Goal: Task Accomplishment & Management: Use online tool/utility

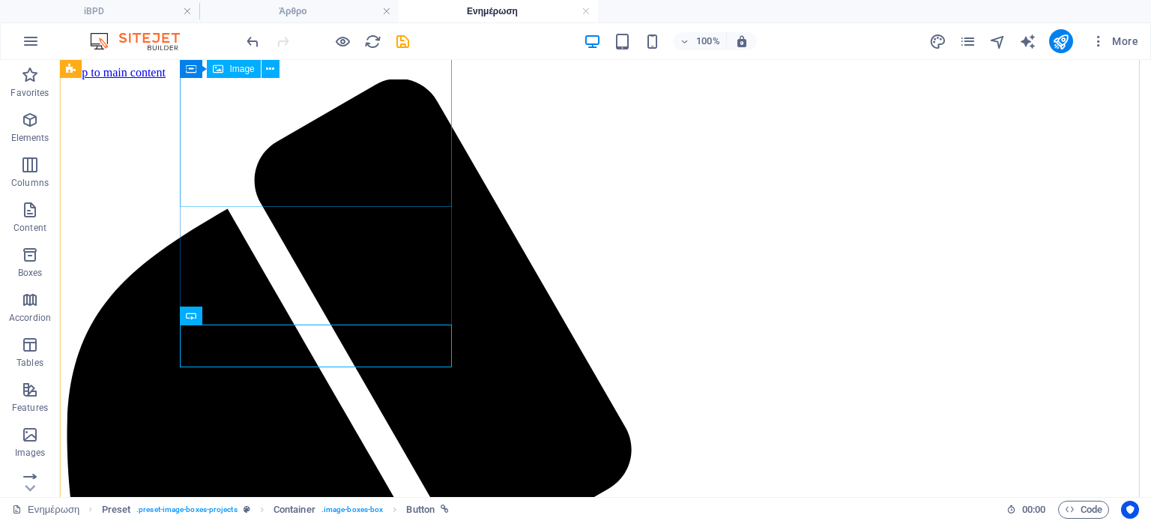
scroll to position [564, 0]
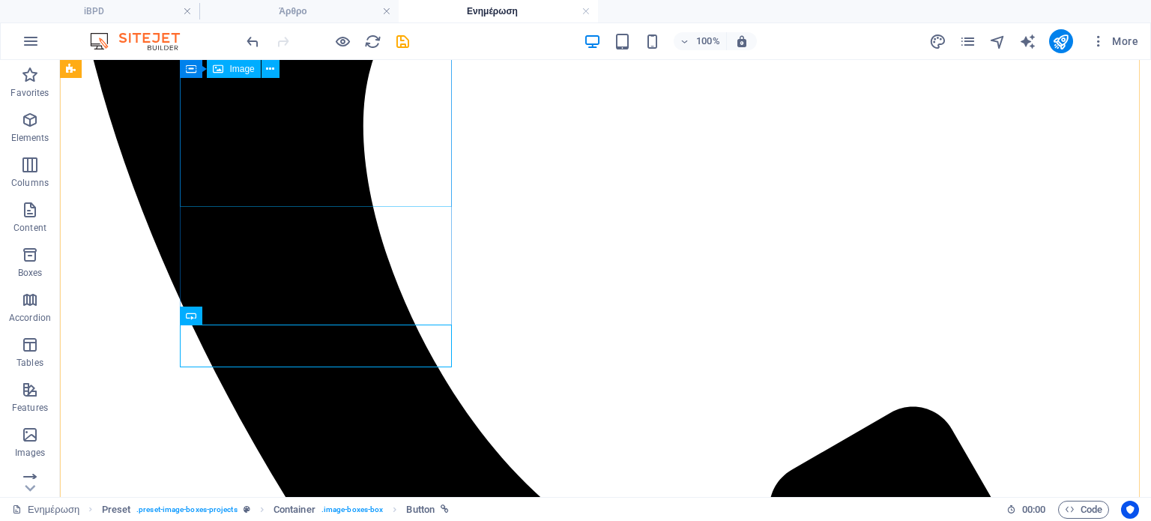
select select "%"
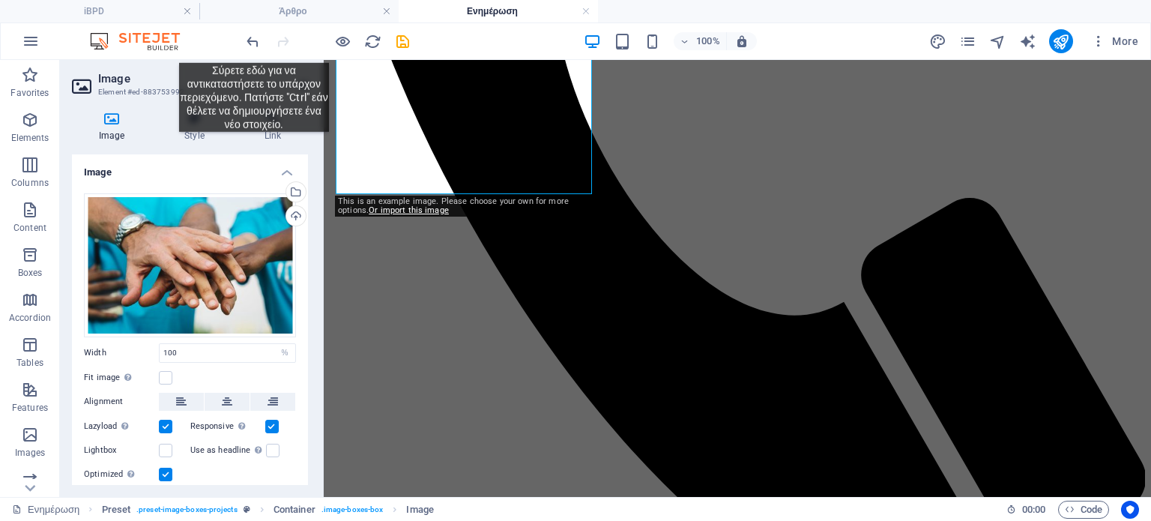
scroll to position [172, 0]
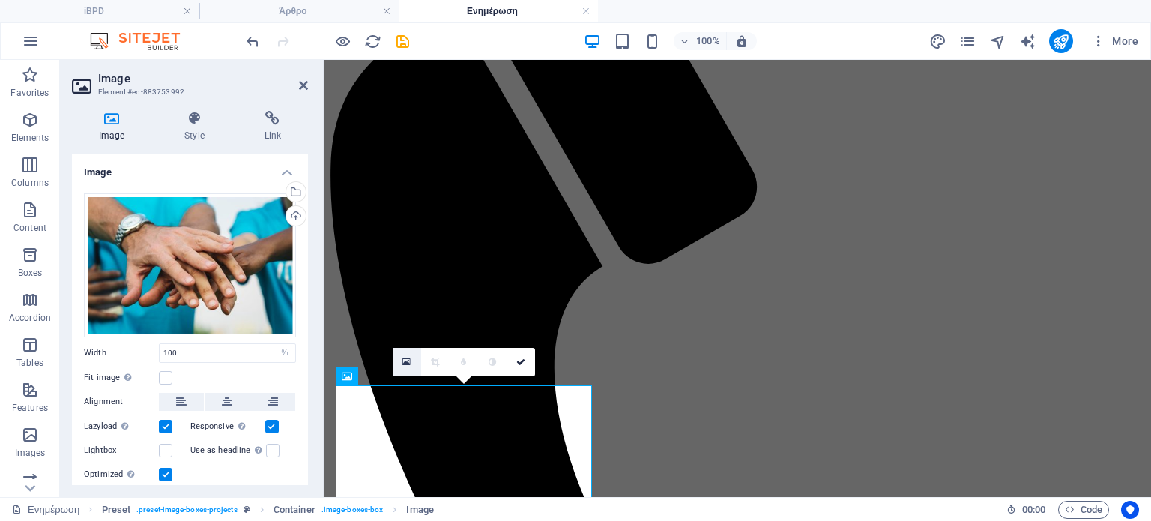
click at [406, 360] on icon at bounding box center [407, 362] width 8 height 10
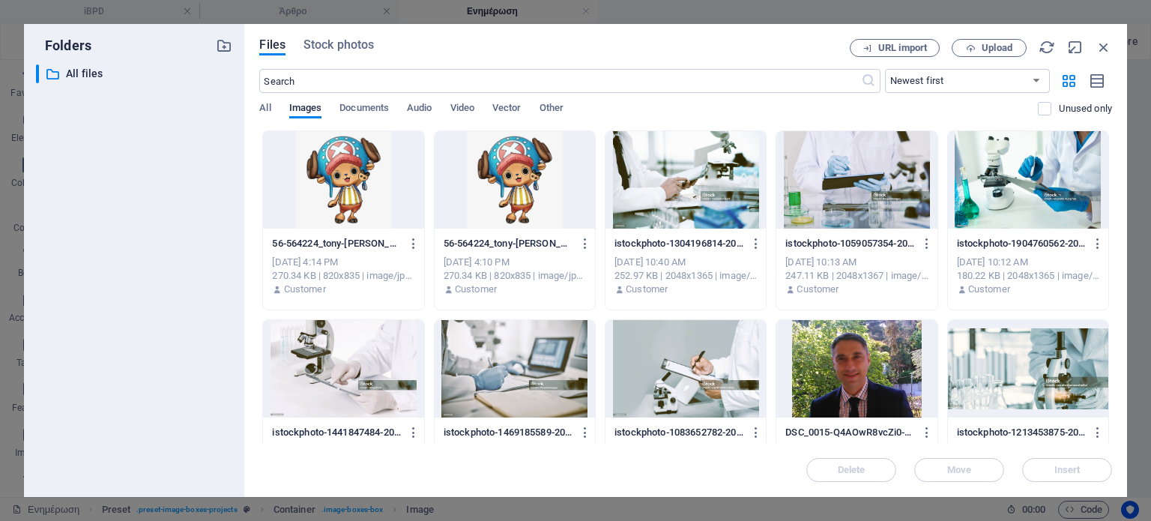
click at [351, 177] on div at bounding box center [343, 179] width 160 height 97
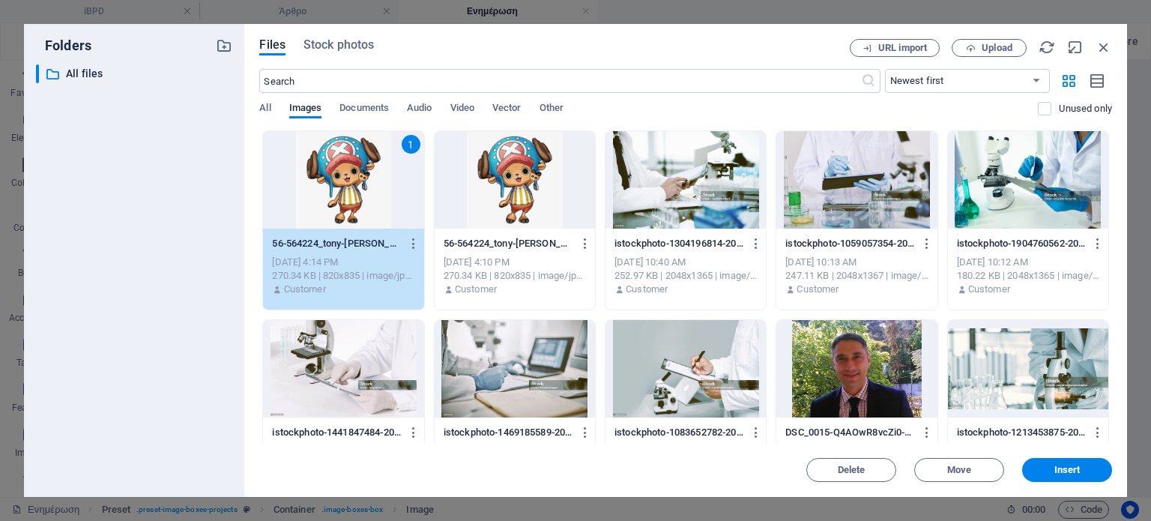
click at [351, 177] on div "1" at bounding box center [343, 179] width 160 height 97
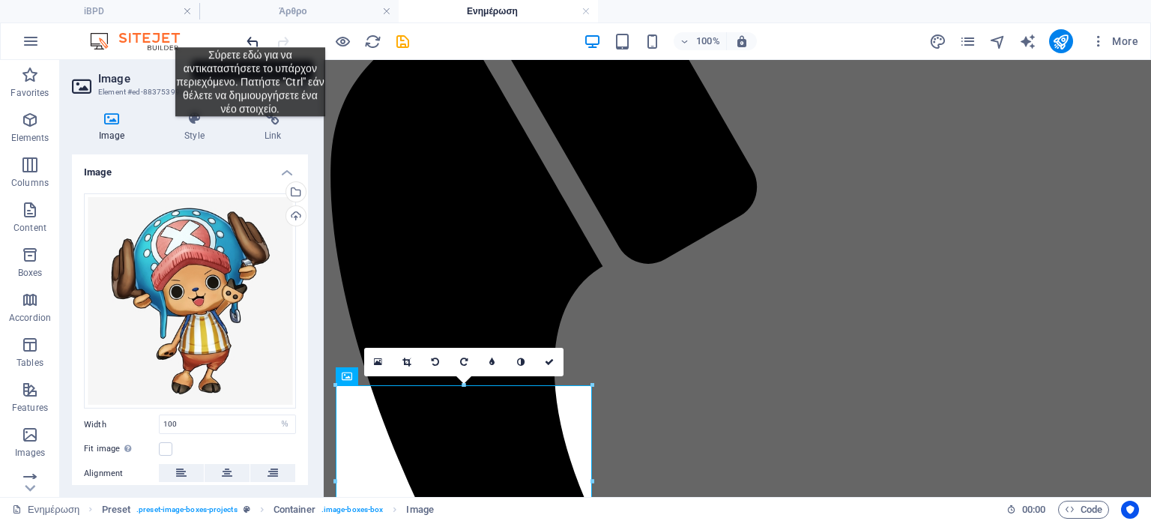
click at [250, 36] on icon "undo" at bounding box center [252, 41] width 17 height 17
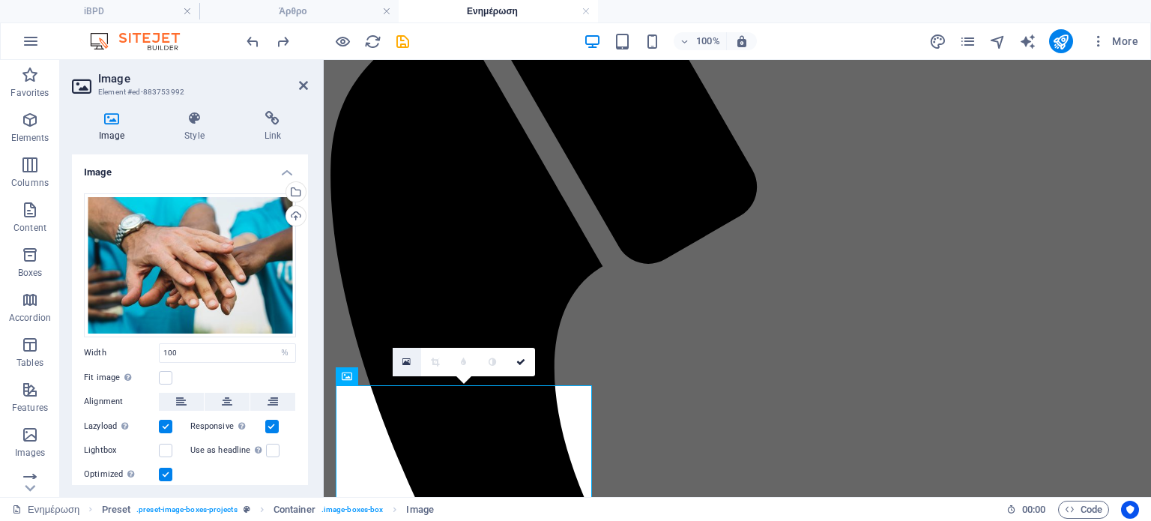
click at [405, 365] on icon at bounding box center [407, 362] width 8 height 10
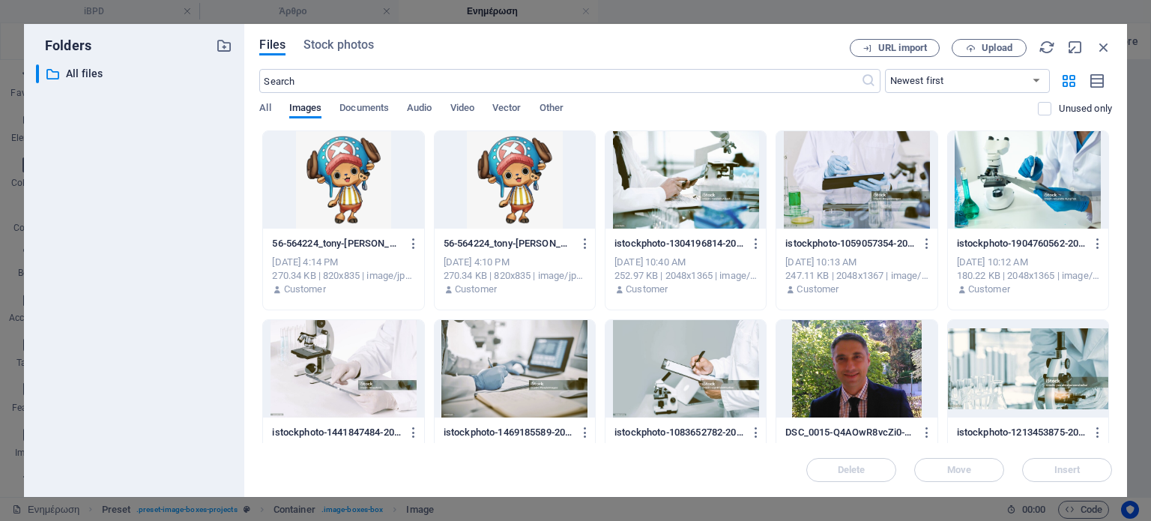
click at [354, 178] on div at bounding box center [343, 179] width 160 height 97
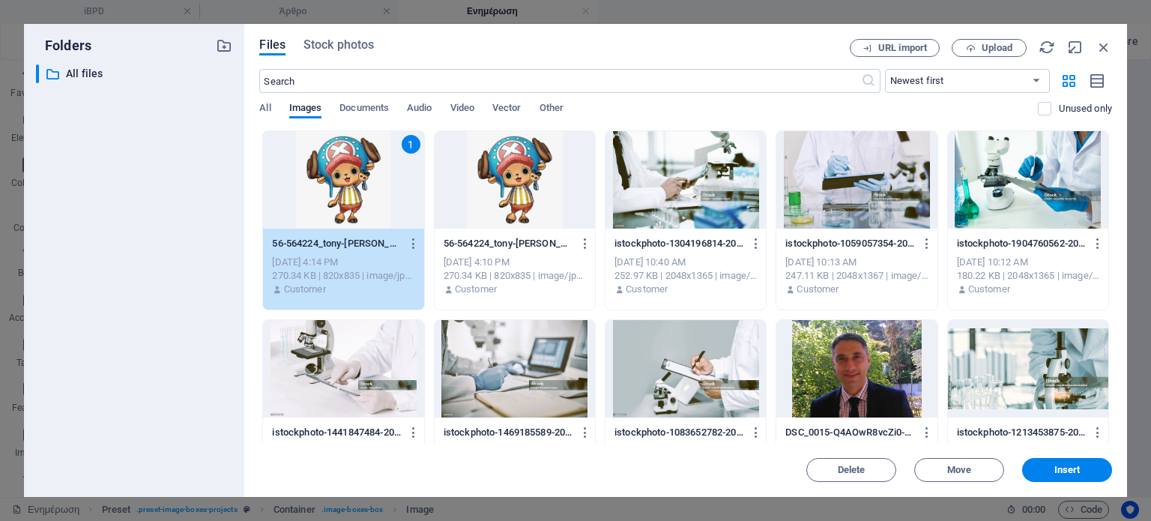
click at [984, 39] on button "Upload" at bounding box center [989, 48] width 75 height 18
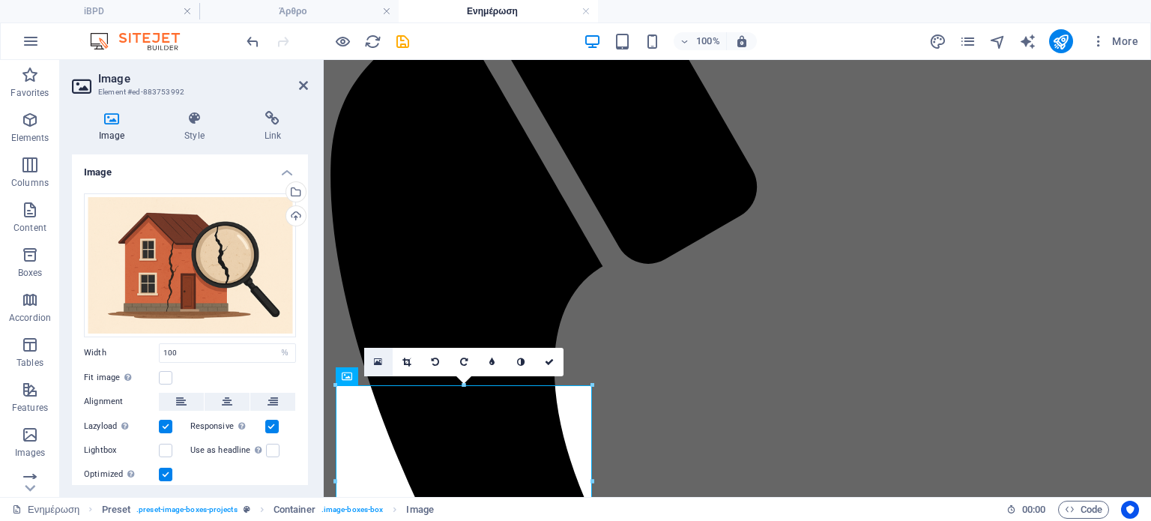
click at [382, 361] on icon at bounding box center [378, 362] width 8 height 10
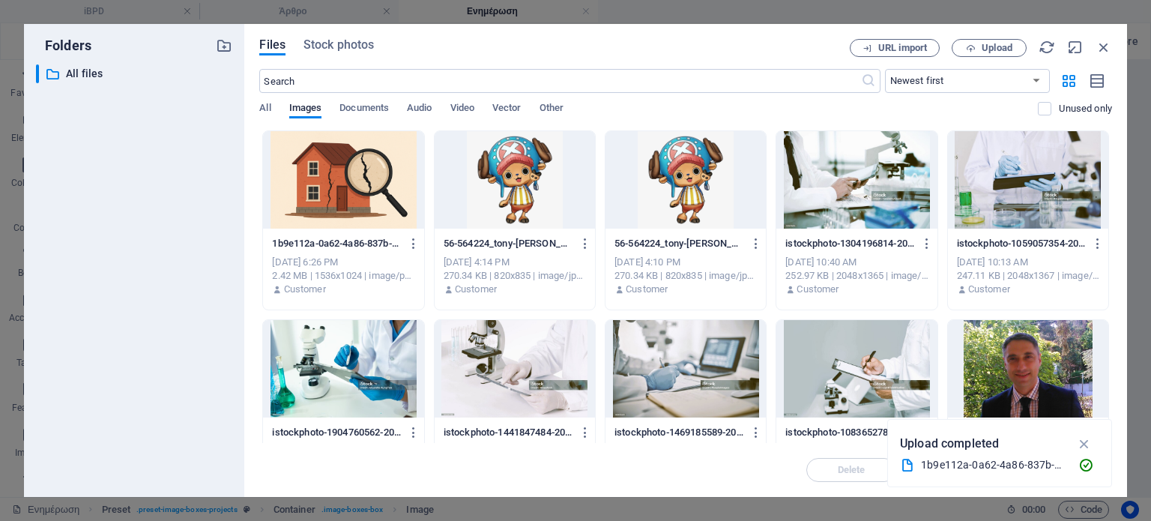
click at [501, 131] on div at bounding box center [515, 179] width 160 height 97
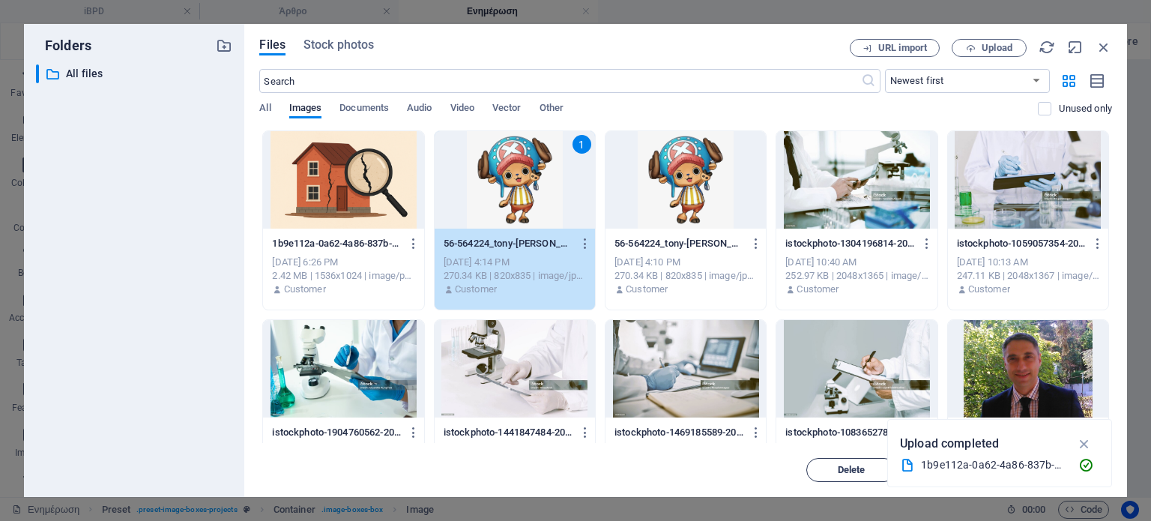
click at [838, 472] on span "Delete" at bounding box center [852, 470] width 28 height 9
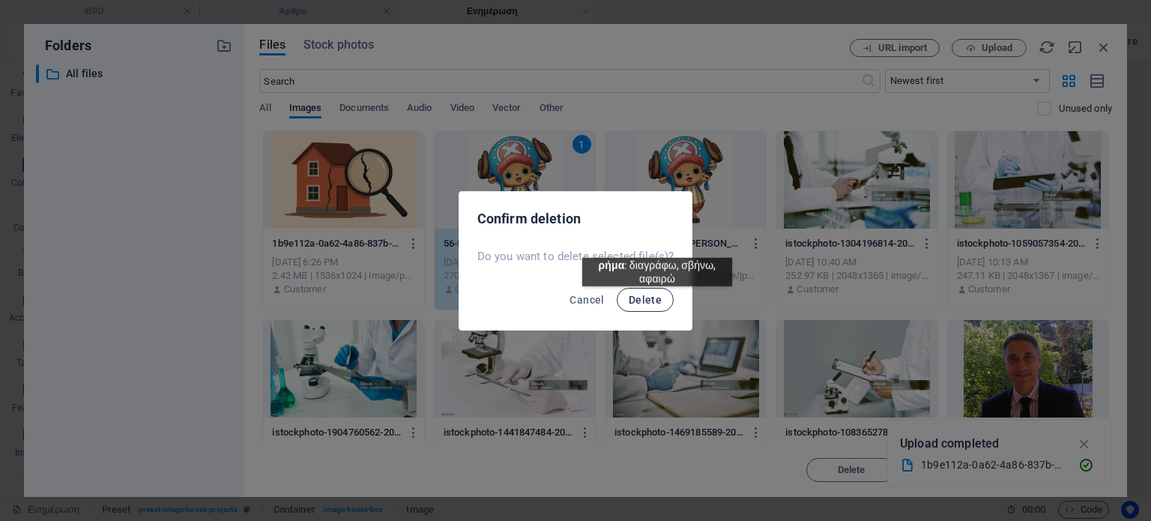
click at [657, 298] on span "Delete" at bounding box center [645, 300] width 33 height 12
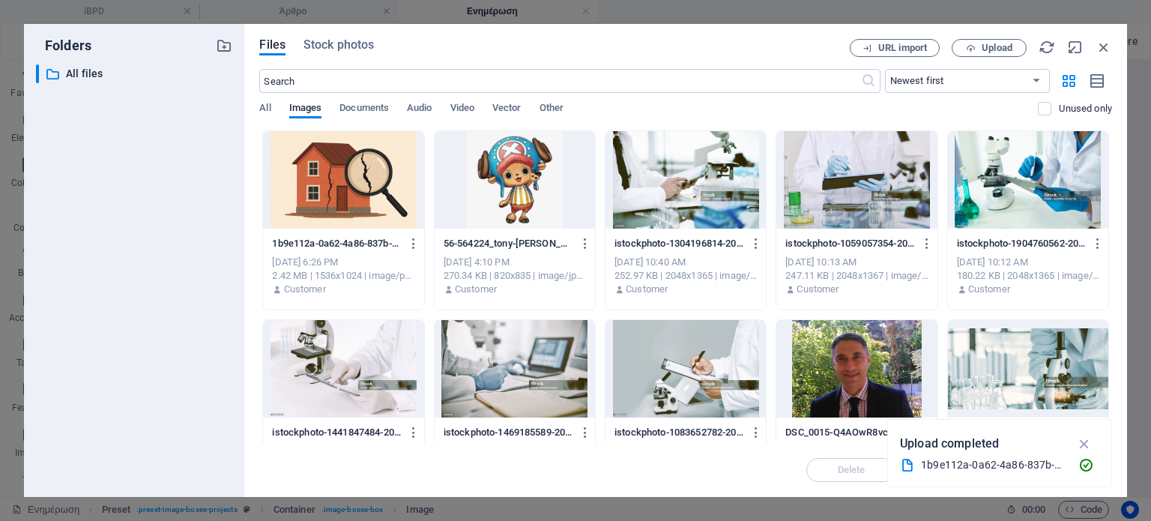
click at [539, 146] on div at bounding box center [515, 179] width 160 height 97
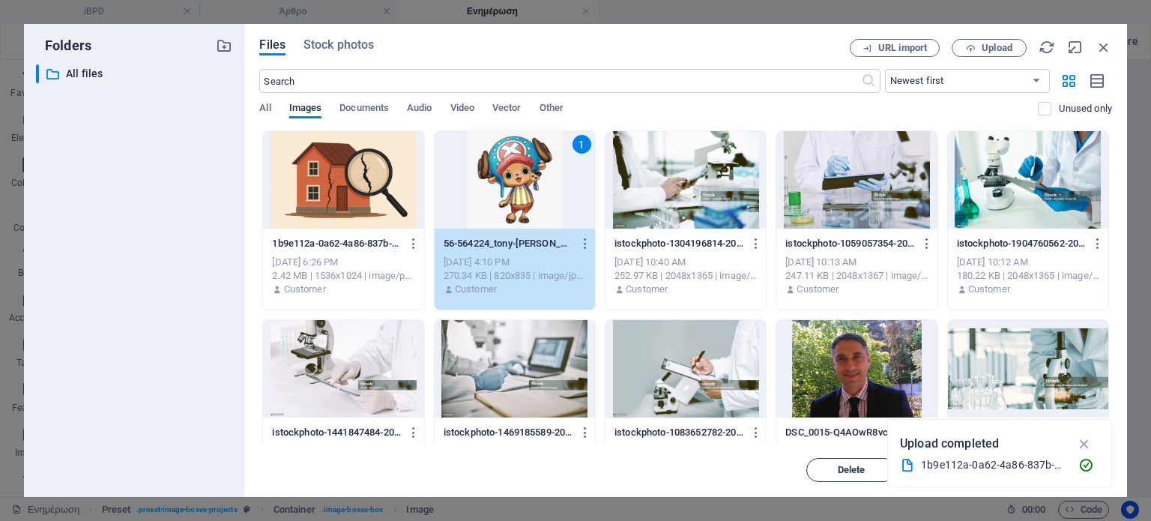
click at [849, 471] on span "Delete" at bounding box center [852, 470] width 28 height 9
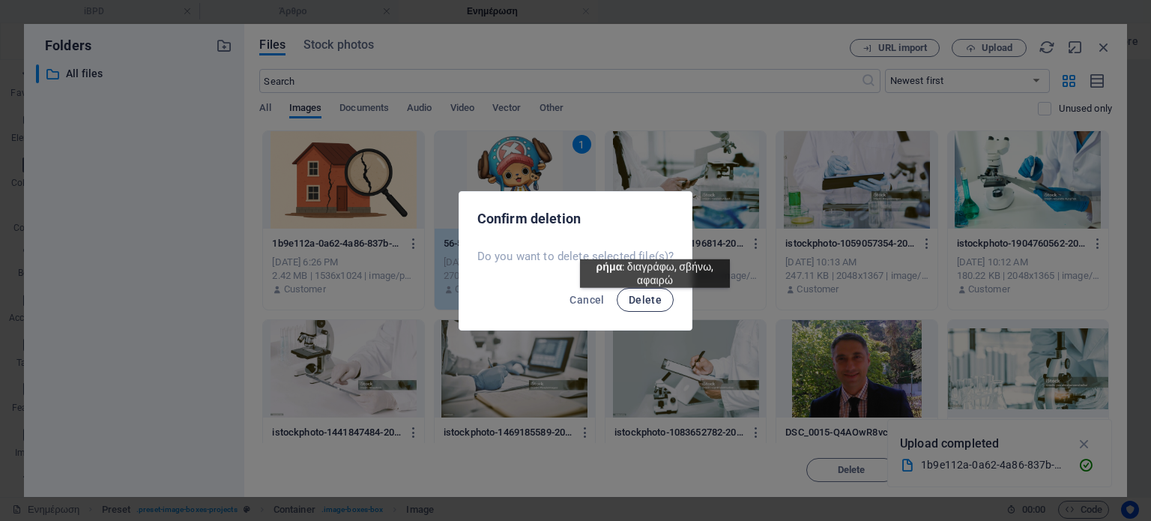
click at [655, 299] on span "Delete" at bounding box center [645, 300] width 33 height 12
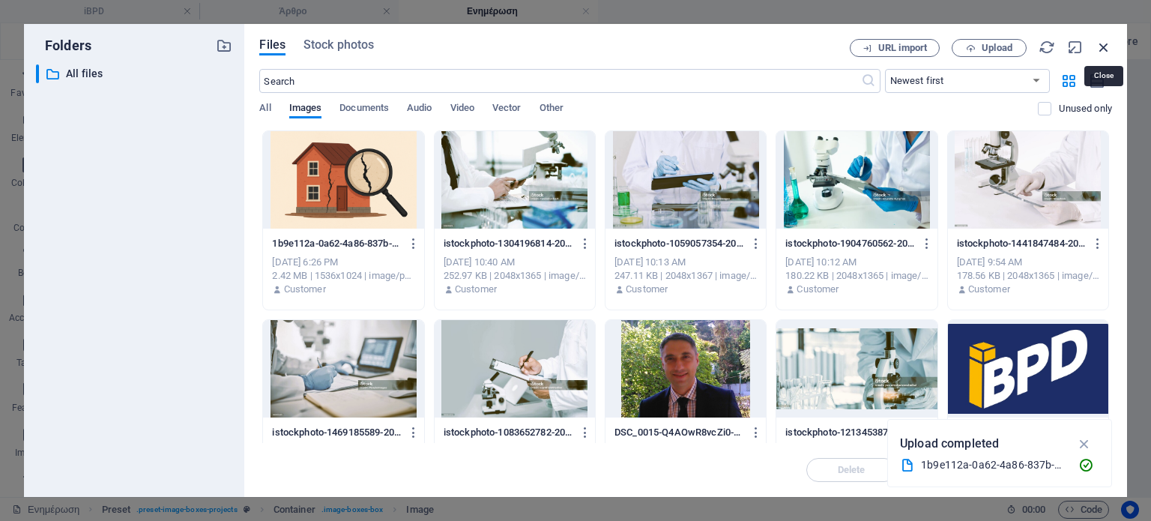
click at [1104, 50] on icon "button" at bounding box center [1104, 47] width 16 height 16
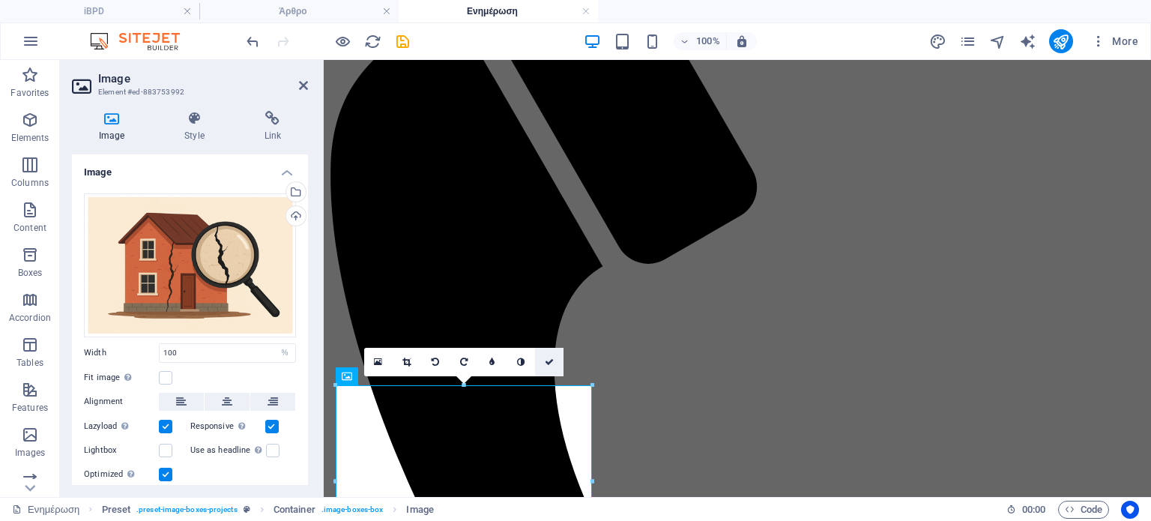
click at [550, 359] on icon at bounding box center [549, 362] width 9 height 9
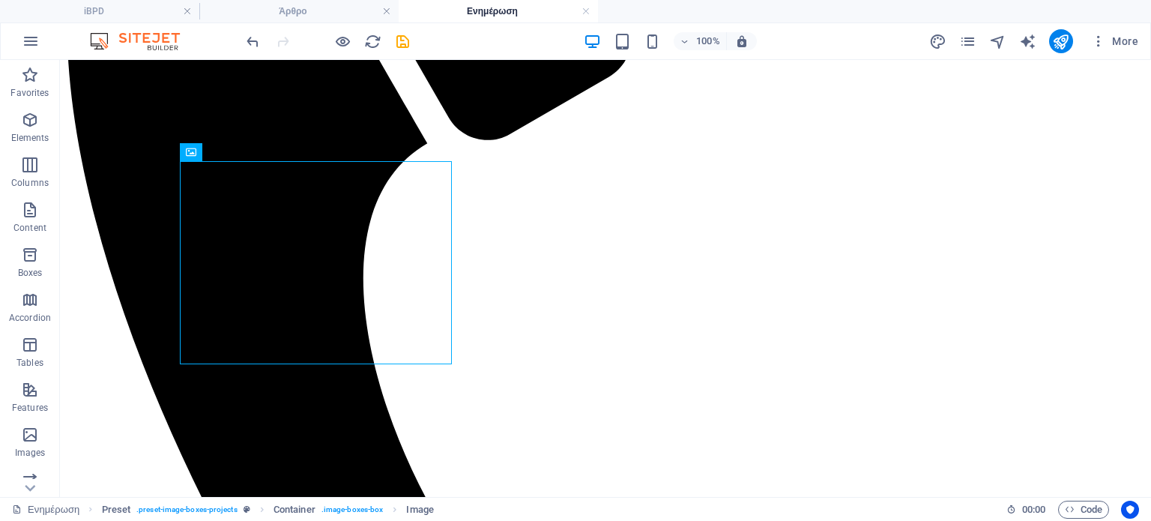
scroll to position [421, 0]
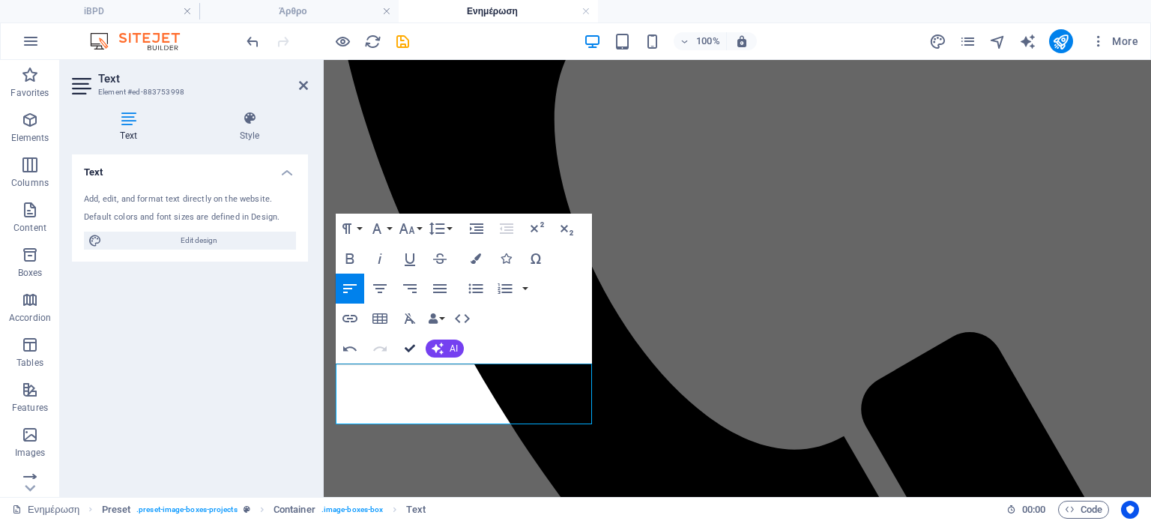
scroll to position [473, 0]
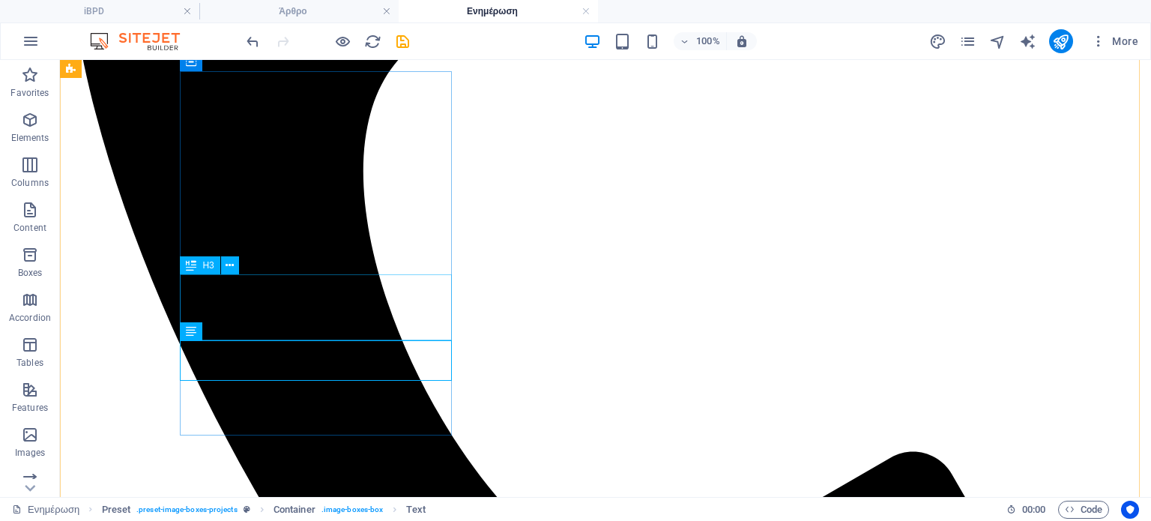
scroll to position [481, 0]
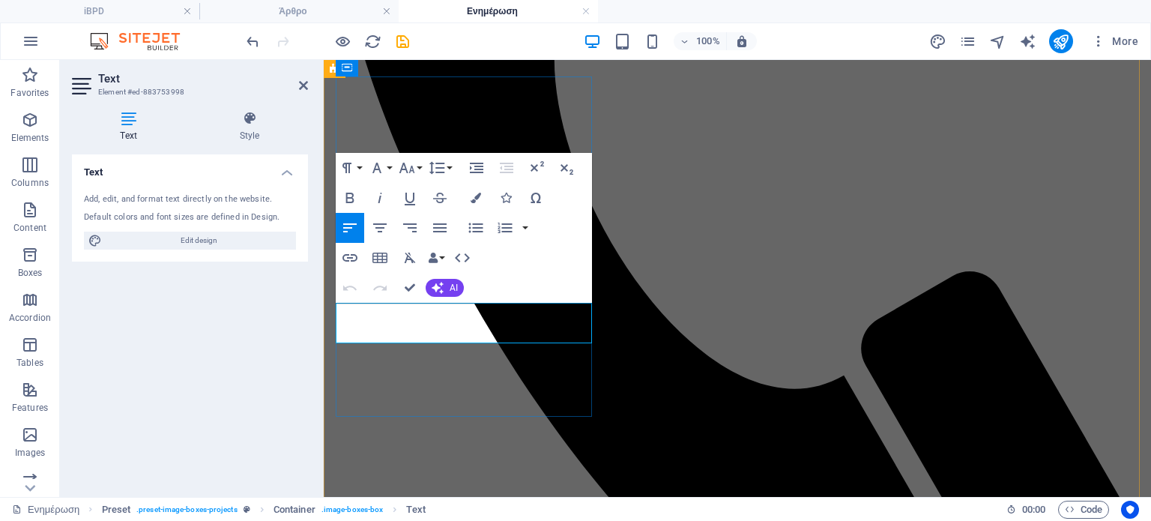
click at [434, 228] on icon "button" at bounding box center [439, 227] width 13 height 9
click at [441, 243] on button "Data Bindings" at bounding box center [436, 258] width 21 height 30
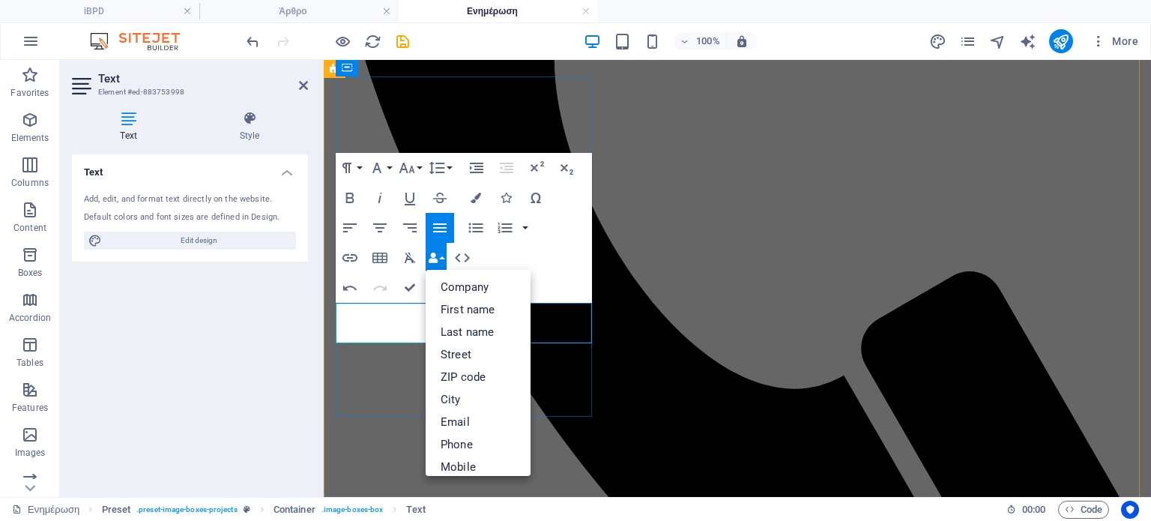
click at [350, 284] on icon "button" at bounding box center [350, 288] width 18 height 18
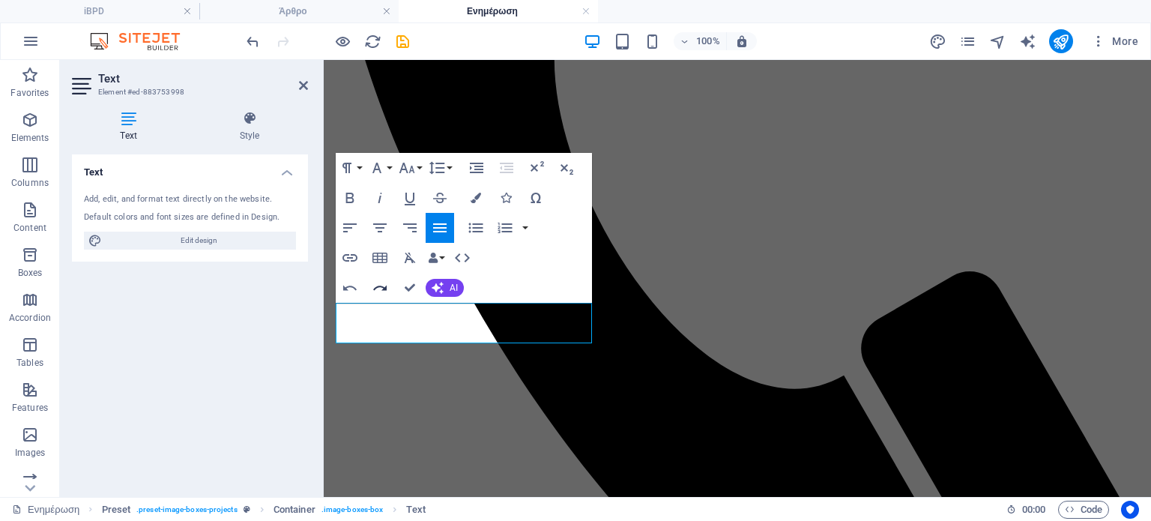
click at [384, 289] on icon "button" at bounding box center [379, 288] width 13 height 5
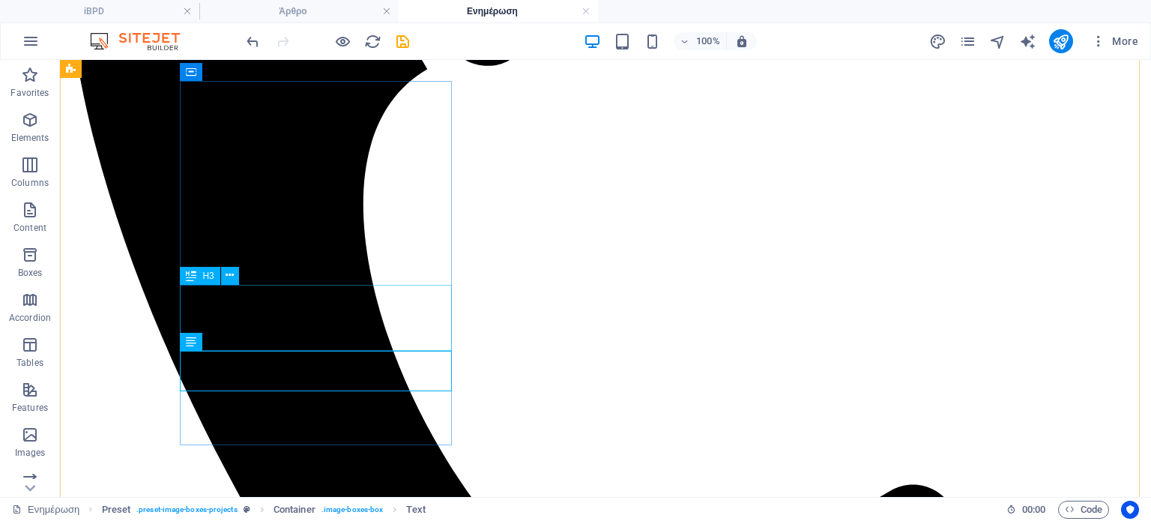
scroll to position [485, 0]
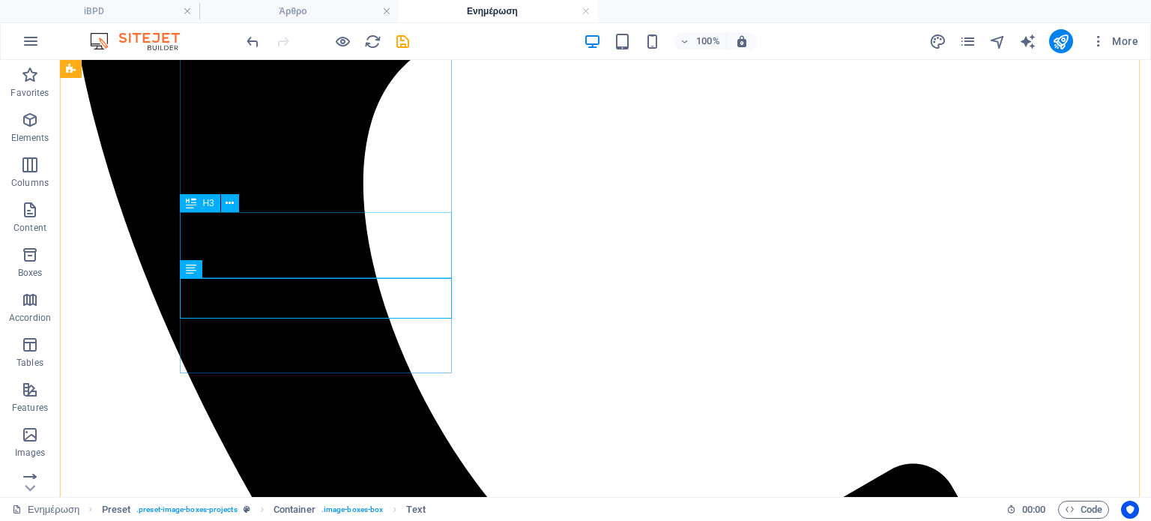
scroll to position [559, 0]
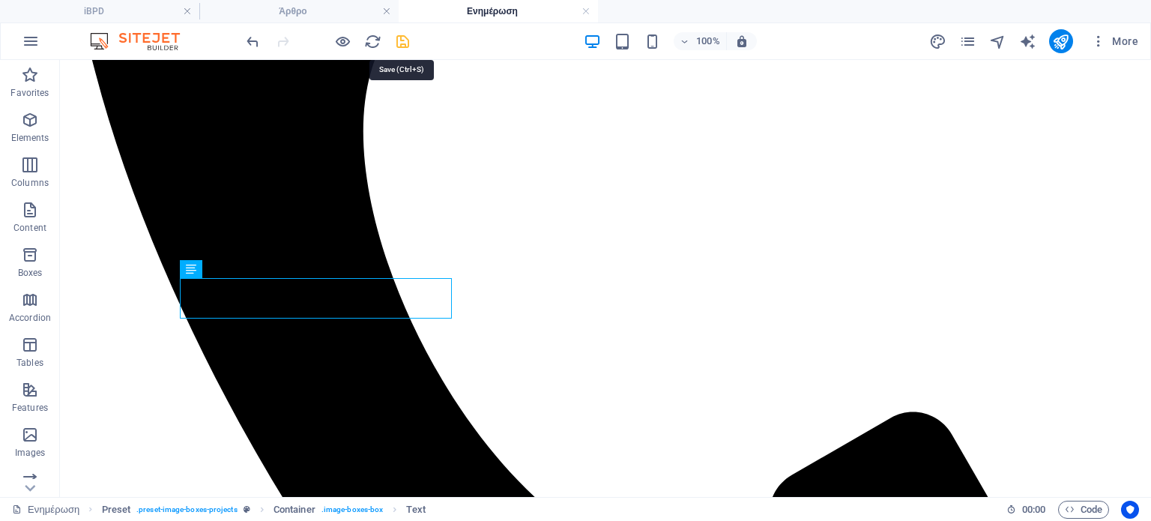
click at [404, 35] on icon "save" at bounding box center [402, 41] width 17 height 17
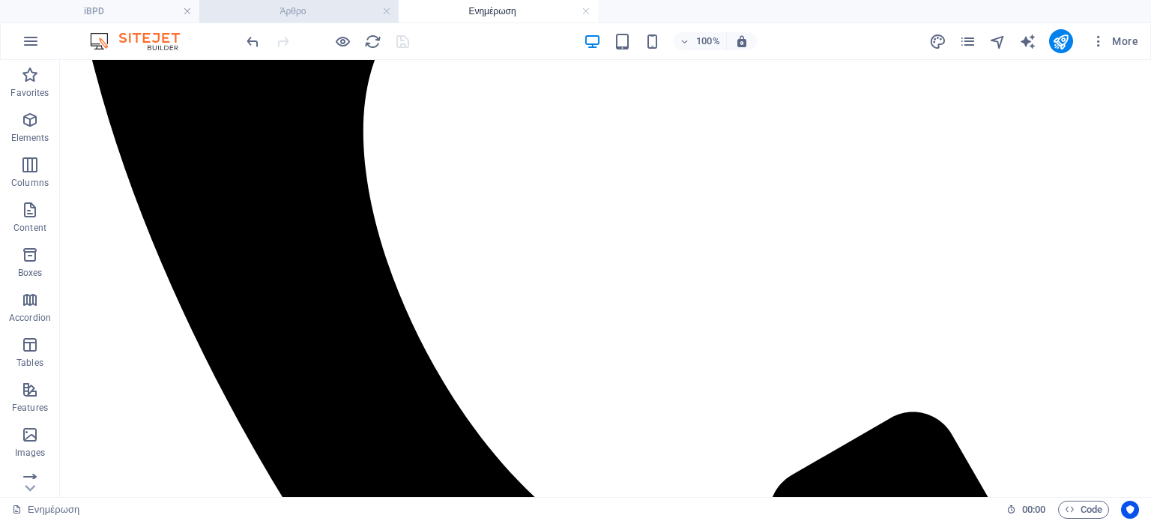
click at [288, 10] on h4 "Άρθρο" at bounding box center [298, 11] width 199 height 16
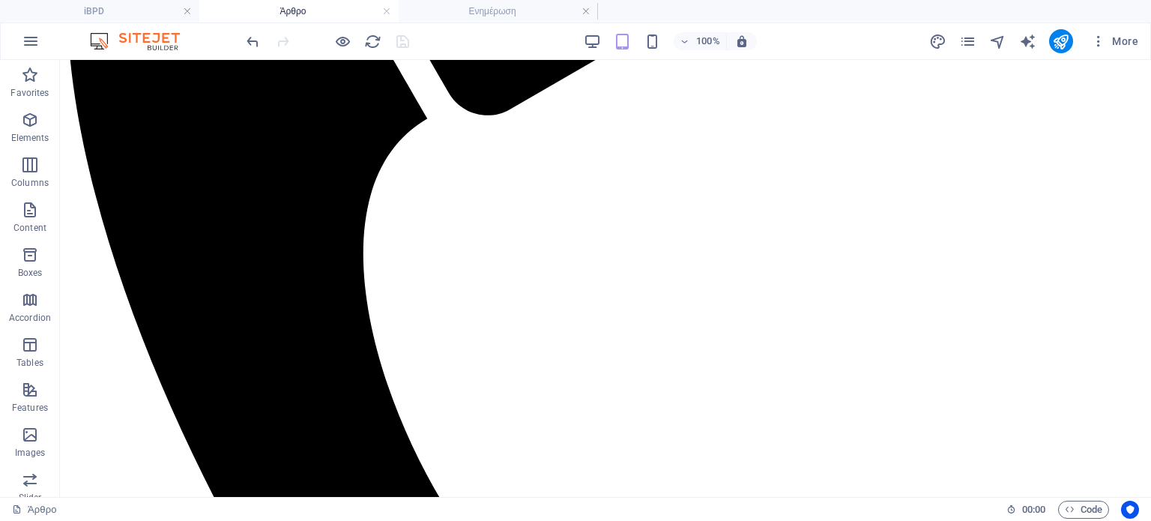
scroll to position [0, 0]
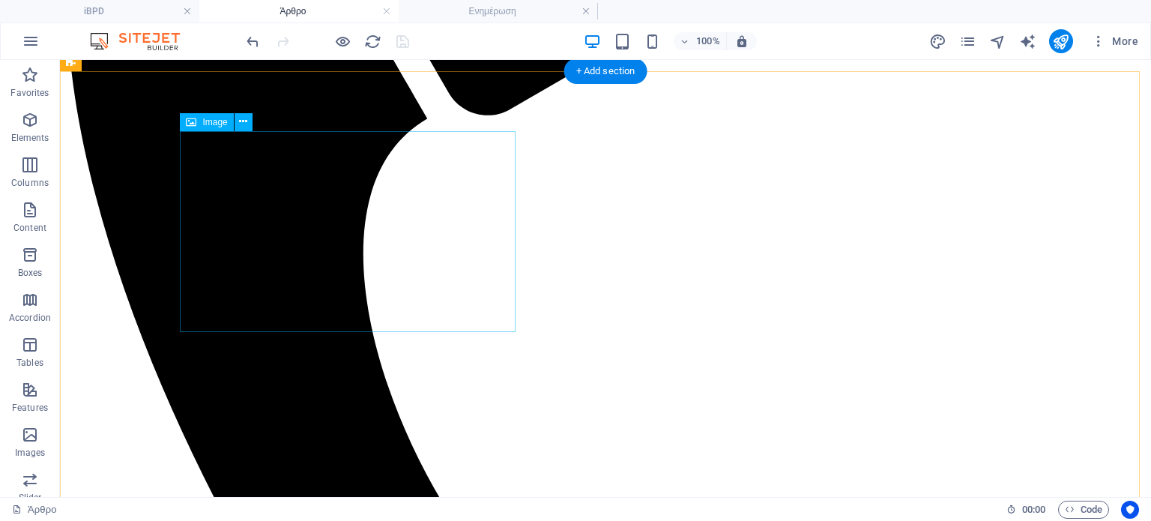
select select "%"
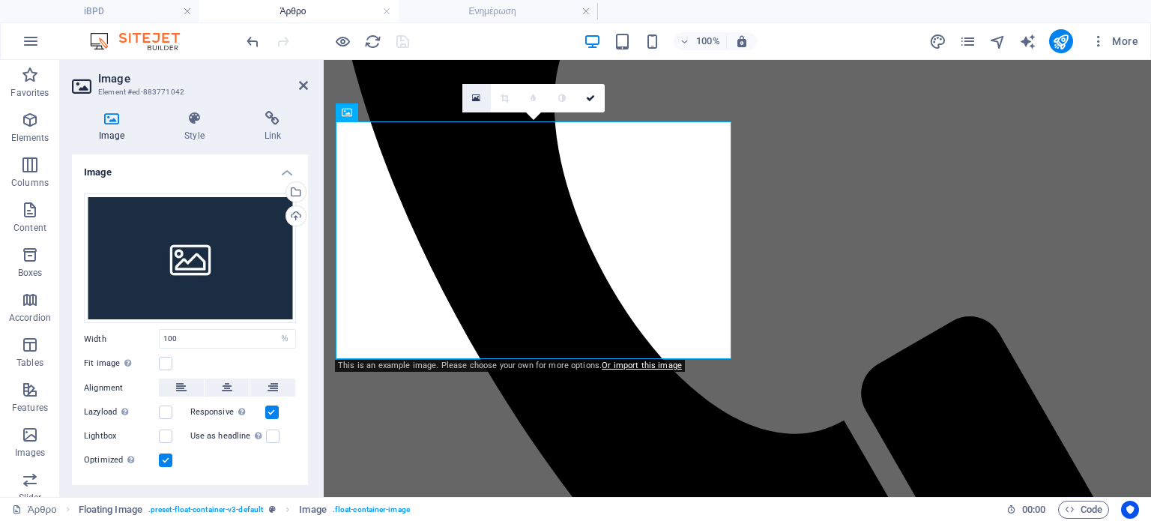
click at [479, 98] on icon at bounding box center [476, 98] width 8 height 10
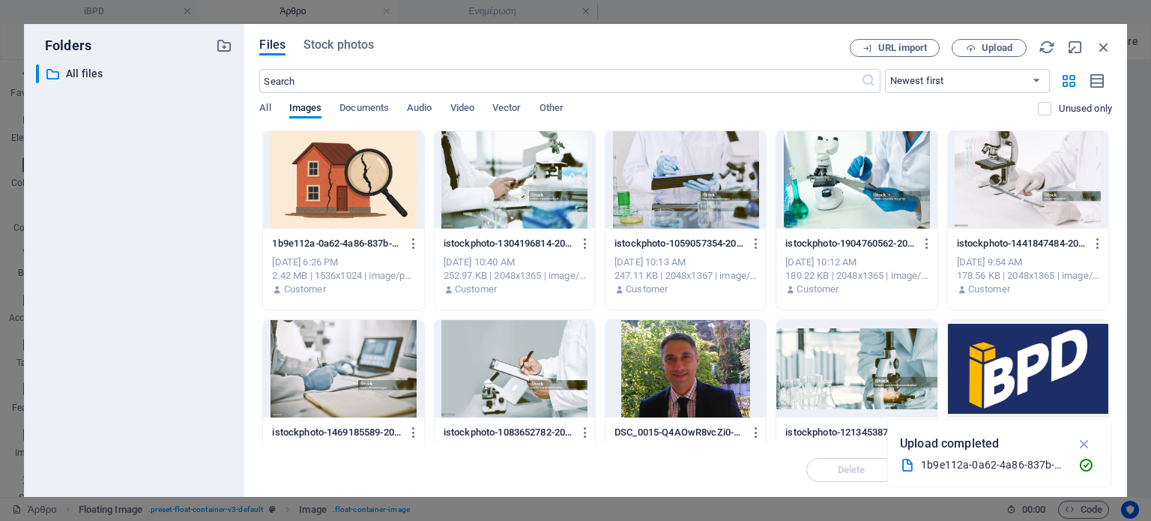
click at [345, 168] on div at bounding box center [343, 179] width 160 height 97
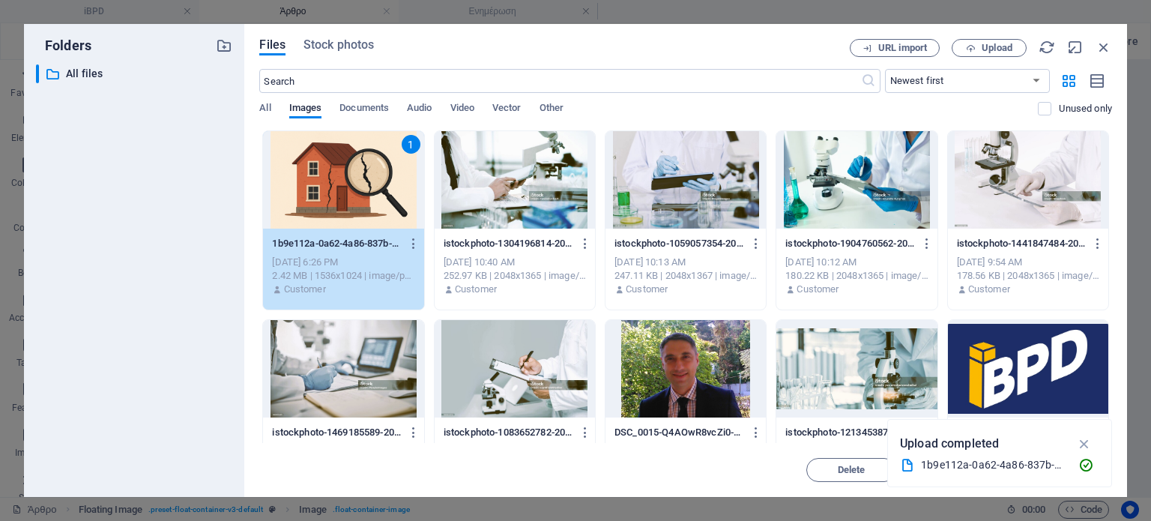
click at [345, 168] on div "1" at bounding box center [343, 179] width 160 height 97
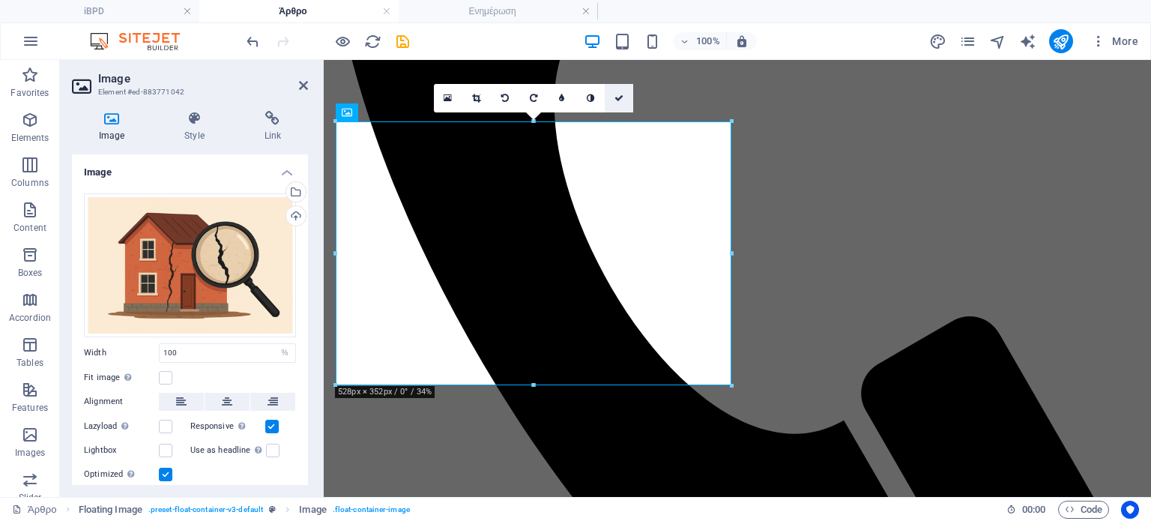
click at [623, 99] on icon at bounding box center [619, 98] width 9 height 9
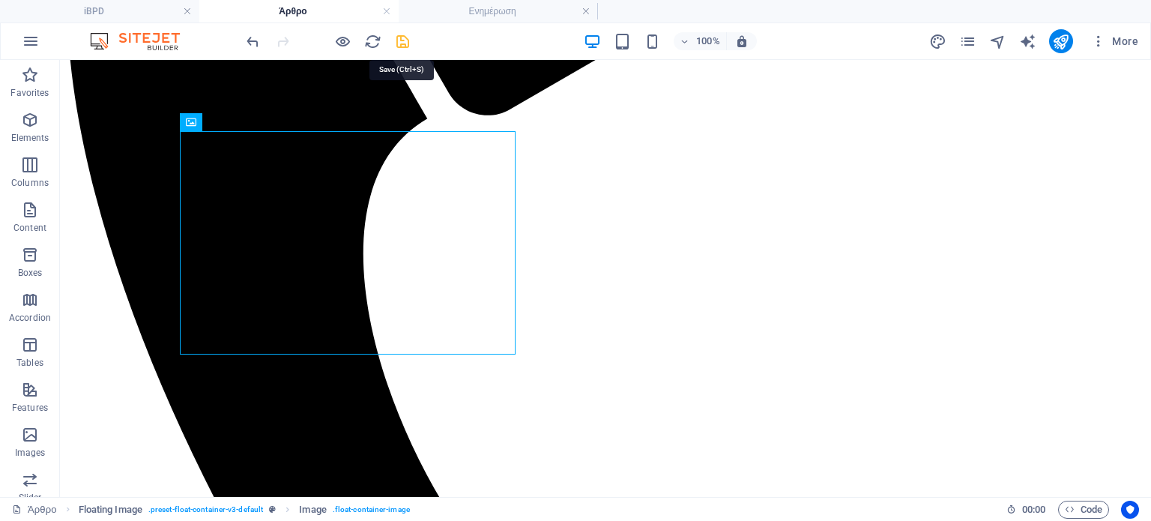
click at [406, 36] on icon "save" at bounding box center [402, 41] width 17 height 17
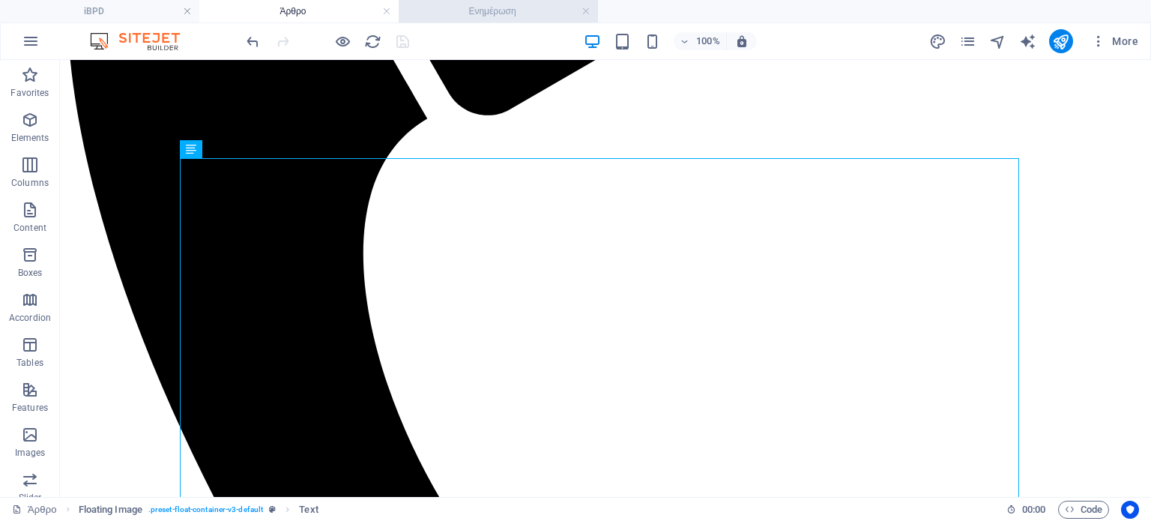
click at [497, 10] on h4 "Ενημέρωση" at bounding box center [498, 11] width 199 height 16
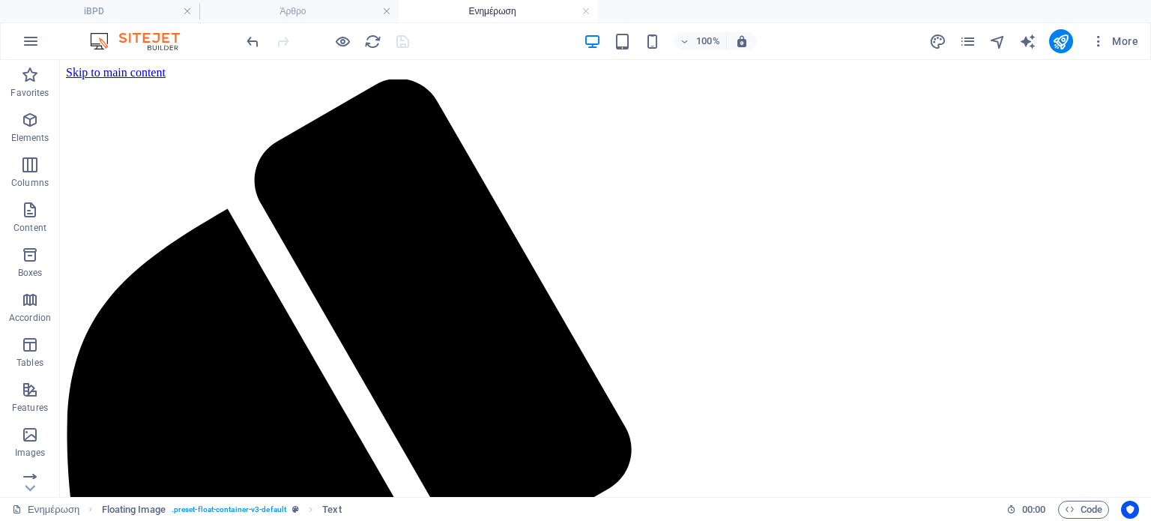
scroll to position [559, 0]
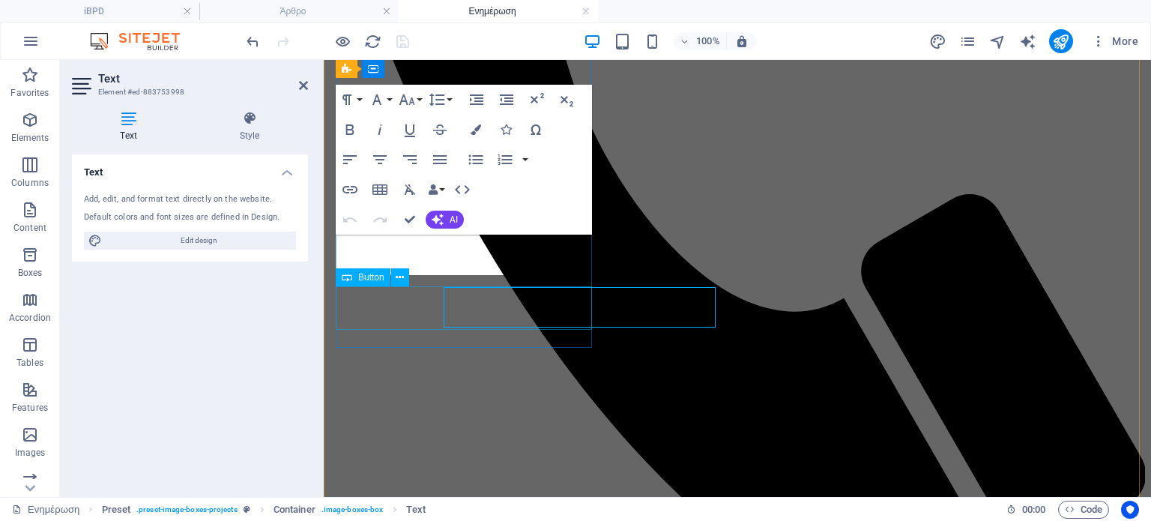
scroll to position [550, 0]
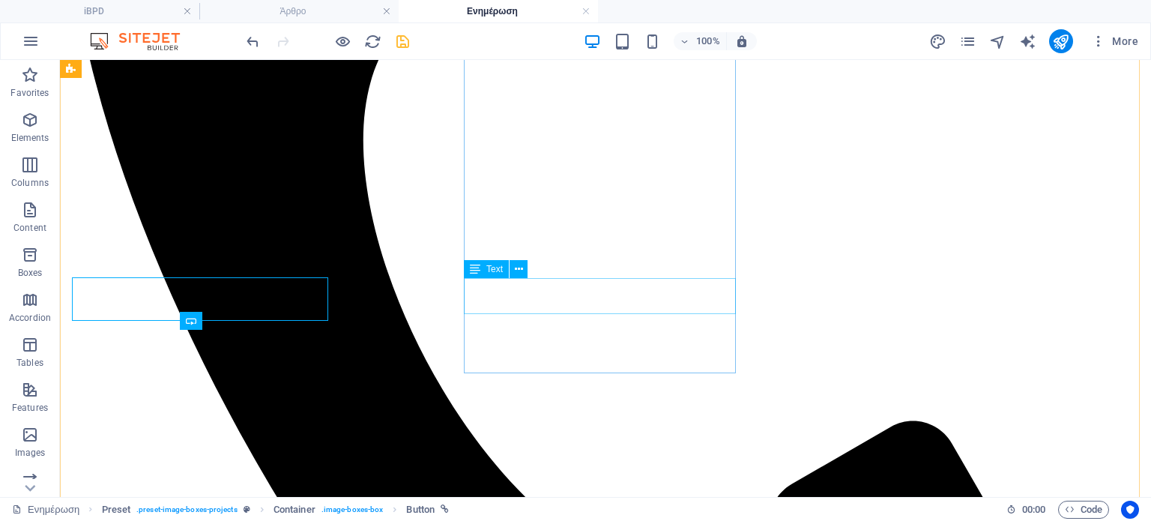
scroll to position [559, 0]
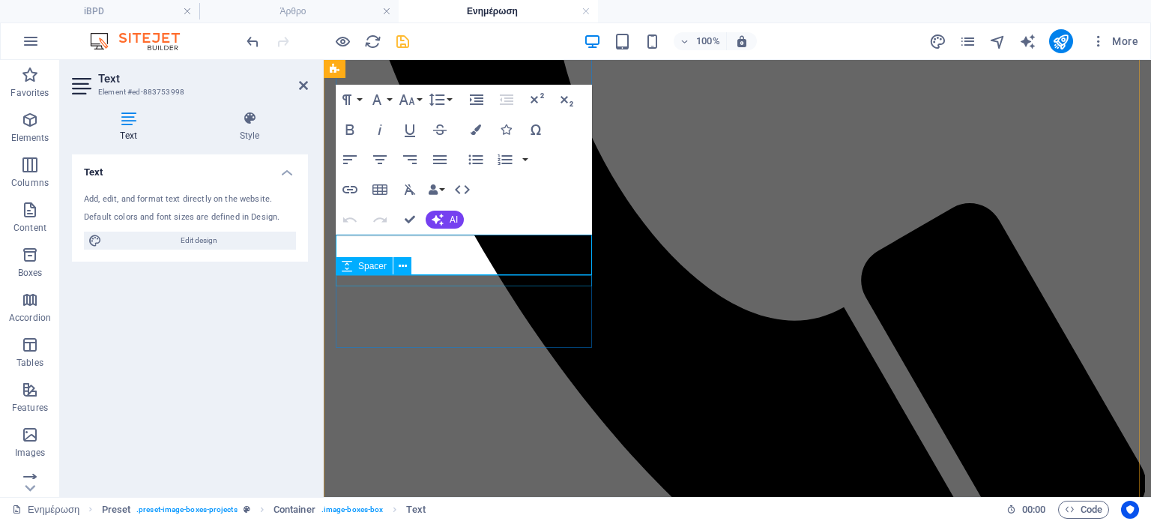
click at [412, 265] on div "Spacer" at bounding box center [378, 266] width 85 height 19
click at [382, 156] on icon "button" at bounding box center [379, 159] width 13 height 9
click at [412, 155] on icon "button" at bounding box center [409, 159] width 13 height 9
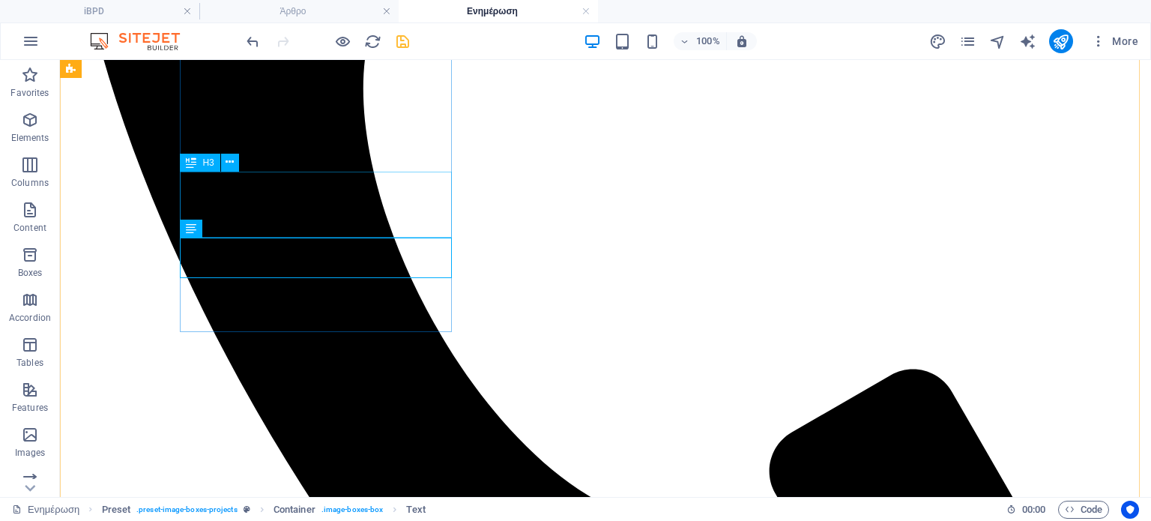
scroll to position [599, 0]
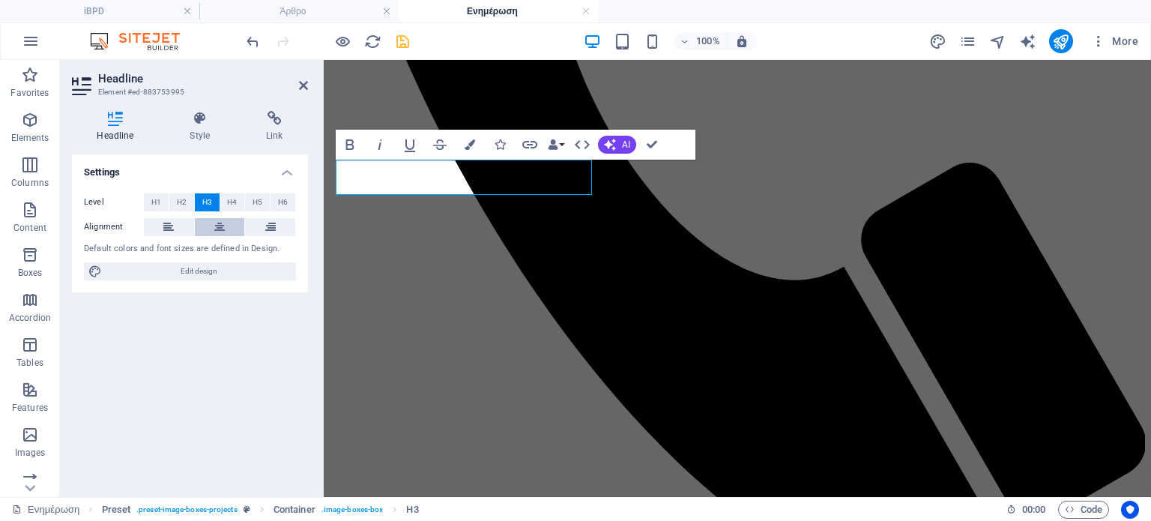
click at [216, 225] on icon at bounding box center [219, 227] width 10 height 18
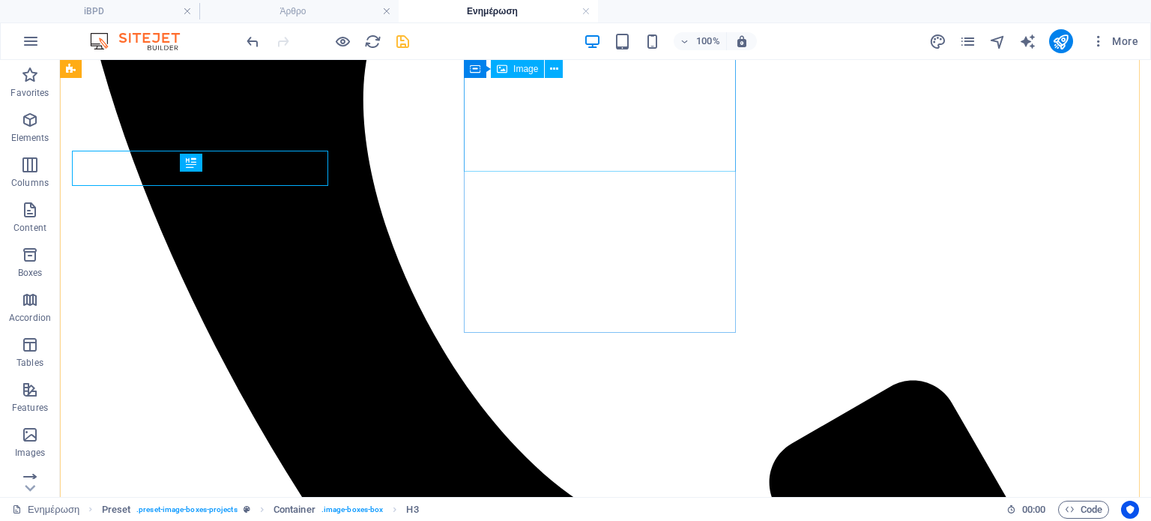
scroll to position [599, 0]
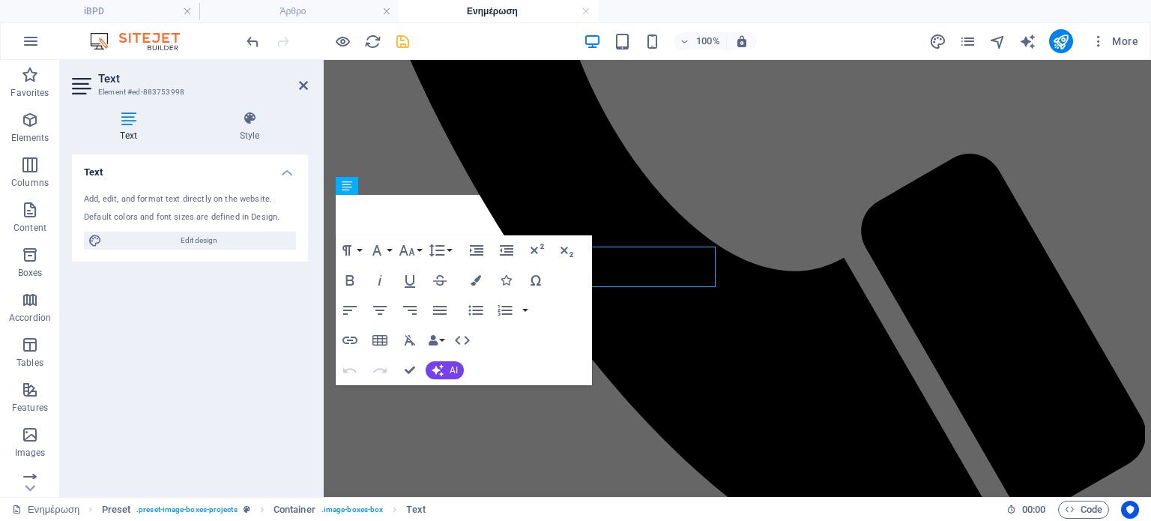
scroll to position [590, 0]
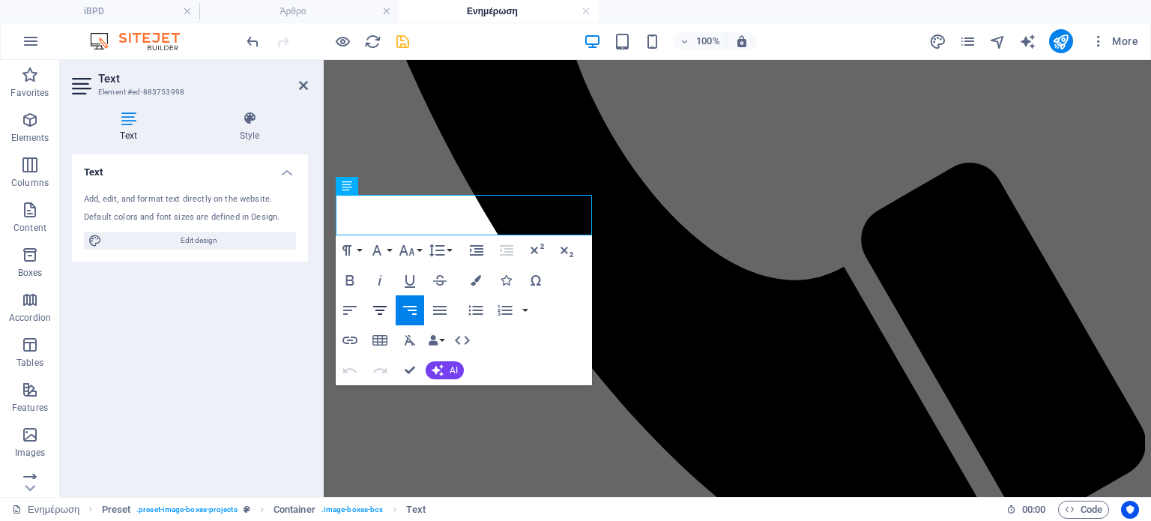
click at [378, 309] on icon "button" at bounding box center [380, 310] width 18 height 18
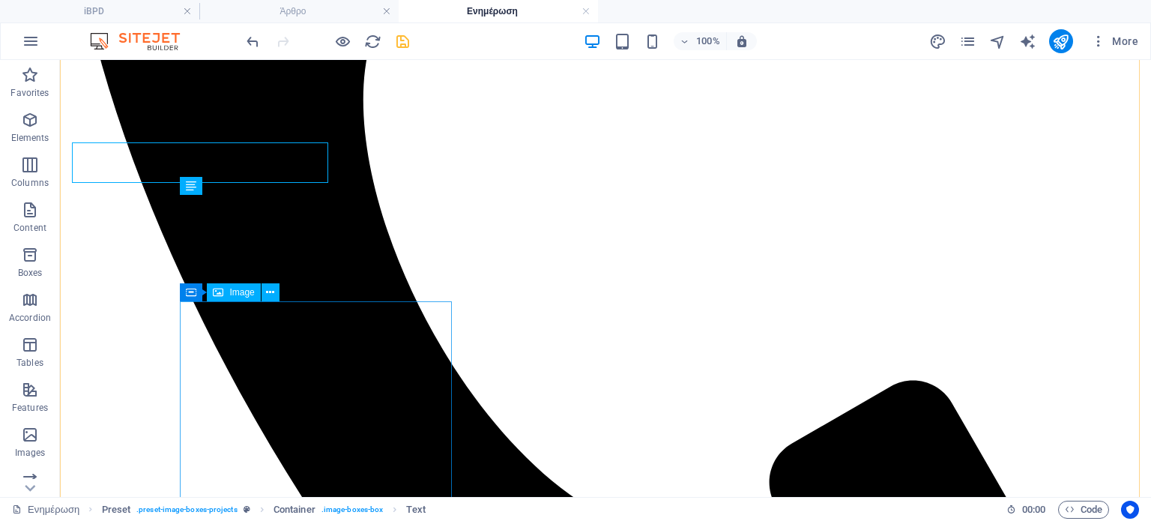
scroll to position [642, 0]
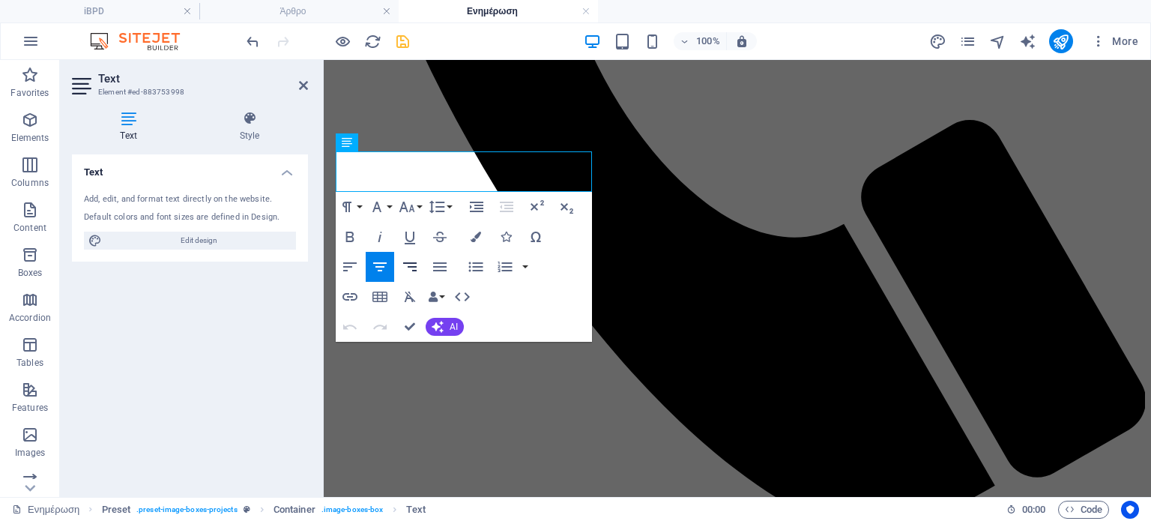
click at [416, 264] on icon "button" at bounding box center [410, 267] width 18 height 18
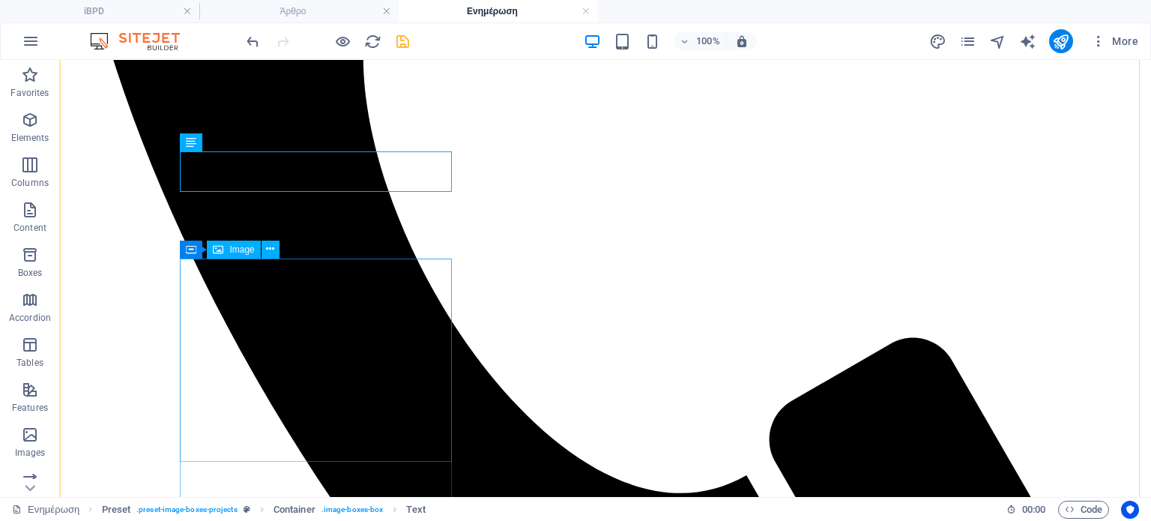
scroll to position [685, 0]
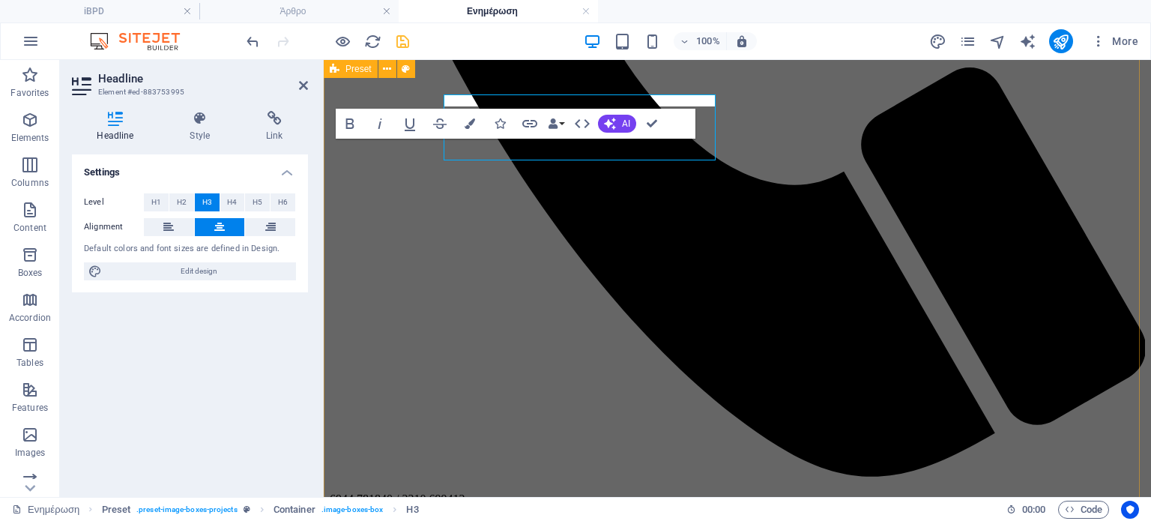
scroll to position [676, 0]
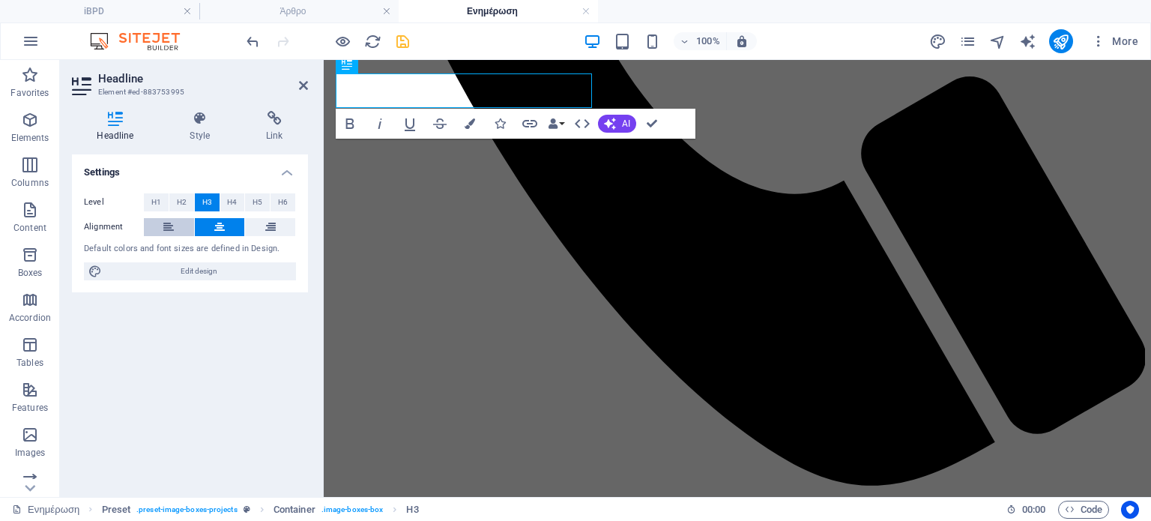
click at [175, 232] on button at bounding box center [169, 227] width 50 height 18
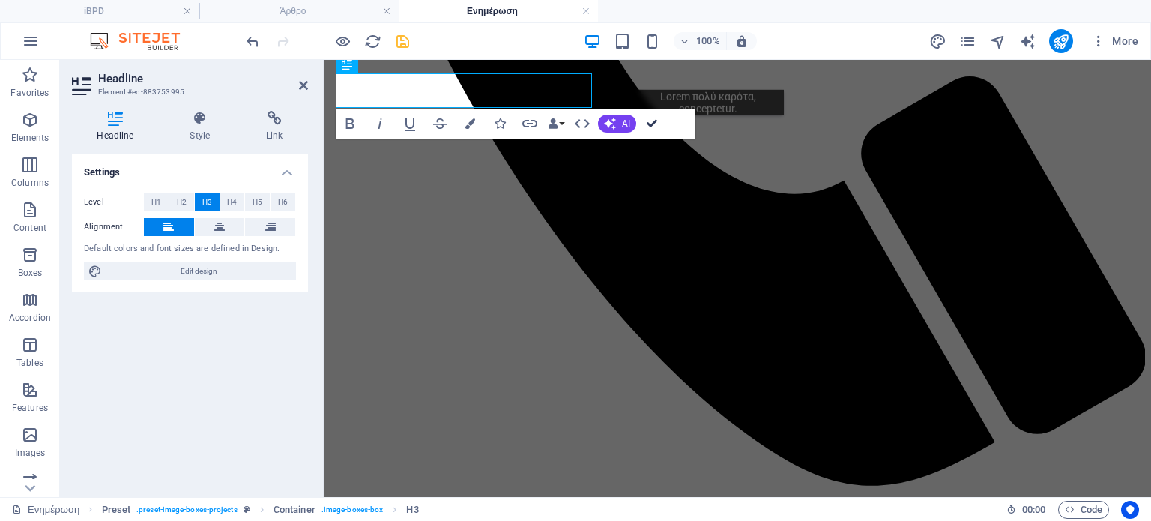
scroll to position [685, 0]
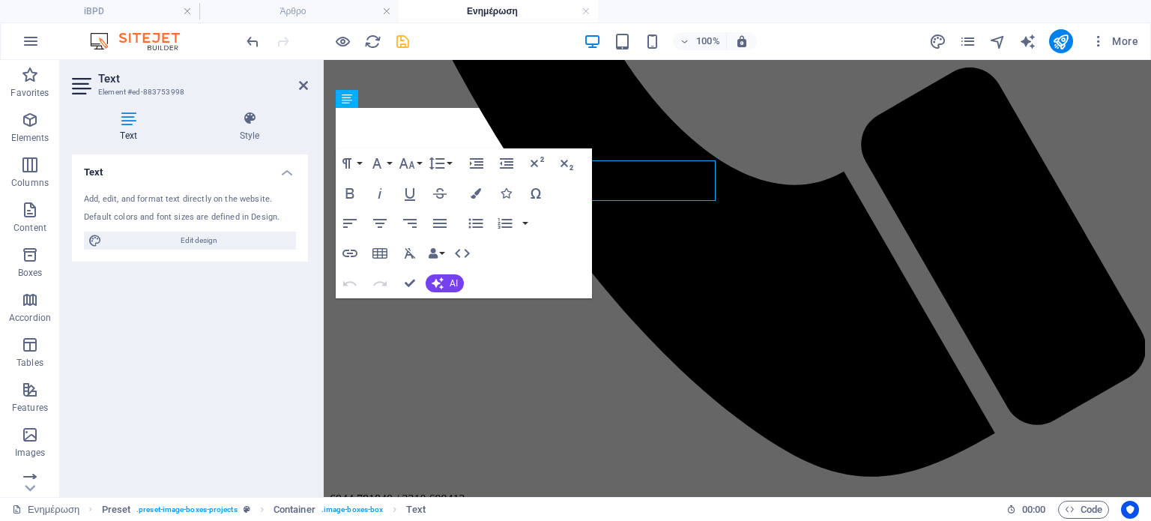
scroll to position [676, 0]
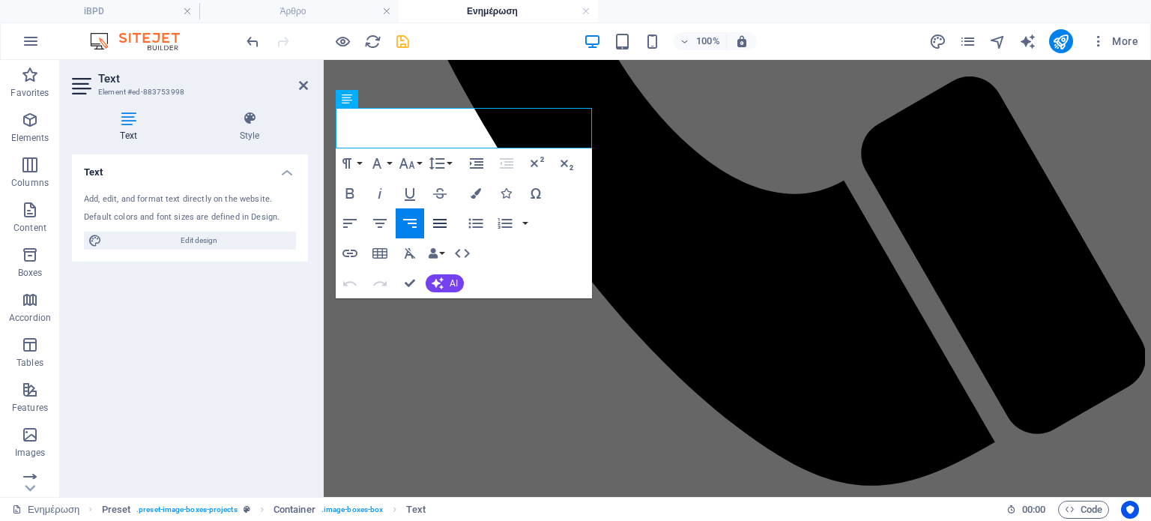
click at [436, 222] on icon "button" at bounding box center [440, 223] width 18 height 18
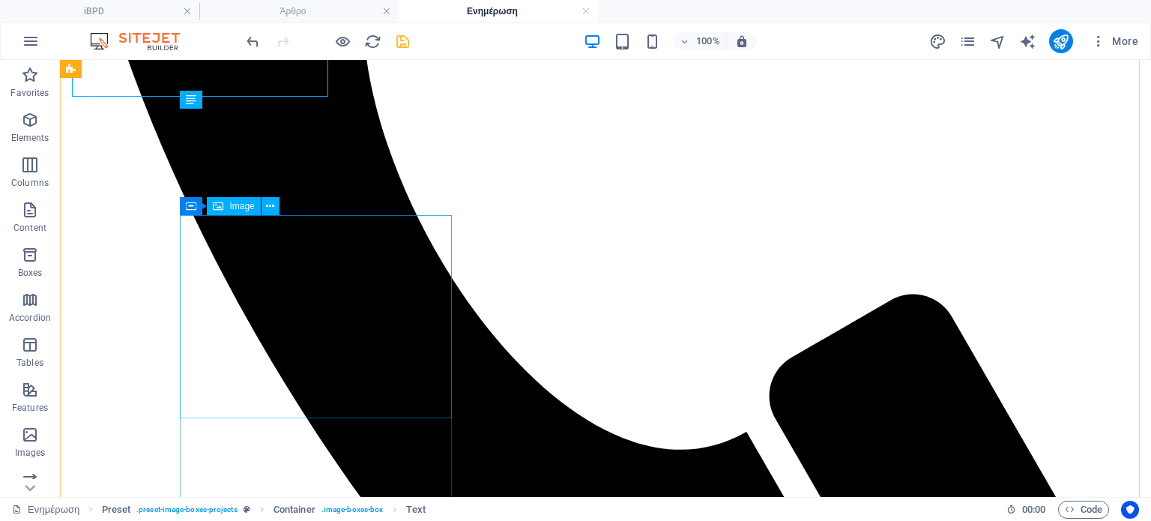
scroll to position [729, 0]
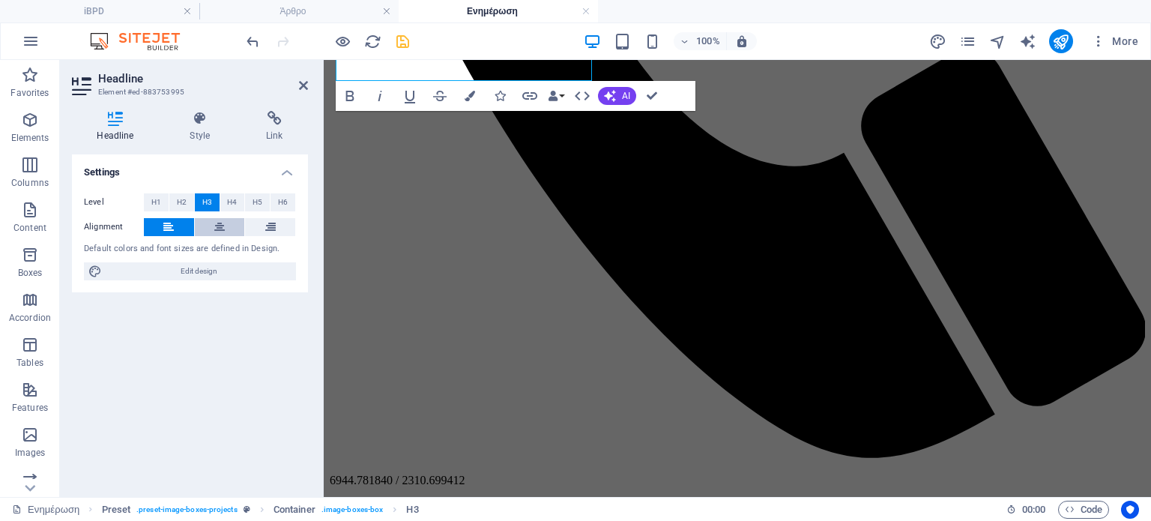
click at [220, 229] on icon at bounding box center [219, 227] width 10 height 18
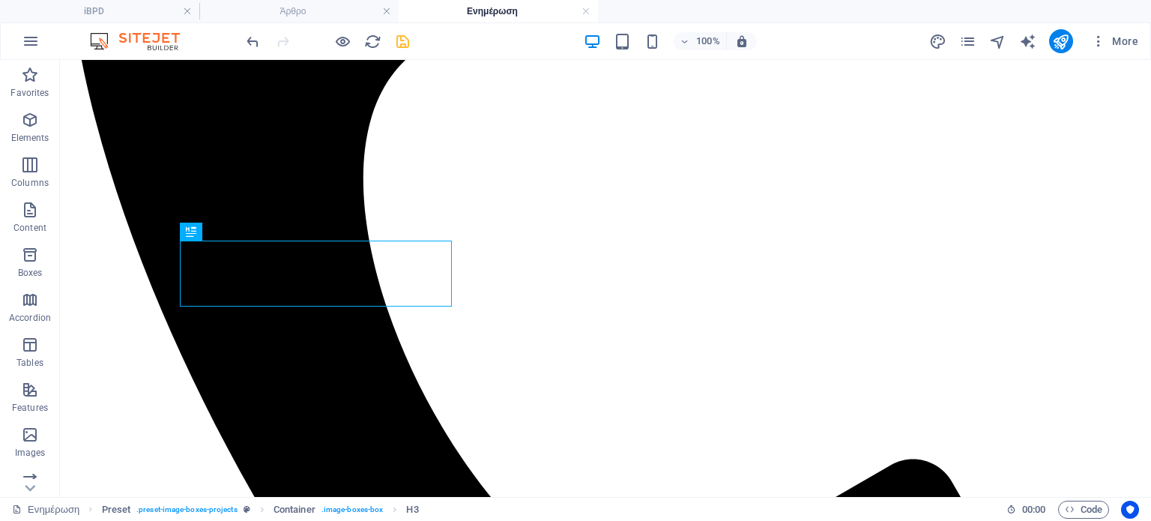
scroll to position [540, 0]
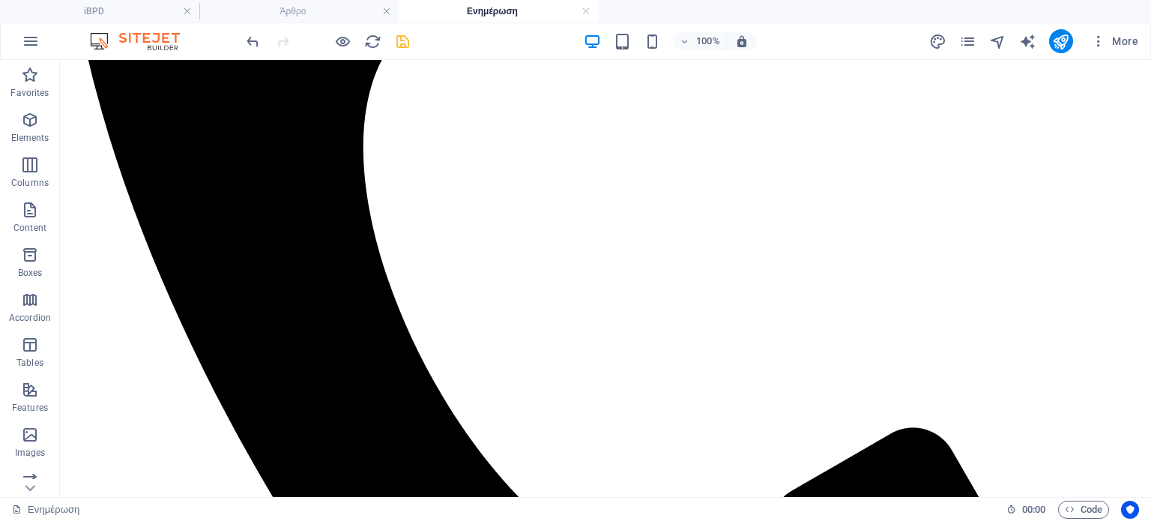
scroll to position [538, 0]
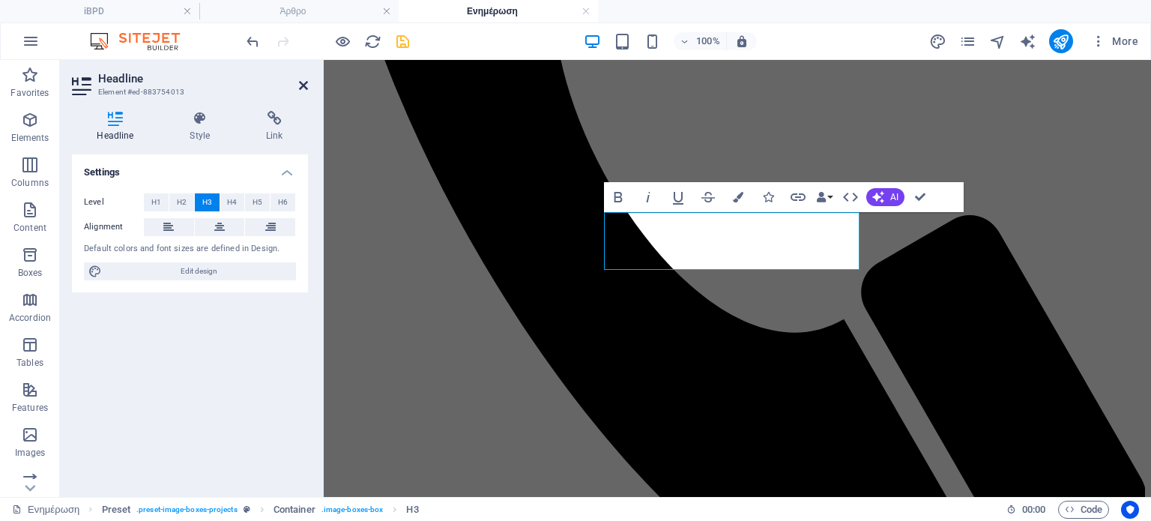
click at [304, 79] on icon at bounding box center [303, 85] width 9 height 12
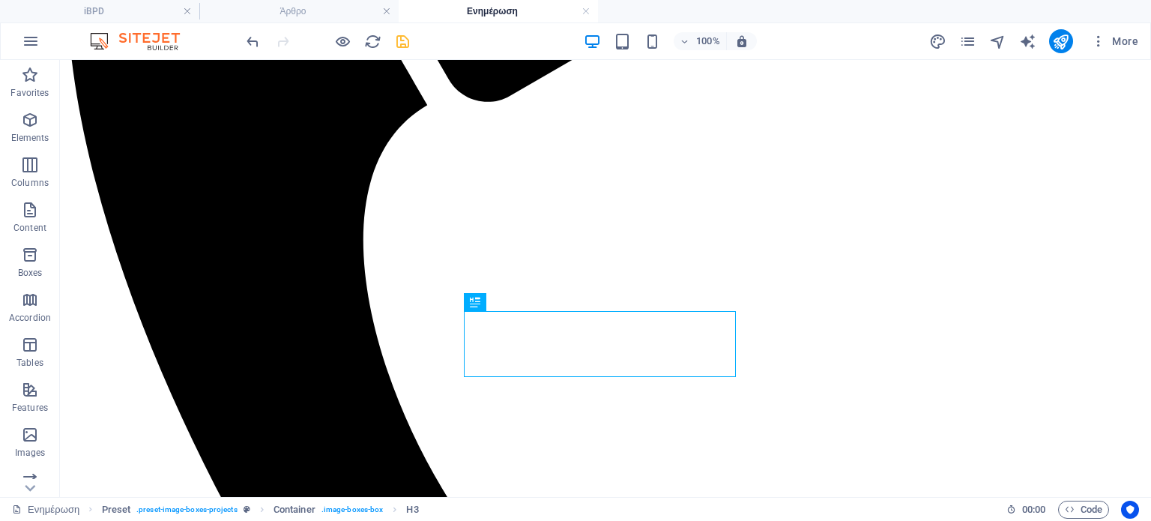
scroll to position [469, 0]
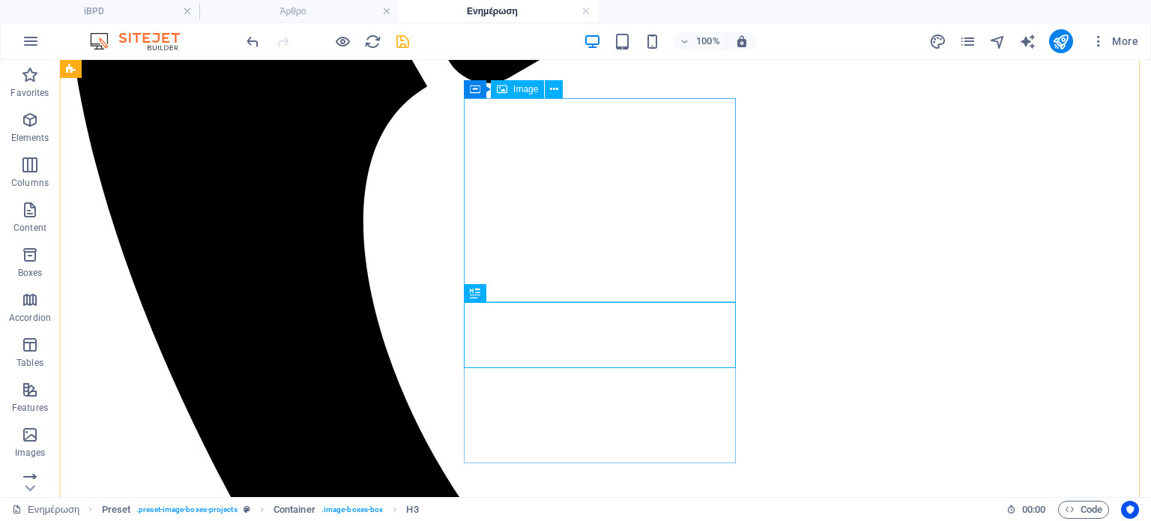
select select "%"
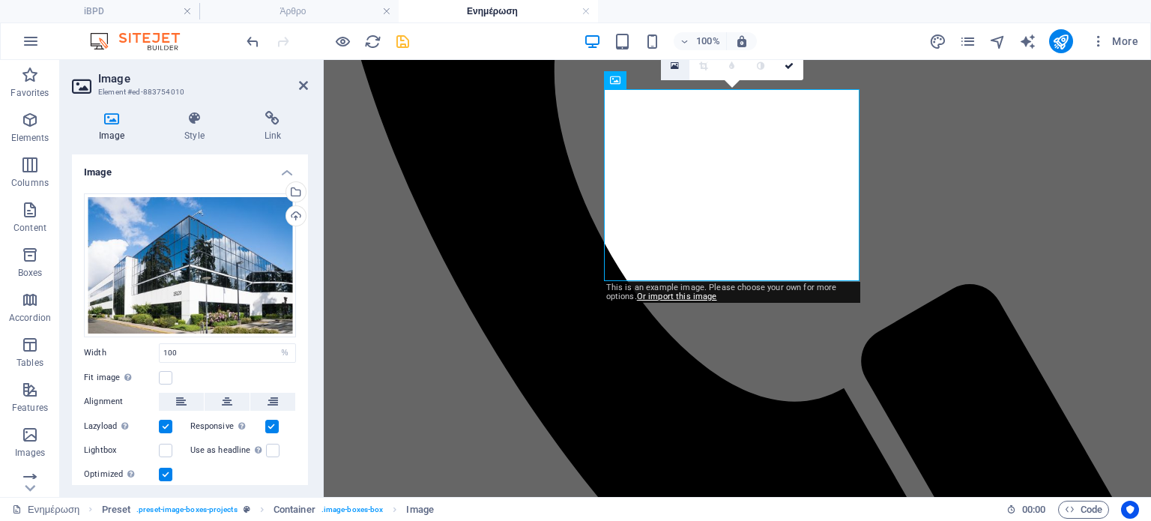
click at [672, 61] on icon at bounding box center [675, 66] width 8 height 10
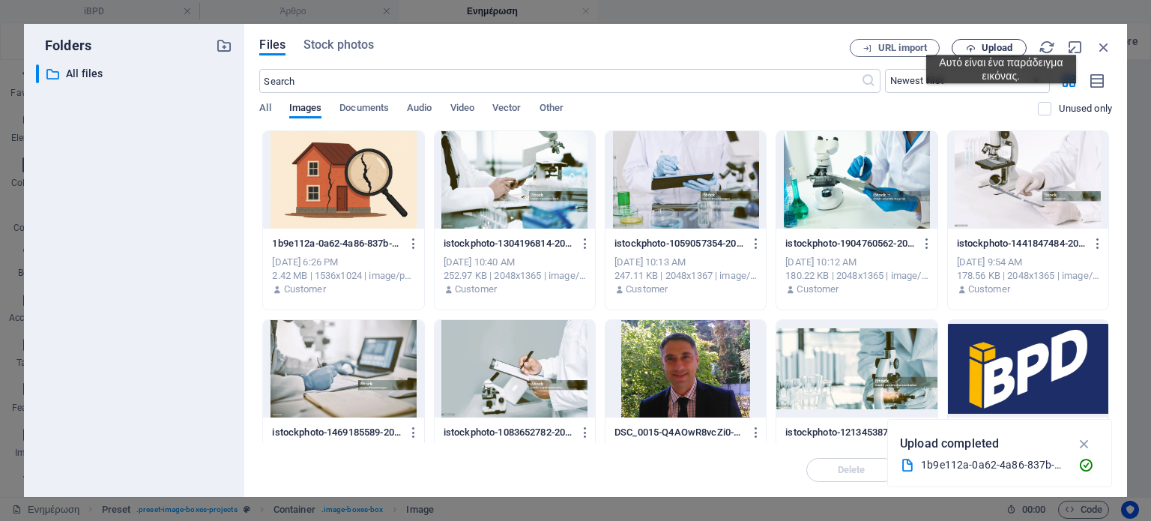
click at [1002, 43] on span "Upload" at bounding box center [997, 47] width 31 height 9
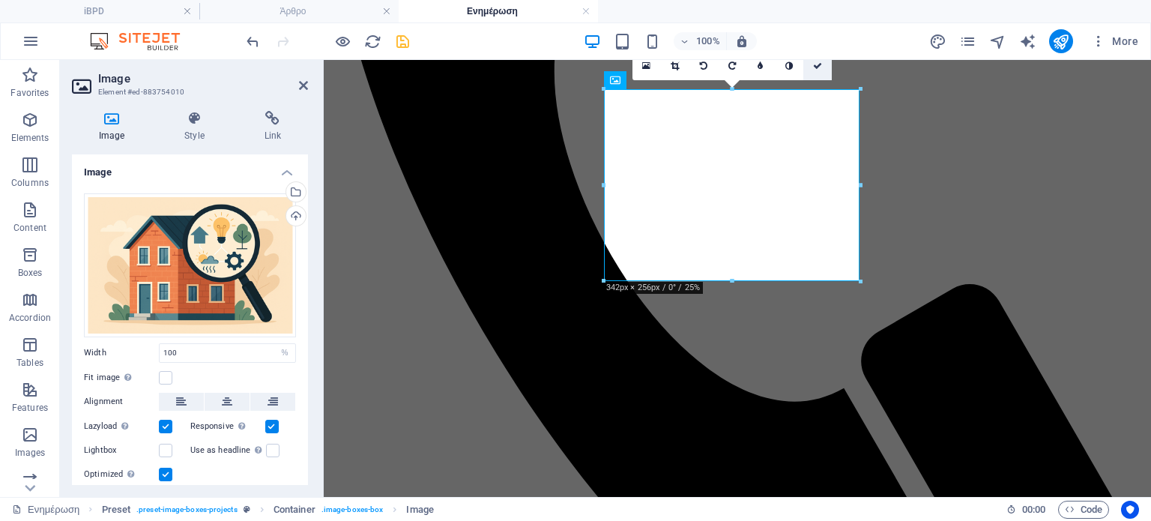
click at [819, 63] on icon at bounding box center [817, 65] width 9 height 9
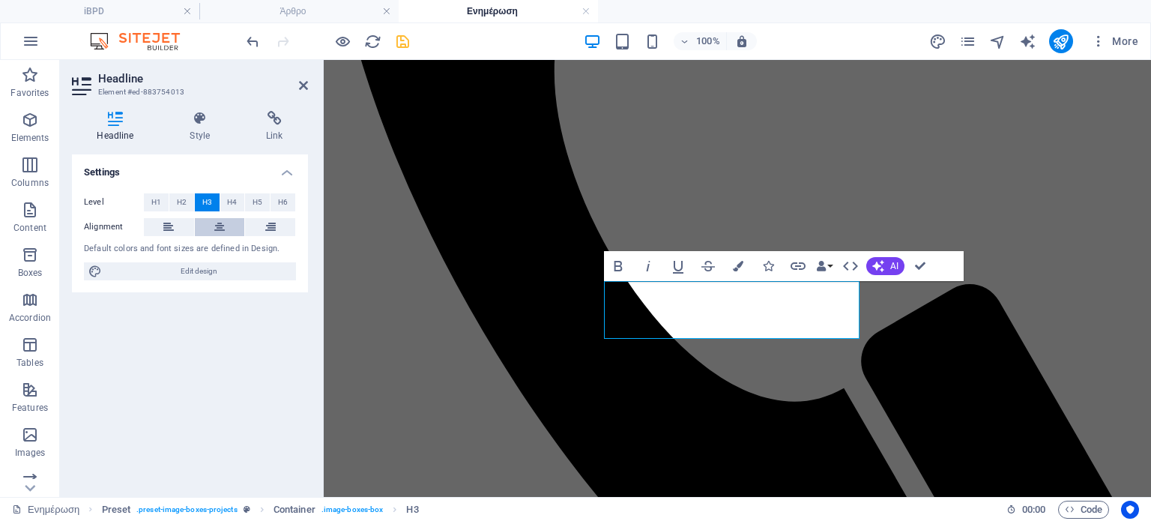
click at [224, 224] on icon at bounding box center [219, 227] width 10 height 18
click at [304, 84] on icon at bounding box center [303, 85] width 9 height 12
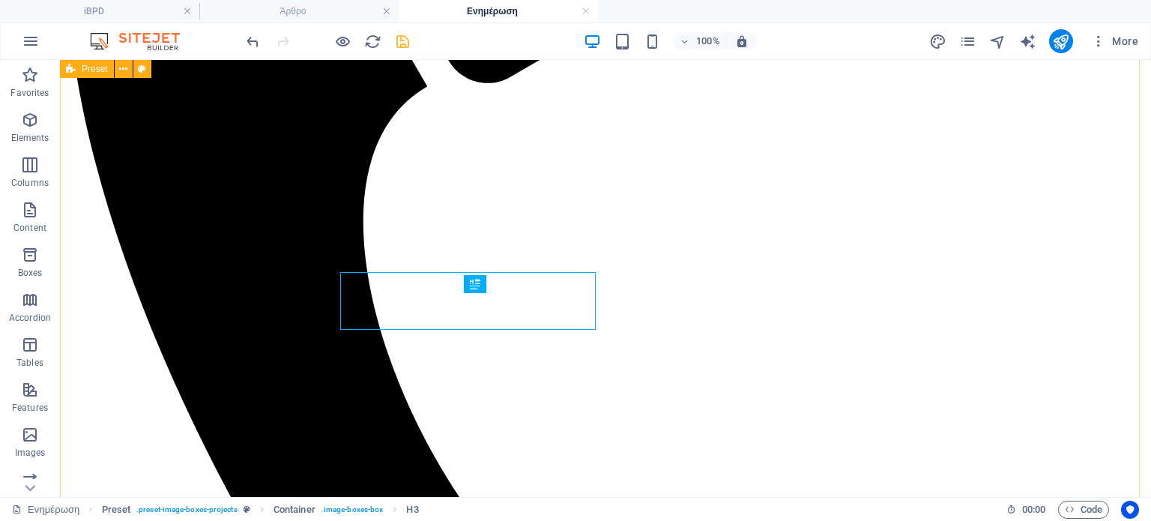
scroll to position [478, 0]
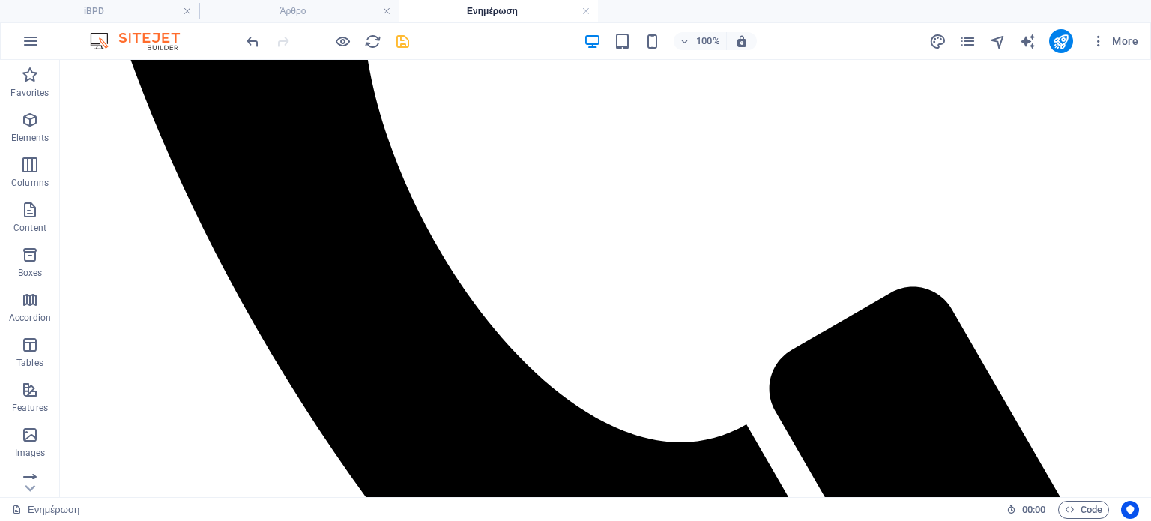
scroll to position [690, 0]
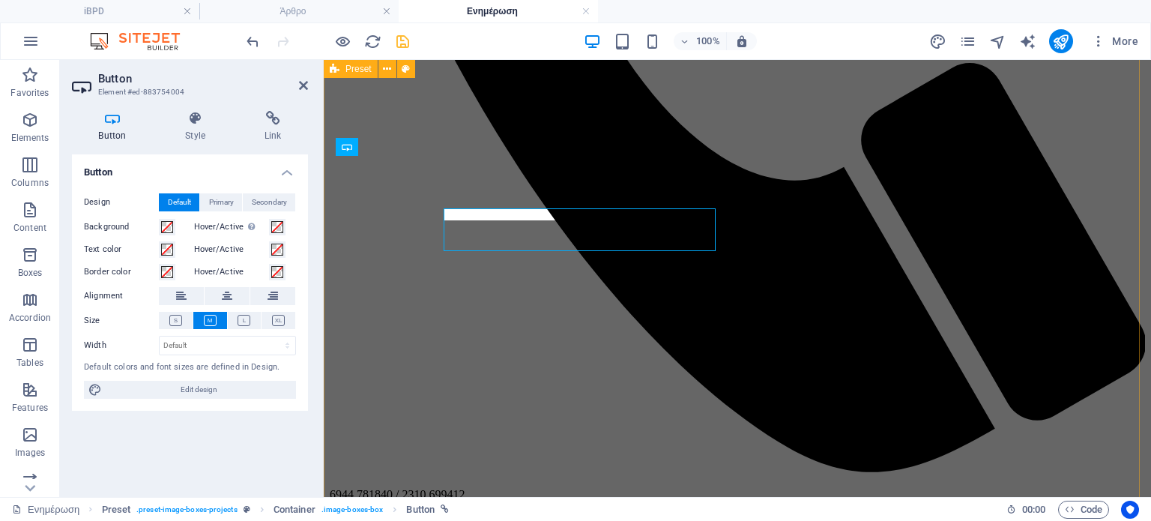
scroll to position [681, 0]
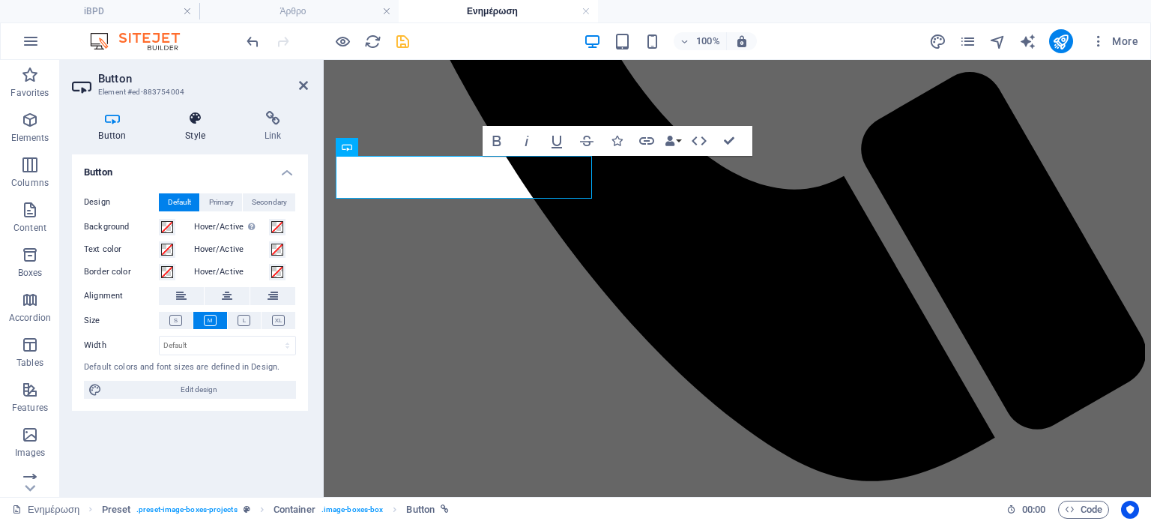
click at [196, 119] on icon at bounding box center [195, 118] width 73 height 15
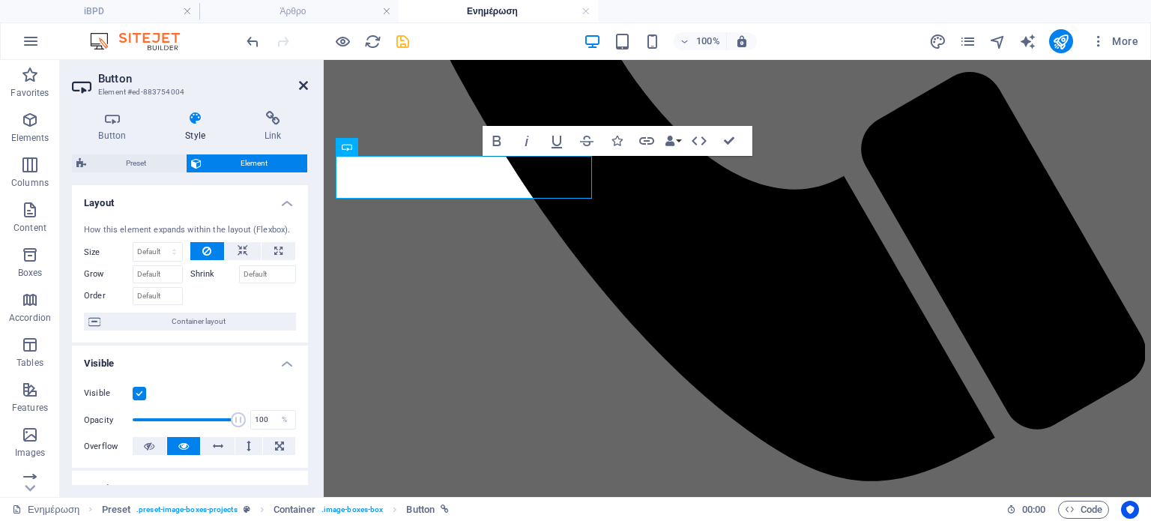
click at [303, 83] on icon at bounding box center [303, 85] width 9 height 12
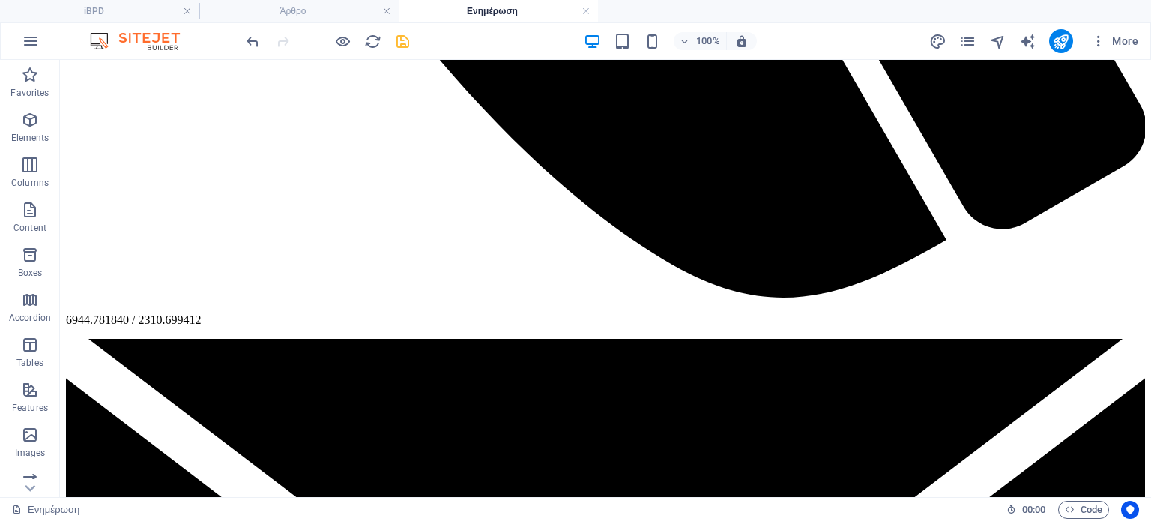
scroll to position [1277, 0]
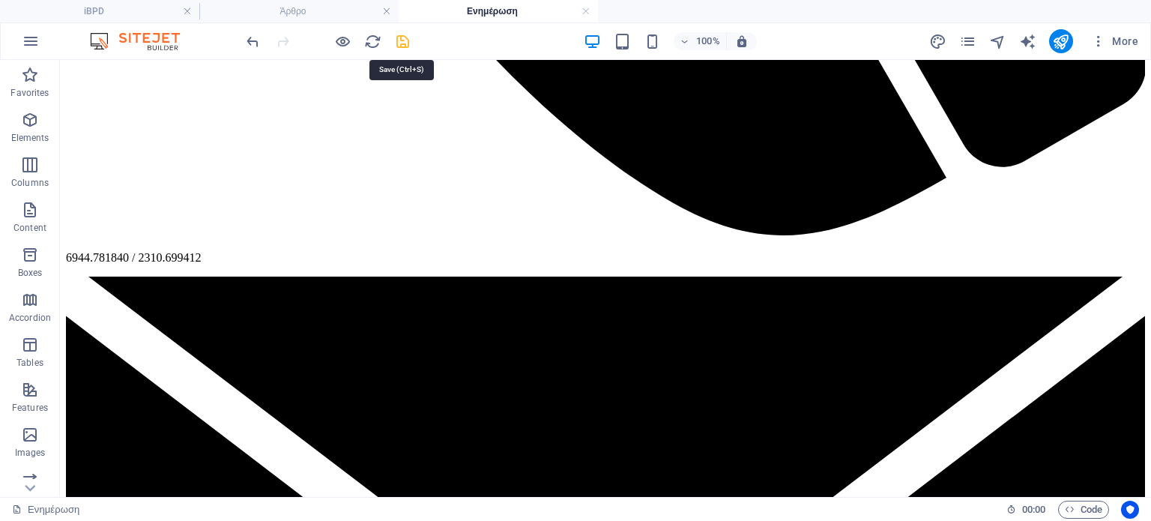
click at [402, 44] on icon "save" at bounding box center [402, 41] width 17 height 17
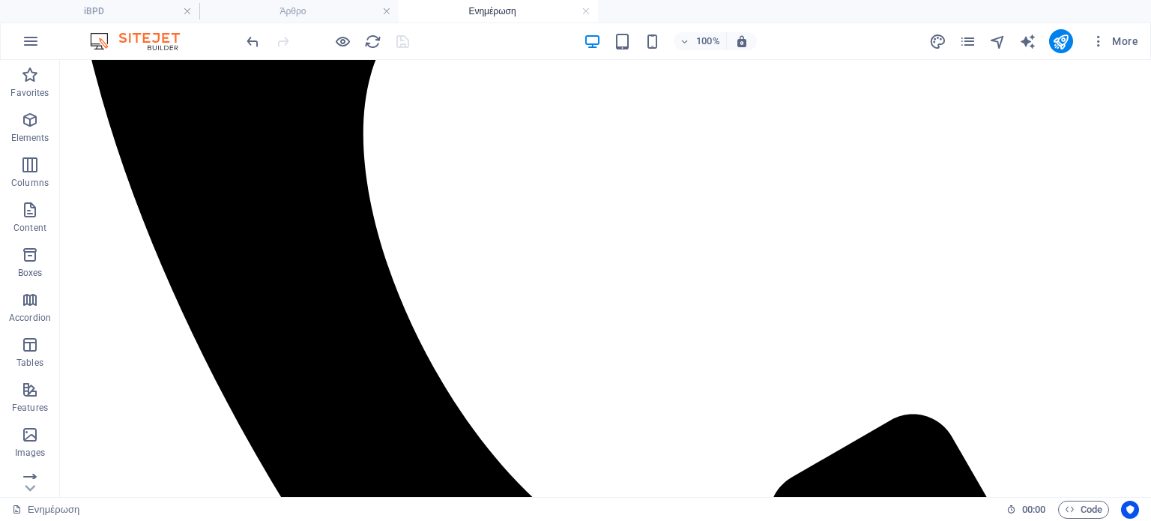
scroll to position [0, 0]
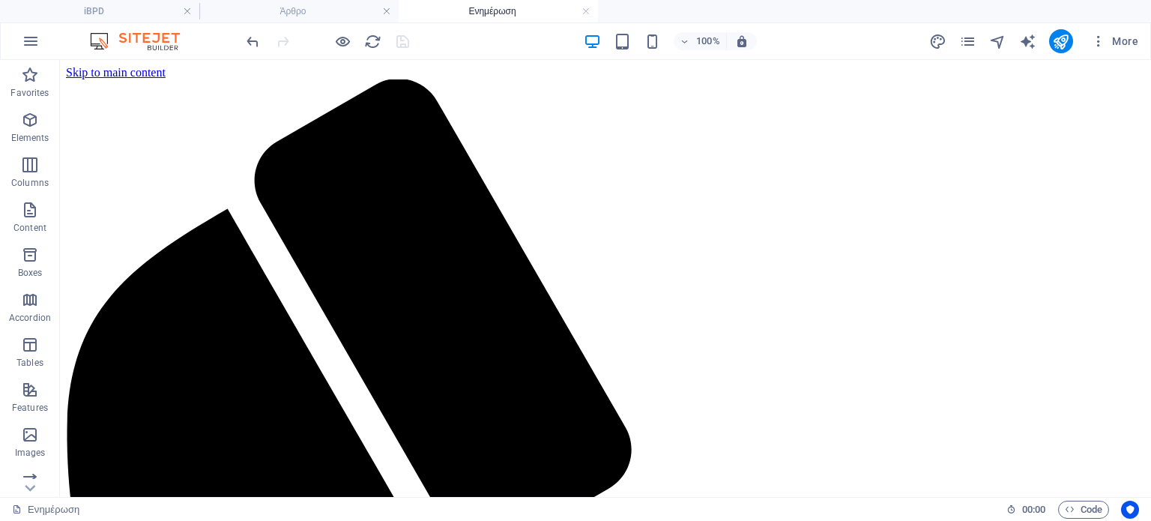
drag, startPoint x: 1144, startPoint y: 465, endPoint x: 1199, endPoint y: 118, distance: 351.4
click at [586, 9] on link at bounding box center [586, 11] width 9 height 14
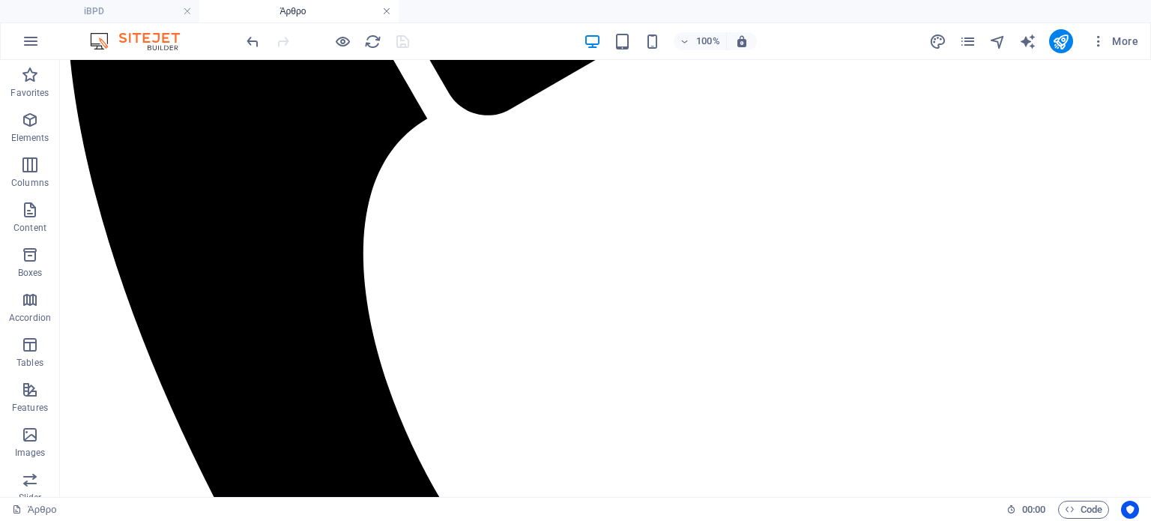
click at [385, 10] on link at bounding box center [386, 11] width 9 height 14
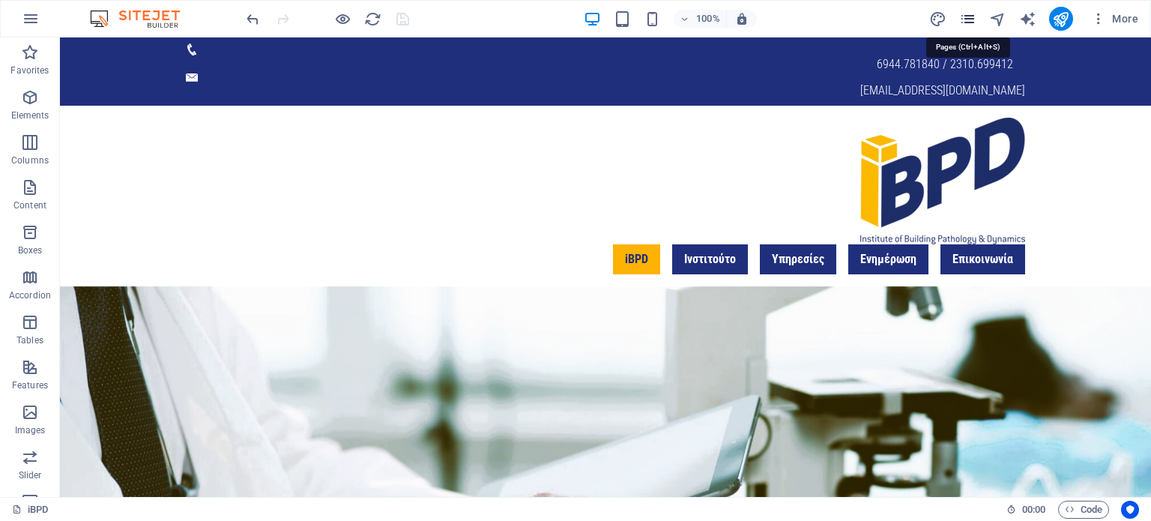
click at [0, 0] on icon "pages" at bounding box center [0, 0] width 0 height 0
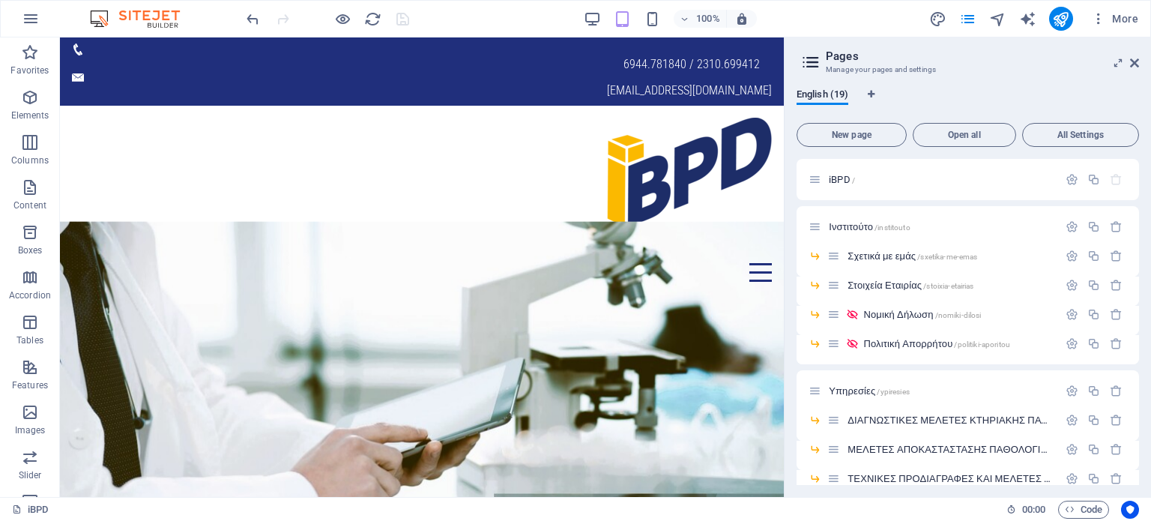
scroll to position [337, 0]
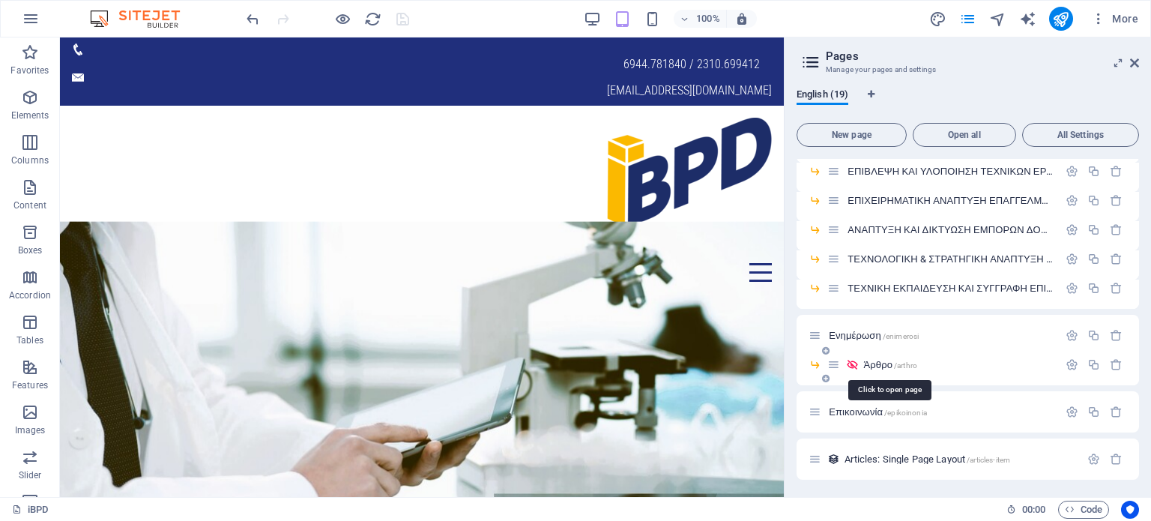
click at [873, 364] on span "Άρθρο /arthro" at bounding box center [891, 364] width 54 height 11
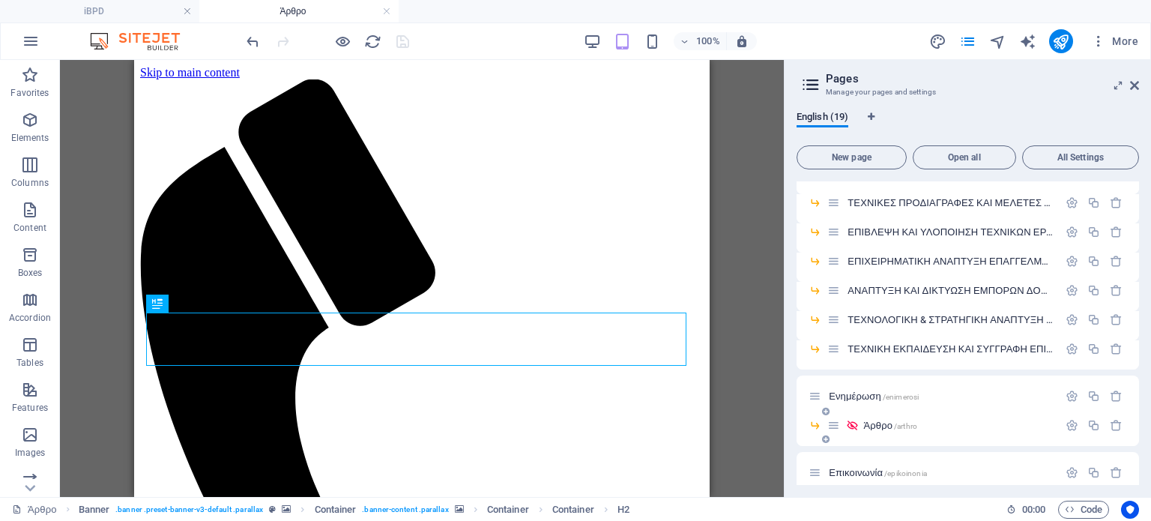
scroll to position [0, 0]
click at [1068, 425] on icon "button" at bounding box center [1072, 425] width 13 height 13
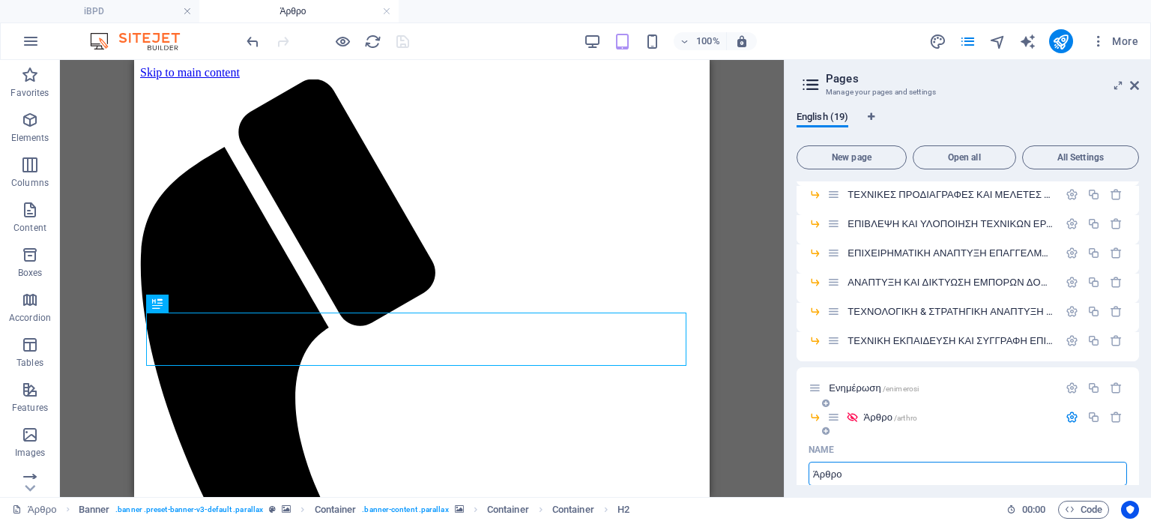
click at [819, 473] on input "Άρθρο" at bounding box center [968, 474] width 319 height 24
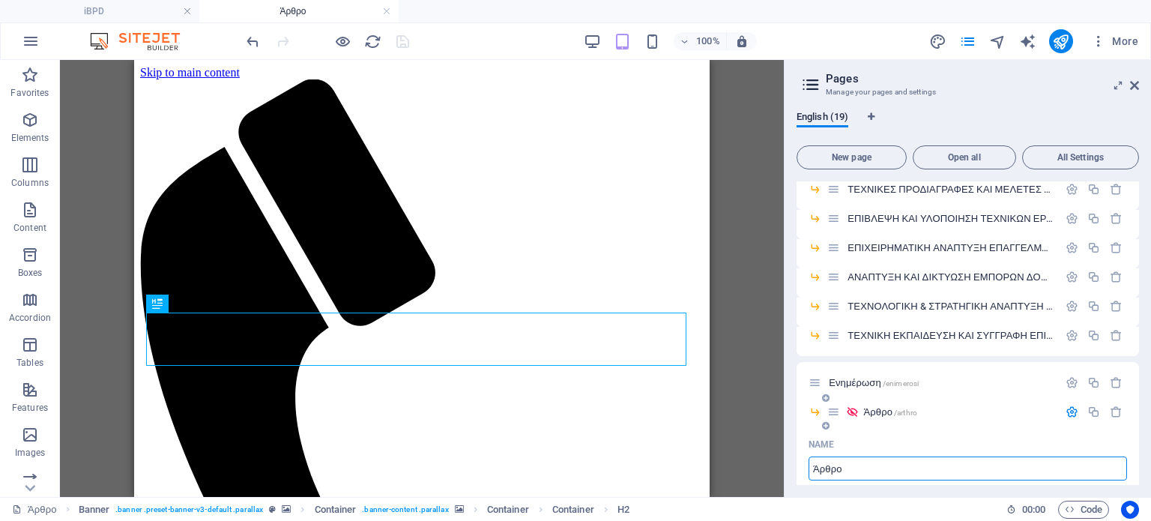
click at [819, 473] on input "Άρθρο" at bounding box center [968, 469] width 319 height 24
type input "Κτηρια"
type input "Κ"
type input "Κτηρια"
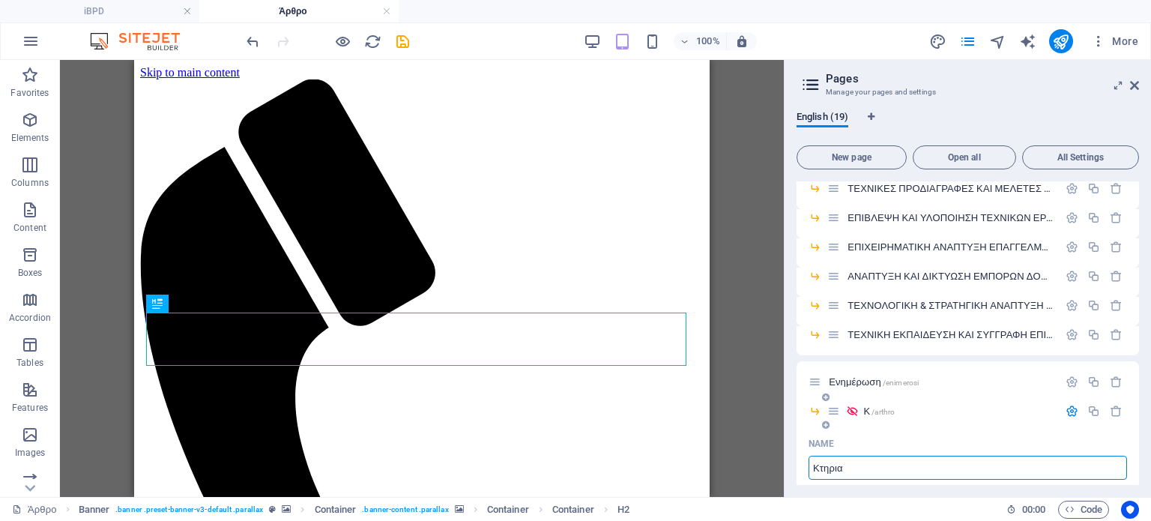
type input "Κτηρια"
type input "Κτηριακή"
type input "Κτηριακ"
type input "Κτηριακή"
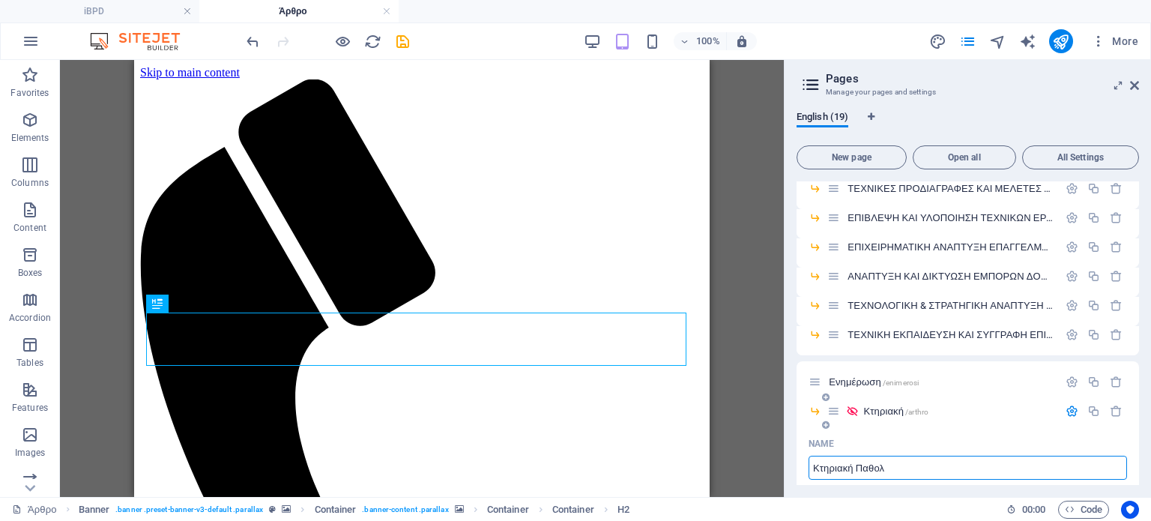
type input "Κτηριακή Παθολο"
type input "Κτηριακή Παθ"
type input "Κτηριακή Παθολογία"
type input "Κτηριακή Παθολογί"
type input "Κτηριακή Παθολογία"
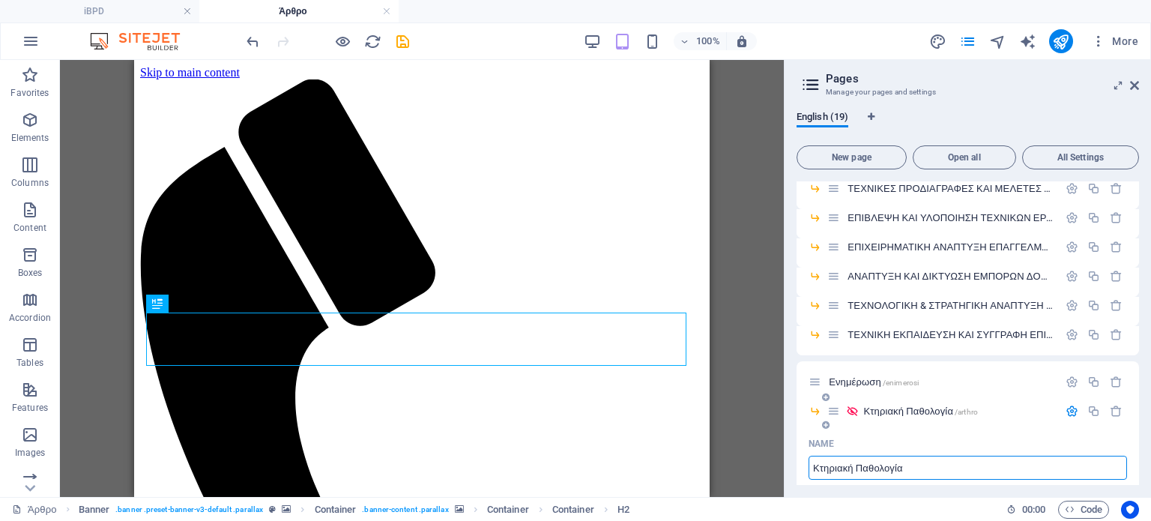
type input "Κτηριακή Παθολογία"
drag, startPoint x: 1139, startPoint y: 321, endPoint x: 1139, endPoint y: 362, distance: 41.2
click at [1139, 362] on div "English (19) New page Open all All Settings iBPD / Ινστιτούτο /institouto Σχετι…" at bounding box center [968, 298] width 367 height 398
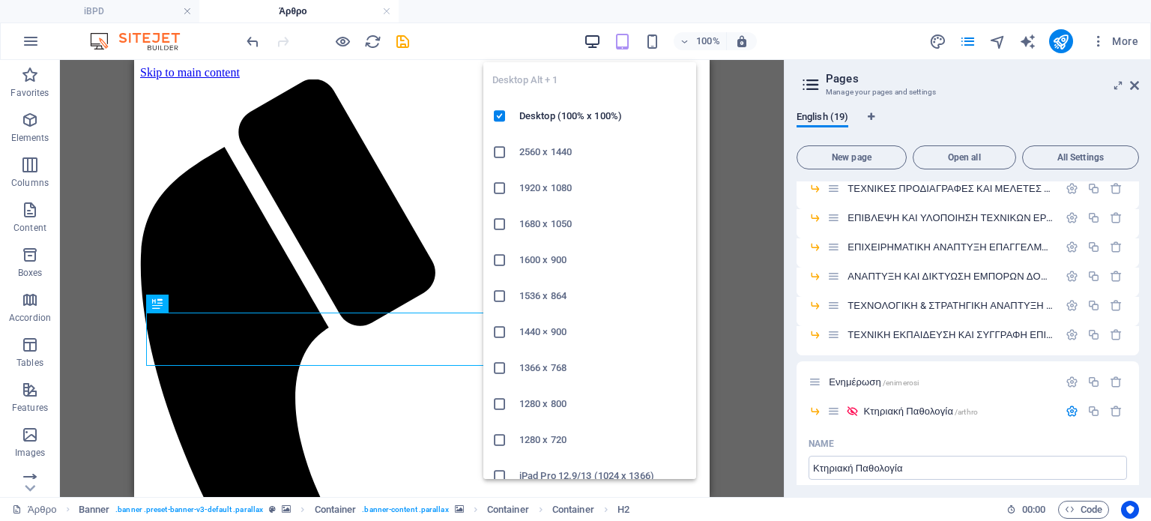
click at [592, 33] on icon "button" at bounding box center [592, 41] width 17 height 17
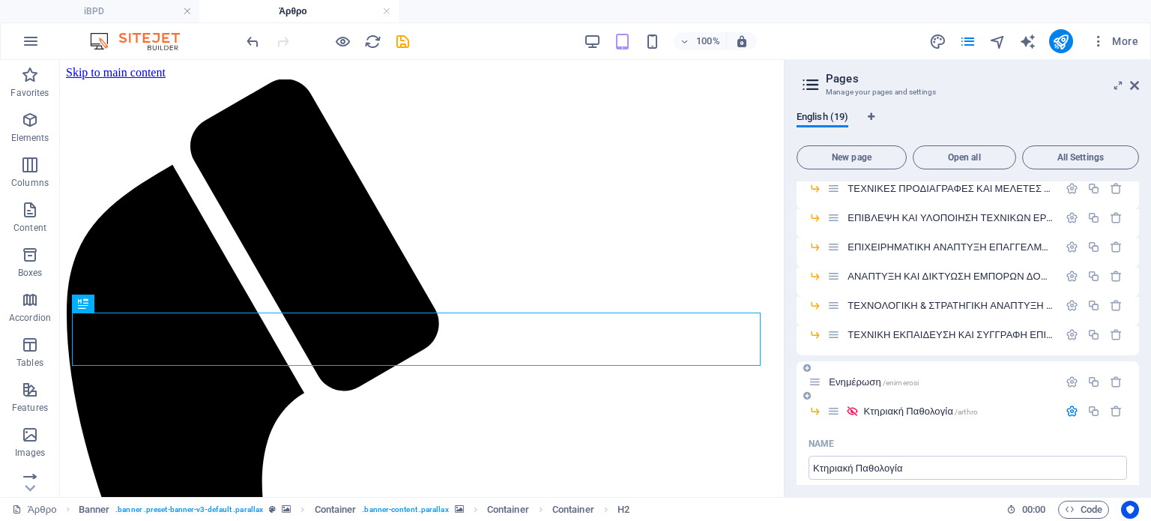
drag, startPoint x: 1139, startPoint y: 327, endPoint x: 1135, endPoint y: 367, distance: 39.9
click at [1135, 367] on div "iBPD / Ινστιτούτο /institouto Σχετικά με εμάς /sxetika-me-emas Στοιχεία Εταιρία…" at bounding box center [968, 333] width 343 height 304
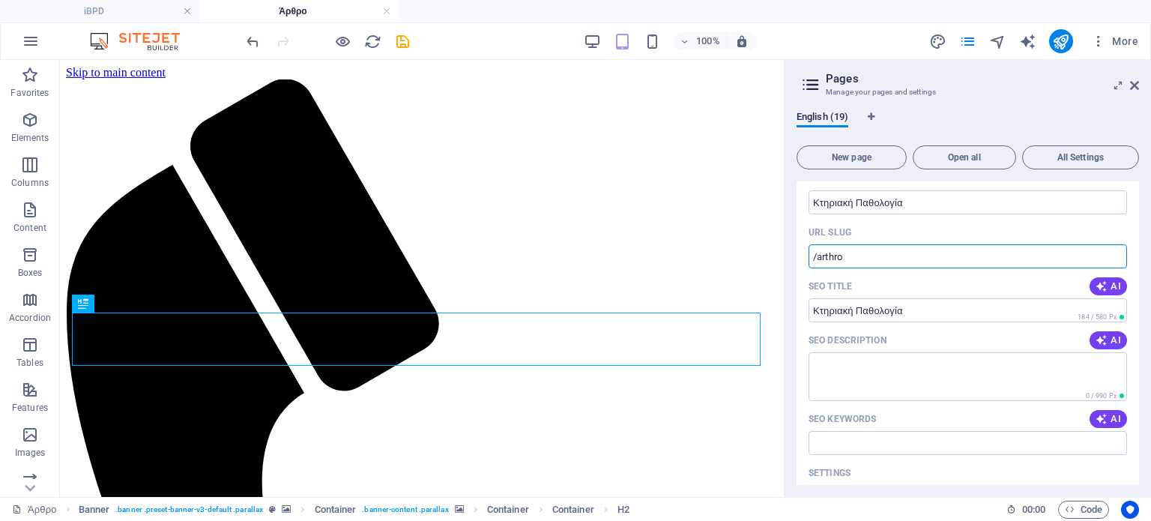
click at [829, 254] on input "/arthro" at bounding box center [968, 256] width 319 height 24
click at [846, 254] on input "/ktiriak-pathologia" at bounding box center [968, 256] width 319 height 24
type input "/ktiriaki-pathologia"
click at [1133, 85] on icon at bounding box center [1134, 85] width 9 height 12
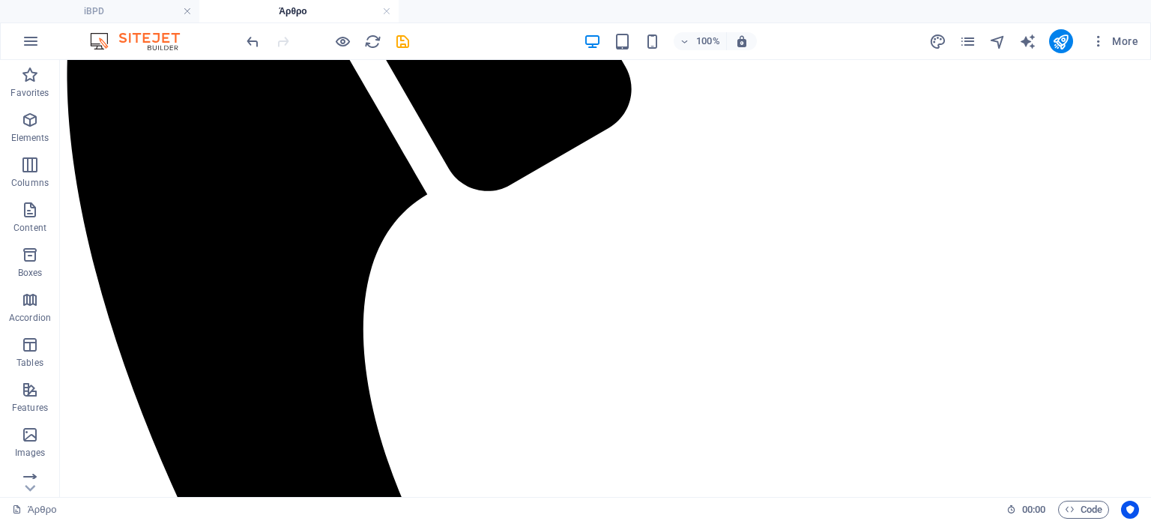
scroll to position [255, 0]
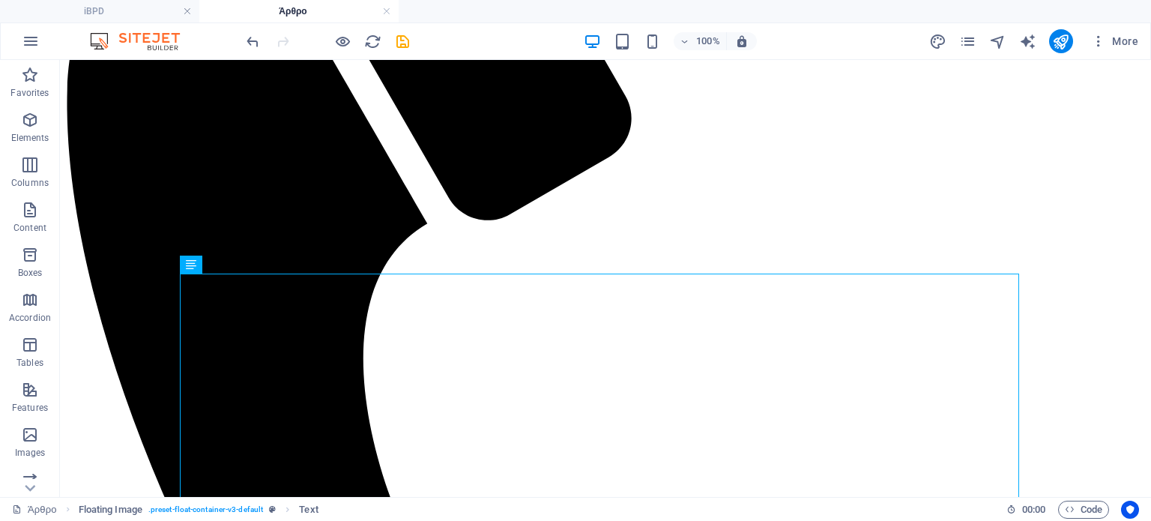
scroll to position [321, 0]
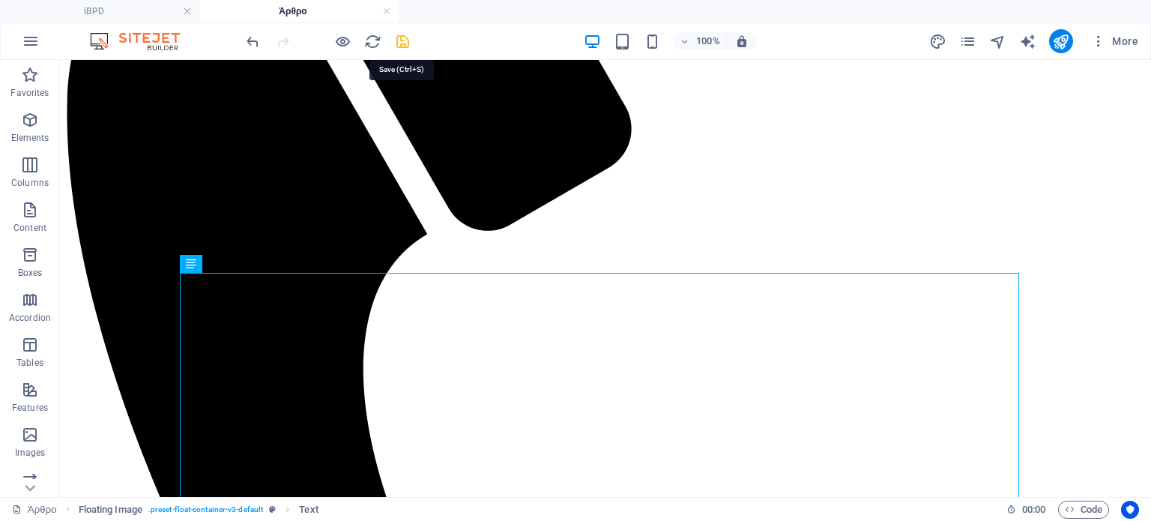
click at [403, 39] on icon "save" at bounding box center [402, 41] width 17 height 17
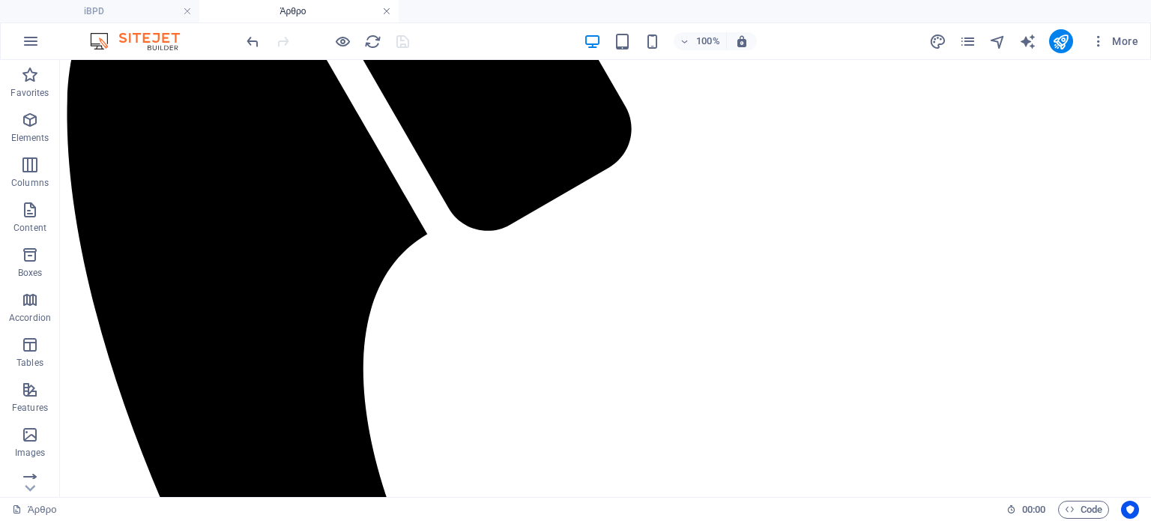
click at [387, 10] on link at bounding box center [386, 11] width 9 height 14
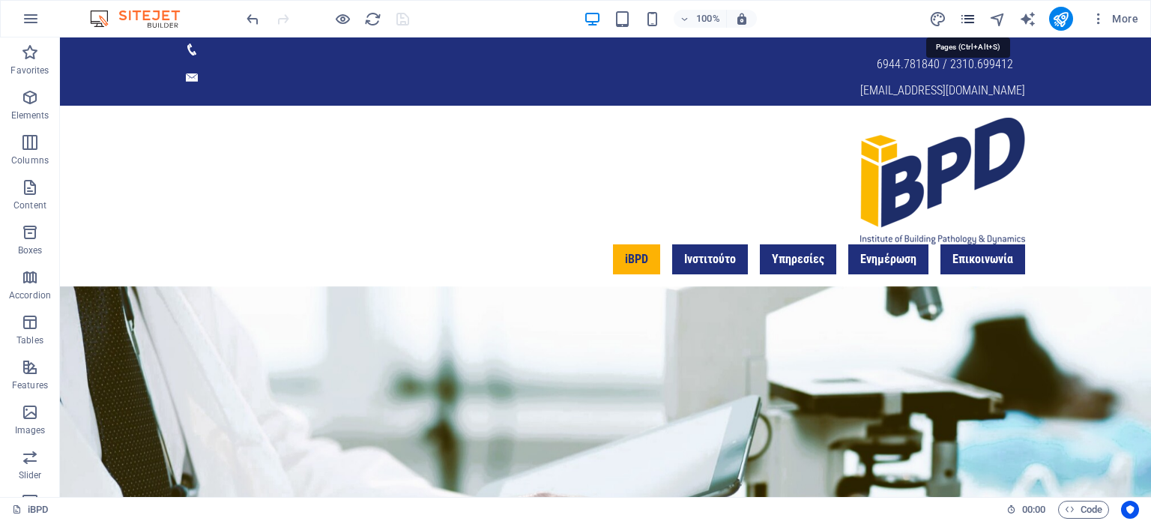
click at [0, 0] on icon "pages" at bounding box center [0, 0] width 0 height 0
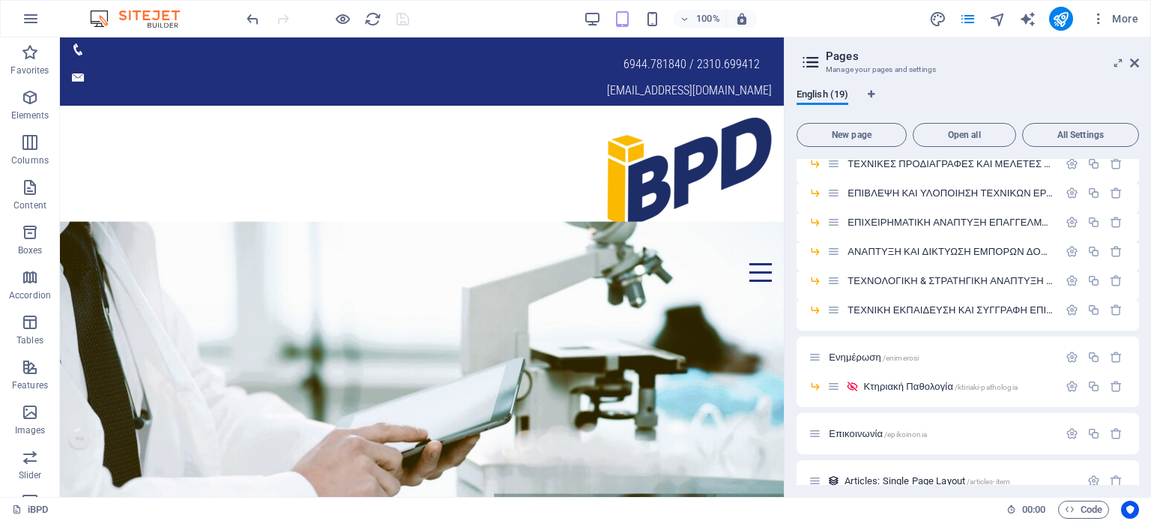
scroll to position [337, 0]
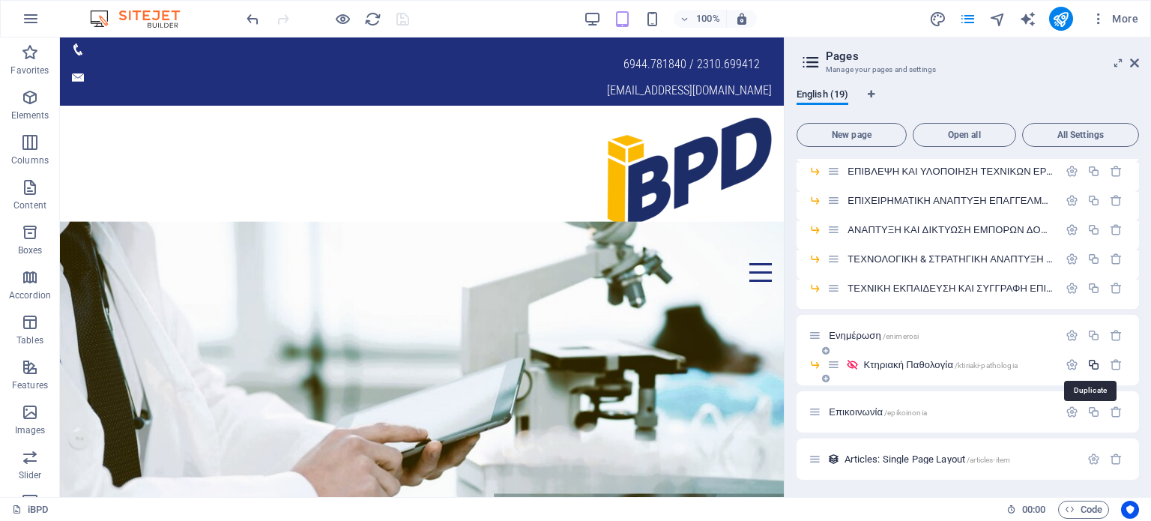
click at [1089, 367] on icon "button" at bounding box center [1094, 364] width 13 height 13
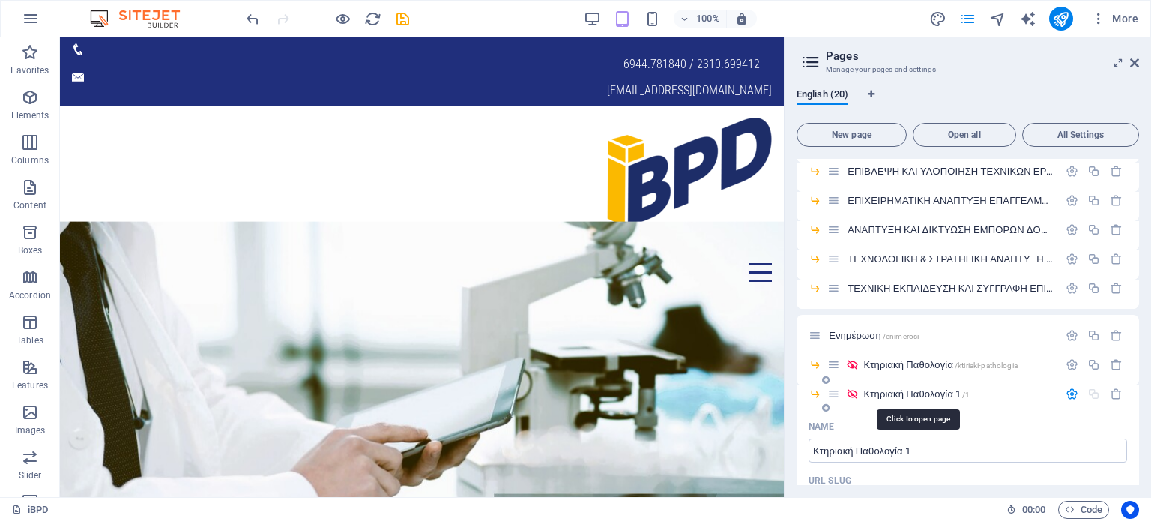
click at [923, 392] on span "Κτηριακή Παθολογία 1 /1" at bounding box center [917, 393] width 106 height 11
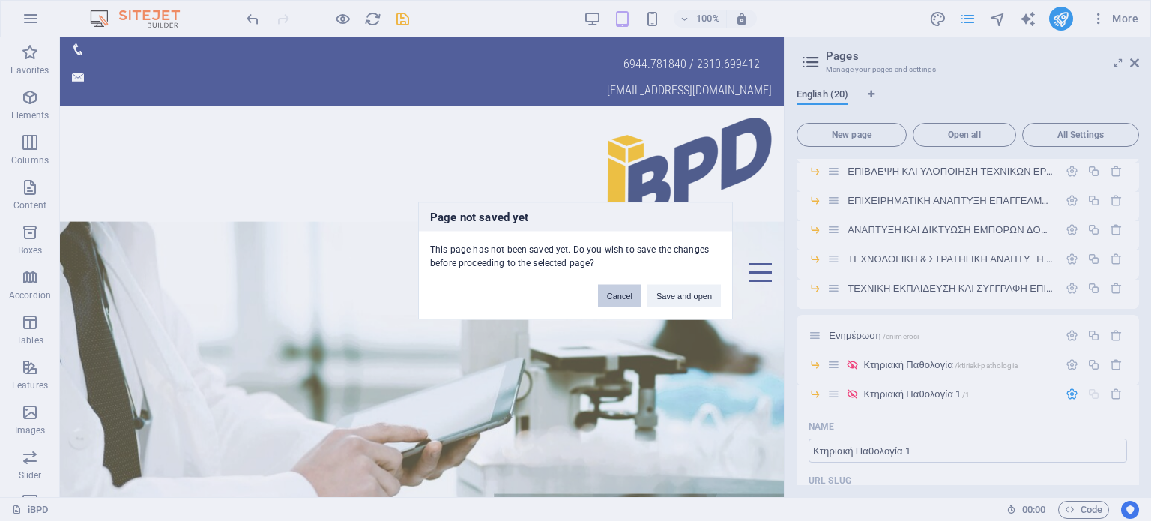
click at [618, 293] on button "Cancel" at bounding box center [619, 295] width 43 height 22
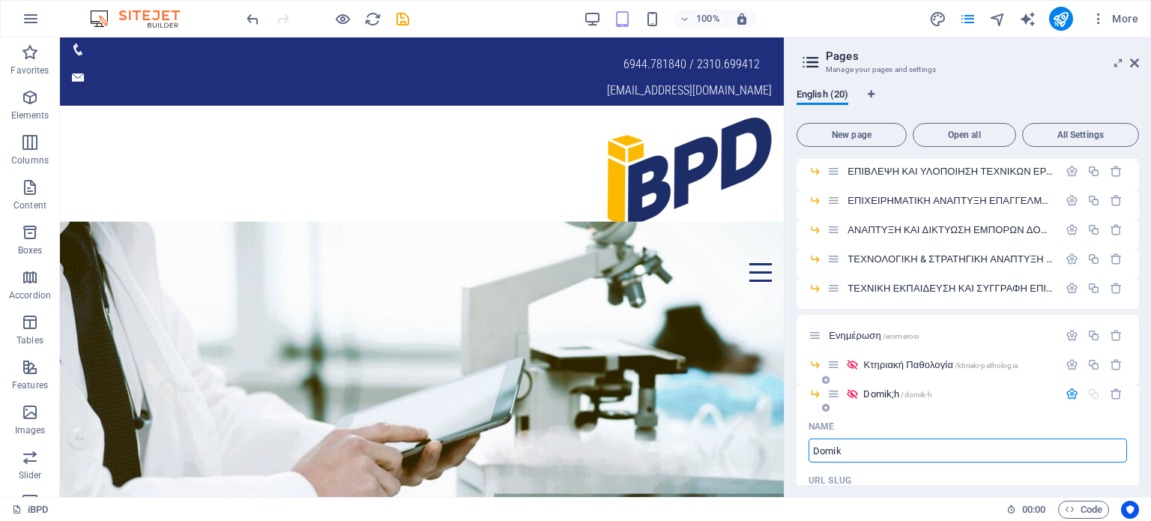
type input "Domi"
type input "/domik-h"
type input "Domik;h"
type input "D"
type input "Δ"
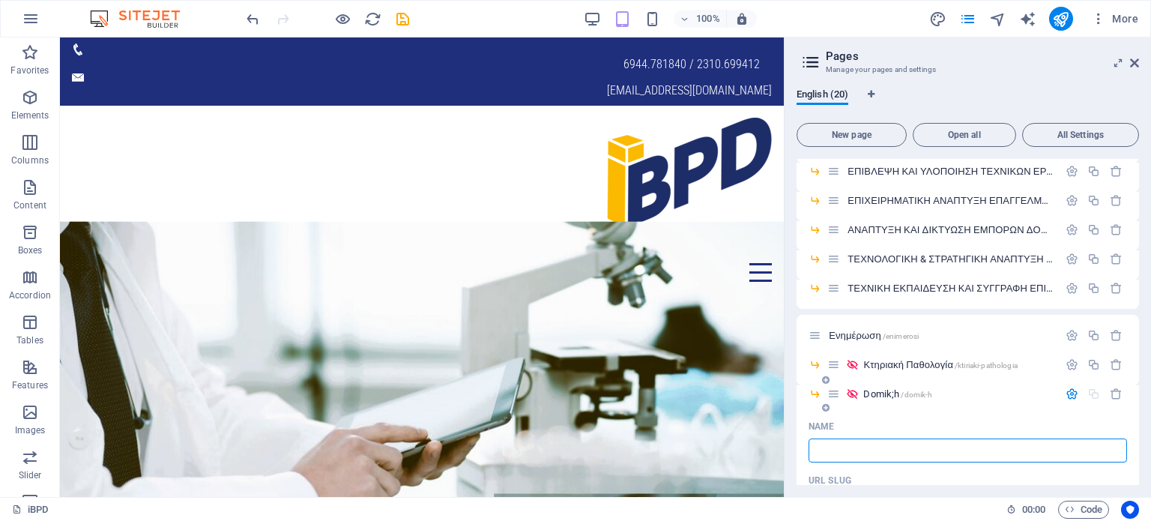
type input "/"
type input "Δο"
type input "Δ"
type input "Δομική"
type input "Δομικ"
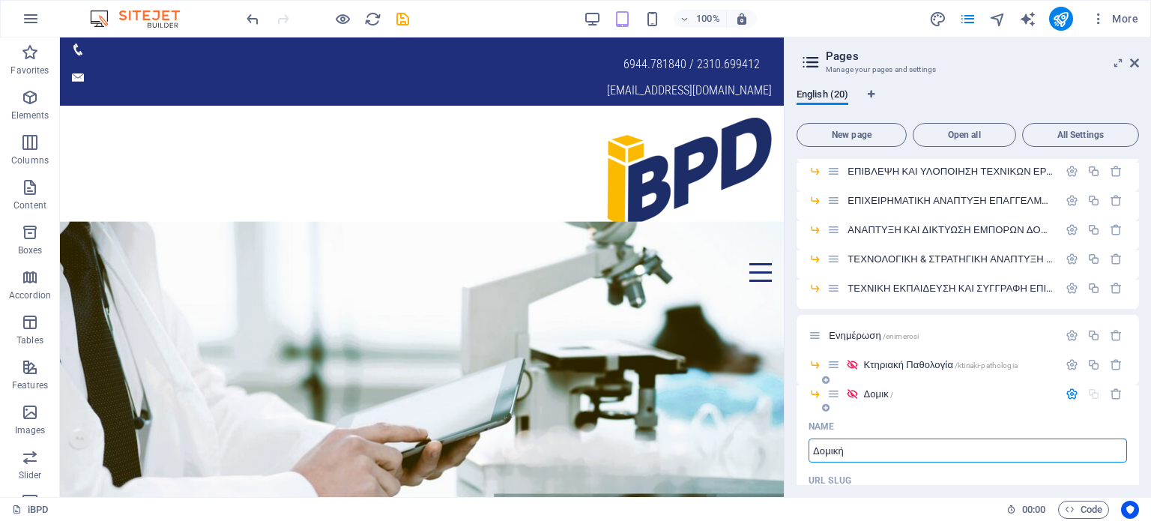
type input "Δομική"
type input "Δομική Φ"
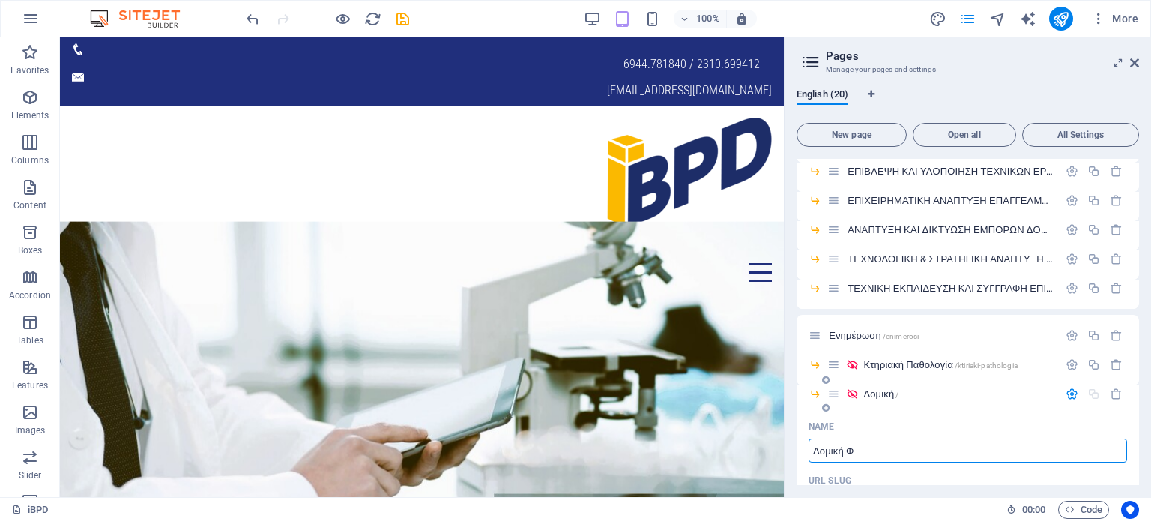
type input "Δομική Φ"
type input "Δομική Φυσικοχημ"
type input "Δομική Φυσικο"
type input "Δομική Φυσικοχημέι"
type input "Δομική Φυσικοχημέια"
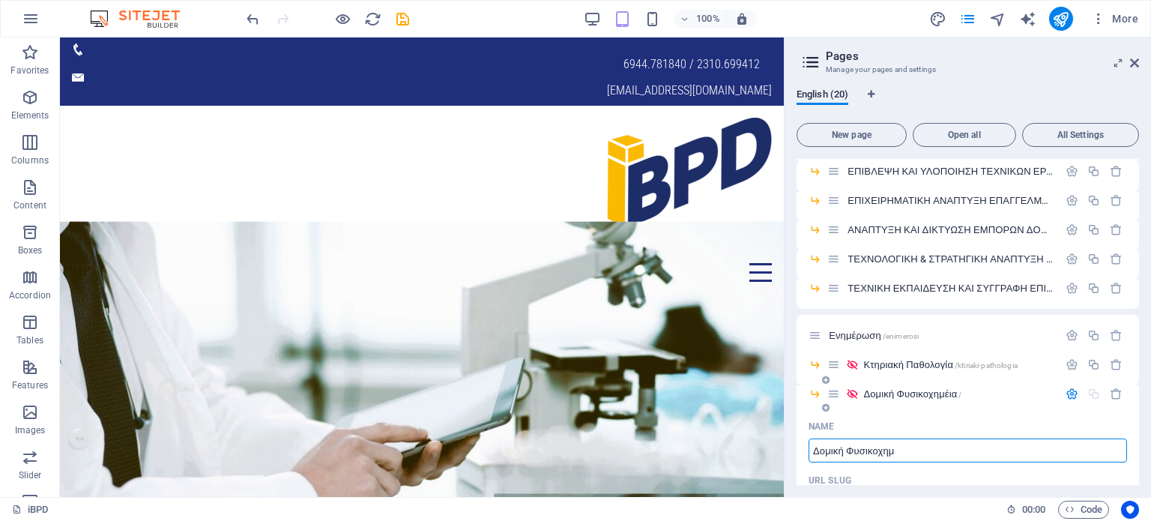
type input "Δομική Φυσικοχημ"
type input "Δομική Φυσική"
type input "Δομική Φυσικ"
type input "Δομική Φυσική"
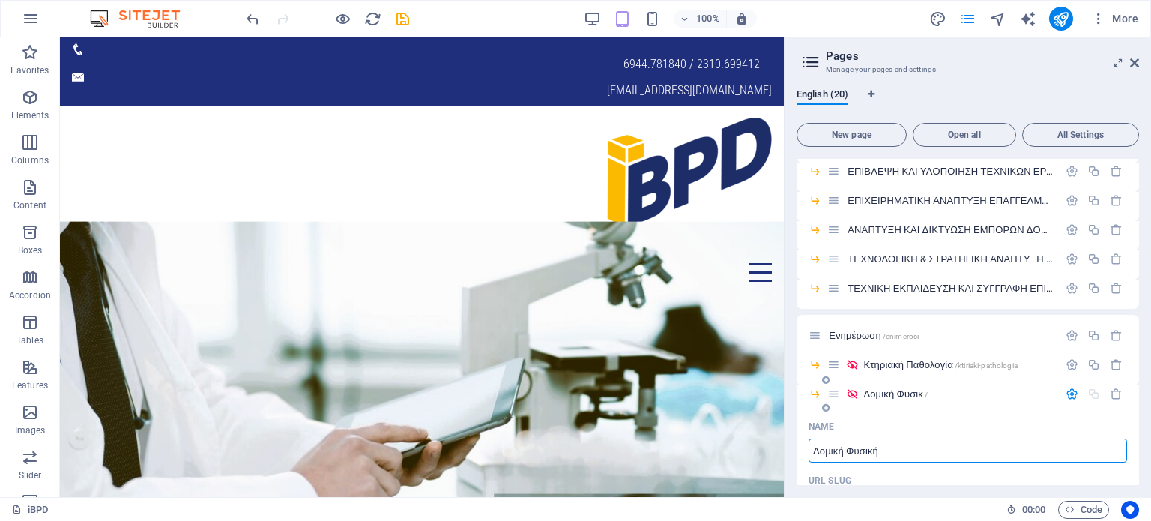
type input "Δομική Φυσική"
type input "Δομική Φυσική &"
type input "Δομική Φυσική & Χημε"
type input "Δομική Φυσική & Χ"
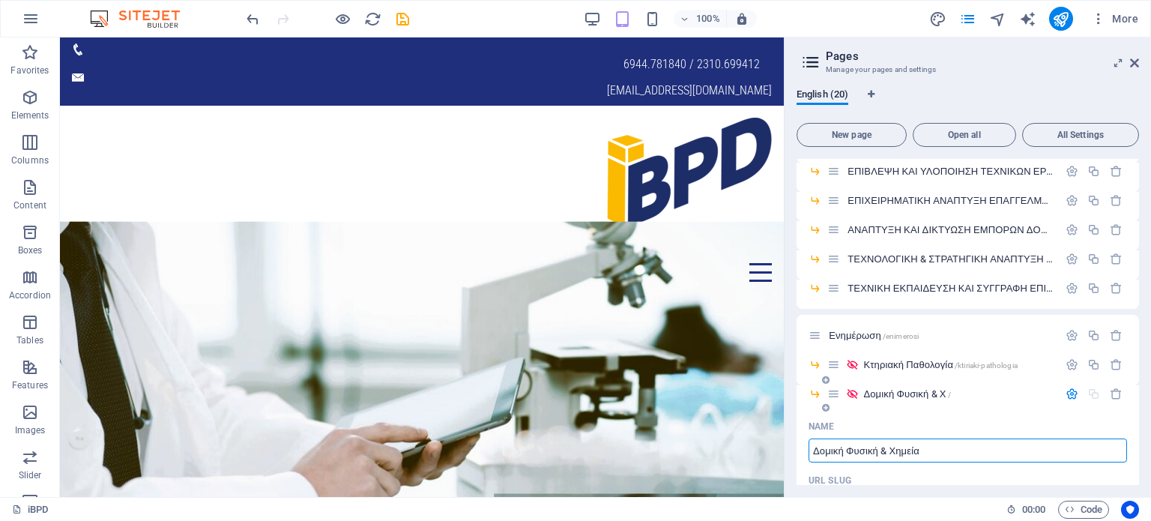
type input "Δομική Φυσική & Χημεία"
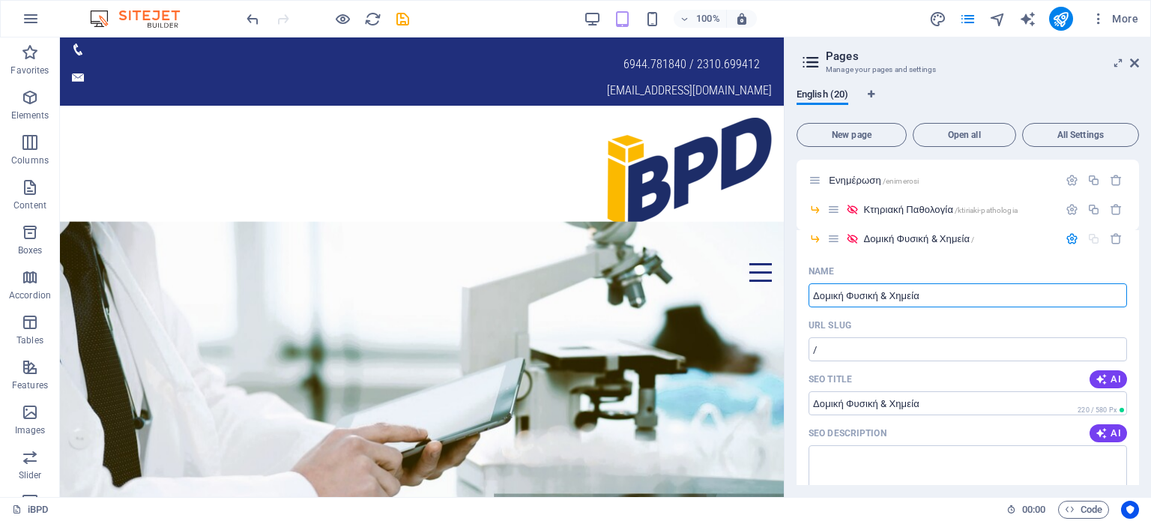
scroll to position [498, 0]
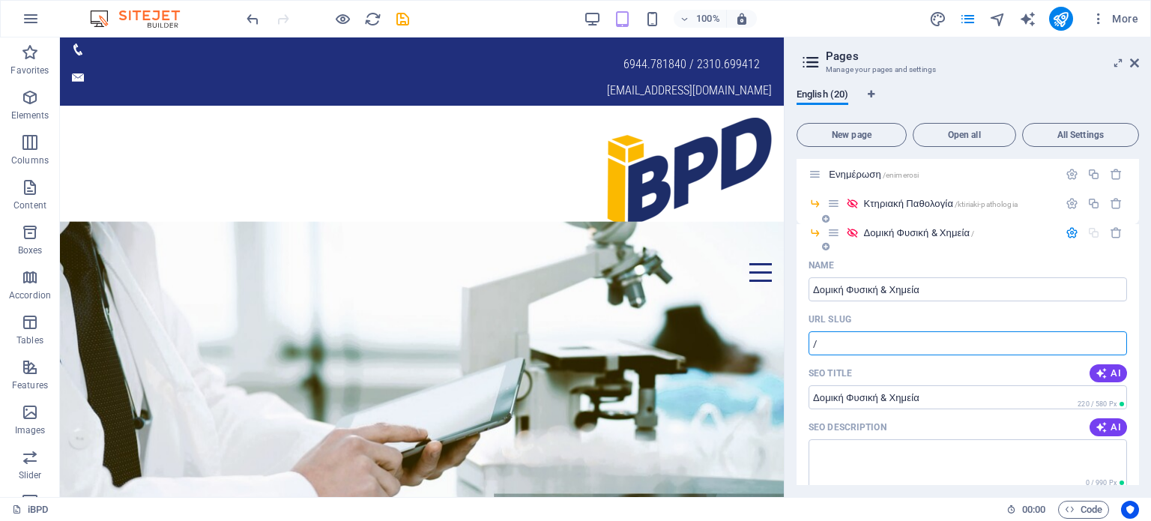
click at [903, 334] on input "/" at bounding box center [968, 343] width 319 height 24
click at [858, 292] on input "Δομική Φυσική & Χημεία" at bounding box center [968, 289] width 319 height 24
click at [891, 289] on input "Δομική Φυσική & Χημεία" at bounding box center [968, 289] width 319 height 24
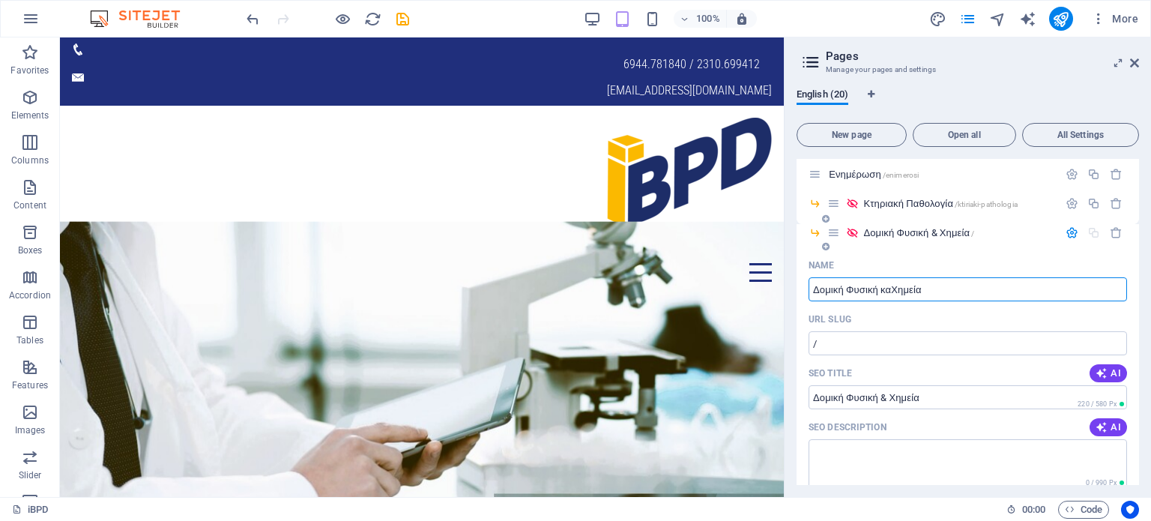
type input "Δομική Φυσική καιΧημεία"
type input "Δομική Φυσική Χημεία"
type input "Δομική Φυσική και Χημεία"
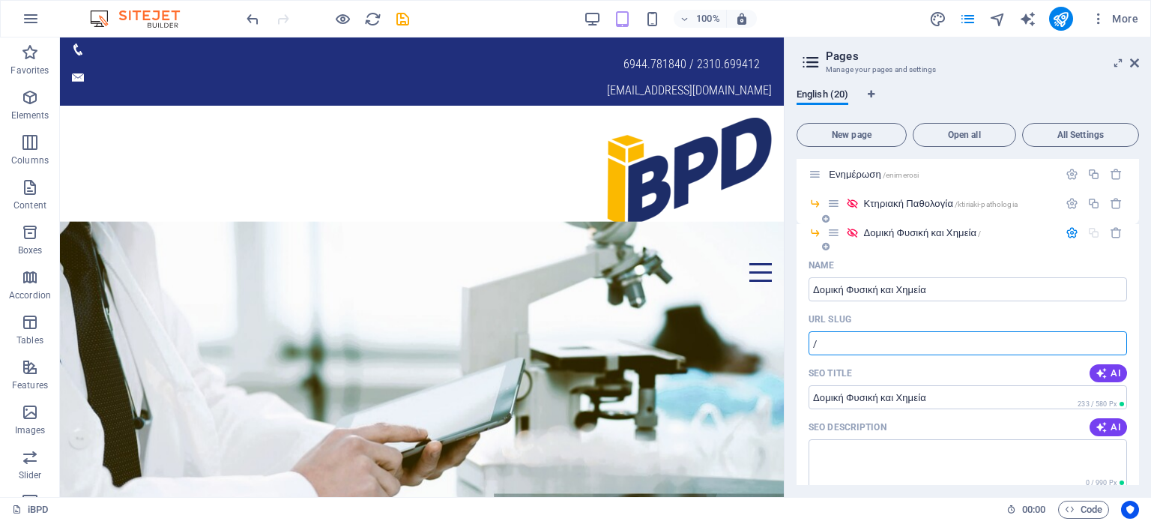
click at [871, 341] on input "/" at bounding box center [968, 343] width 319 height 24
type input "/domiki-fisiki-kai-chimia"
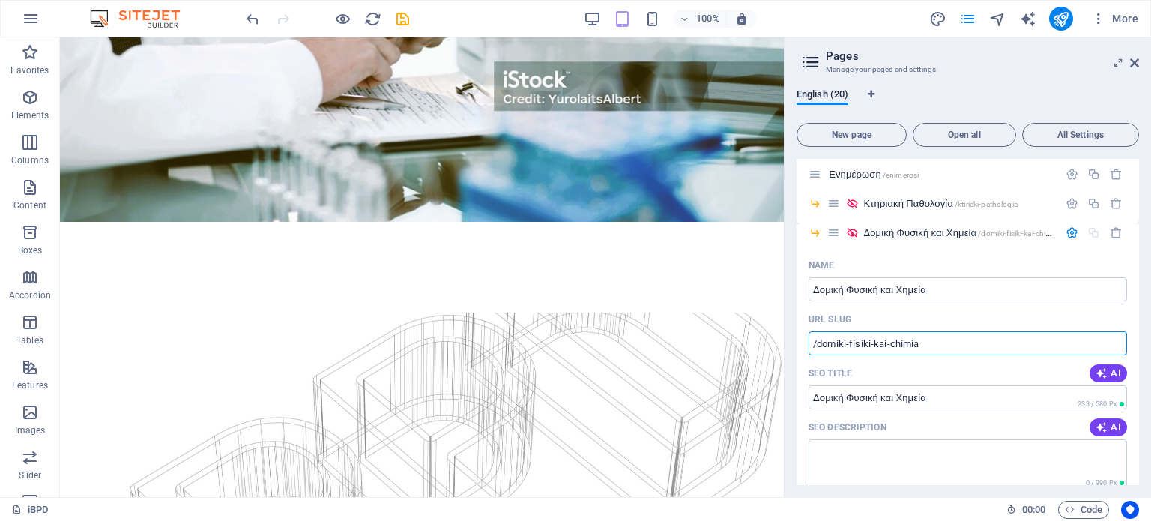
drag, startPoint x: 781, startPoint y: 86, endPoint x: 846, endPoint y: 211, distance: 140.5
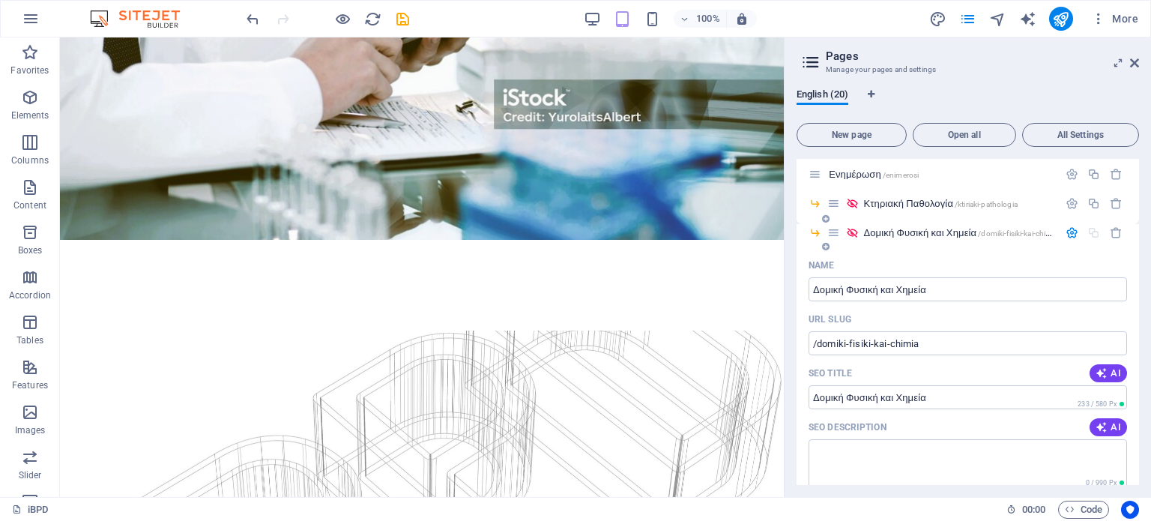
click at [899, 229] on span "Δομική Φυσική και Χημεία /domiki-fisiki-kai-chimia" at bounding box center [961, 232] width 194 height 11
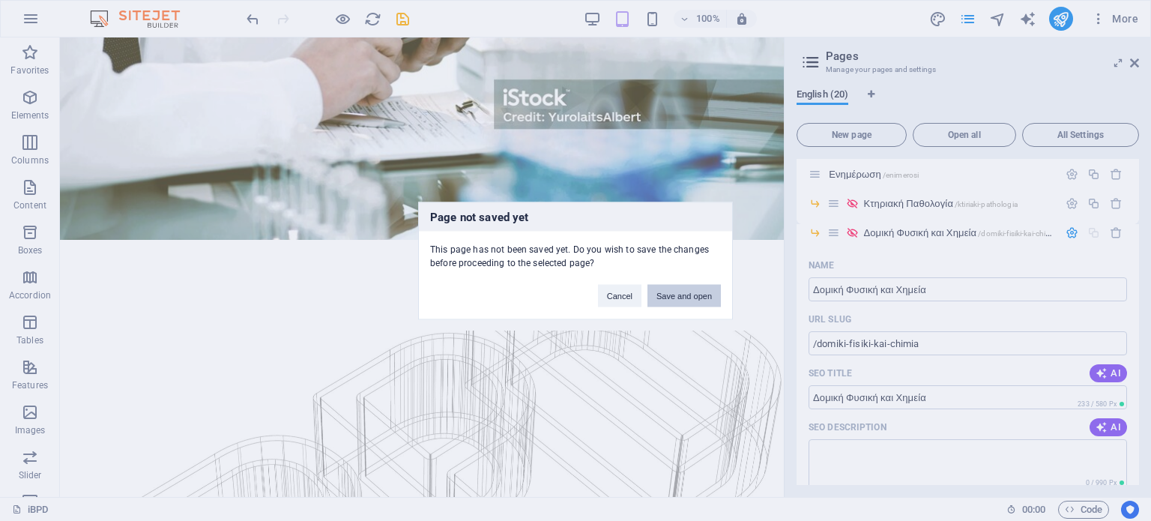
click at [684, 291] on button "Save and open" at bounding box center [684, 295] width 73 height 22
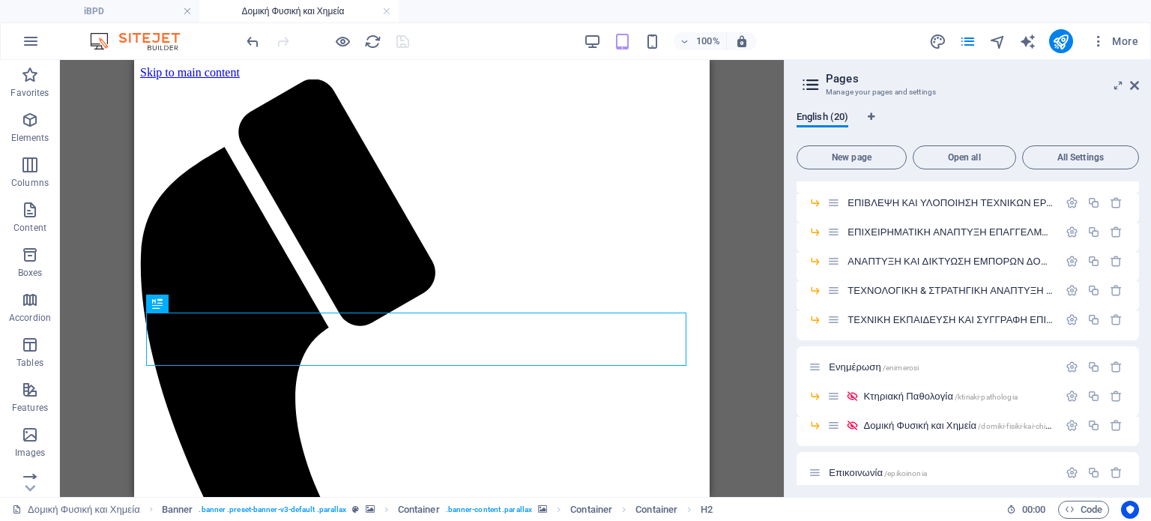
scroll to position [0, 0]
click at [1135, 83] on icon at bounding box center [1134, 85] width 9 height 12
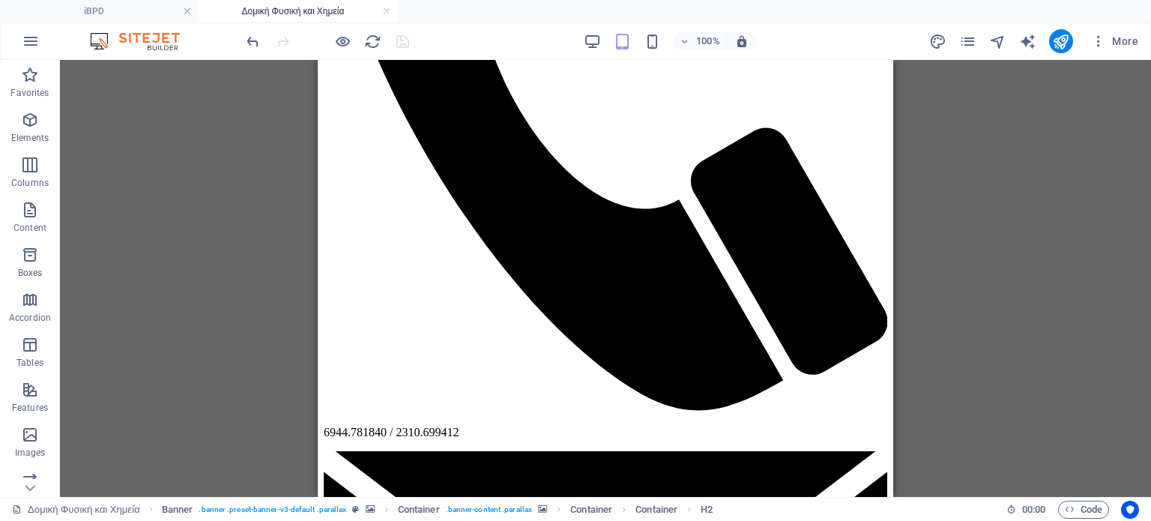
scroll to position [458, 0]
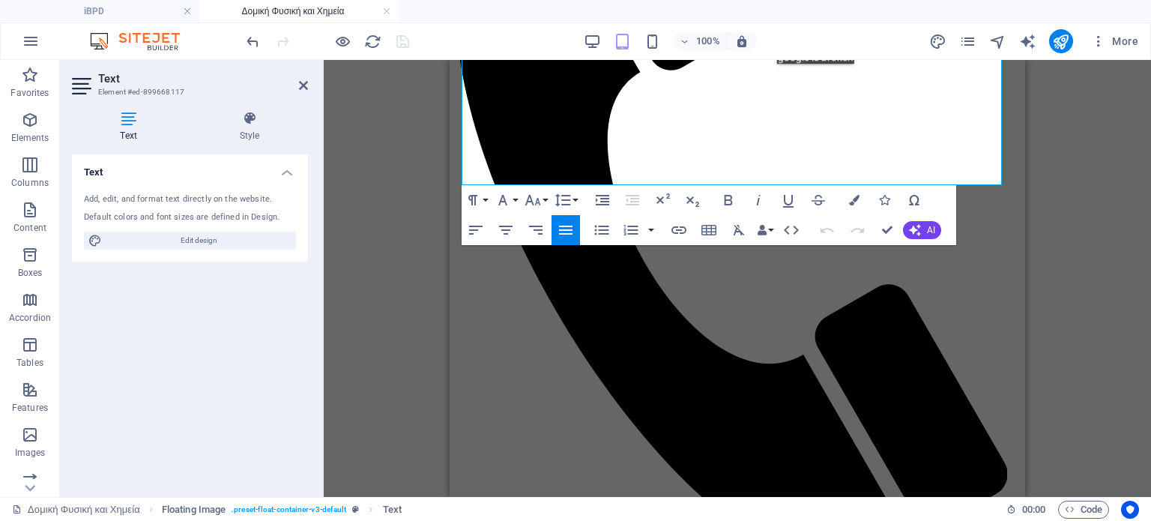
scroll to position [1517, 0]
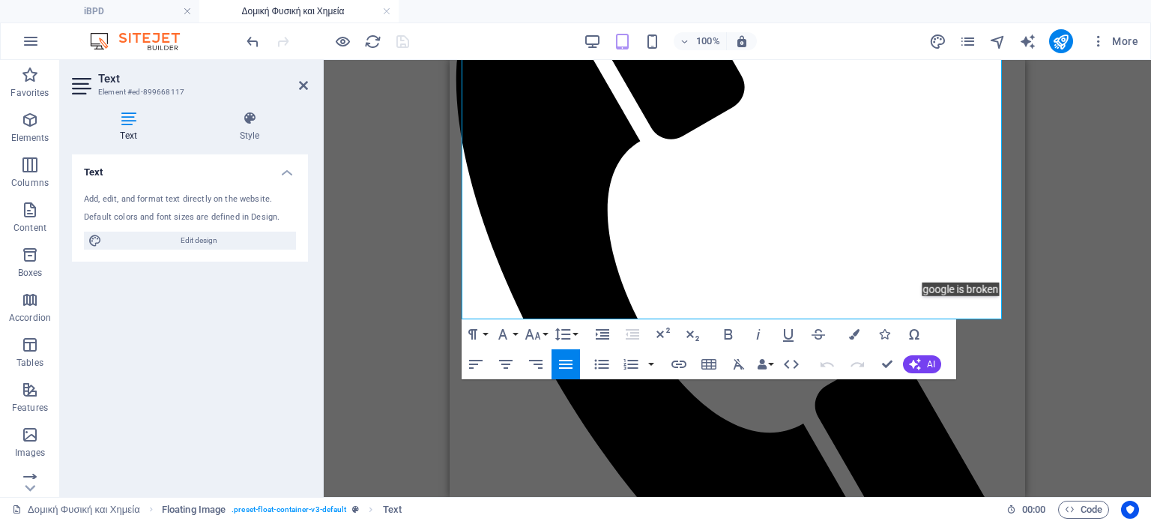
drag, startPoint x: 751, startPoint y: 134, endPoint x: 1080, endPoint y: 307, distance: 371.2
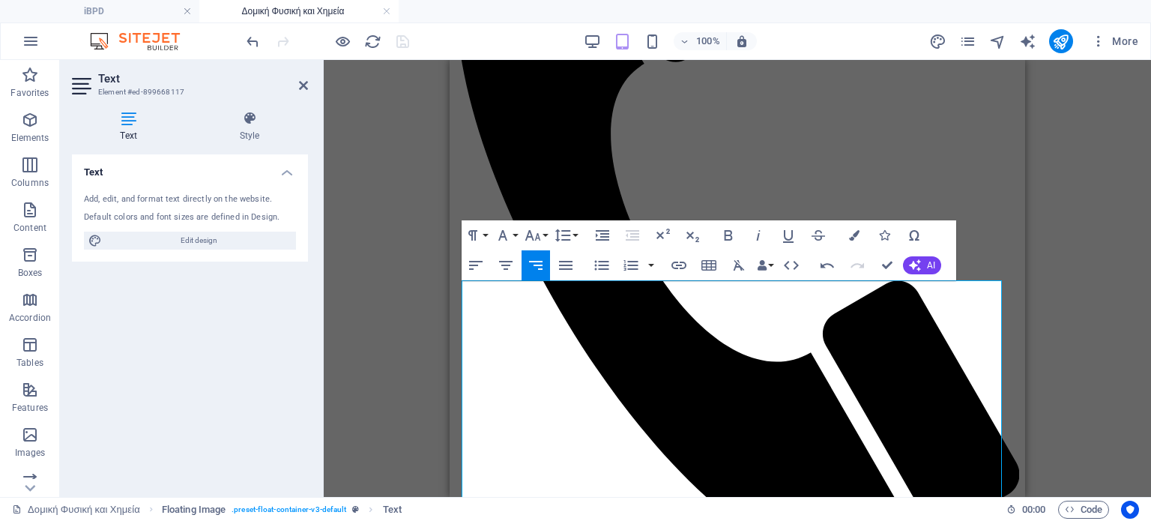
scroll to position [324, 0]
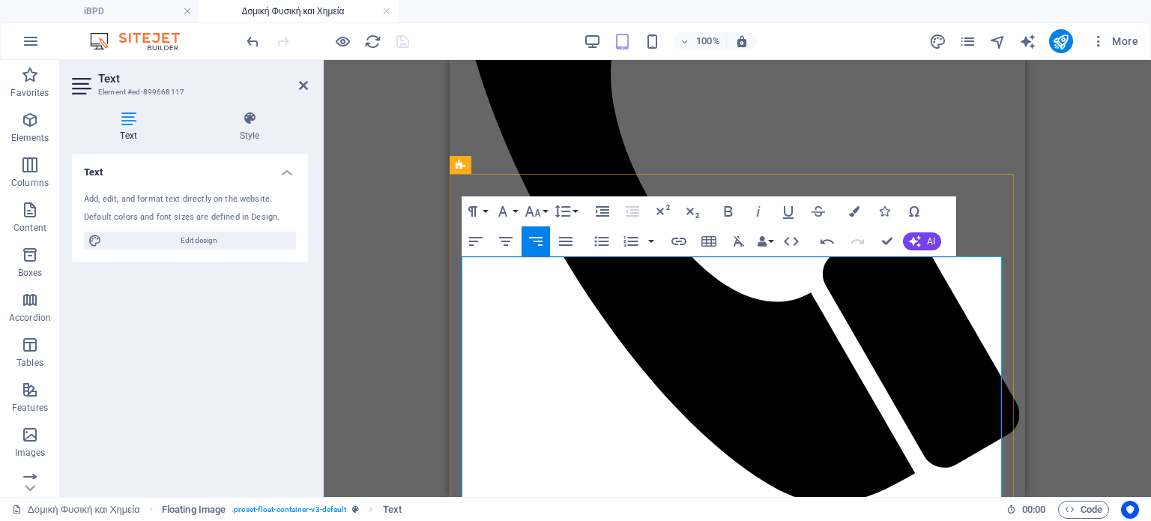
drag, startPoint x: 1001, startPoint y: 449, endPoint x: 768, endPoint y: 263, distance: 298.2
click at [565, 239] on icon "button" at bounding box center [566, 241] width 18 height 18
click at [547, 206] on button "Font Size" at bounding box center [536, 211] width 28 height 30
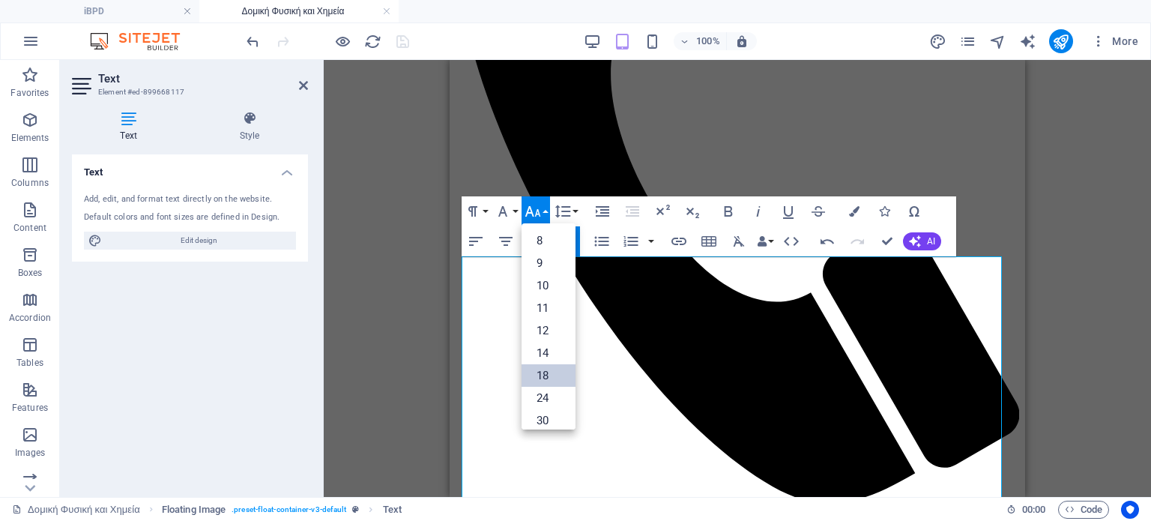
click at [549, 373] on link "18" at bounding box center [549, 375] width 54 height 22
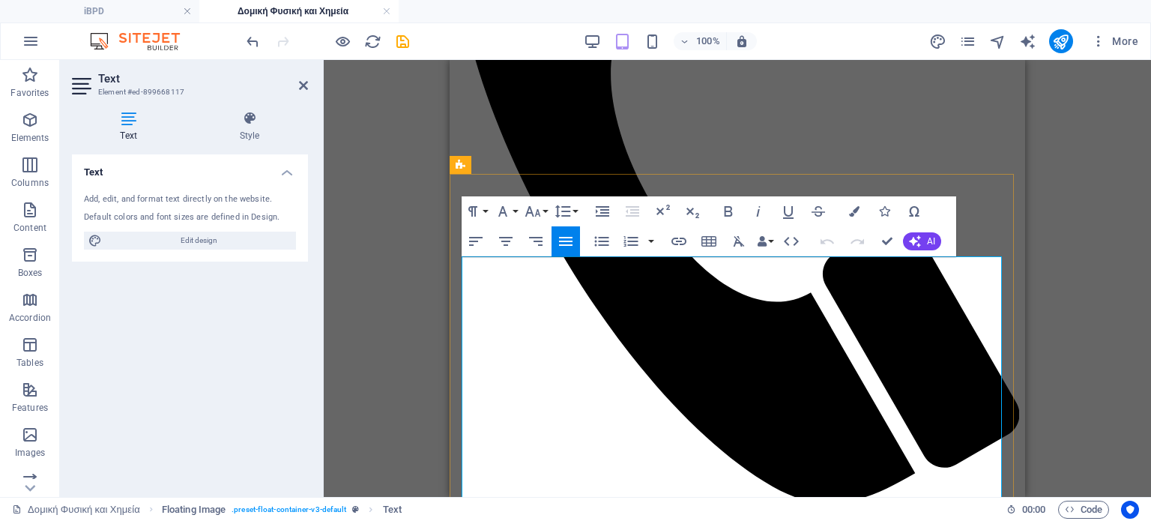
click at [729, 214] on icon "button" at bounding box center [729, 211] width 18 height 18
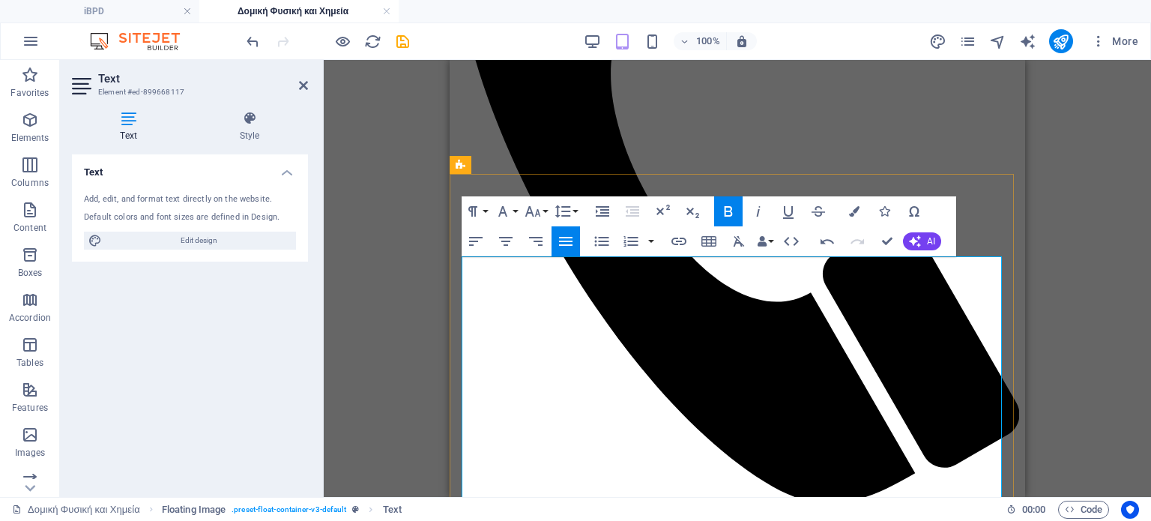
drag, startPoint x: 881, startPoint y: 284, endPoint x: 913, endPoint y: 298, distance: 35.2
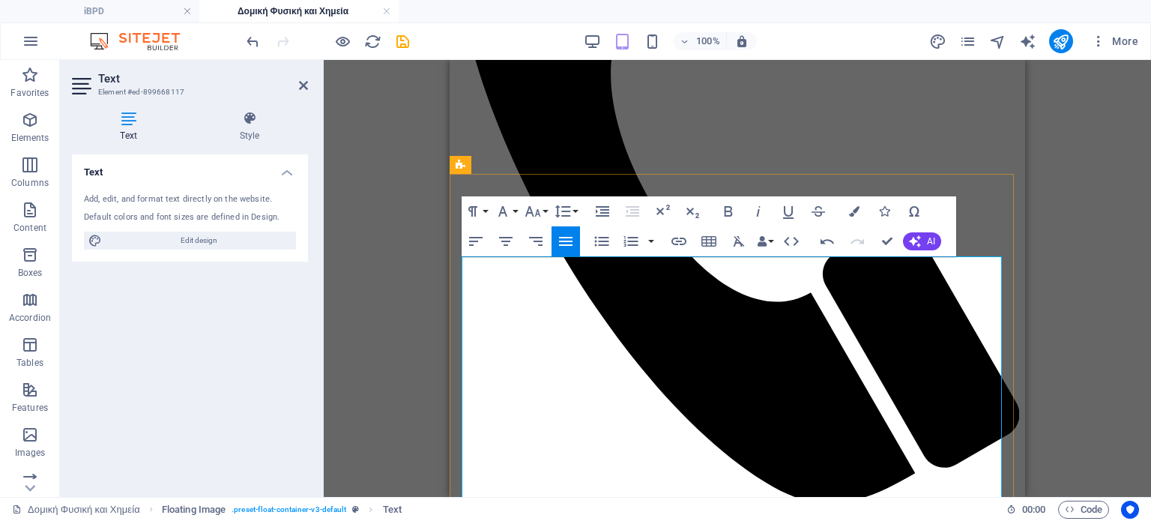
drag, startPoint x: 885, startPoint y: 285, endPoint x: 792, endPoint y: 303, distance: 94.7
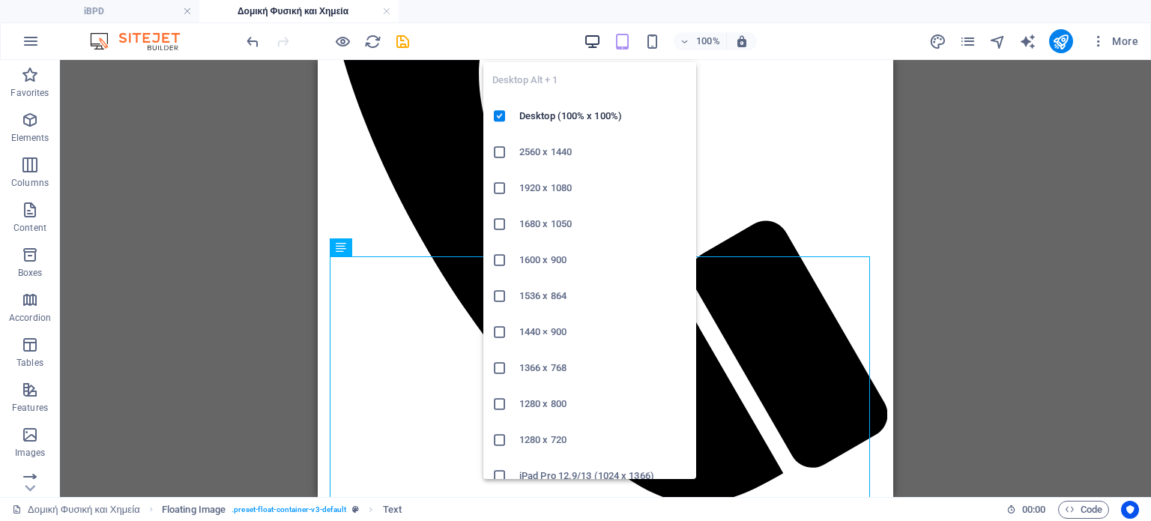
click at [589, 35] on icon "button" at bounding box center [592, 41] width 17 height 17
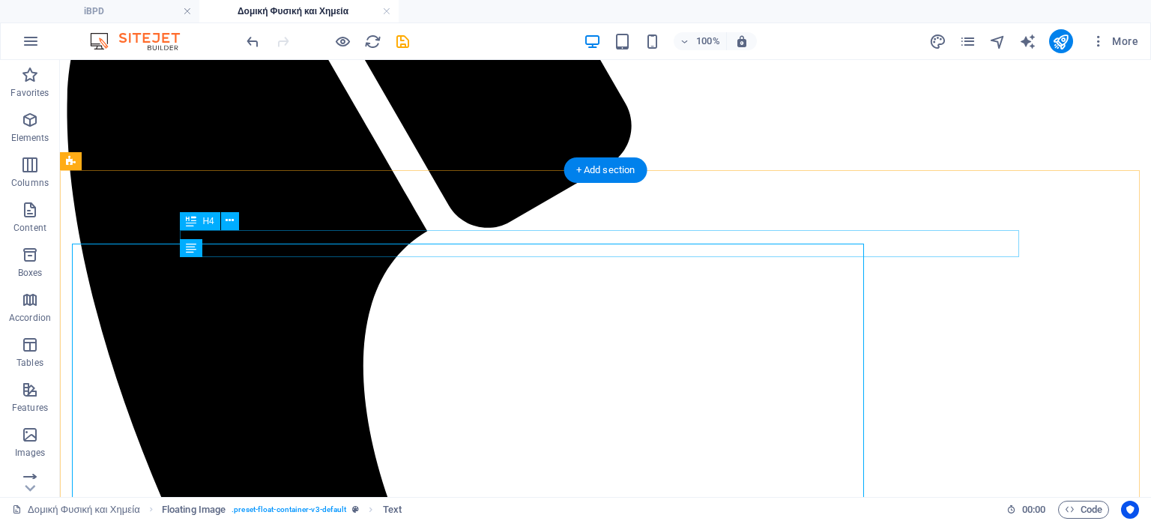
scroll to position [337, 0]
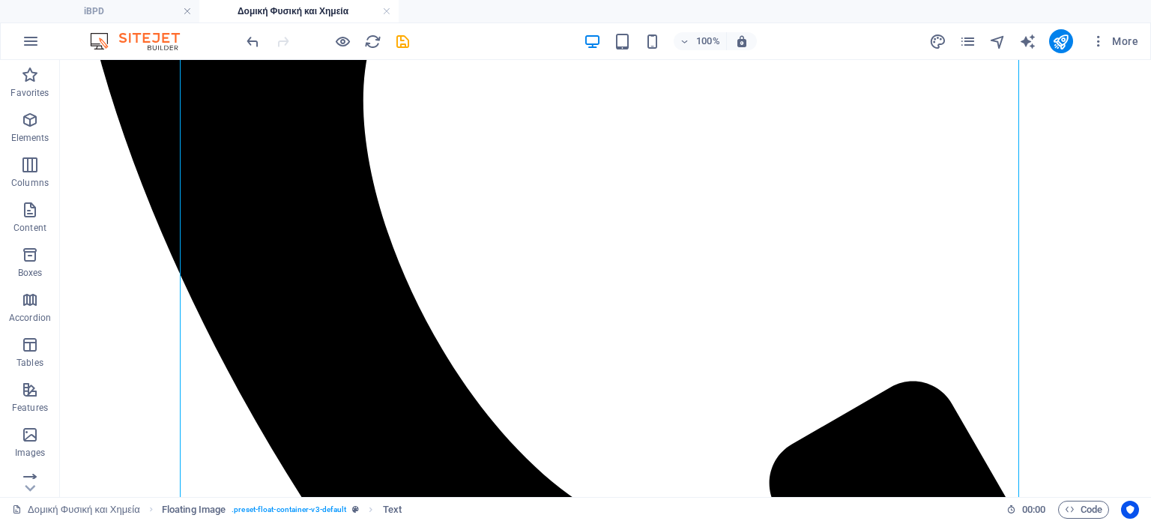
scroll to position [597, 0]
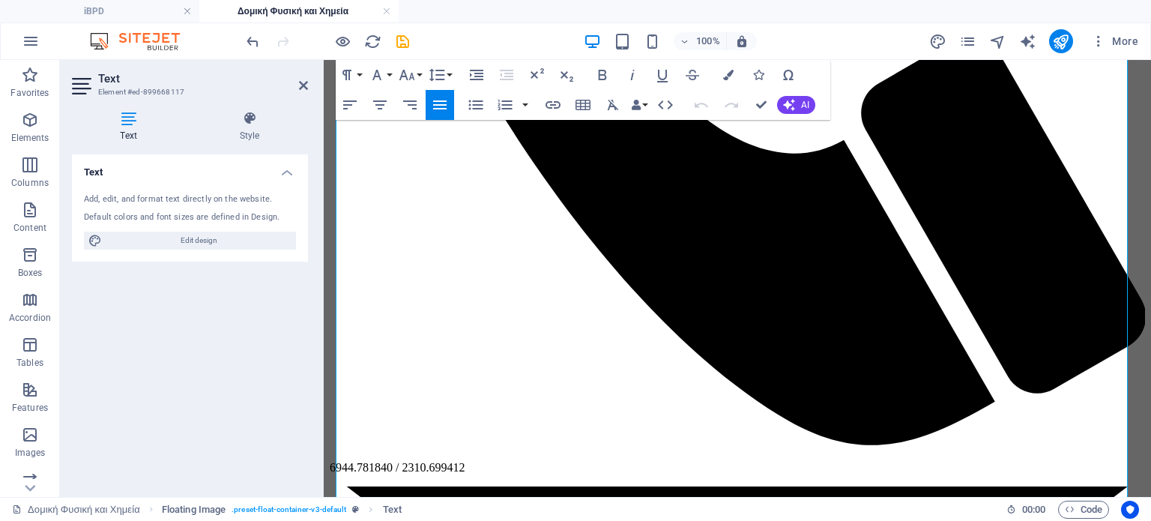
scroll to position [695, 0]
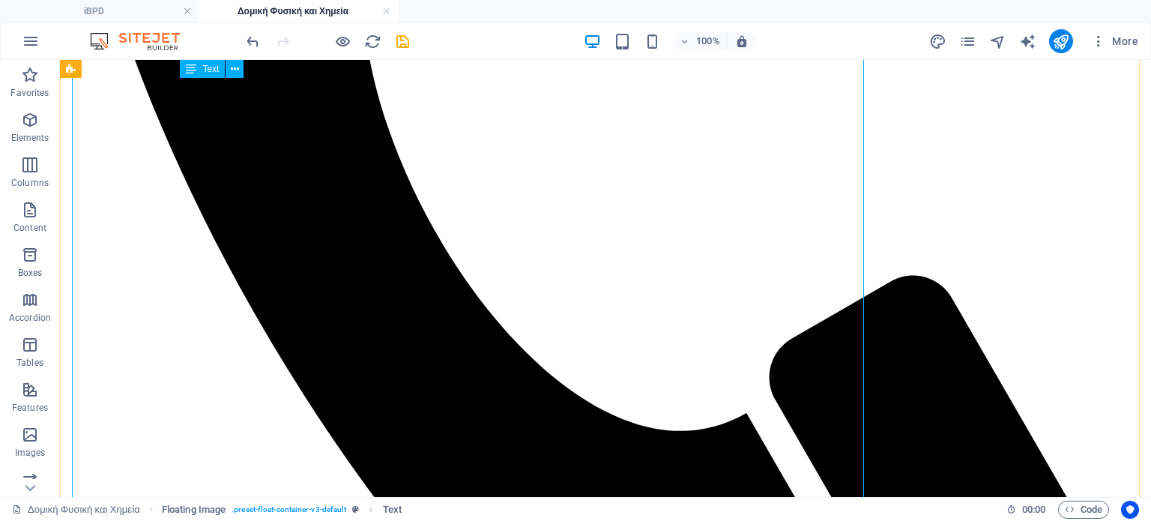
scroll to position [708, 0]
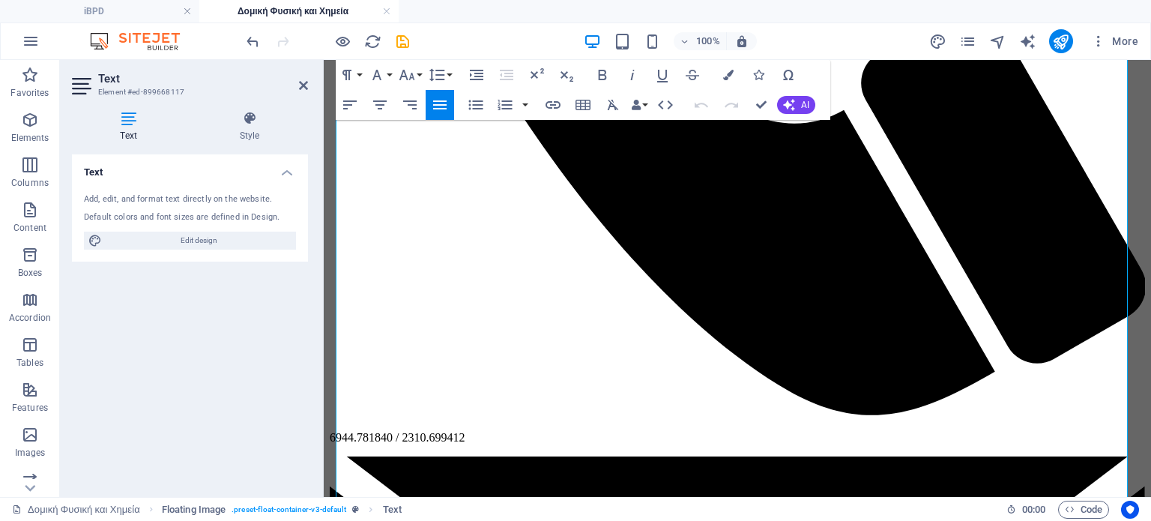
scroll to position [732, 0]
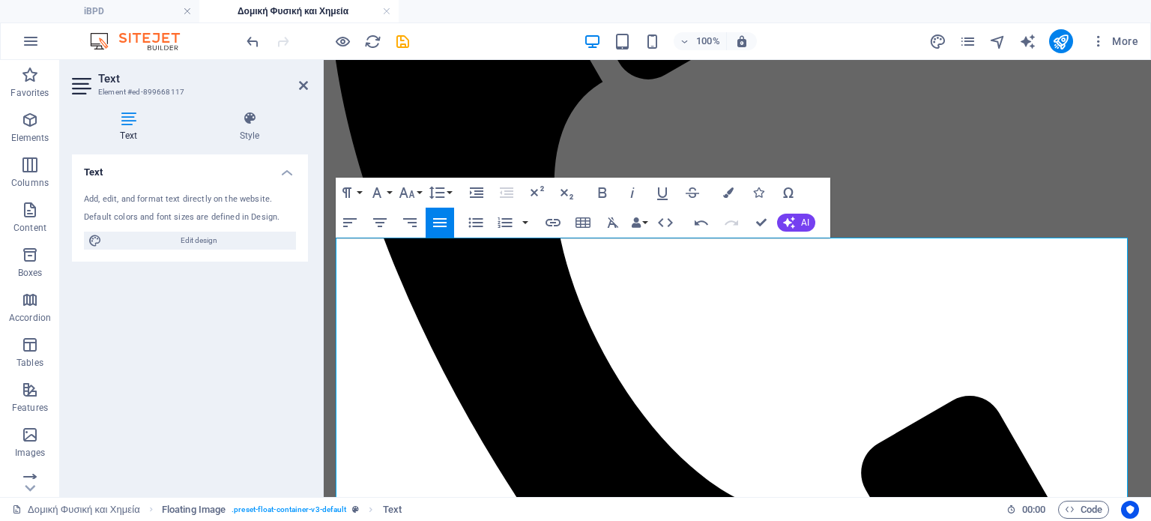
scroll to position [367, 0]
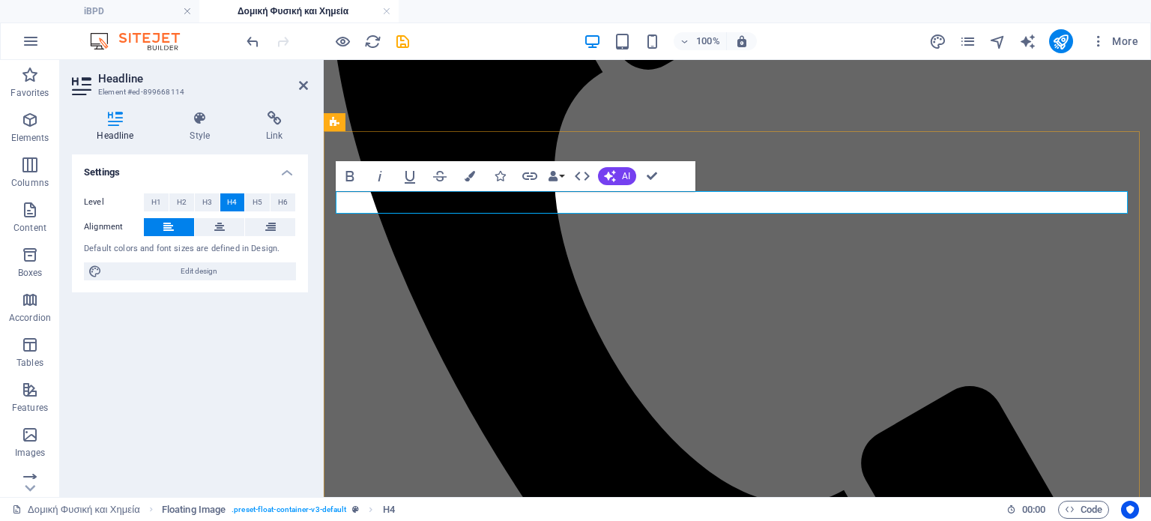
copy h4 "Η Δομική Φυσική και Χημεία: η Επιστήμη των Κτηρίων"
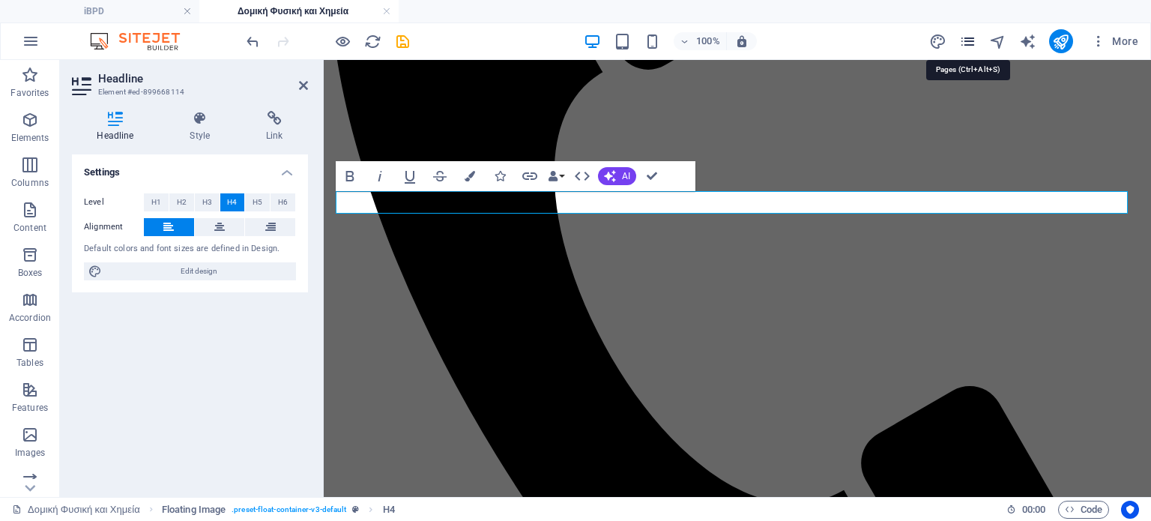
click at [969, 39] on icon "pages" at bounding box center [968, 41] width 17 height 17
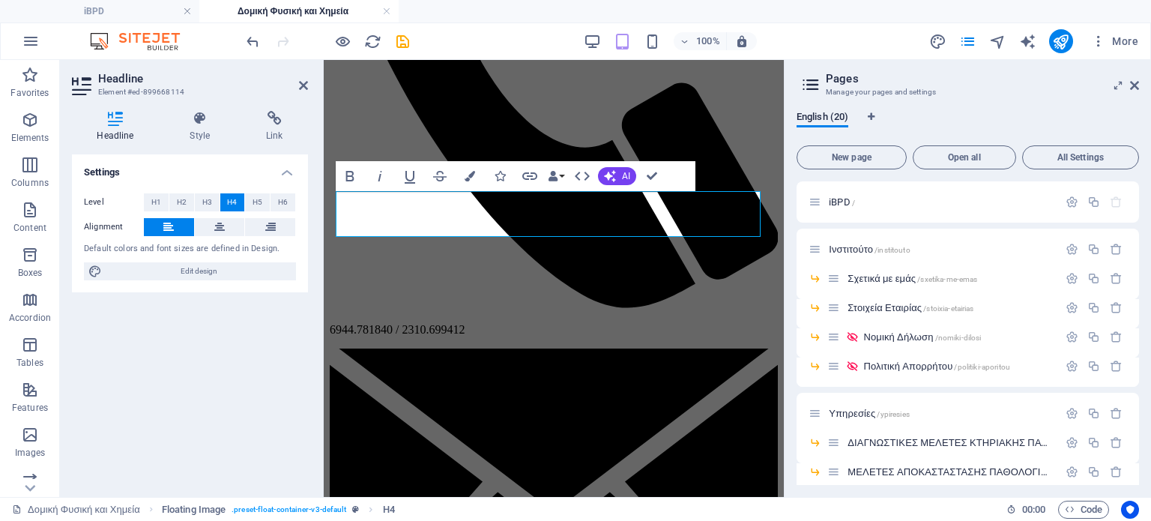
drag, startPoint x: 1139, startPoint y: 275, endPoint x: 1139, endPoint y: 294, distance: 18.8
click at [1139, 294] on div "English (20) New page Open all All Settings iBPD / Ινστιτούτο /institouto Σχετι…" at bounding box center [968, 298] width 367 height 398
drag, startPoint x: 1139, startPoint y: 294, endPoint x: 1135, endPoint y: 388, distance: 94.5
click at [1135, 388] on div "iBPD / Ινστιτούτο /institouto Σχετικά με εμάς /sxetika-me-emas Στοιχεία Εταιρία…" at bounding box center [968, 333] width 343 height 304
click at [1135, 388] on div "iBPD / Ινστιτούτο /institouto Σχετικά με εμάς /sxetika-me-emas Στοιχεία Εταιρία…" at bounding box center [968, 524] width 343 height 687
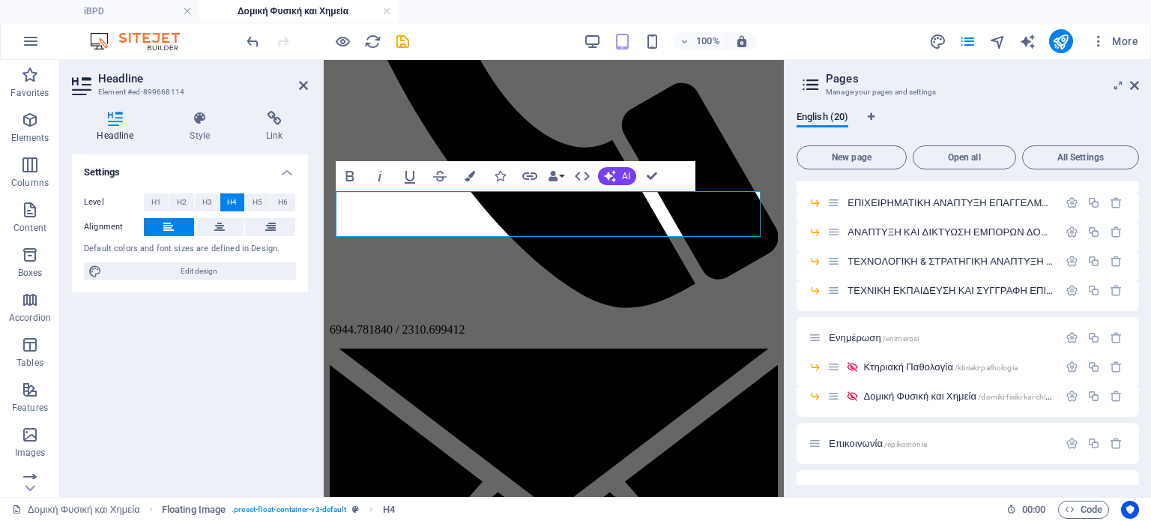
scroll to position [388, 0]
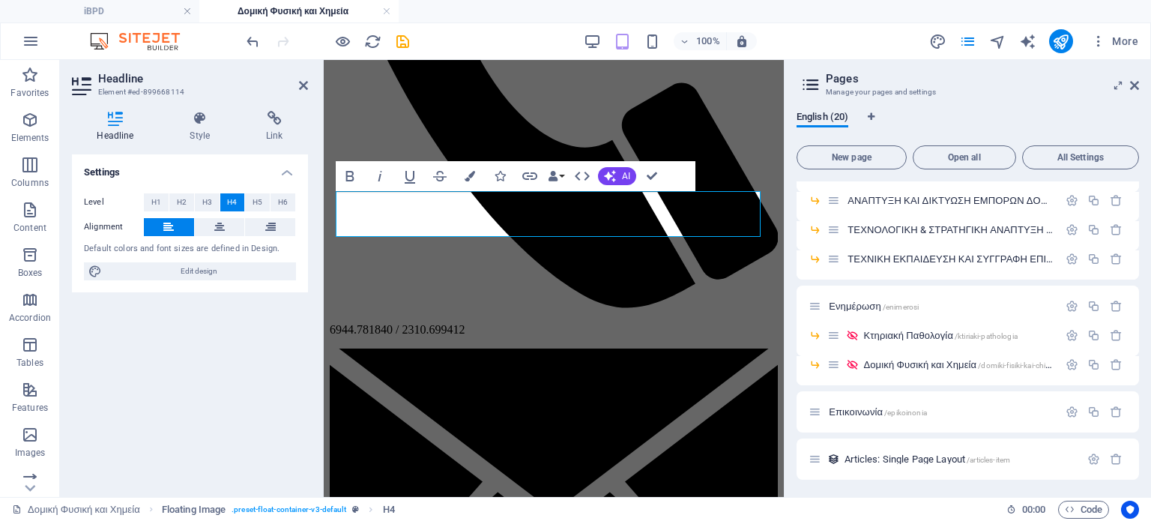
click at [1139, 398] on div "iBPD / Ινστιτούτο /institouto Σχετικά με εμάς /sxetika-me-emas Στοιχεία Εταιρία…" at bounding box center [968, 333] width 343 height 304
click at [868, 302] on span "Ενημέρωση /enimerosi" at bounding box center [874, 306] width 90 height 11
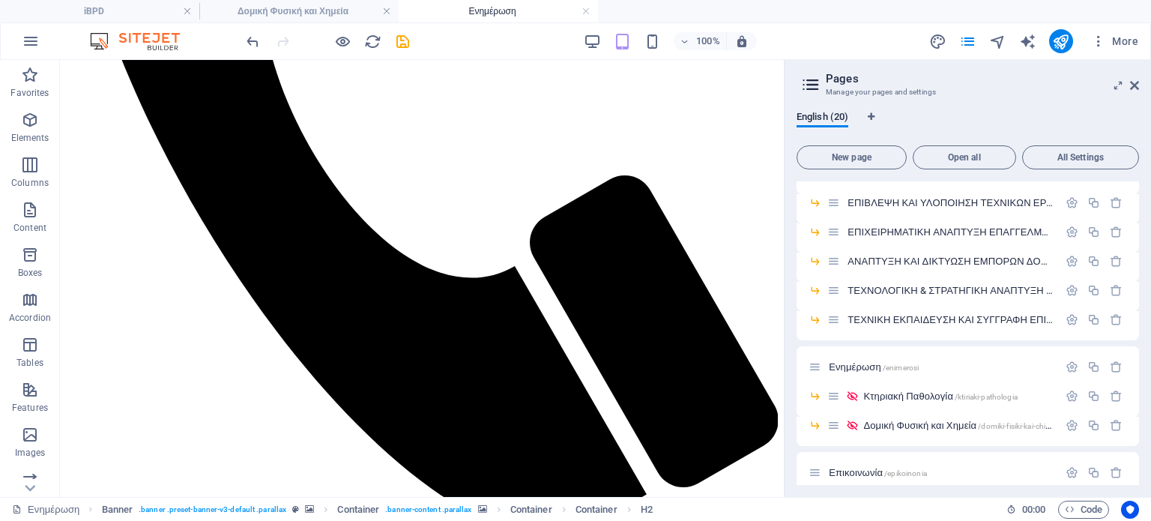
scroll to position [516, 0]
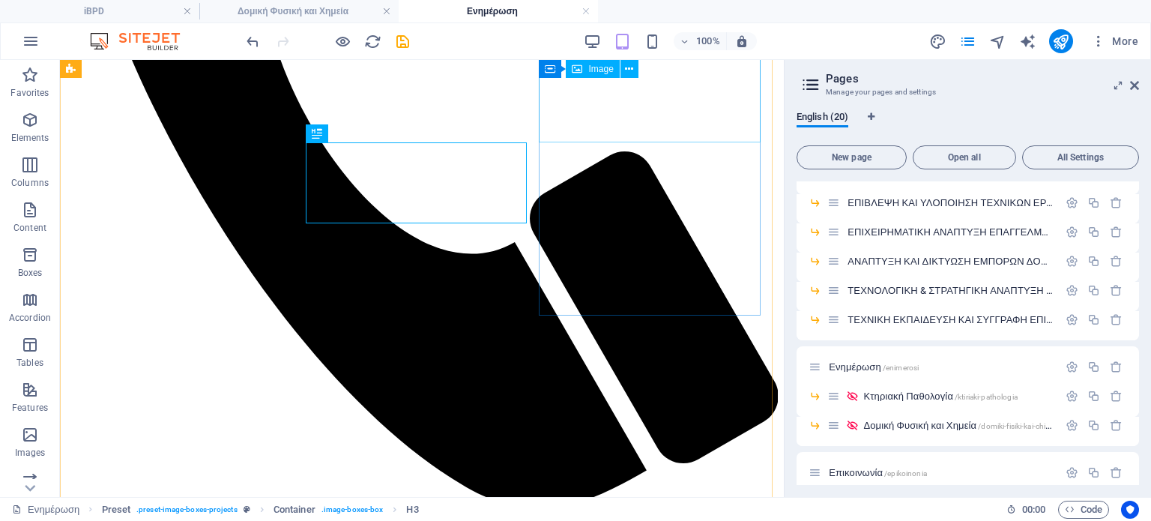
scroll to position [582, 0]
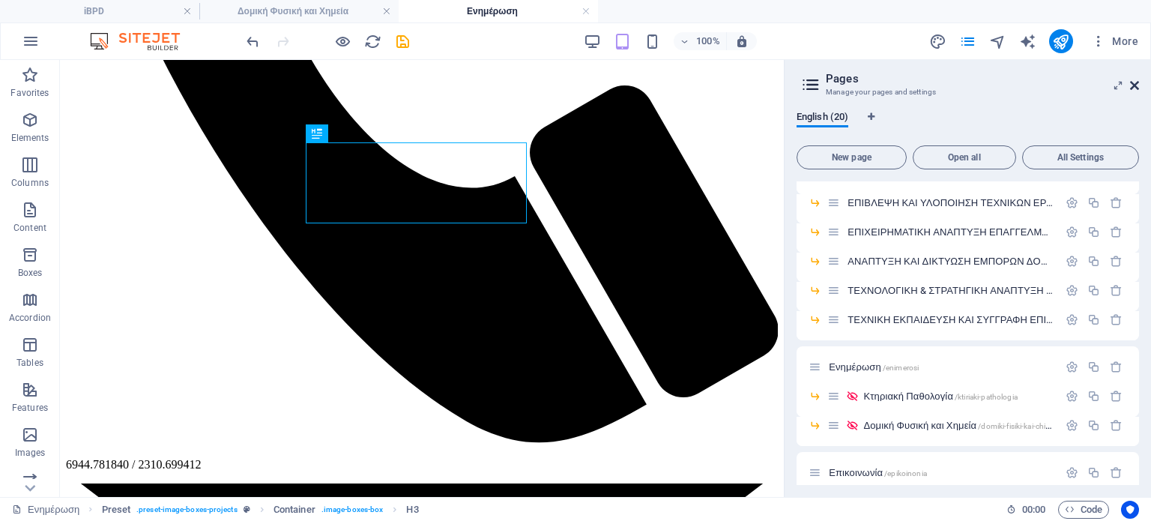
click at [1135, 85] on icon at bounding box center [1134, 85] width 9 height 12
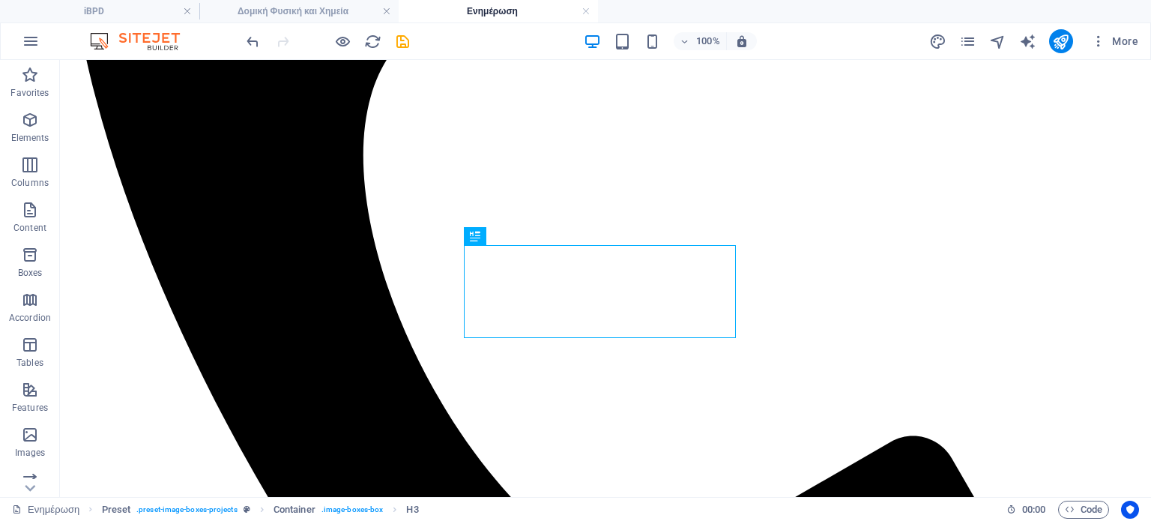
scroll to position [555, 0]
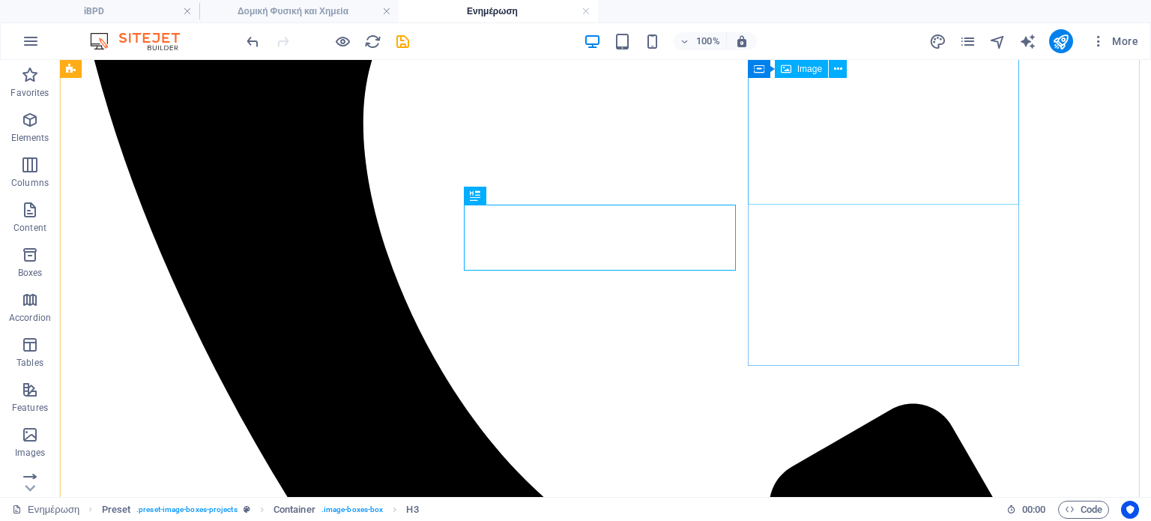
scroll to position [566, 0]
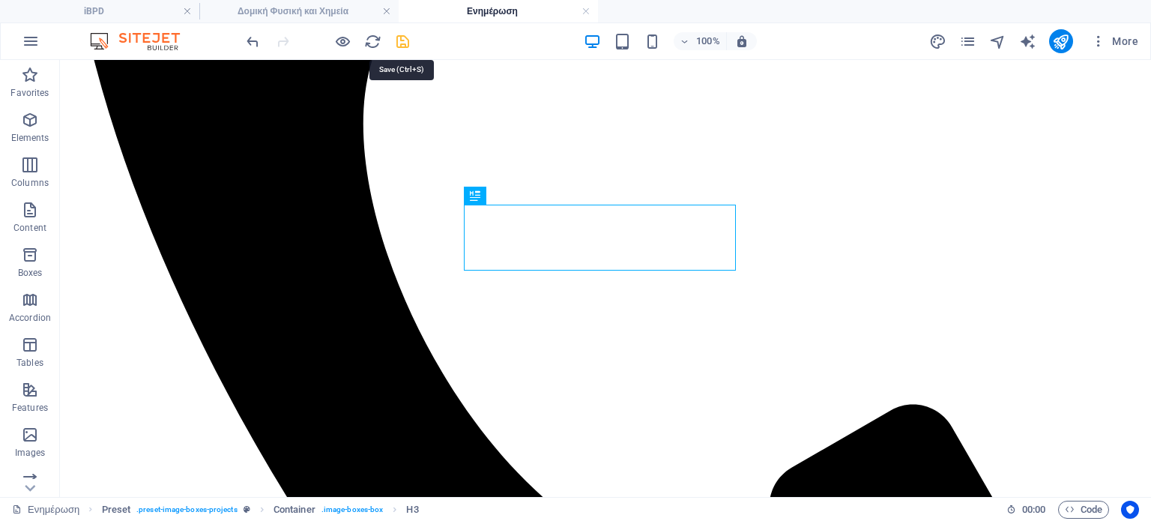
click at [402, 45] on icon "save" at bounding box center [402, 41] width 17 height 17
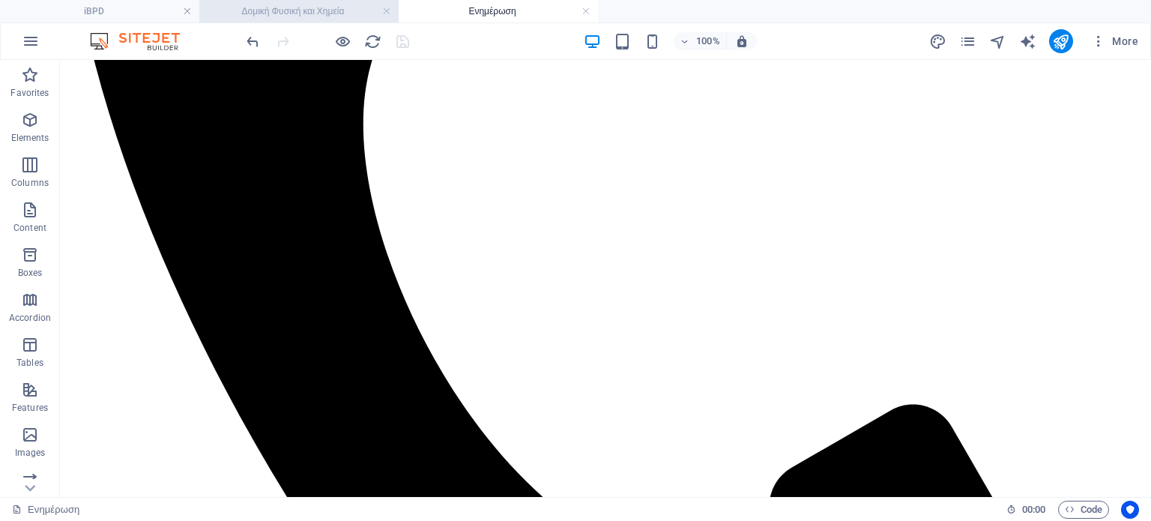
click at [327, 11] on h4 "Δομική Φυσική και Χημεία" at bounding box center [298, 11] width 199 height 16
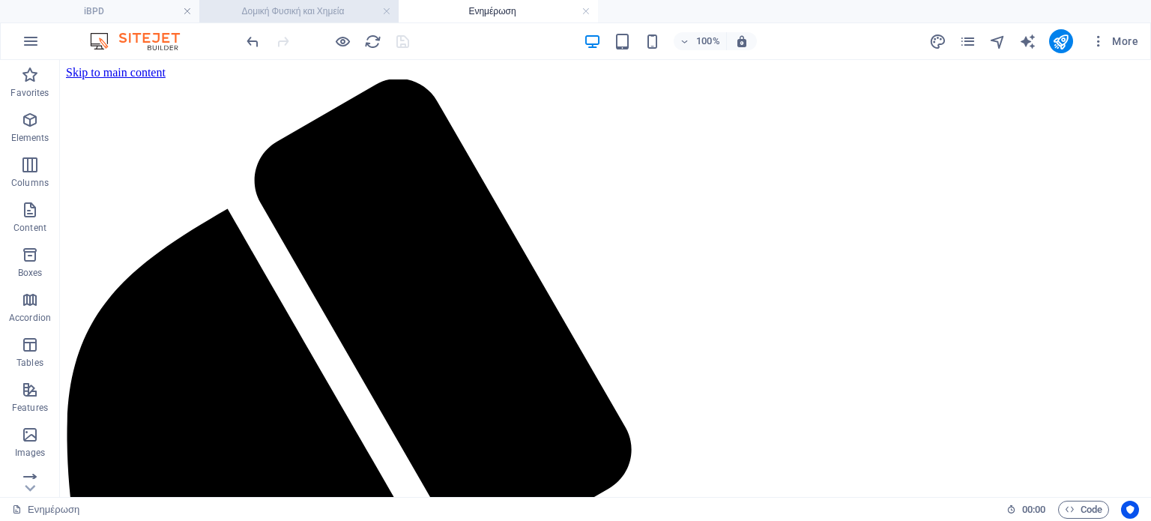
scroll to position [367, 0]
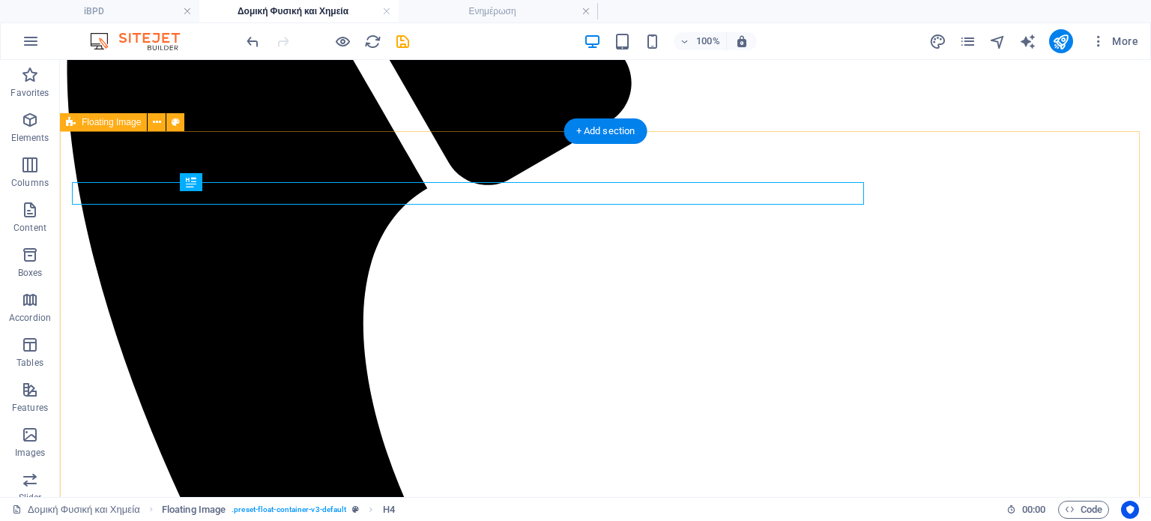
scroll to position [376, 0]
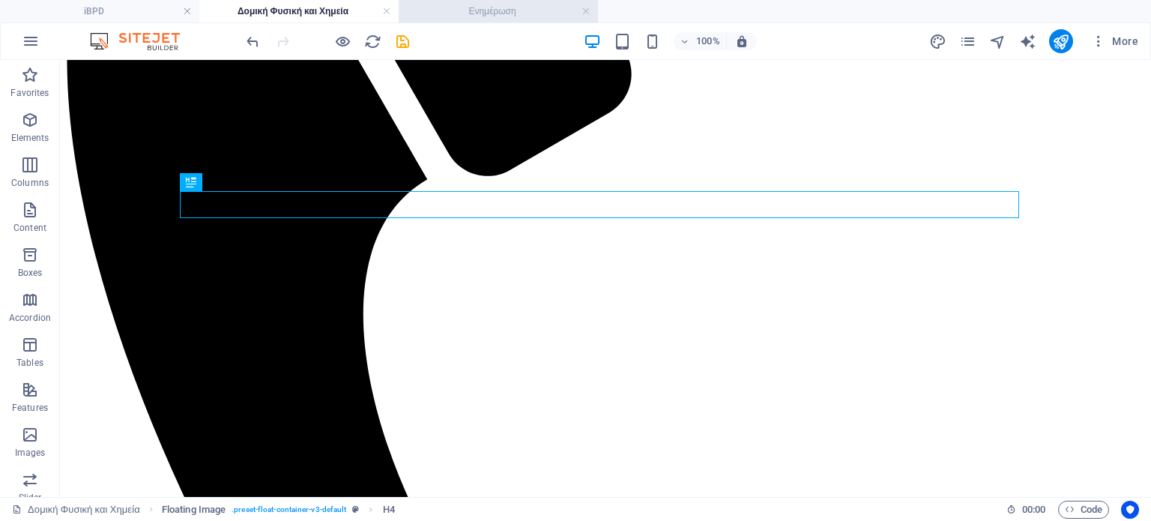
click at [492, 15] on h4 "Ενημέρωση" at bounding box center [498, 11] width 199 height 16
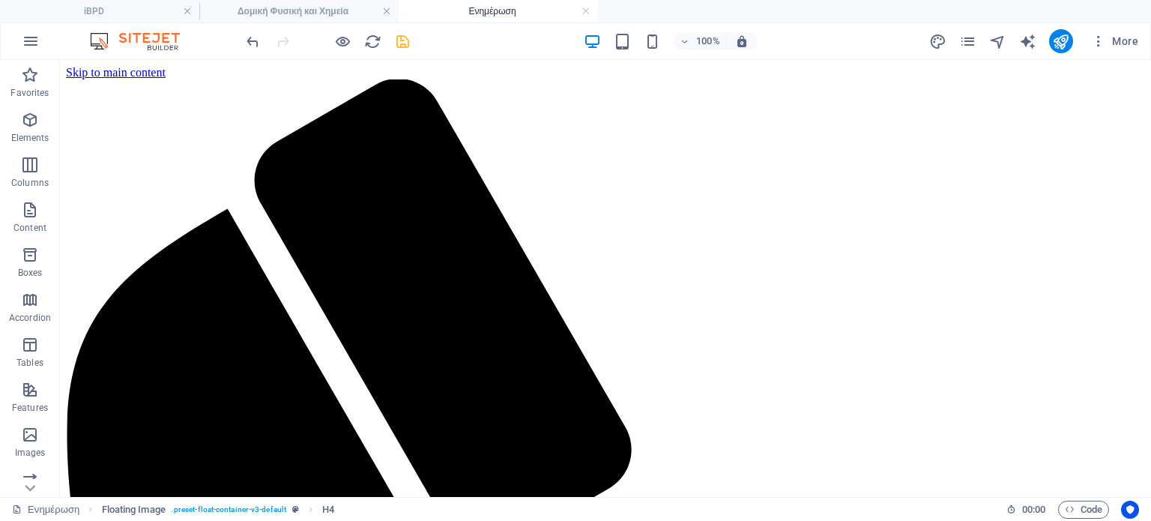
scroll to position [566, 0]
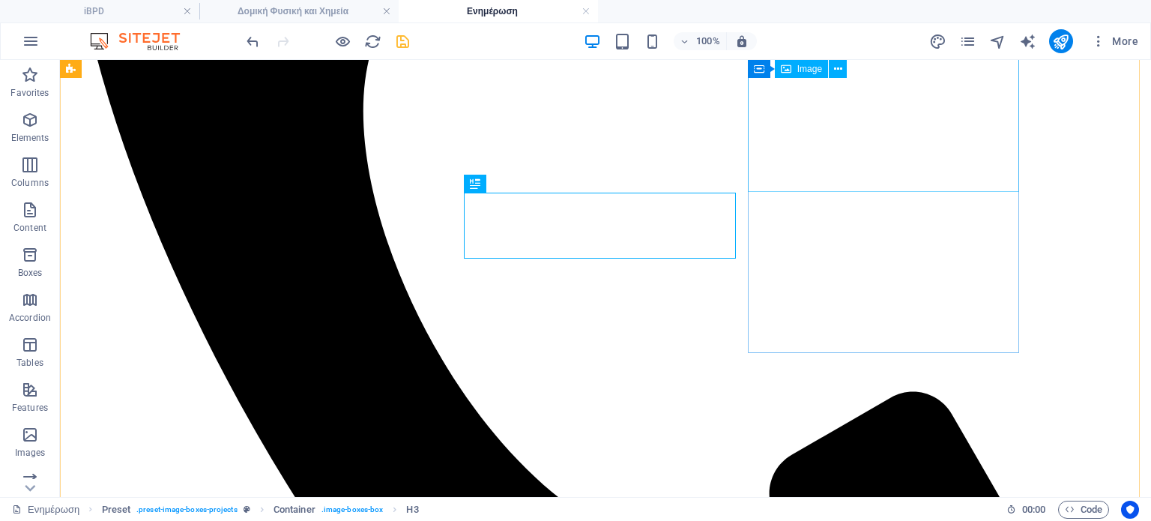
scroll to position [576, 0]
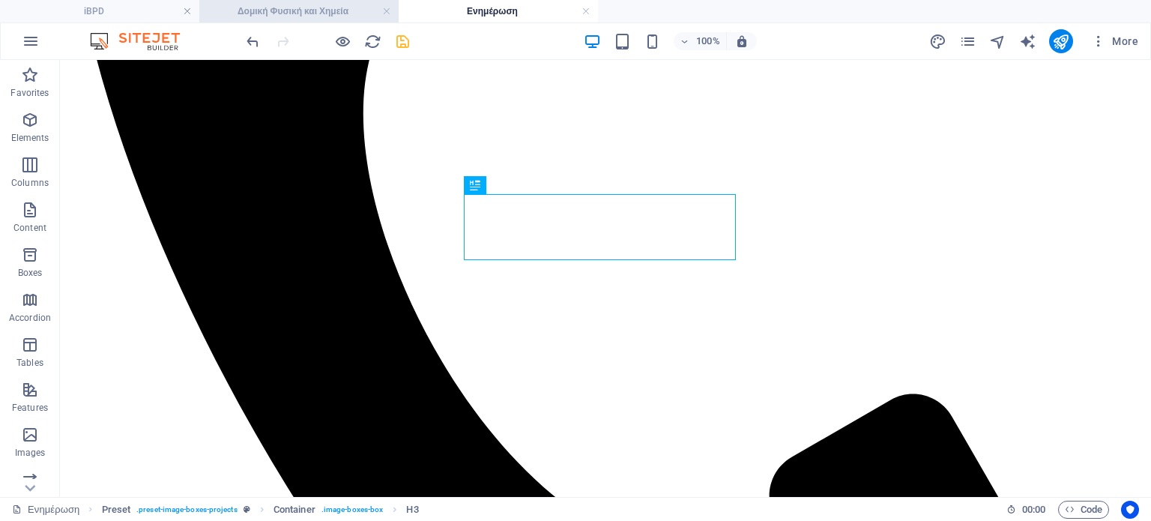
click at [339, 11] on h4 "Δομική Φυσική και Χημεία" at bounding box center [298, 11] width 199 height 16
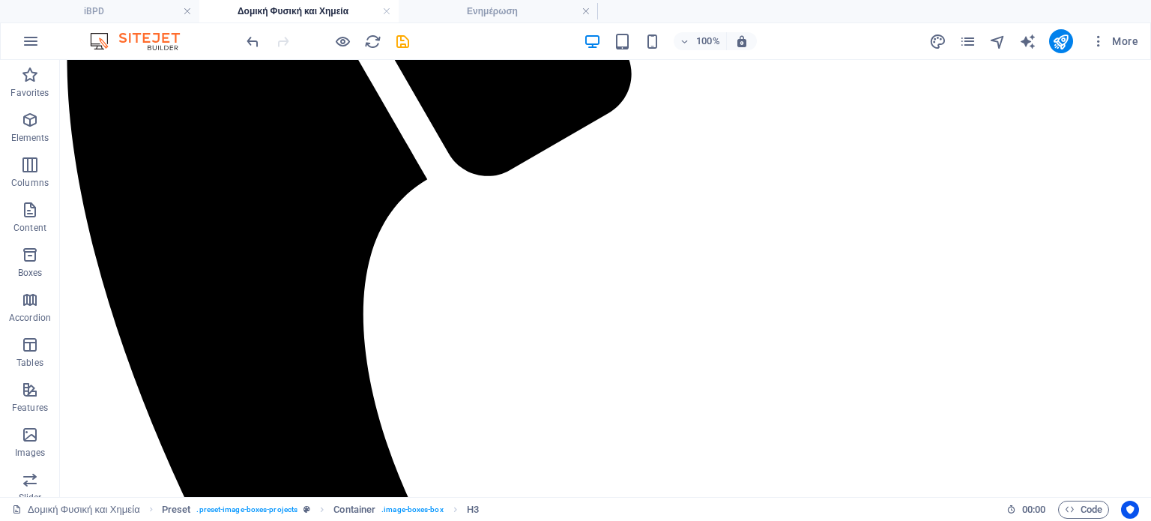
scroll to position [0, 0]
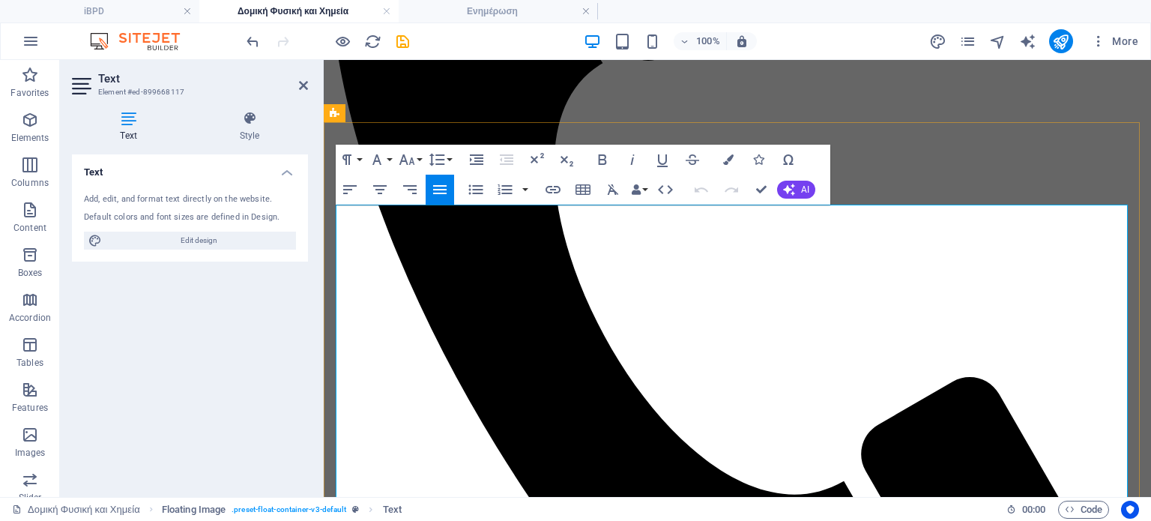
drag, startPoint x: 749, startPoint y: 212, endPoint x: 1026, endPoint y: 235, distance: 278.3
copy span "Η Δομική Φυσικοχημεία ή αλλιώς και Επιστήμη των Κτηρίων (Building Science) αποτ…"
click at [502, 11] on h4 "Ενημέρωση" at bounding box center [498, 11] width 199 height 16
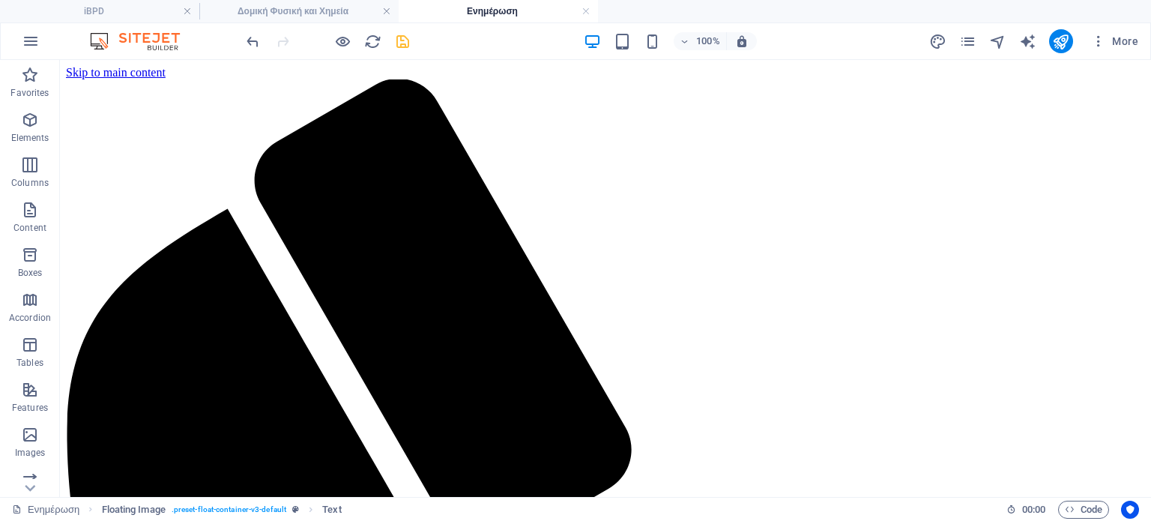
scroll to position [576, 0]
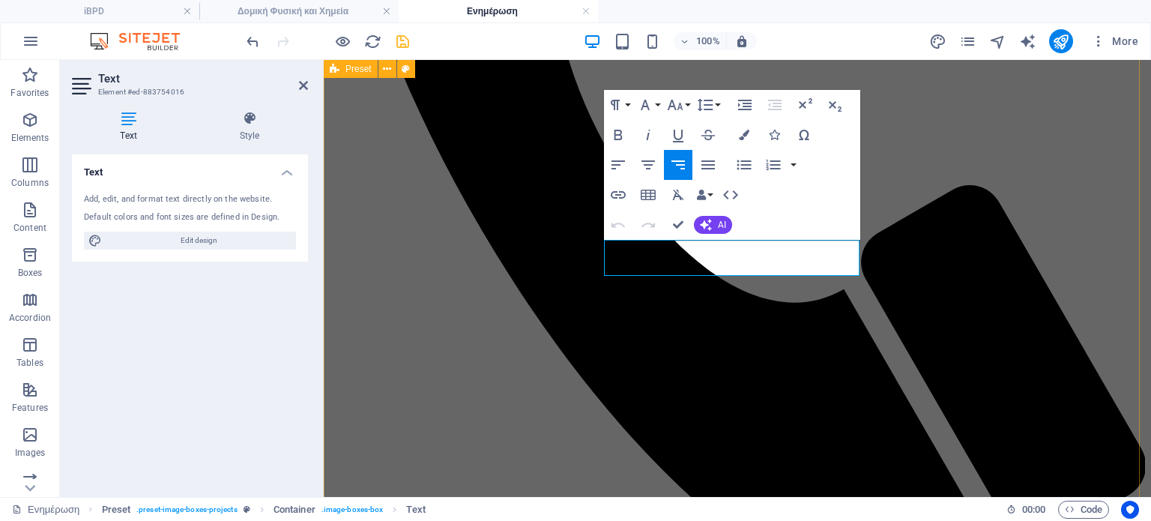
drag, startPoint x: 659, startPoint y: 248, endPoint x: 863, endPoint y: 272, distance: 205.3
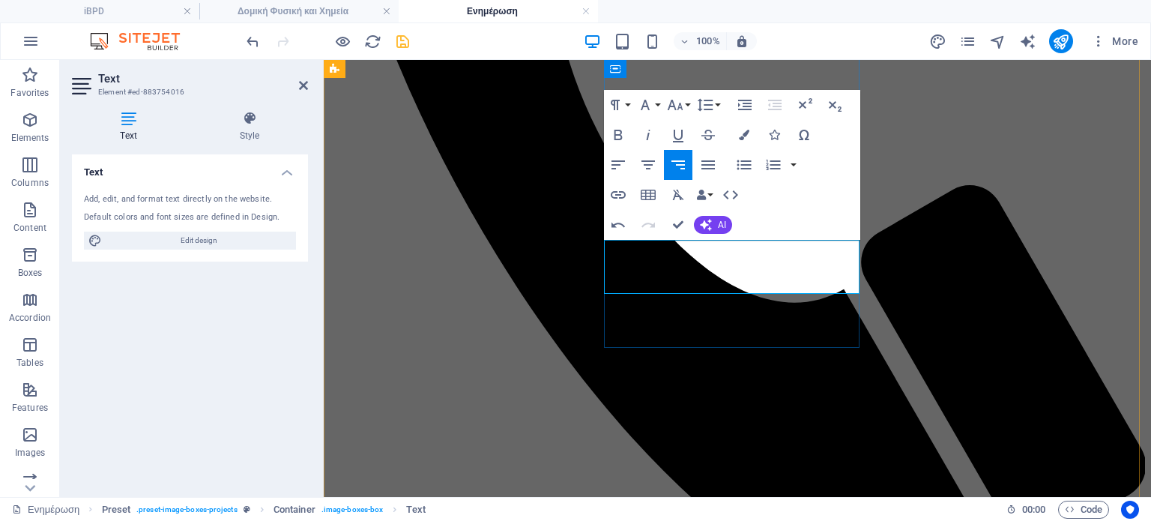
click at [662, 101] on button "Font Family" at bounding box center [648, 105] width 28 height 30
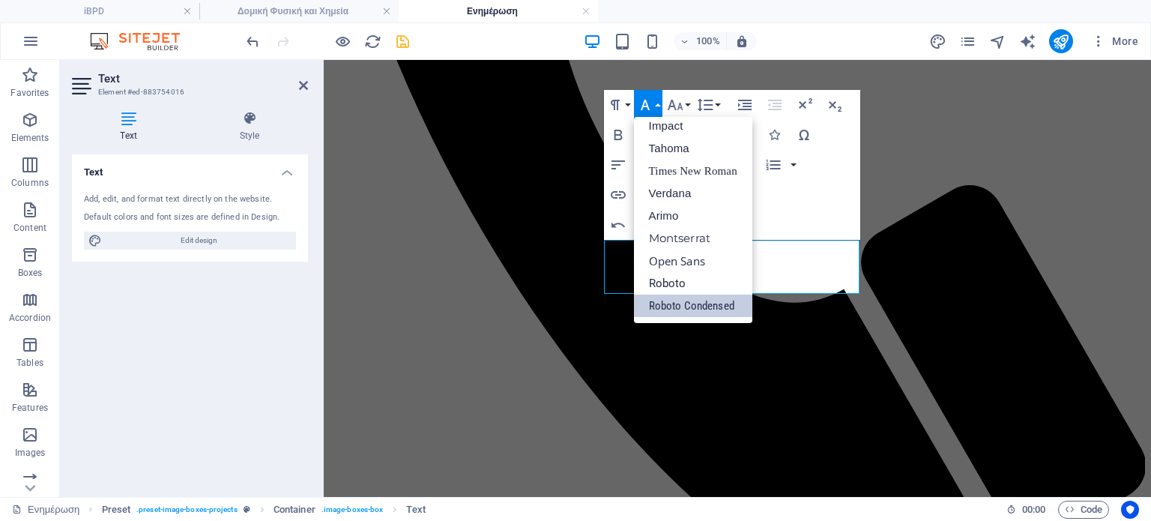
scroll to position [53, 0]
click at [687, 105] on button "Font Size" at bounding box center [678, 105] width 28 height 30
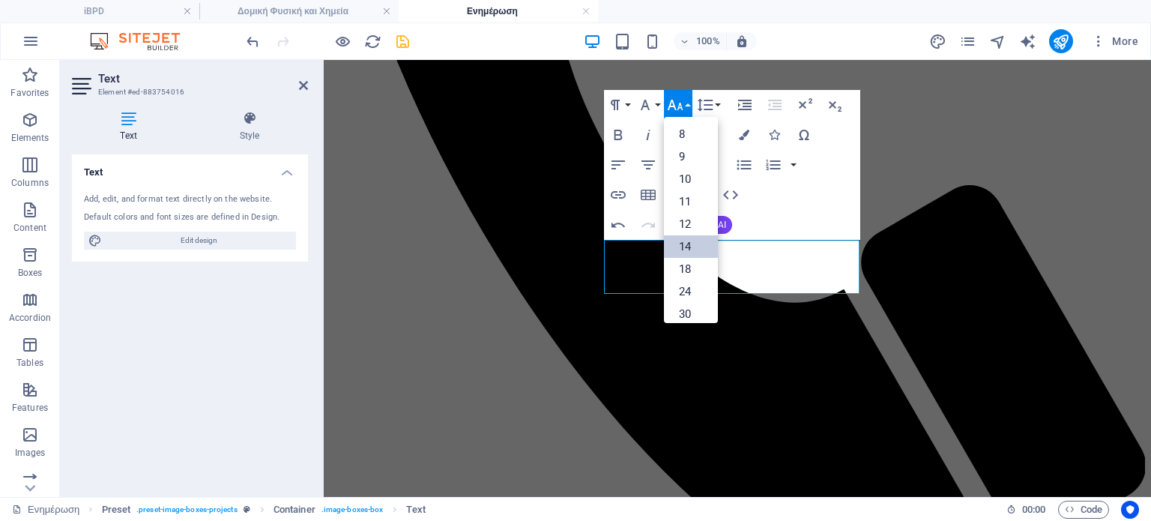
click at [691, 245] on link "14" at bounding box center [691, 246] width 54 height 22
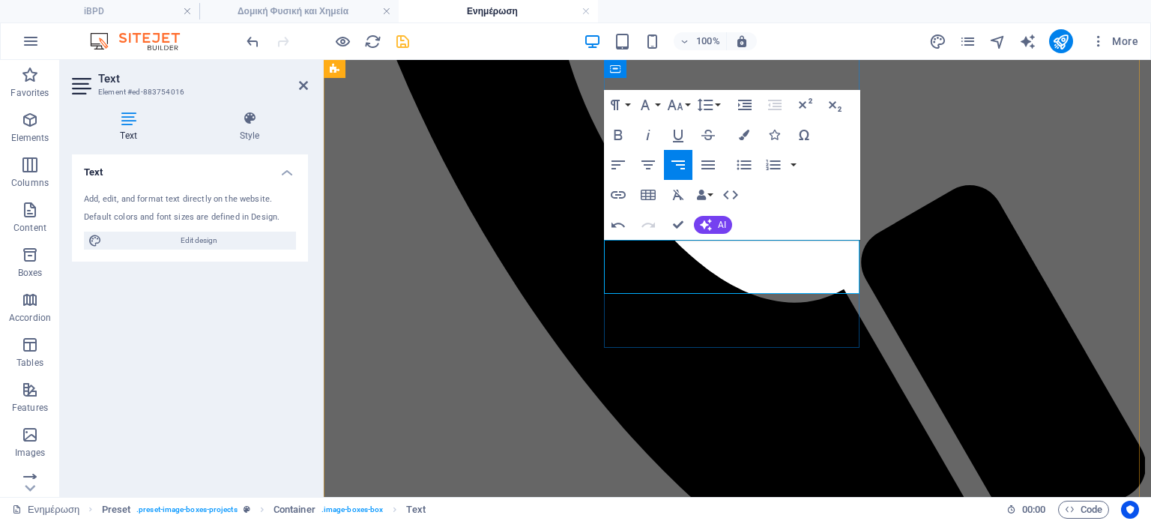
drag, startPoint x: 671, startPoint y: 251, endPoint x: 856, endPoint y: 287, distance: 188.6
click at [657, 106] on button "Font Family" at bounding box center [648, 105] width 28 height 30
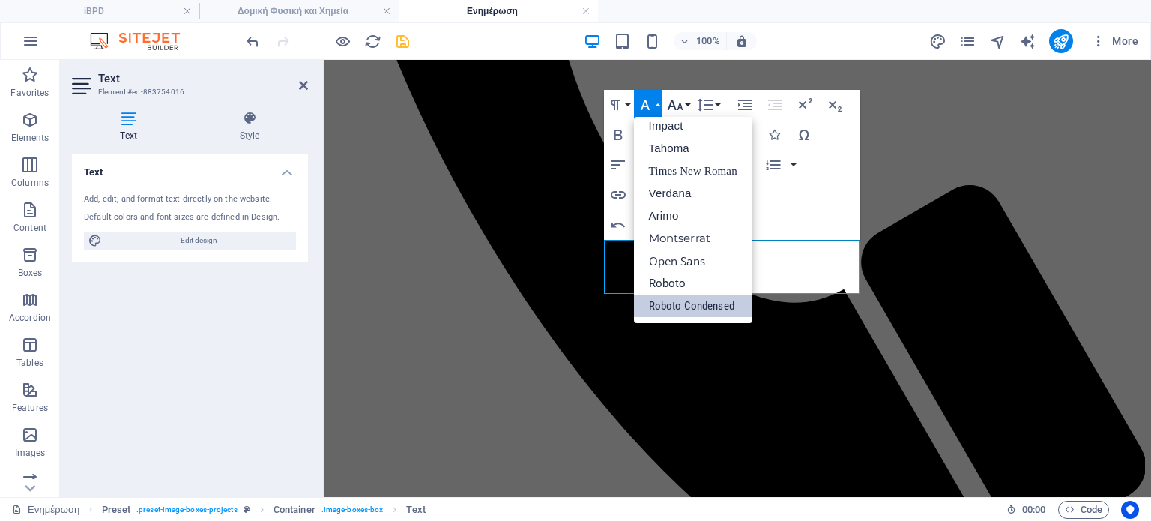
click at [690, 103] on button "Font Size" at bounding box center [678, 105] width 28 height 30
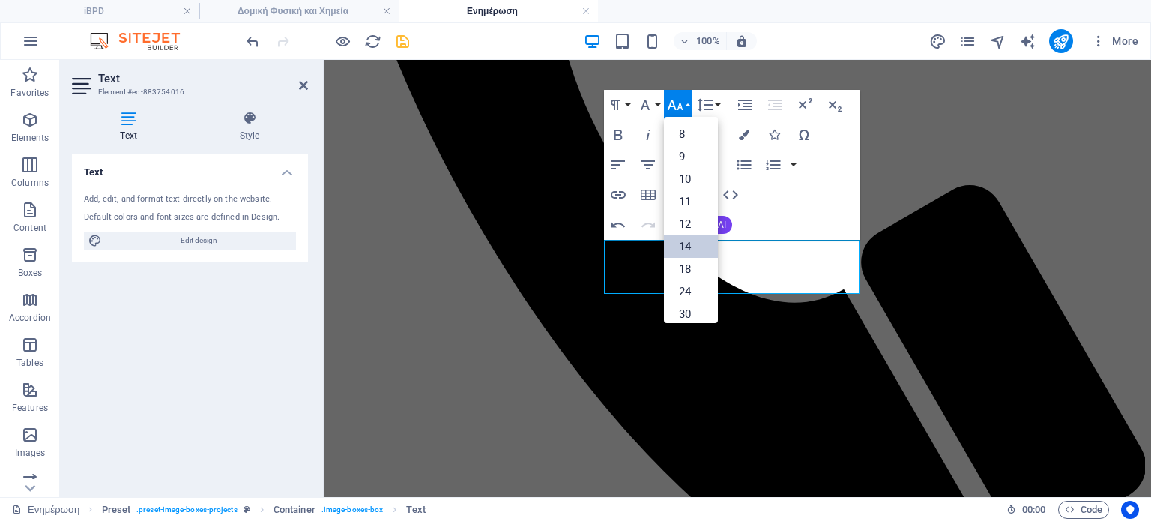
click at [684, 244] on link "14" at bounding box center [691, 246] width 54 height 22
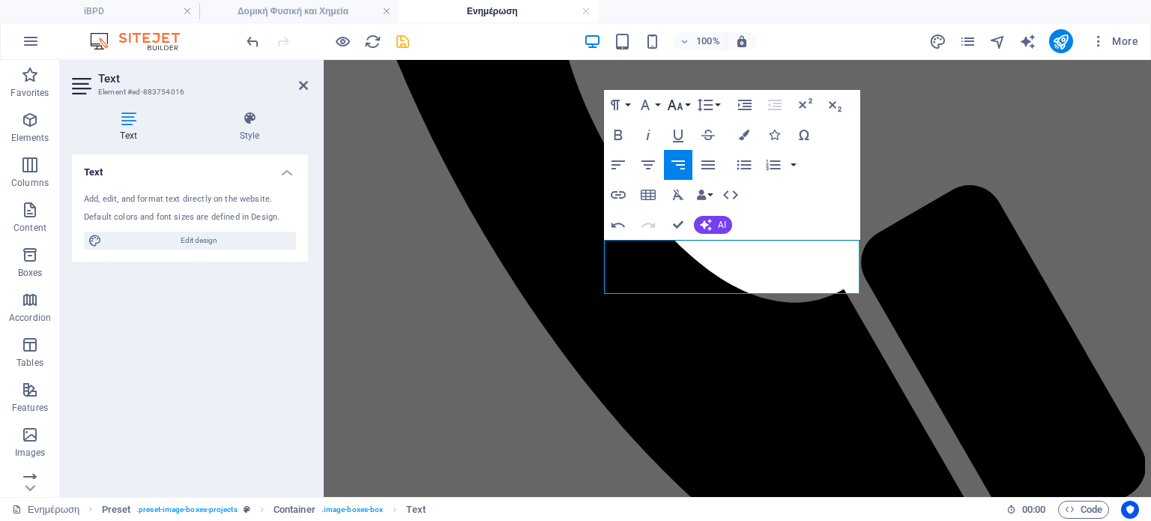
click at [684, 101] on button "Font Size" at bounding box center [678, 105] width 28 height 30
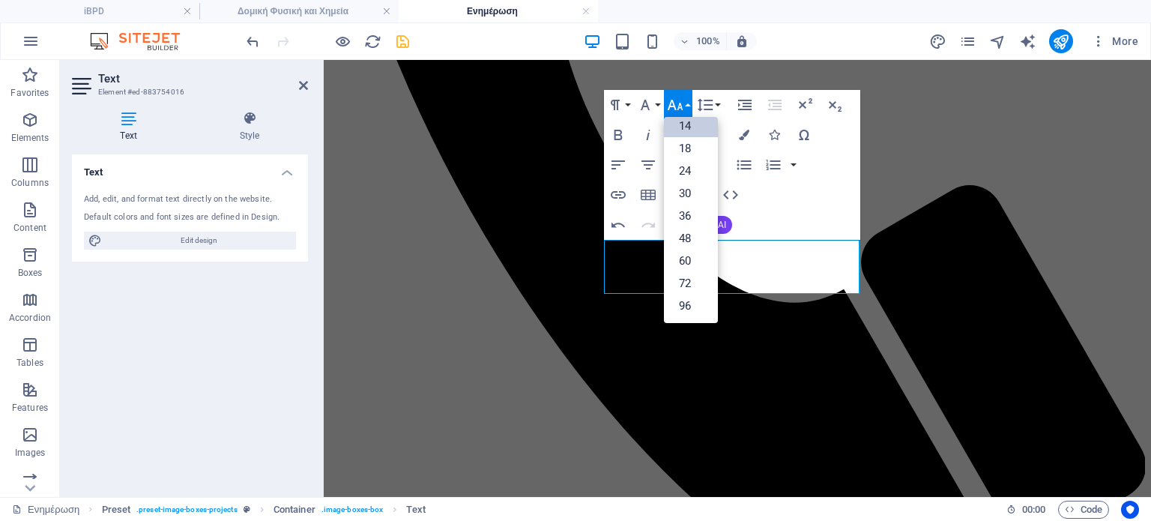
scroll to position [120, 0]
click at [687, 151] on link "18" at bounding box center [691, 149] width 54 height 22
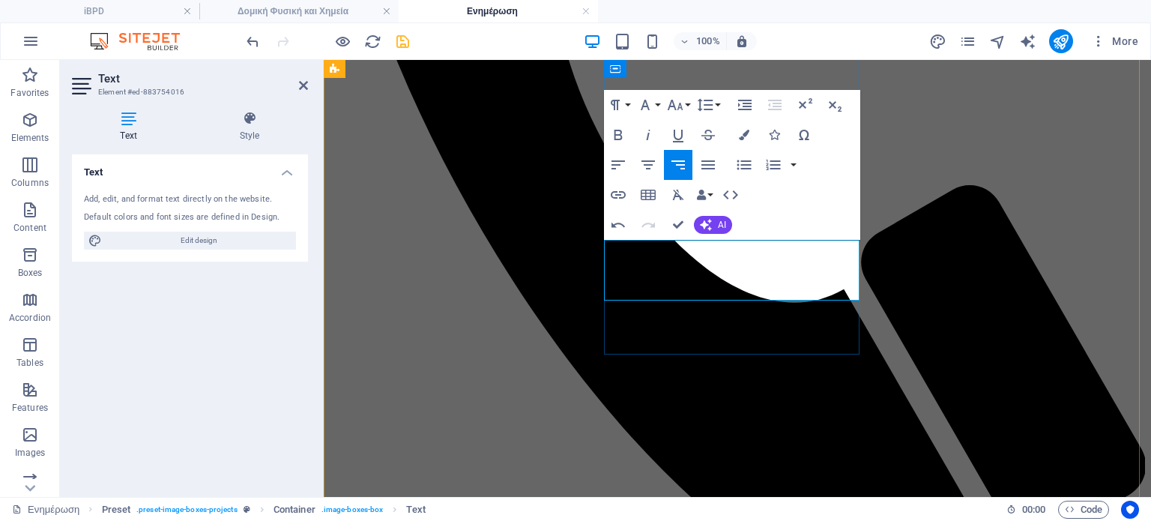
drag, startPoint x: 781, startPoint y: 253, endPoint x: 686, endPoint y: 289, distance: 101.5
click at [615, 224] on icon "button" at bounding box center [618, 224] width 13 height 5
click at [614, 223] on icon "button" at bounding box center [618, 225] width 18 height 18
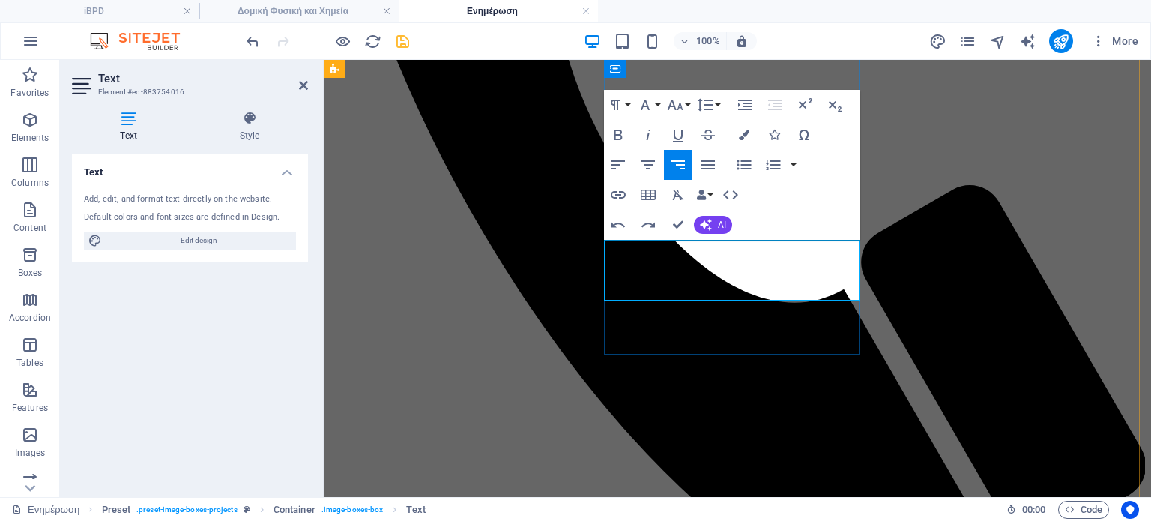
drag, startPoint x: 789, startPoint y: 249, endPoint x: 849, endPoint y: 254, distance: 60.2
drag, startPoint x: 680, startPoint y: 268, endPoint x: 825, endPoint y: 271, distance: 145.5
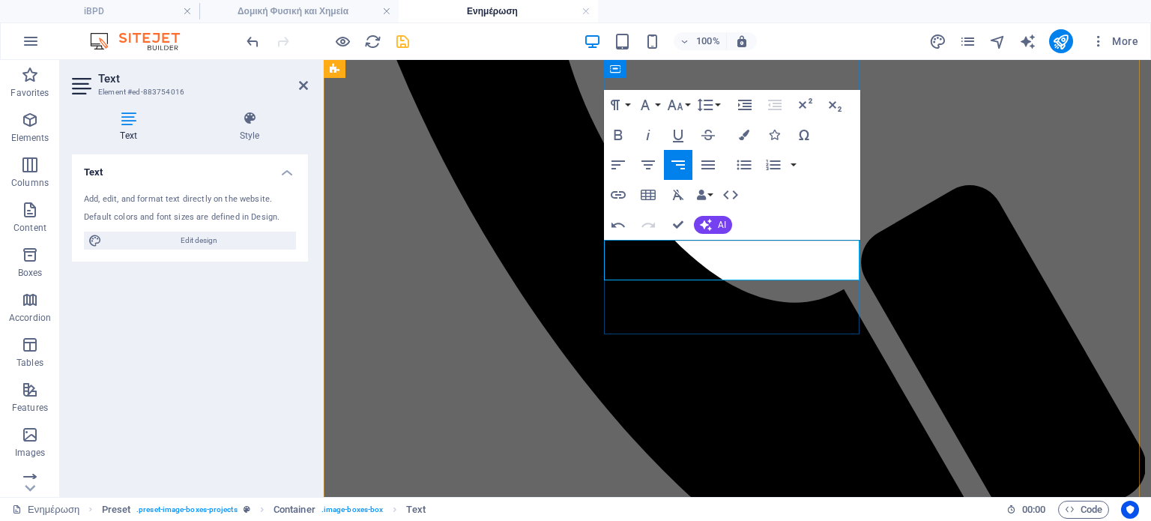
drag, startPoint x: 774, startPoint y: 246, endPoint x: 687, endPoint y: 268, distance: 89.8
click at [615, 128] on icon "button" at bounding box center [618, 135] width 18 height 18
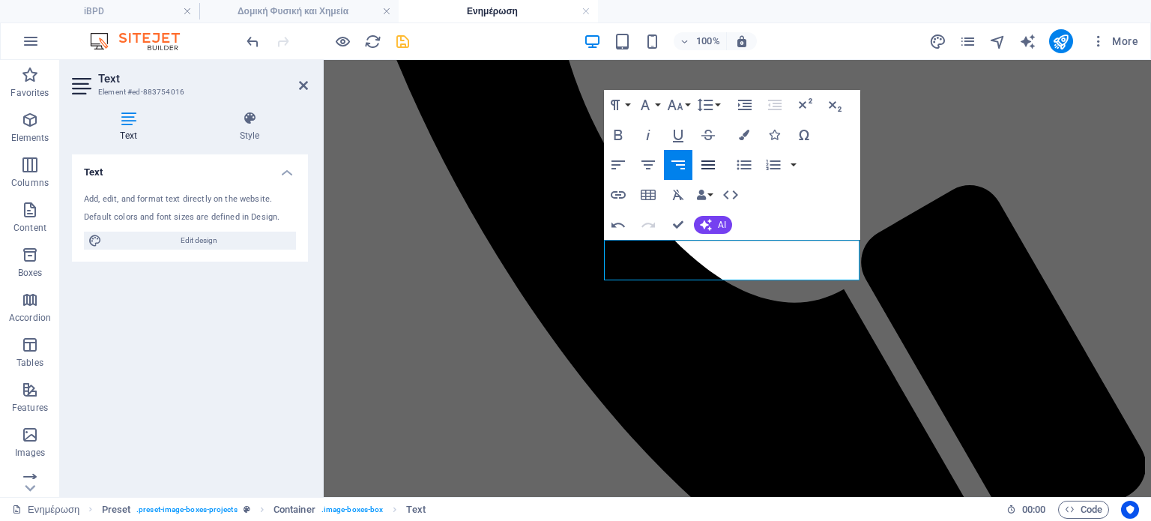
click at [709, 165] on icon "button" at bounding box center [708, 164] width 13 height 9
click at [406, 37] on icon "save" at bounding box center [402, 41] width 17 height 17
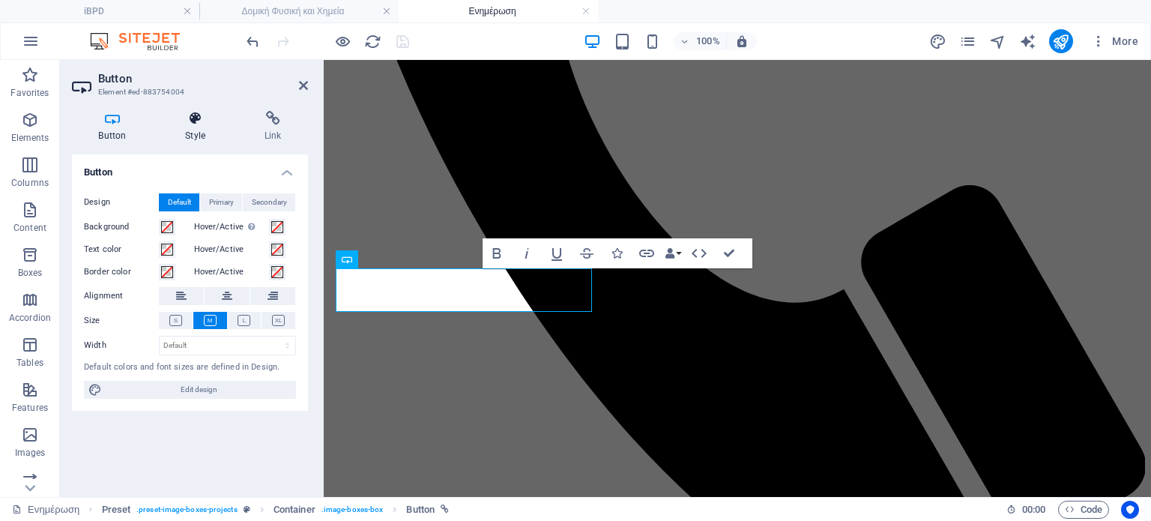
click at [196, 121] on icon at bounding box center [195, 118] width 73 height 15
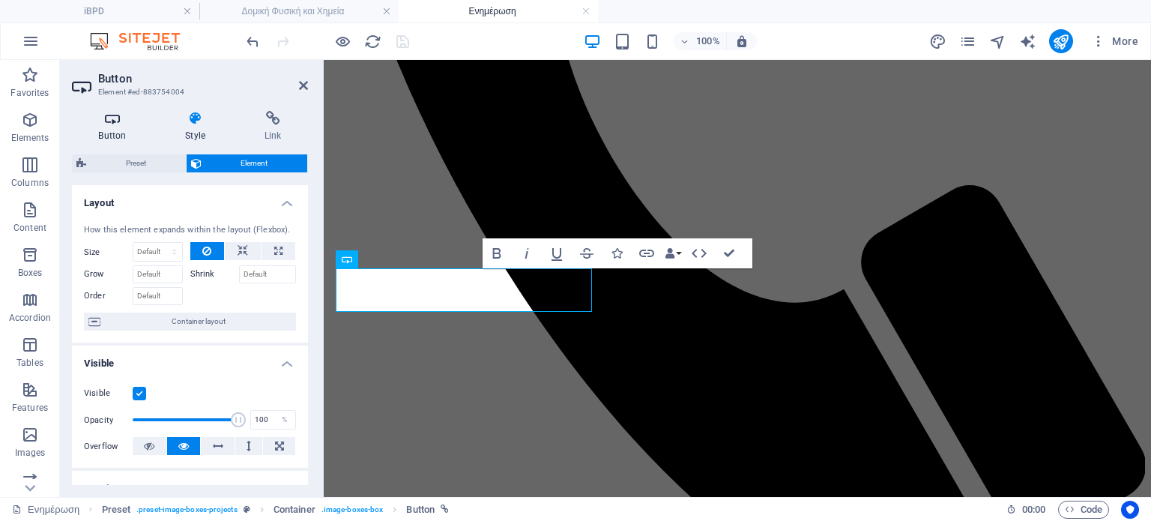
click at [114, 120] on icon at bounding box center [112, 118] width 81 height 15
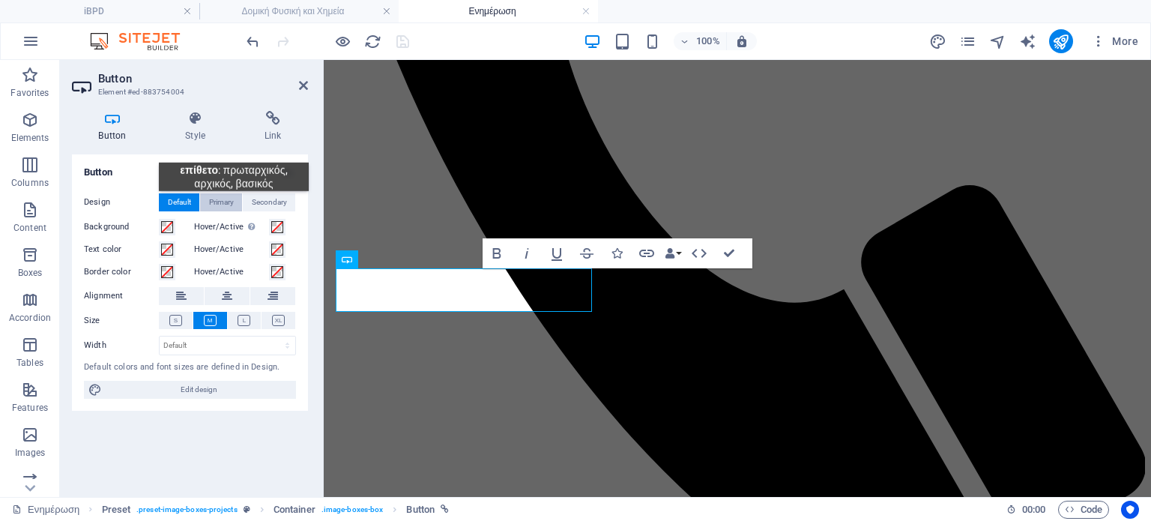
click at [234, 202] on span "Primary" at bounding box center [221, 202] width 25 height 18
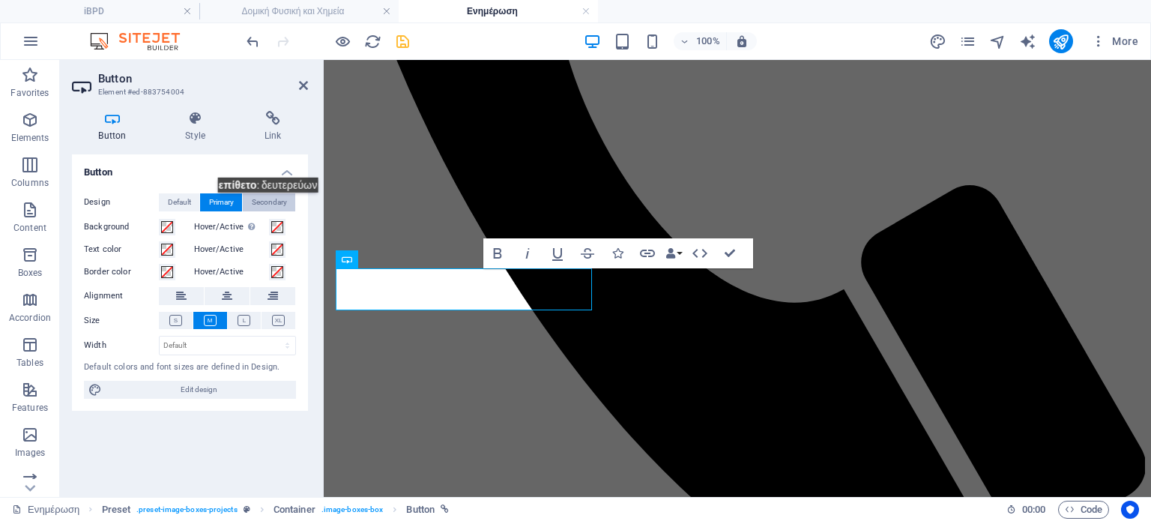
click at [277, 204] on span "Secondary" at bounding box center [269, 202] width 35 height 18
click at [224, 203] on span "Primary" at bounding box center [221, 202] width 25 height 18
click at [180, 199] on span "Default" at bounding box center [179, 202] width 23 height 18
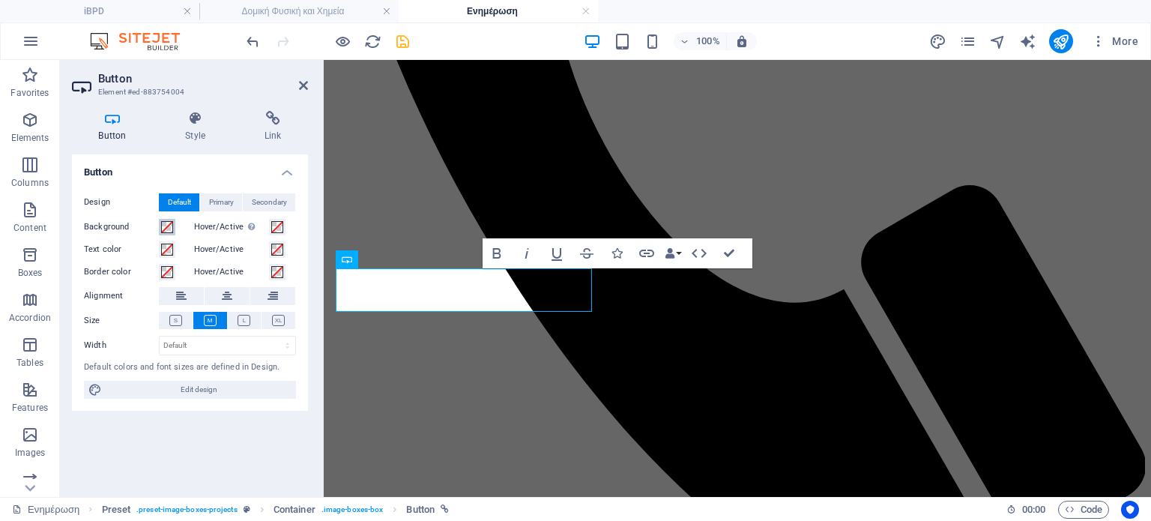
click at [168, 227] on span at bounding box center [167, 227] width 12 height 12
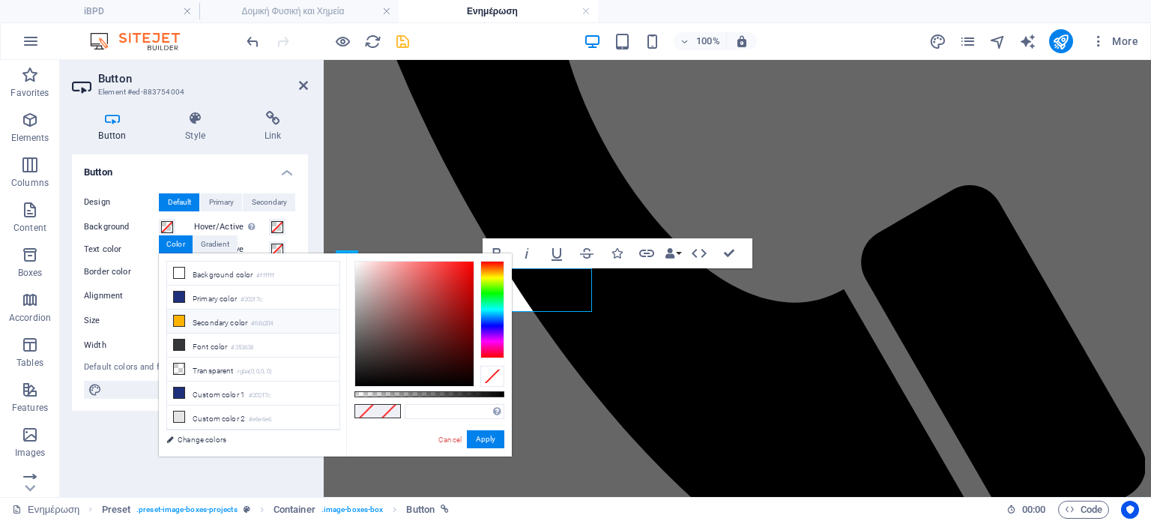
click at [177, 320] on icon at bounding box center [179, 321] width 10 height 10
type input "#fdb204"
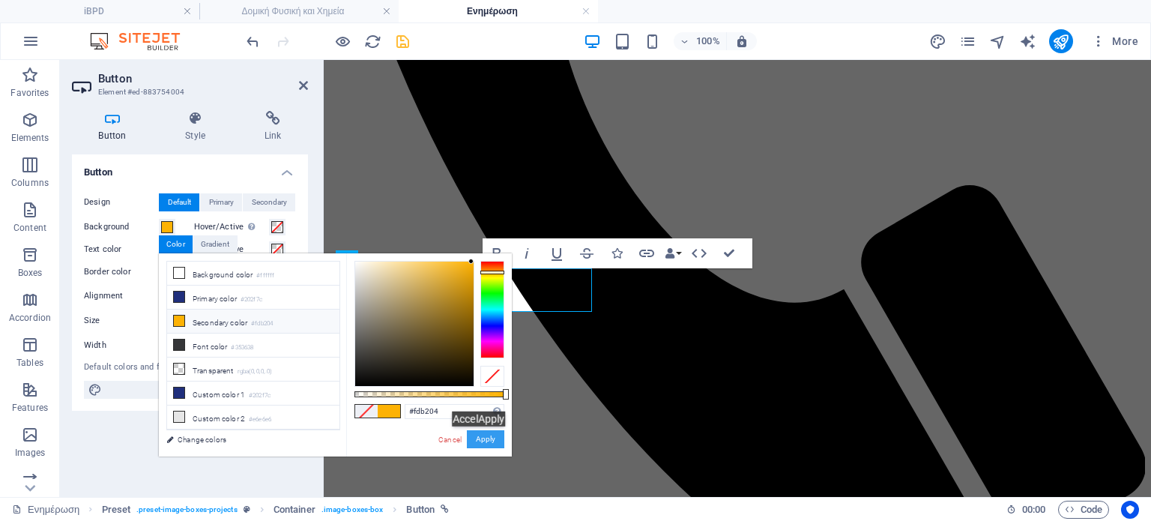
click at [486, 438] on button "Apply" at bounding box center [485, 439] width 37 height 18
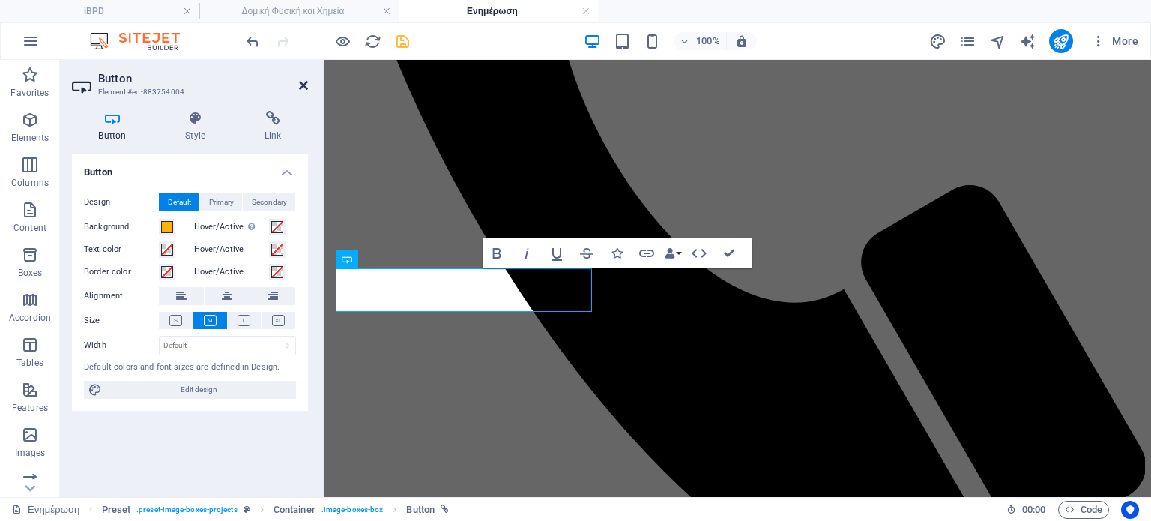
click at [302, 86] on icon at bounding box center [303, 85] width 9 height 12
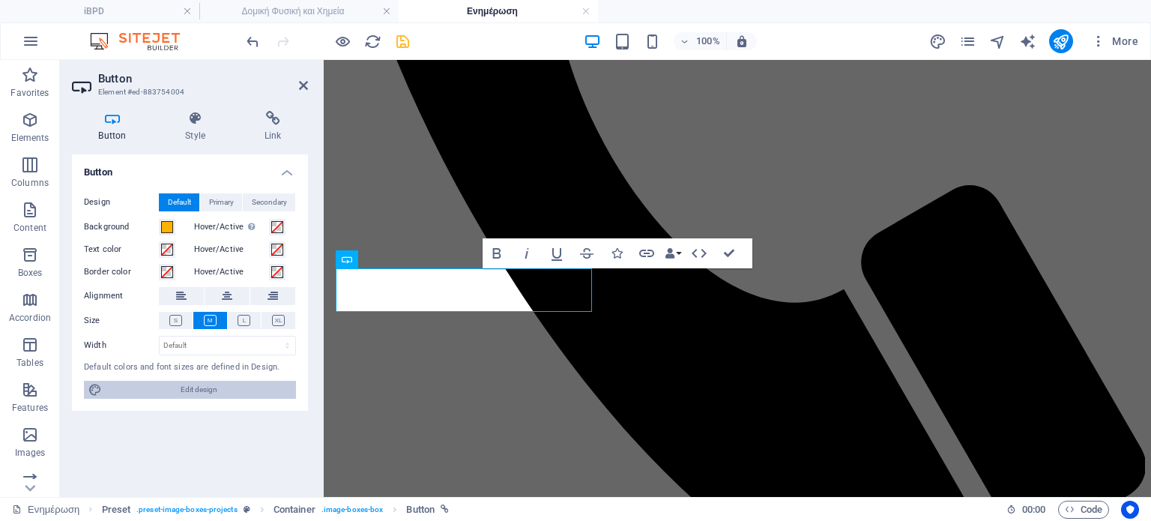
click at [211, 391] on span "Edit design" at bounding box center [198, 390] width 185 height 18
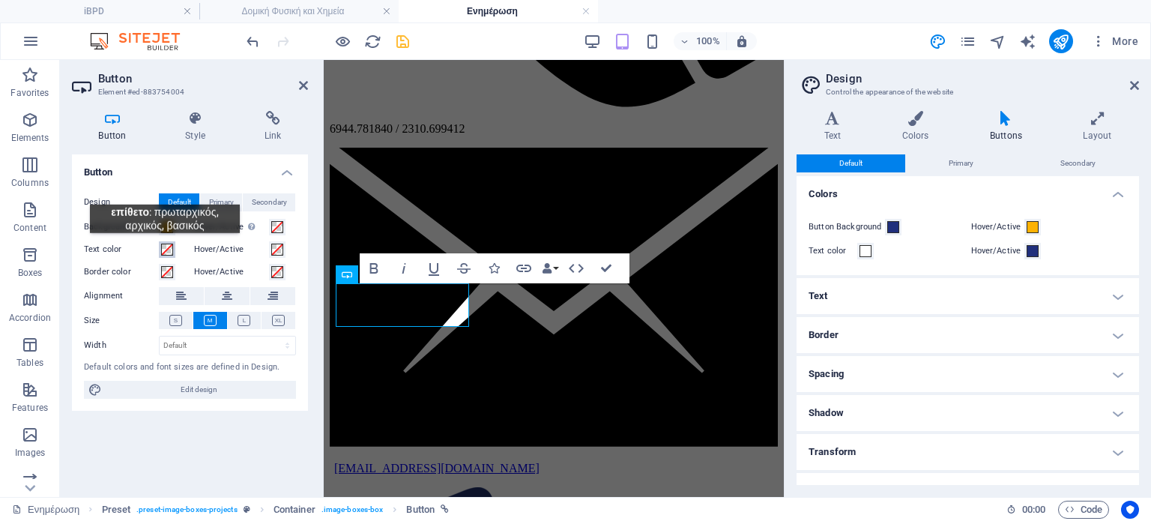
click at [165, 244] on span at bounding box center [167, 250] width 12 height 12
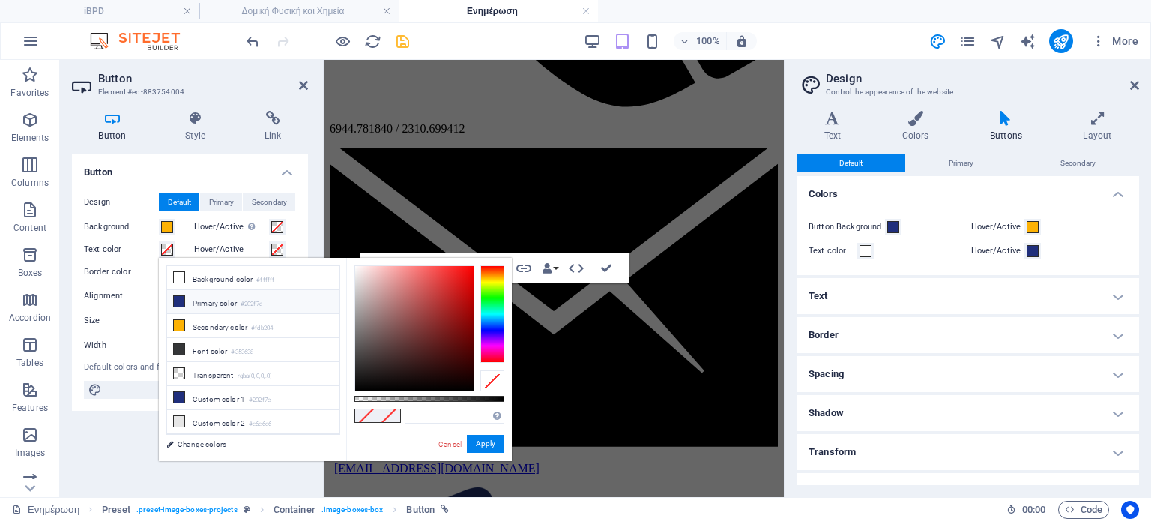
click at [223, 303] on li "Primary color #202f7c" at bounding box center [253, 302] width 172 height 24
type input "#202f7c"
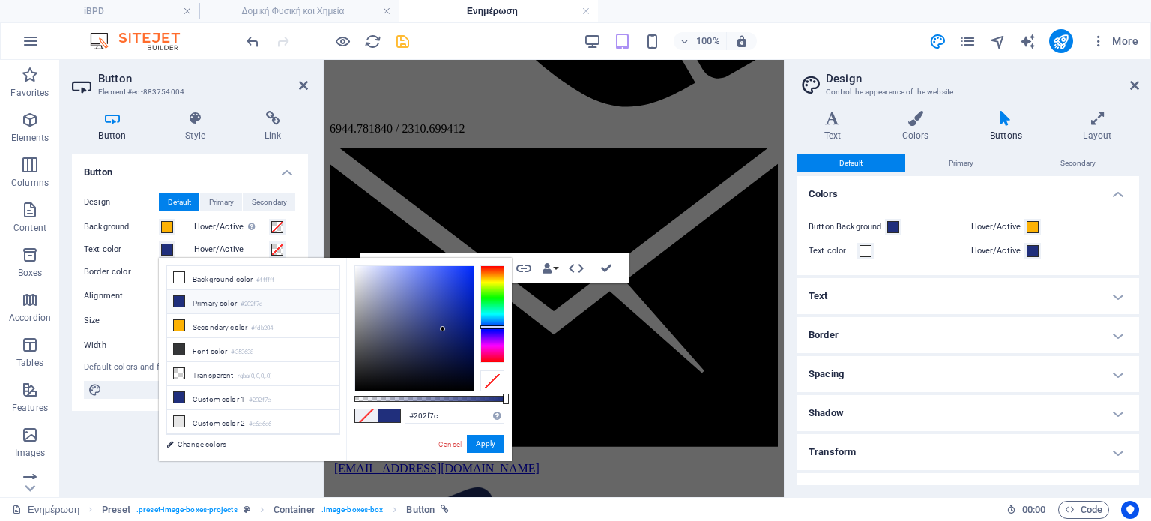
click at [222, 300] on li "Primary color #202f7c" at bounding box center [253, 302] width 172 height 24
click at [483, 447] on button "Apply" at bounding box center [485, 444] width 37 height 18
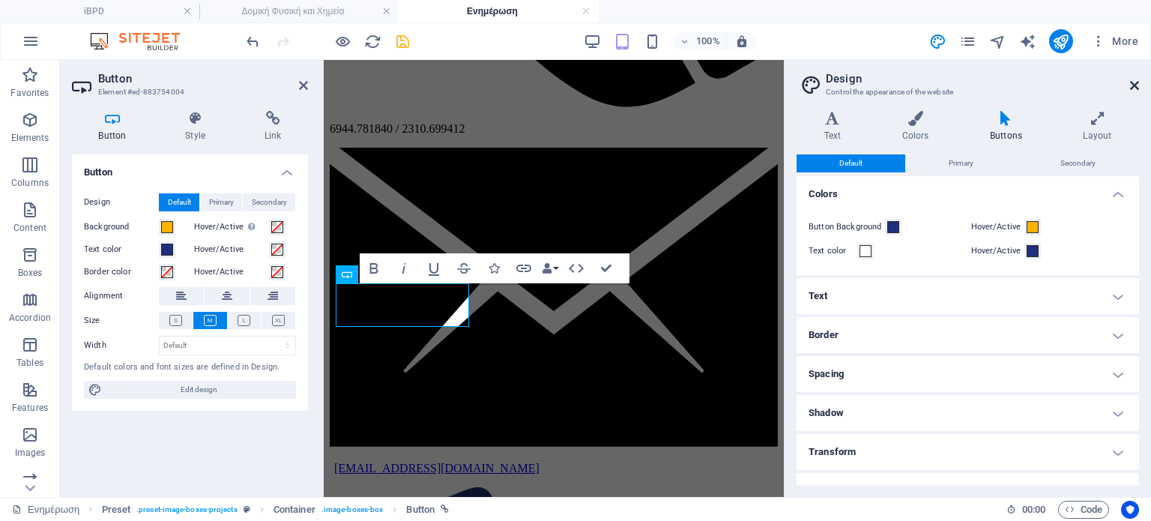
click at [1131, 81] on icon at bounding box center [1134, 85] width 9 height 12
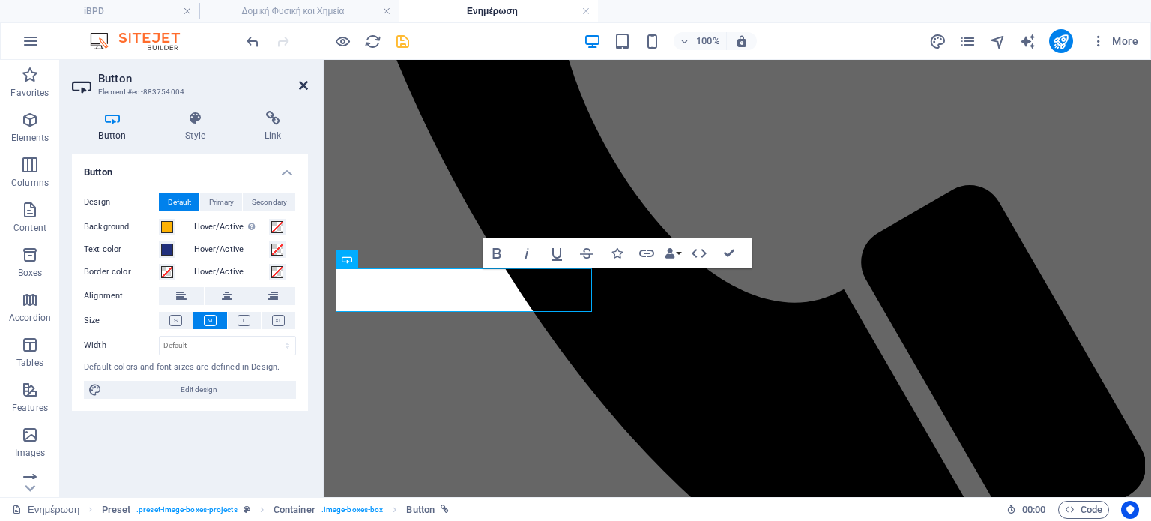
click at [299, 83] on icon at bounding box center [303, 85] width 9 height 12
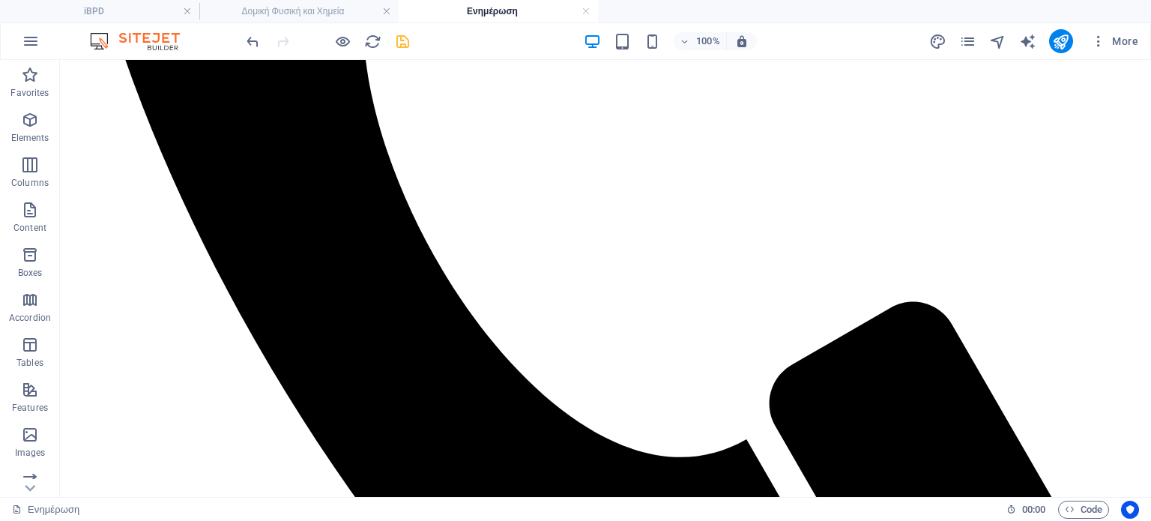
scroll to position [664, 0]
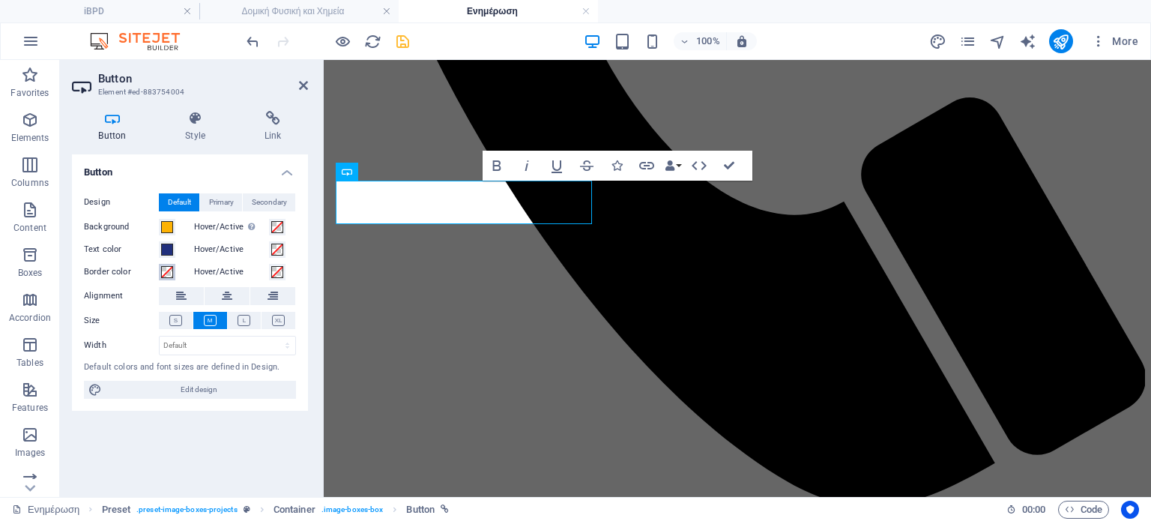
click at [163, 268] on span at bounding box center [167, 272] width 12 height 12
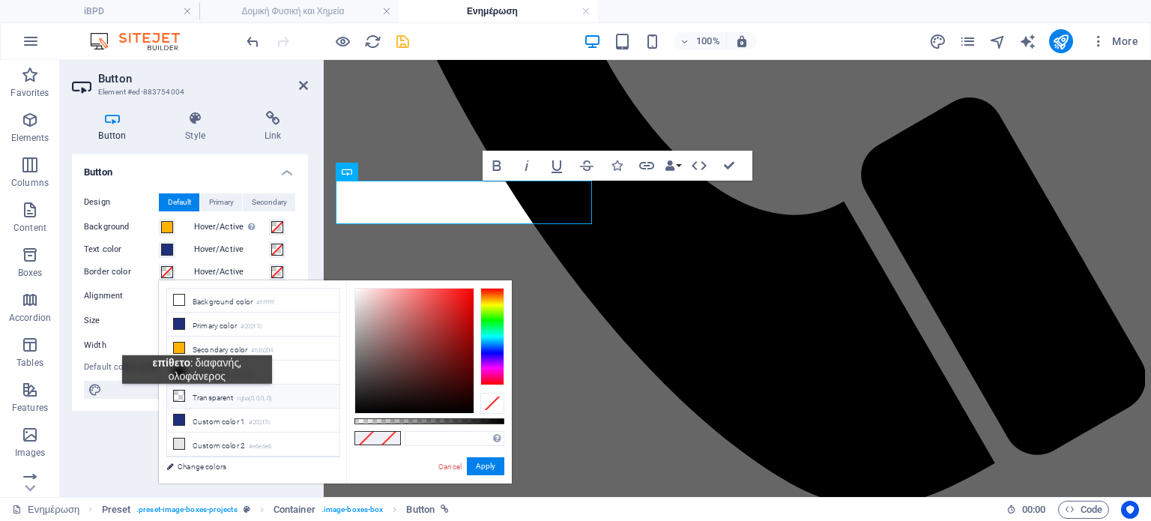
click at [197, 395] on li "Transparent rgba(0,0,0,.0)" at bounding box center [253, 397] width 172 height 24
type input "rgba(0, 0, 0, 0)"
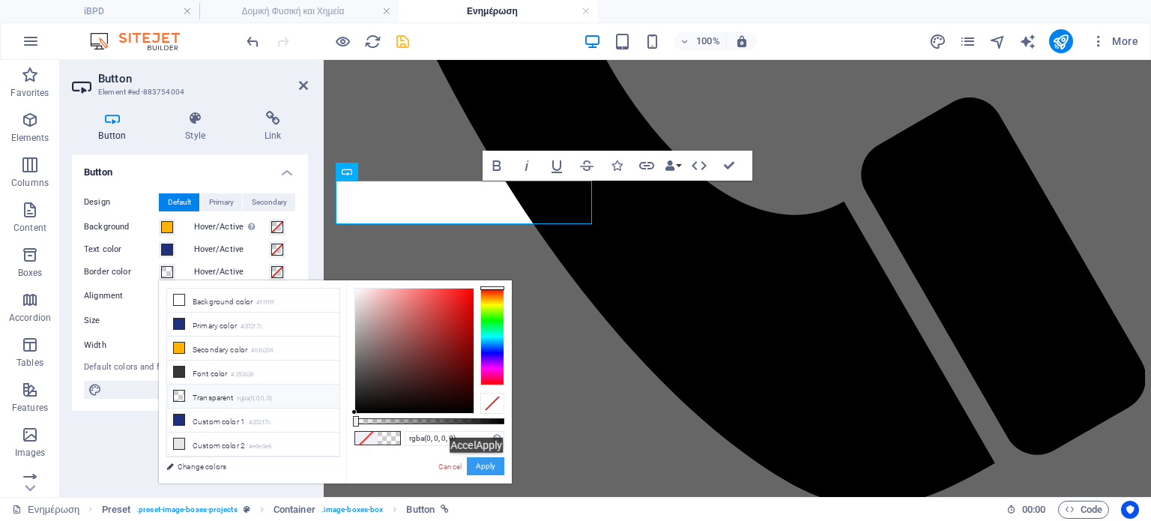
click at [484, 464] on button "Apply" at bounding box center [485, 466] width 37 height 18
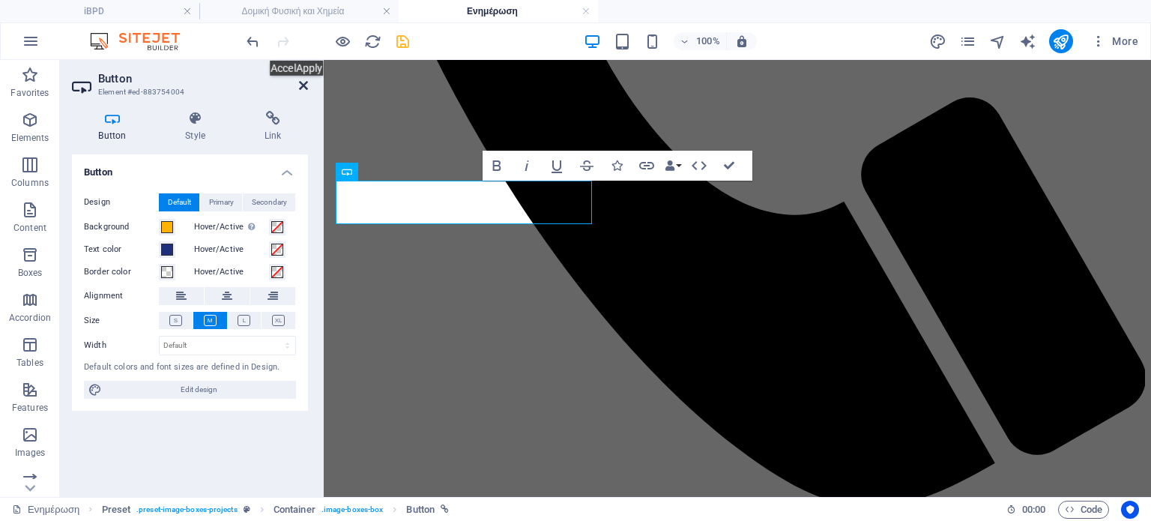
click at [304, 87] on icon at bounding box center [303, 85] width 9 height 12
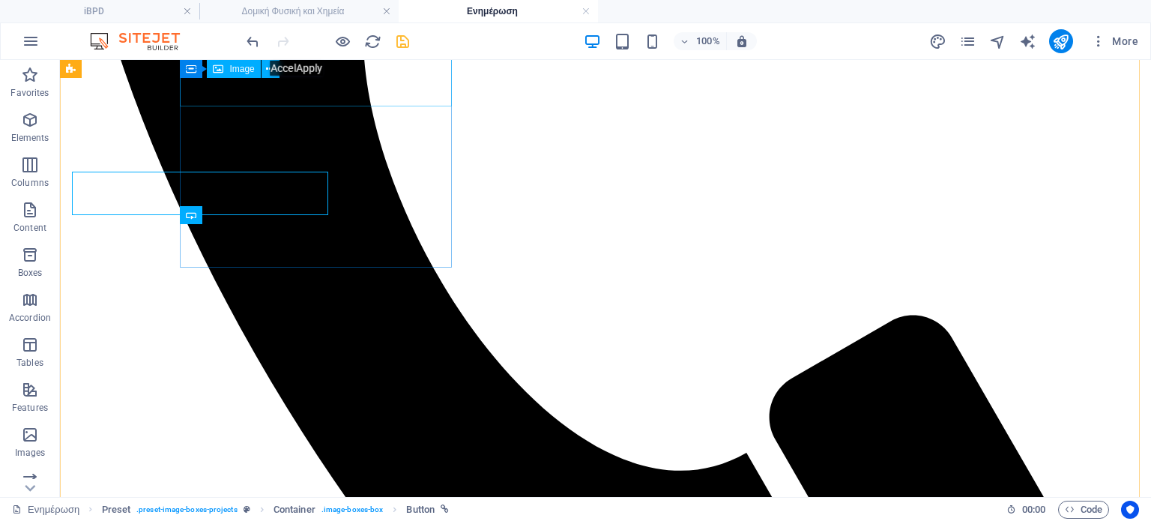
scroll to position [664, 0]
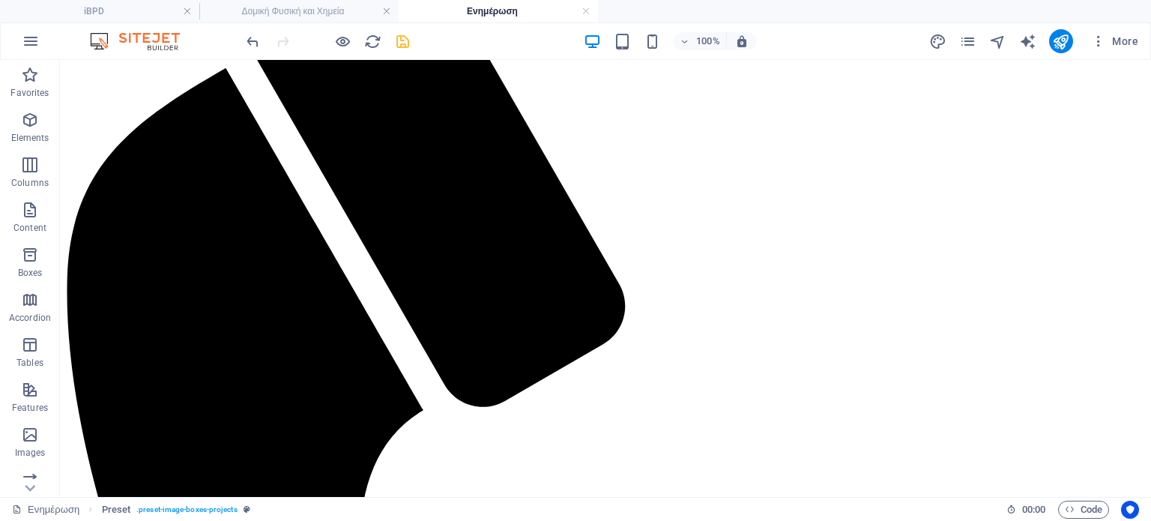
scroll to position [2833, 0]
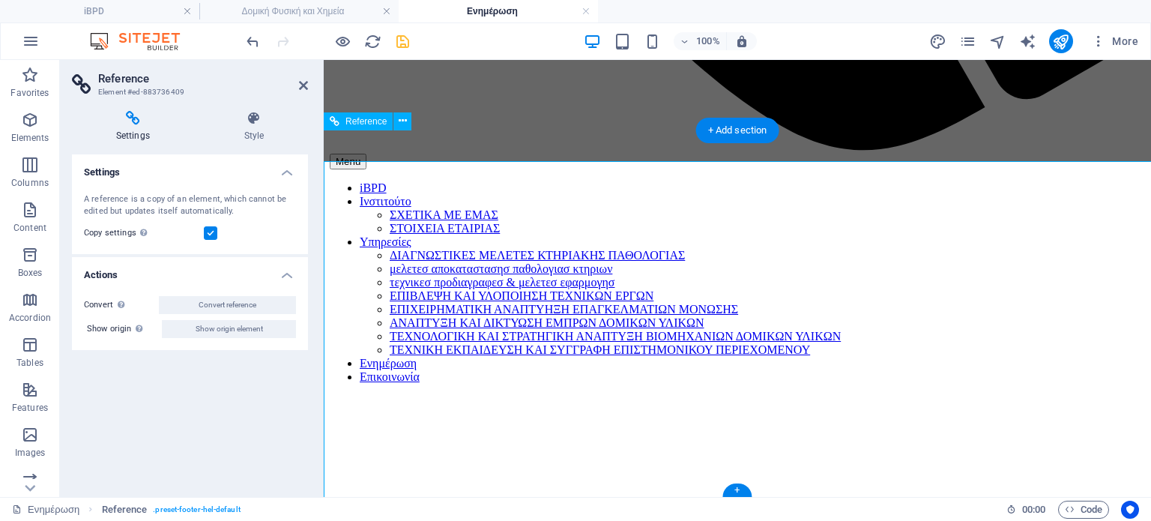
scroll to position [2764, 0]
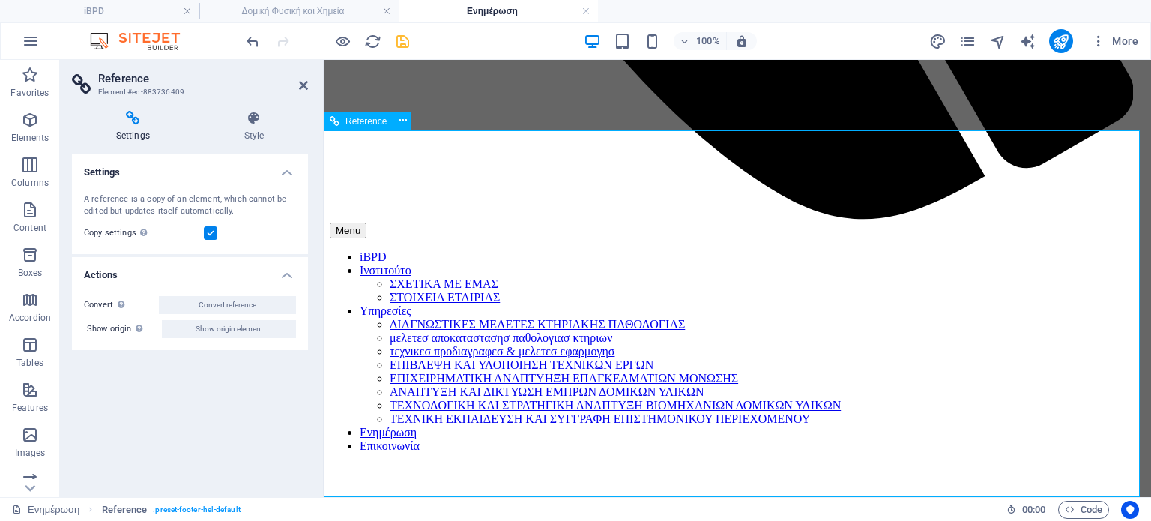
click at [257, 121] on icon at bounding box center [254, 118] width 108 height 15
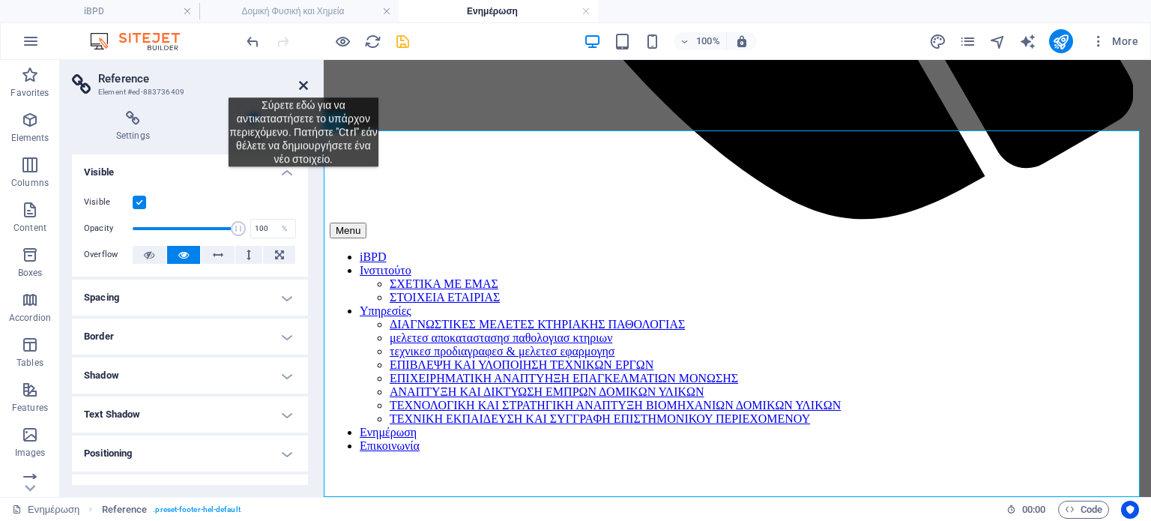
click at [304, 86] on icon at bounding box center [303, 85] width 9 height 12
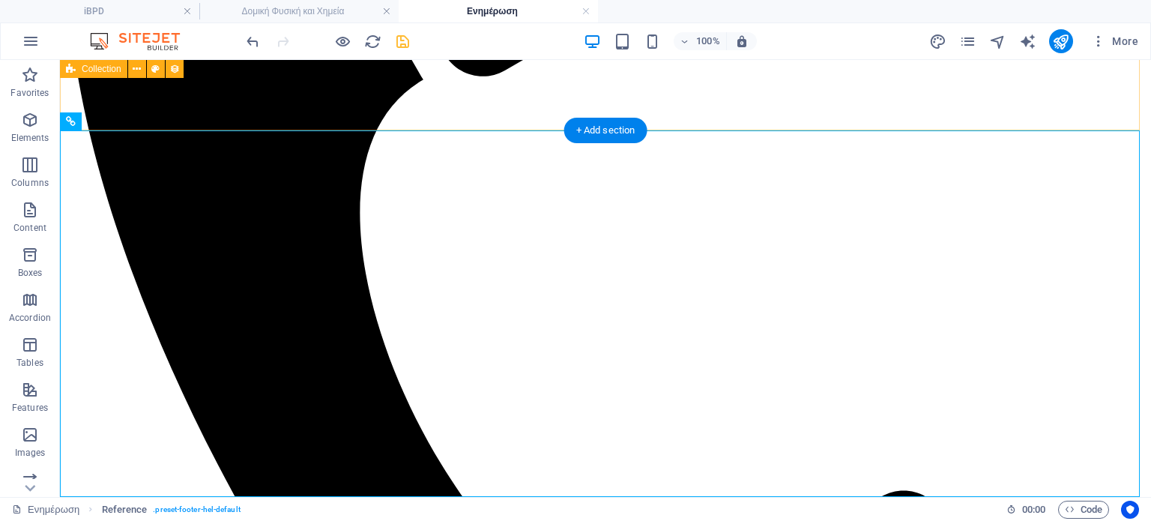
scroll to position [2833, 0]
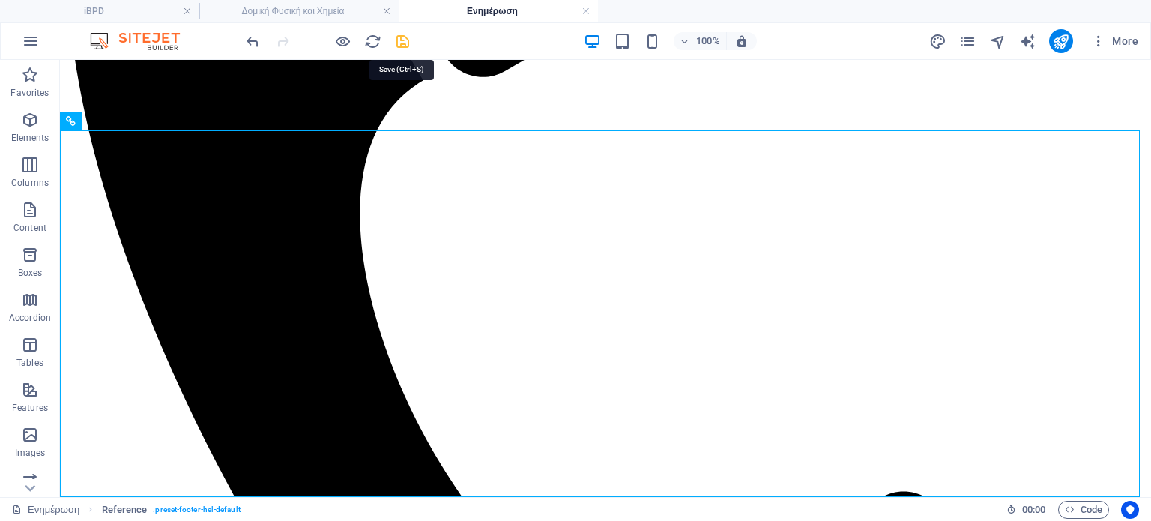
click at [402, 43] on icon "save" at bounding box center [402, 41] width 17 height 17
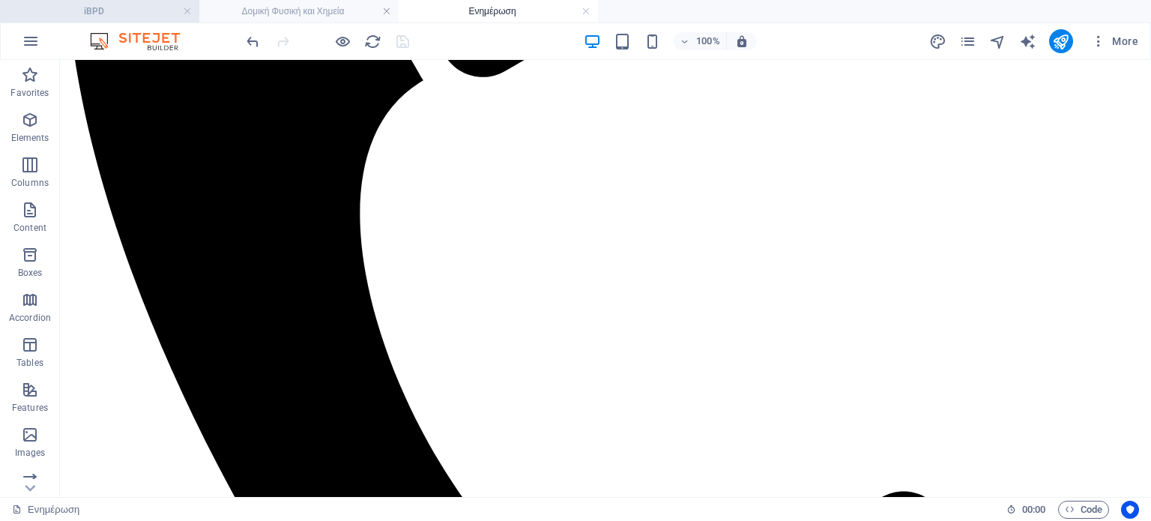
click at [97, 11] on h4 "iBPD" at bounding box center [99, 11] width 199 height 16
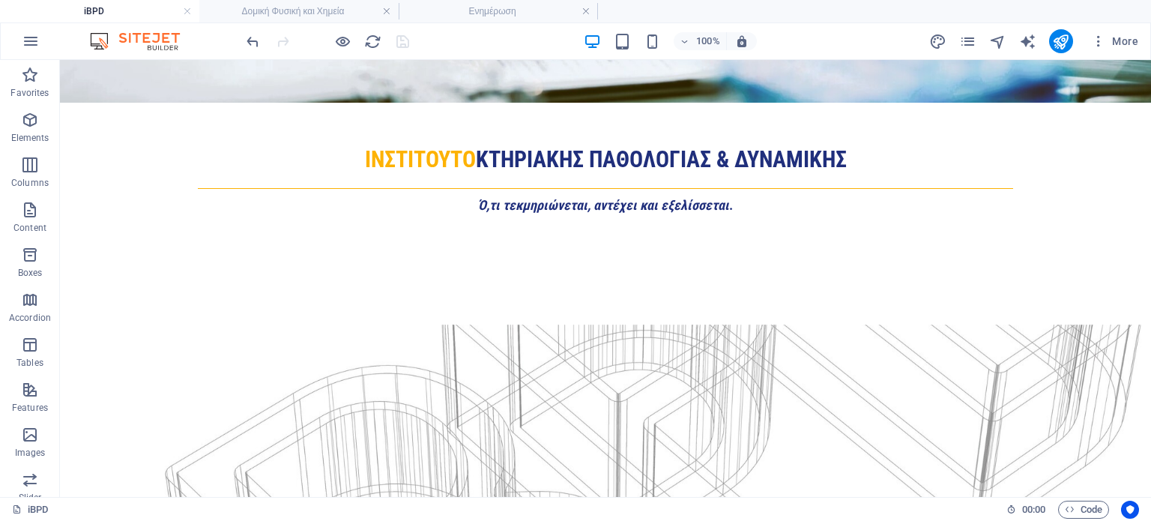
scroll to position [2729, 0]
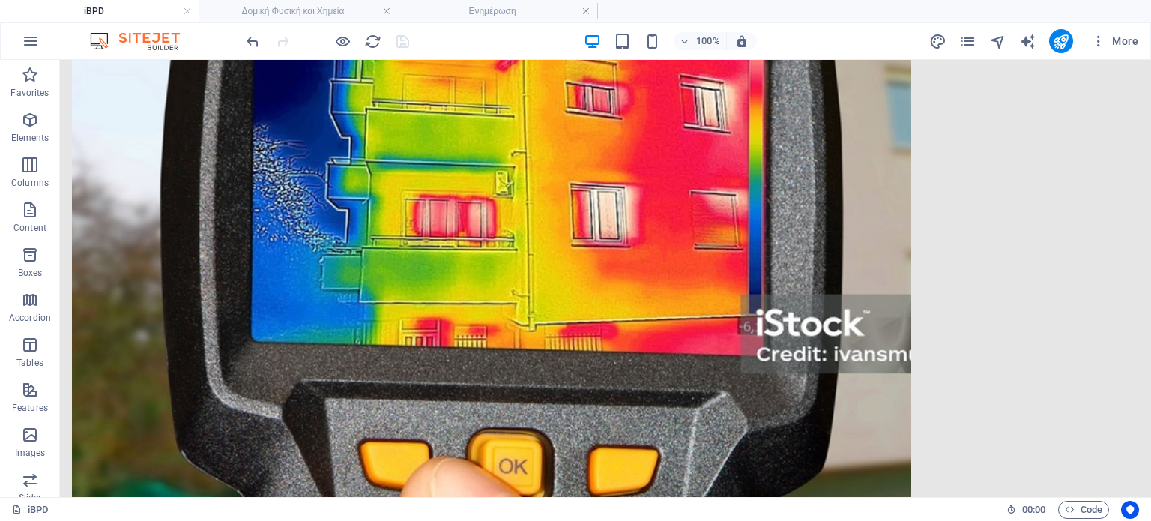
drag, startPoint x: 1145, startPoint y: 196, endPoint x: 1211, endPoint y: 572, distance: 381.9
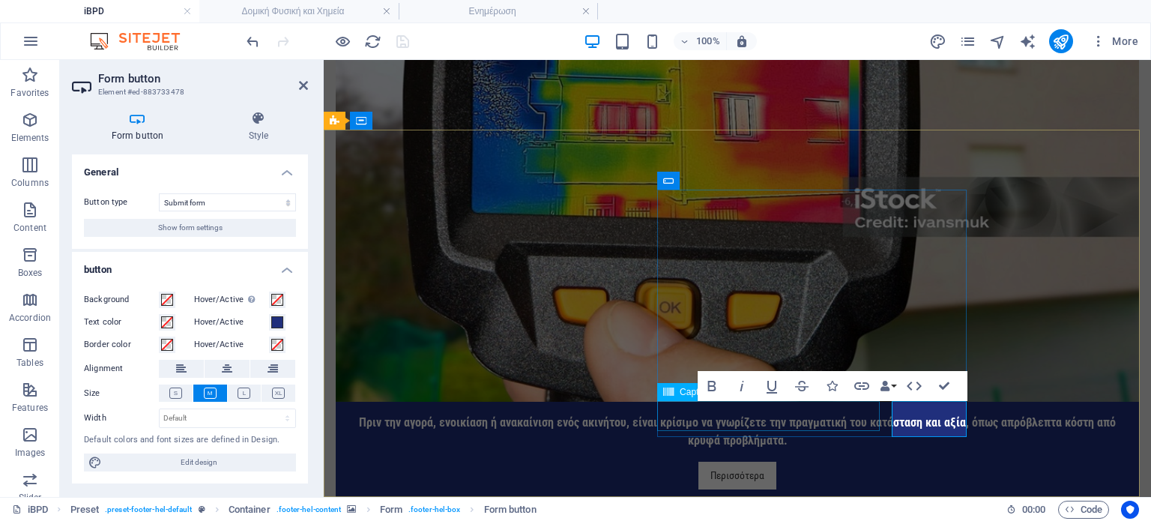
scroll to position [2697, 0]
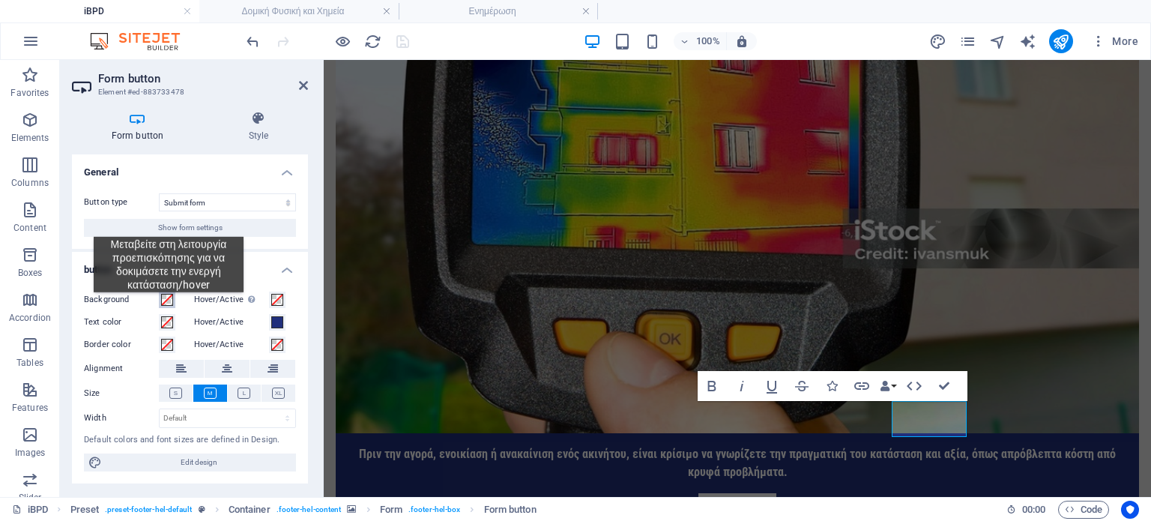
click at [169, 304] on span at bounding box center [167, 300] width 12 height 12
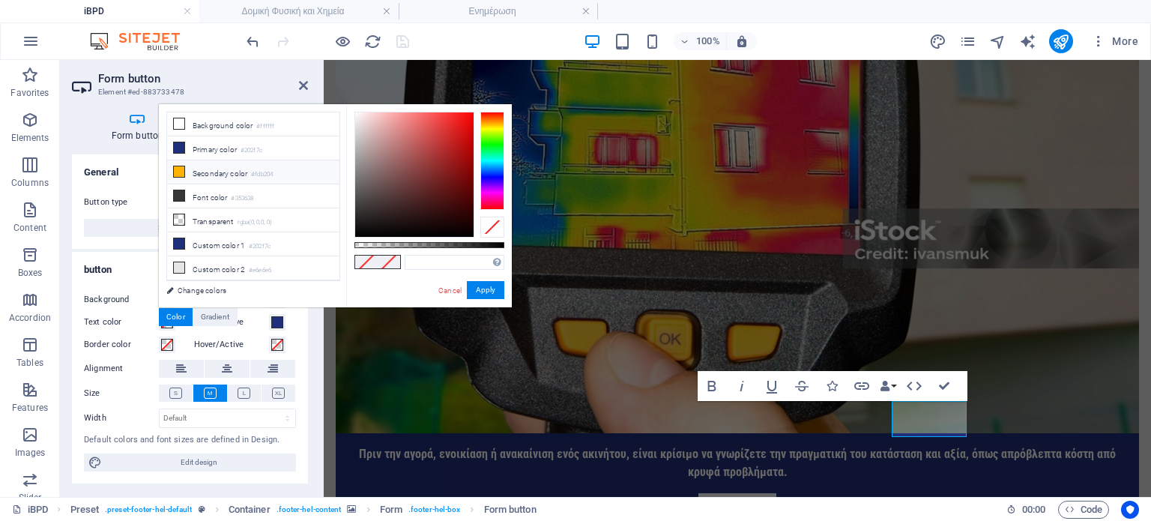
click at [214, 173] on li "Secondary color #fdb204" at bounding box center [253, 172] width 172 height 24
type input "#fdb204"
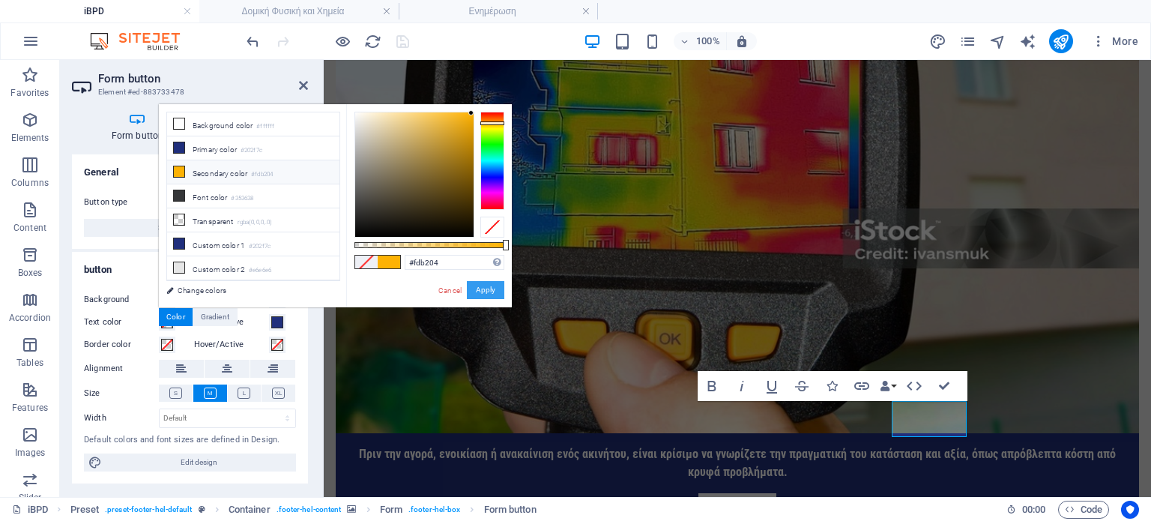
click at [483, 288] on button "Apply" at bounding box center [485, 290] width 37 height 18
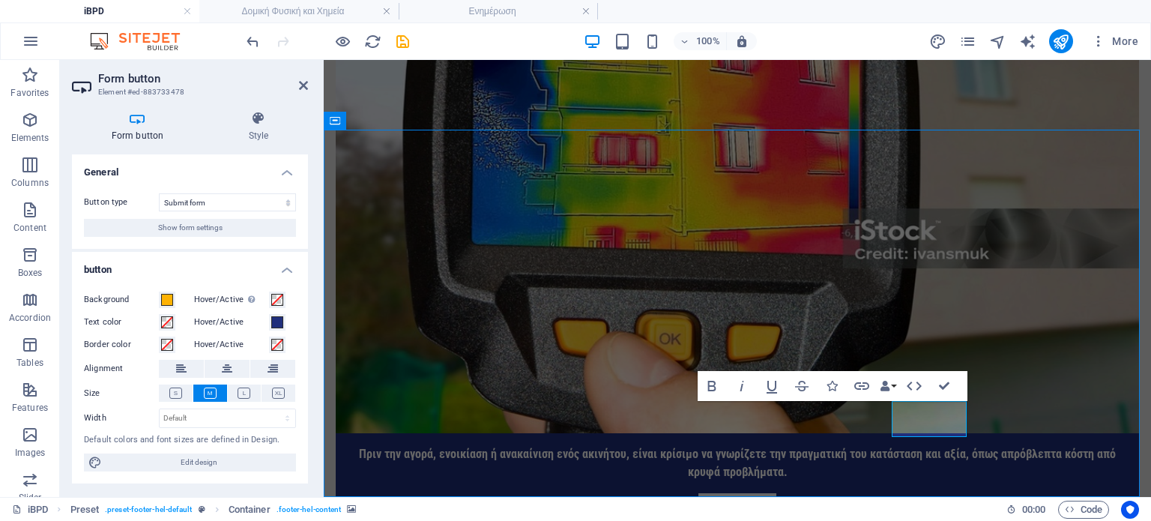
scroll to position [2721, 0]
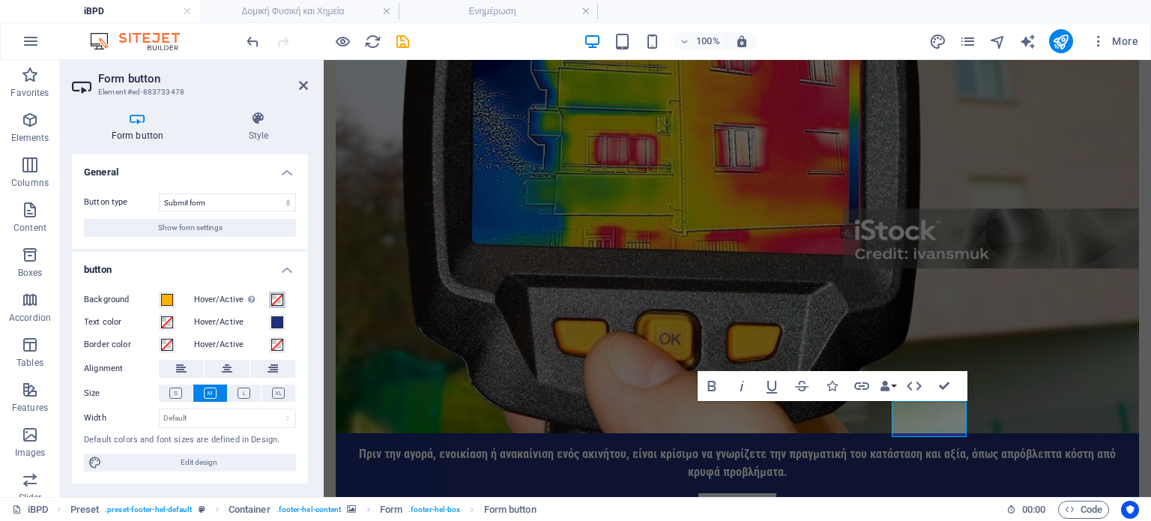
click at [276, 302] on span at bounding box center [277, 300] width 12 height 12
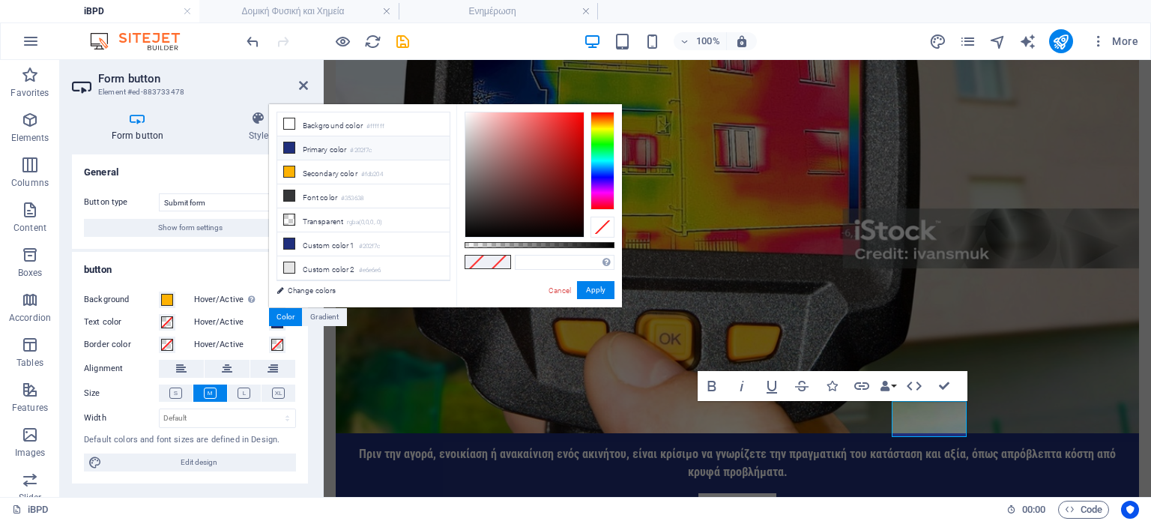
click at [293, 148] on icon at bounding box center [289, 147] width 10 height 10
type input "#202f7c"
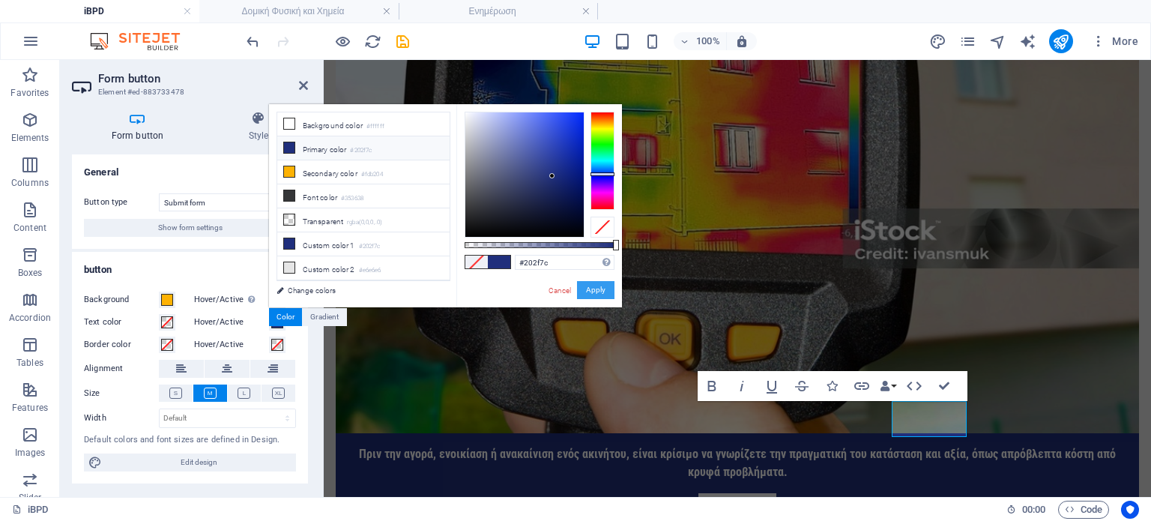
drag, startPoint x: 597, startPoint y: 291, endPoint x: 291, endPoint y: 228, distance: 312.3
click at [597, 291] on button "Apply" at bounding box center [595, 290] width 37 height 18
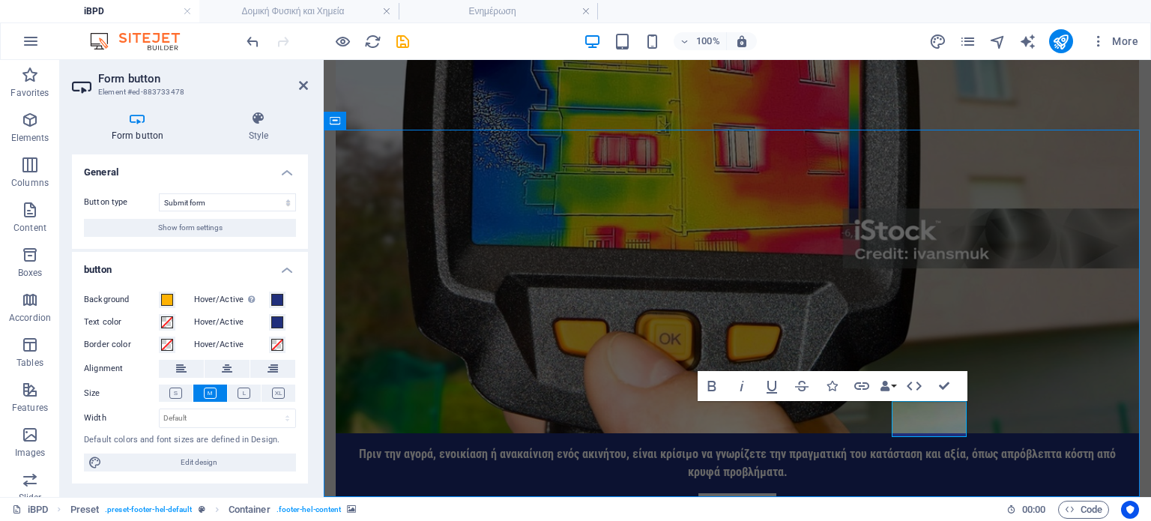
scroll to position [2721, 0]
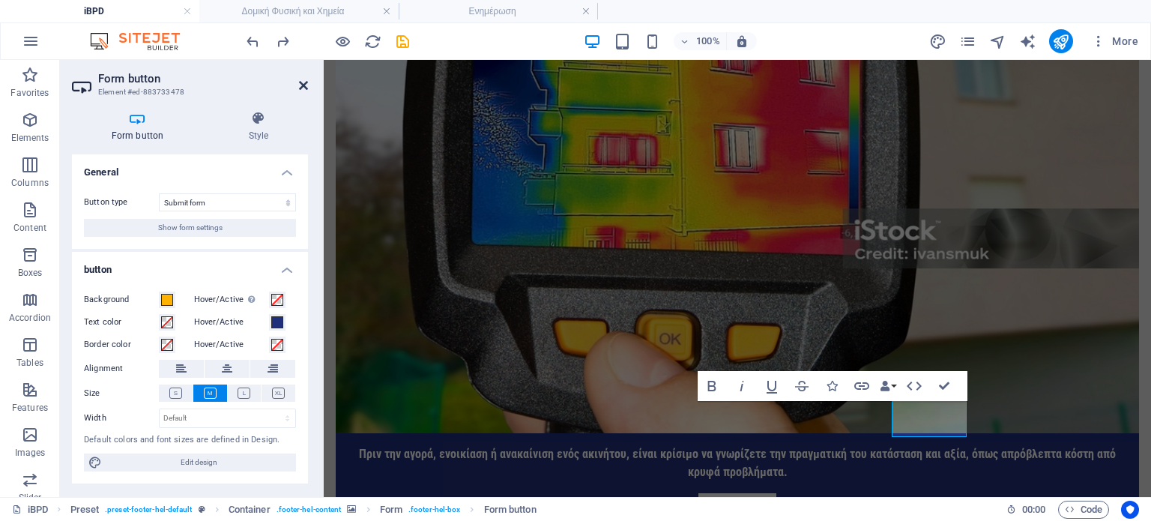
click at [303, 85] on icon at bounding box center [303, 85] width 9 height 12
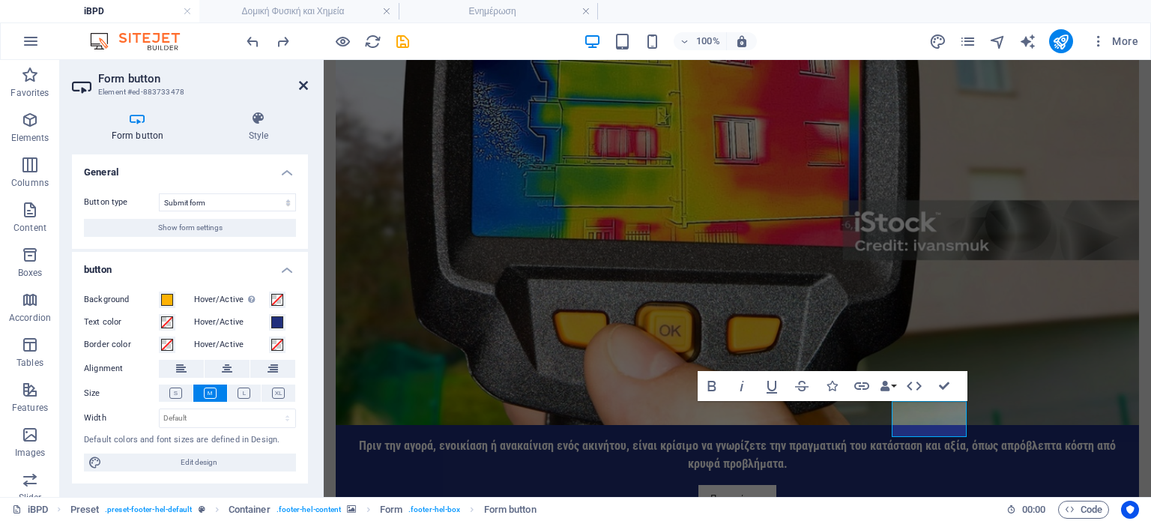
scroll to position [2721, 0]
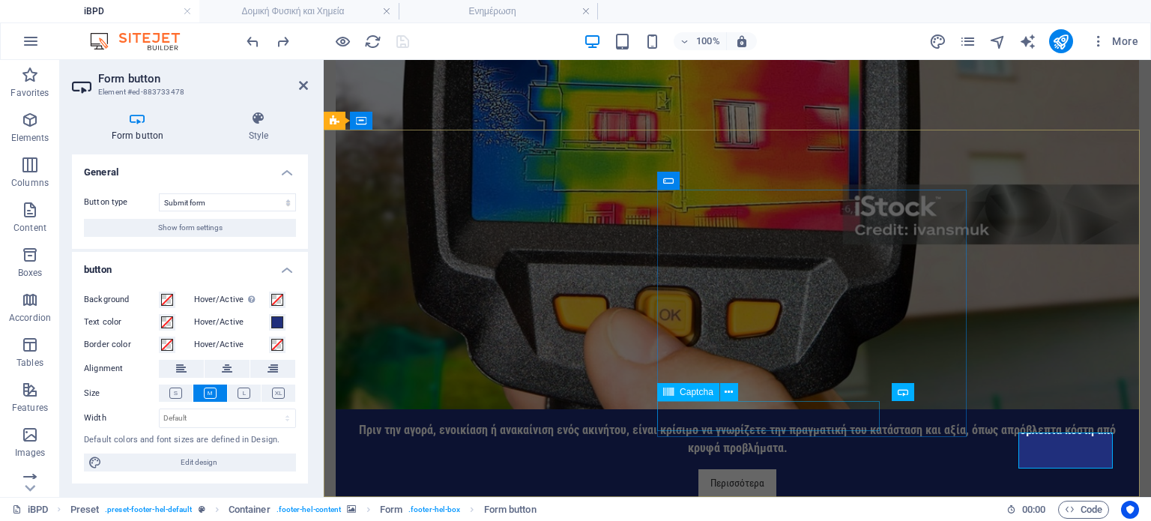
scroll to position [2697, 0]
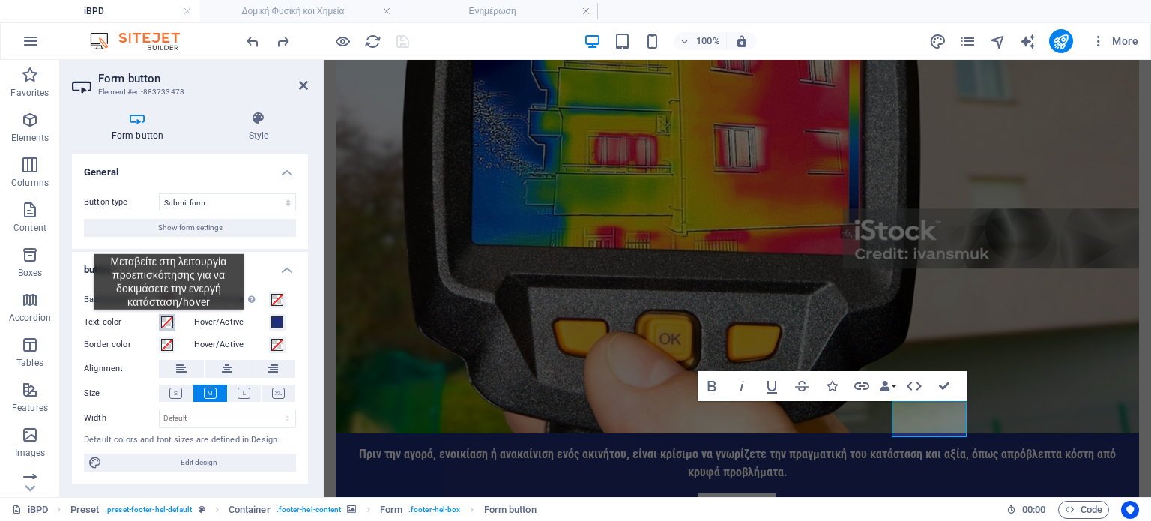
click at [169, 321] on span at bounding box center [167, 322] width 12 height 12
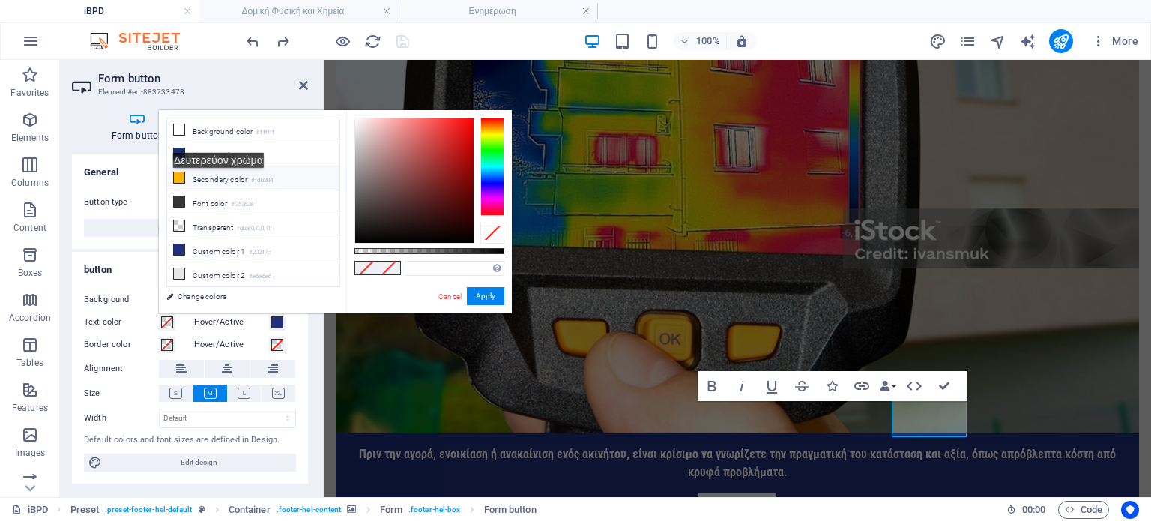
click at [226, 179] on li "Secondary color #fdb204" at bounding box center [253, 178] width 172 height 24
type input "#fdb204"
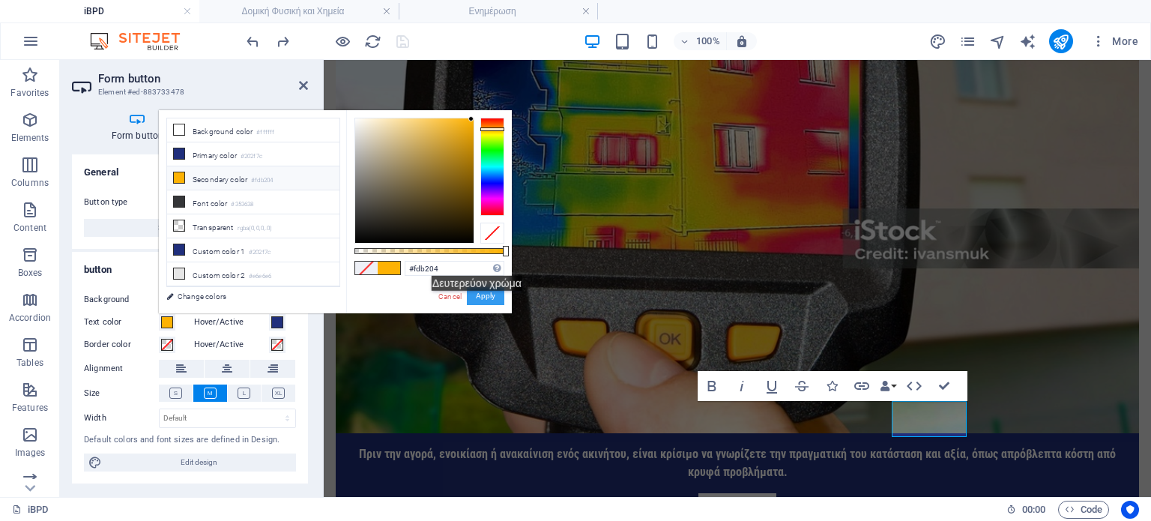
click at [485, 302] on button "Apply" at bounding box center [485, 296] width 37 height 18
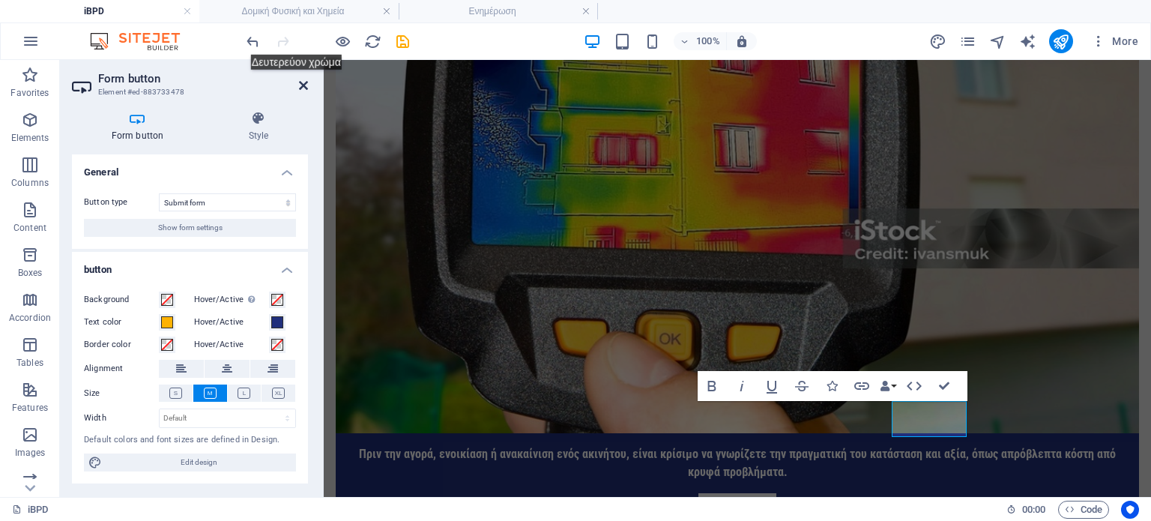
click at [304, 81] on icon at bounding box center [303, 85] width 9 height 12
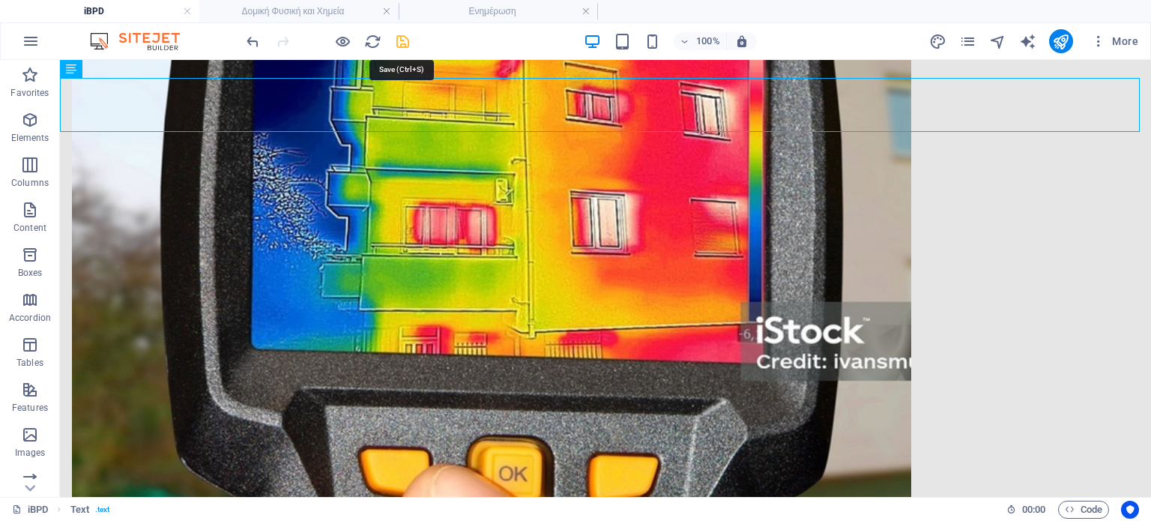
click at [405, 37] on icon "save" at bounding box center [402, 41] width 17 height 17
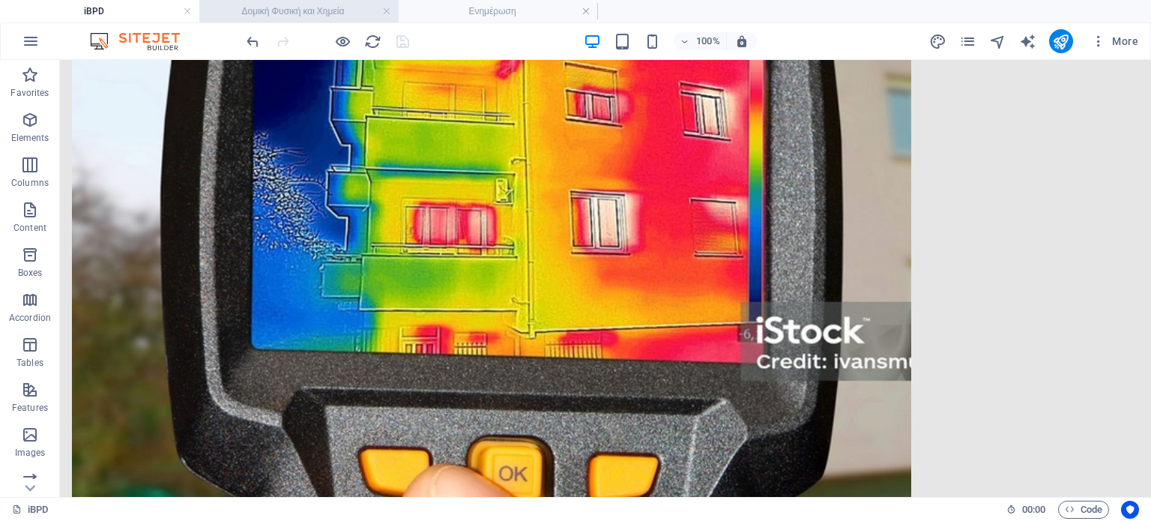
click at [322, 8] on h4 "Δομική Φυσική και Χημεία" at bounding box center [298, 11] width 199 height 16
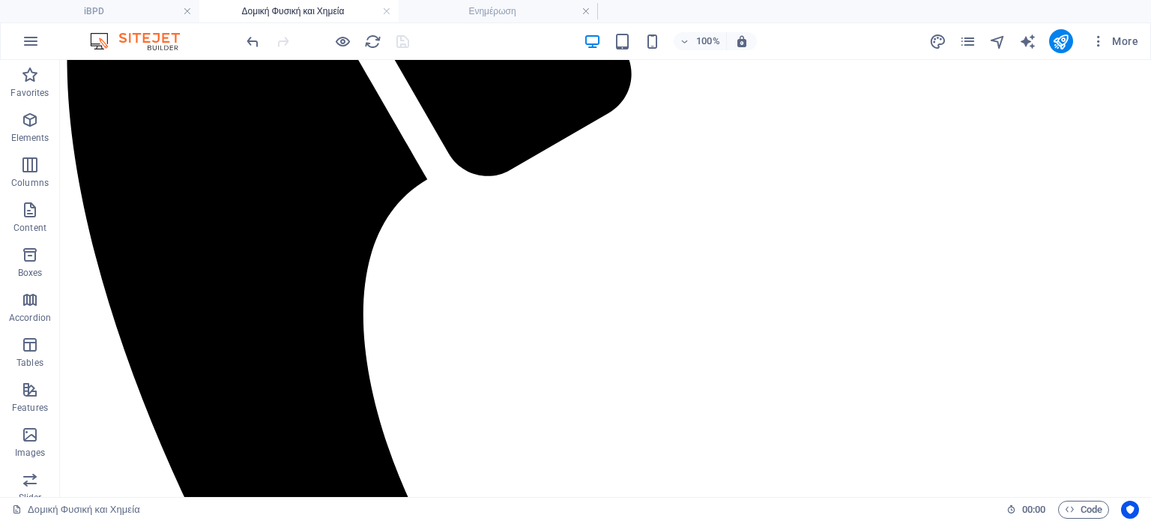
scroll to position [0, 0]
click at [500, 11] on h4 "Ενημέρωση" at bounding box center [498, 11] width 199 height 16
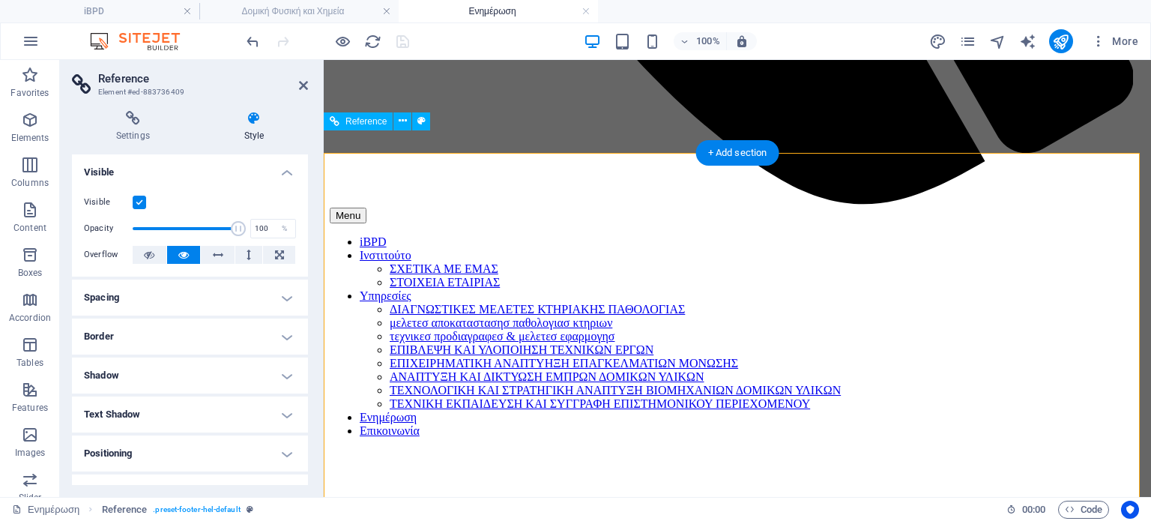
scroll to position [2764, 0]
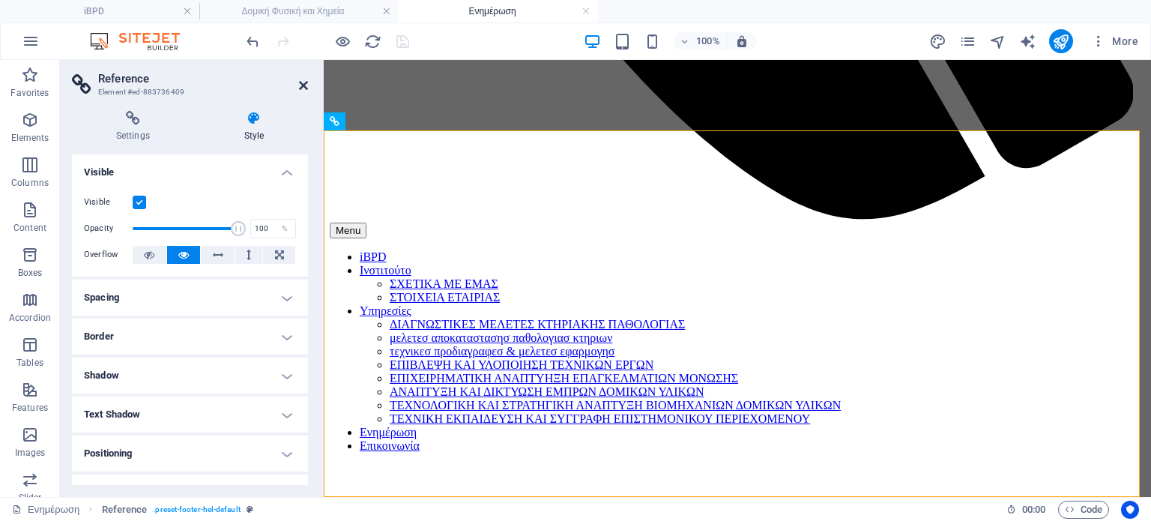
click at [301, 82] on icon at bounding box center [303, 85] width 9 height 12
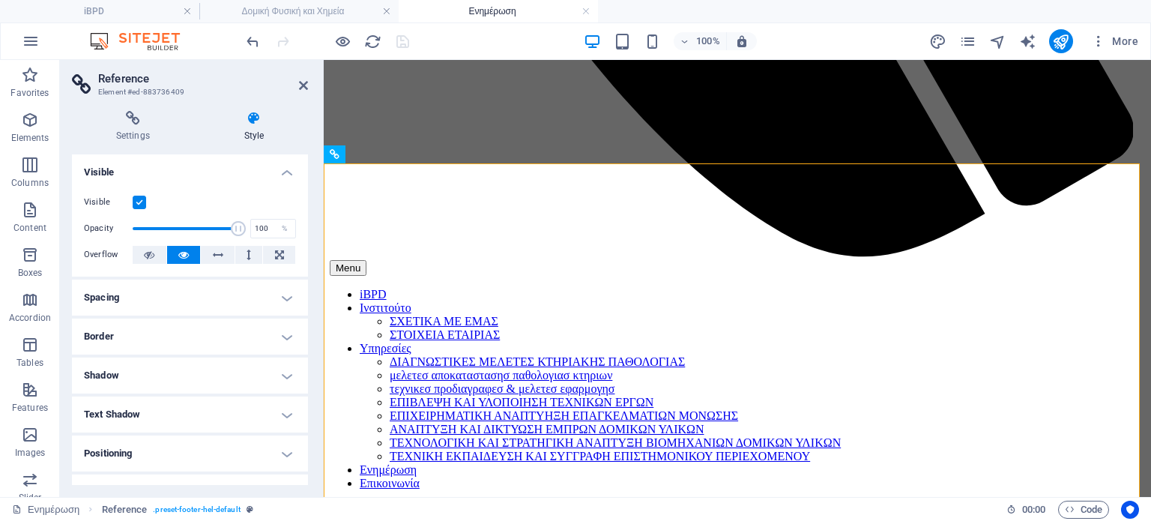
scroll to position [2764, 0]
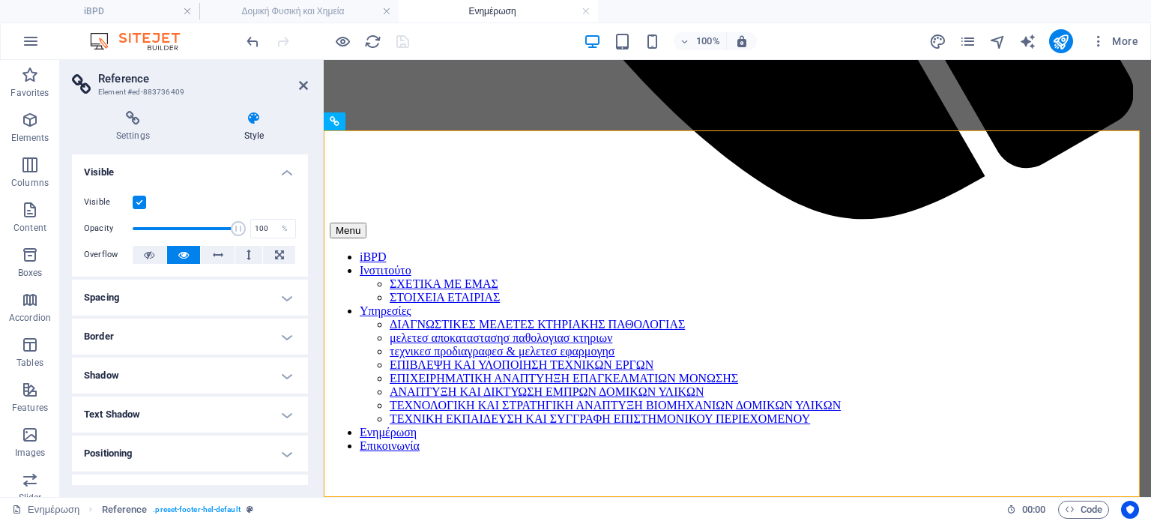
click at [512, 8] on h4 "Ενημέρωση" at bounding box center [498, 11] width 199 height 16
click at [282, 7] on h4 "Δομική Φυσική και Χημεία" at bounding box center [298, 11] width 199 height 16
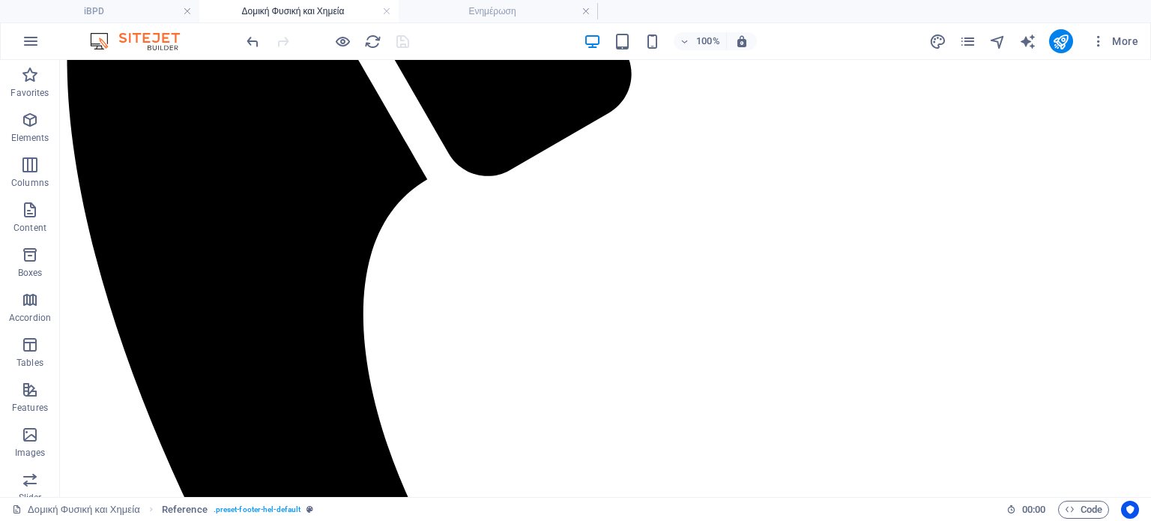
scroll to position [1253, 0]
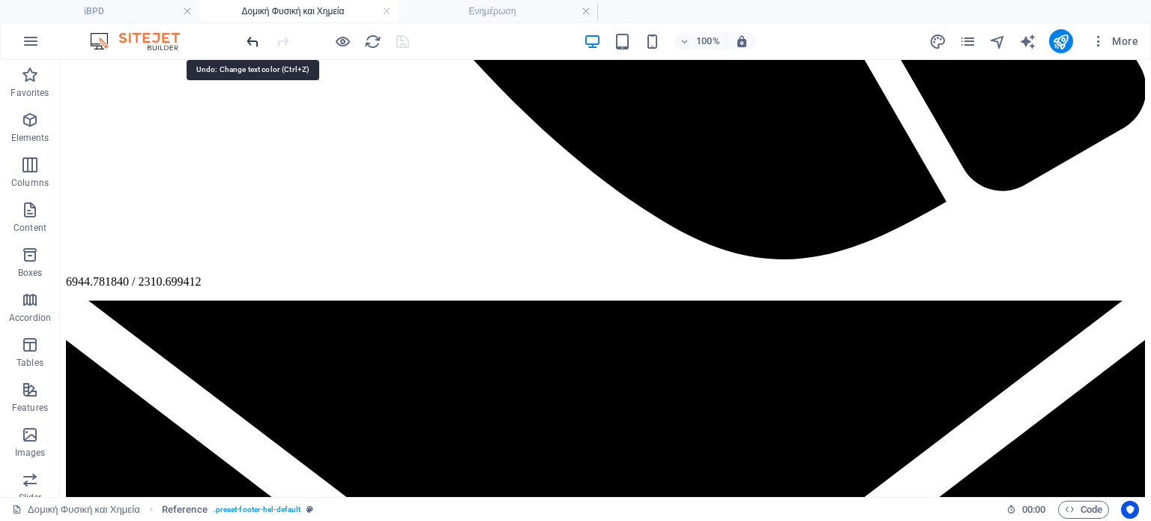
click at [249, 37] on icon "undo" at bounding box center [252, 41] width 17 height 17
click at [286, 45] on icon "redo" at bounding box center [282, 41] width 17 height 17
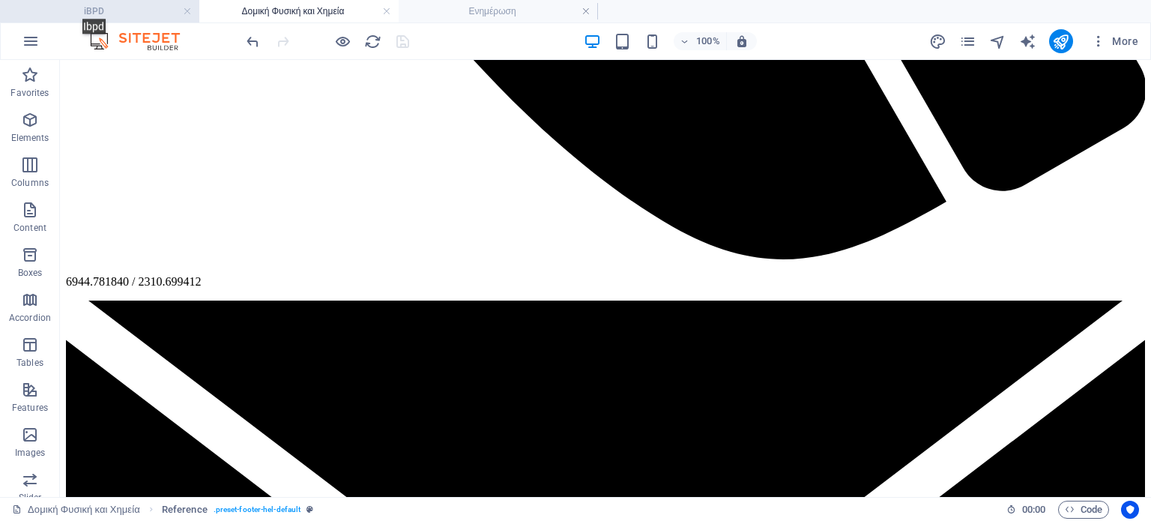
click at [100, 7] on h4 "iBPD" at bounding box center [99, 11] width 199 height 16
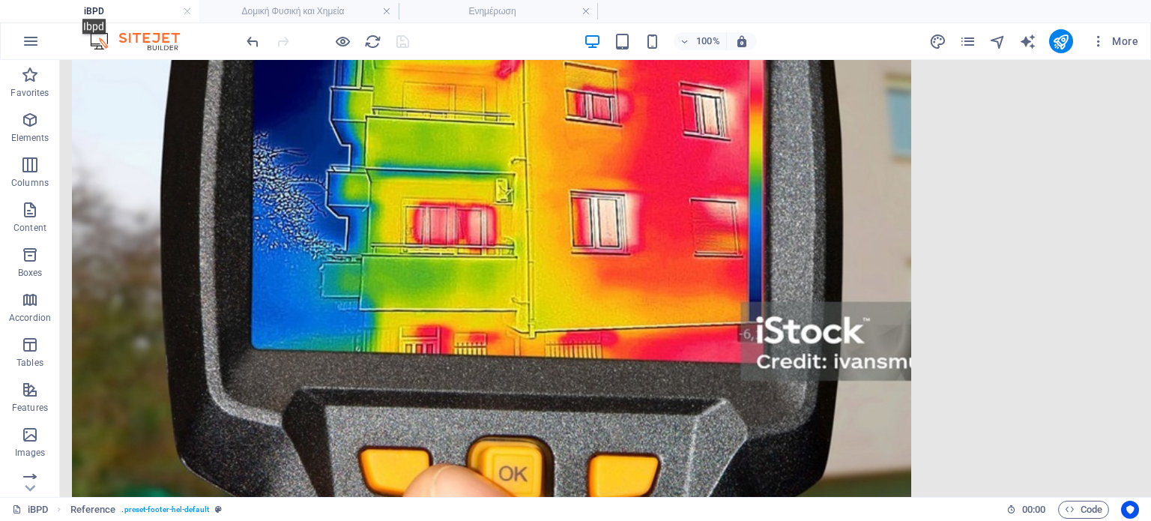
click at [100, 7] on h4 "iBPD" at bounding box center [99, 11] width 199 height 16
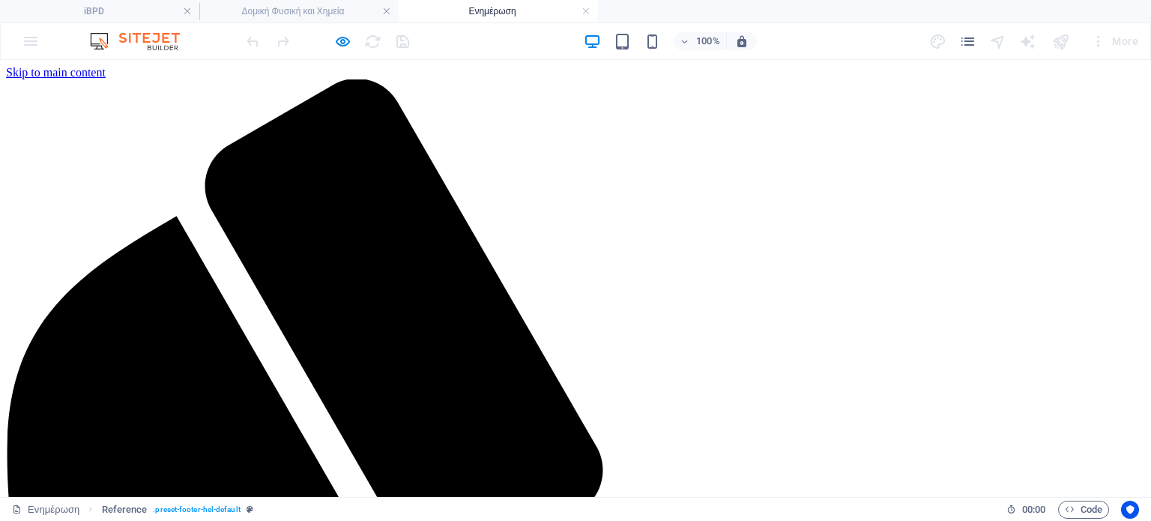
scroll to position [2764, 0]
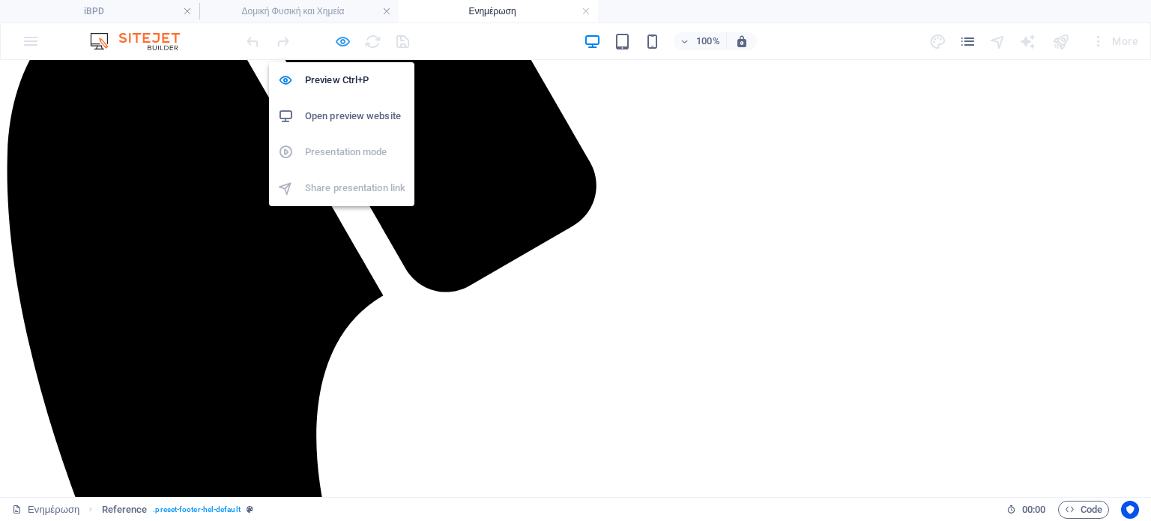
click at [340, 44] on icon "button" at bounding box center [342, 41] width 17 height 17
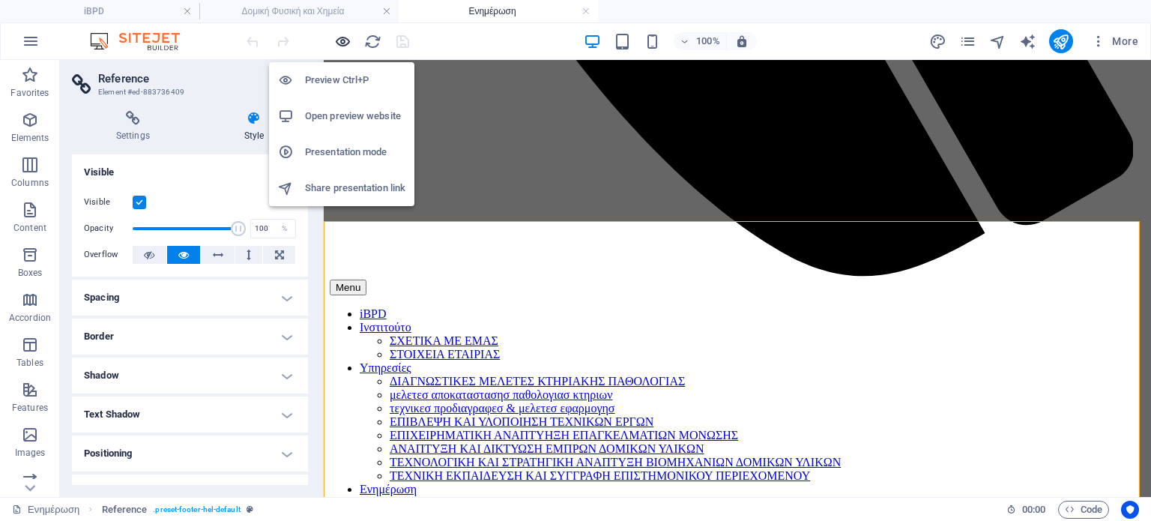
scroll to position [2695, 0]
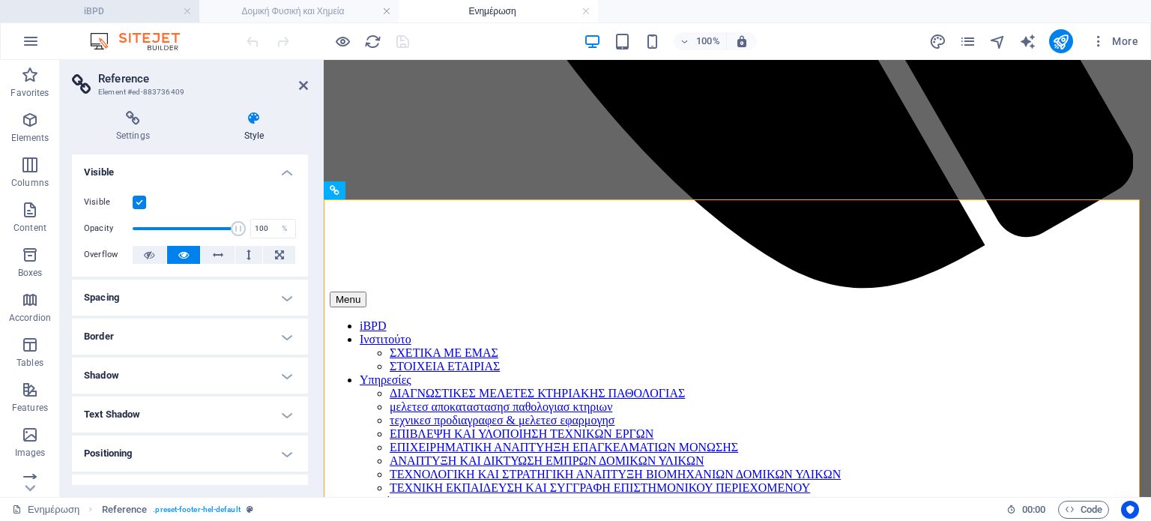
click at [115, 7] on h4 "iBPD" at bounding box center [99, 11] width 199 height 16
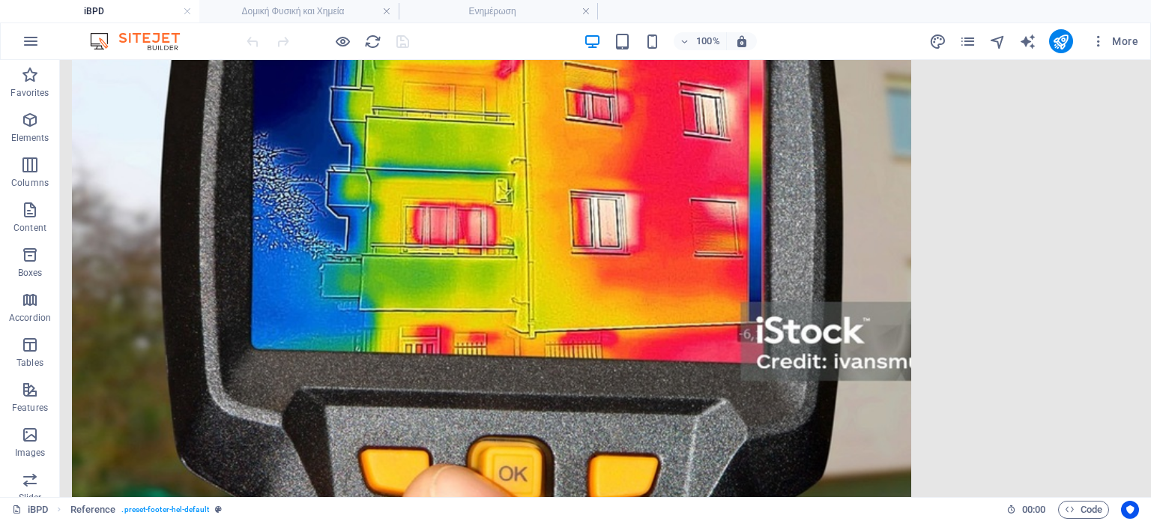
scroll to position [0, 0]
click at [334, 11] on h4 "Δομική Φυσική και Χημεία" at bounding box center [298, 11] width 199 height 16
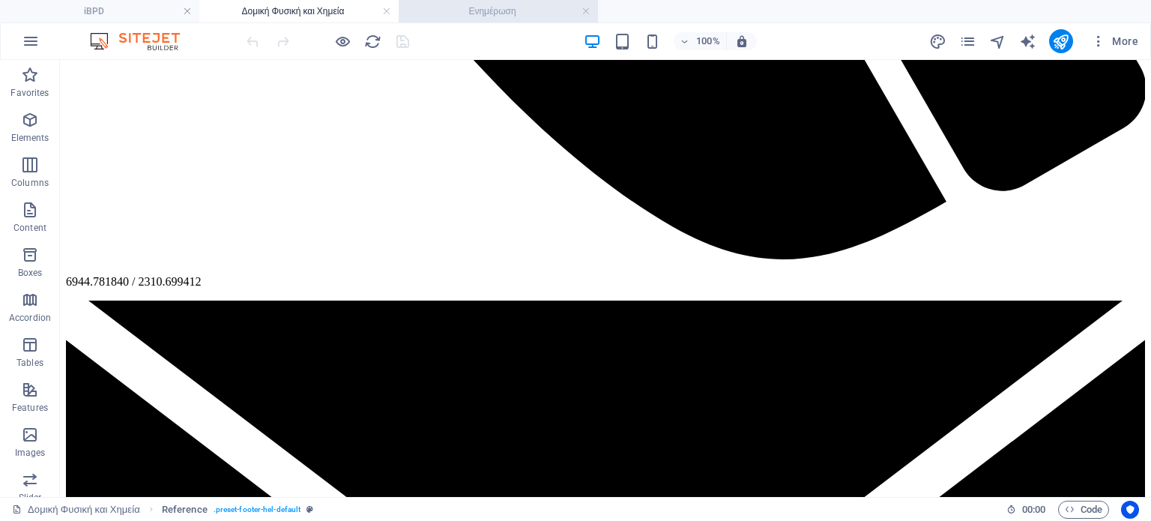
click at [496, 10] on h4 "Ενημέρωση" at bounding box center [498, 11] width 199 height 16
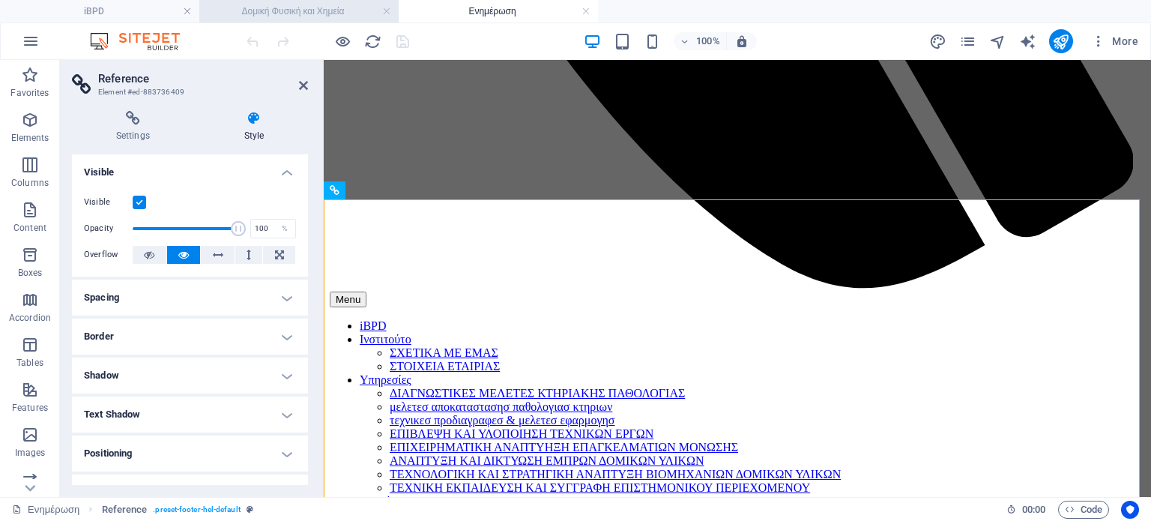
click at [316, 8] on h4 "Δομική Φυσική και Χημεία" at bounding box center [298, 11] width 199 height 16
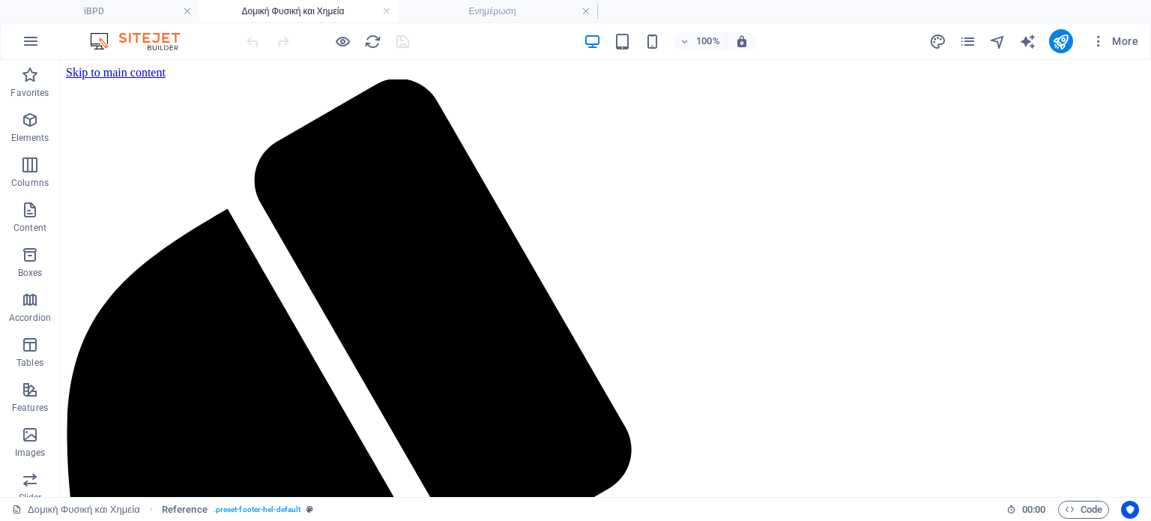
scroll to position [1253, 0]
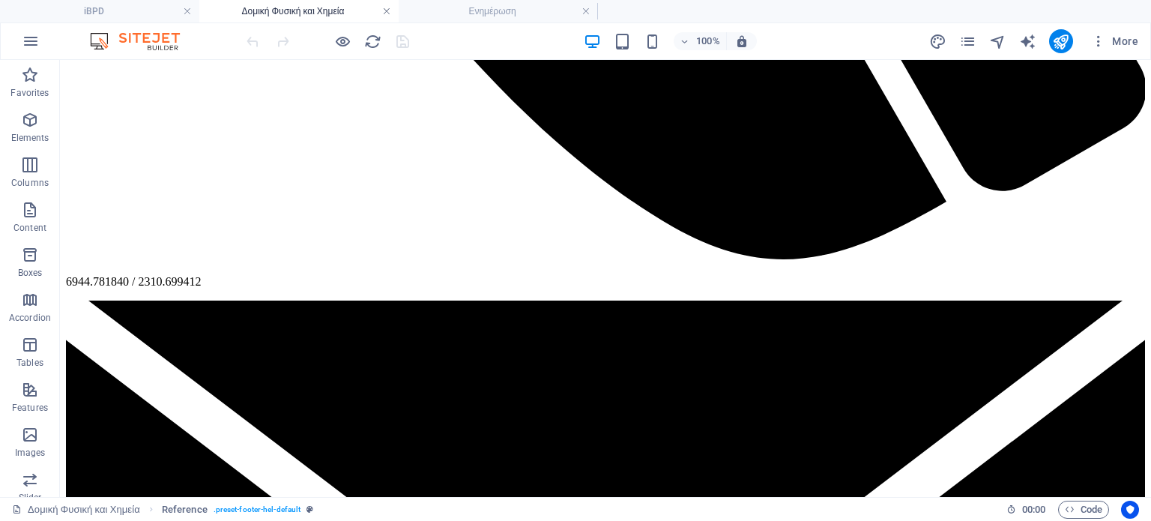
click at [387, 11] on link at bounding box center [386, 11] width 9 height 14
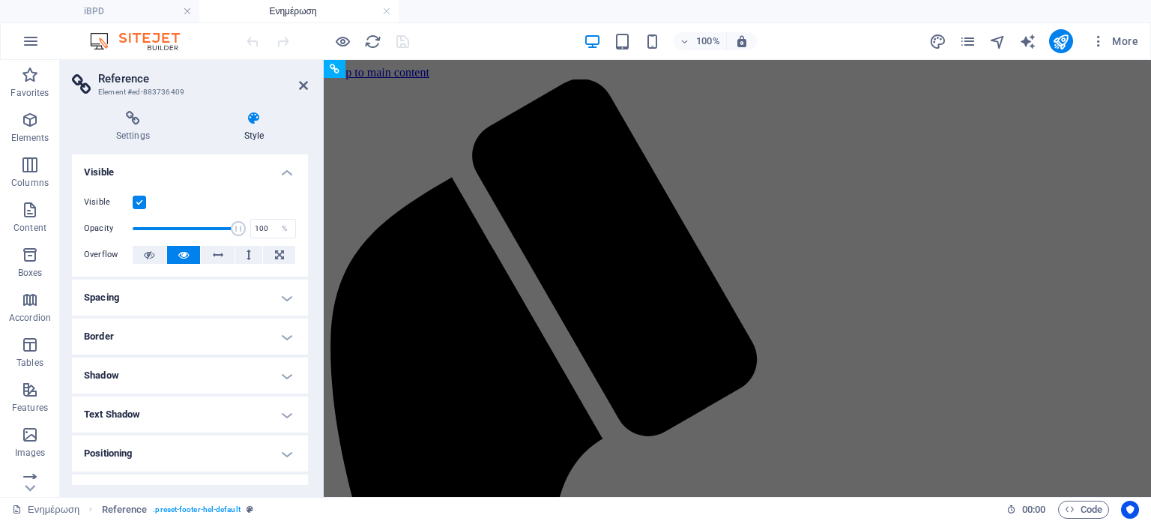
scroll to position [2695, 0]
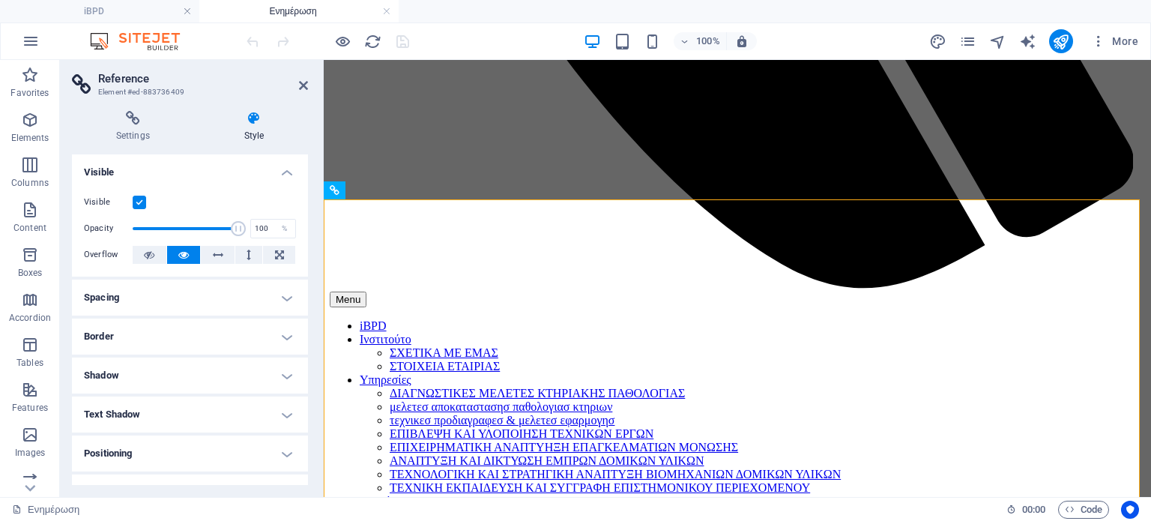
click at [387, 11] on link at bounding box center [386, 11] width 9 height 14
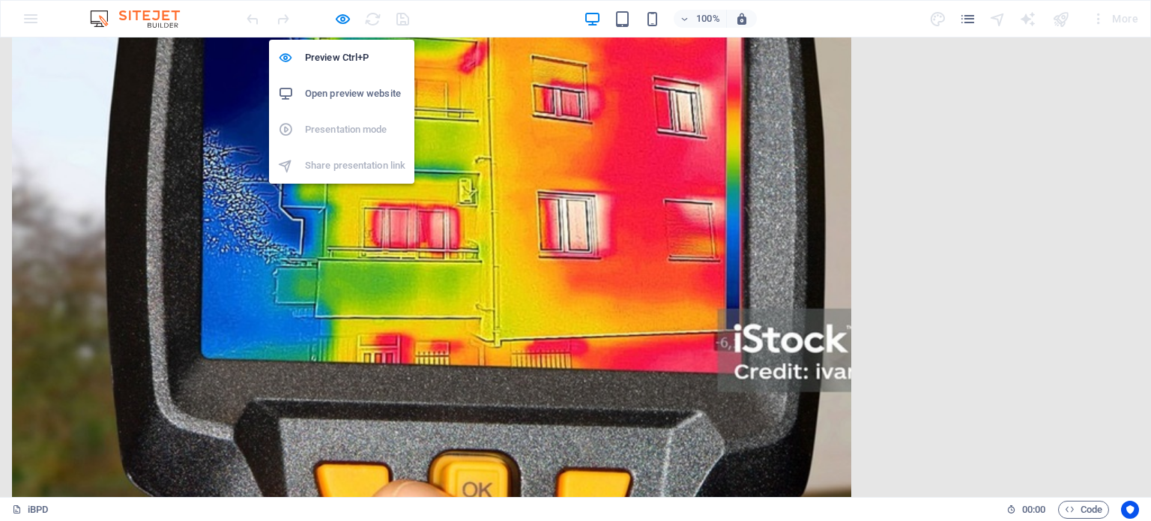
click at [345, 94] on h6 "Open preview website" at bounding box center [355, 94] width 100 height 18
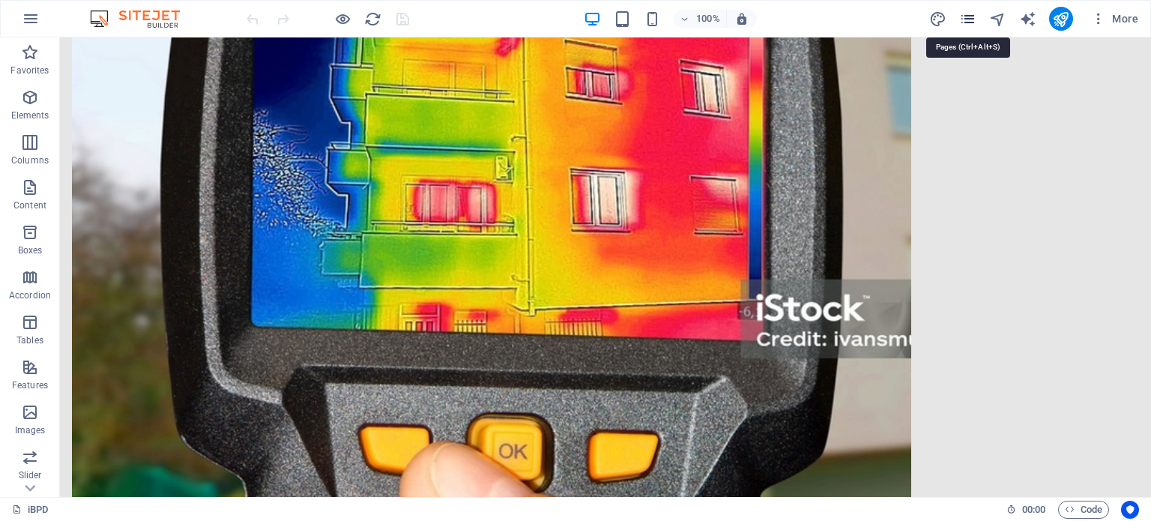
click at [0, 0] on icon "pages" at bounding box center [0, 0] width 0 height 0
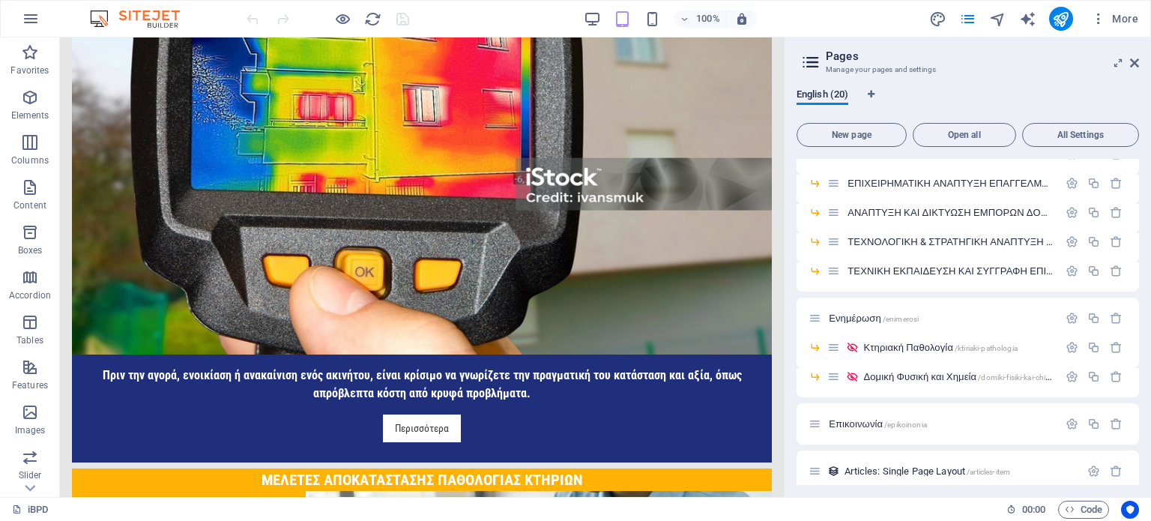
scroll to position [366, 0]
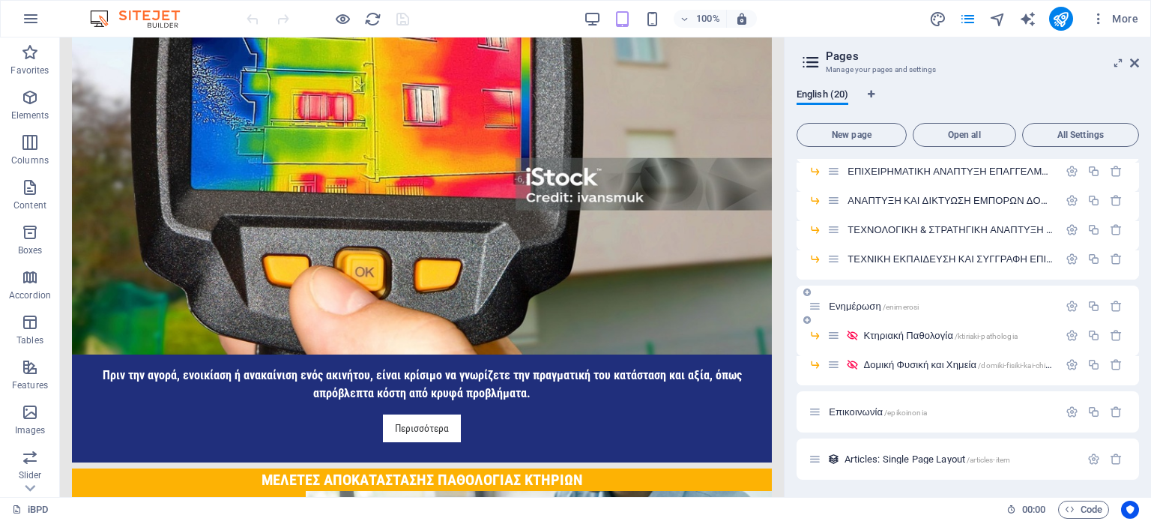
click at [867, 301] on span "Ενημέρωση /enimerosi" at bounding box center [874, 306] width 90 height 11
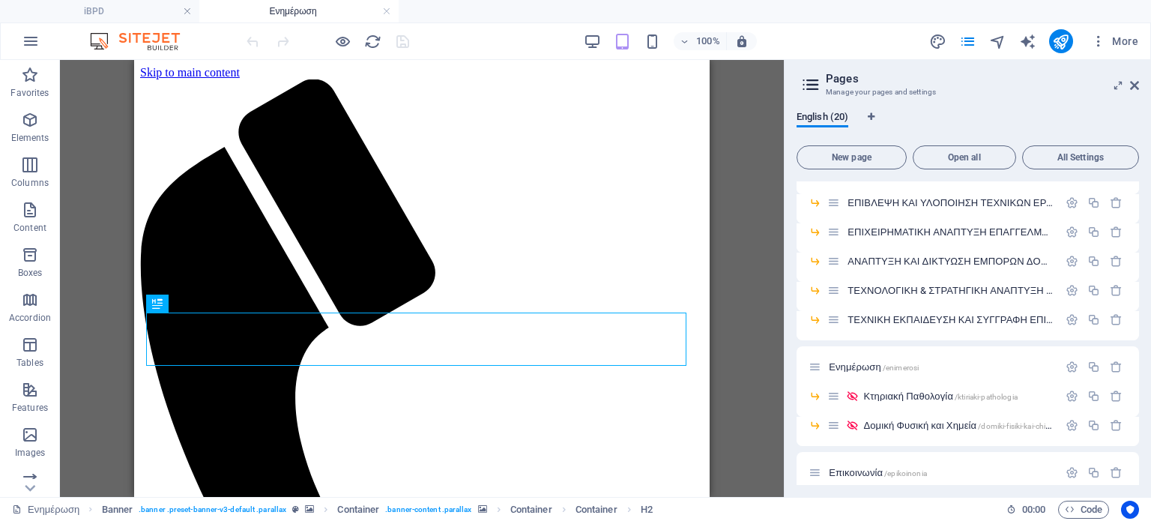
scroll to position [0, 0]
click at [1133, 85] on icon at bounding box center [1134, 85] width 9 height 12
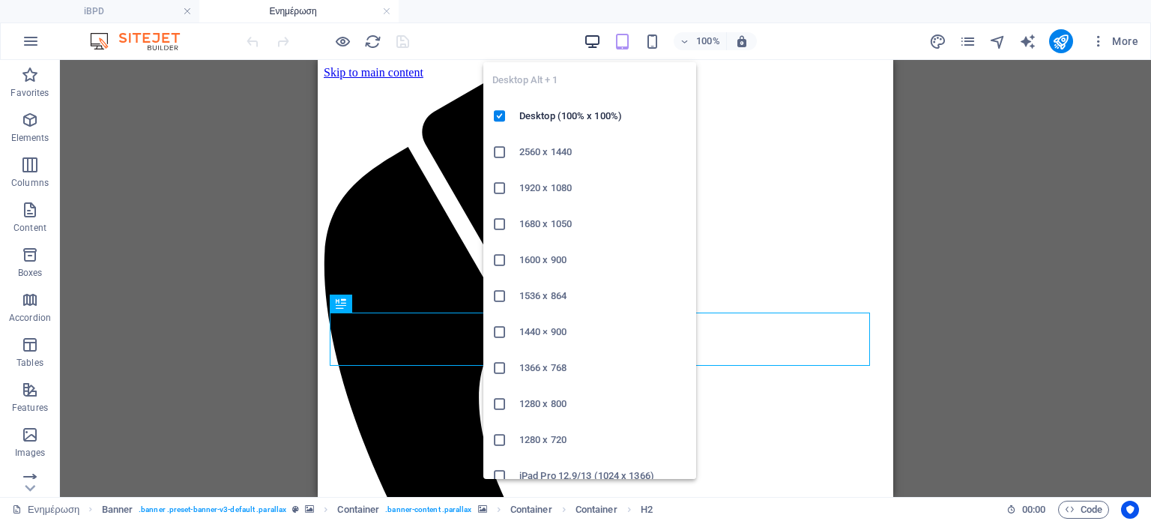
click at [585, 39] on icon "button" at bounding box center [592, 41] width 17 height 17
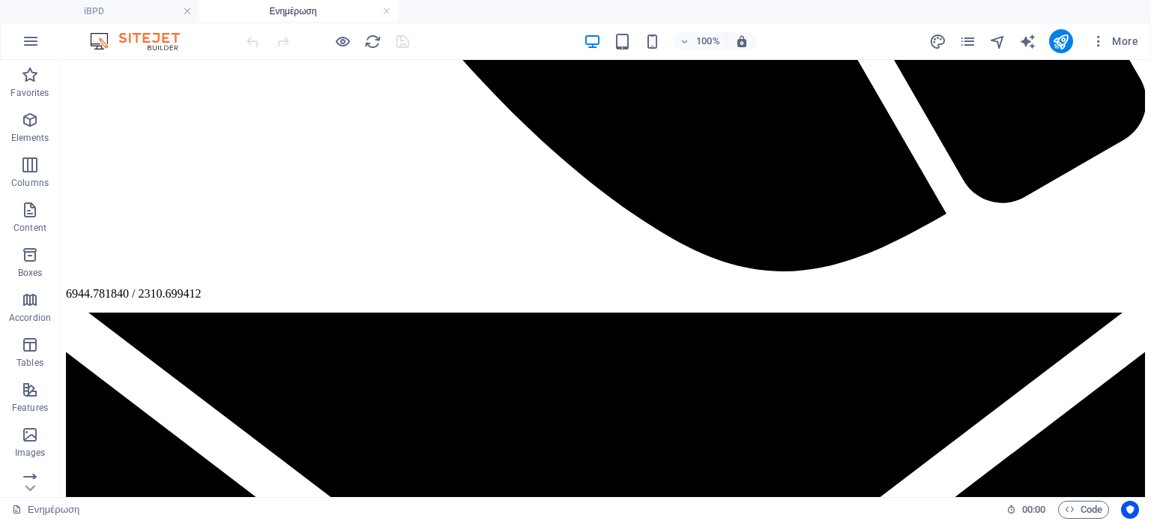
scroll to position [1255, 0]
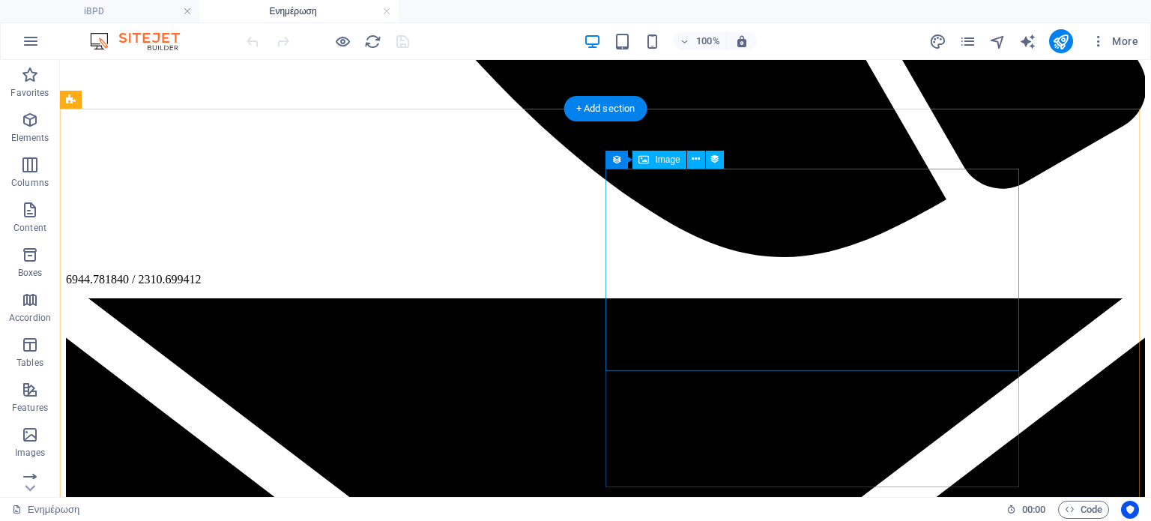
select select "px"
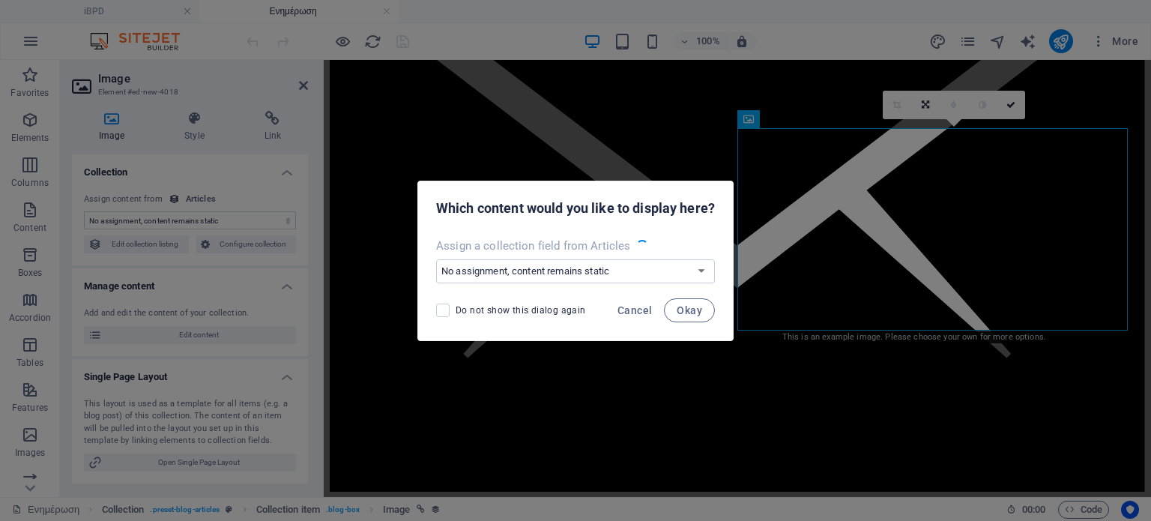
scroll to position [1246, 0]
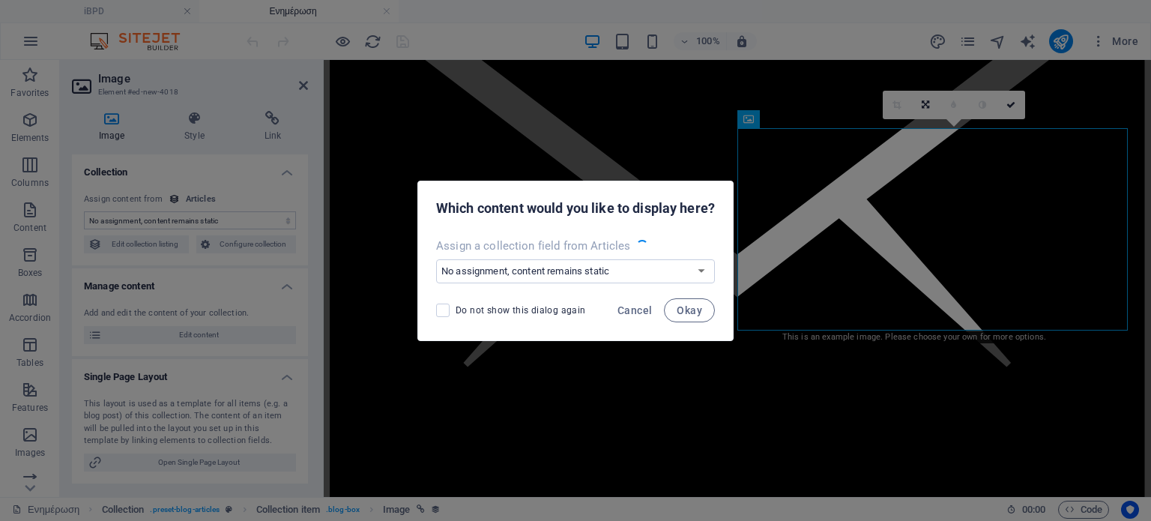
select select "image"
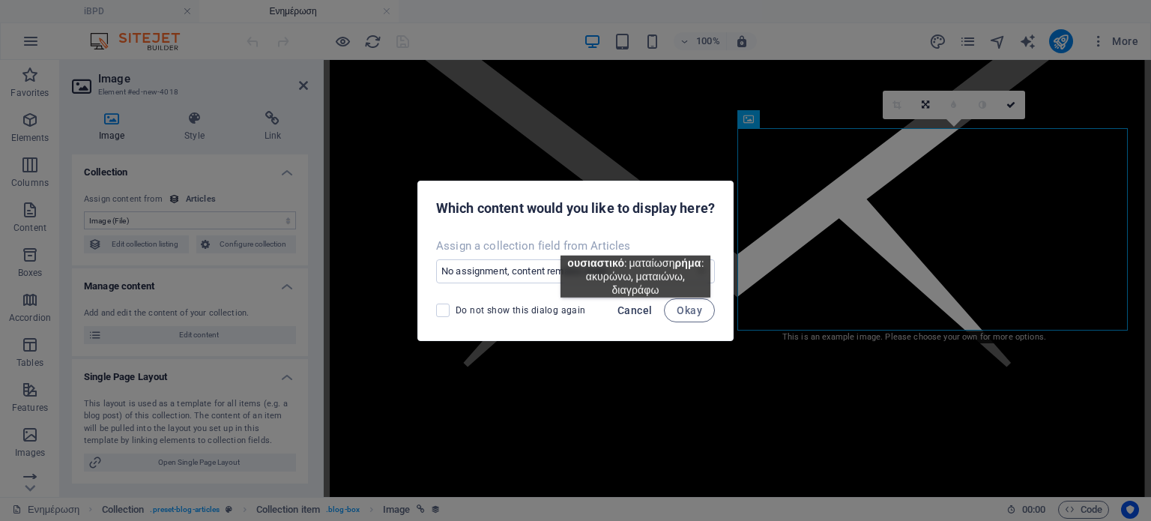
click at [636, 309] on span "Cancel" at bounding box center [635, 310] width 34 height 12
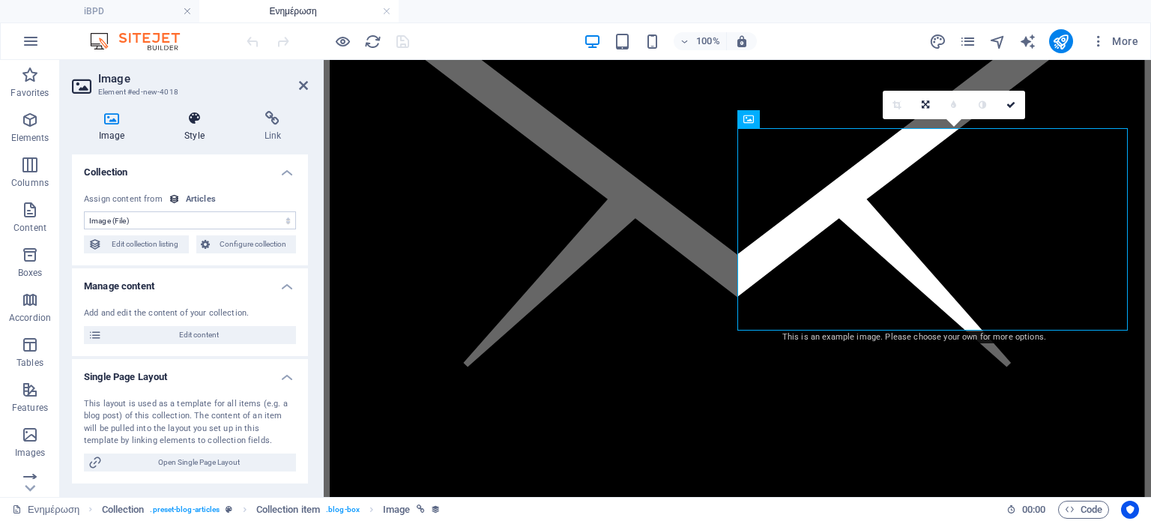
click at [198, 114] on icon at bounding box center [193, 118] width 73 height 15
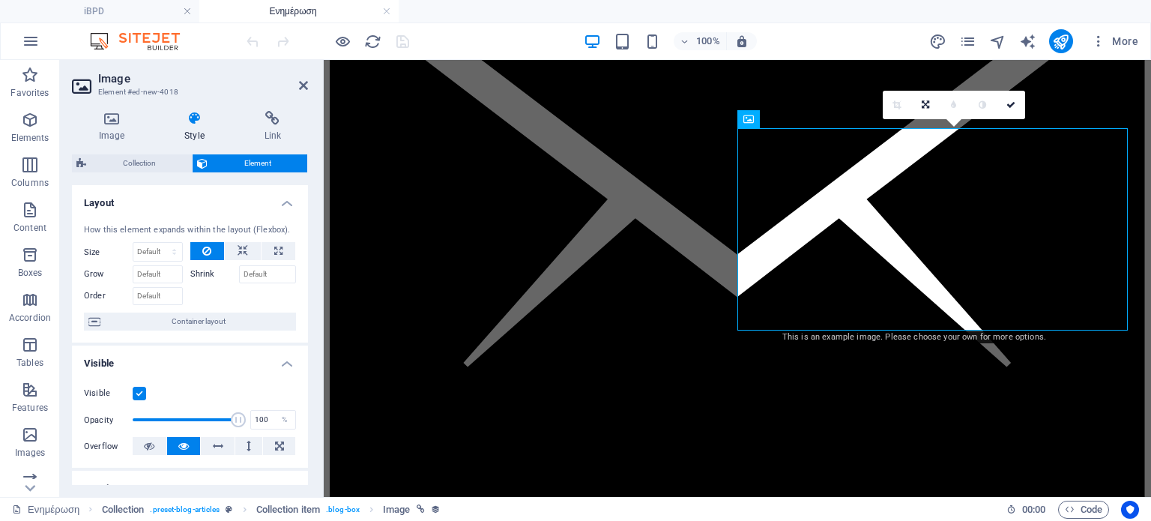
click at [82, 83] on icon at bounding box center [83, 86] width 22 height 24
click at [109, 127] on h4 "Image" at bounding box center [114, 126] width 85 height 31
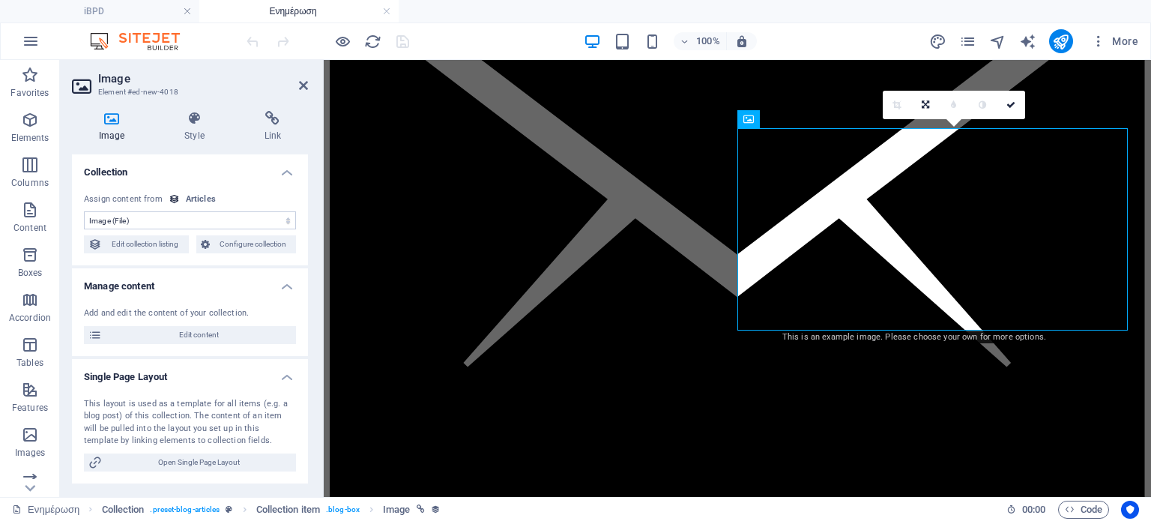
click at [139, 220] on select "No assignment, content remains static Created at (Date) Updated at (Date) Name …" at bounding box center [190, 220] width 212 height 18
drag, startPoint x: 139, startPoint y: 220, endPoint x: 690, endPoint y: 34, distance: 580.8
click at [139, 220] on select "No assignment, content remains static Created at (Date) Updated at (Date) Name …" at bounding box center [190, 220] width 212 height 18
click at [300, 86] on icon at bounding box center [303, 85] width 9 height 12
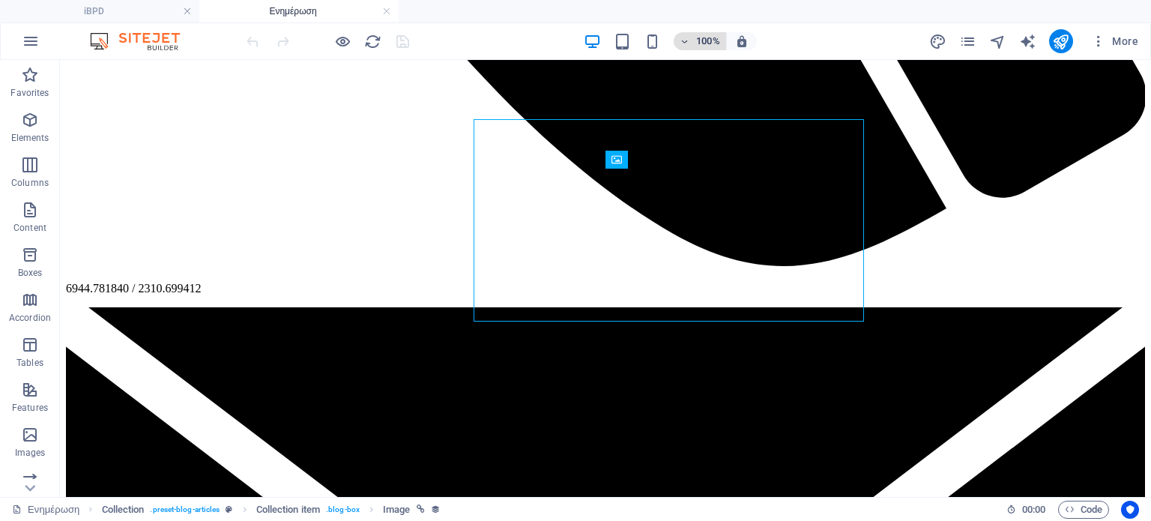
scroll to position [1255, 0]
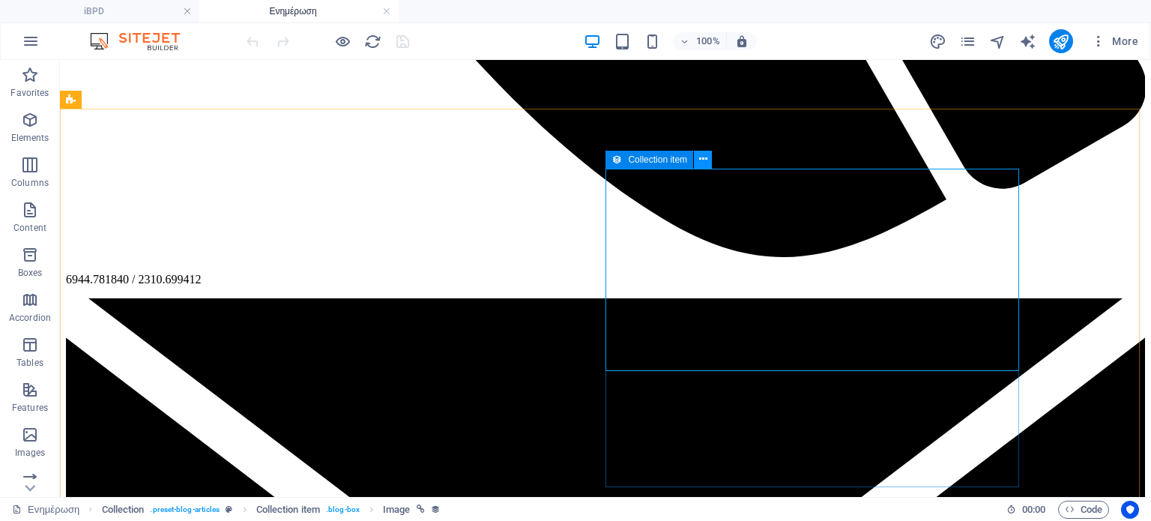
click at [705, 163] on icon at bounding box center [703, 159] width 8 height 16
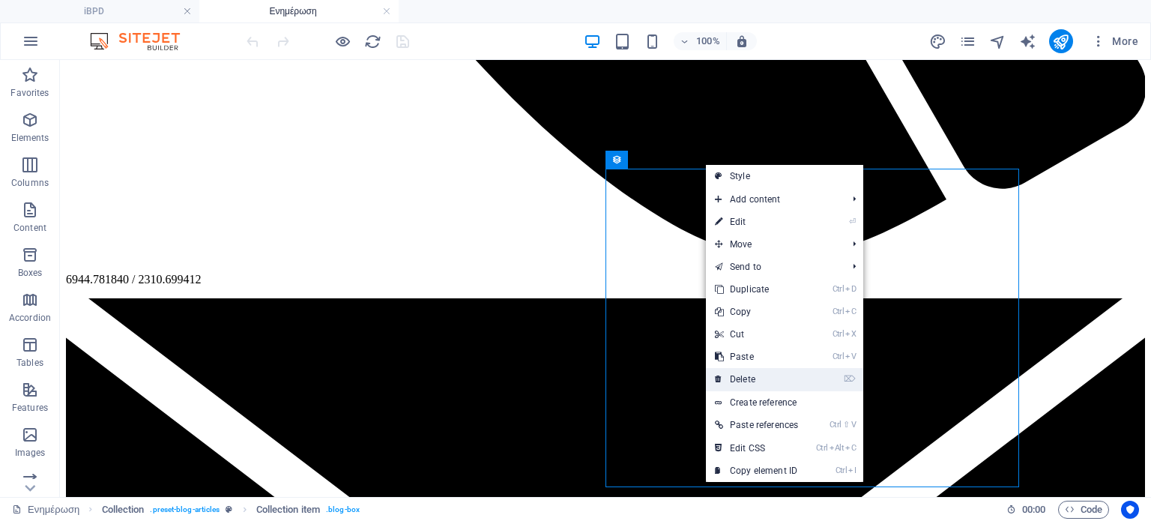
click at [759, 373] on link "⌦ Delete" at bounding box center [756, 379] width 101 height 22
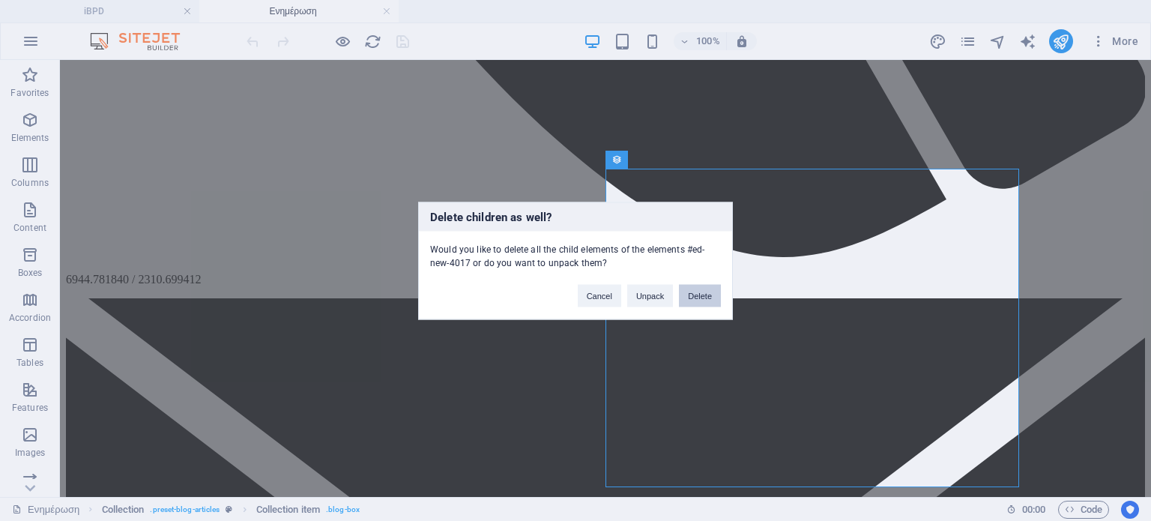
click at [696, 301] on button "Delete" at bounding box center [700, 295] width 42 height 22
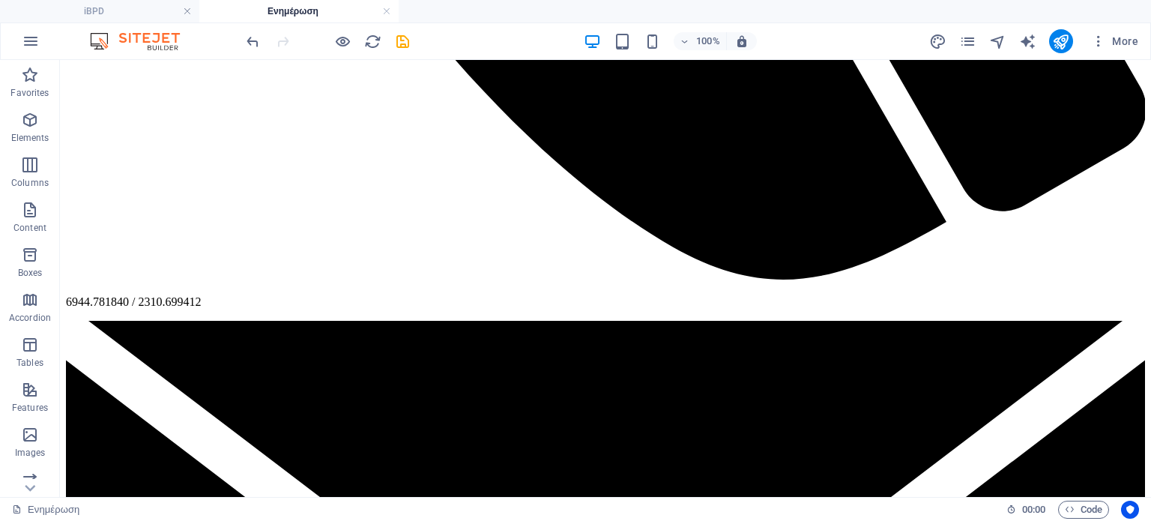
scroll to position [1223, 0]
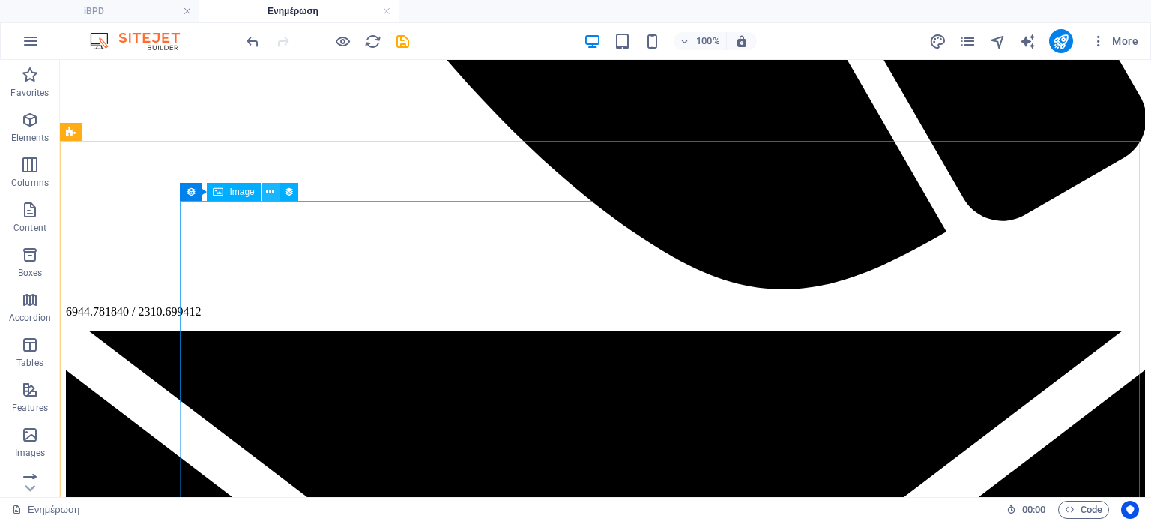
click at [271, 190] on icon at bounding box center [270, 192] width 8 height 16
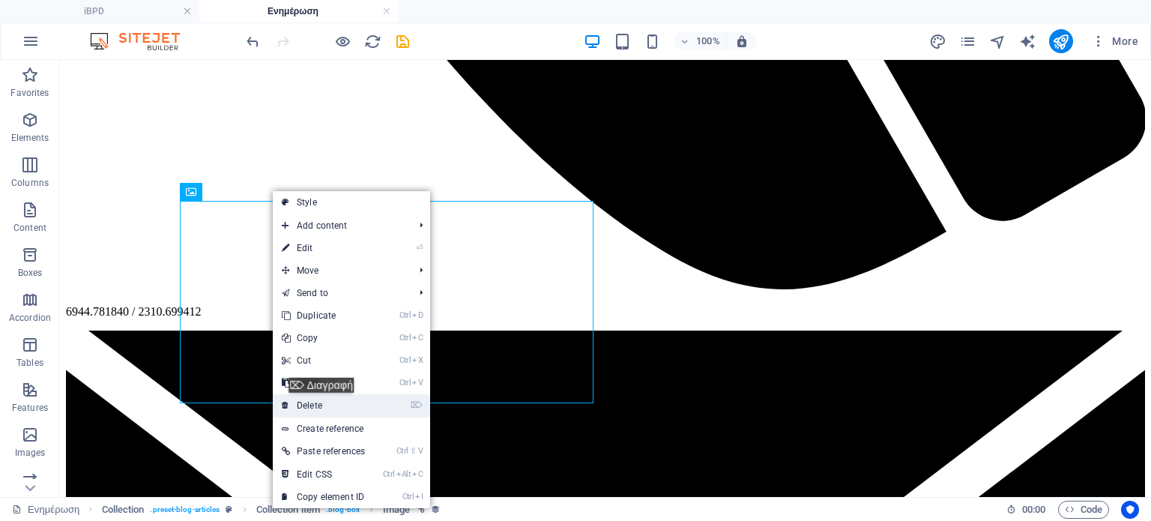
click at [328, 404] on link "⌦ Delete" at bounding box center [323, 405] width 101 height 22
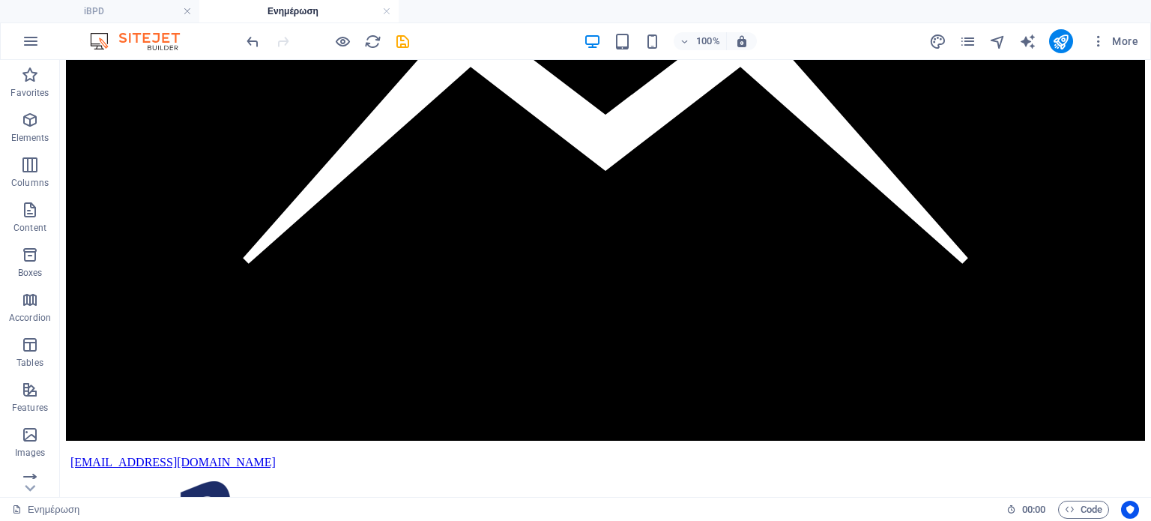
scroll to position [744, 0]
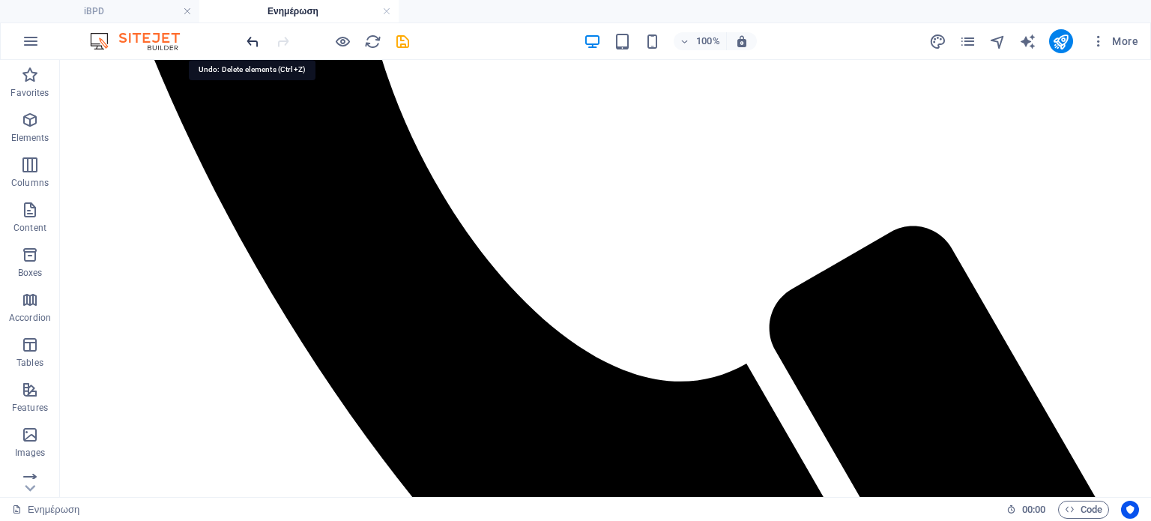
click at [257, 35] on icon "undo" at bounding box center [252, 41] width 17 height 17
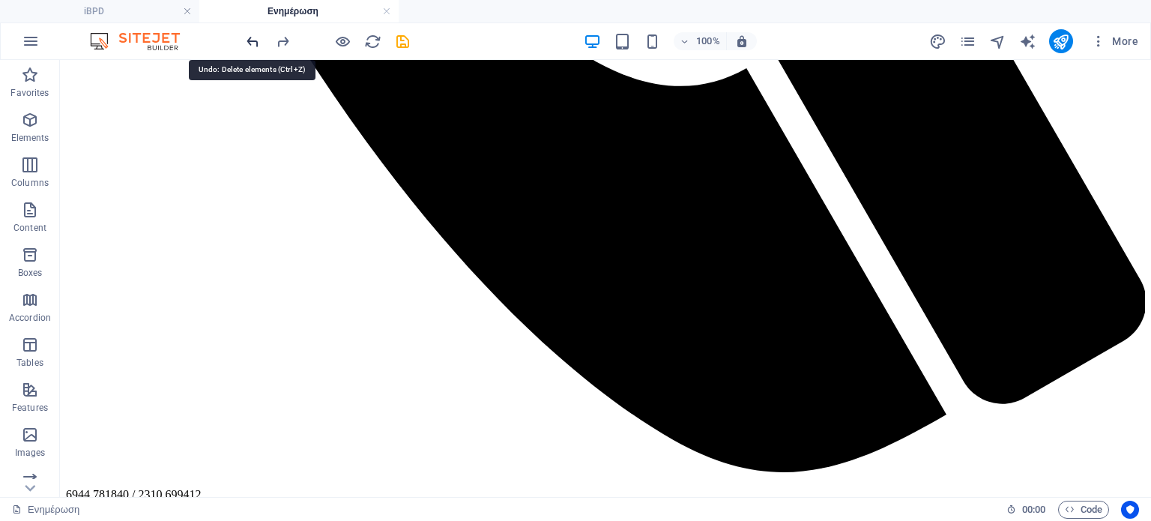
scroll to position [1247, 0]
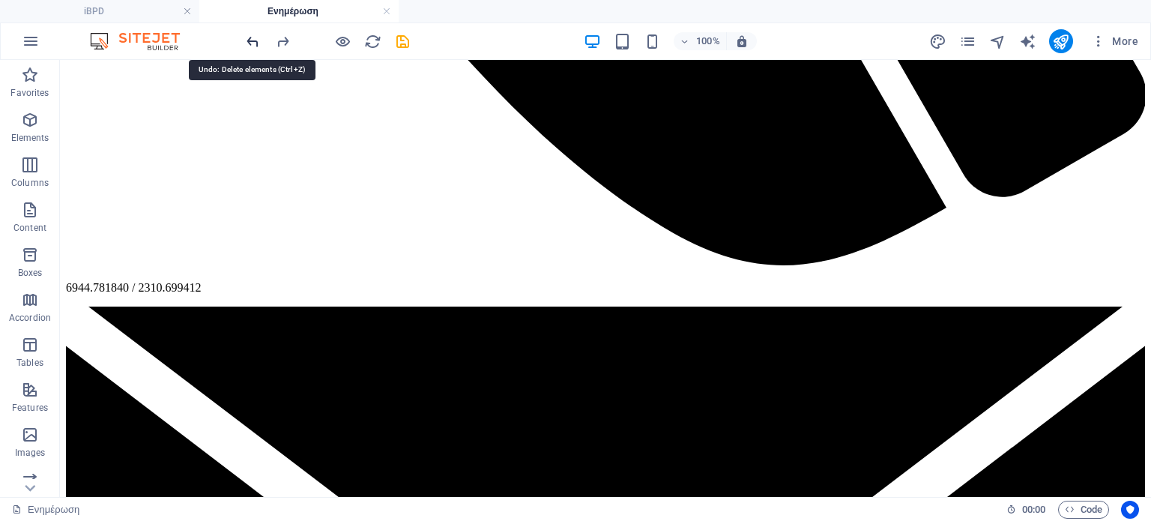
click at [257, 35] on icon "undo" at bounding box center [252, 41] width 17 height 17
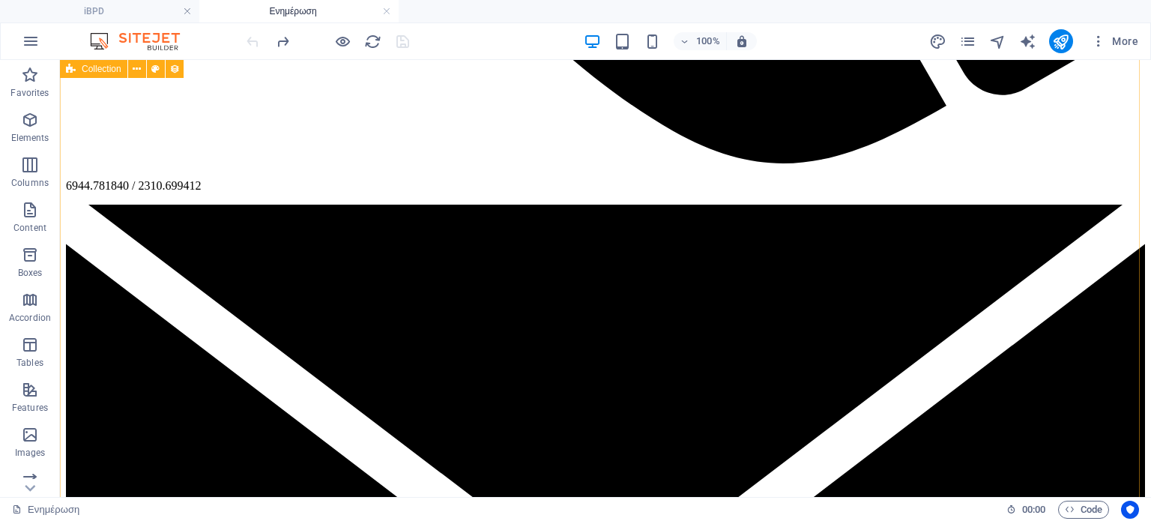
scroll to position [1354, 0]
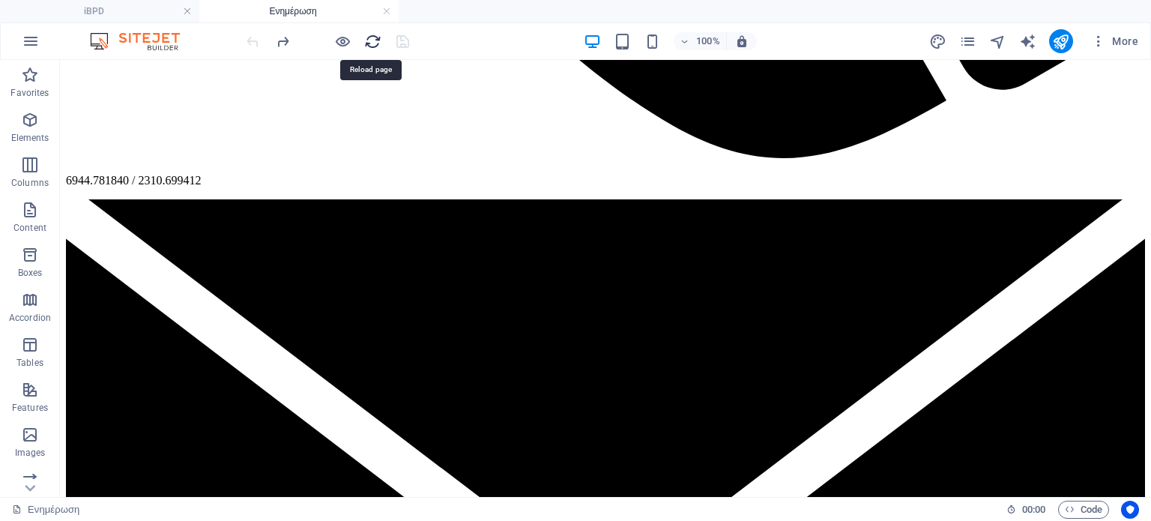
click at [375, 39] on icon "reload" at bounding box center [372, 41] width 17 height 17
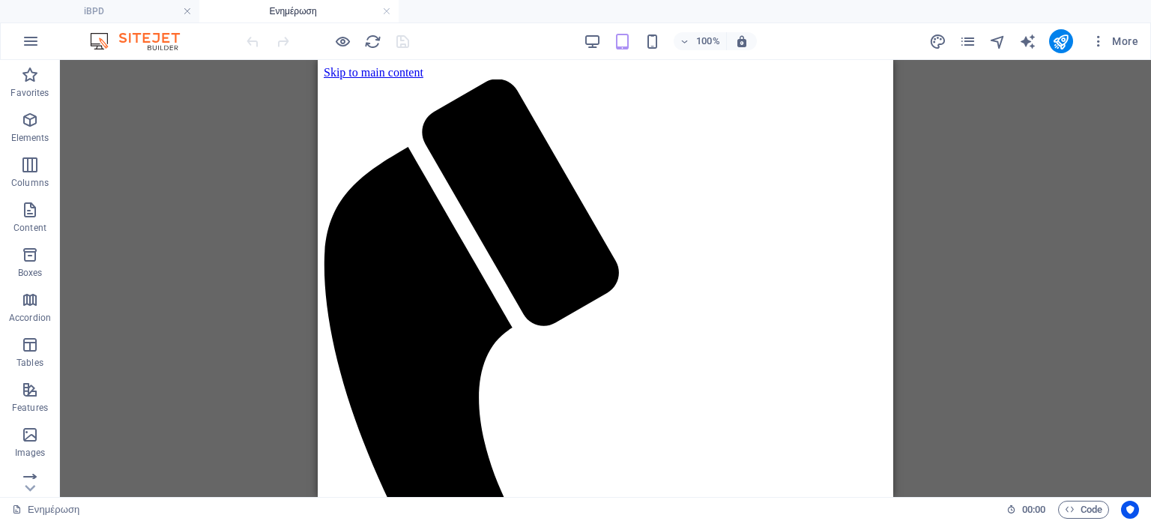
scroll to position [0, 0]
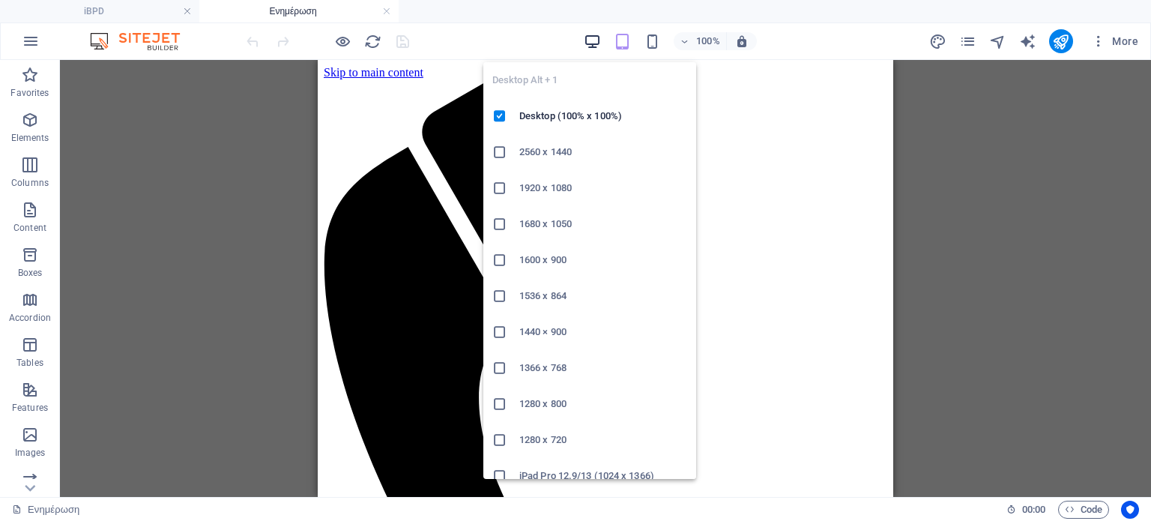
click at [593, 37] on icon "button" at bounding box center [592, 41] width 17 height 17
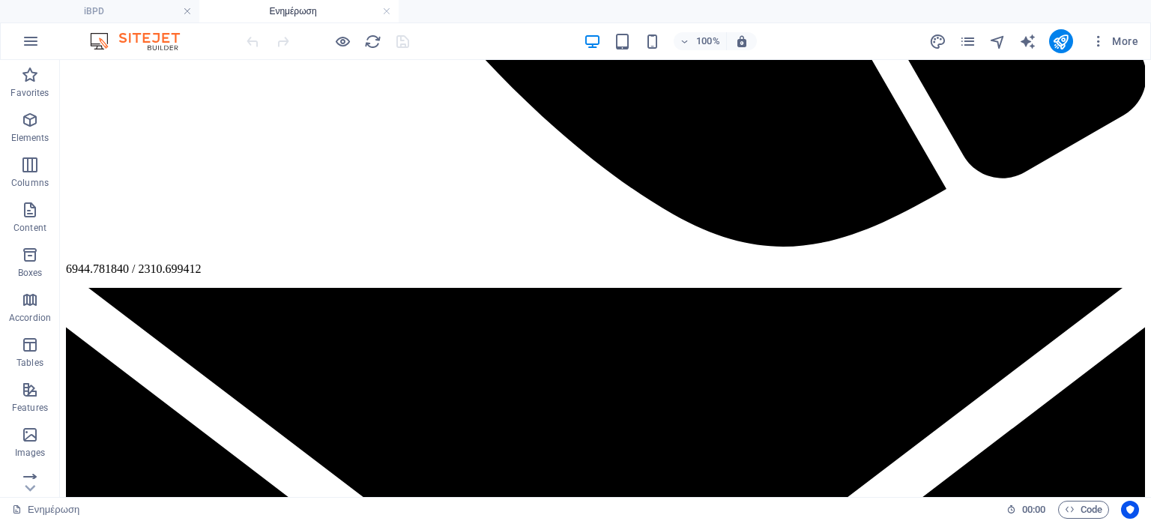
scroll to position [1261, 0]
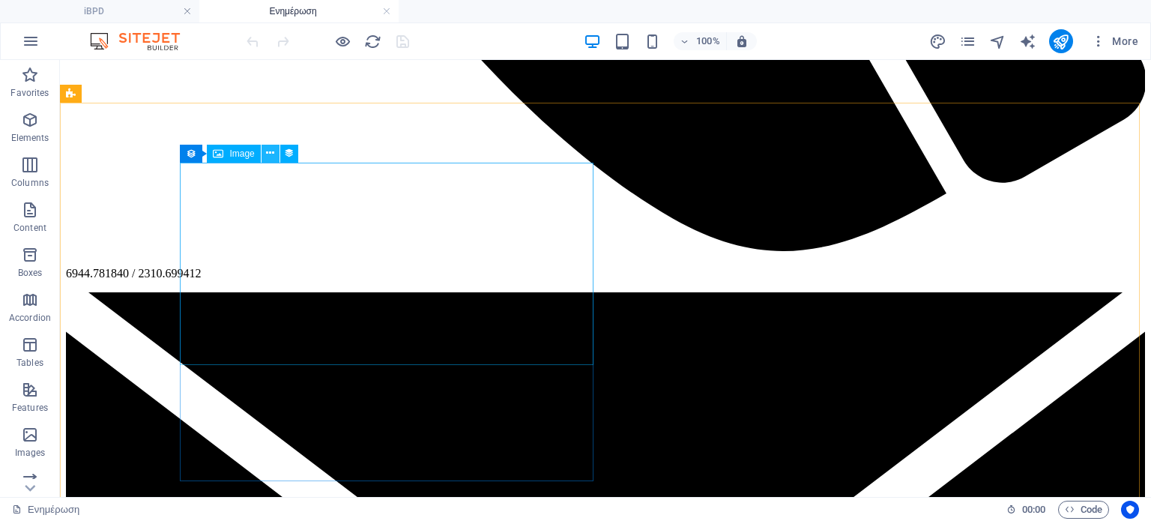
click at [270, 154] on icon at bounding box center [270, 153] width 8 height 16
click at [270, 151] on icon at bounding box center [270, 153] width 8 height 16
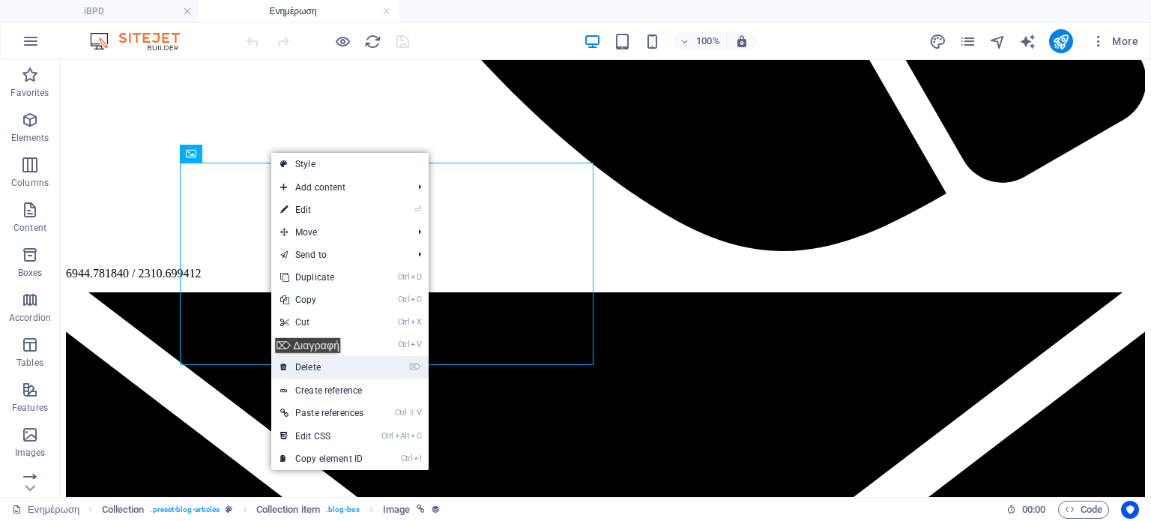
click at [315, 364] on link "⌦ Delete" at bounding box center [321, 367] width 101 height 22
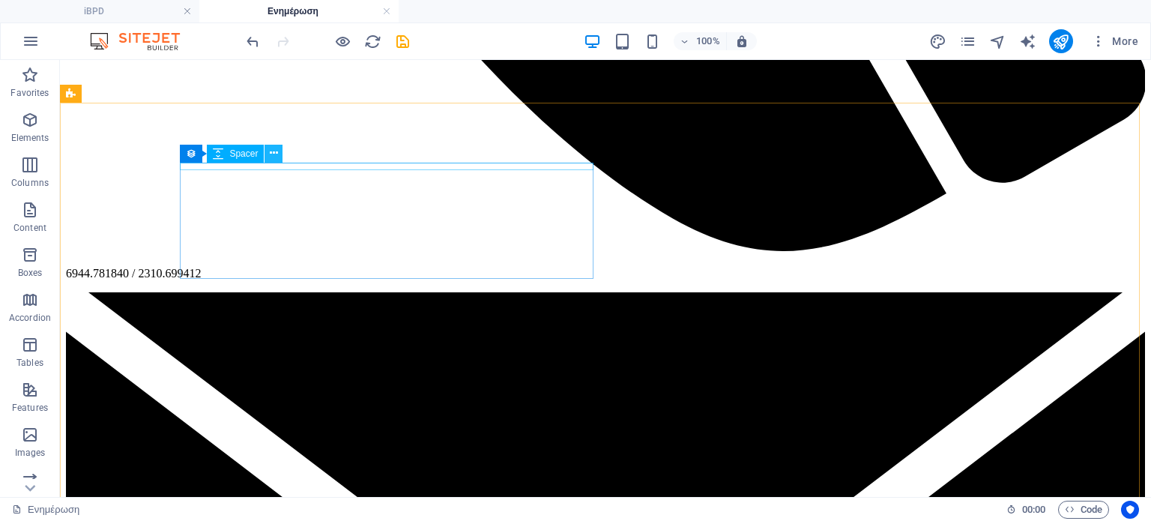
click at [276, 152] on icon at bounding box center [274, 153] width 8 height 16
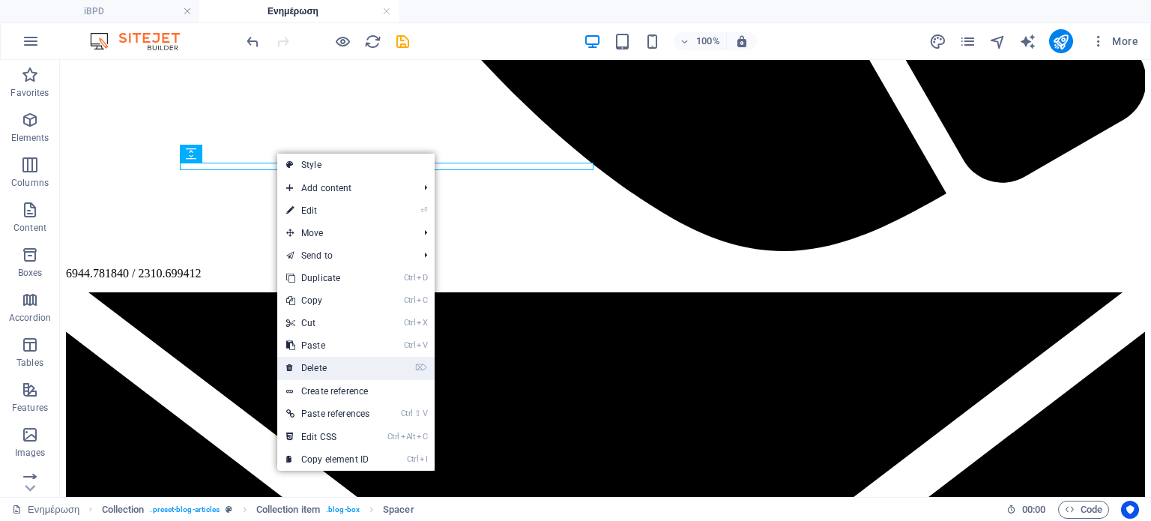
click at [323, 362] on link "⌦ Delete" at bounding box center [327, 368] width 101 height 22
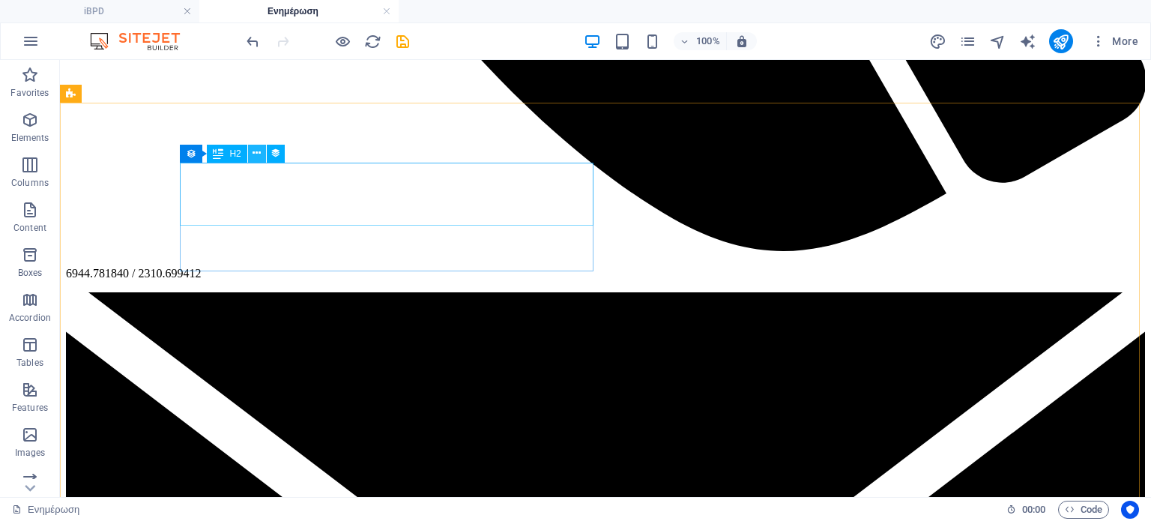
click at [257, 152] on icon at bounding box center [257, 153] width 8 height 16
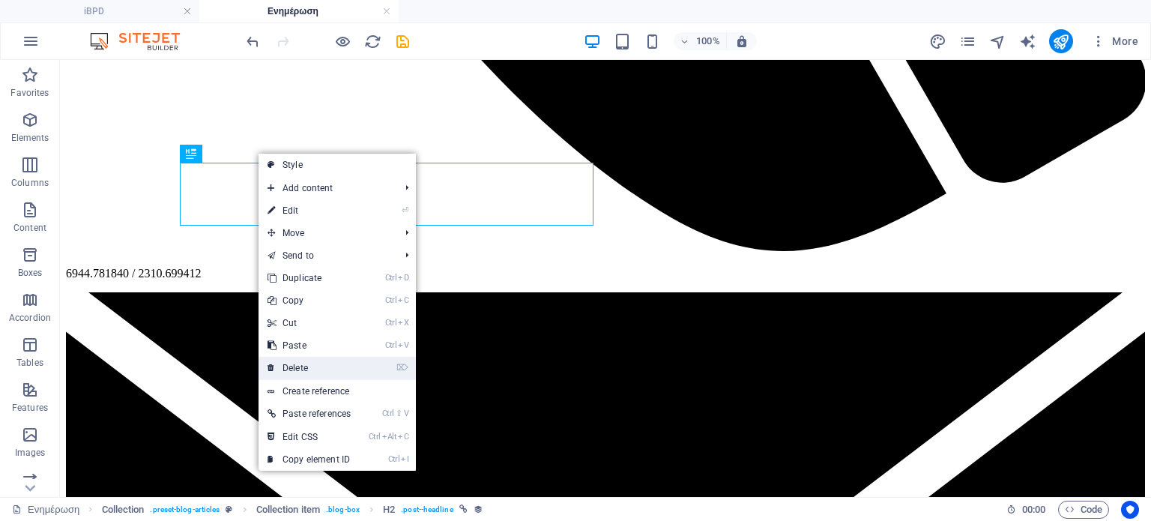
click at [304, 364] on link "⌦ Delete" at bounding box center [309, 368] width 101 height 22
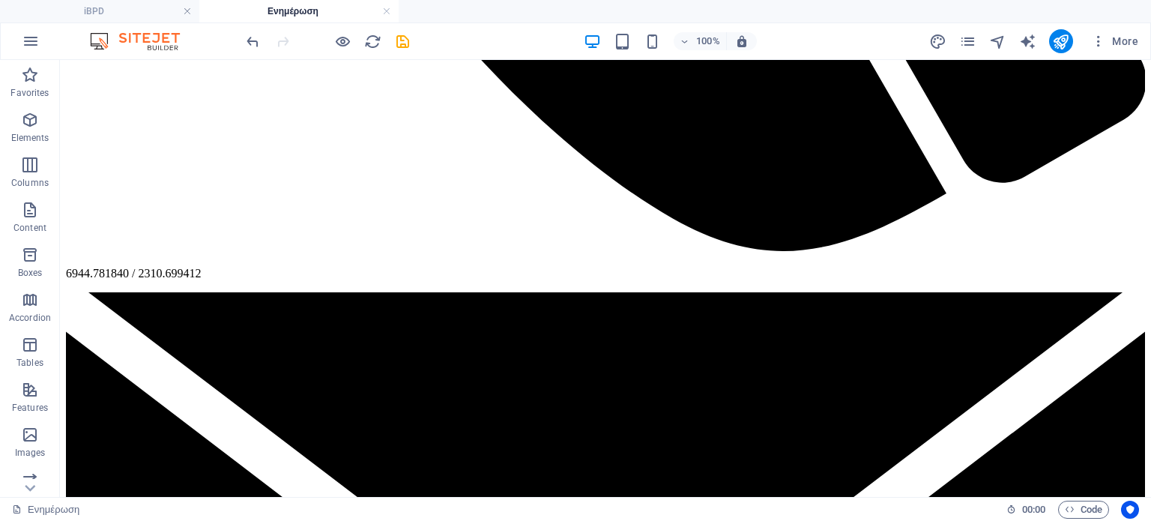
scroll to position [700, 0]
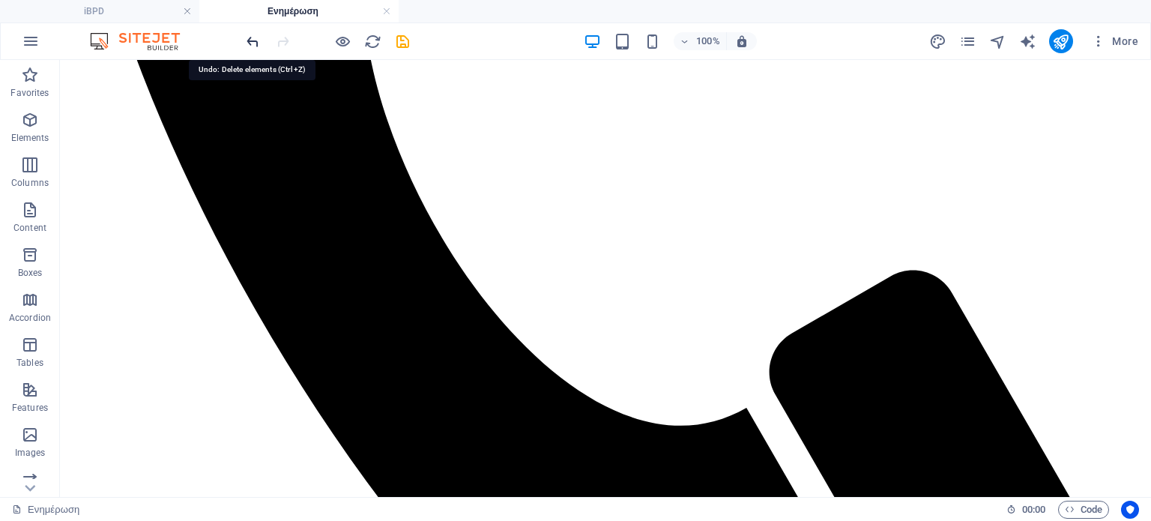
click at [249, 38] on icon "undo" at bounding box center [252, 41] width 17 height 17
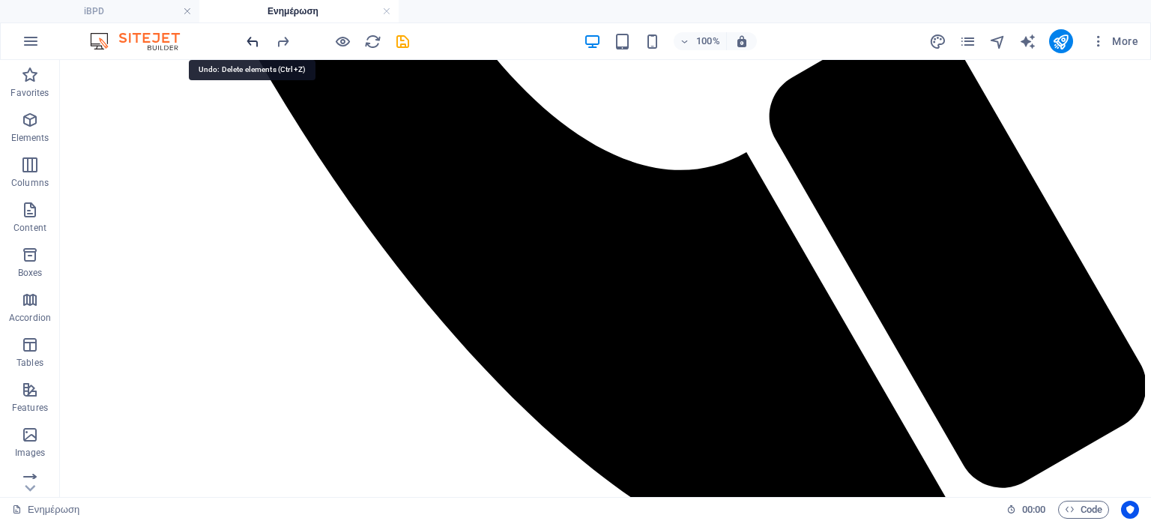
scroll to position [1176, 0]
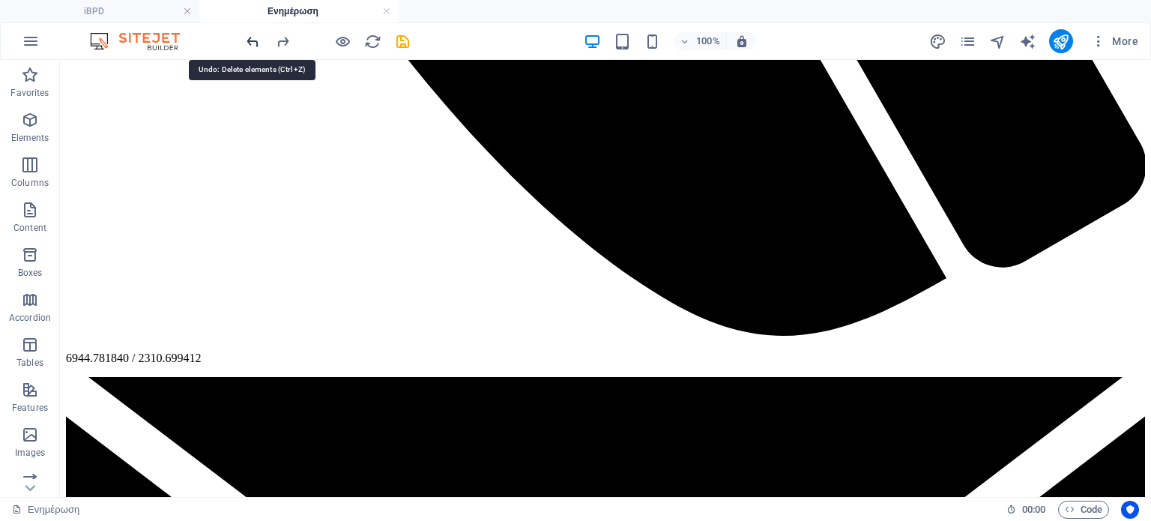
click at [249, 38] on icon "undo" at bounding box center [252, 41] width 17 height 17
click at [249, 38] on div at bounding box center [328, 41] width 168 height 24
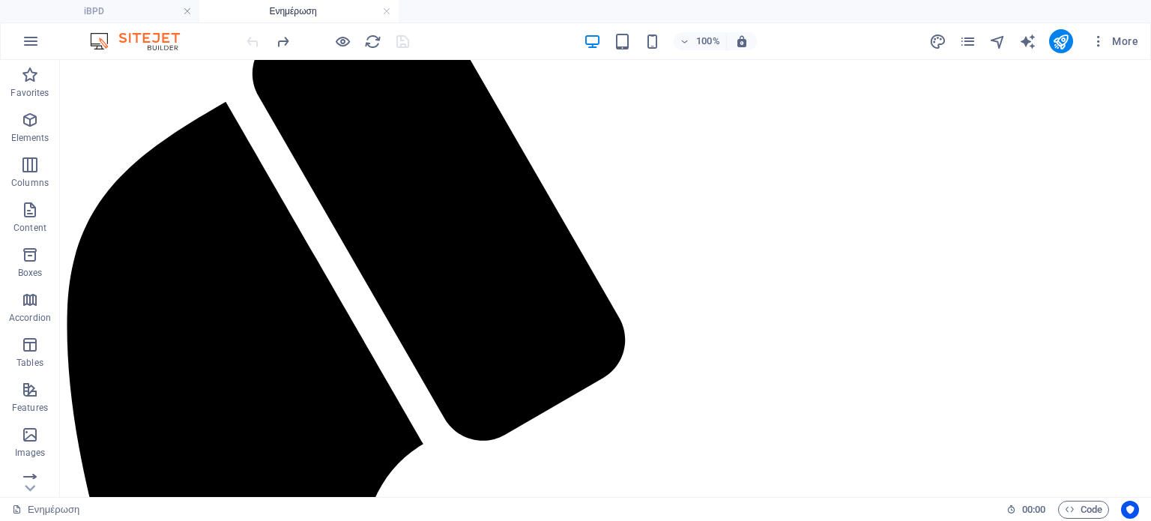
scroll to position [2460, 0]
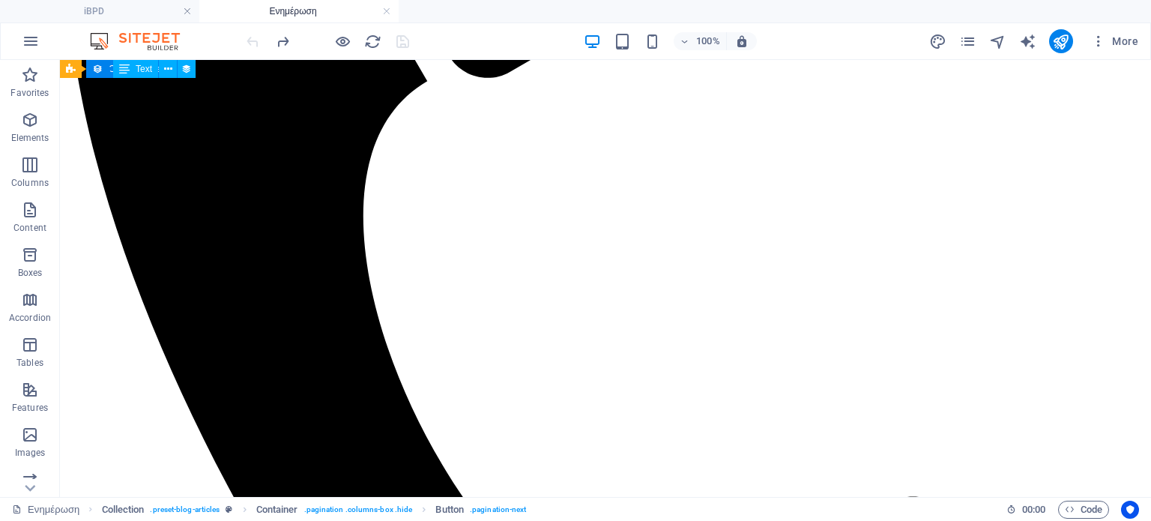
scroll to position [478, 0]
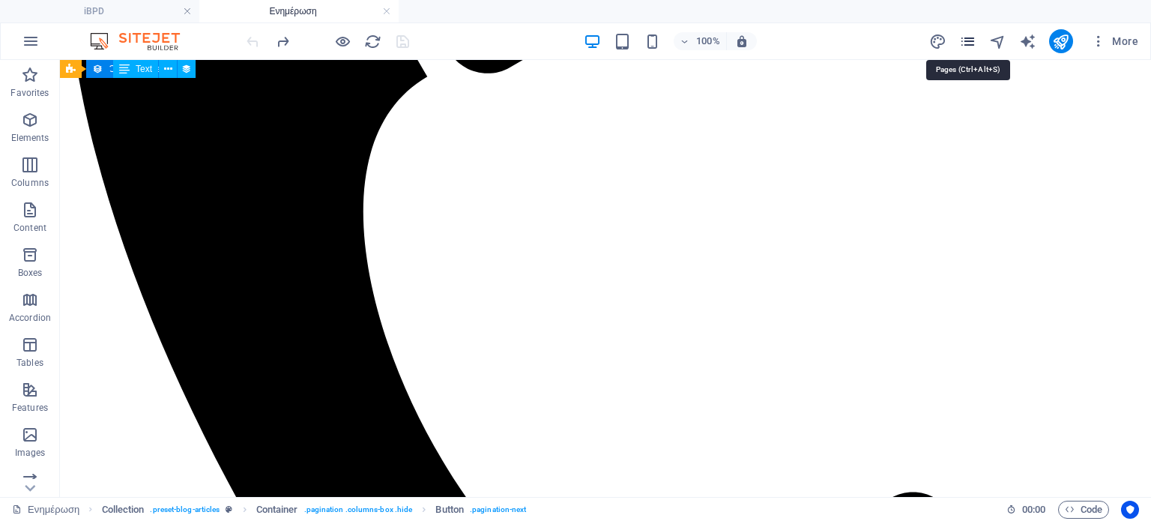
click at [962, 40] on icon "pages" at bounding box center [968, 41] width 17 height 17
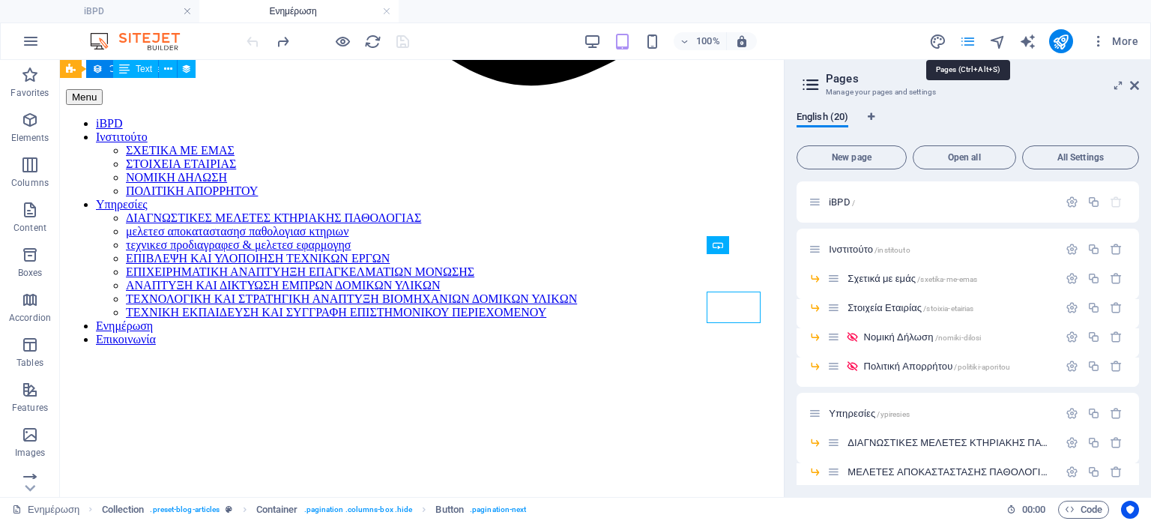
scroll to position [2553, 0]
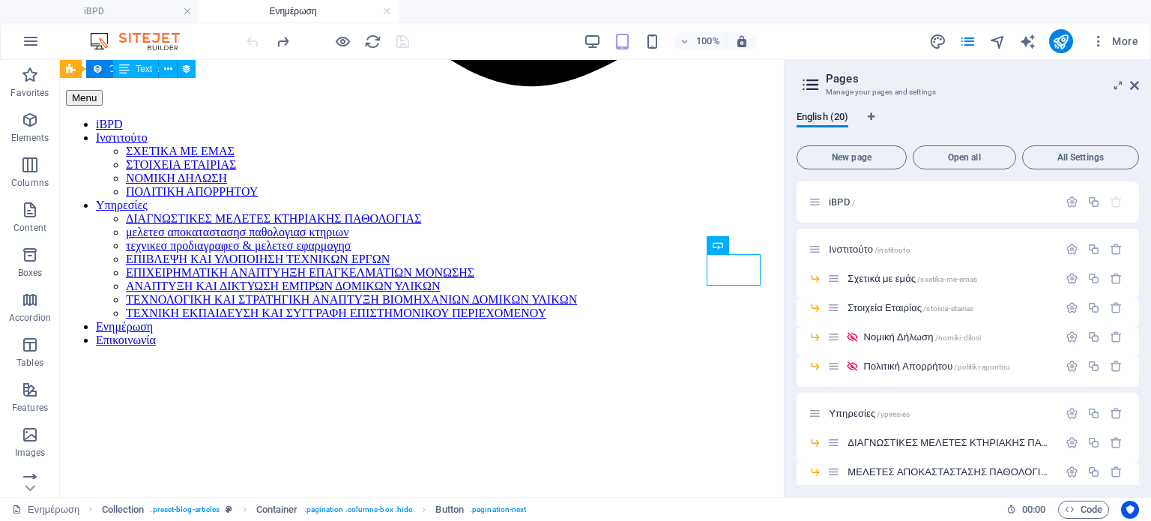
drag, startPoint x: 1136, startPoint y: 295, endPoint x: 1139, endPoint y: 302, distance: 8.1
click at [1139, 302] on div "iBPD / Ινστιτούτο /institouto Σχετικά με εμάς /sxetika-me-emas Στοιχεία Εταιρία…" at bounding box center [968, 333] width 343 height 304
drag, startPoint x: 1139, startPoint y: 302, endPoint x: 1138, endPoint y: 370, distance: 68.2
click at [1138, 370] on div "iBPD / Ινστιτούτο /institouto Σχετικά με εμάς /sxetika-me-emas Στοιχεία Εταιρία…" at bounding box center [968, 333] width 343 height 304
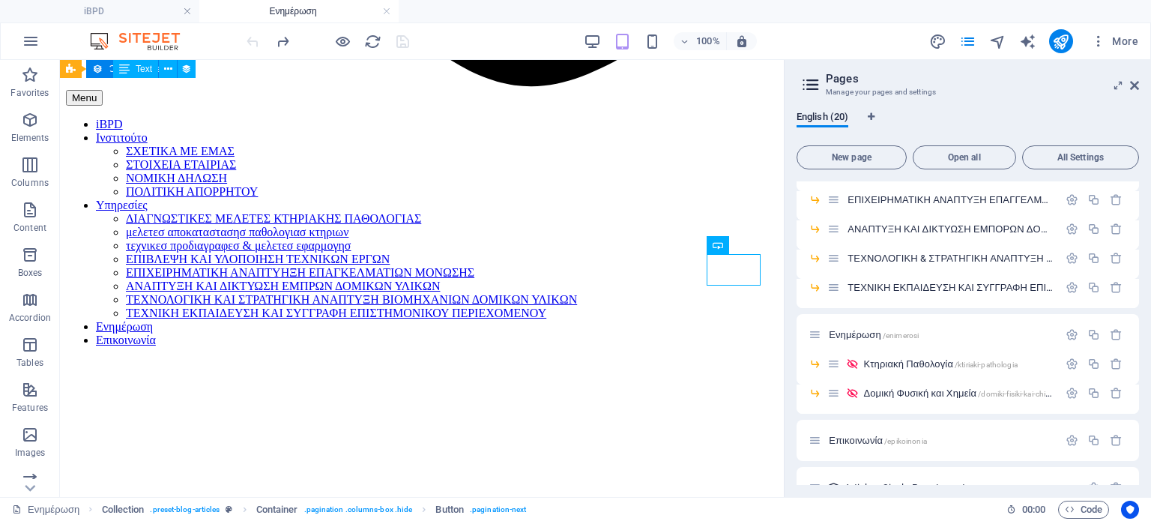
scroll to position [361, 0]
click at [939, 391] on span "Δομική Φυσική και Χημεία /domiki-fisiki-kai-chimia" at bounding box center [961, 392] width 194 height 11
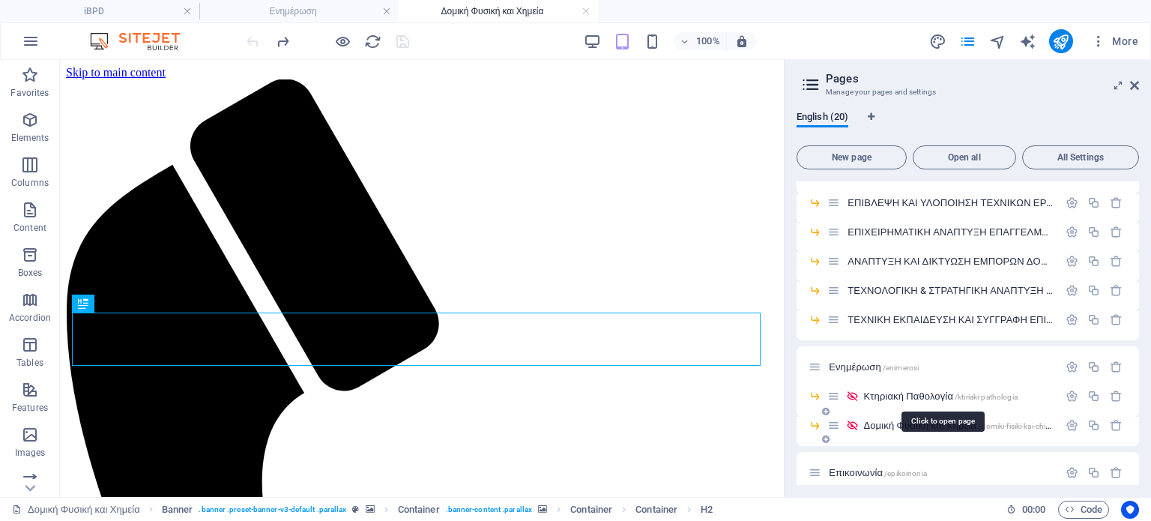
scroll to position [0, 0]
drag, startPoint x: 1139, startPoint y: 418, endPoint x: 1139, endPoint y: 490, distance: 72.0
click at [1139, 490] on div "English (20) New page Open all All Settings iBPD / Ινστιτούτο /institouto Σχετι…" at bounding box center [968, 298] width 367 height 398
click at [1135, 85] on icon at bounding box center [1134, 85] width 9 height 12
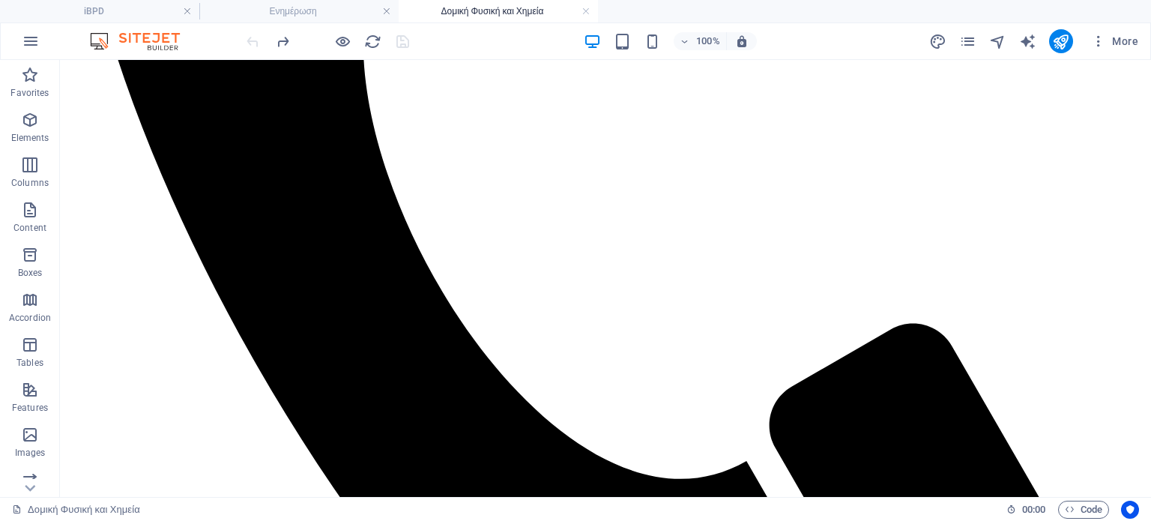
scroll to position [651, 0]
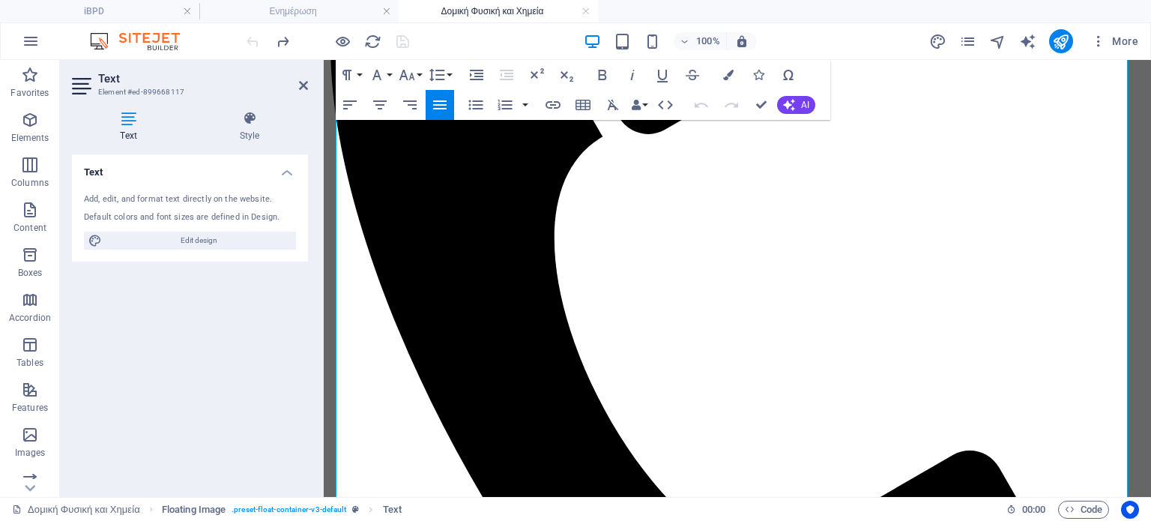
scroll to position [630, 0]
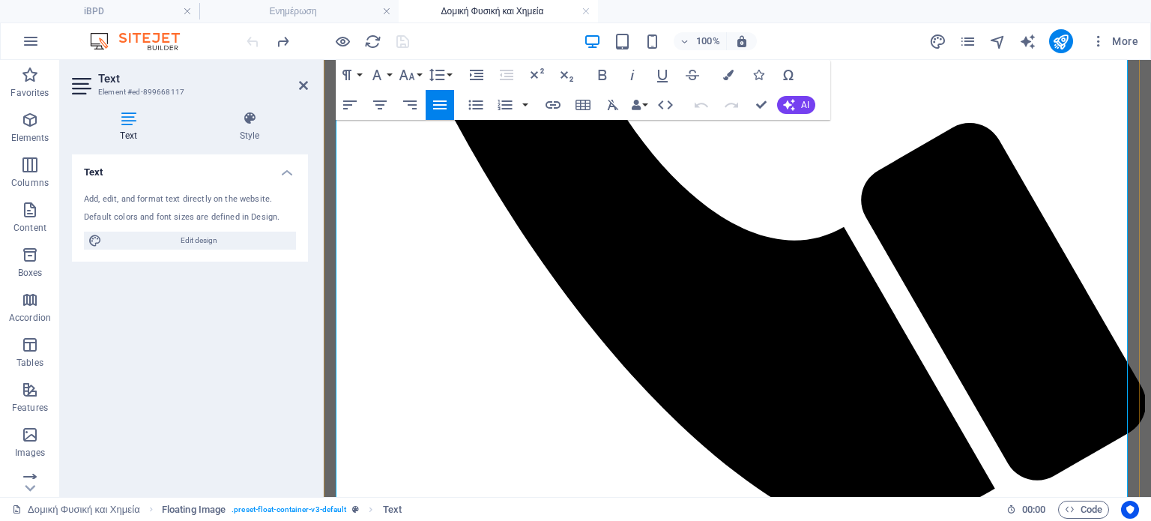
drag, startPoint x: 472, startPoint y: 347, endPoint x: 618, endPoint y: 349, distance: 146.2
drag, startPoint x: 585, startPoint y: 345, endPoint x: 651, endPoint y: 347, distance: 66.8
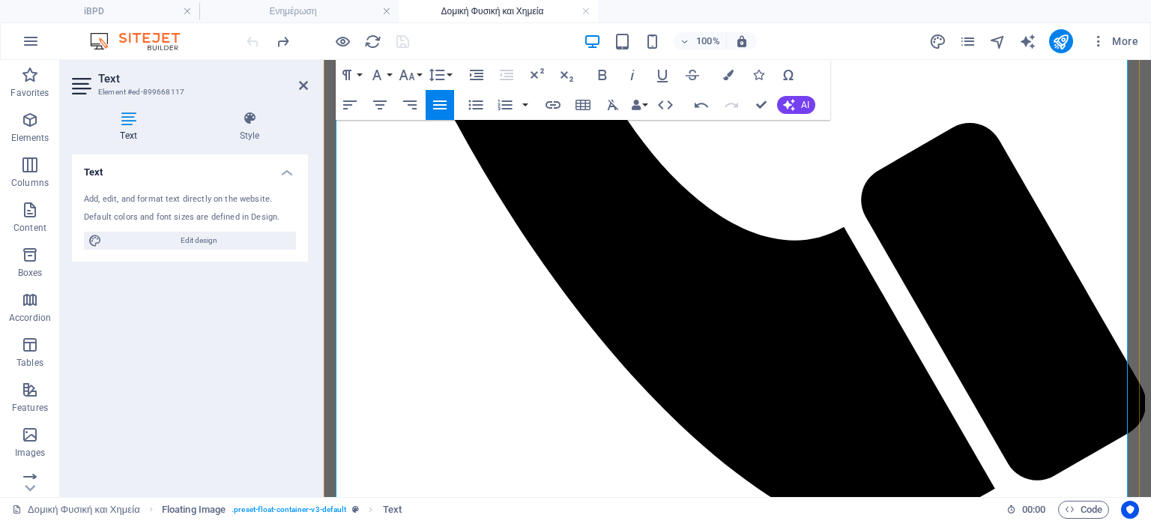
drag, startPoint x: 579, startPoint y: 347, endPoint x: 747, endPoint y: 348, distance: 168.7
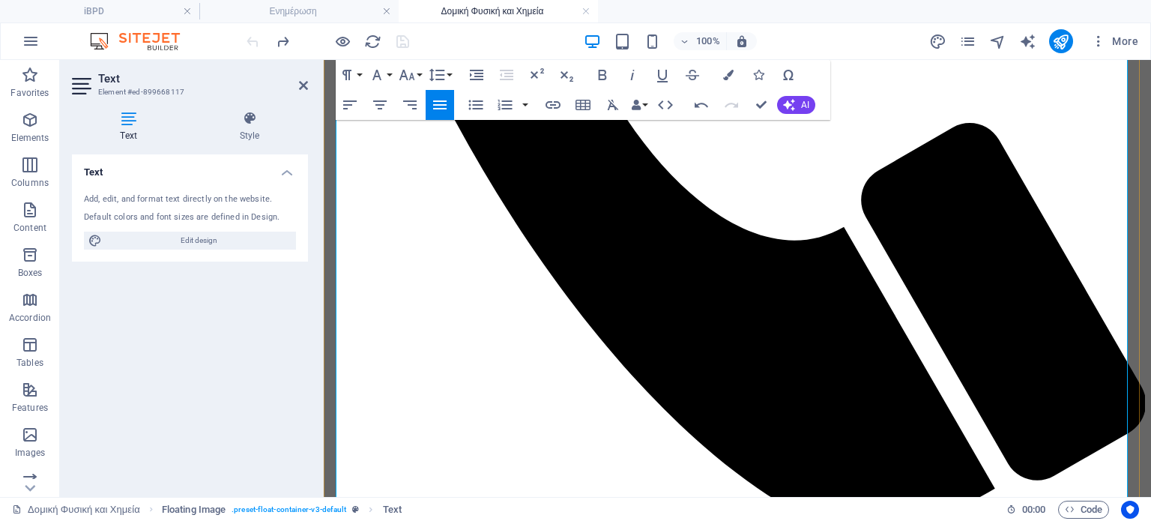
drag, startPoint x: 705, startPoint y: 347, endPoint x: 880, endPoint y: 343, distance: 175.5
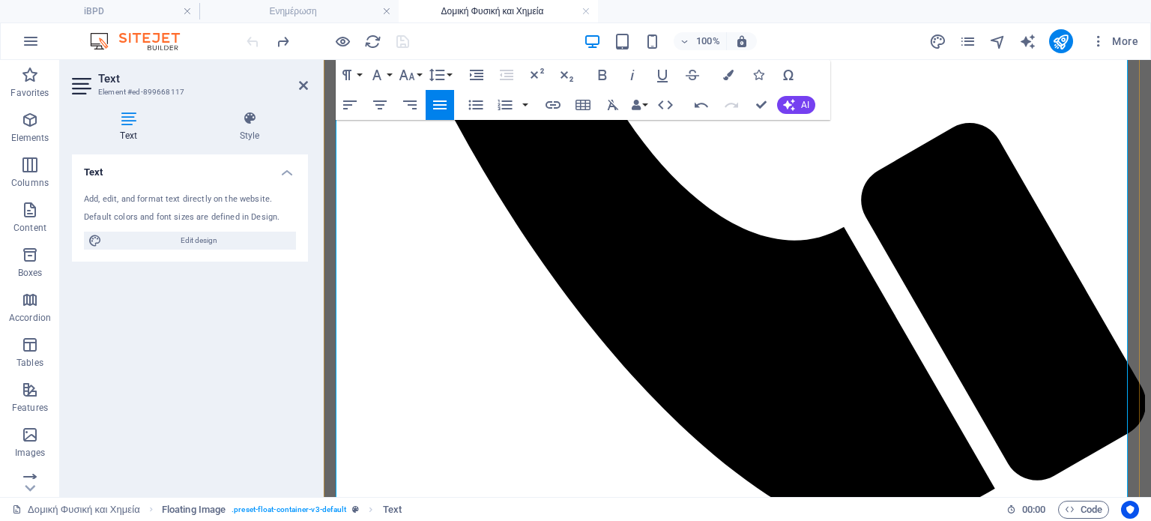
drag, startPoint x: 702, startPoint y: 347, endPoint x: 1120, endPoint y: 345, distance: 418.3
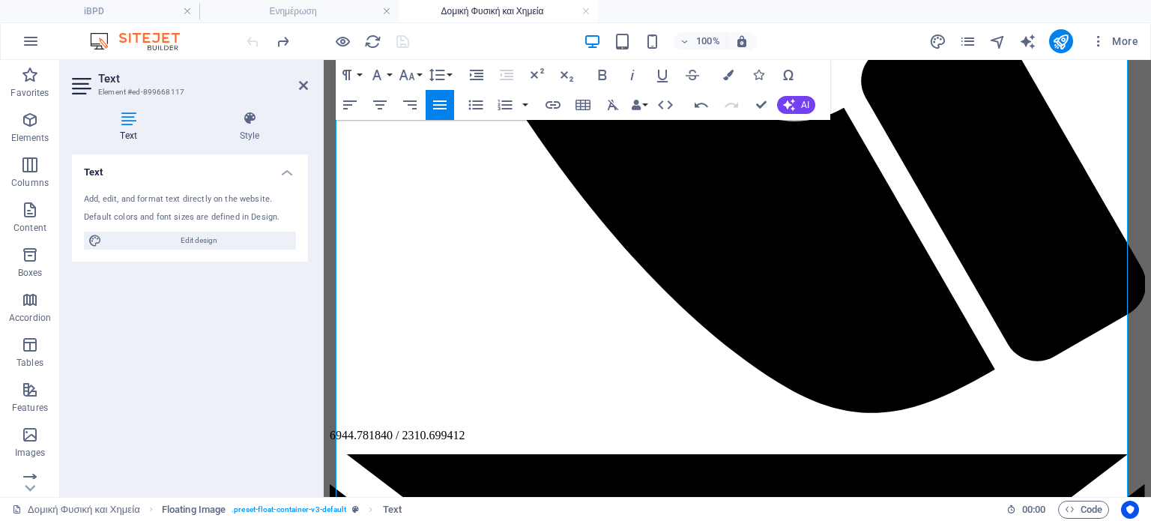
scroll to position [751, 0]
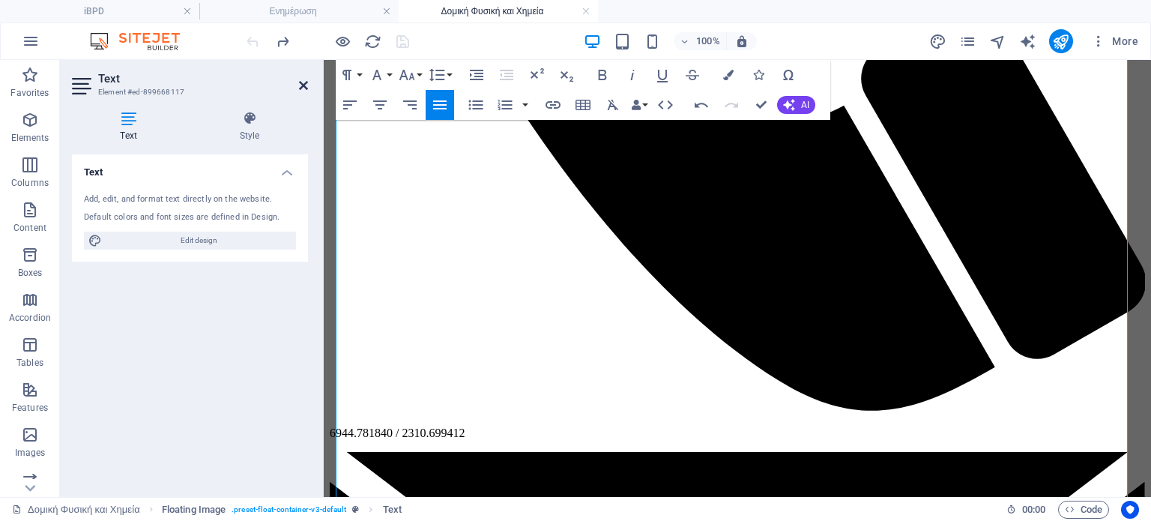
click at [304, 83] on icon at bounding box center [303, 85] width 9 height 12
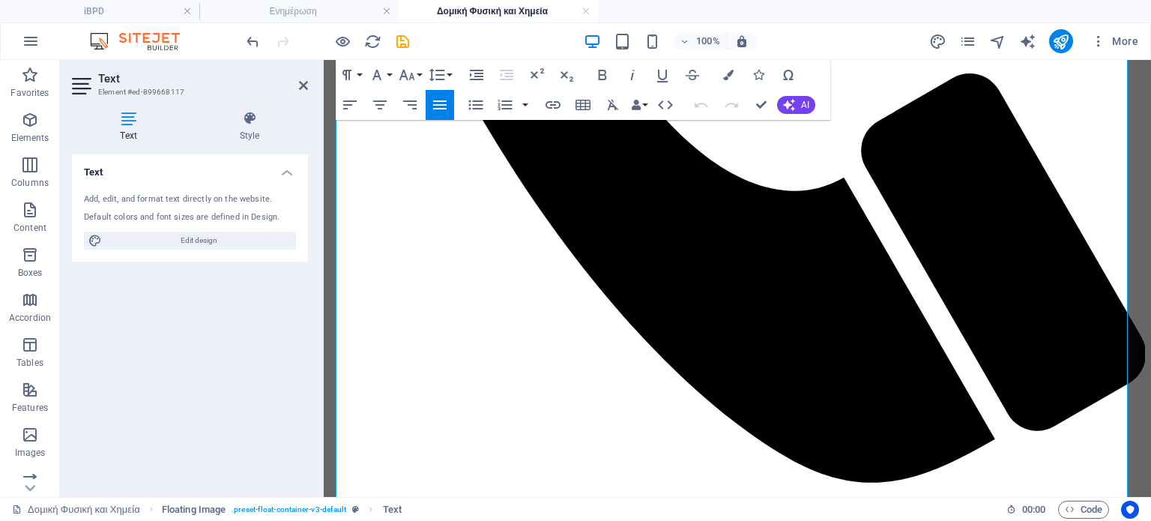
scroll to position [684, 0]
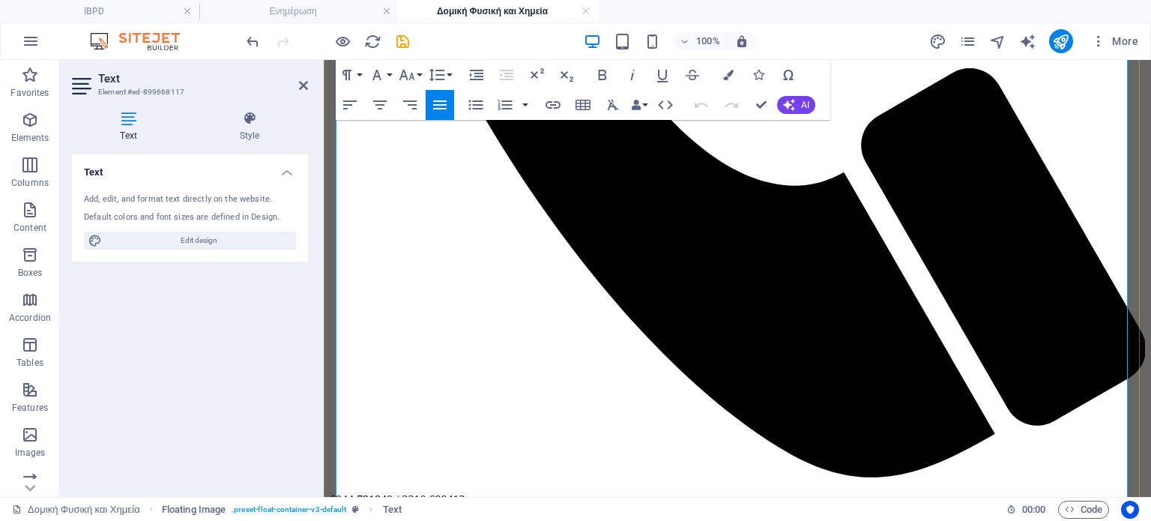
drag, startPoint x: 633, startPoint y: 352, endPoint x: 900, endPoint y: 348, distance: 266.9
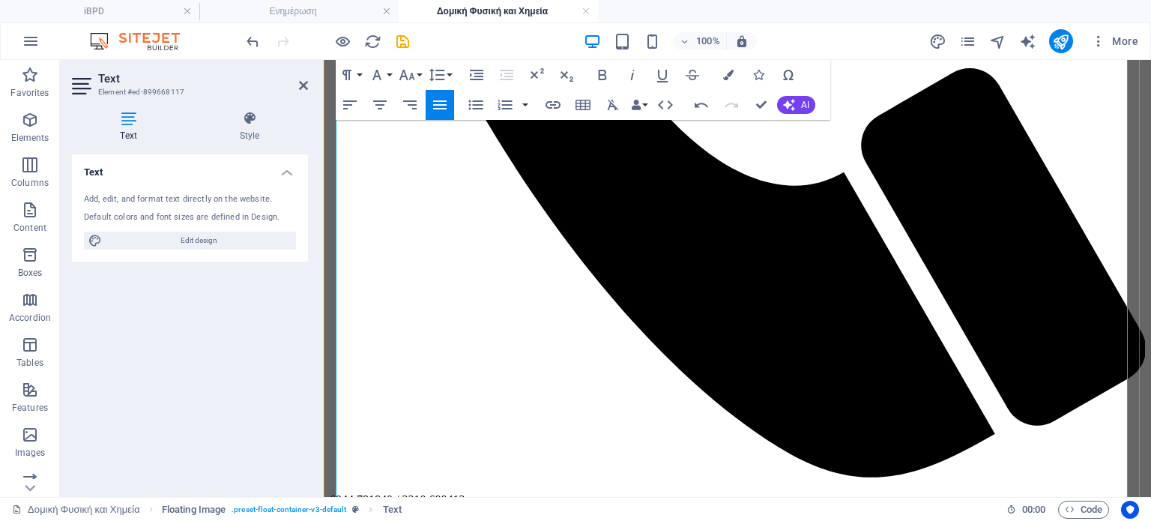
drag, startPoint x: 660, startPoint y: 353, endPoint x: 913, endPoint y: 353, distance: 253.4
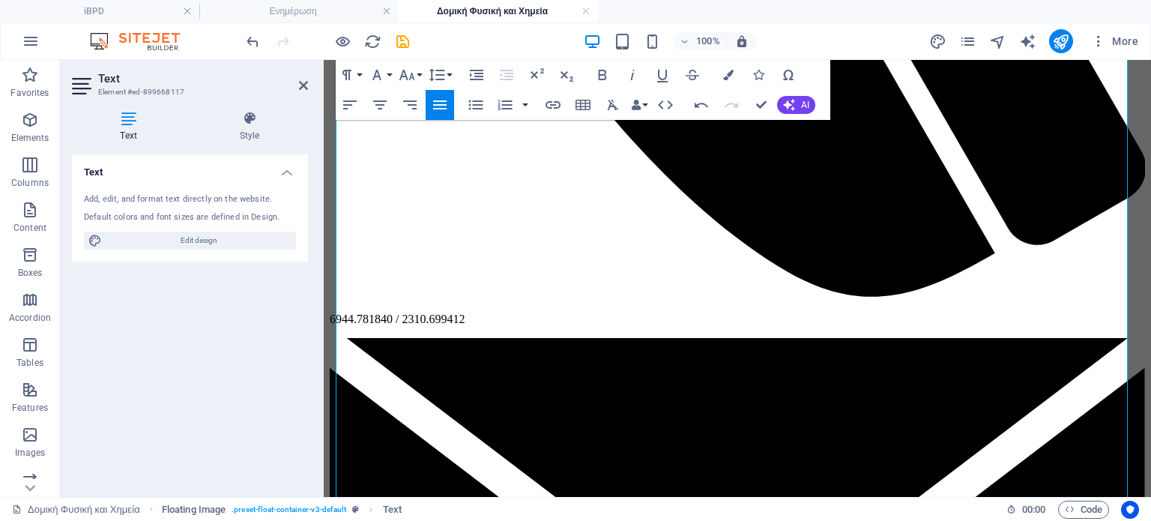
scroll to position [867, 0]
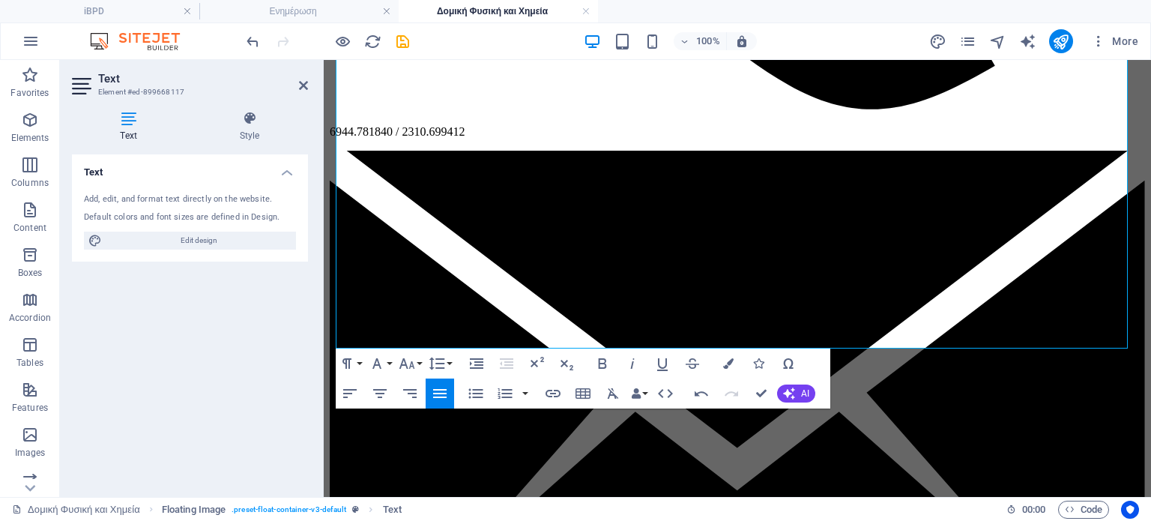
scroll to position [1056, 0]
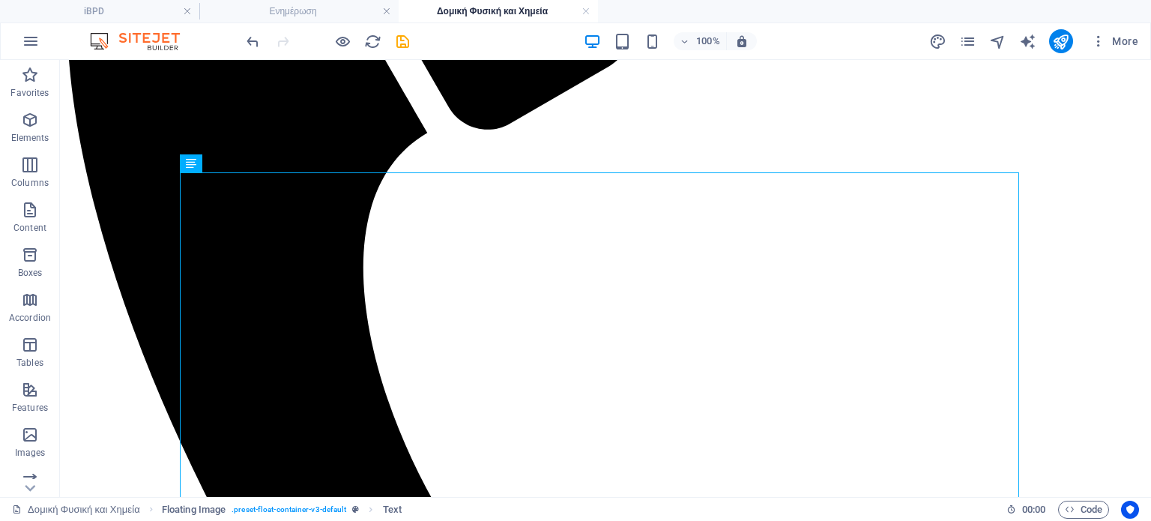
scroll to position [429, 0]
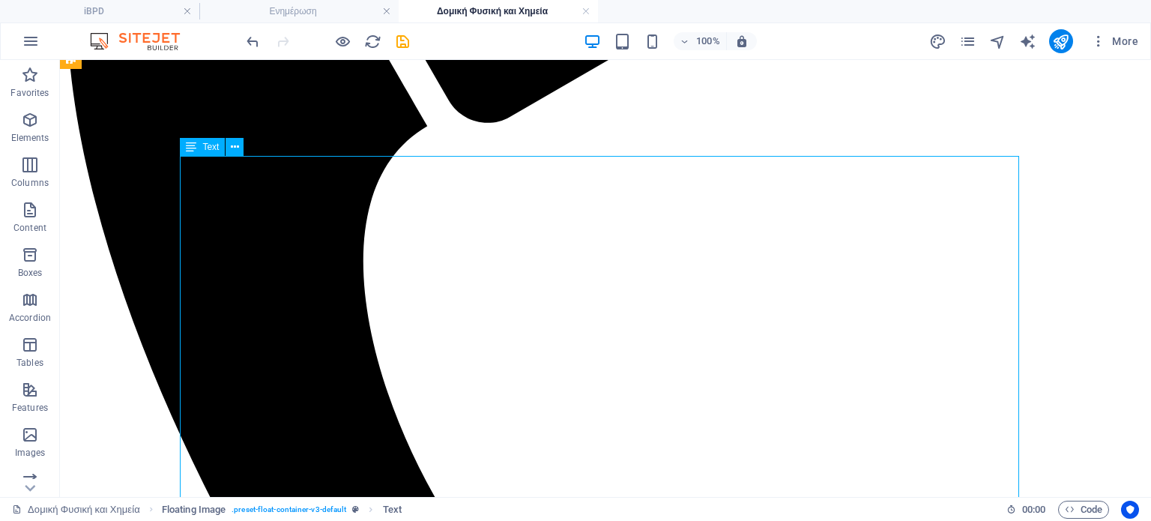
scroll to position [438, 0]
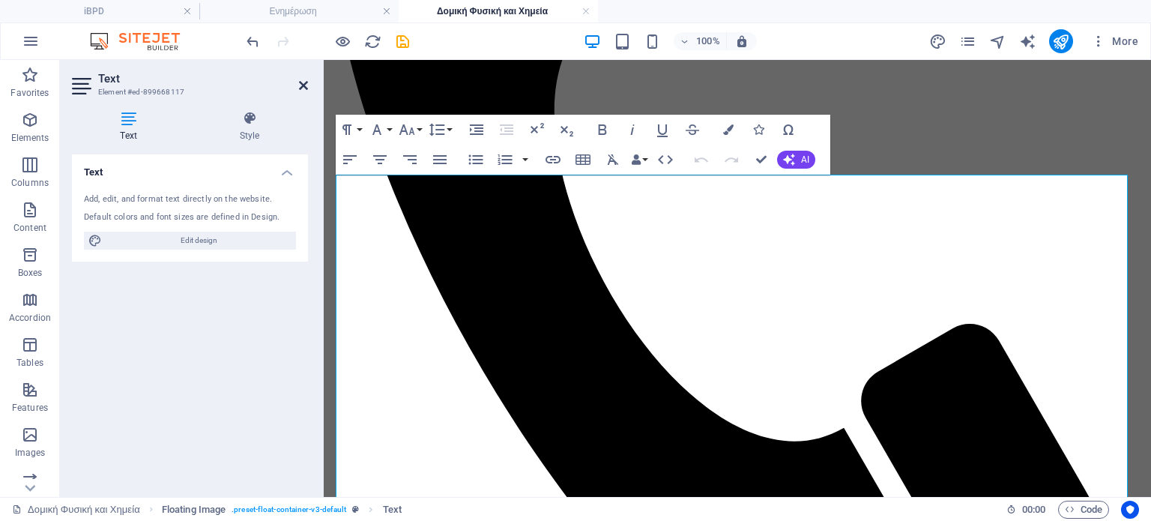
click at [303, 80] on icon at bounding box center [303, 85] width 9 height 12
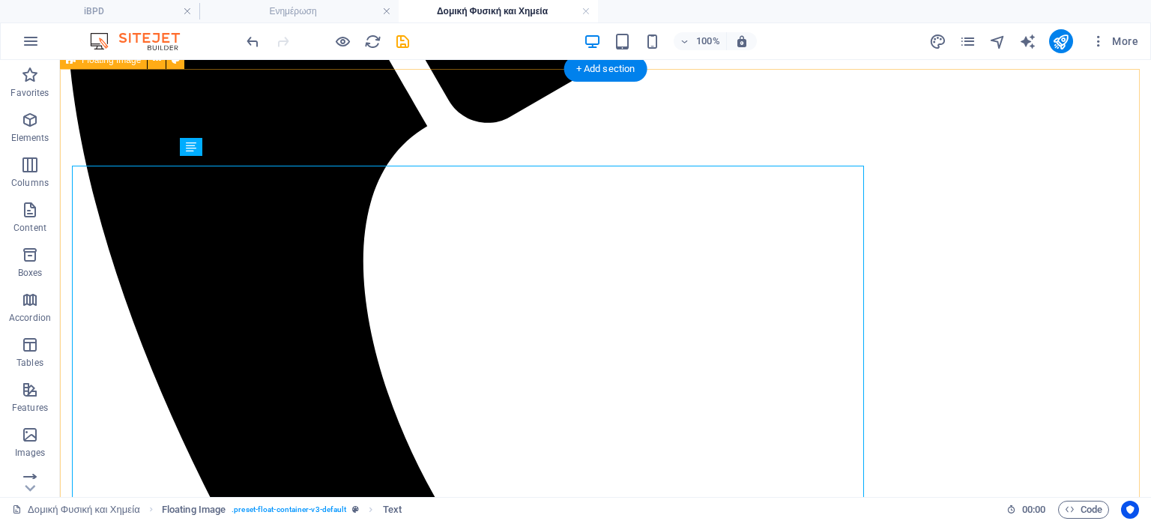
scroll to position [438, 0]
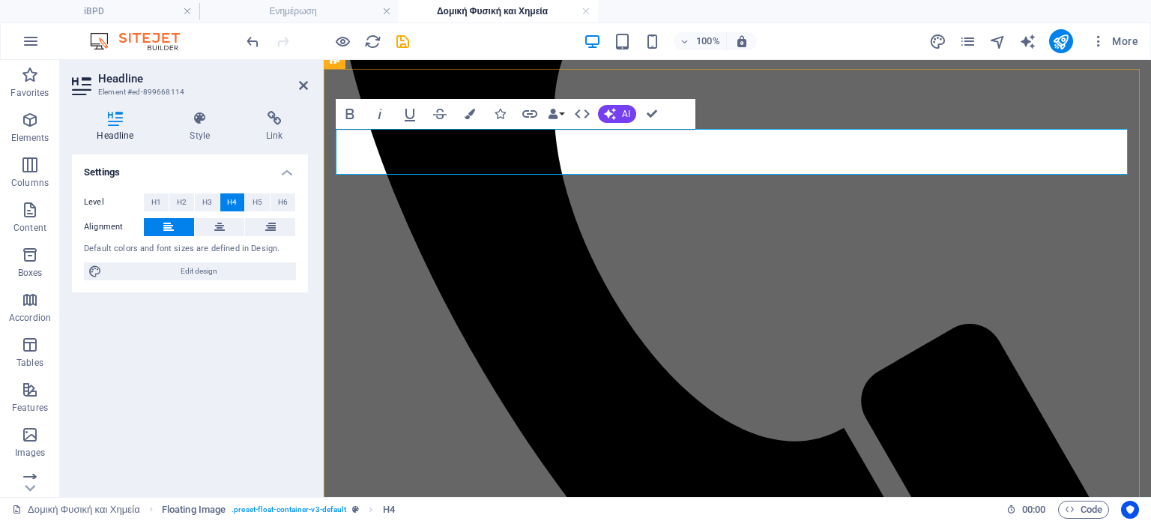
drag, startPoint x: 897, startPoint y: 140, endPoint x: 965, endPoint y: 146, distance: 67.7
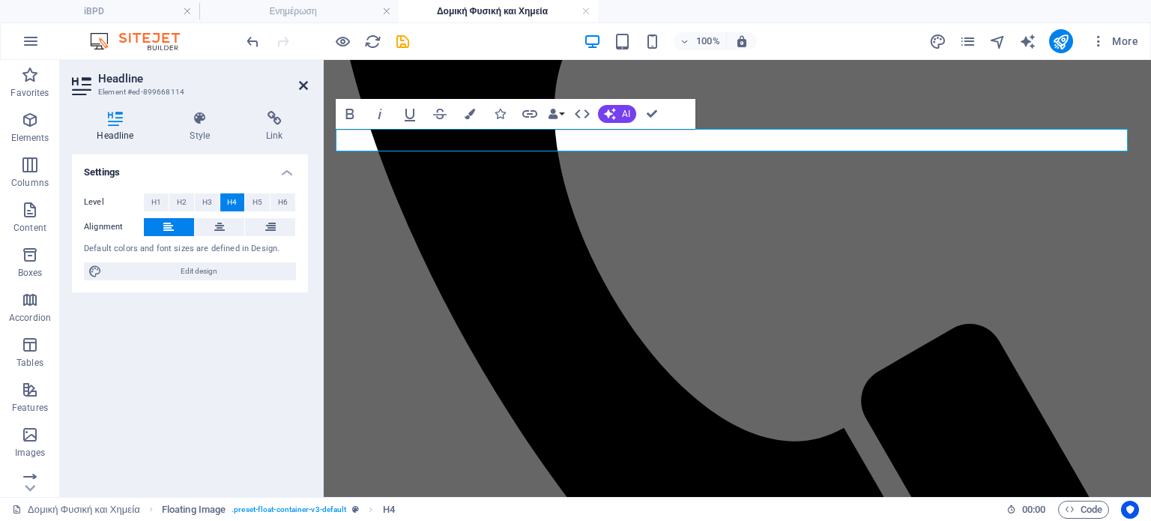
click at [303, 85] on icon at bounding box center [303, 85] width 9 height 12
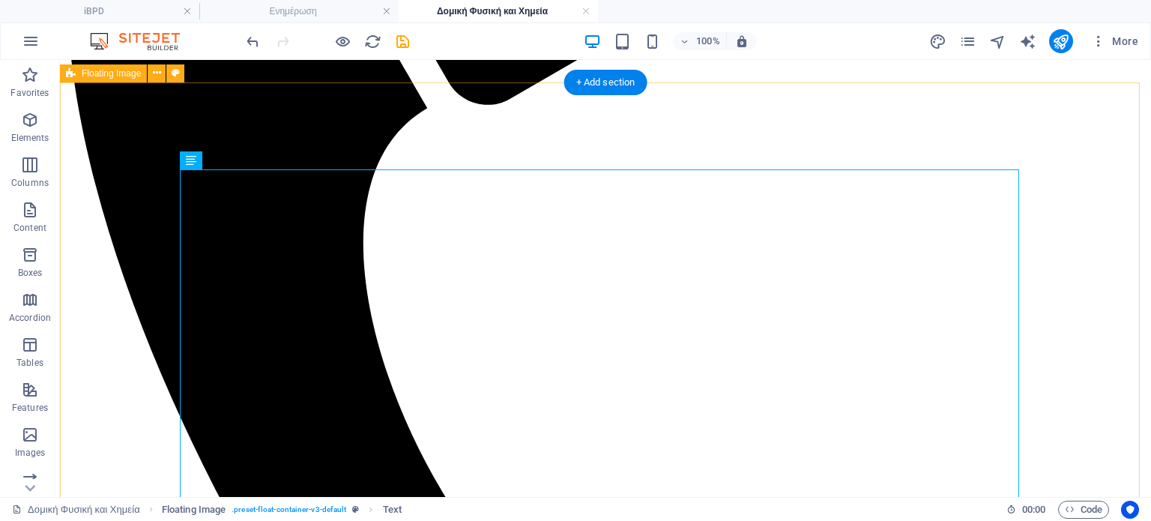
scroll to position [415, 0]
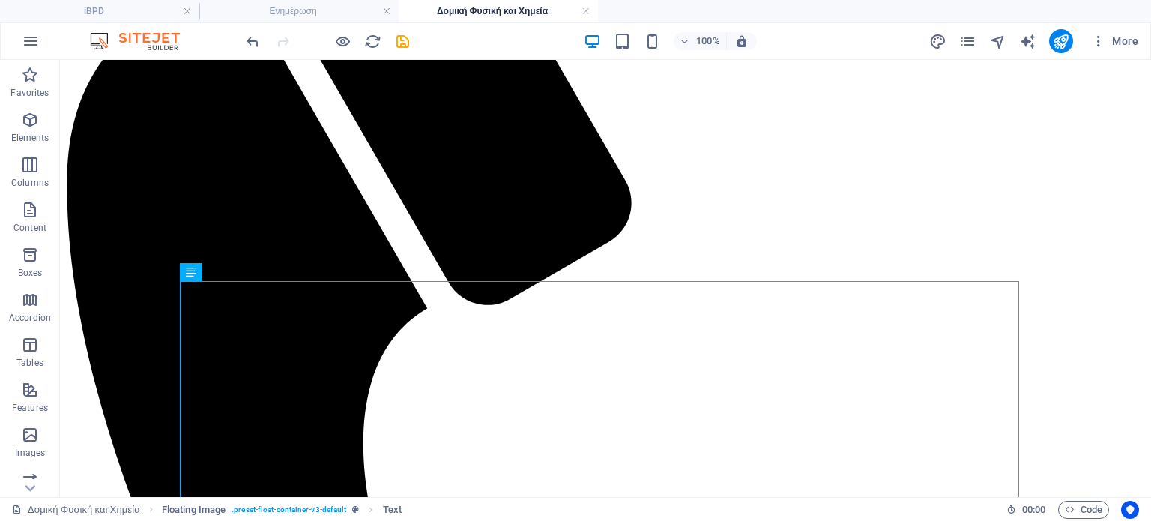
scroll to position [0, 0]
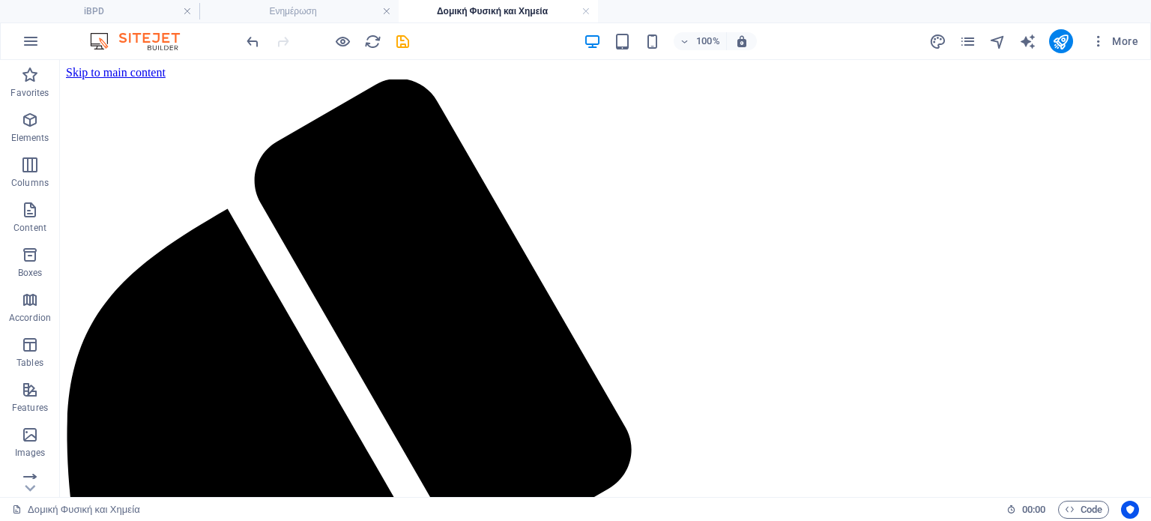
drag, startPoint x: 1144, startPoint y: 217, endPoint x: 1209, endPoint y: 107, distance: 128.1
click at [405, 37] on icon "save" at bounding box center [402, 41] width 17 height 17
click at [587, 10] on link at bounding box center [586, 11] width 9 height 14
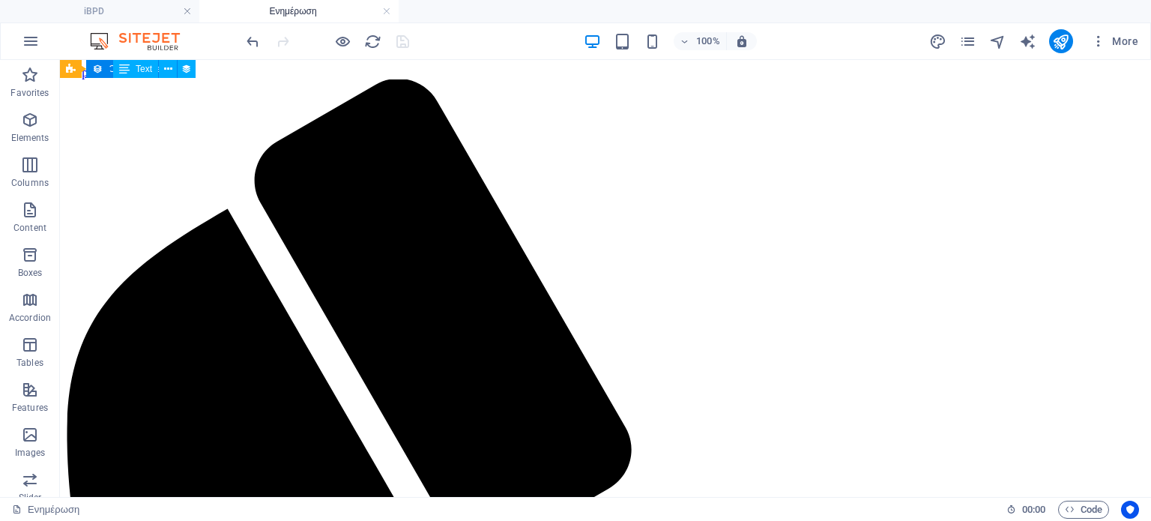
scroll to position [2553, 0]
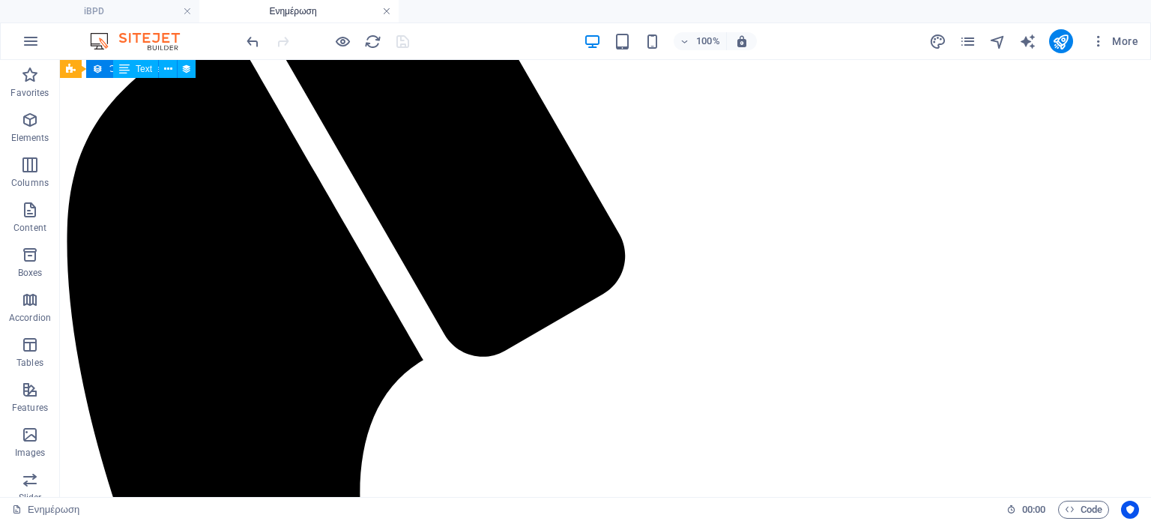
click at [388, 11] on link at bounding box center [386, 11] width 9 height 14
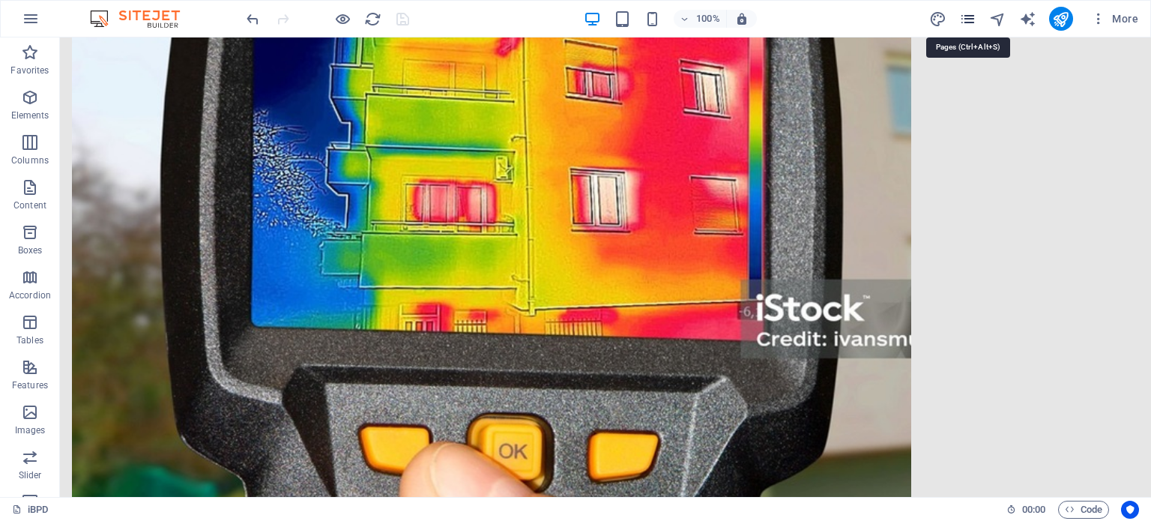
click at [0, 0] on icon "pages" at bounding box center [0, 0] width 0 height 0
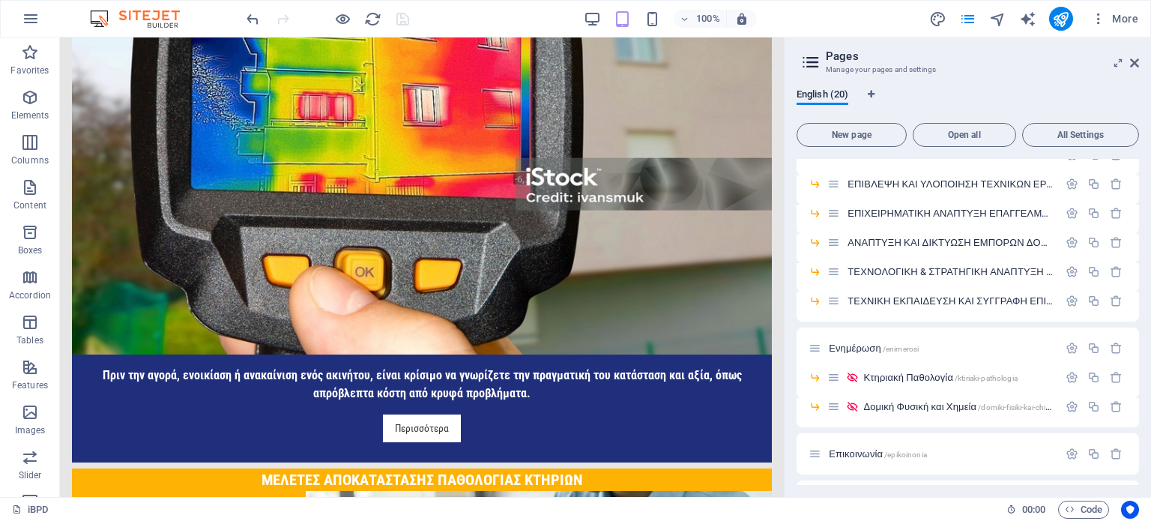
scroll to position [366, 0]
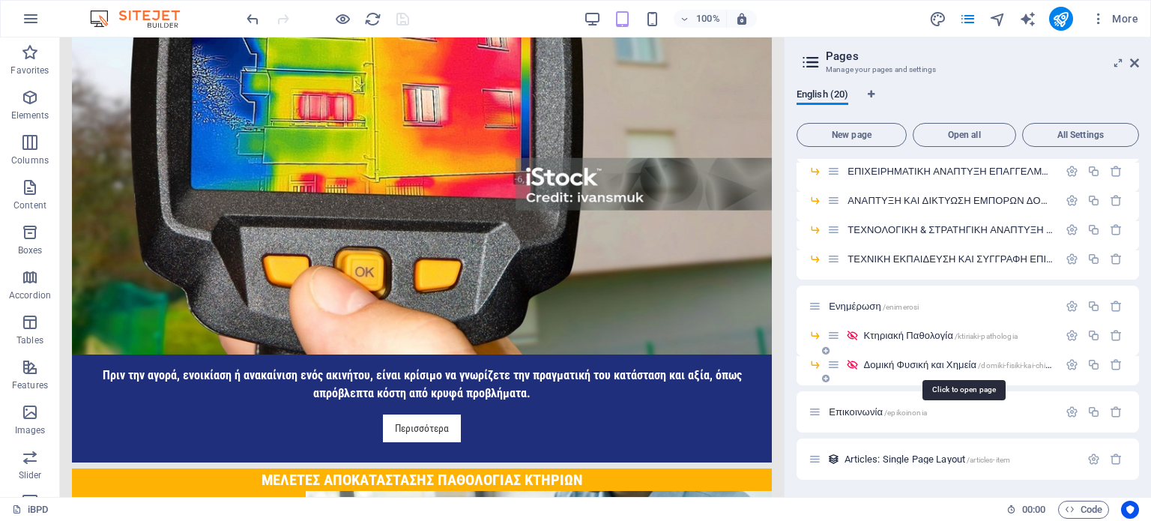
click at [951, 362] on span "Δομική Φυσική και Χημεία /domiki-fisiki-kai-chimia" at bounding box center [961, 364] width 194 height 11
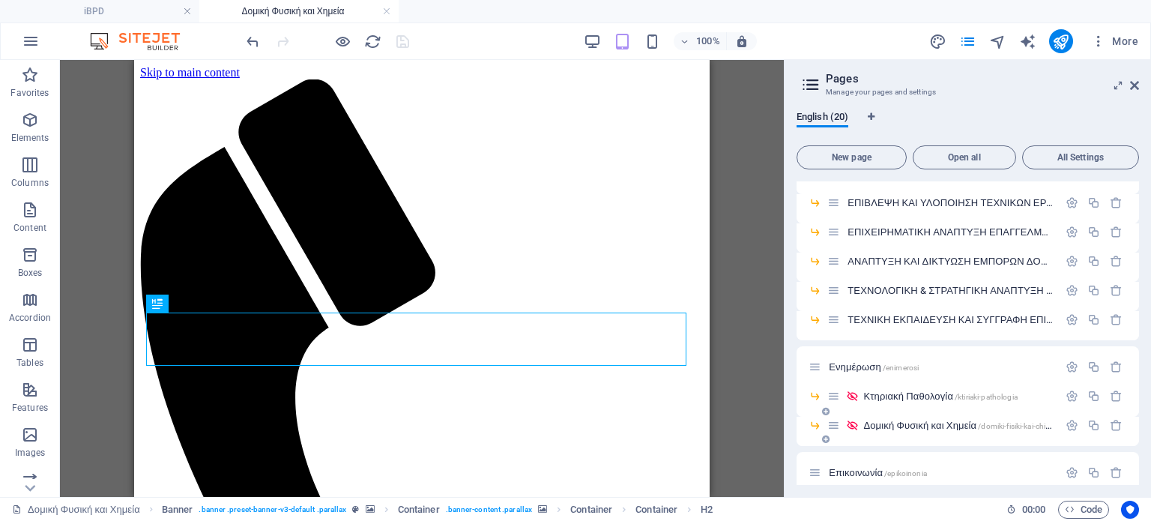
scroll to position [0, 0]
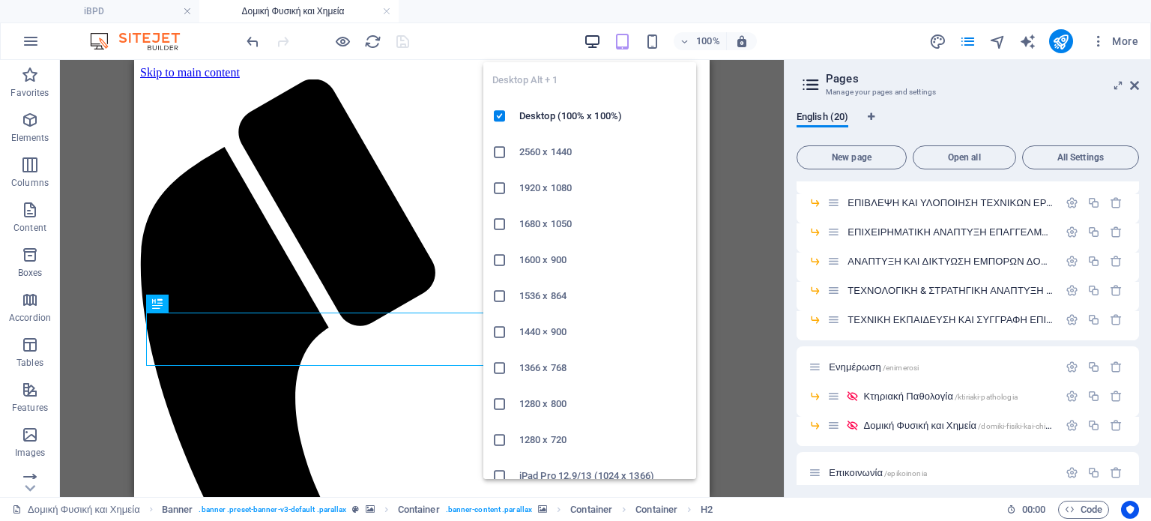
click at [591, 37] on icon "button" at bounding box center [592, 41] width 17 height 17
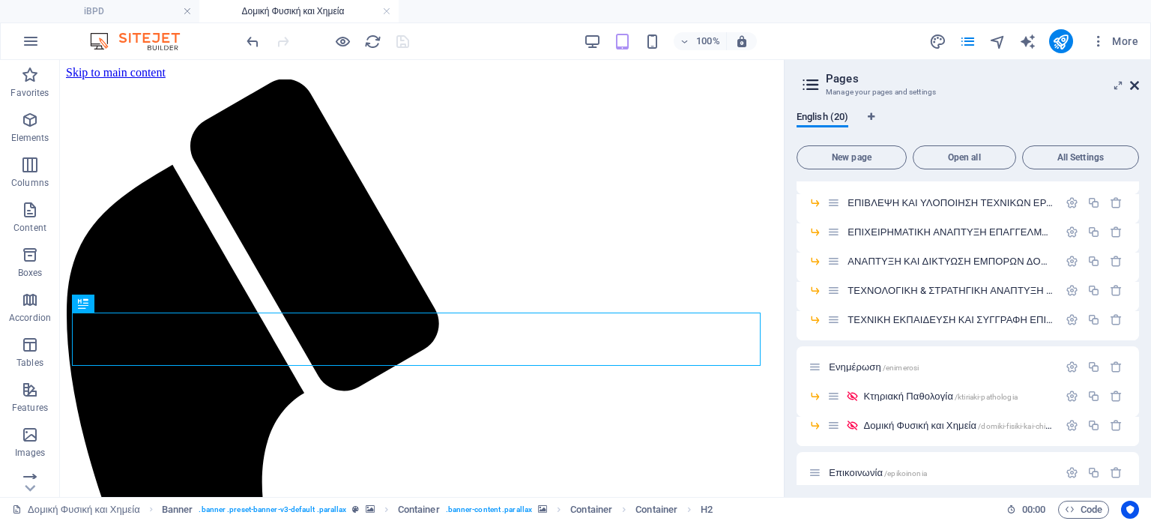
click at [1133, 85] on icon at bounding box center [1134, 85] width 9 height 12
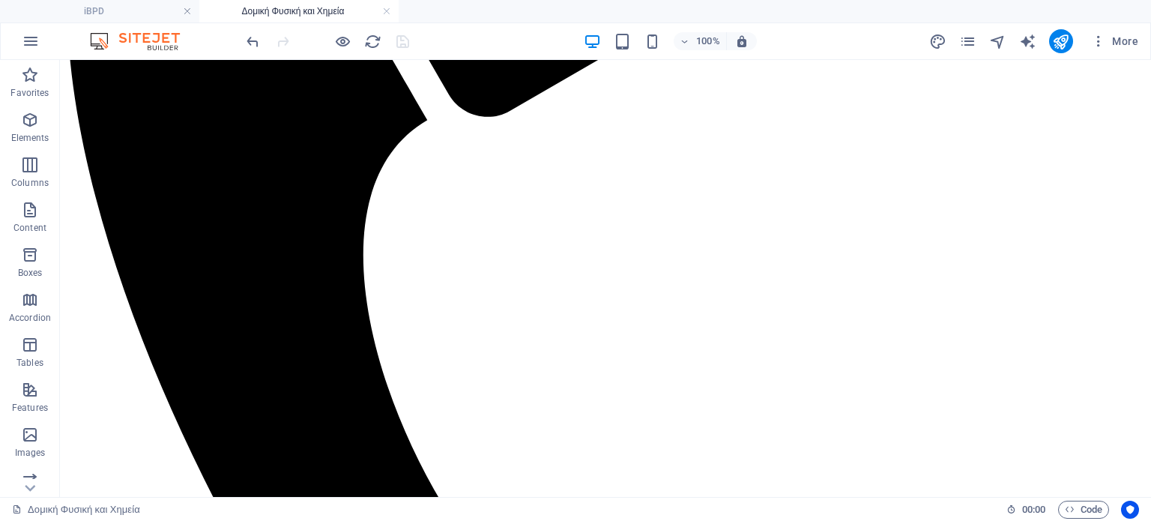
scroll to position [440, 0]
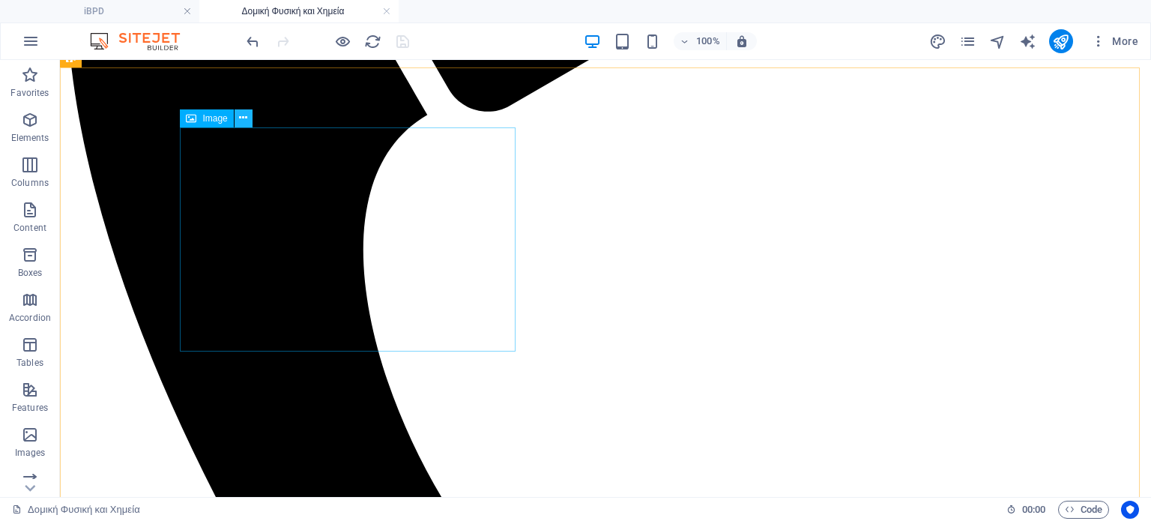
click at [243, 121] on icon at bounding box center [243, 118] width 8 height 16
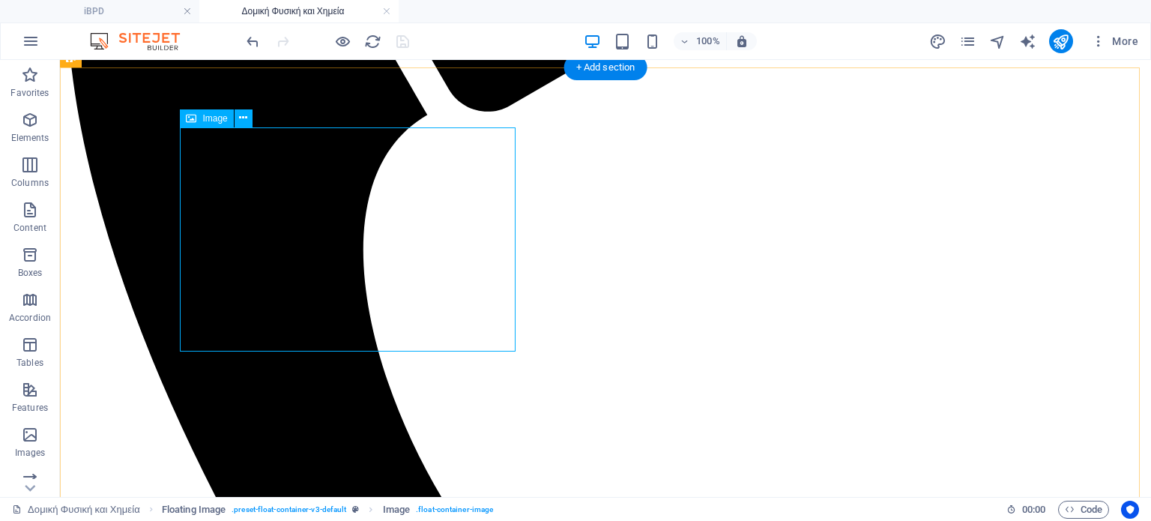
select select "%"
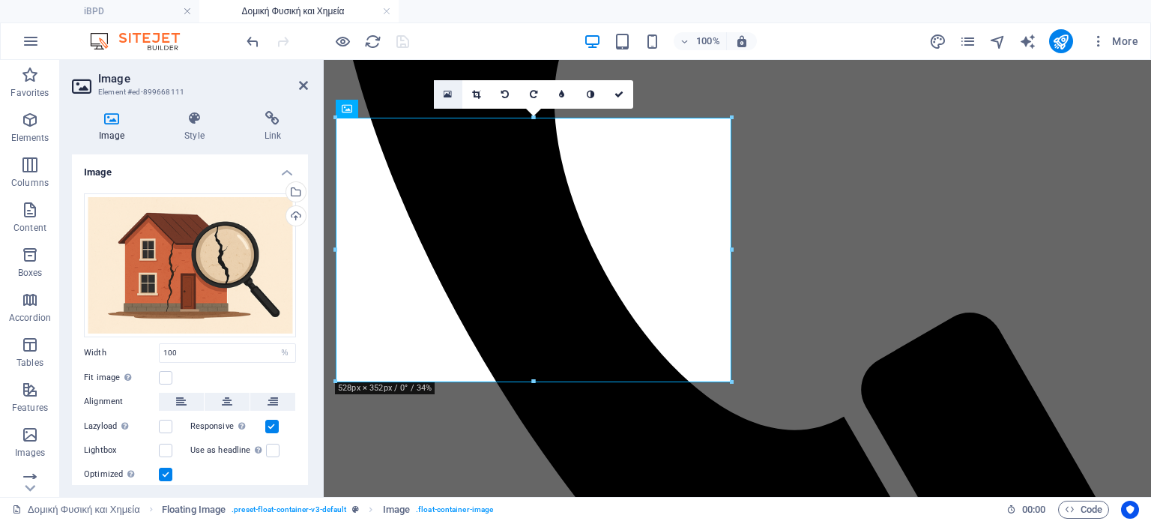
click at [448, 89] on icon at bounding box center [448, 94] width 8 height 10
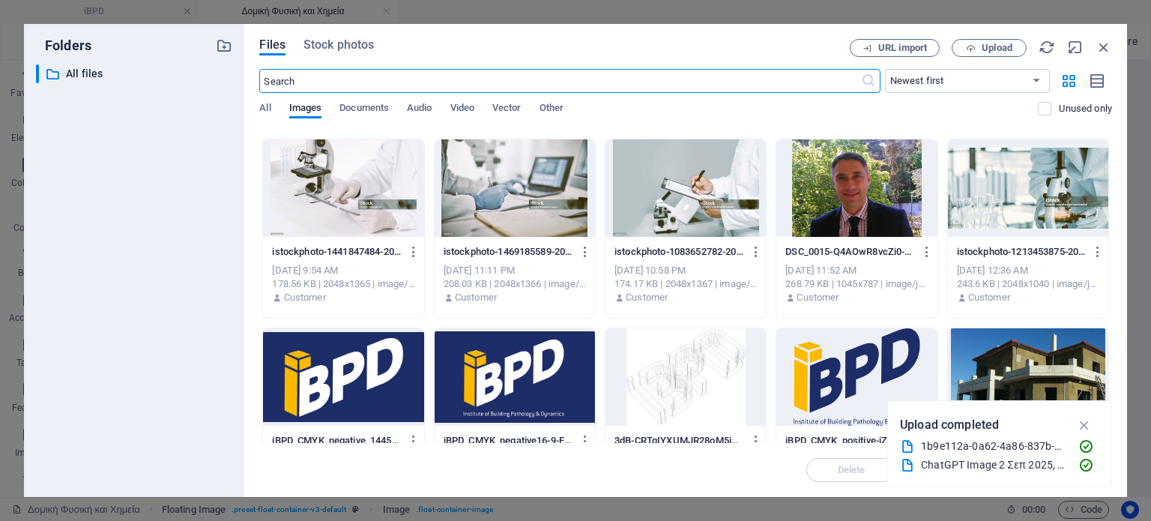
scroll to position [0, 0]
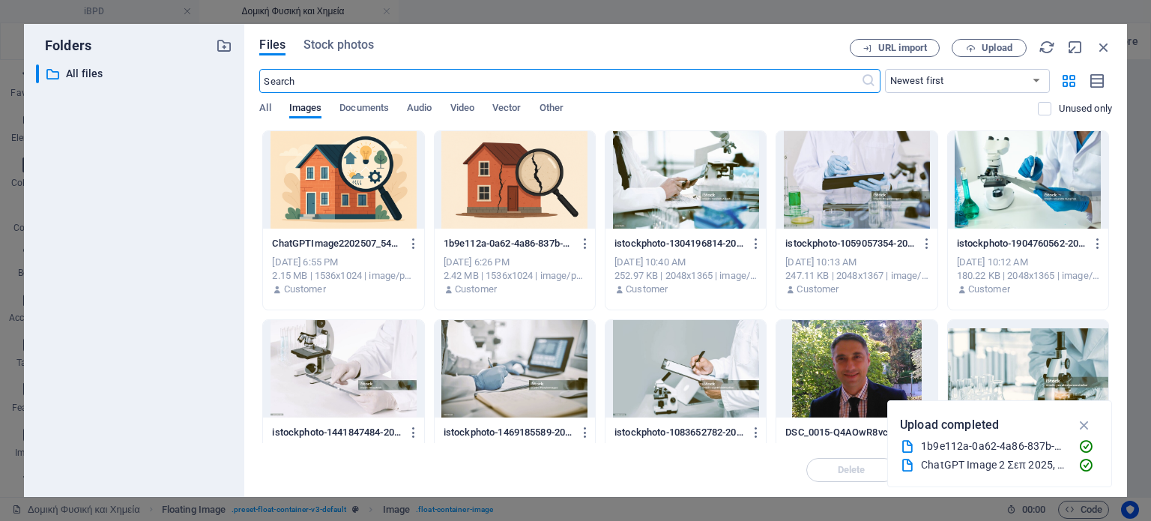
click at [336, 163] on div at bounding box center [343, 179] width 160 height 97
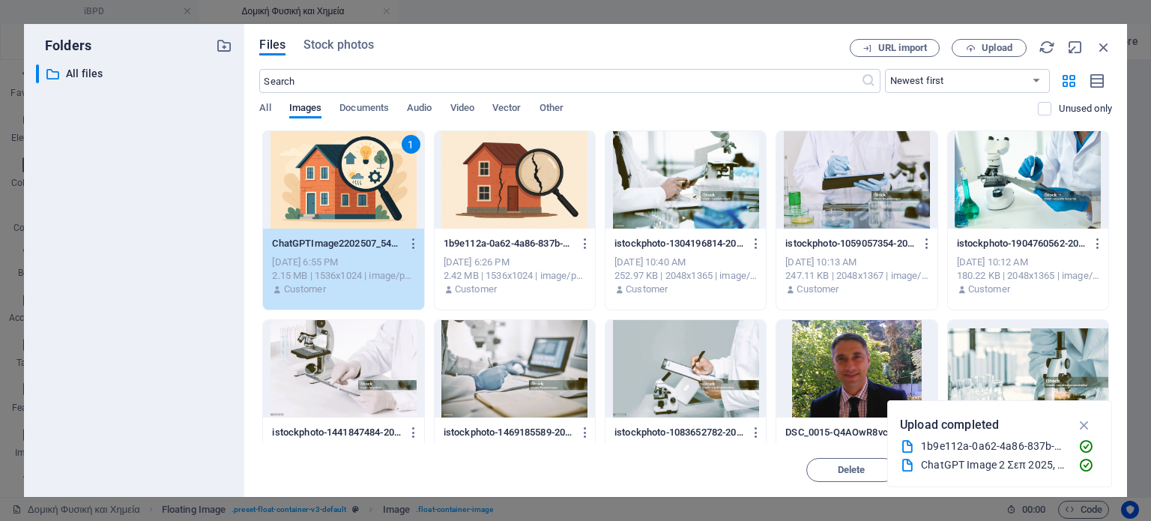
click at [336, 163] on div "1" at bounding box center [343, 179] width 160 height 97
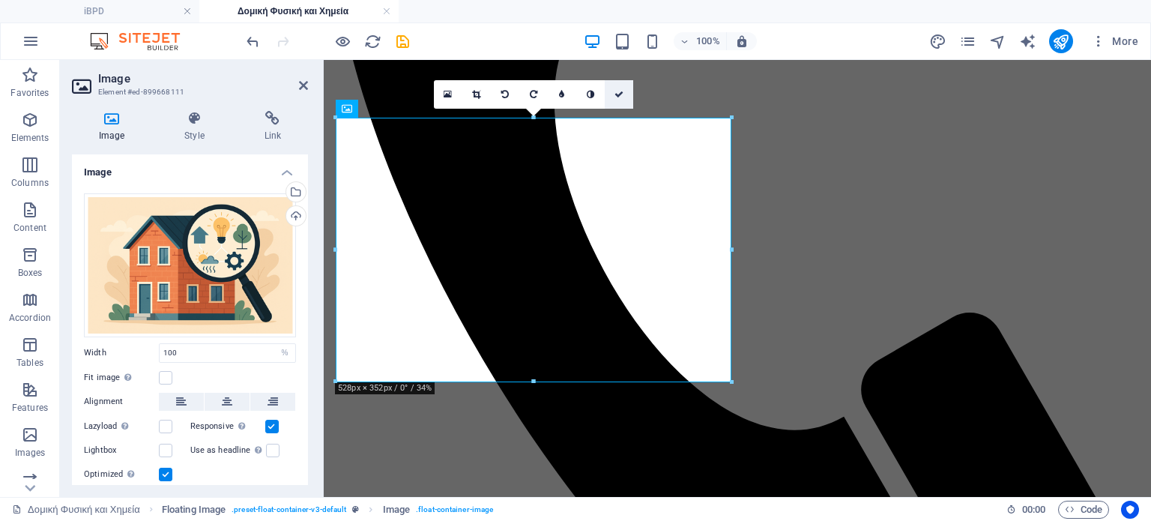
click at [616, 92] on icon at bounding box center [619, 94] width 9 height 9
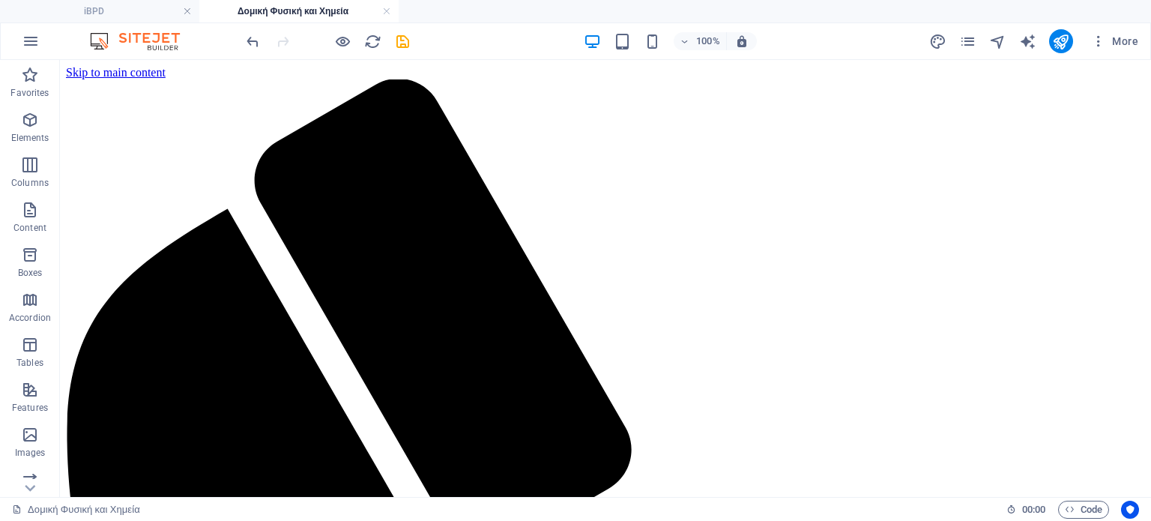
click at [294, 10] on h4 "Δομική Φυσική και Χημεία" at bounding box center [298, 11] width 199 height 16
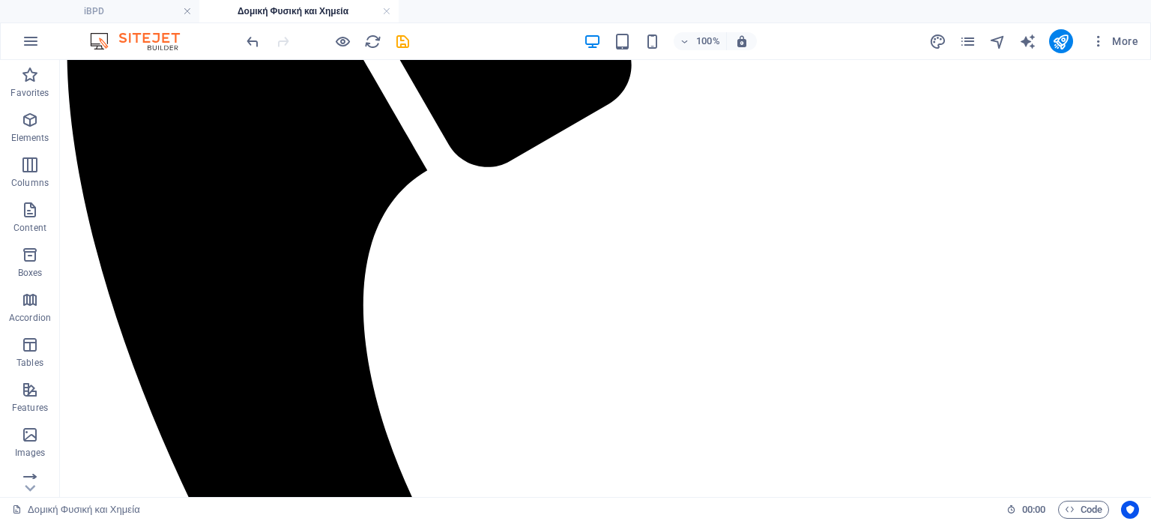
scroll to position [365, 0]
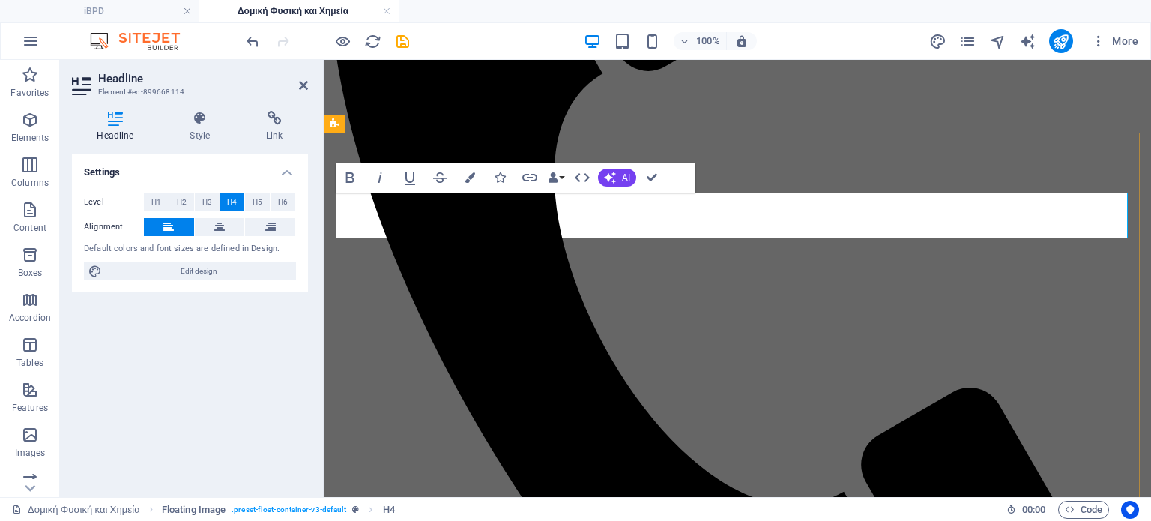
click at [304, 83] on icon at bounding box center [303, 85] width 9 height 12
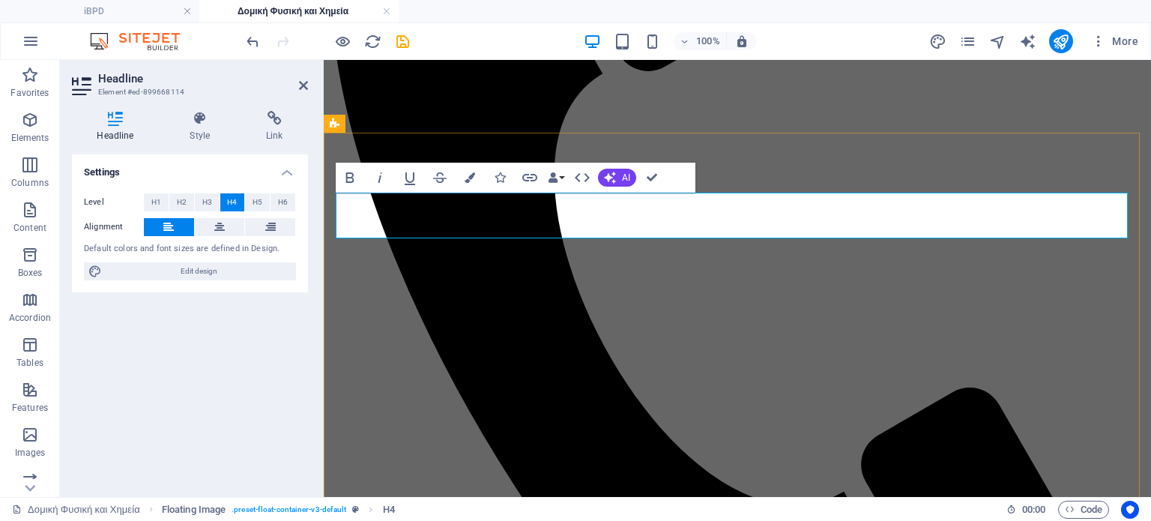
click at [303, 85] on icon at bounding box center [303, 85] width 9 height 12
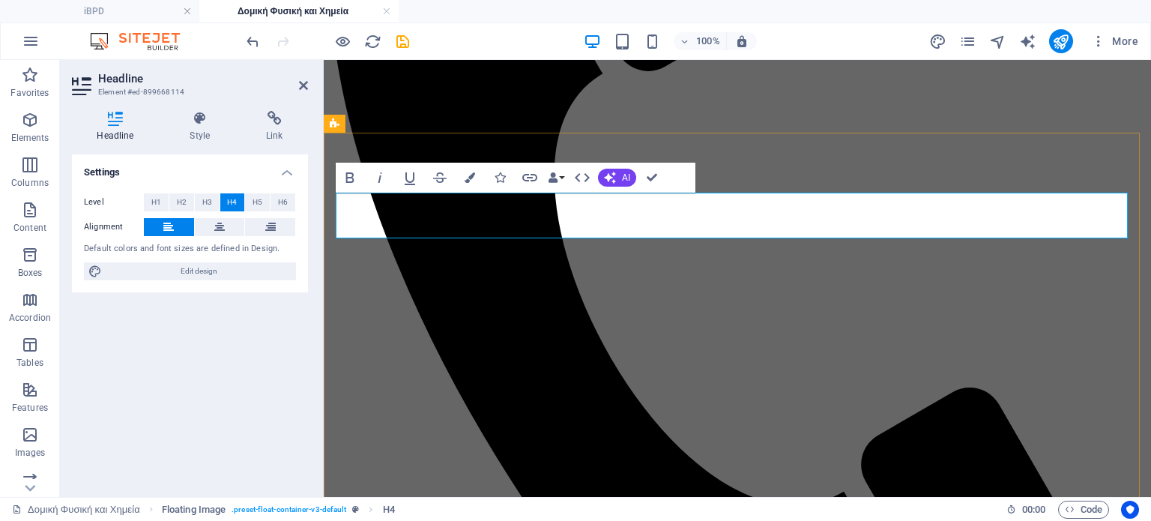
click at [305, 85] on icon at bounding box center [303, 85] width 9 height 12
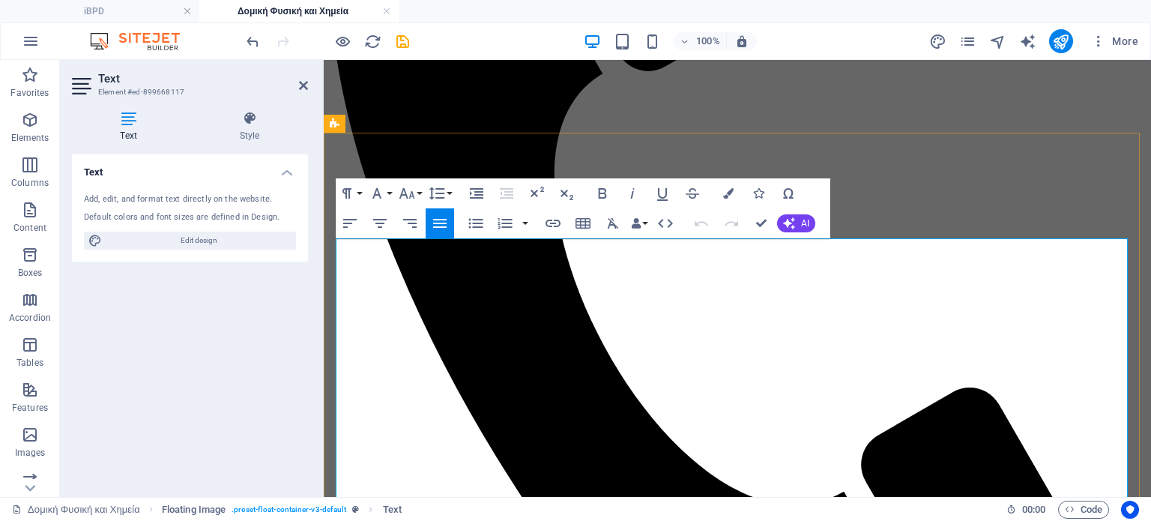
click at [303, 82] on icon at bounding box center [303, 85] width 9 height 12
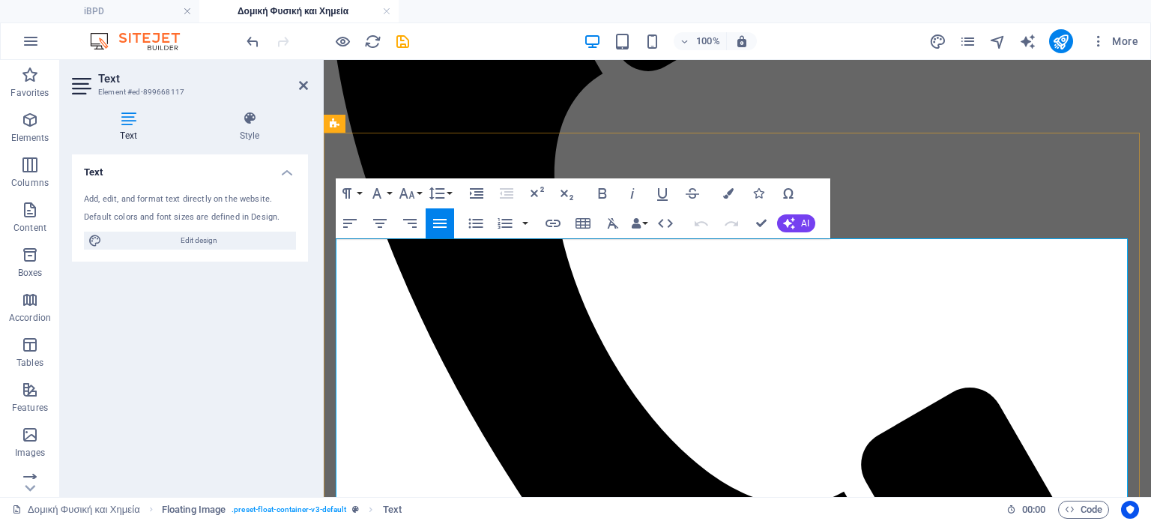
click at [303, 82] on icon at bounding box center [303, 85] width 9 height 12
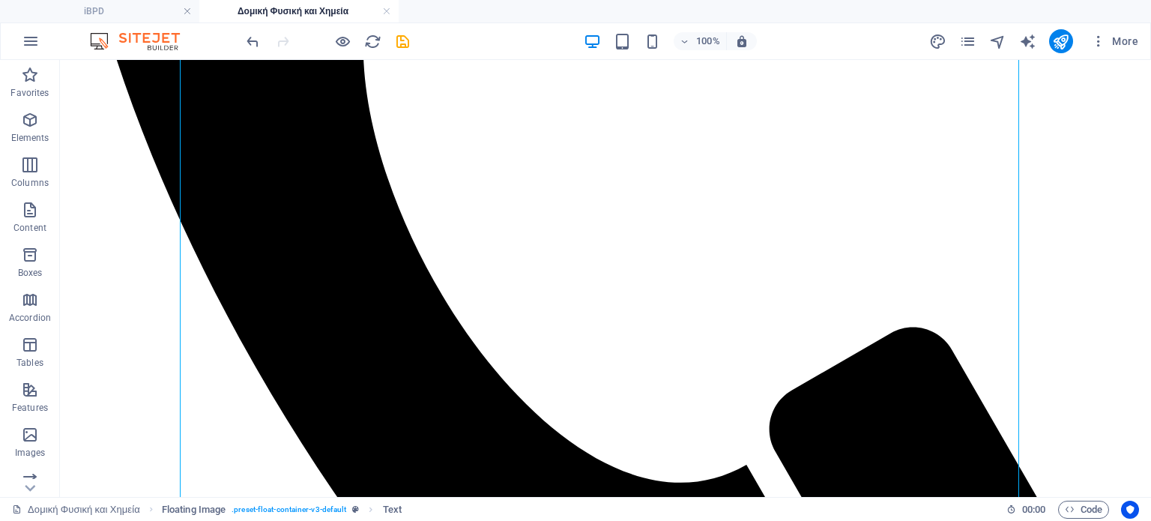
scroll to position [651, 0]
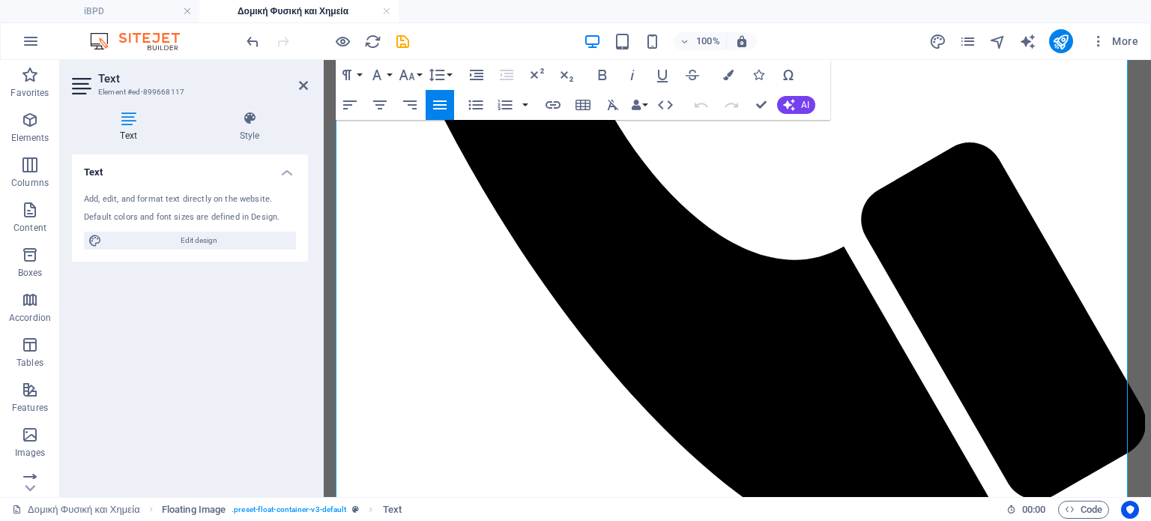
scroll to position [652, 0]
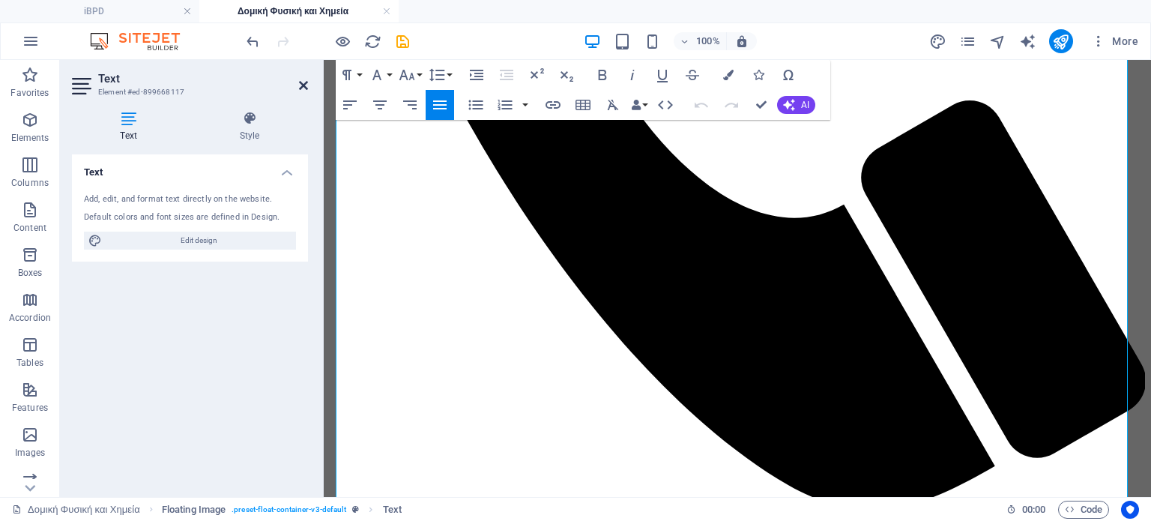
click at [301, 80] on icon at bounding box center [303, 85] width 9 height 12
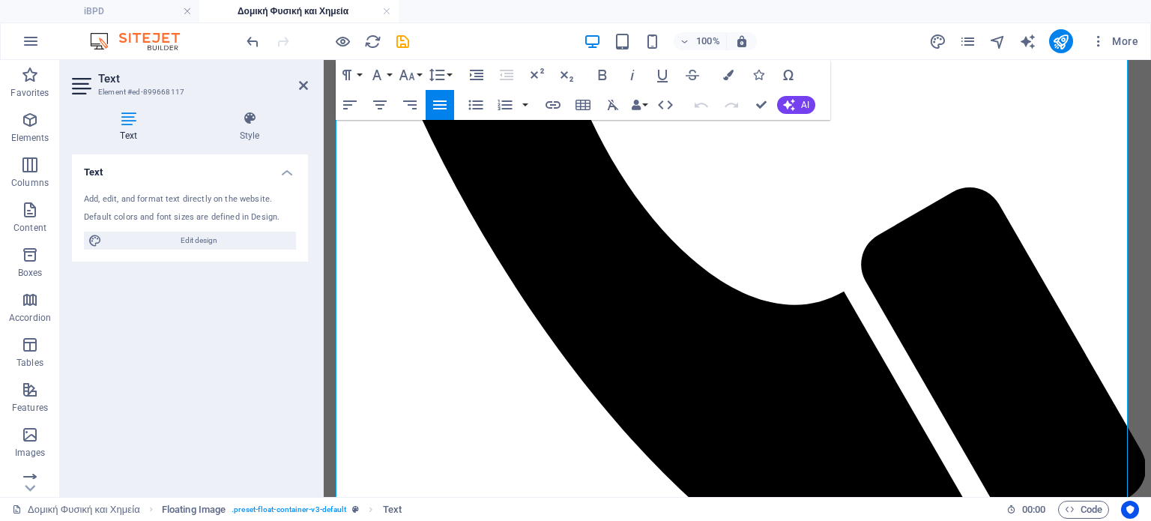
scroll to position [569, 0]
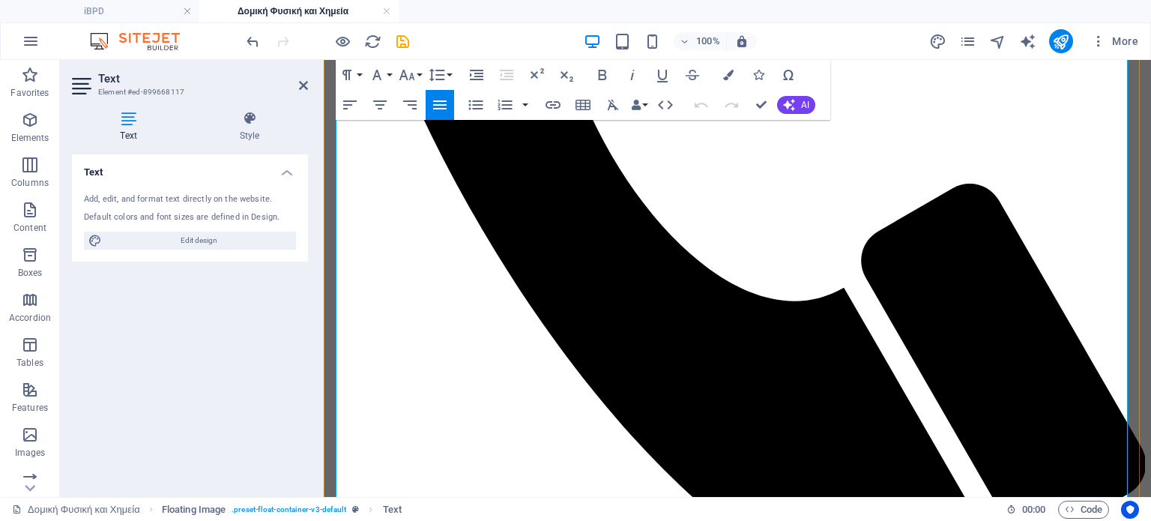
click at [303, 81] on icon at bounding box center [303, 85] width 9 height 12
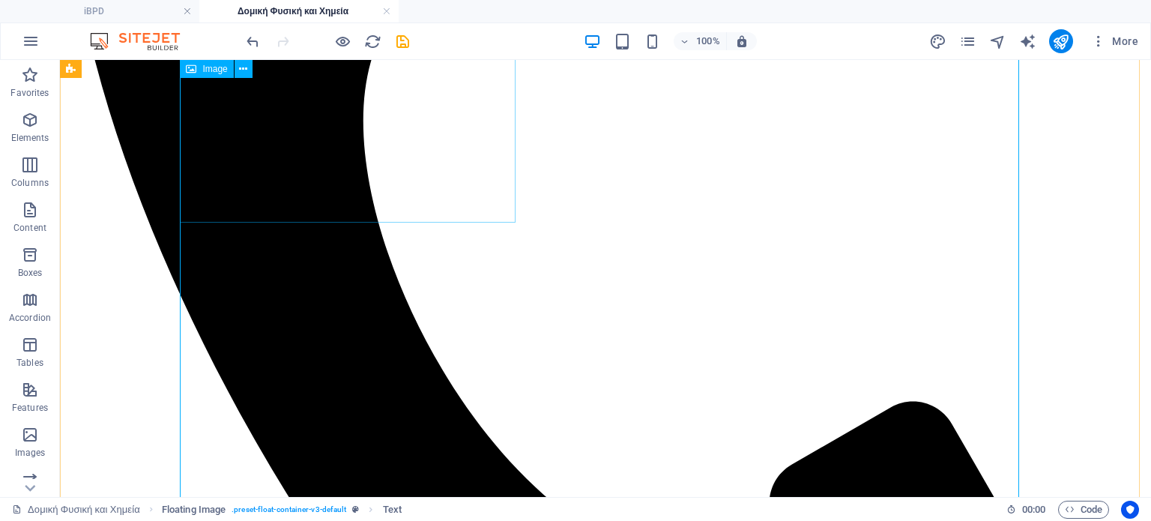
scroll to position [546, 0]
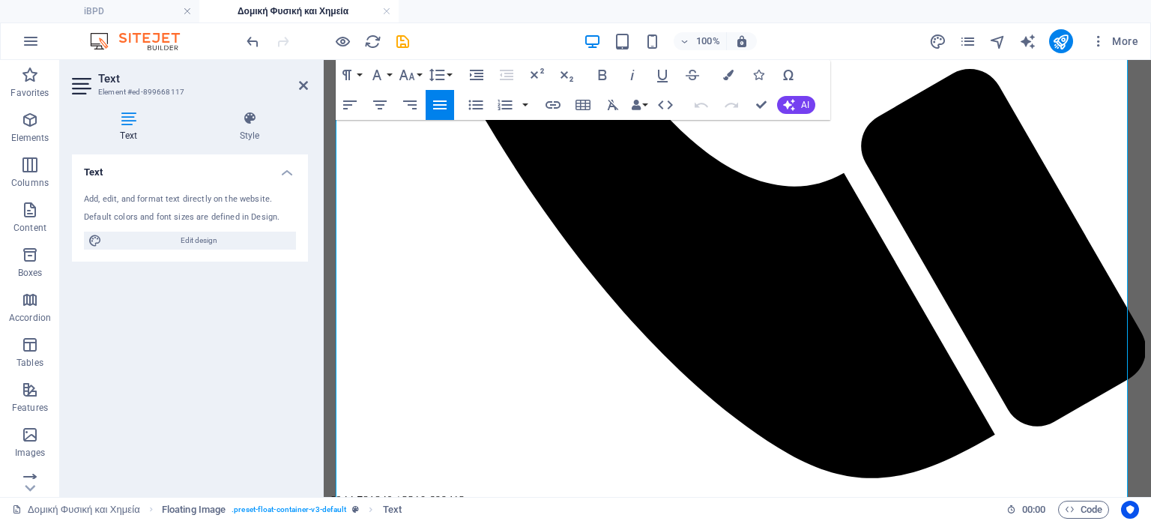
scroll to position [690, 0]
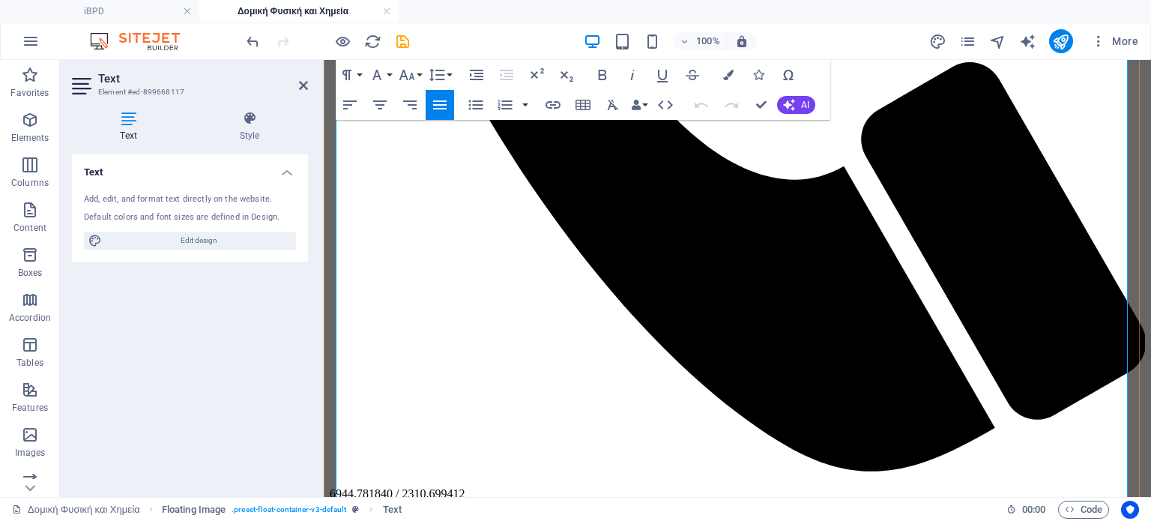
drag, startPoint x: 651, startPoint y: 185, endPoint x: 970, endPoint y: 188, distance: 319.4
copy span "τα υλικά δοκιμάζονται από τη θερμοκρασία και την υγρασία"
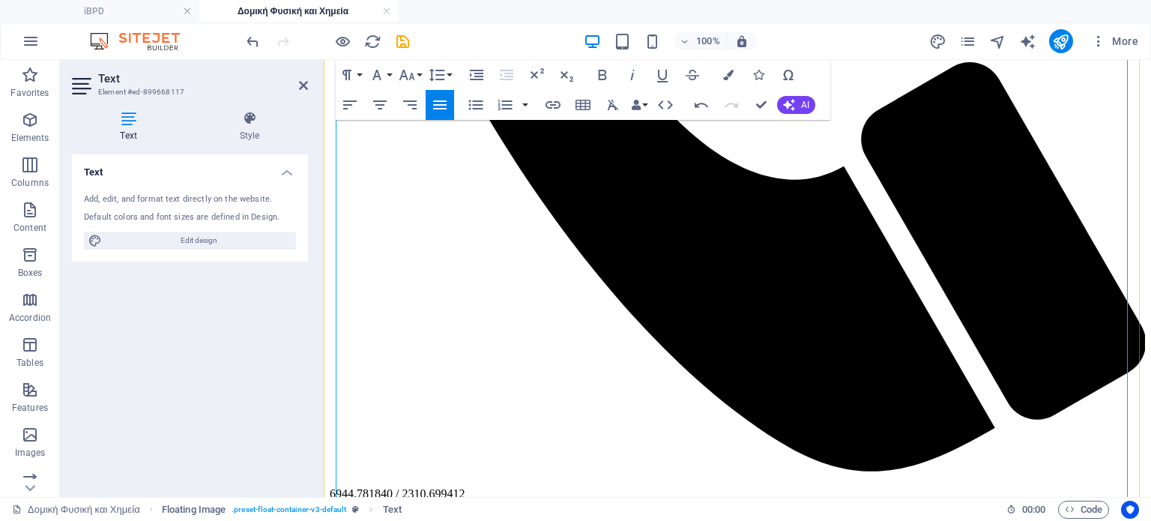
drag, startPoint x: 958, startPoint y: 166, endPoint x: 1029, endPoint y: 162, distance: 70.6
drag, startPoint x: 978, startPoint y: 164, endPoint x: 1030, endPoint y: 166, distance: 51.8
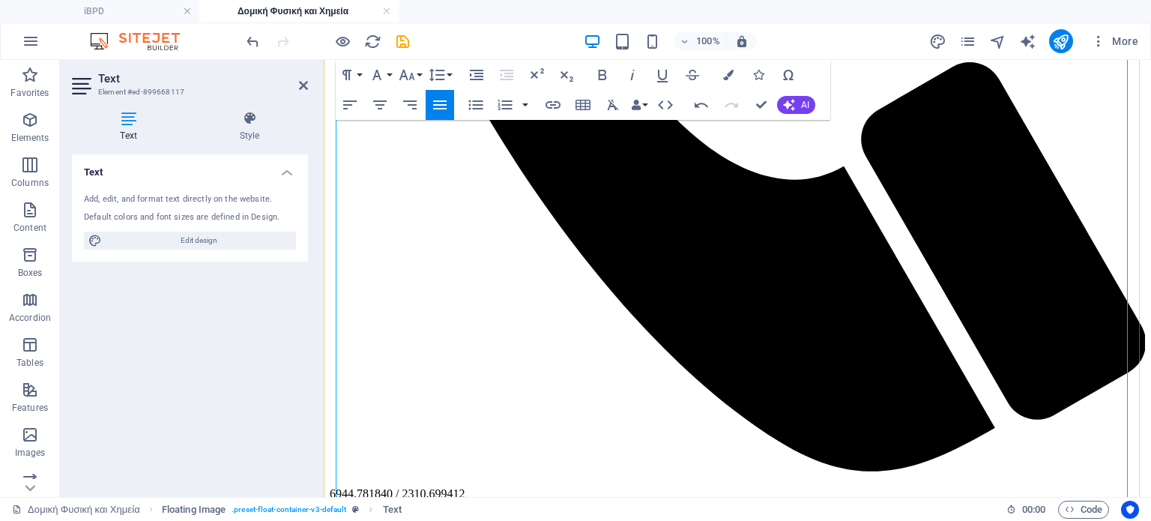
drag, startPoint x: 400, startPoint y: 205, endPoint x: 581, endPoint y: 211, distance: 181.5
drag, startPoint x: 400, startPoint y: 208, endPoint x: 581, endPoint y: 214, distance: 181.5
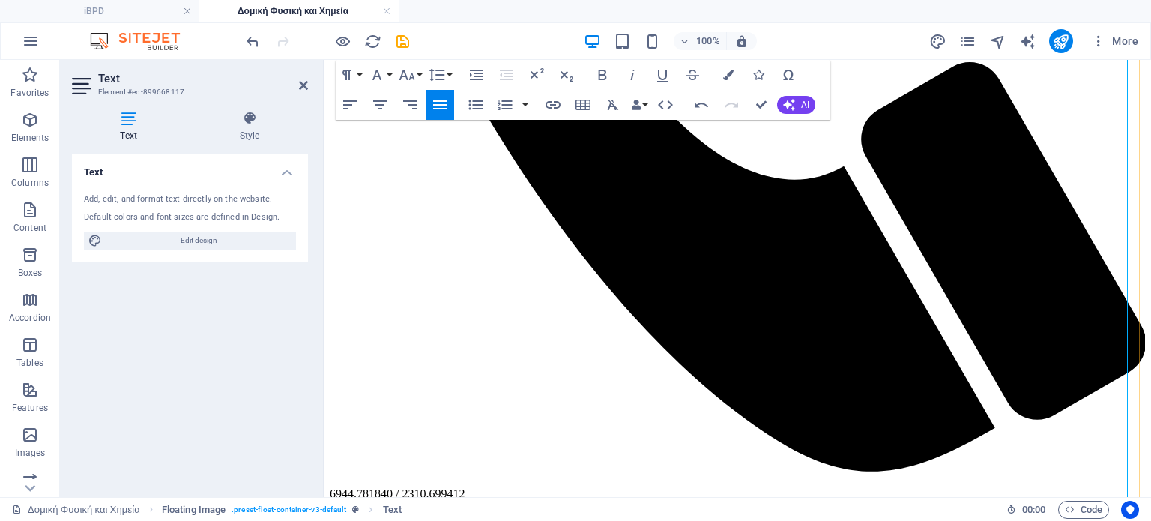
drag, startPoint x: 400, startPoint y: 205, endPoint x: 583, endPoint y: 208, distance: 183.7
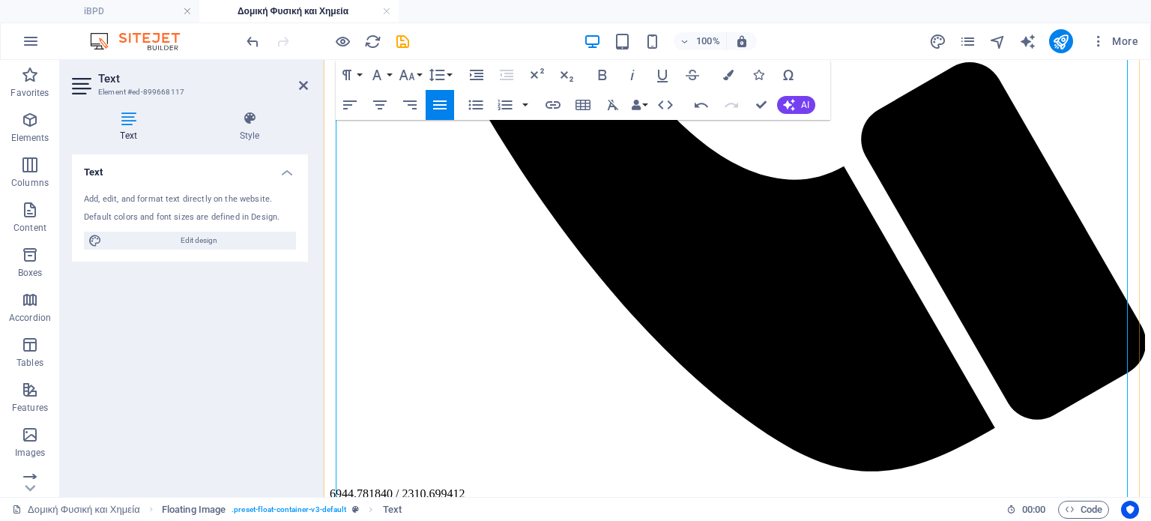
drag, startPoint x: 900, startPoint y: 164, endPoint x: 422, endPoint y: 188, distance: 478.1
click at [702, 104] on icon "button" at bounding box center [701, 105] width 13 height 5
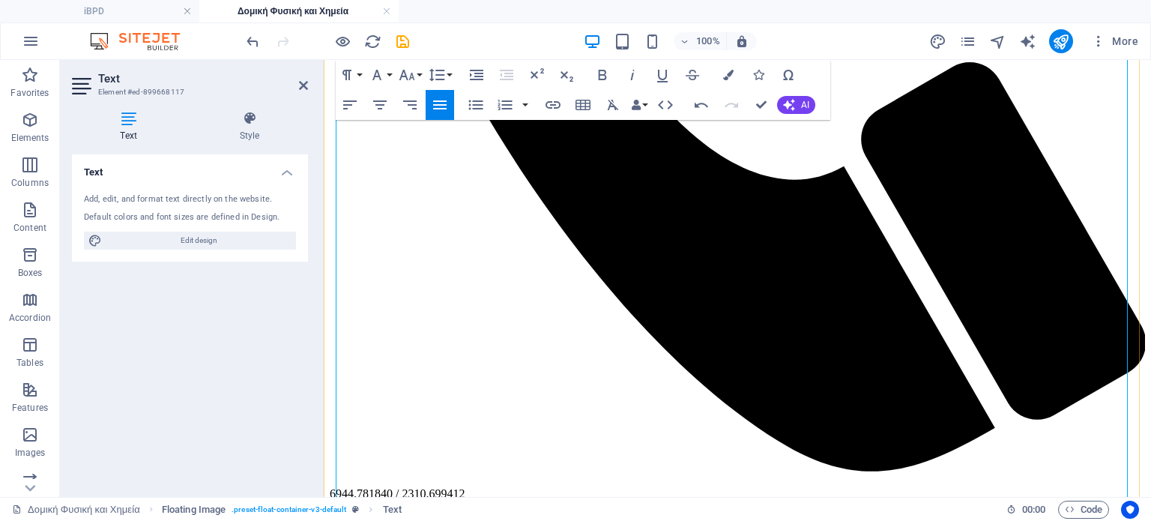
drag, startPoint x: 755, startPoint y: 187, endPoint x: 424, endPoint y: 186, distance: 330.6
click at [695, 100] on icon "button" at bounding box center [702, 105] width 18 height 18
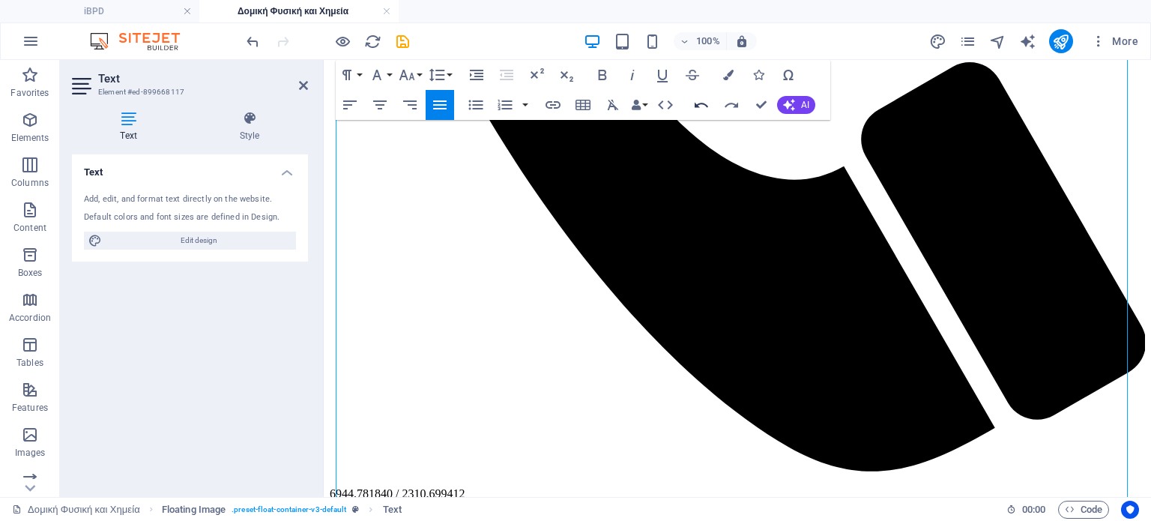
click at [695, 100] on icon "button" at bounding box center [702, 105] width 18 height 18
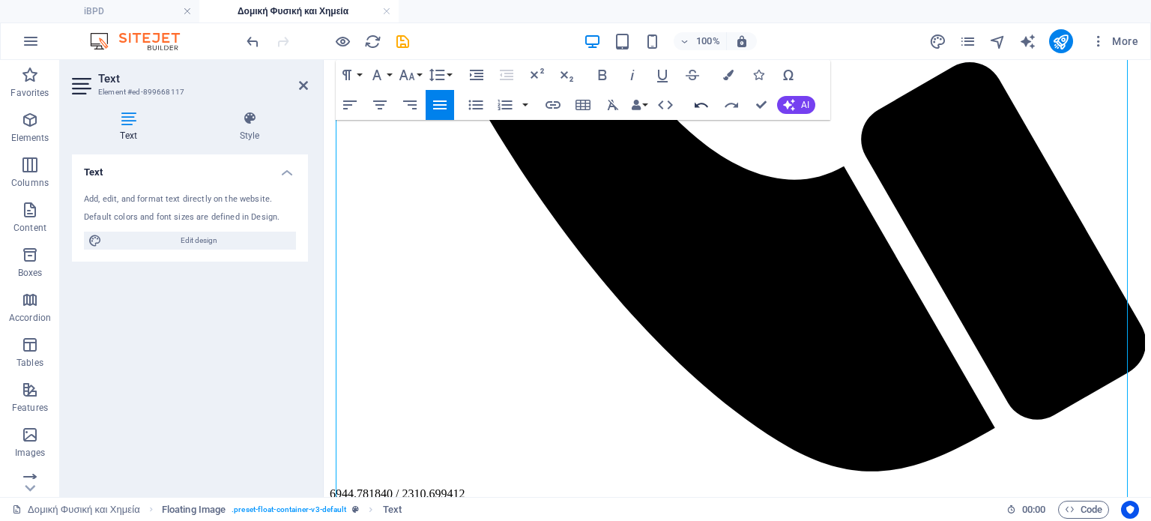
click at [695, 100] on icon "button" at bounding box center [702, 105] width 18 height 18
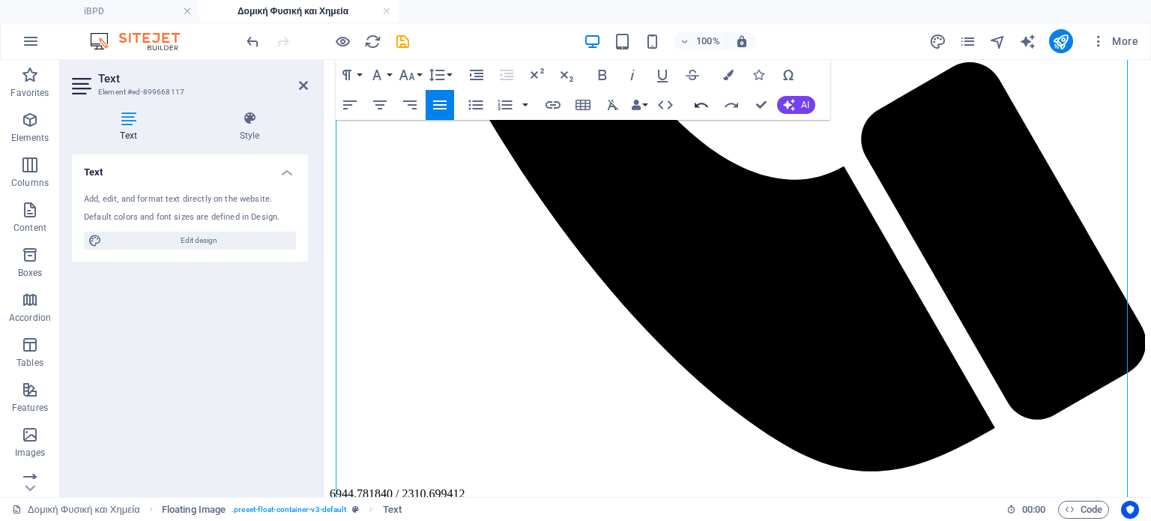
click at [695, 100] on icon "button" at bounding box center [702, 105] width 18 height 18
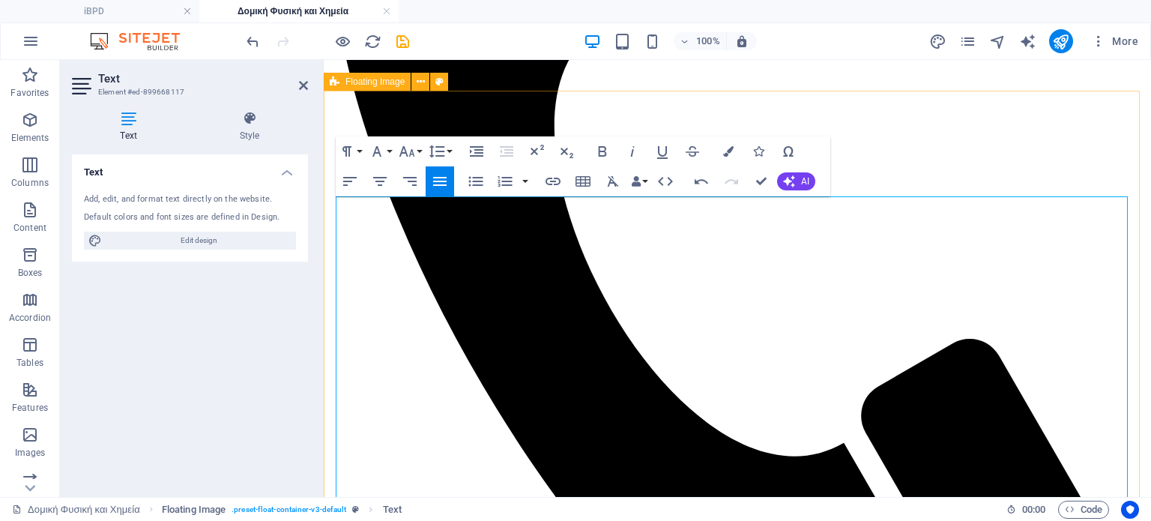
scroll to position [407, 0]
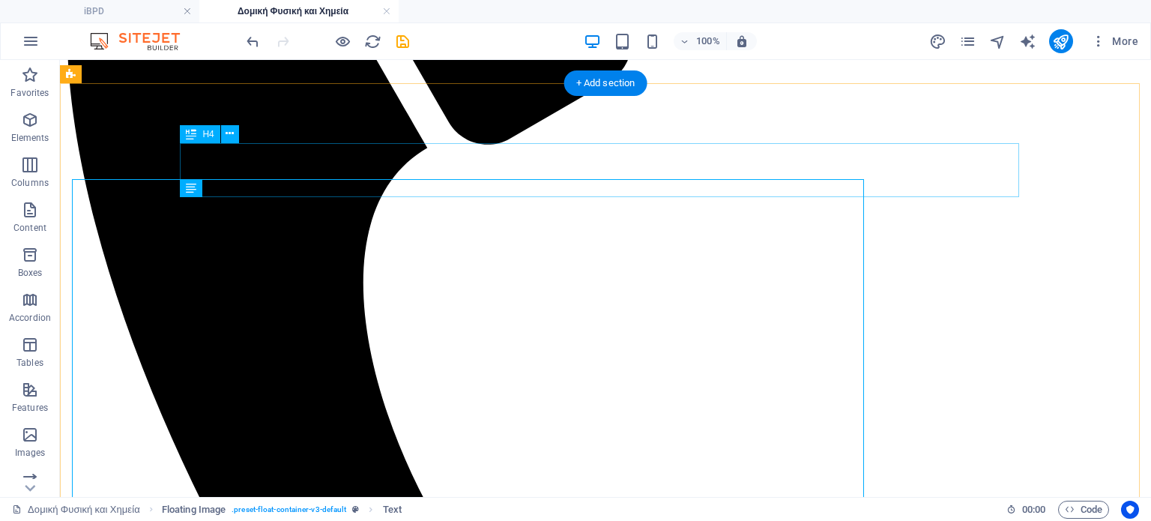
scroll to position [424, 0]
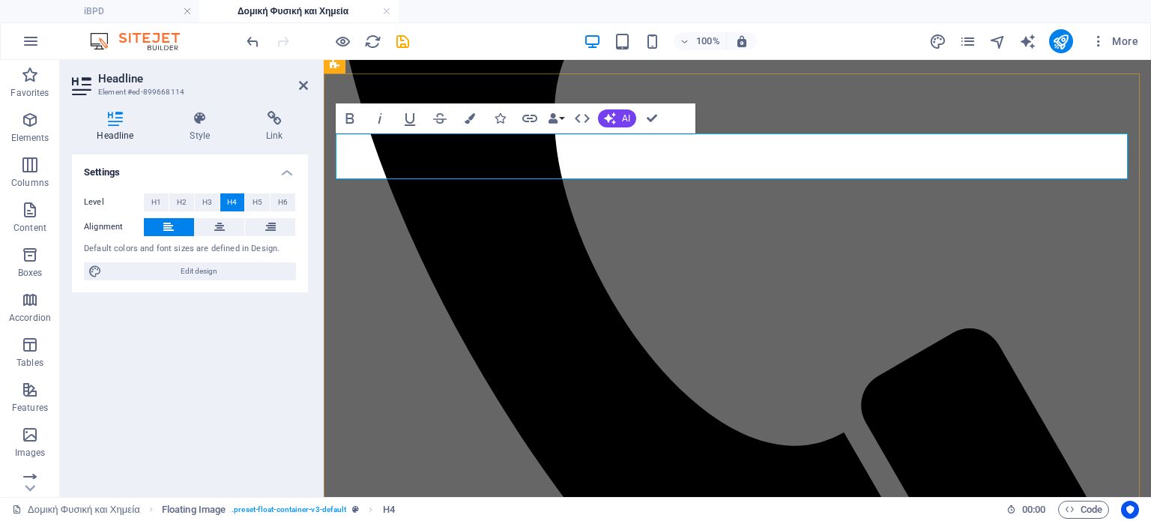
click at [304, 82] on icon at bounding box center [303, 85] width 9 height 12
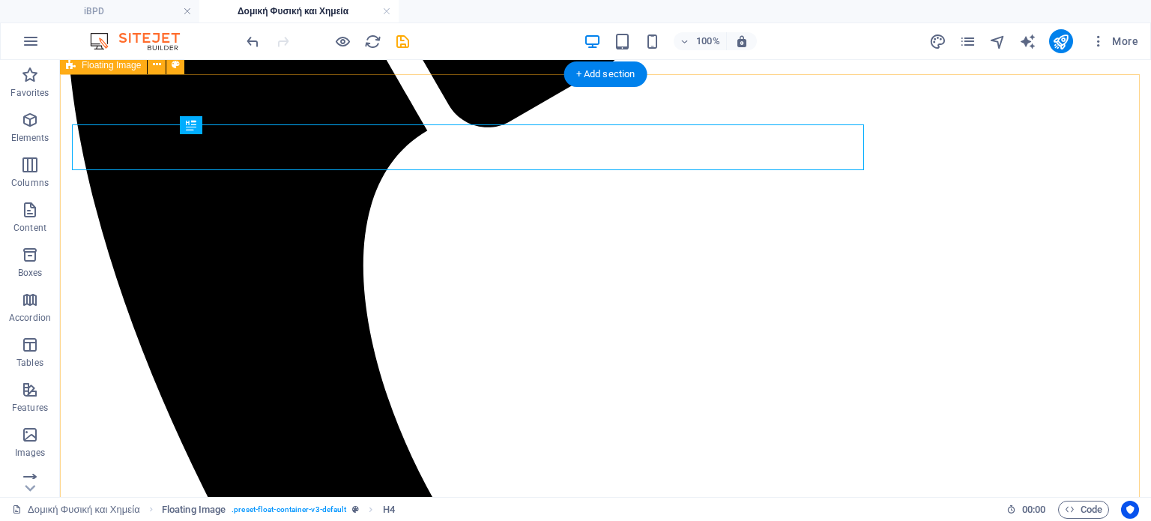
scroll to position [433, 0]
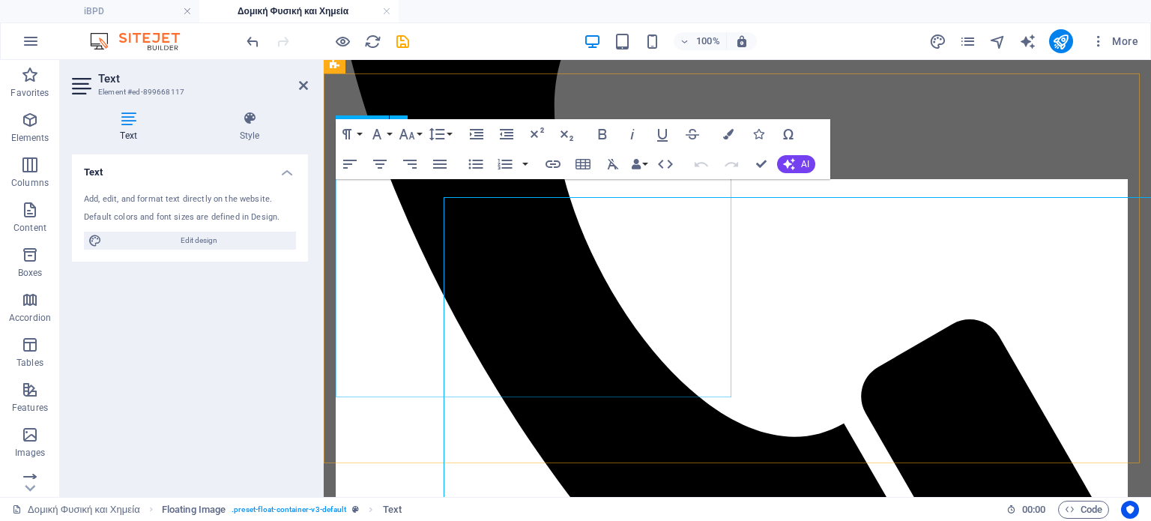
scroll to position [424, 0]
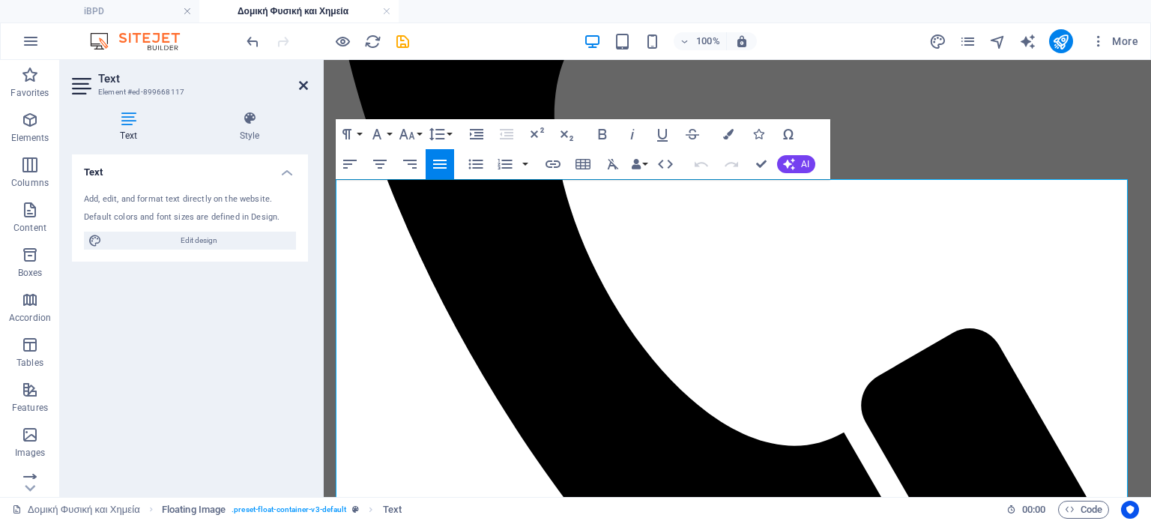
click at [299, 82] on icon at bounding box center [303, 85] width 9 height 12
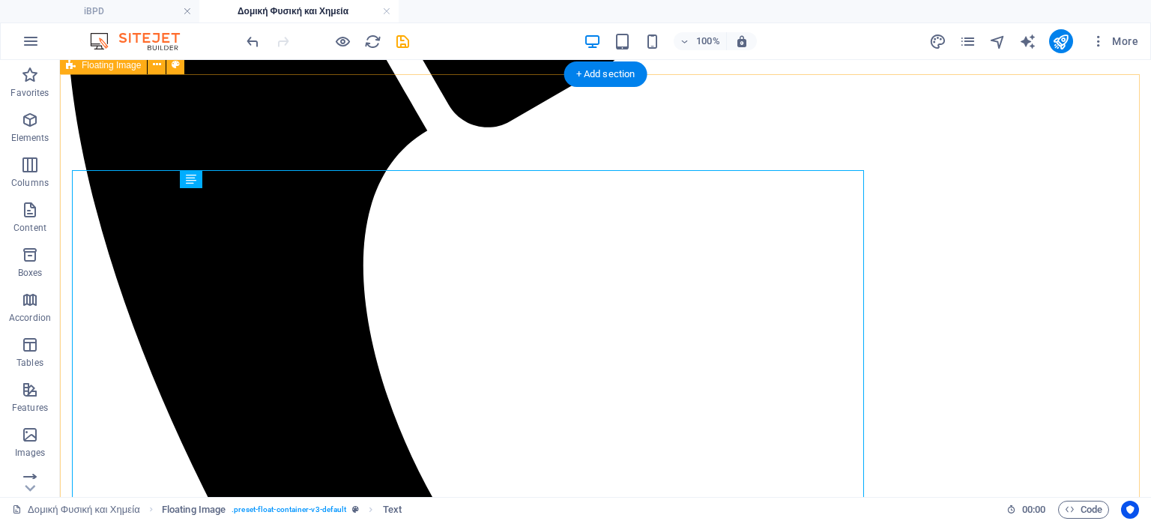
scroll to position [433, 0]
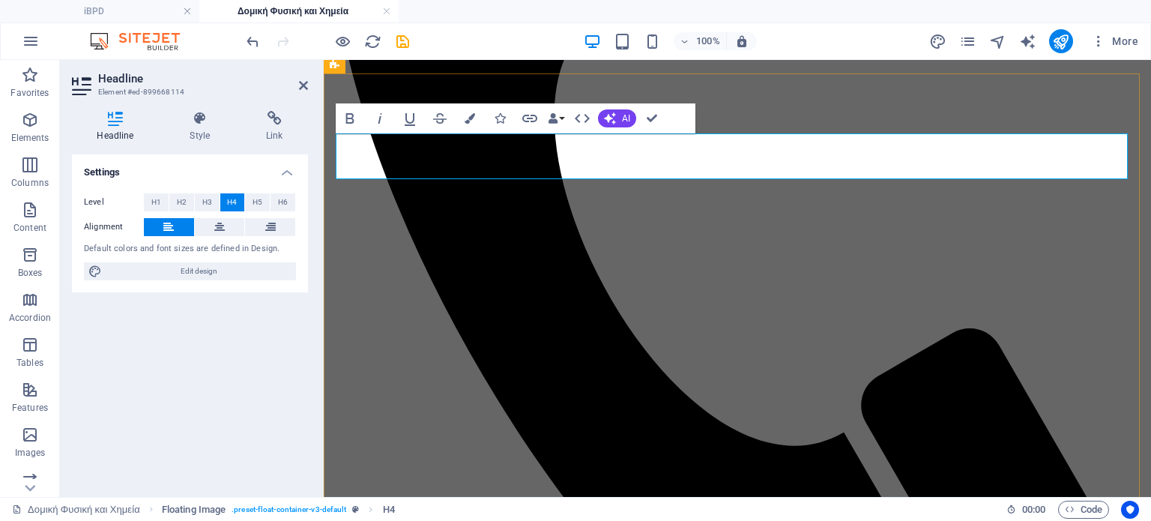
click at [303, 82] on icon at bounding box center [303, 85] width 9 height 12
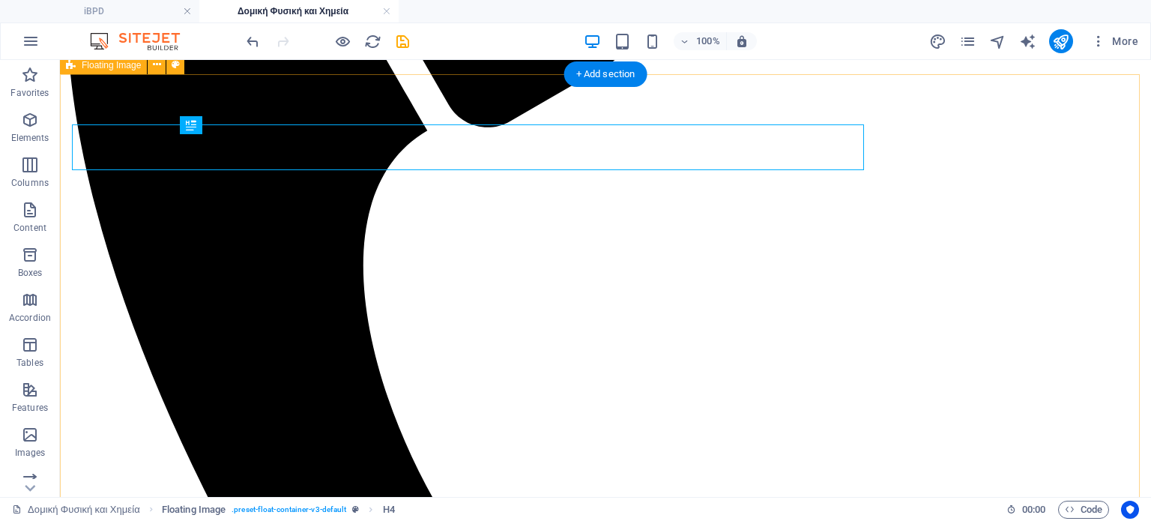
scroll to position [433, 0]
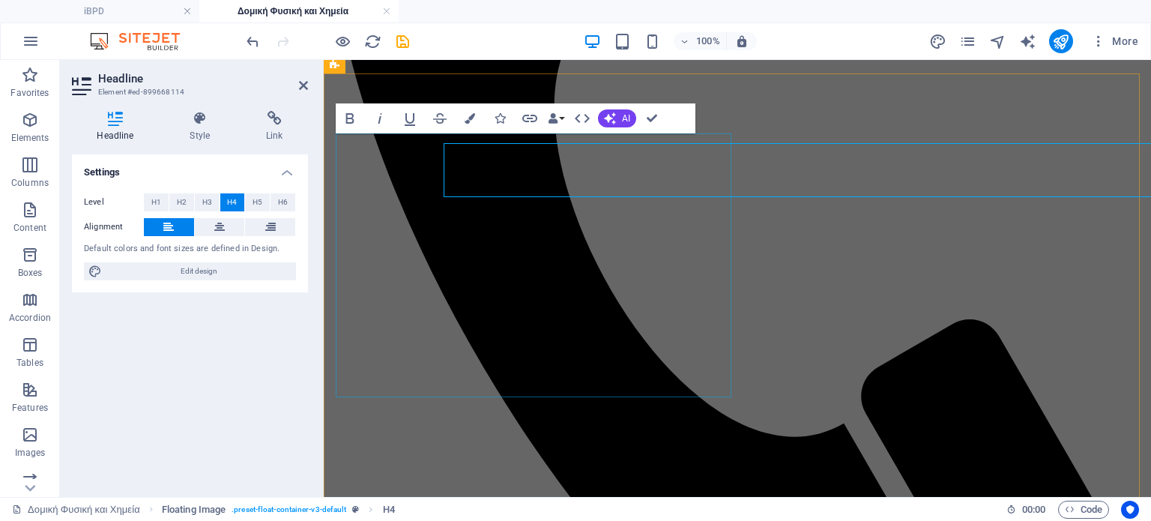
scroll to position [424, 0]
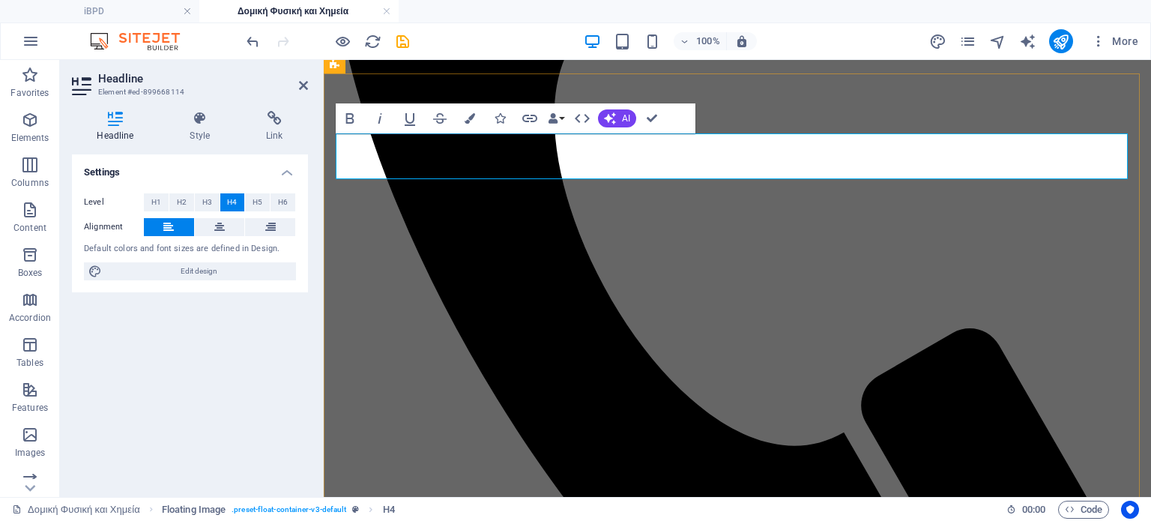
drag, startPoint x: 918, startPoint y: 170, endPoint x: 751, endPoint y: 140, distance: 169.1
copy h4 "Χημεία Δομικών Υλικών & Φυσική Δομικής Μηχανικής: Η Επιστήμη των Κτηρίων"
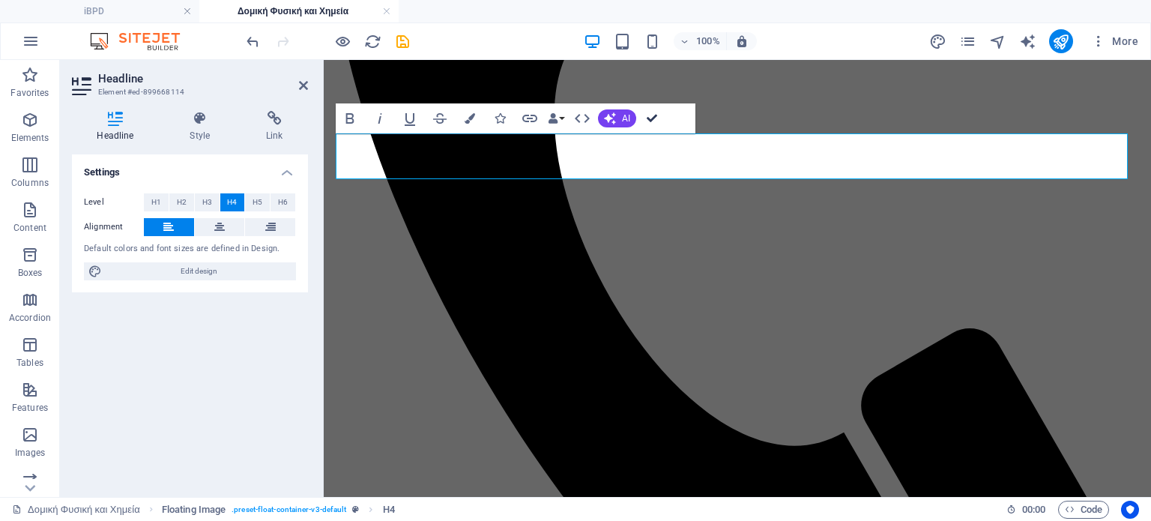
scroll to position [433, 0]
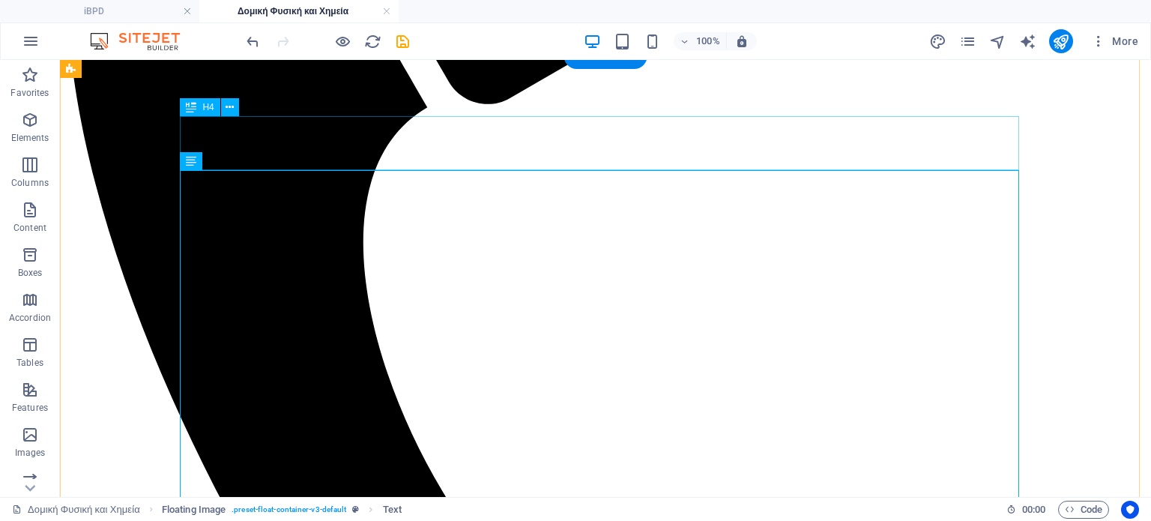
scroll to position [416, 0]
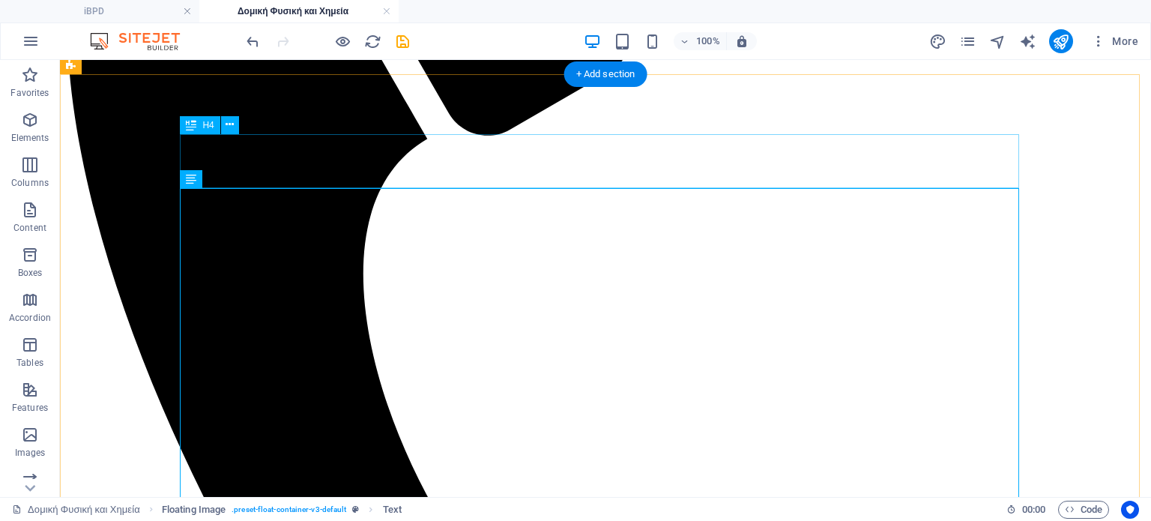
scroll to position [433, 0]
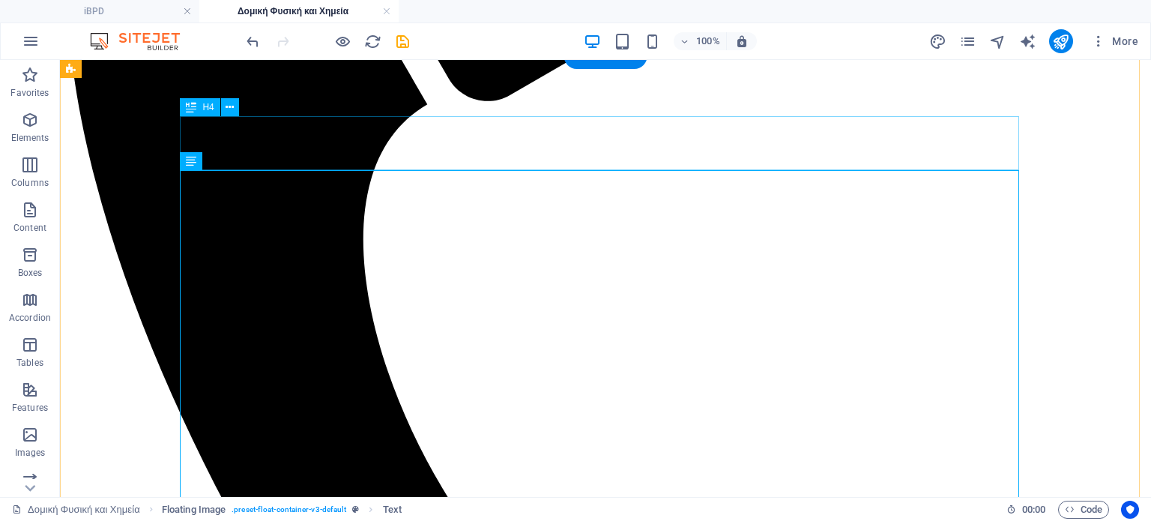
scroll to position [416, 0]
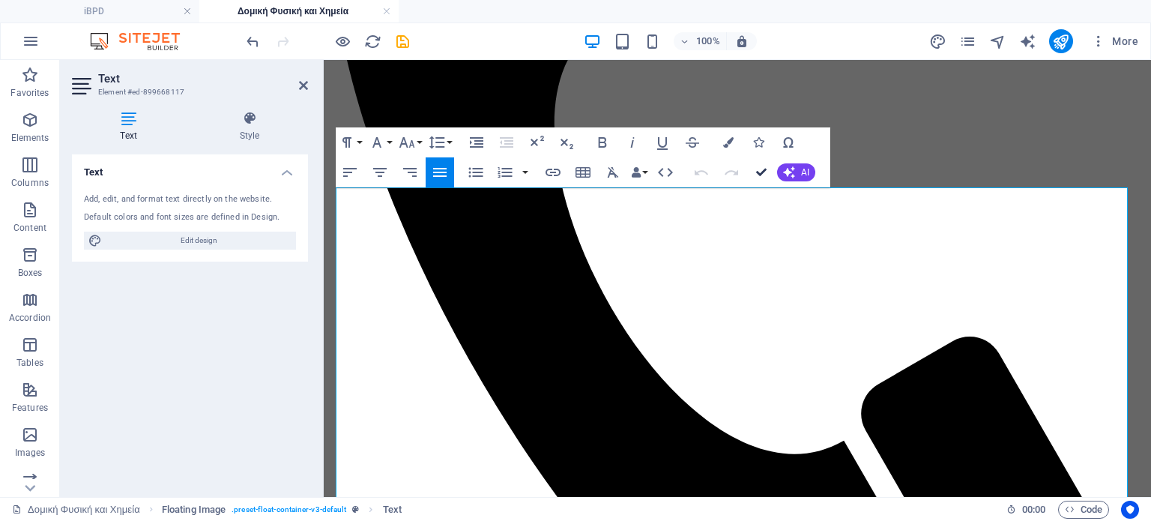
scroll to position [433, 0]
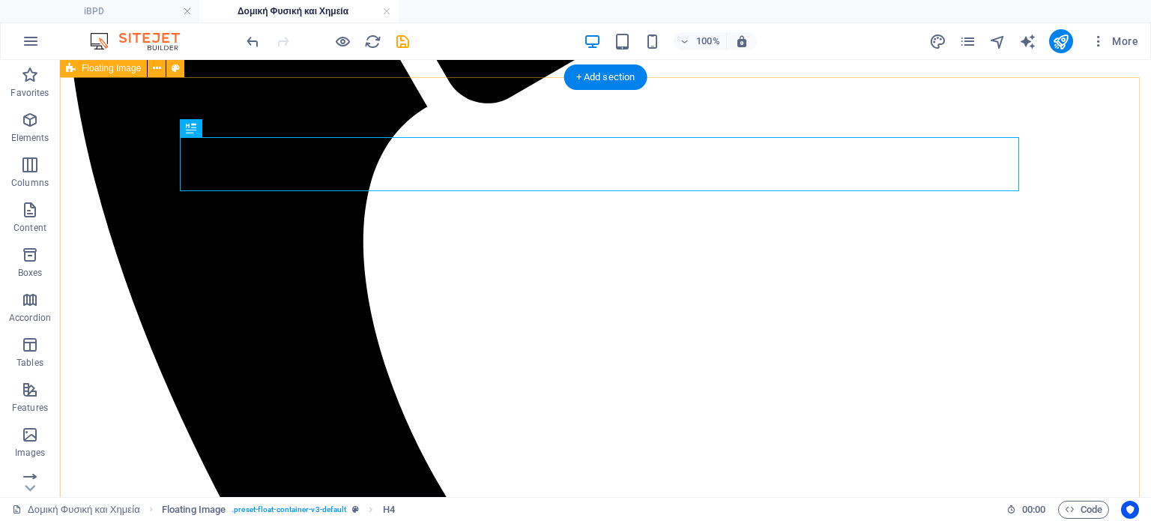
scroll to position [417, 0]
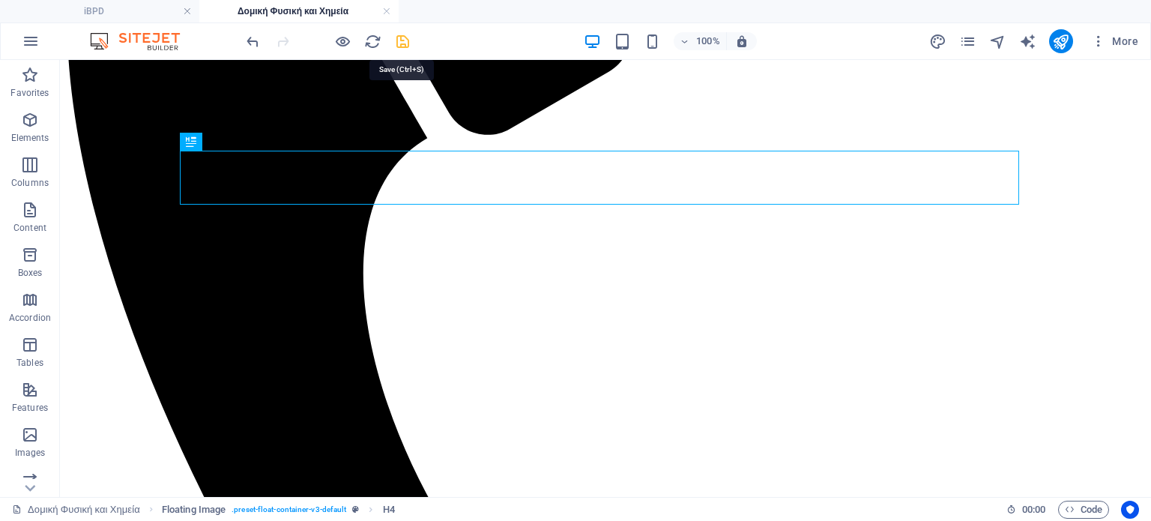
click at [409, 35] on icon "save" at bounding box center [402, 41] width 17 height 17
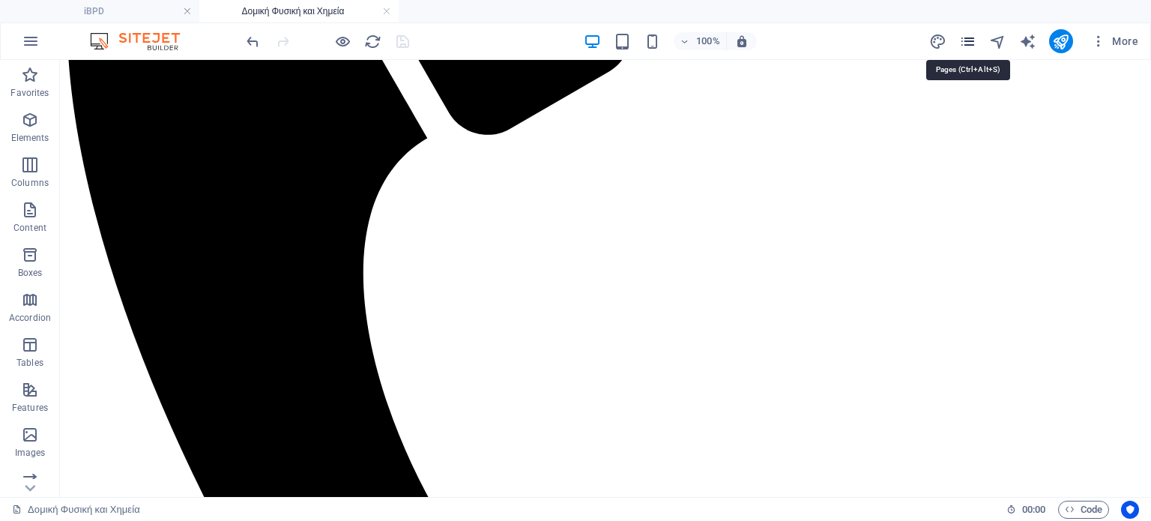
click at [969, 44] on icon "pages" at bounding box center [968, 41] width 17 height 17
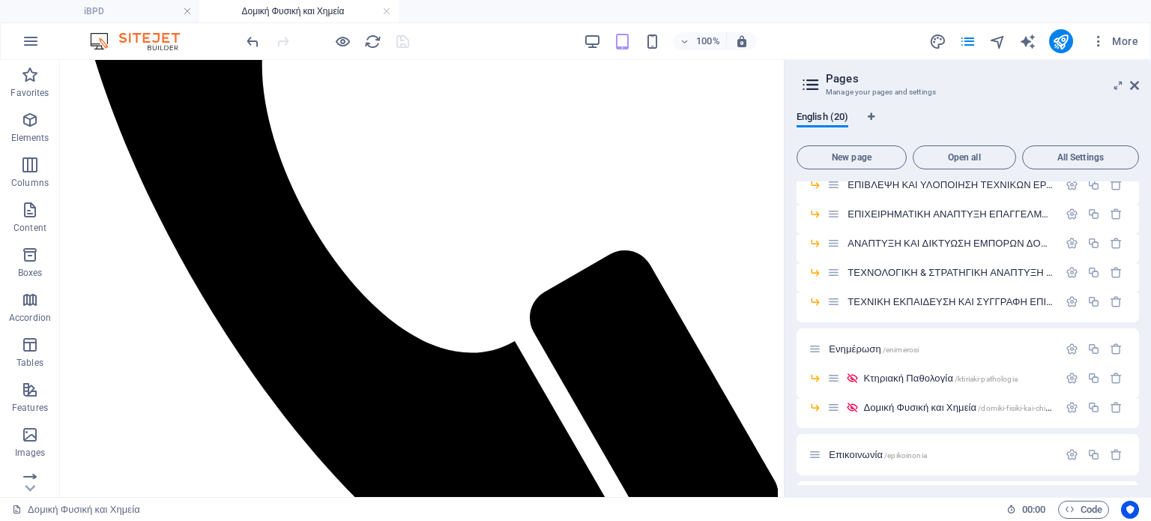
scroll to position [388, 0]
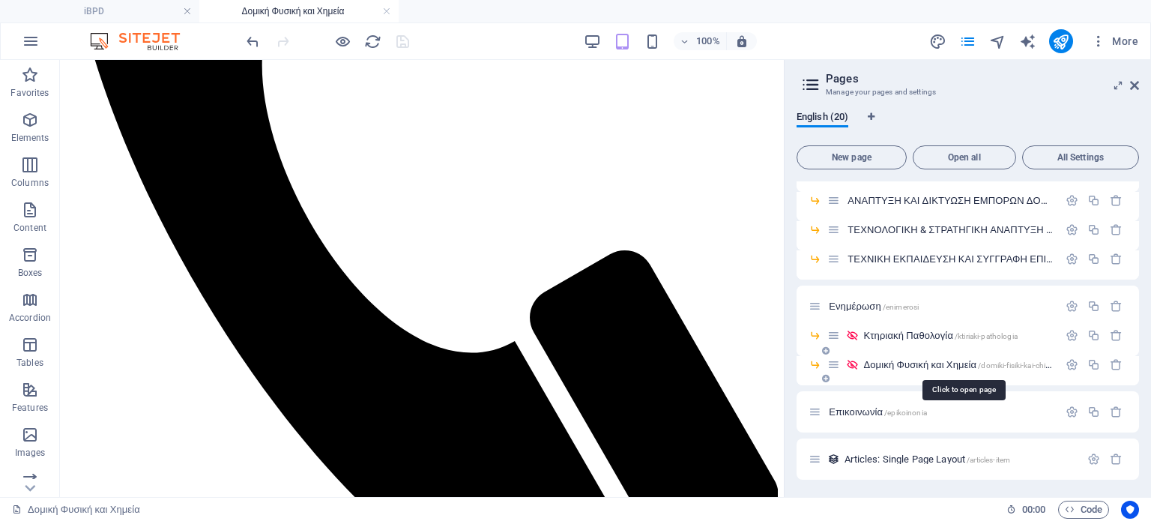
click at [931, 361] on span "Δομική Φυσική και Χημεία /domiki-fisiki-kai-chimia" at bounding box center [961, 364] width 194 height 11
click at [912, 362] on span "Δομική Φυσική και Χημεία /domiki-fisiki-kai-chimia" at bounding box center [961, 364] width 194 height 11
click at [849, 304] on span "Ενημέρωση /enimerosi" at bounding box center [874, 306] width 90 height 11
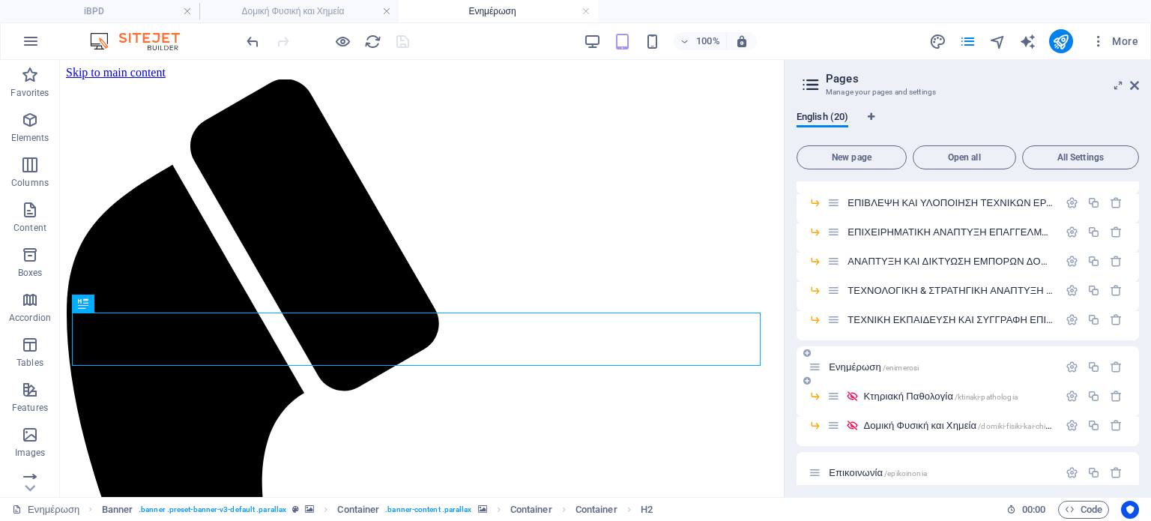
scroll to position [0, 0]
click at [1134, 84] on icon at bounding box center [1134, 85] width 9 height 12
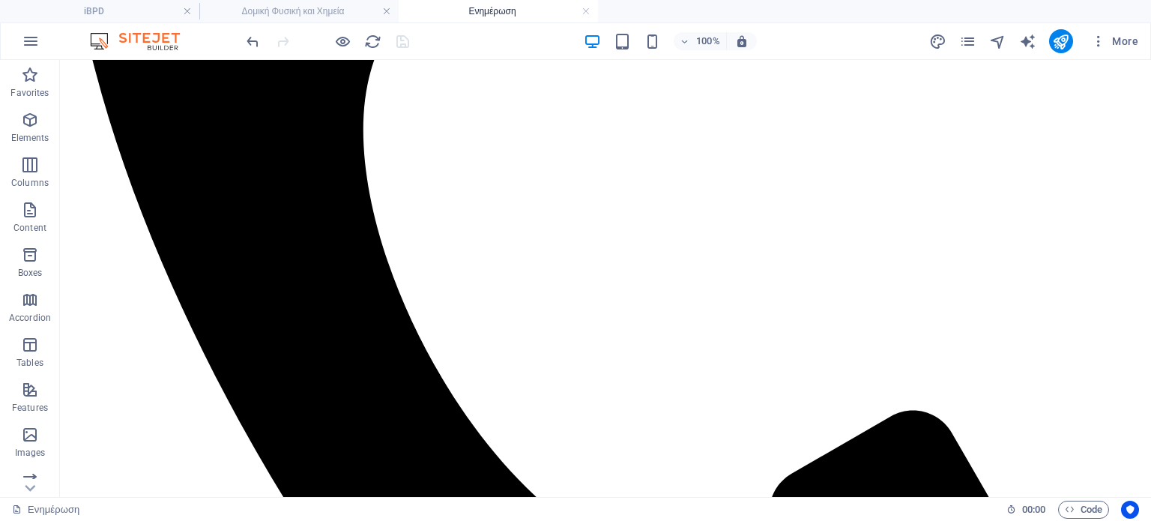
scroll to position [570, 0]
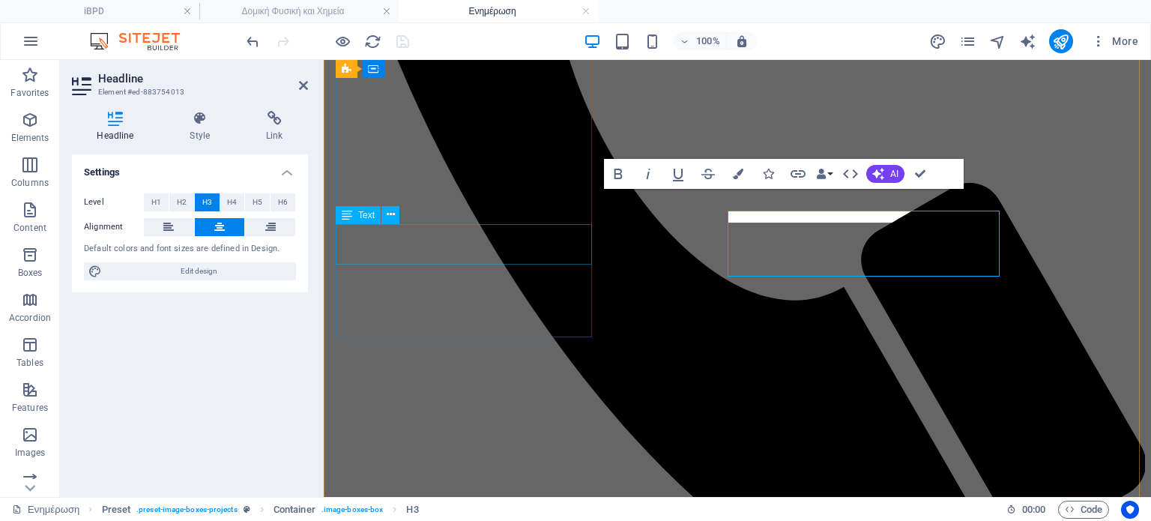
scroll to position [561, 0]
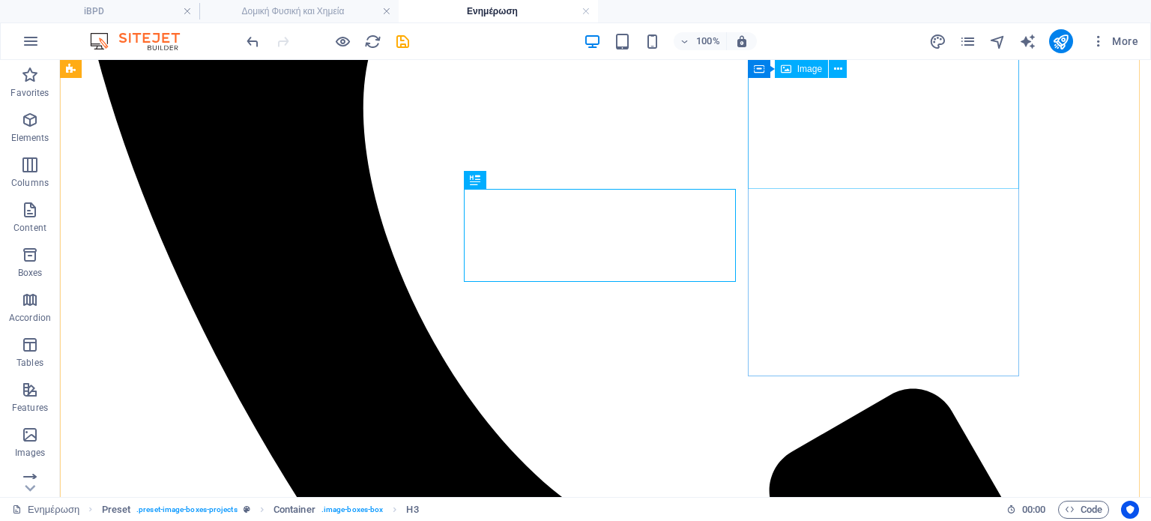
scroll to position [580, 0]
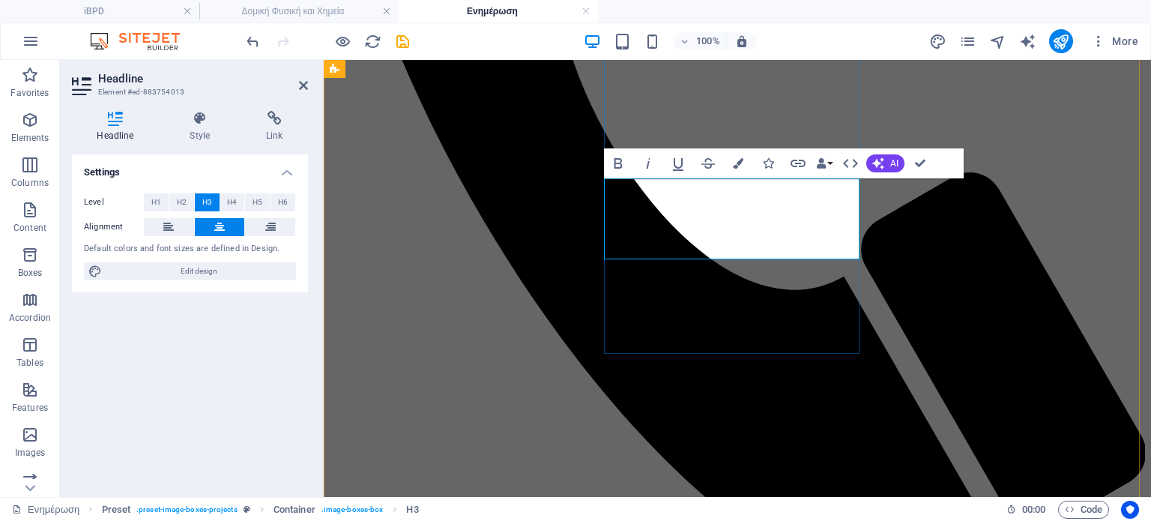
scroll to position [571, 0]
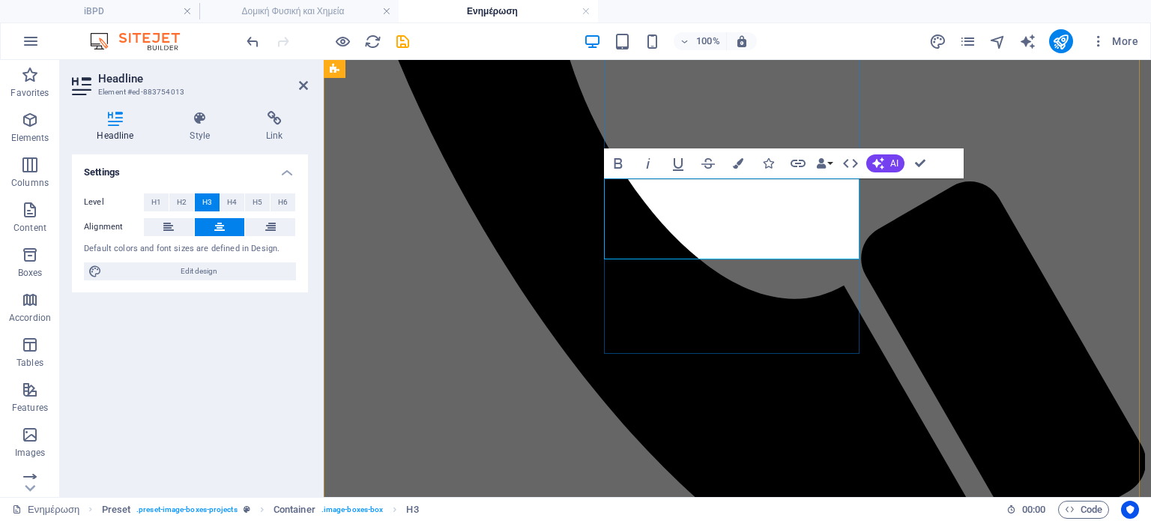
drag, startPoint x: 759, startPoint y: 222, endPoint x: 623, endPoint y: 205, distance: 136.7
drag, startPoint x: 797, startPoint y: 200, endPoint x: 755, endPoint y: 228, distance: 50.3
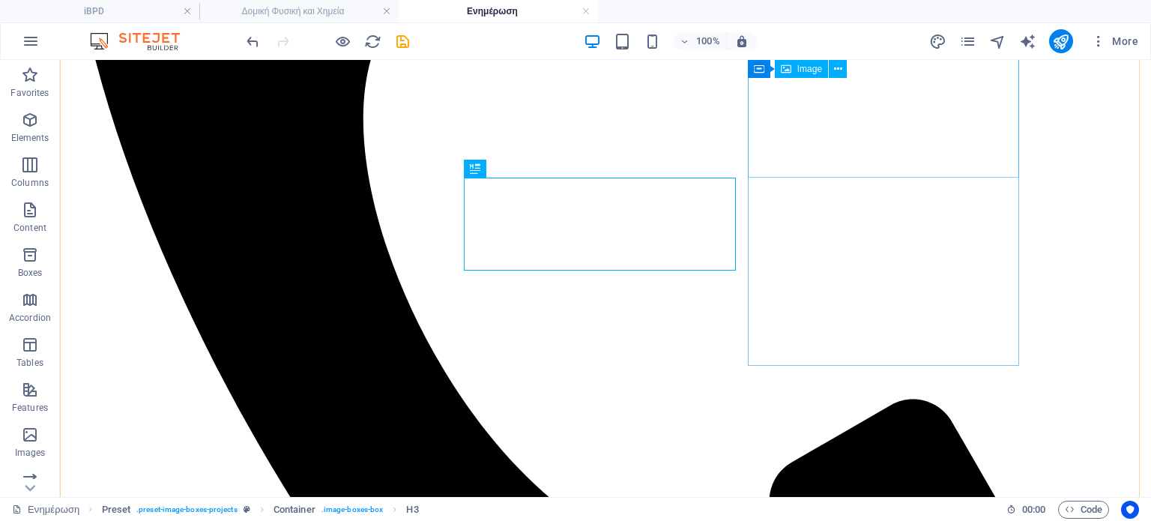
scroll to position [593, 0]
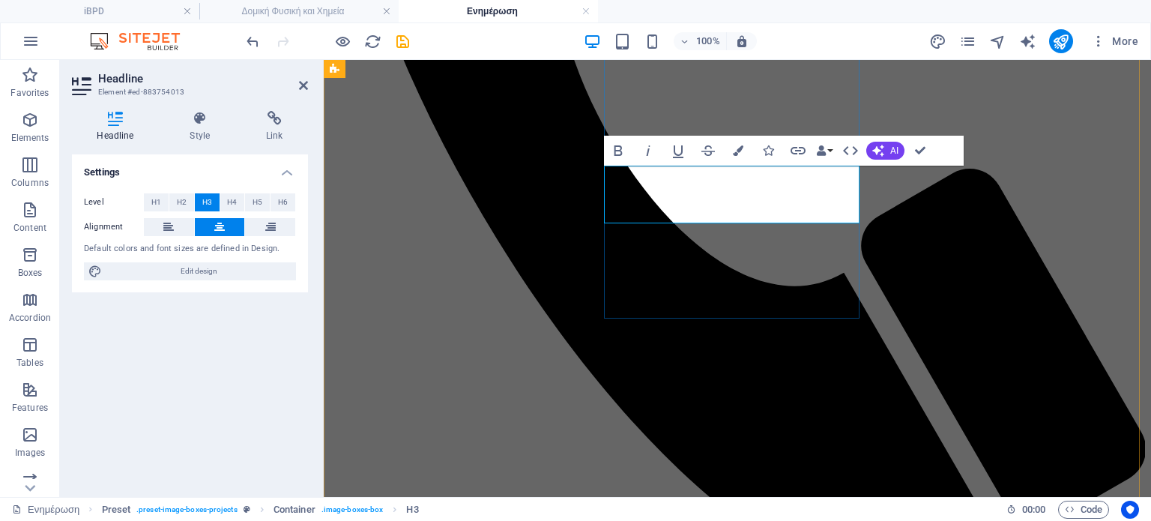
click at [305, 86] on icon at bounding box center [303, 85] width 9 height 12
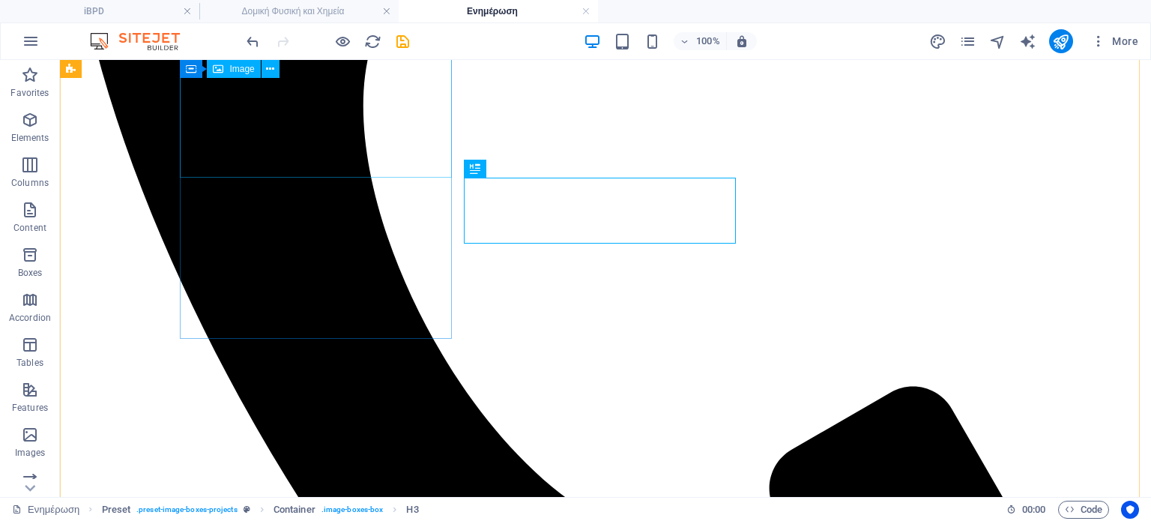
scroll to position [593, 0]
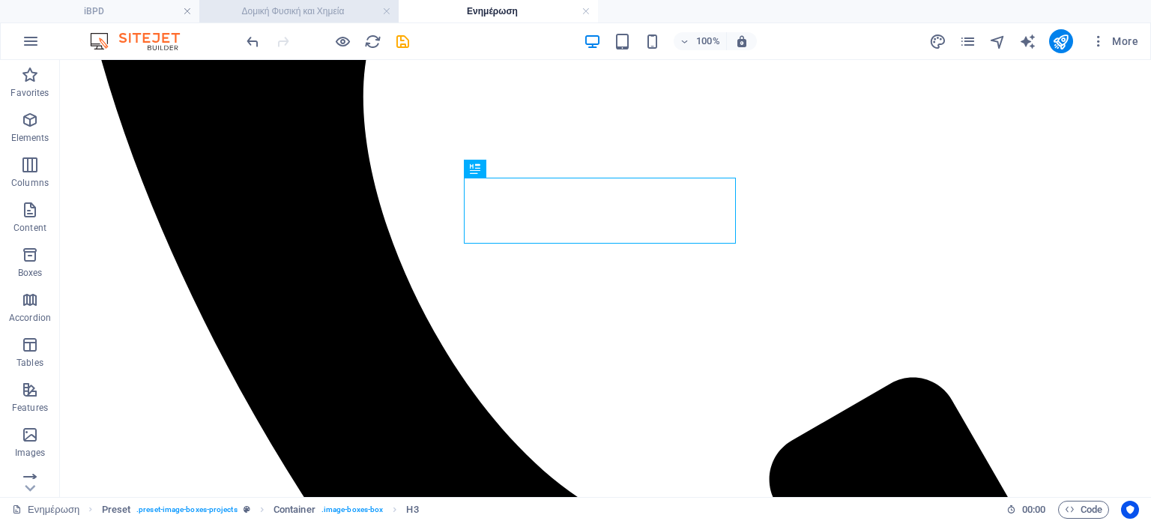
click at [327, 11] on h4 "Δομική Φυσική και Χημεία" at bounding box center [298, 11] width 199 height 16
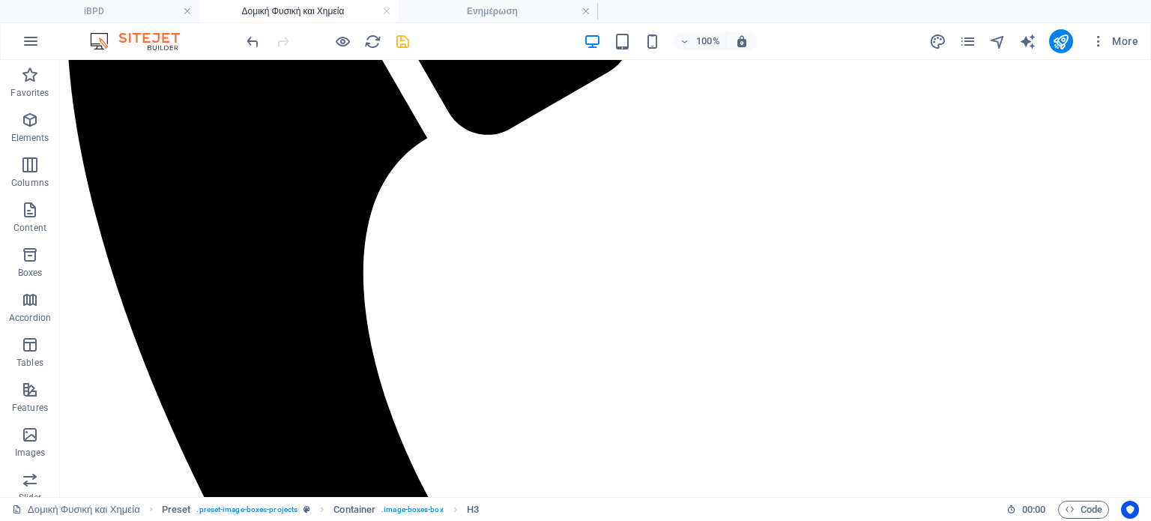
scroll to position [0, 0]
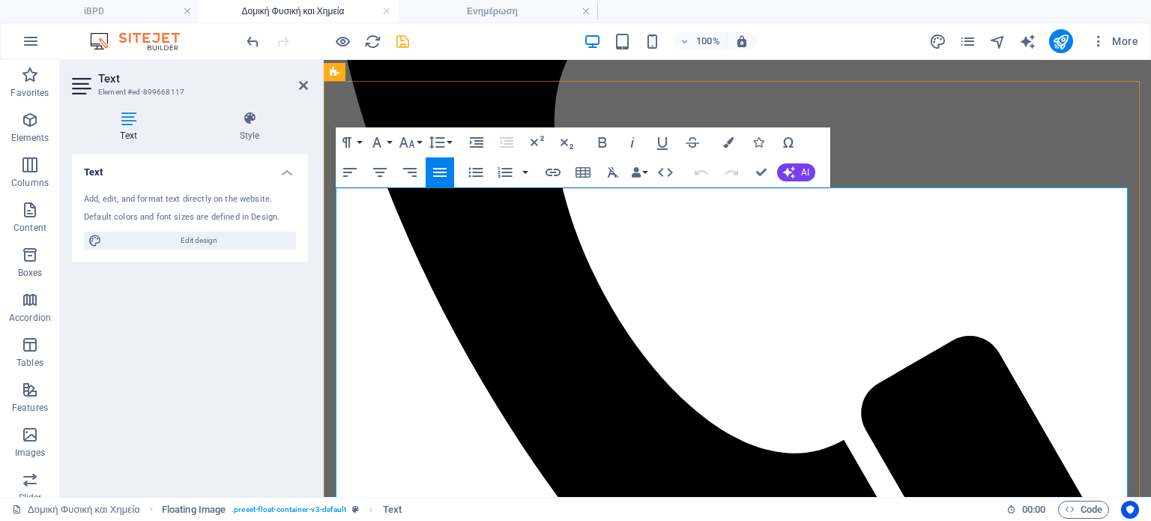
drag, startPoint x: 747, startPoint y: 194, endPoint x: 1028, endPoint y: 211, distance: 281.6
copy span "Η Χημεία Δομικών Υλικών και η Φυσική Δομικής Μηχανικής αποτελούν τα θεμέλια της…"
click at [303, 89] on icon at bounding box center [303, 85] width 9 height 12
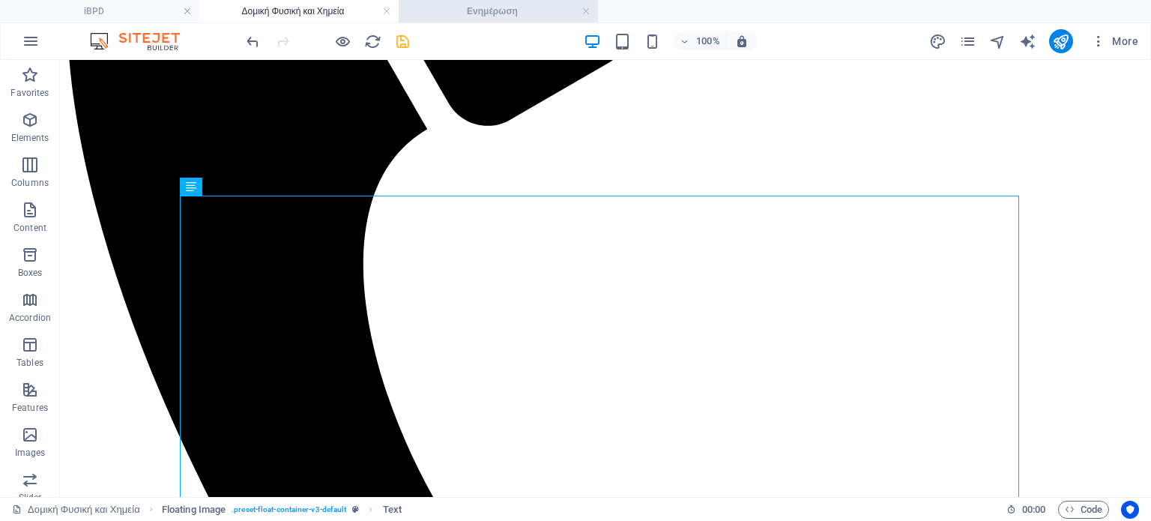
click at [488, 9] on h4 "Ενημέρωση" at bounding box center [498, 11] width 199 height 16
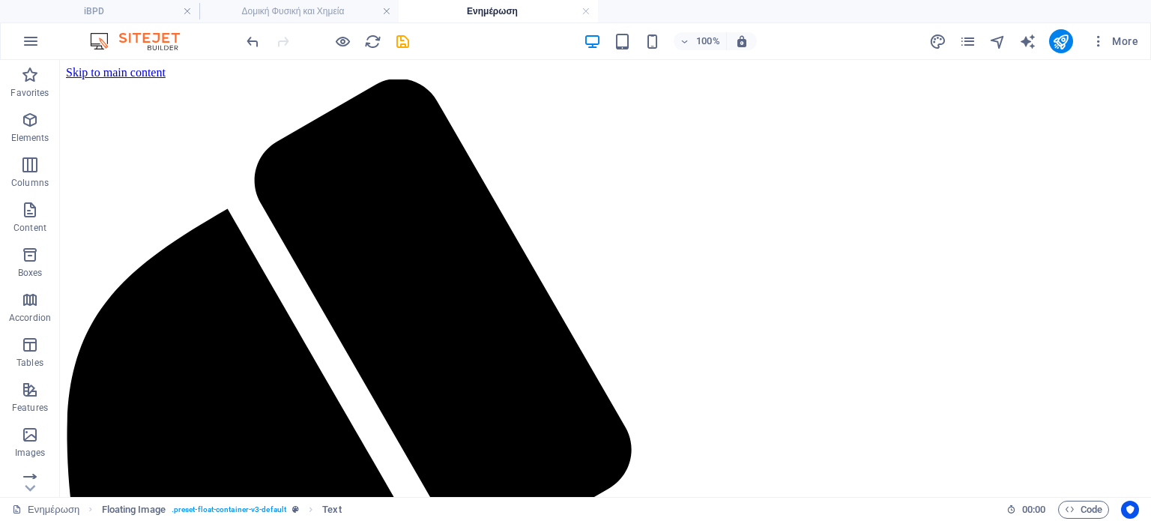
scroll to position [593, 0]
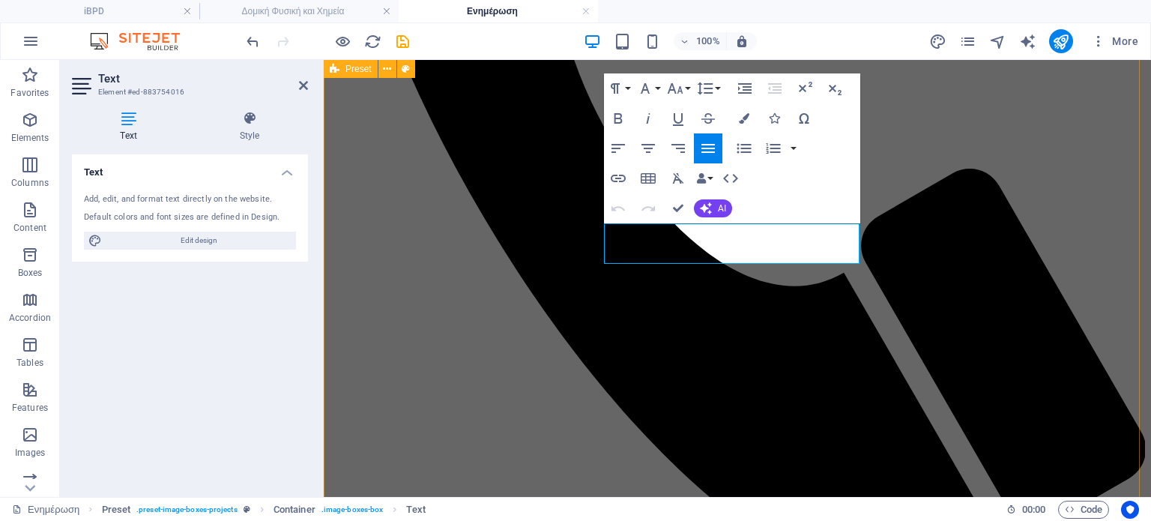
drag, startPoint x: 831, startPoint y: 254, endPoint x: 602, endPoint y: 238, distance: 230.0
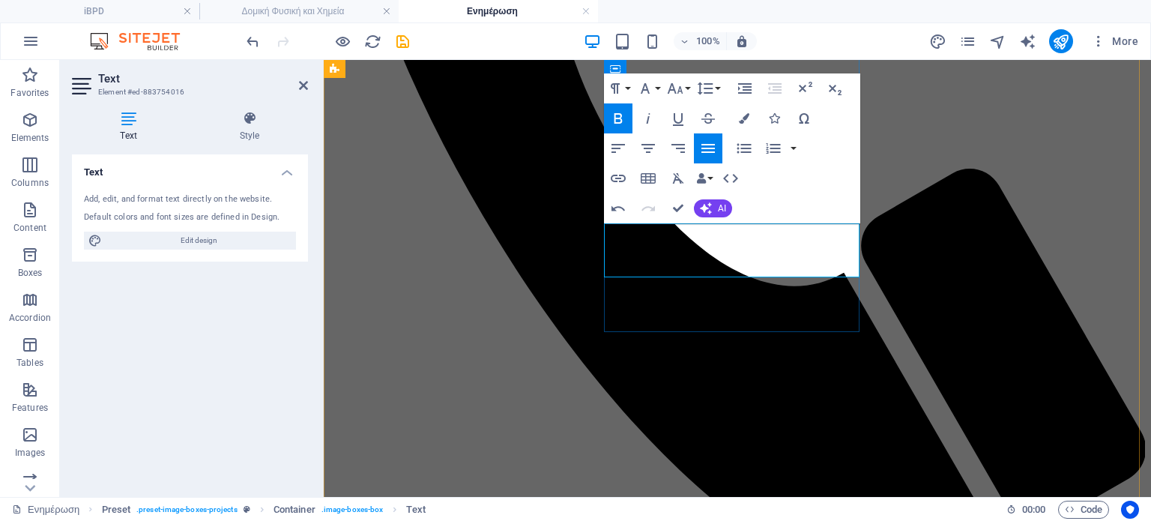
drag, startPoint x: 768, startPoint y: 254, endPoint x: 803, endPoint y: 264, distance: 35.8
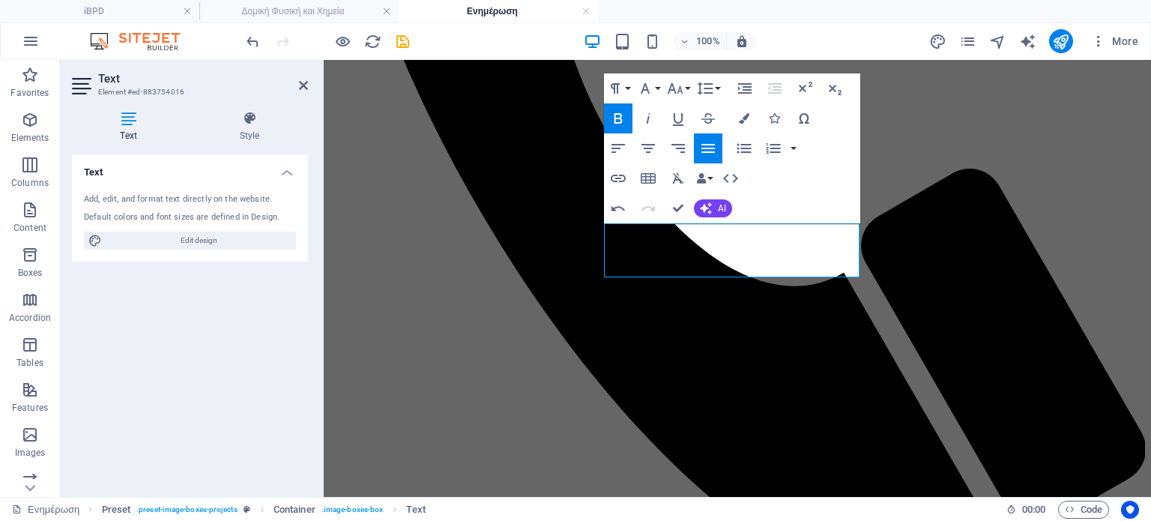
click at [621, 118] on icon "button" at bounding box center [618, 118] width 8 height 10
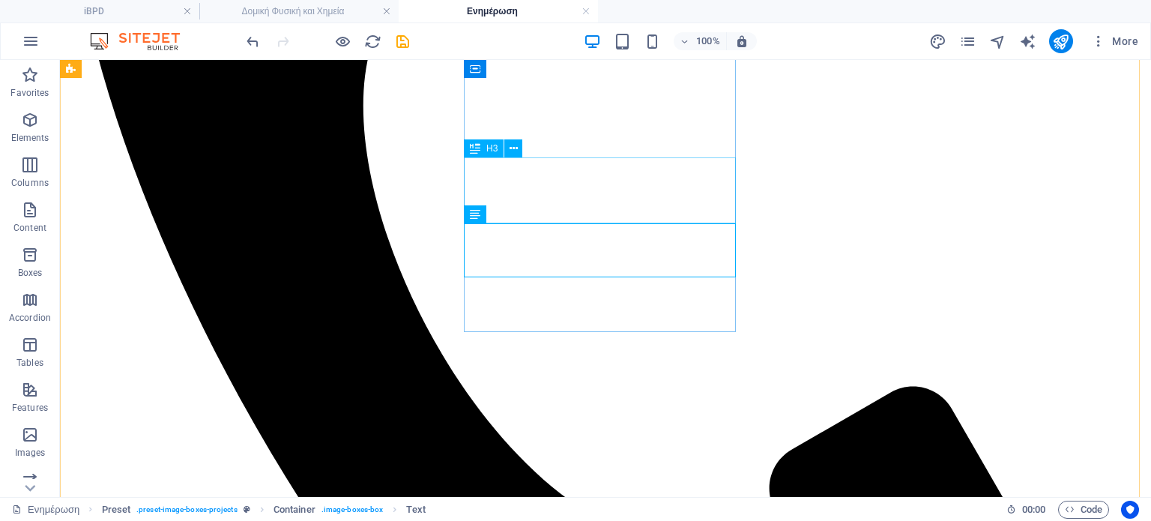
scroll to position [613, 0]
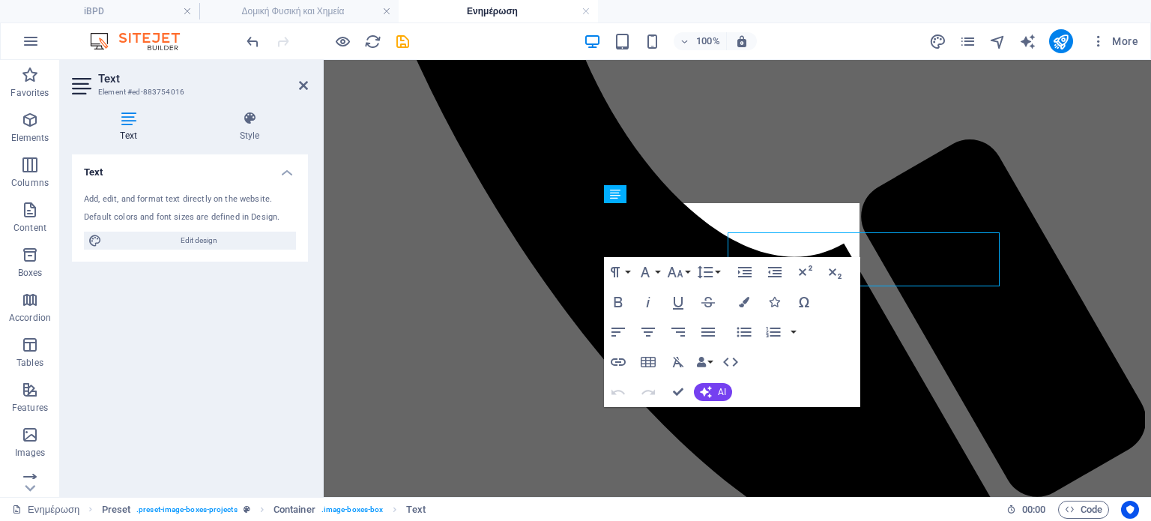
scroll to position [604, 0]
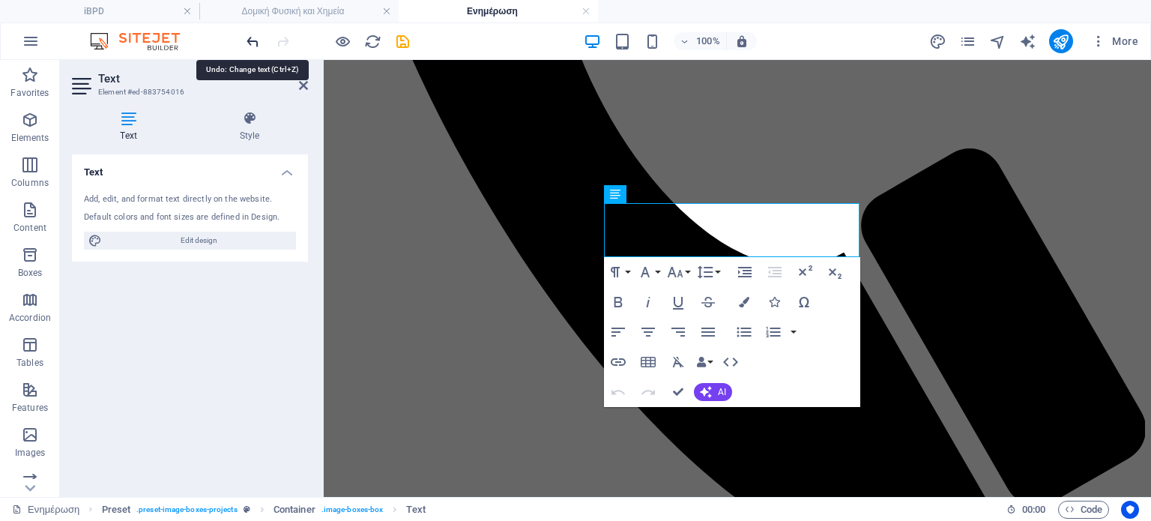
click at [250, 38] on icon "undo" at bounding box center [252, 41] width 17 height 17
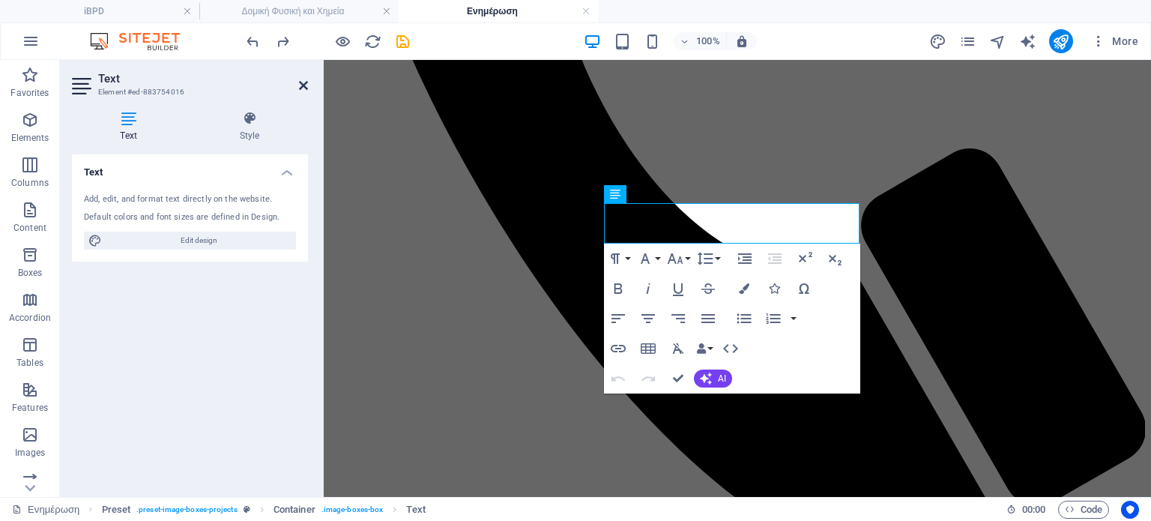
click at [307, 85] on icon at bounding box center [303, 85] width 9 height 12
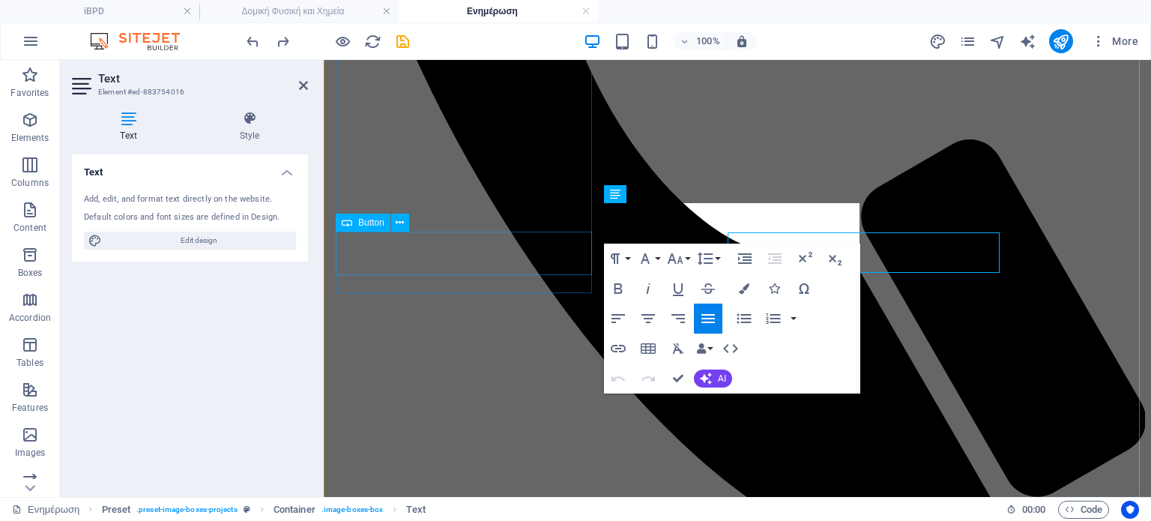
scroll to position [604, 0]
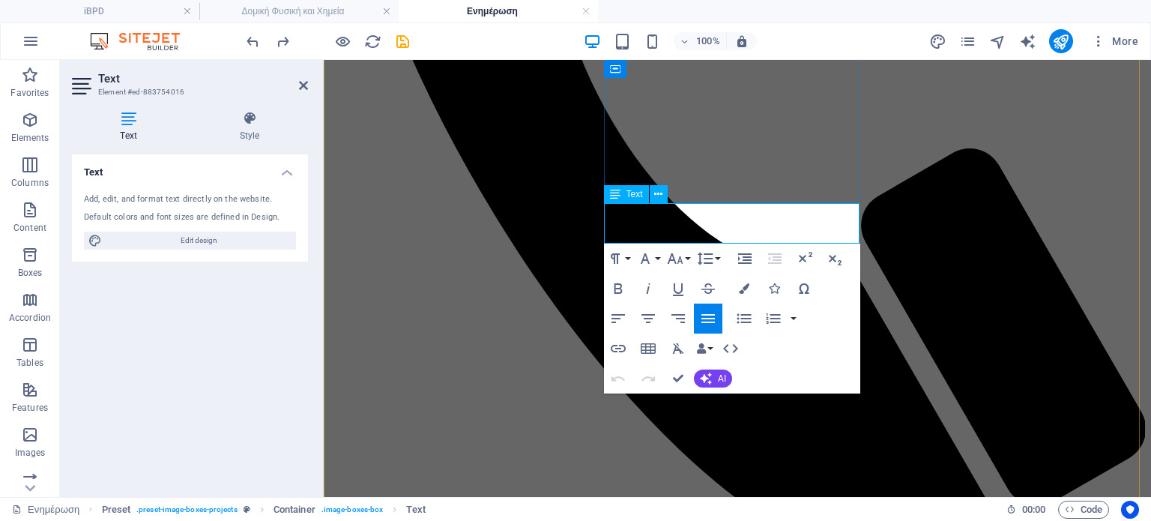
drag, startPoint x: 763, startPoint y: 213, endPoint x: 608, endPoint y: 212, distance: 155.2
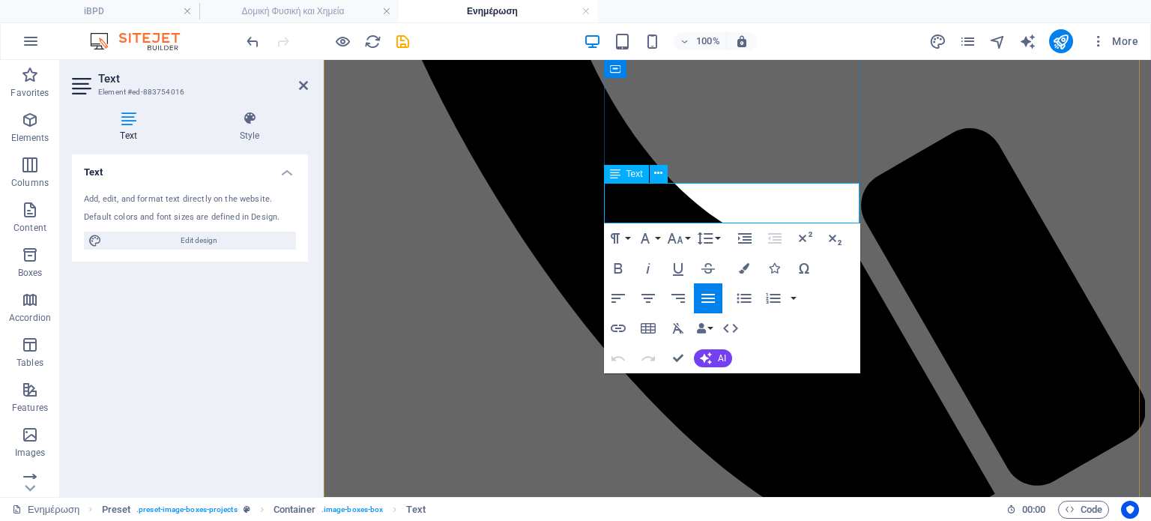
copy span "διαεπιστημονικό"
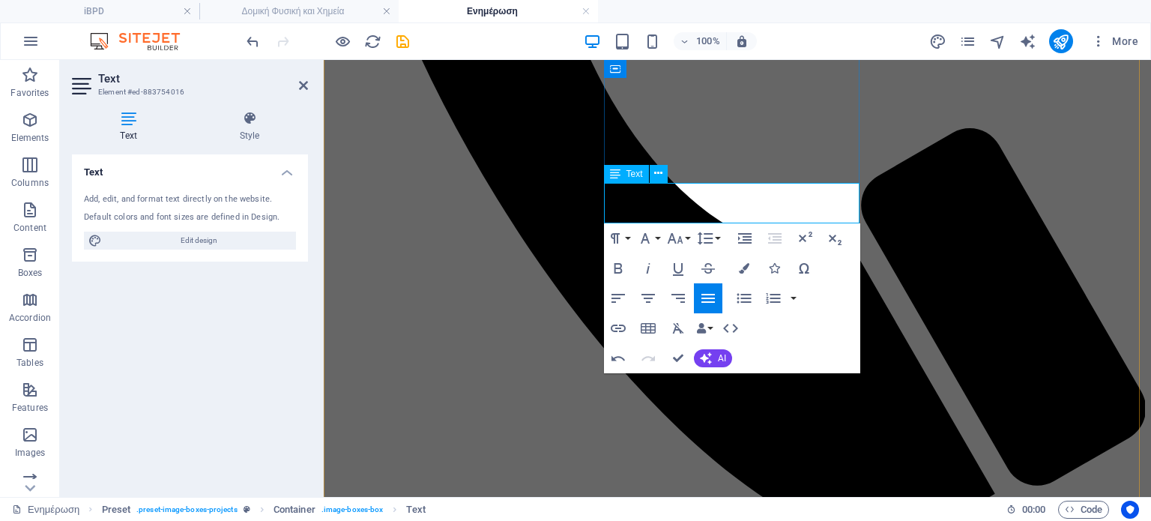
click at [618, 359] on icon "button" at bounding box center [618, 358] width 18 height 18
click at [648, 358] on icon "button" at bounding box center [648, 358] width 18 height 18
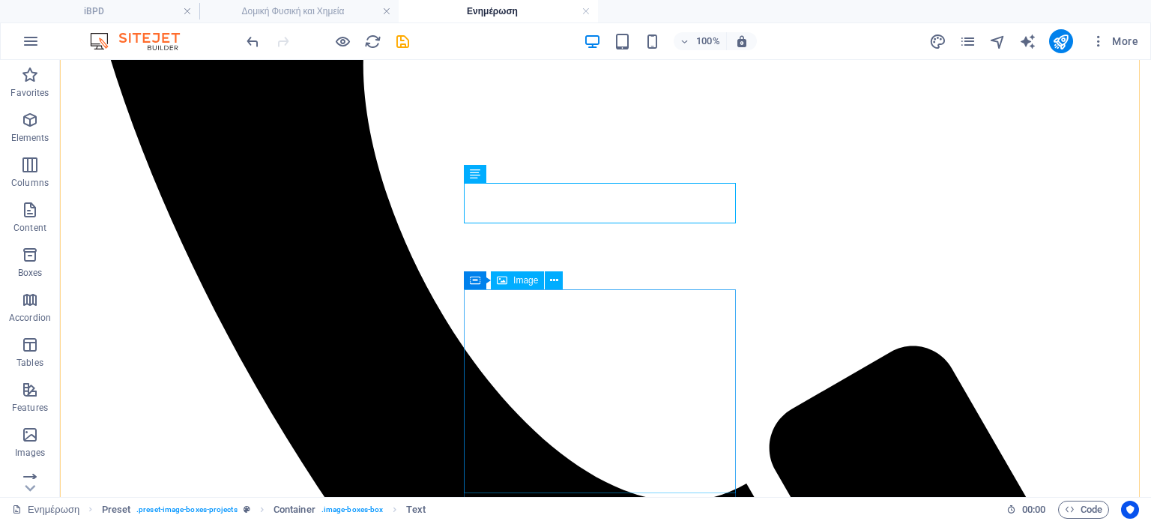
scroll to position [654, 0]
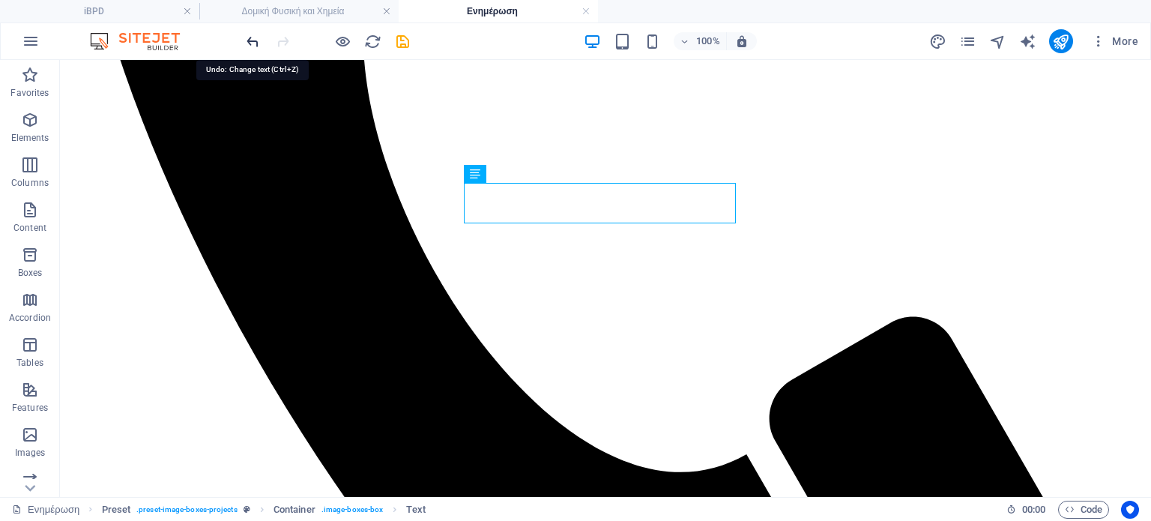
click at [250, 39] on icon "undo" at bounding box center [252, 41] width 17 height 17
click at [281, 38] on icon "redo" at bounding box center [282, 41] width 17 height 17
click at [249, 37] on icon "undo" at bounding box center [252, 41] width 17 height 17
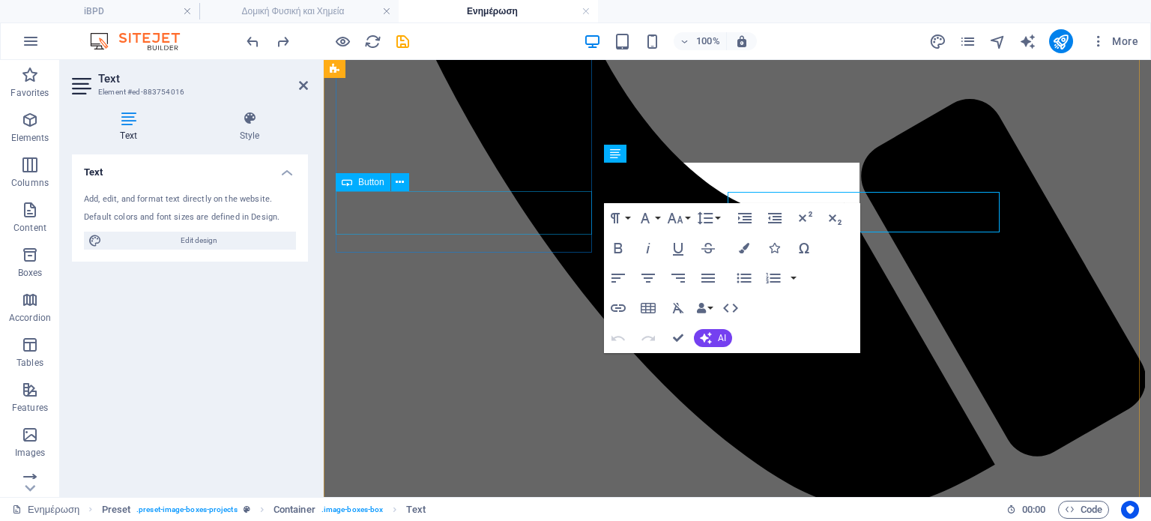
scroll to position [645, 0]
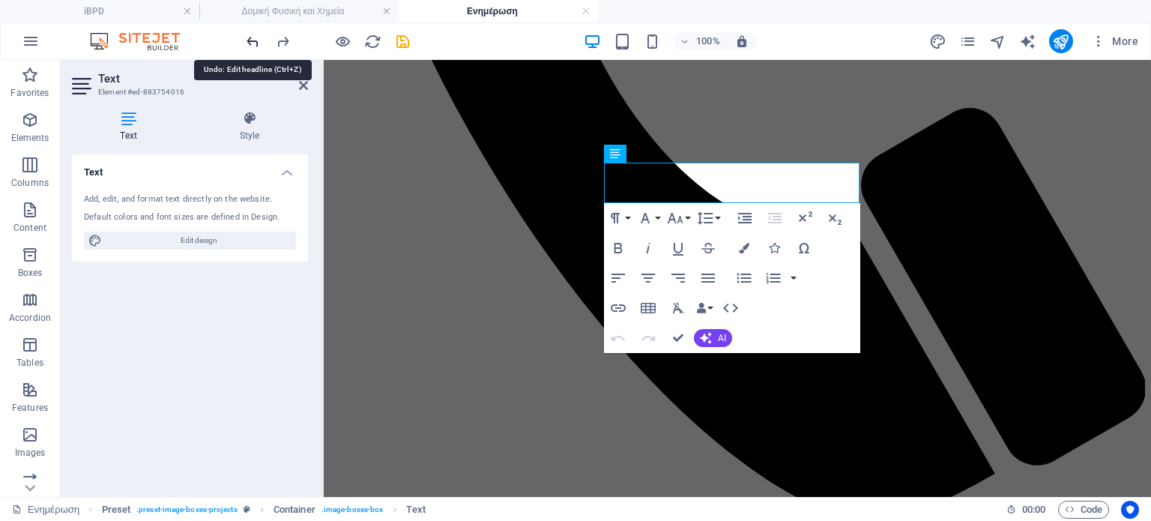
click at [255, 38] on icon "undo" at bounding box center [252, 41] width 17 height 17
click at [280, 38] on icon "redo" at bounding box center [282, 41] width 17 height 17
click at [301, 85] on icon at bounding box center [303, 85] width 9 height 12
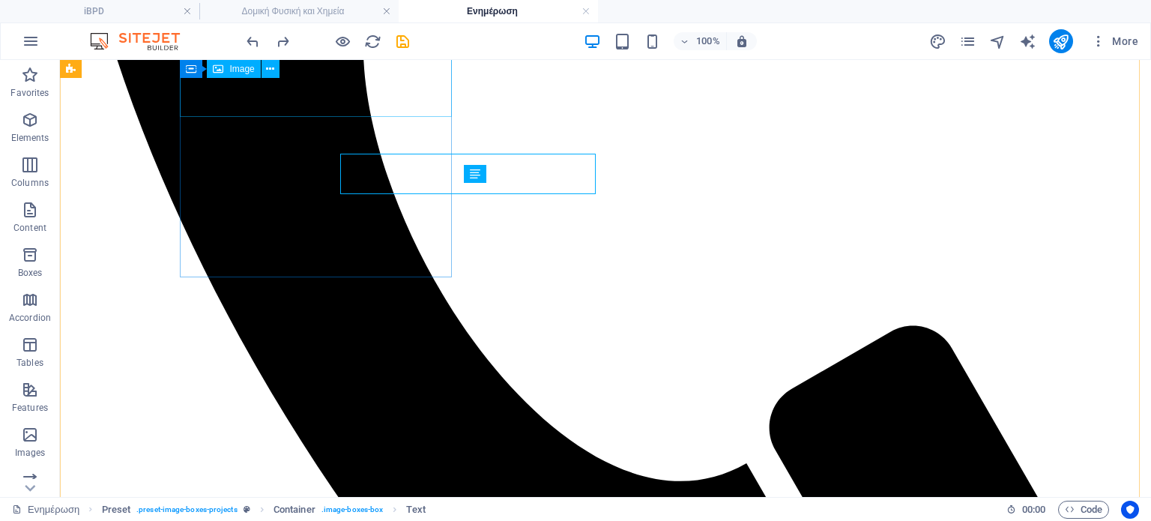
scroll to position [654, 0]
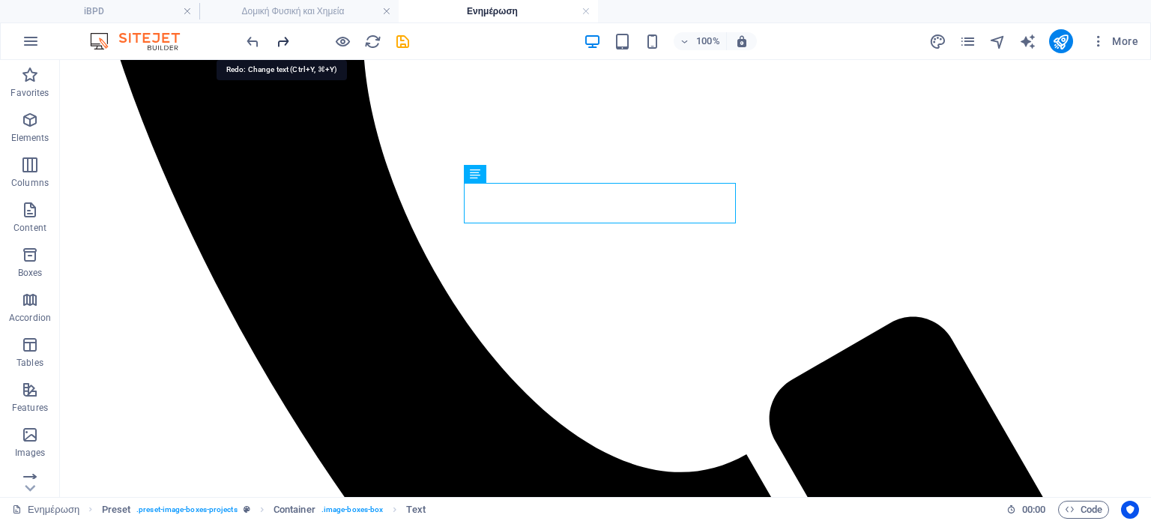
click at [278, 41] on icon "redo" at bounding box center [282, 41] width 17 height 17
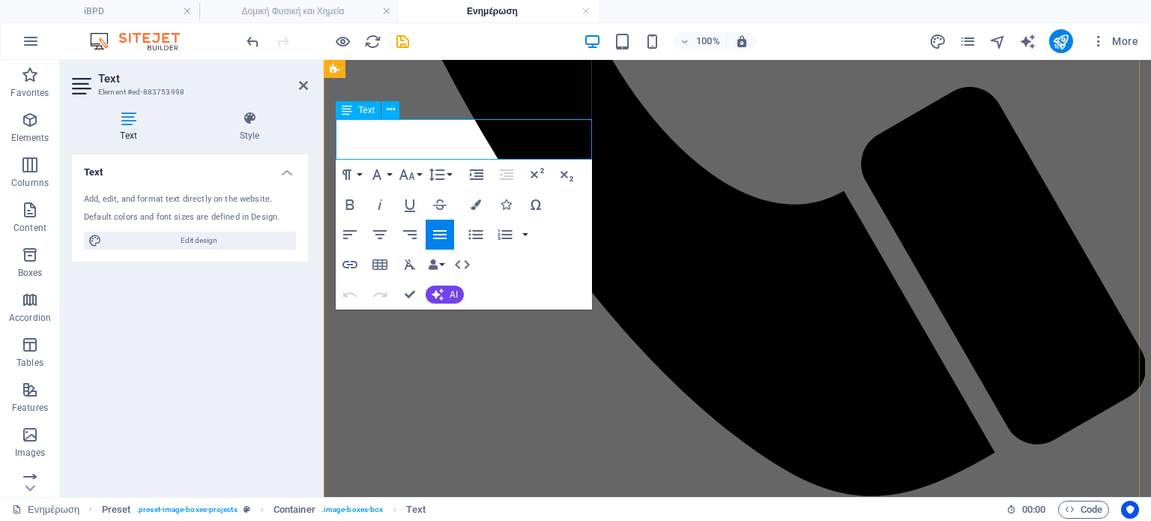
drag, startPoint x: 518, startPoint y: 131, endPoint x: 539, endPoint y: 145, distance: 25.4
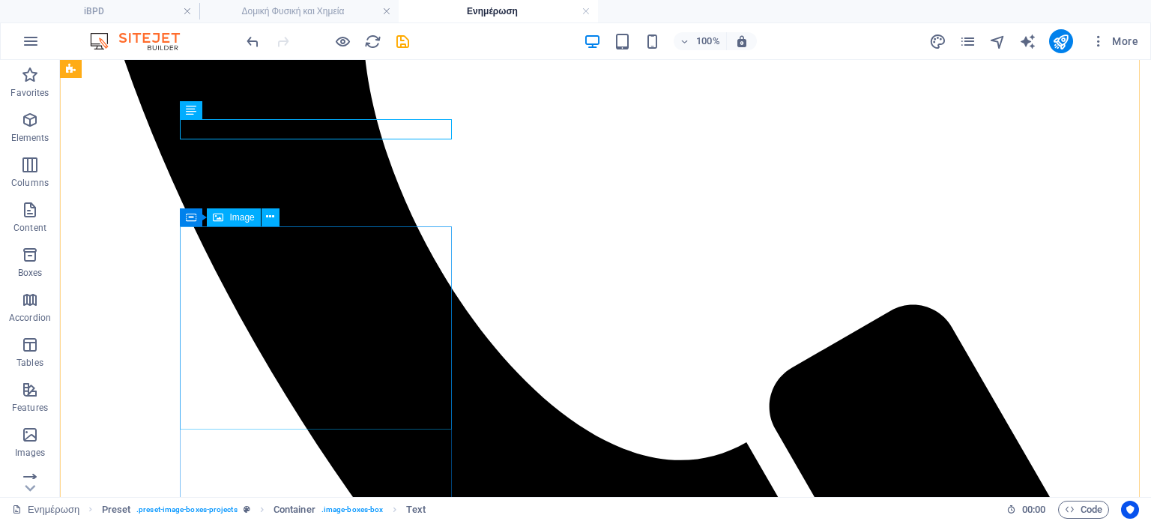
scroll to position [717, 0]
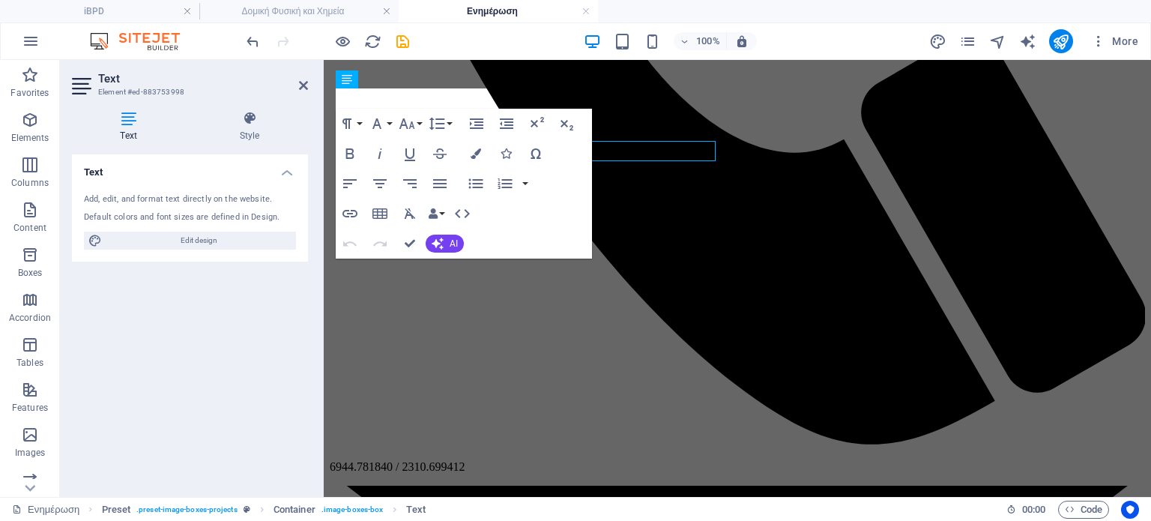
scroll to position [696, 0]
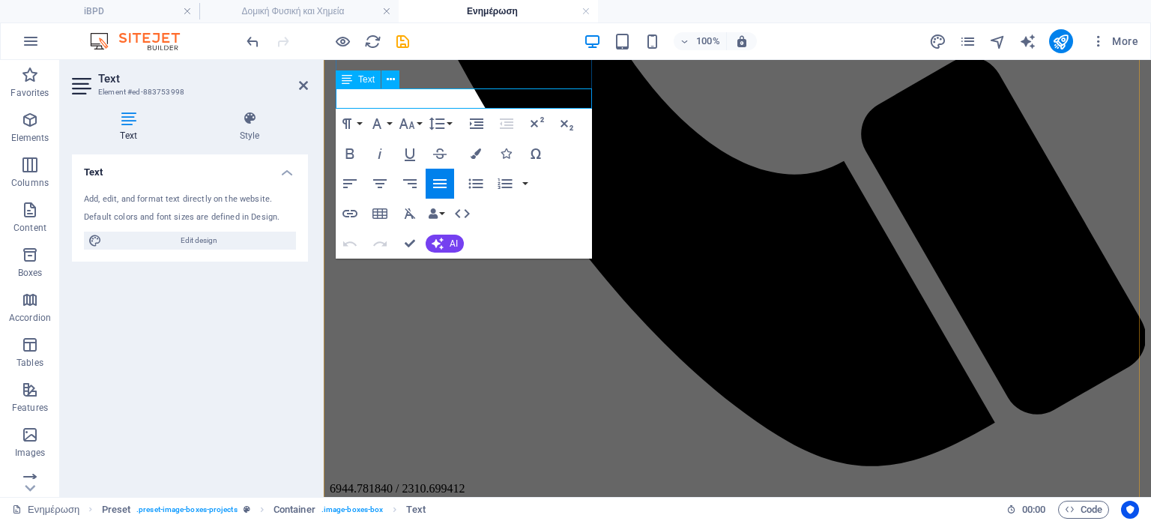
click at [254, 33] on icon "undo" at bounding box center [252, 41] width 17 height 17
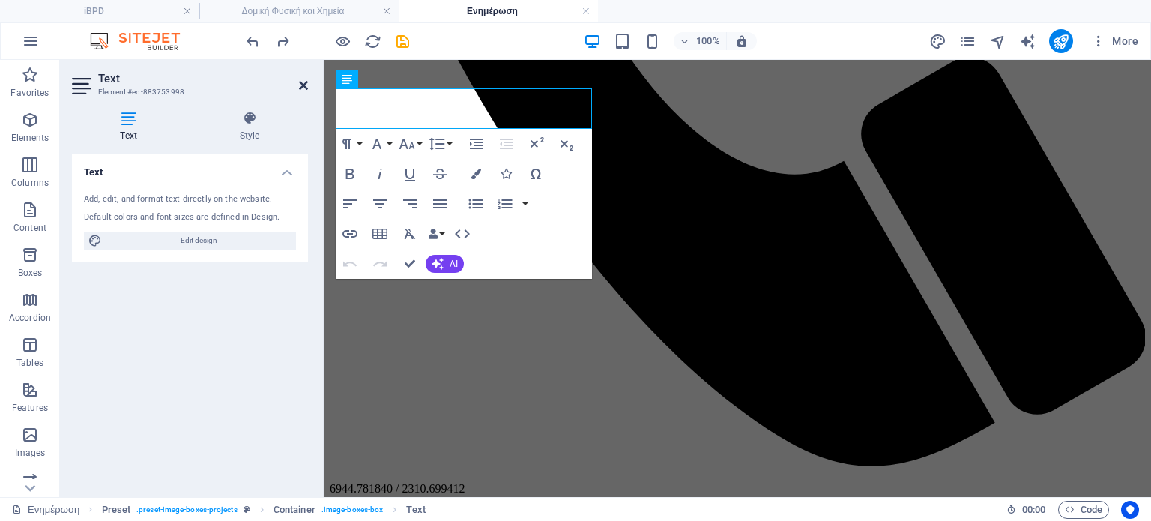
click at [303, 86] on icon at bounding box center [303, 85] width 9 height 12
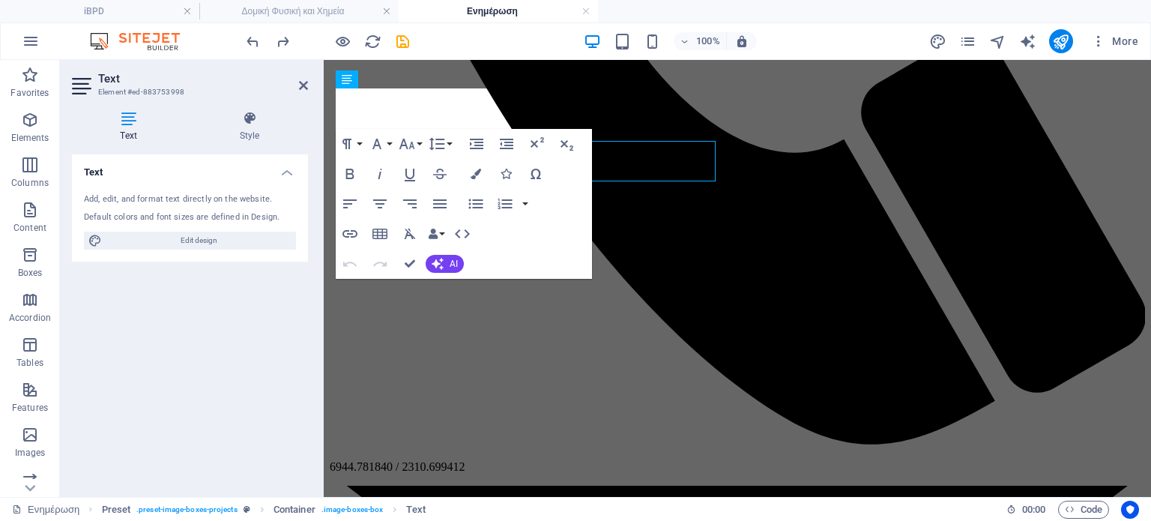
scroll to position [696, 0]
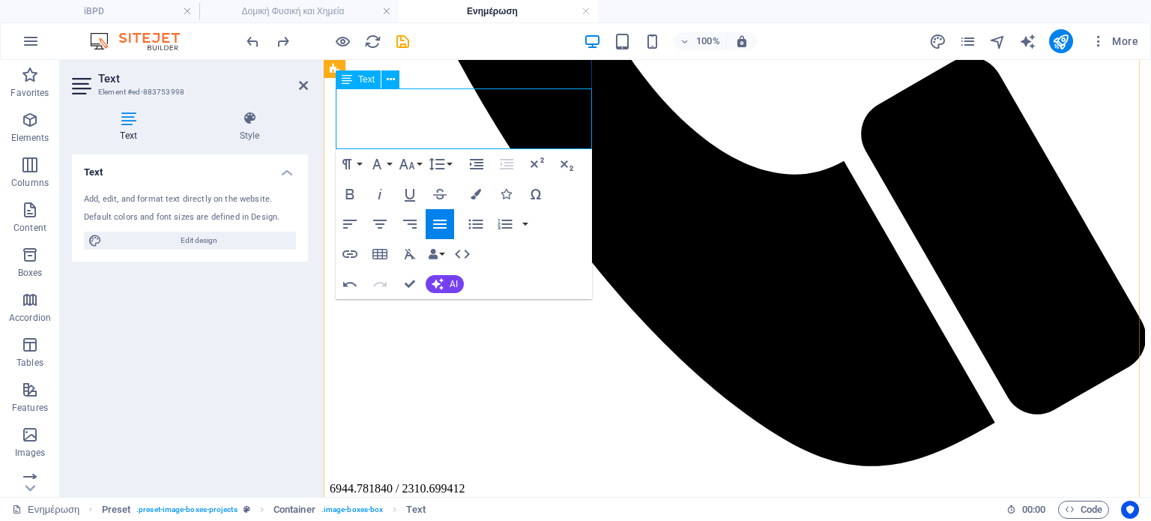
drag, startPoint x: 423, startPoint y: 118, endPoint x: 581, endPoint y: 124, distance: 158.3
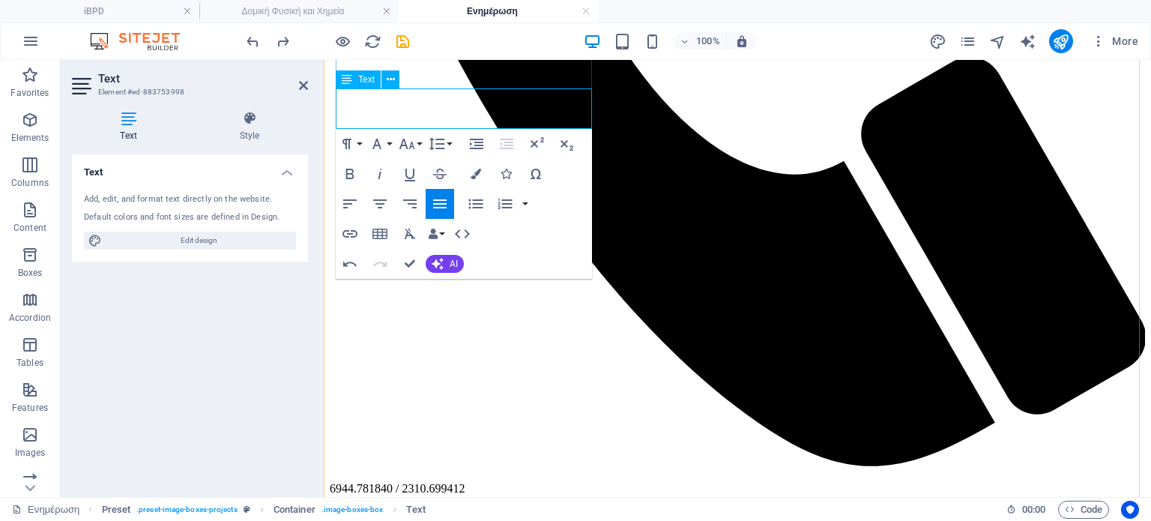
drag, startPoint x: 560, startPoint y: 98, endPoint x: 588, endPoint y: 102, distance: 28.0
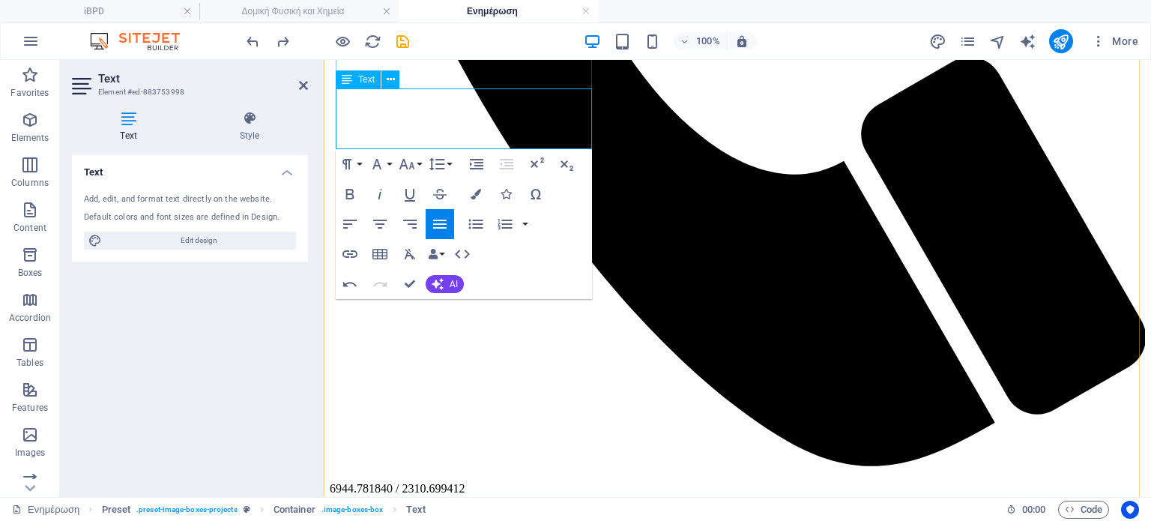
drag, startPoint x: 399, startPoint y: 119, endPoint x: 561, endPoint y: 124, distance: 162.0
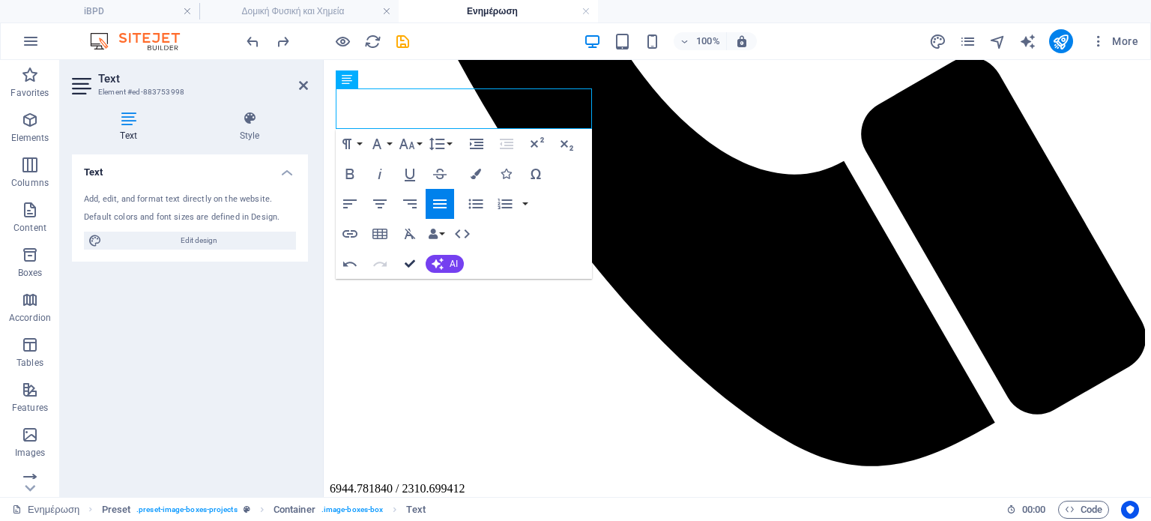
scroll to position [748, 0]
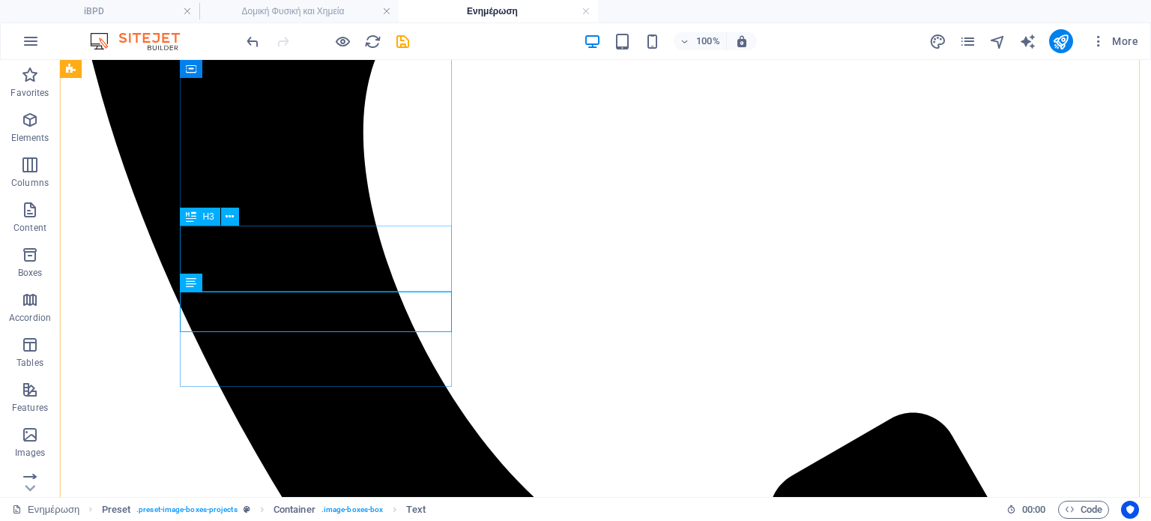
scroll to position [545, 0]
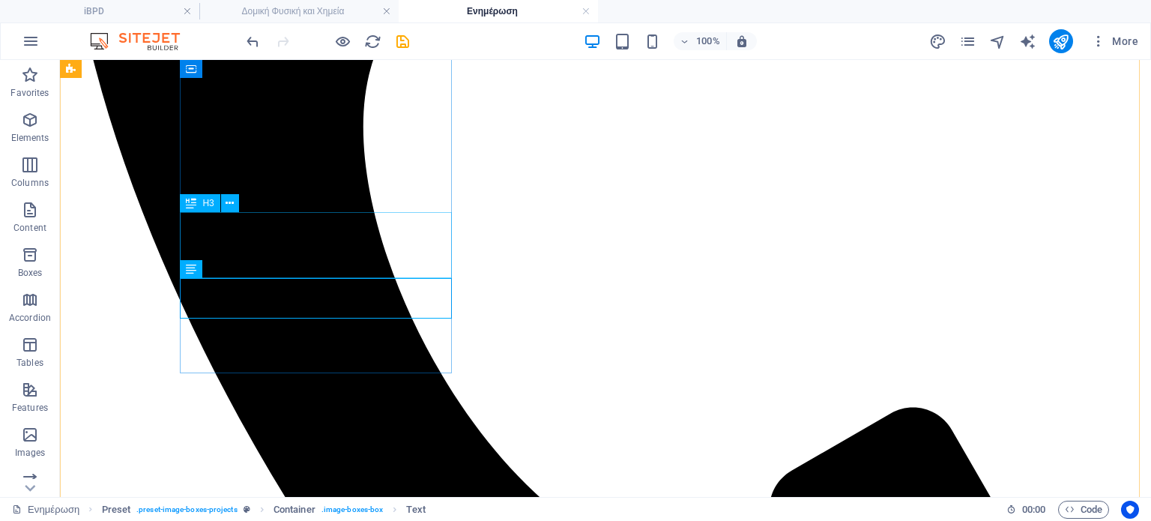
scroll to position [550, 0]
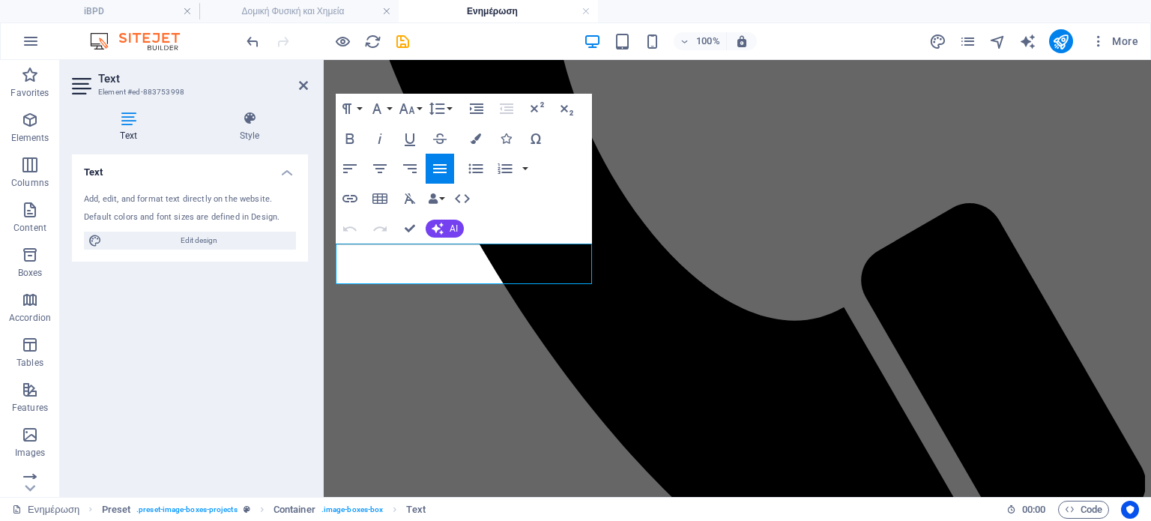
scroll to position [541, 0]
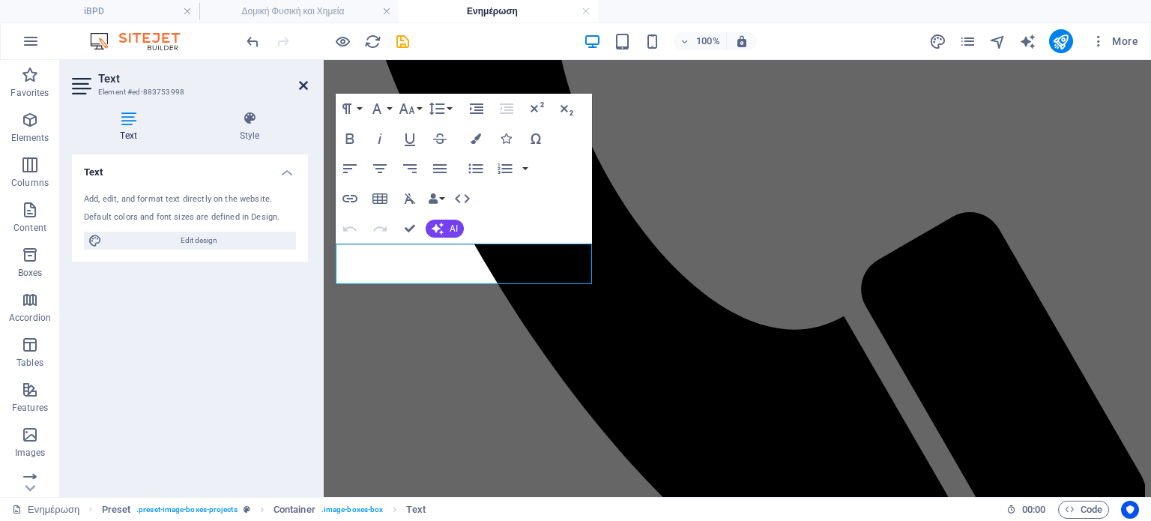
click at [306, 82] on icon at bounding box center [303, 85] width 9 height 12
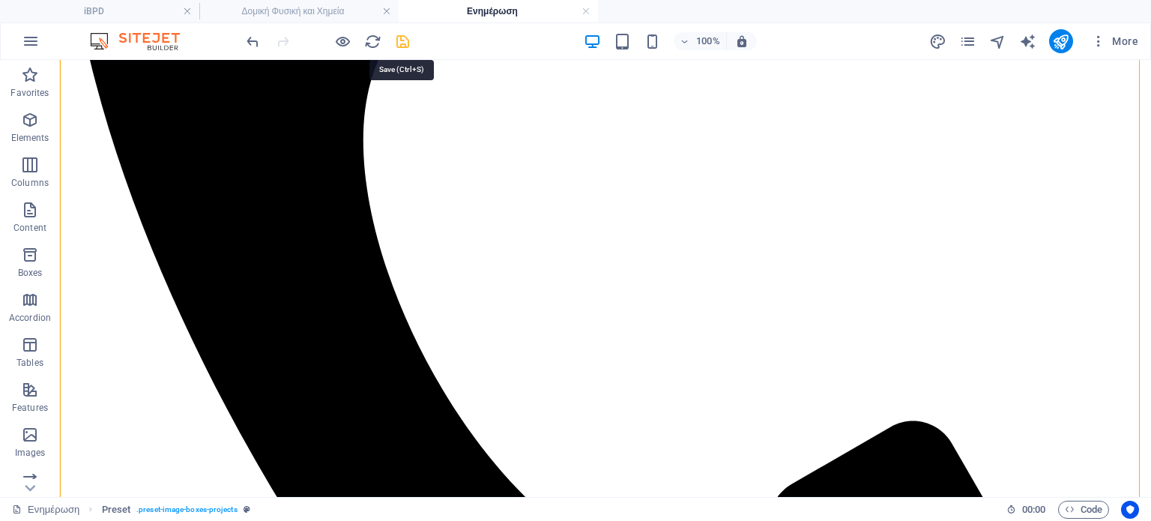
click at [409, 39] on icon "save" at bounding box center [402, 41] width 17 height 17
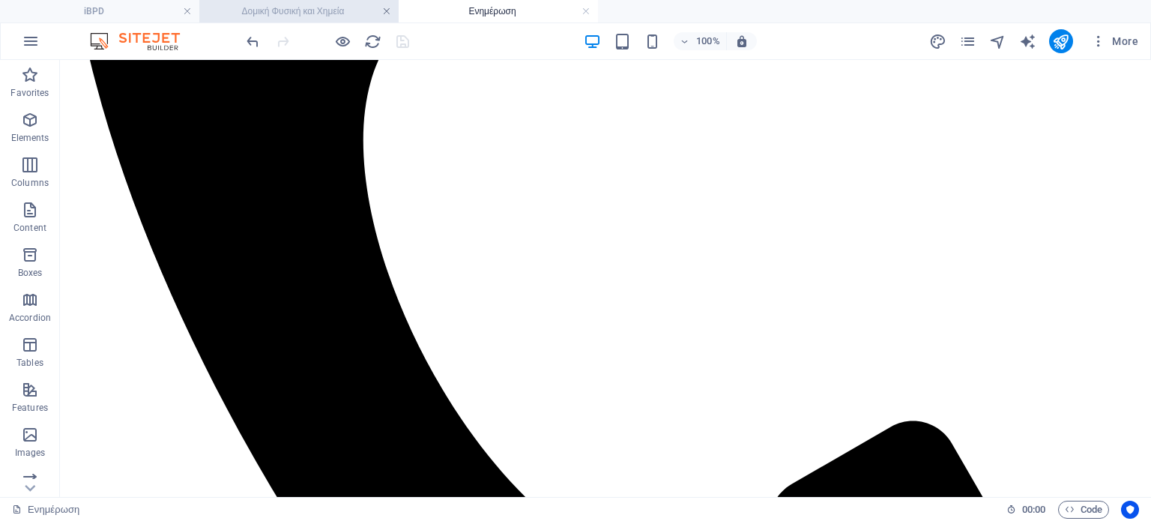
click at [387, 10] on link at bounding box center [386, 11] width 9 height 14
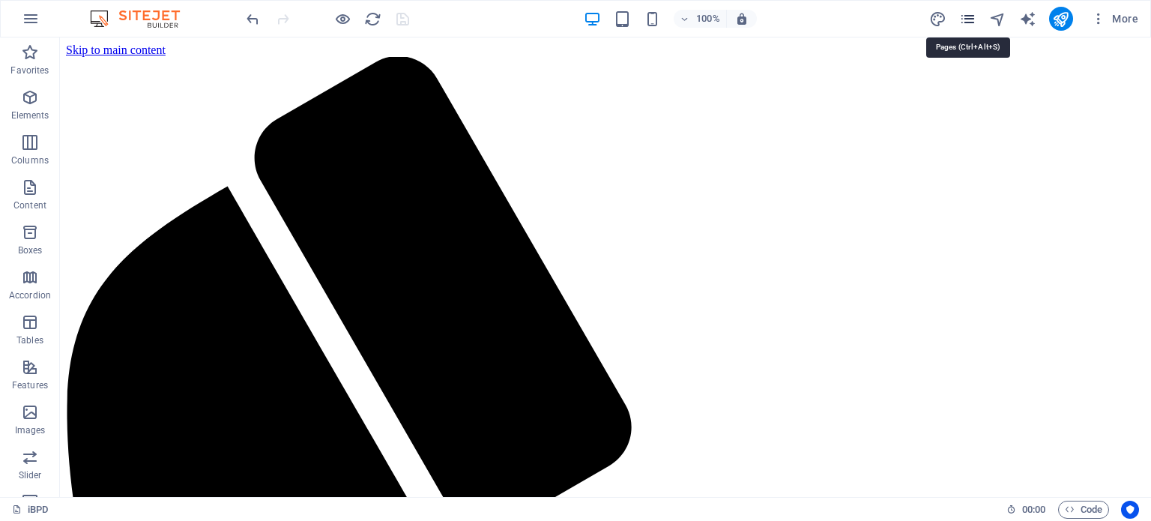
click at [0, 0] on icon "pages" at bounding box center [0, 0] width 0 height 0
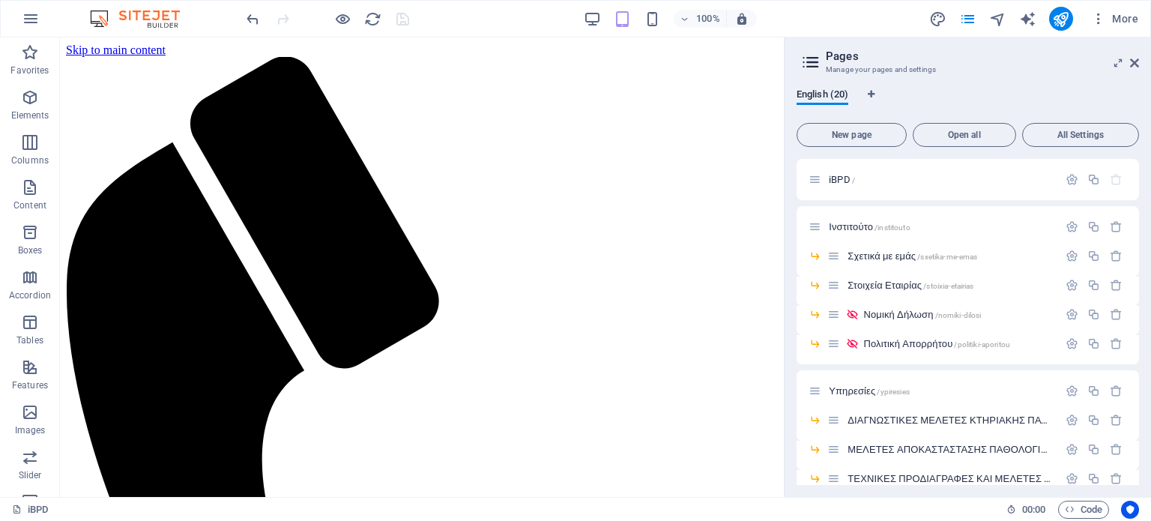
scroll to position [366, 0]
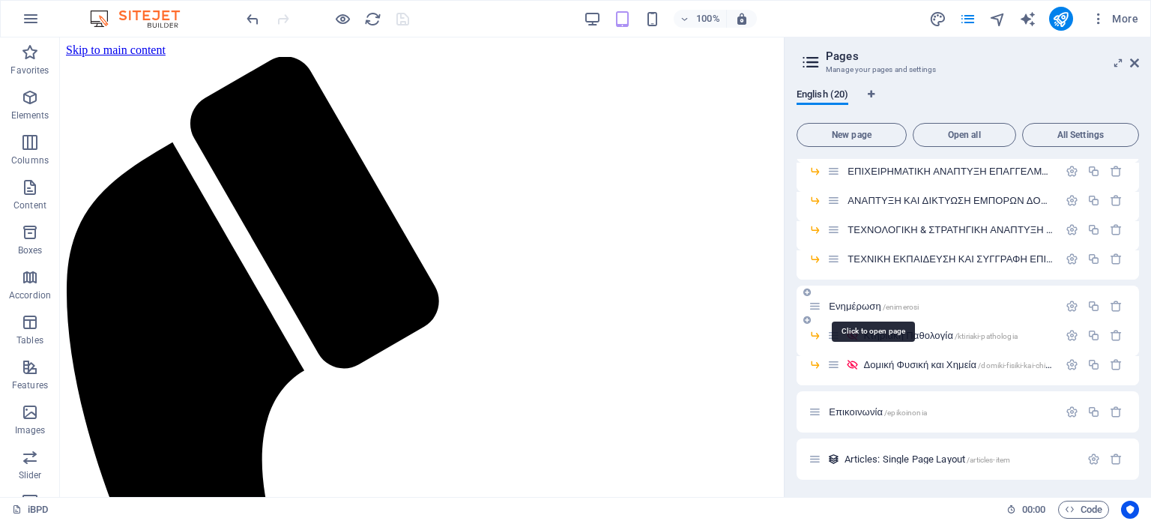
click at [870, 307] on span "Ενημέρωση /enimerosi" at bounding box center [874, 306] width 90 height 11
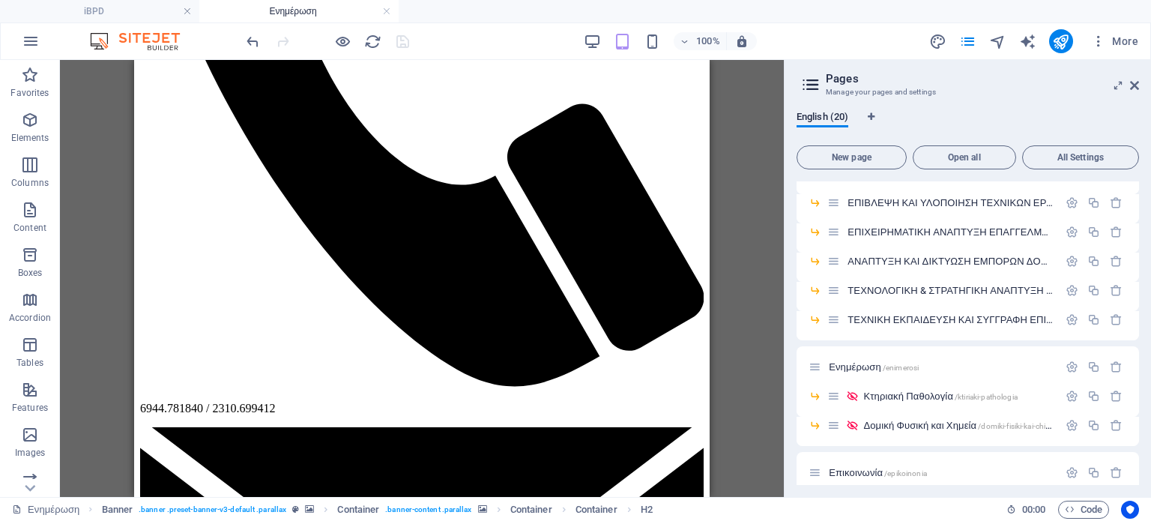
scroll to position [445, 0]
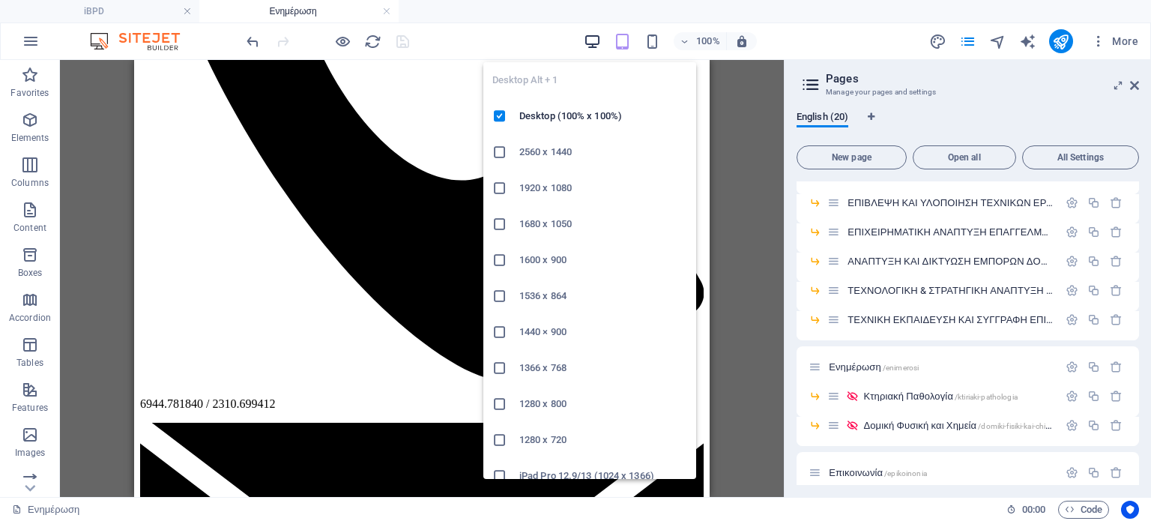
click at [595, 37] on icon "button" at bounding box center [592, 41] width 17 height 17
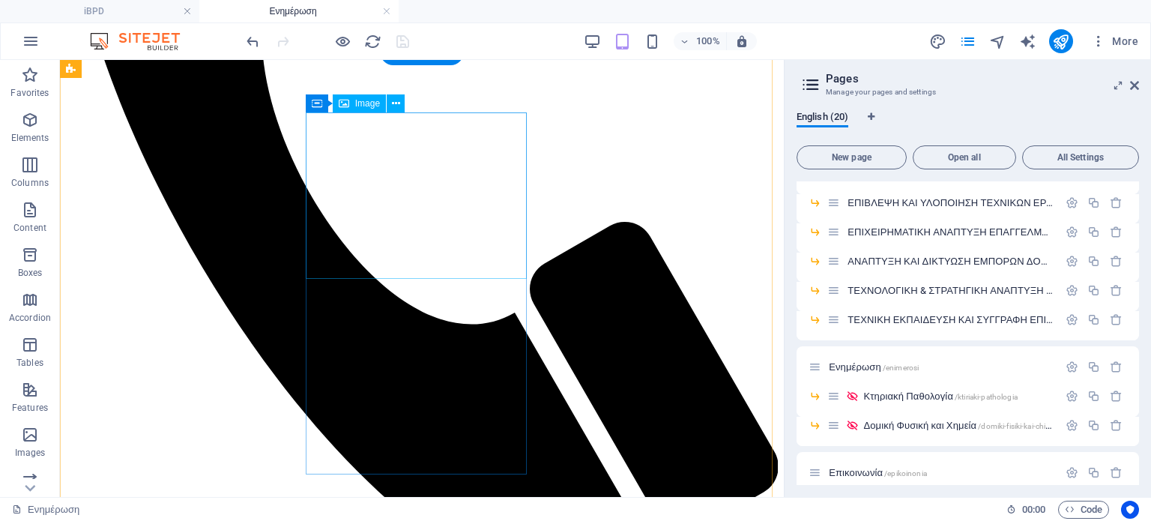
select select "%"
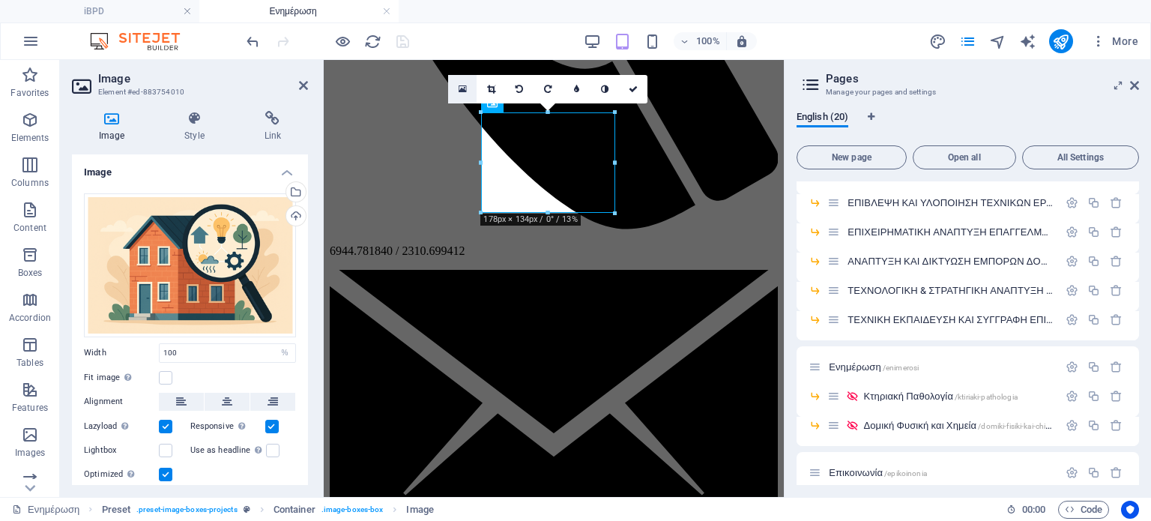
click at [463, 84] on icon at bounding box center [463, 89] width 8 height 10
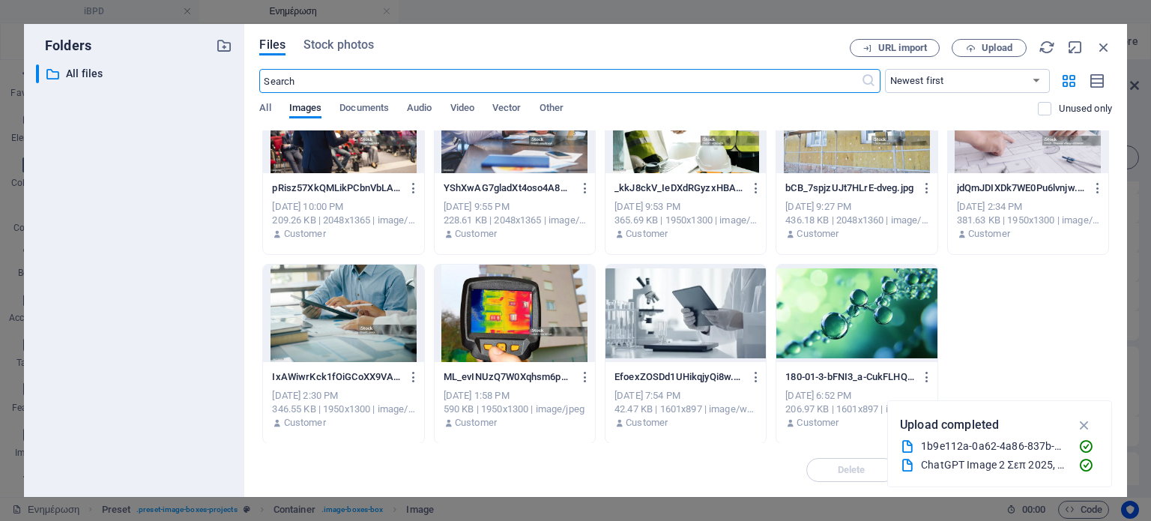
scroll to position [0, 0]
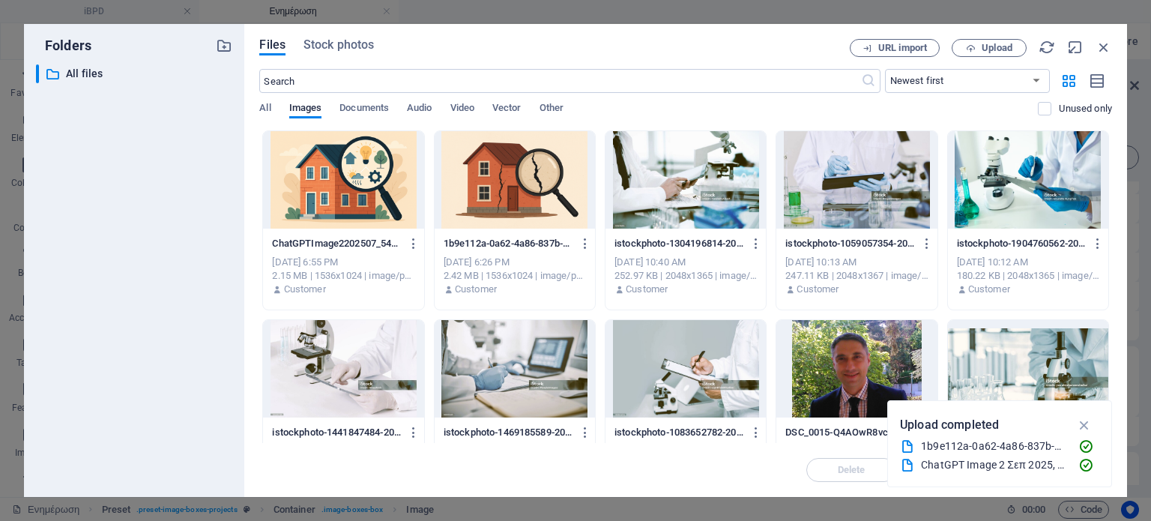
click at [351, 196] on div at bounding box center [343, 179] width 160 height 97
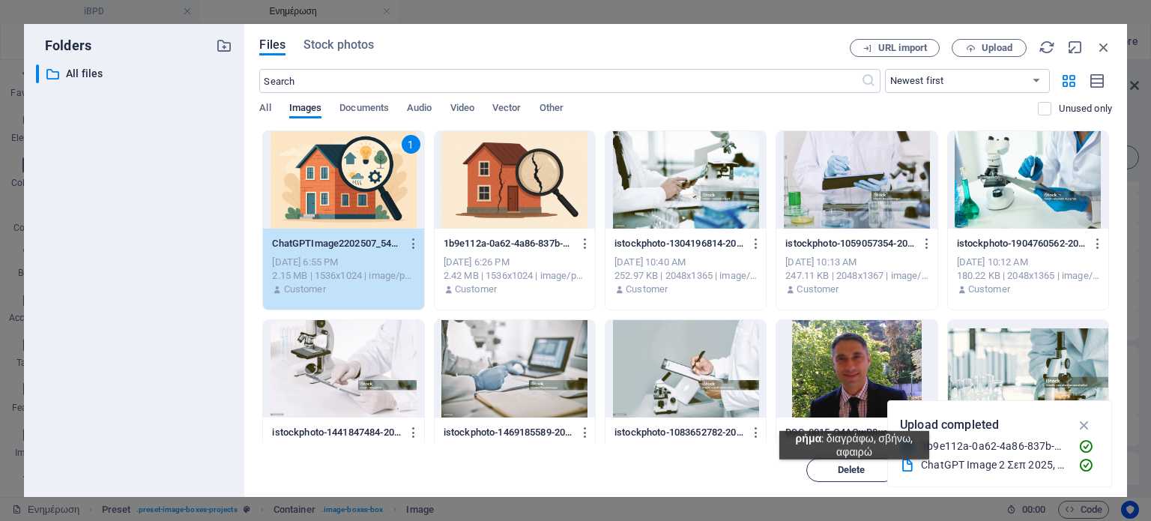
click at [855, 471] on span "Delete" at bounding box center [852, 470] width 28 height 9
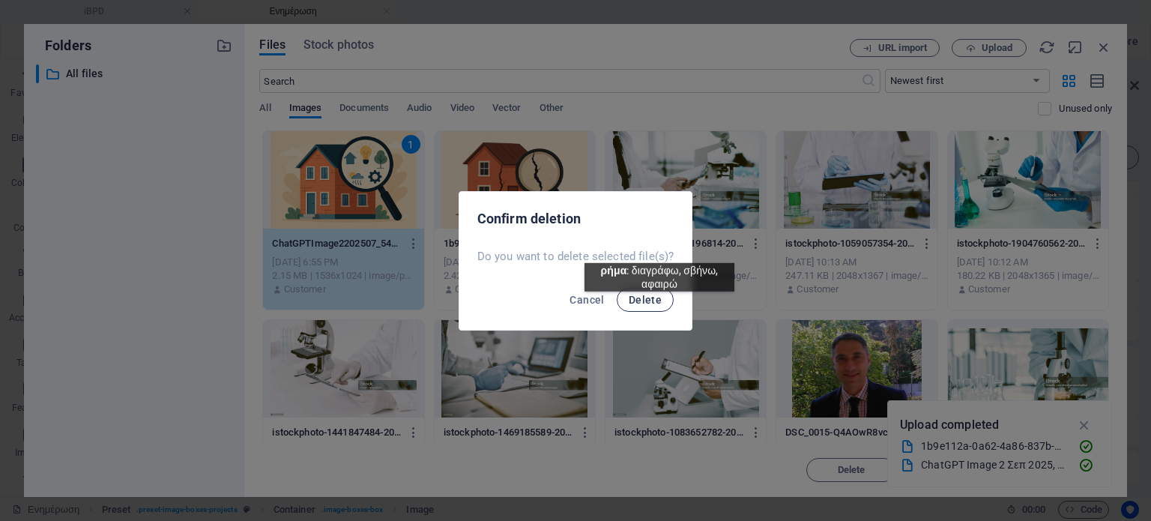
click at [660, 303] on span "Delete" at bounding box center [645, 300] width 33 height 12
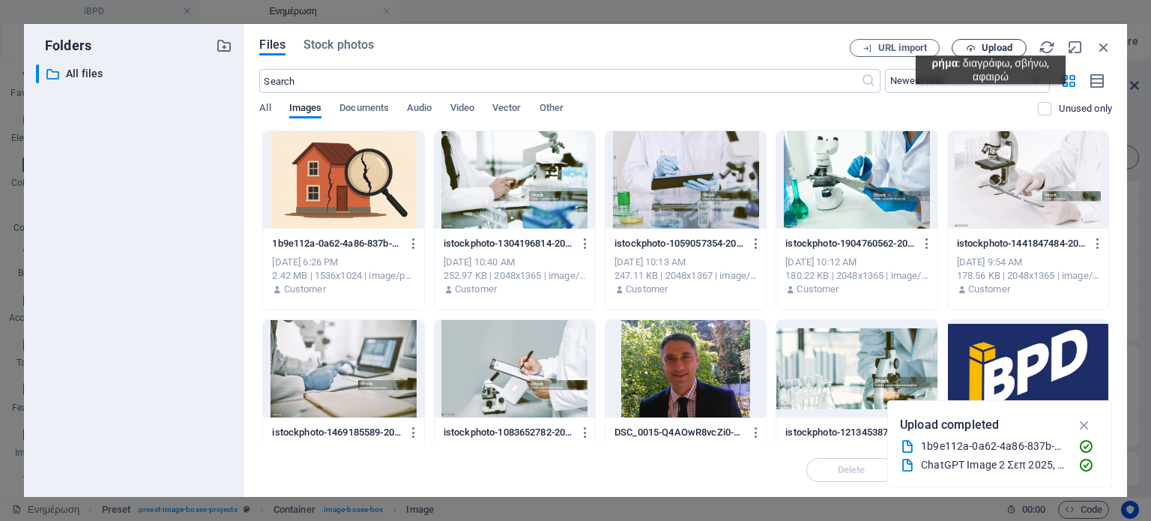
click at [991, 44] on span "Upload" at bounding box center [997, 47] width 31 height 9
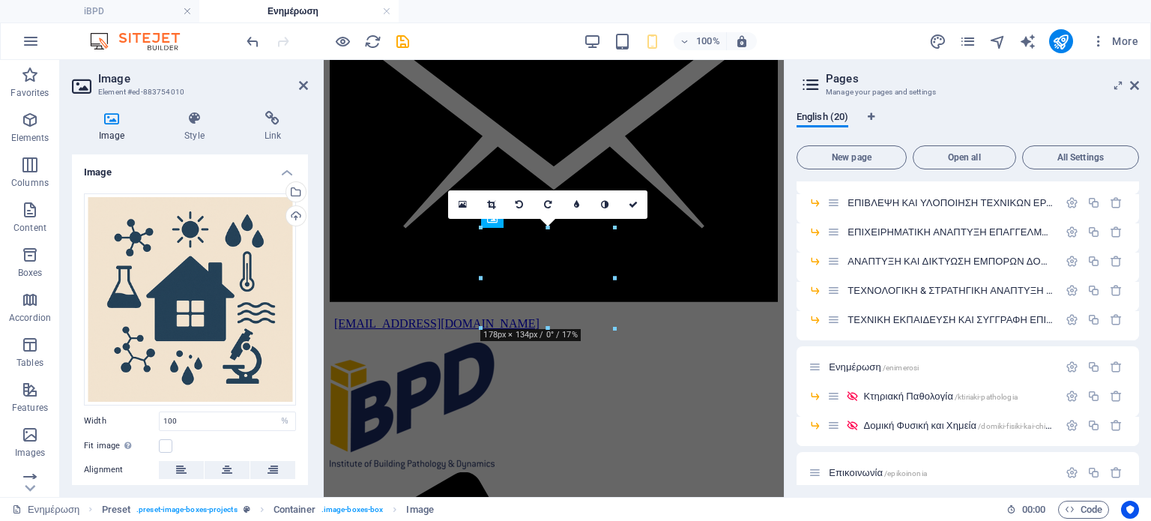
scroll to position [330, 0]
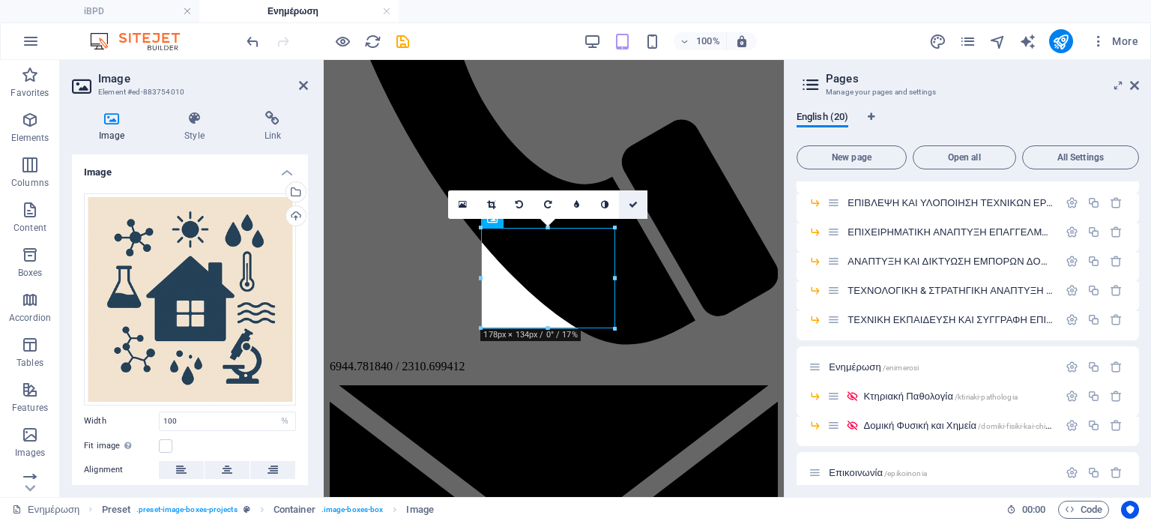
click at [639, 201] on link at bounding box center [633, 204] width 28 height 28
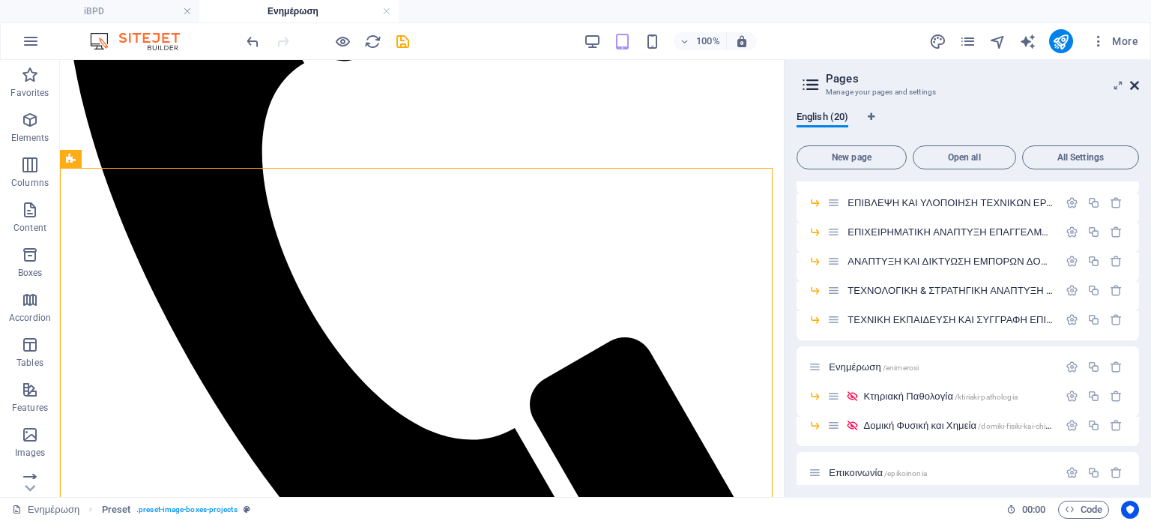
click at [1134, 80] on icon at bounding box center [1134, 85] width 9 height 12
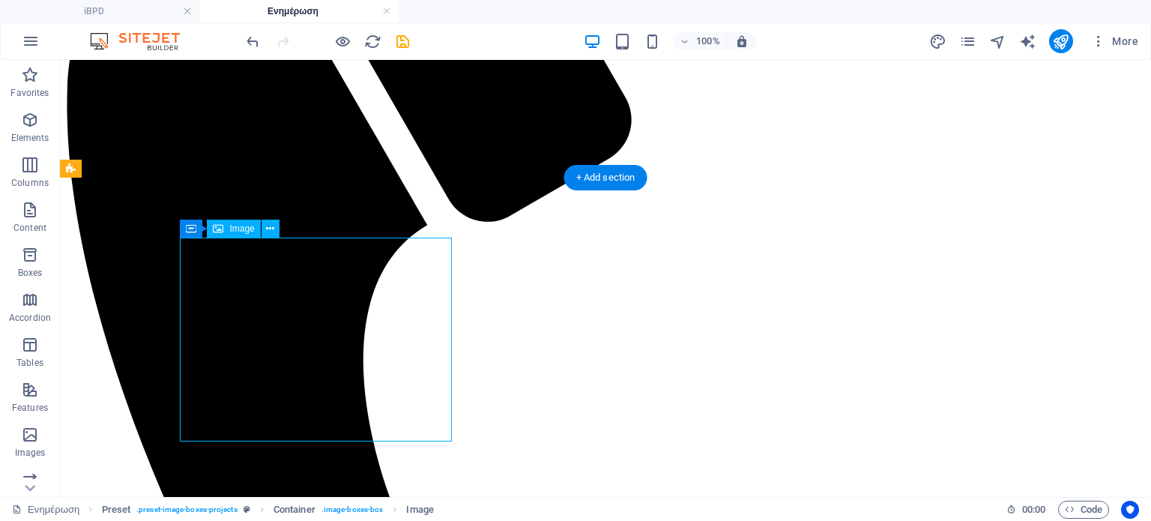
select select "%"
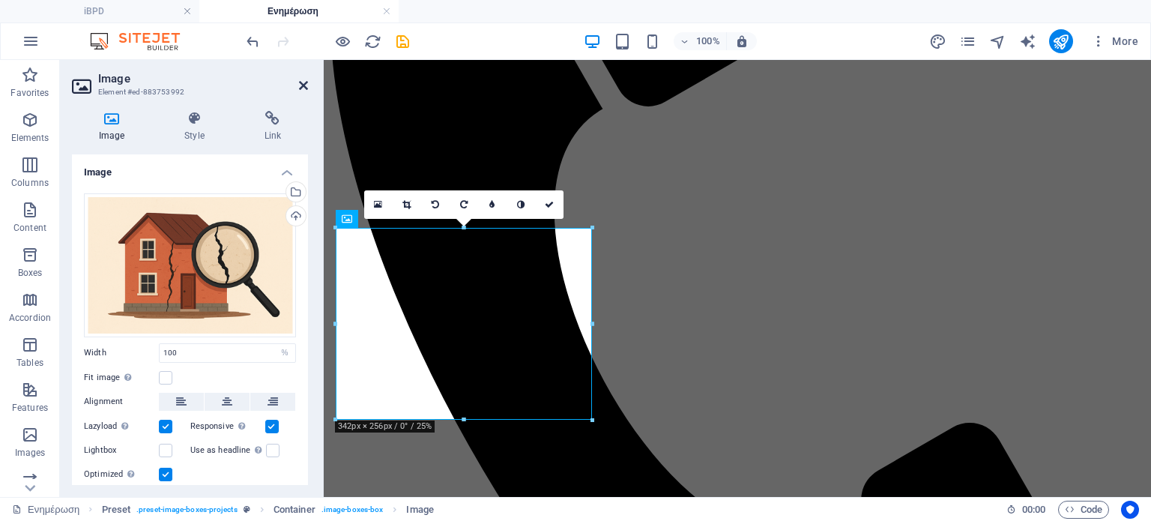
click at [306, 83] on icon at bounding box center [303, 85] width 9 height 12
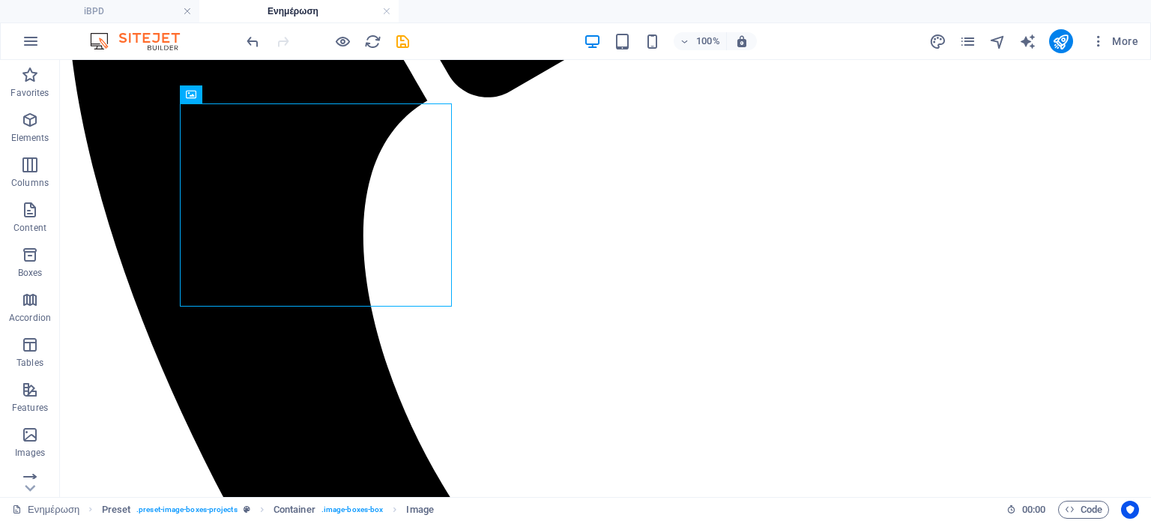
scroll to position [464, 0]
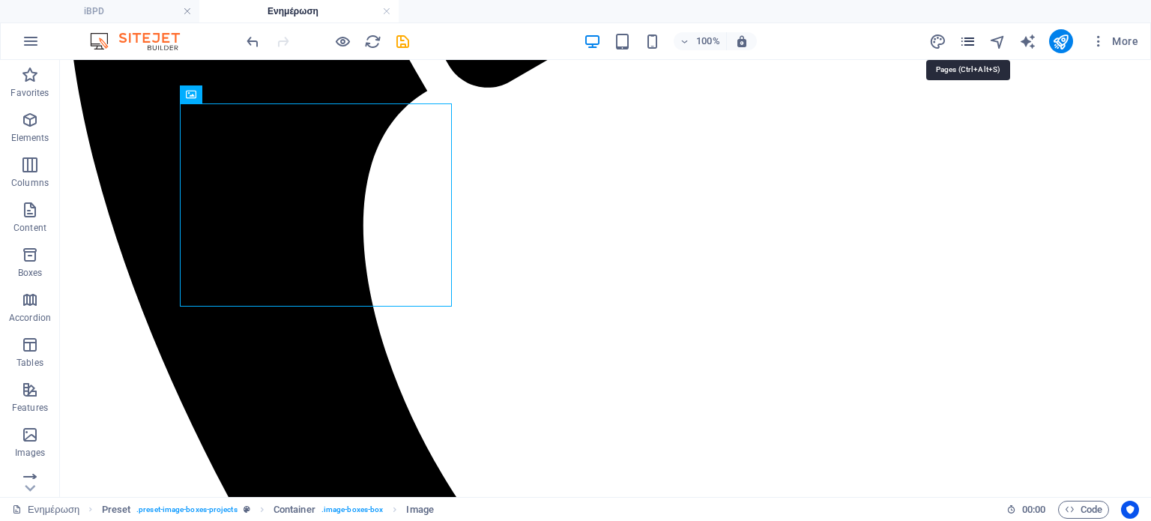
click at [969, 33] on icon "pages" at bounding box center [968, 41] width 17 height 17
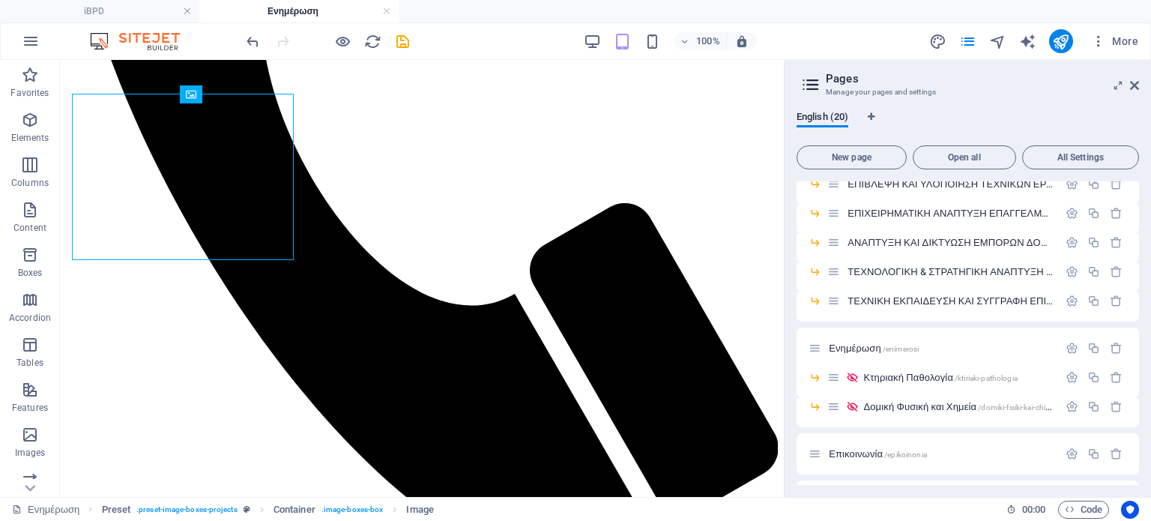
scroll to position [349, 0]
click at [914, 404] on span "Δομική Φυσική και Χημεία /domiki-fisiki-kai-chimia" at bounding box center [961, 404] width 194 height 11
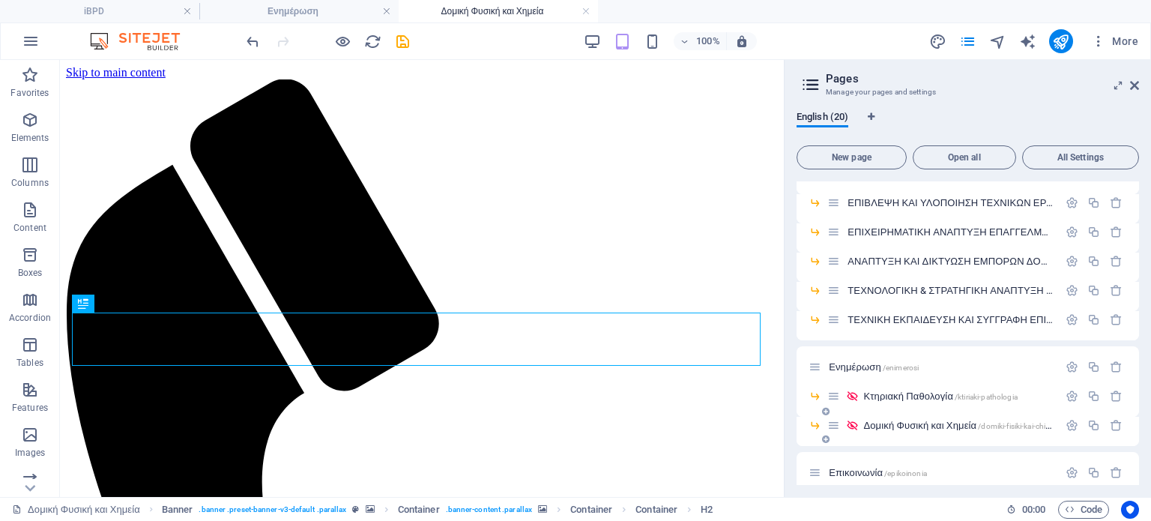
scroll to position [0, 0]
click at [1138, 88] on icon at bounding box center [1134, 85] width 9 height 12
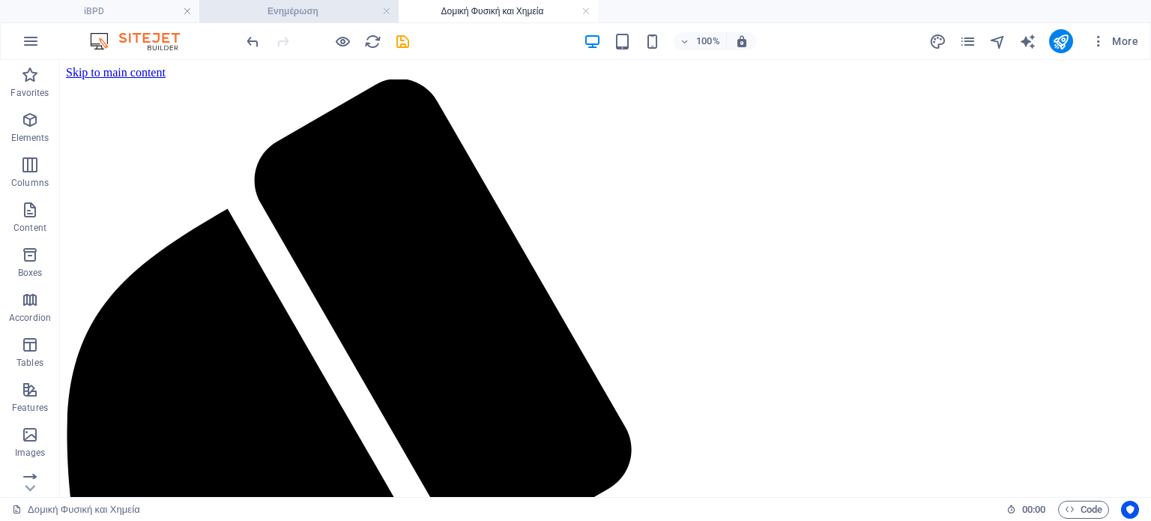
click at [313, 9] on h4 "Ενημέρωση" at bounding box center [298, 11] width 199 height 16
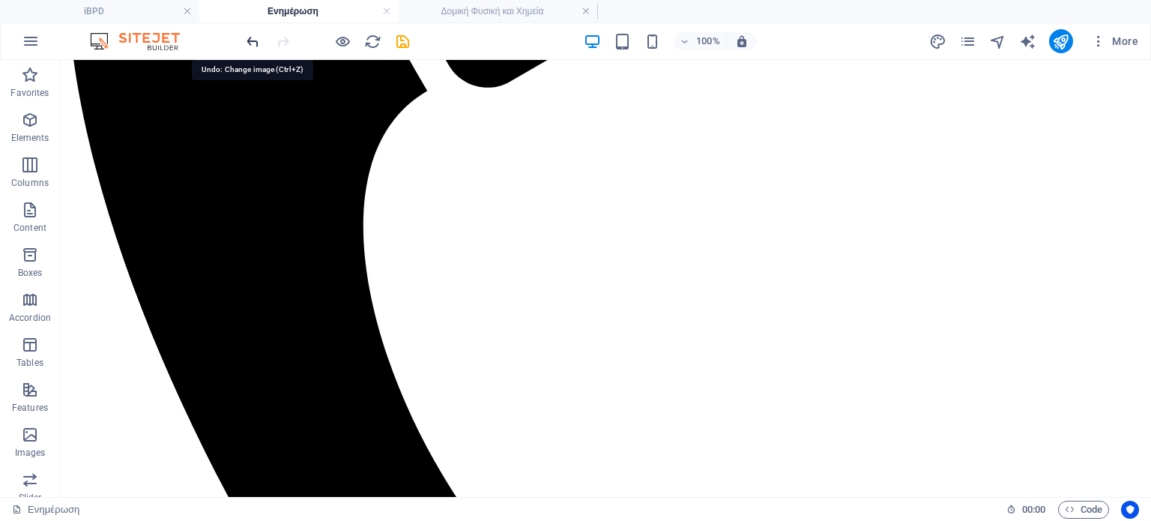
click at [250, 40] on icon "undo" at bounding box center [252, 41] width 17 height 17
click at [250, 40] on div at bounding box center [328, 41] width 168 height 24
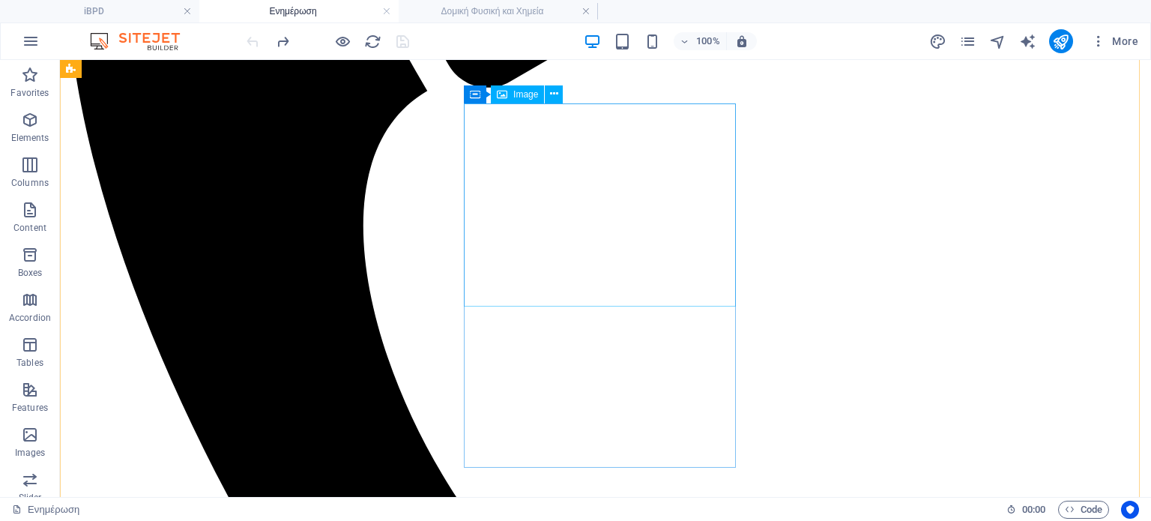
select select "%"
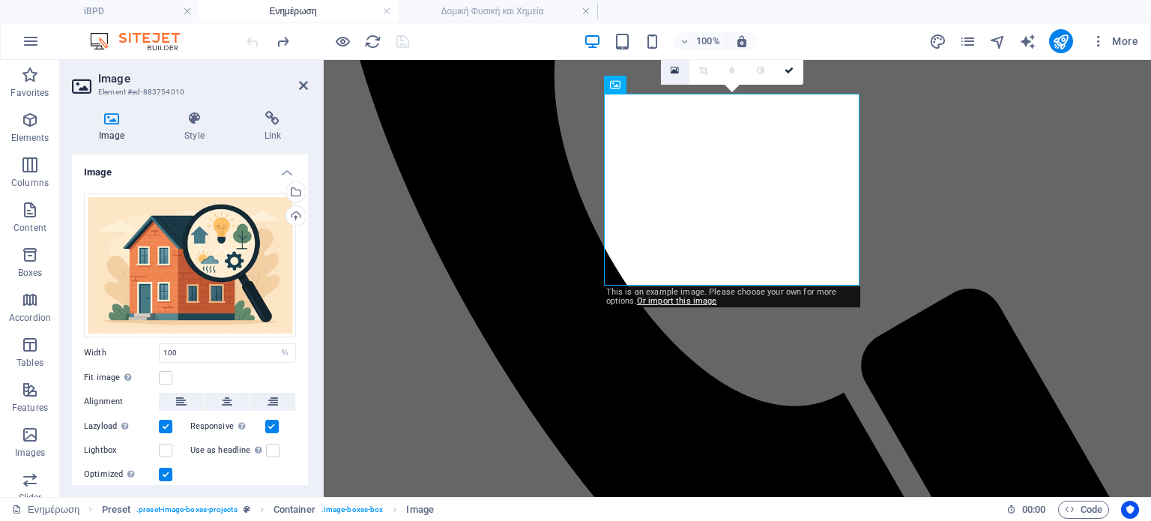
click at [673, 66] on icon at bounding box center [675, 70] width 8 height 10
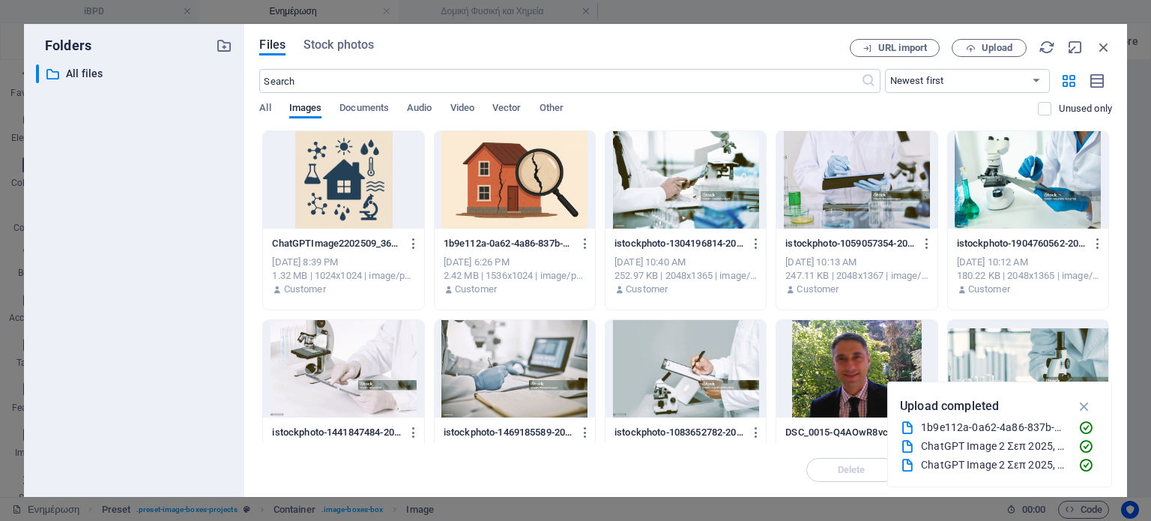
click at [373, 185] on div at bounding box center [343, 179] width 160 height 97
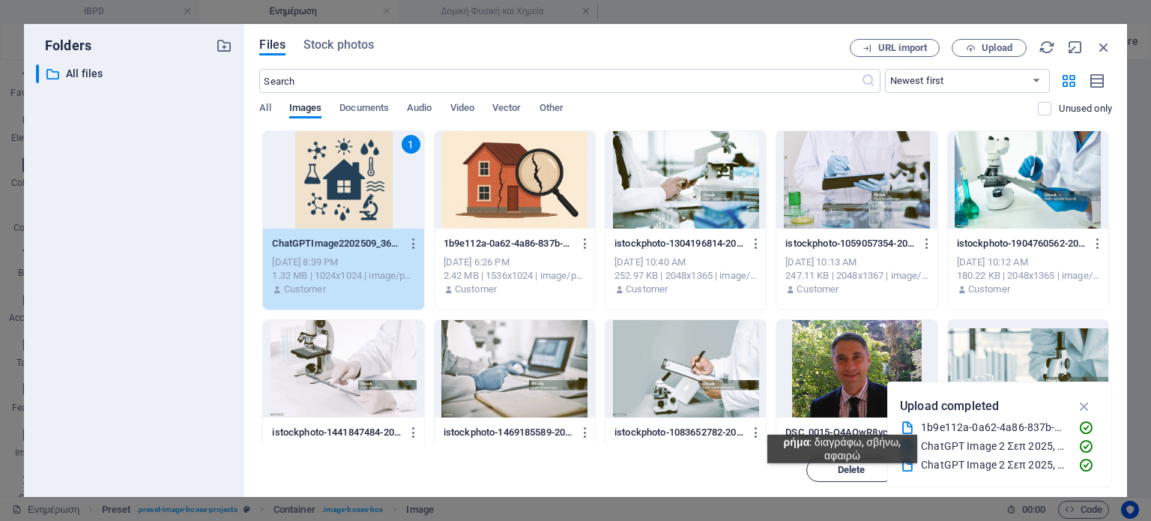
click at [843, 475] on span "Delete" at bounding box center [852, 470] width 28 height 9
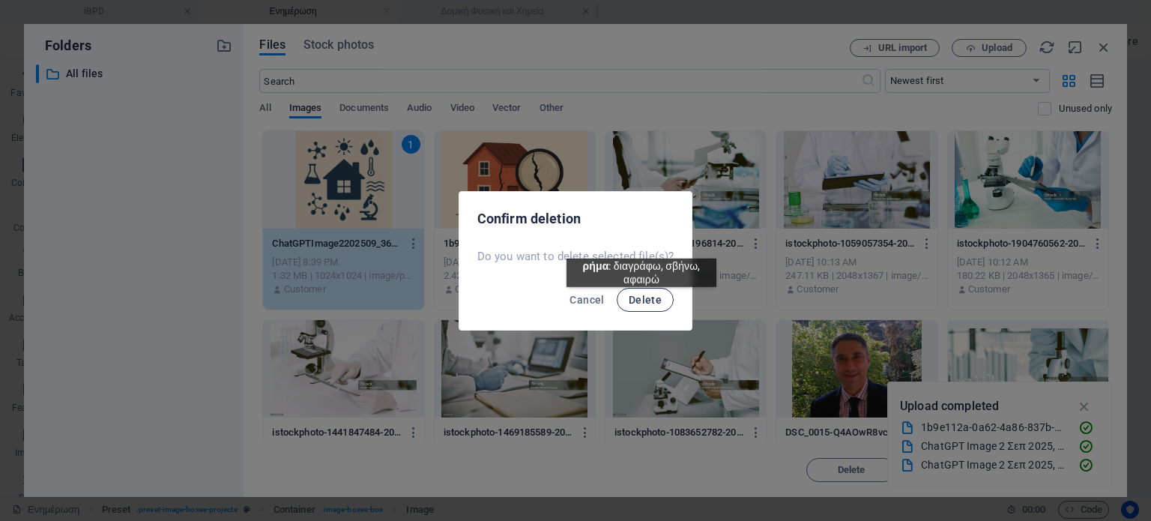
click at [642, 298] on span "Delete" at bounding box center [645, 300] width 33 height 12
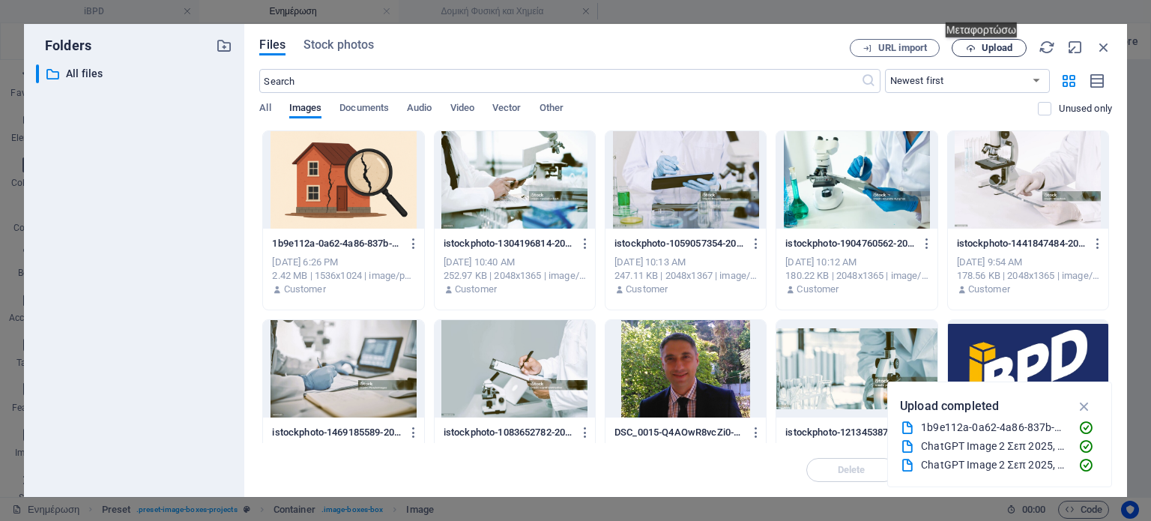
click at [990, 49] on span "Upload" at bounding box center [997, 47] width 31 height 9
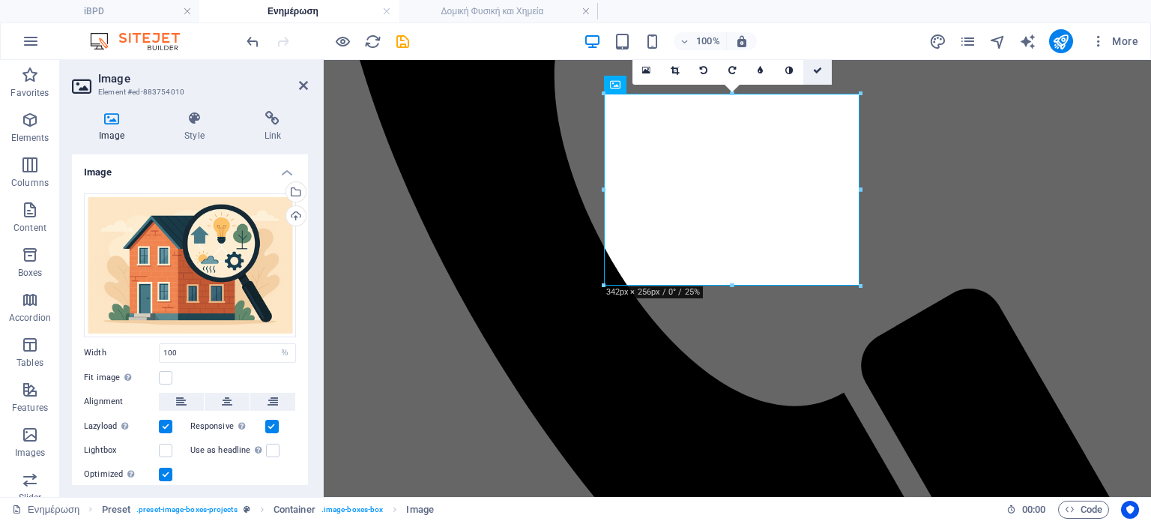
click at [815, 70] on icon at bounding box center [817, 70] width 9 height 9
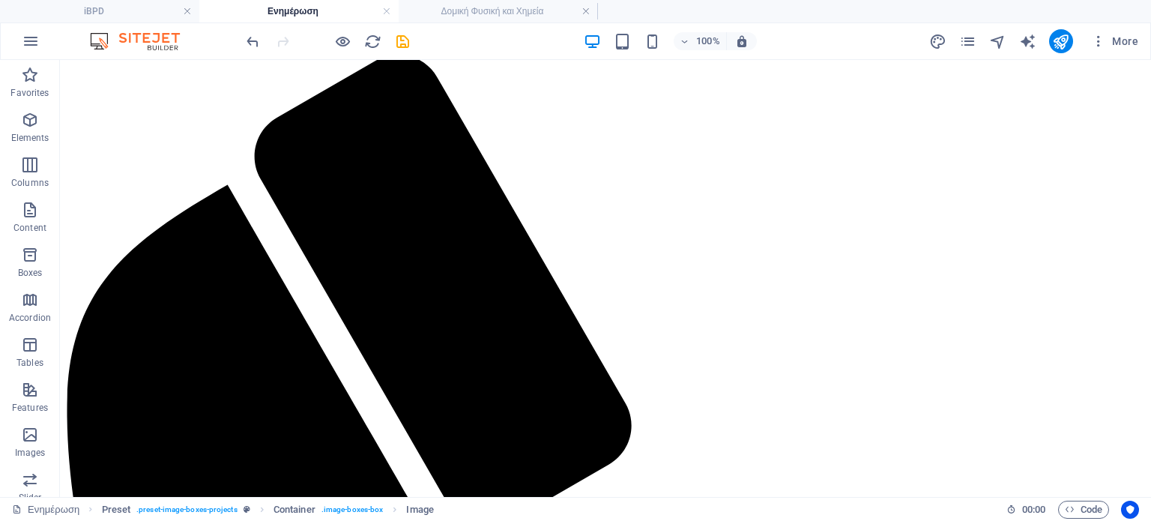
scroll to position [4, 0]
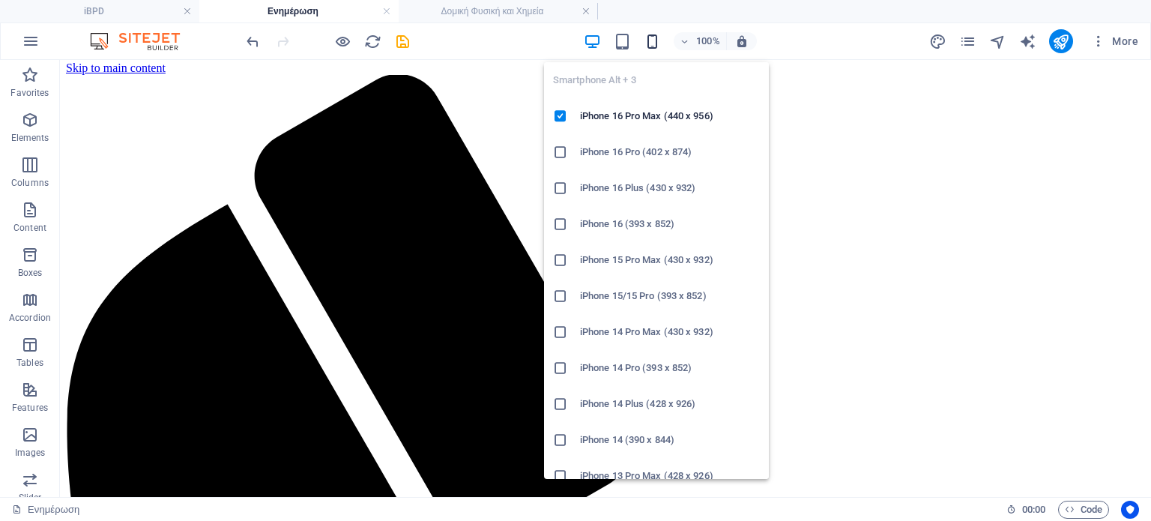
click at [651, 37] on icon "button" at bounding box center [652, 41] width 17 height 17
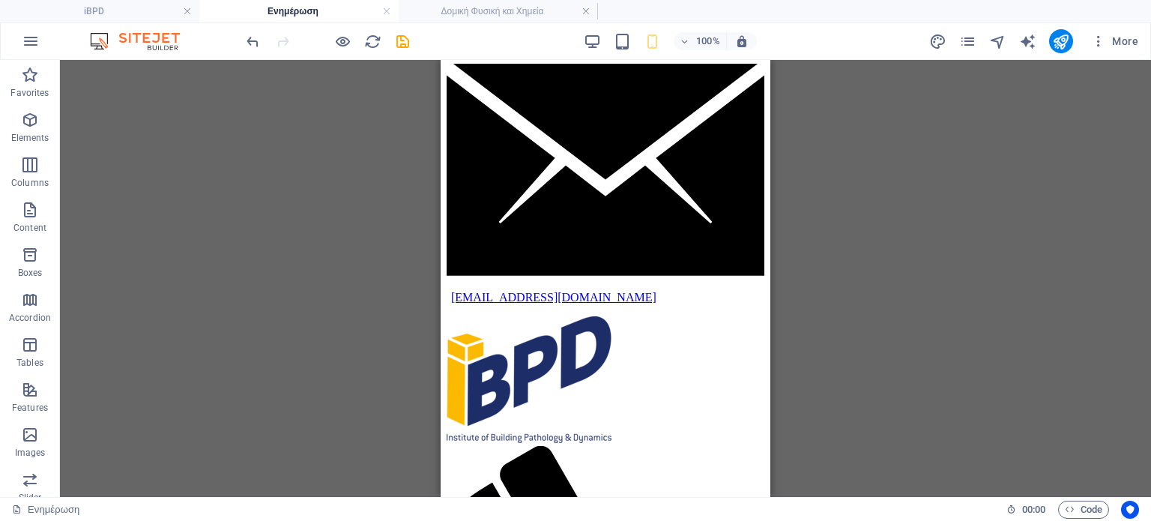
scroll to position [0, 0]
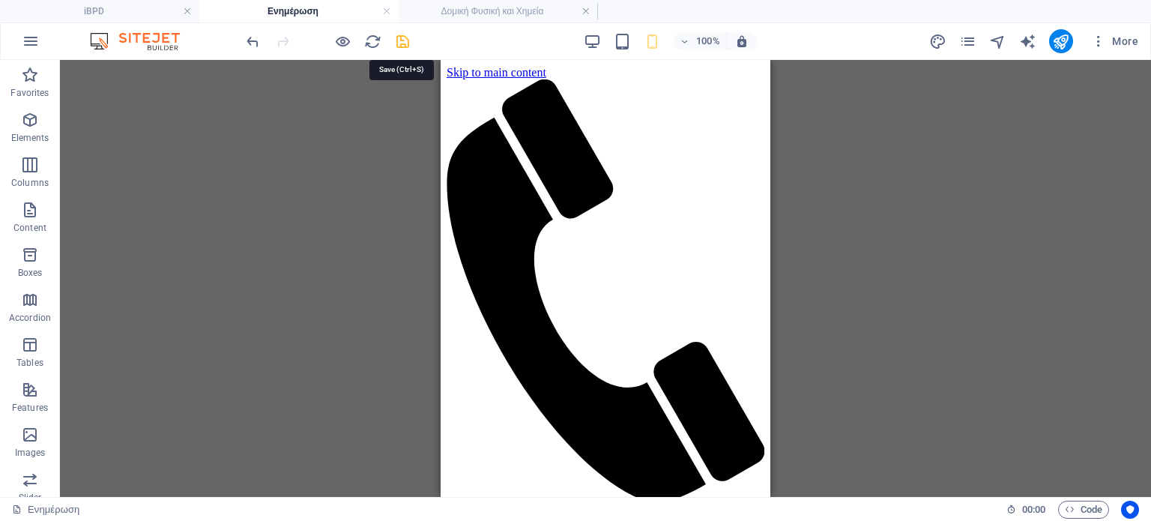
click at [406, 42] on icon "save" at bounding box center [402, 41] width 17 height 17
click at [33, 33] on icon "button" at bounding box center [31, 41] width 18 height 18
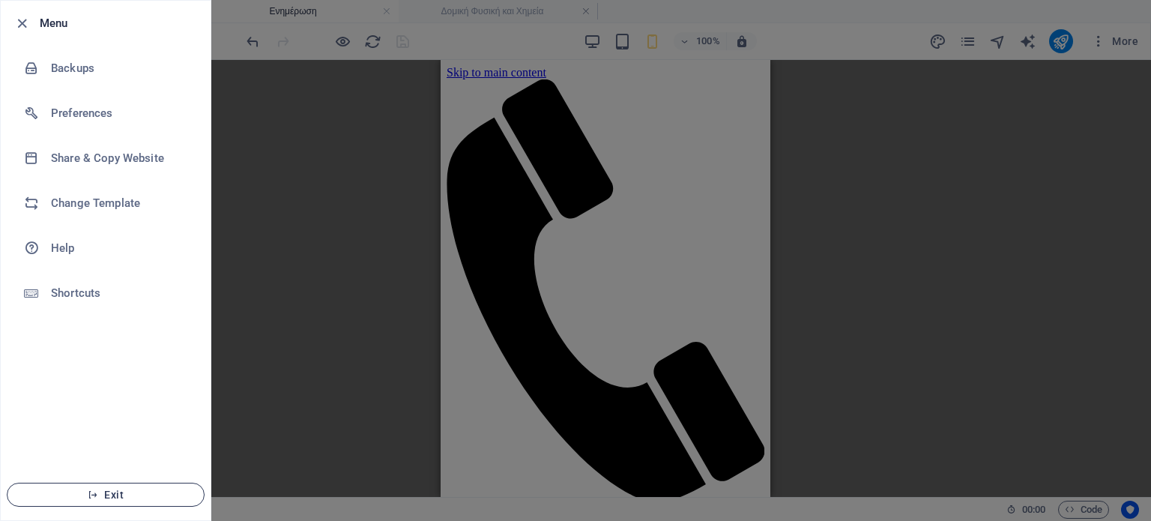
click at [115, 490] on span "Exit" at bounding box center [105, 495] width 172 height 12
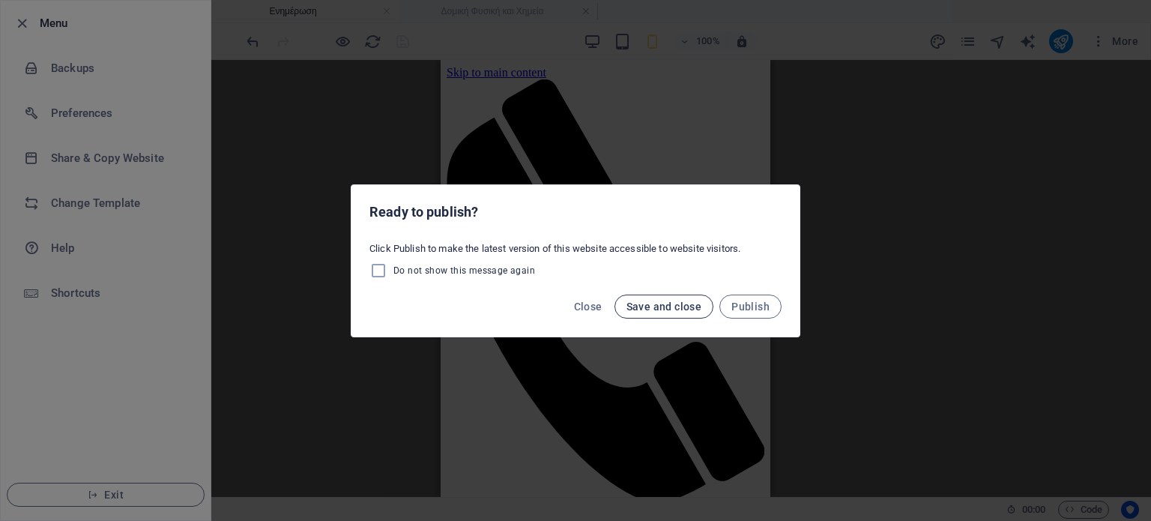
click at [687, 311] on span "Save and close" at bounding box center [665, 307] width 76 height 12
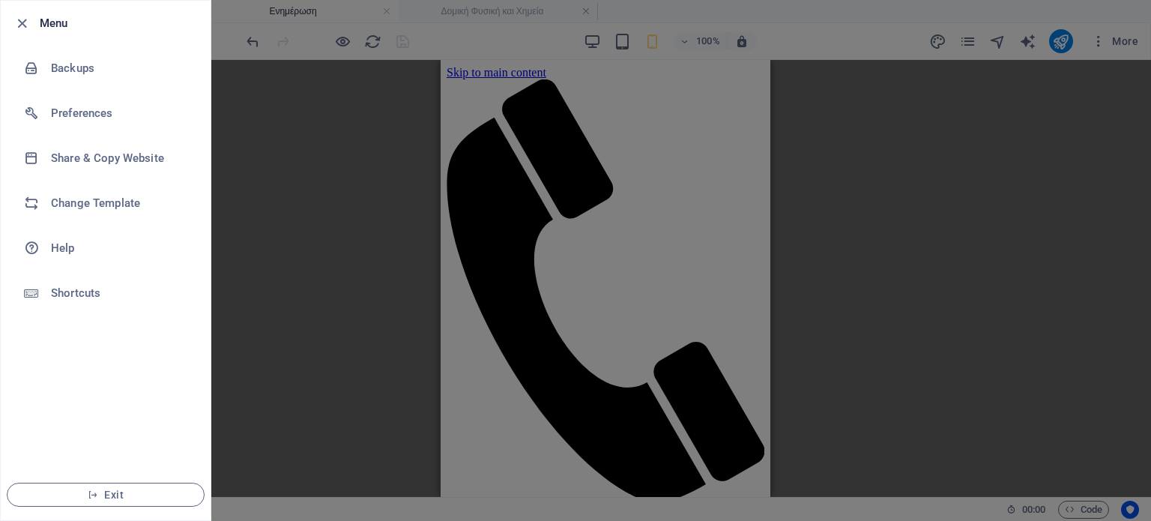
click at [49, 25] on h6 "Menu" at bounding box center [119, 23] width 159 height 18
click at [129, 499] on span "Exit" at bounding box center [105, 495] width 172 height 12
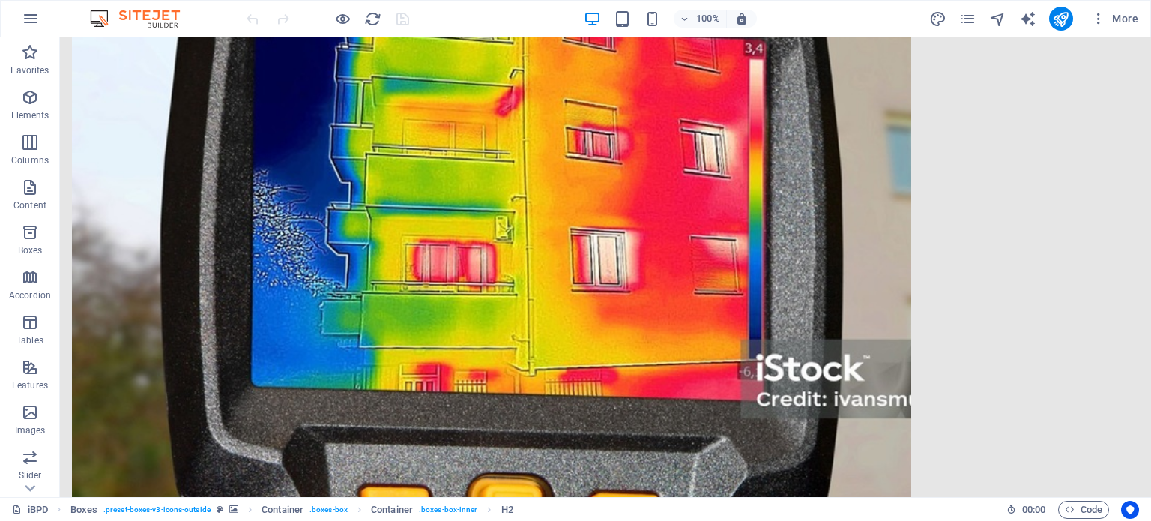
scroll to position [2727, 0]
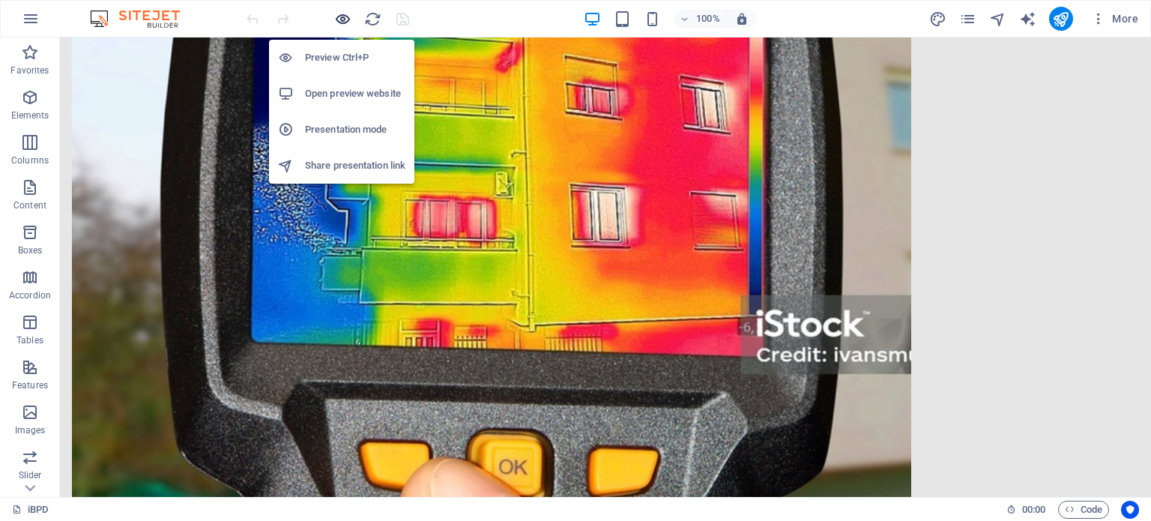
click at [0, 0] on icon "button" at bounding box center [0, 0] width 0 height 0
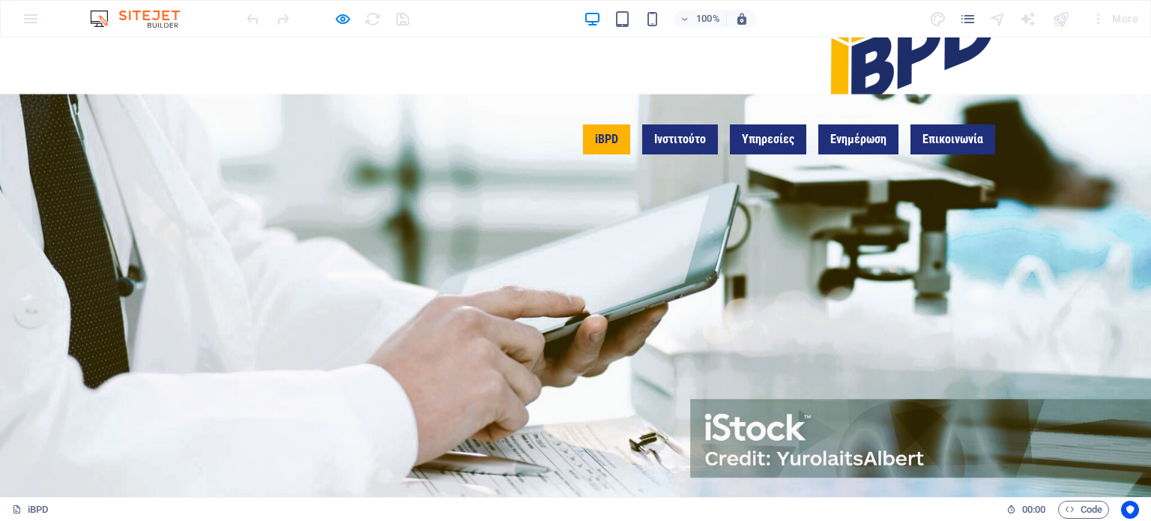
scroll to position [0, 0]
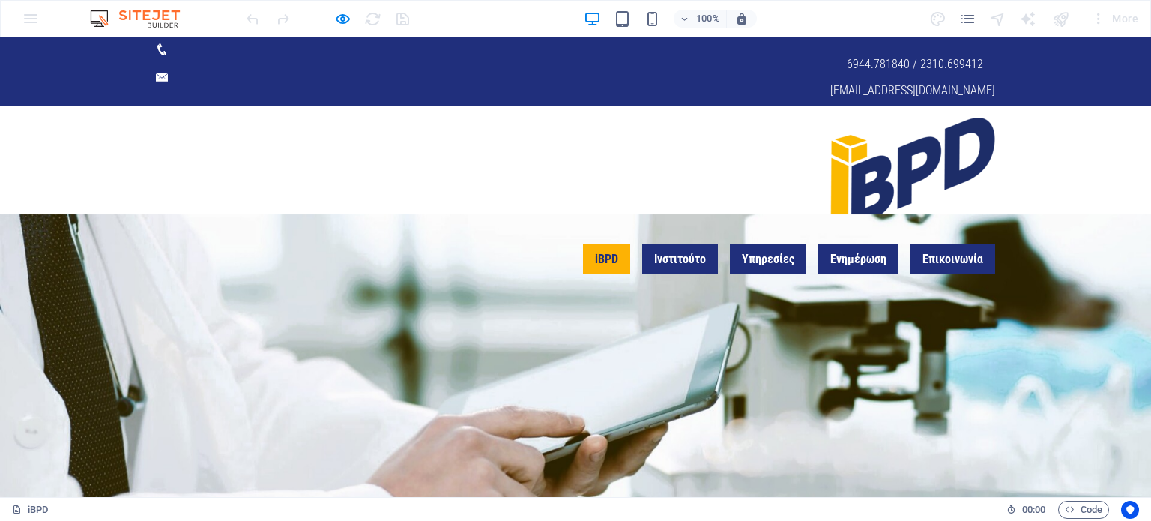
drag, startPoint x: 1142, startPoint y: 448, endPoint x: 1133, endPoint y: 66, distance: 382.4
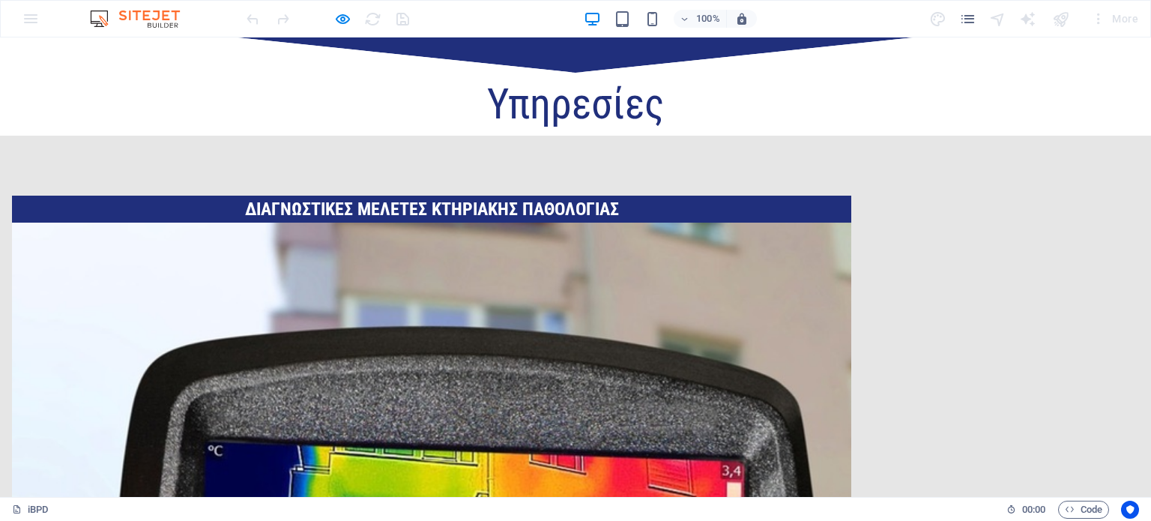
scroll to position [2727, 0]
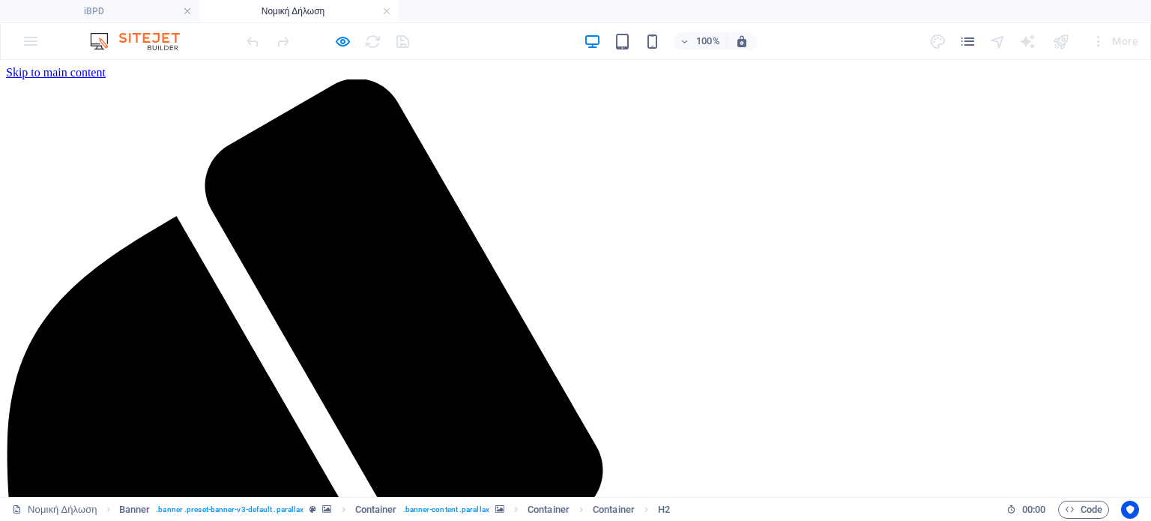
scroll to position [0, 0]
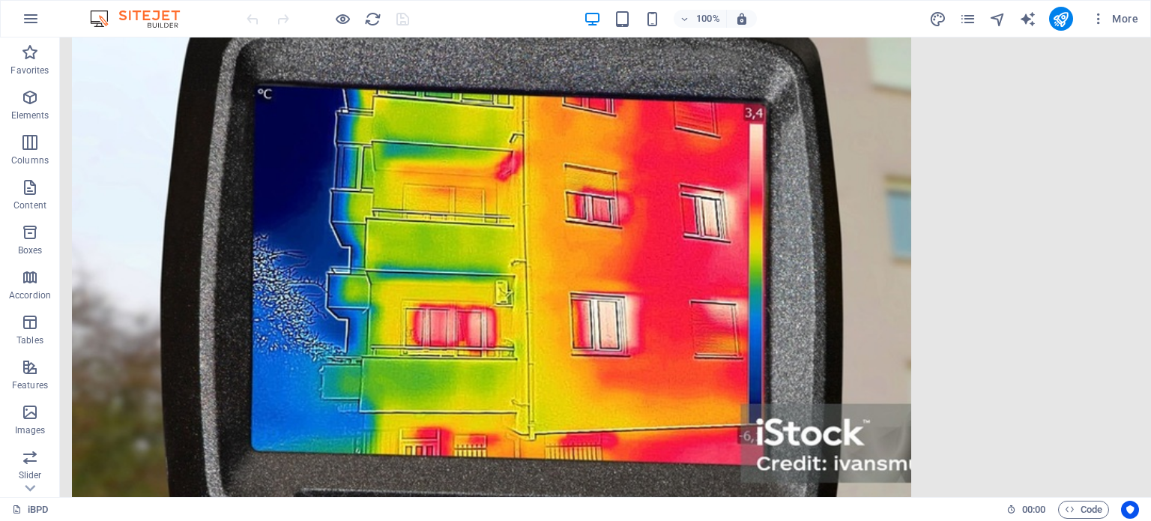
scroll to position [2727, 0]
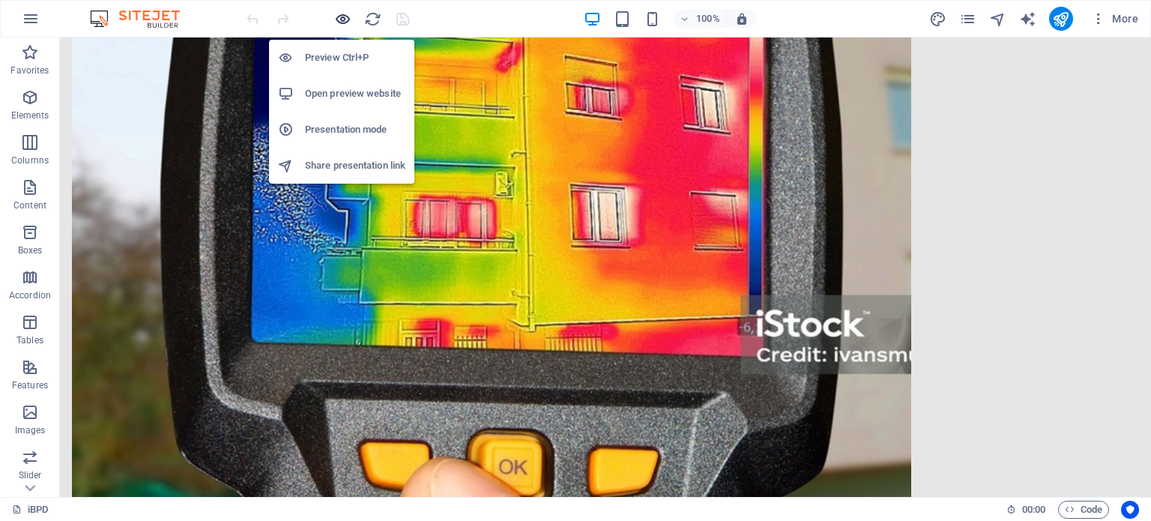
click at [334, 15] on icon "button" at bounding box center [342, 18] width 17 height 17
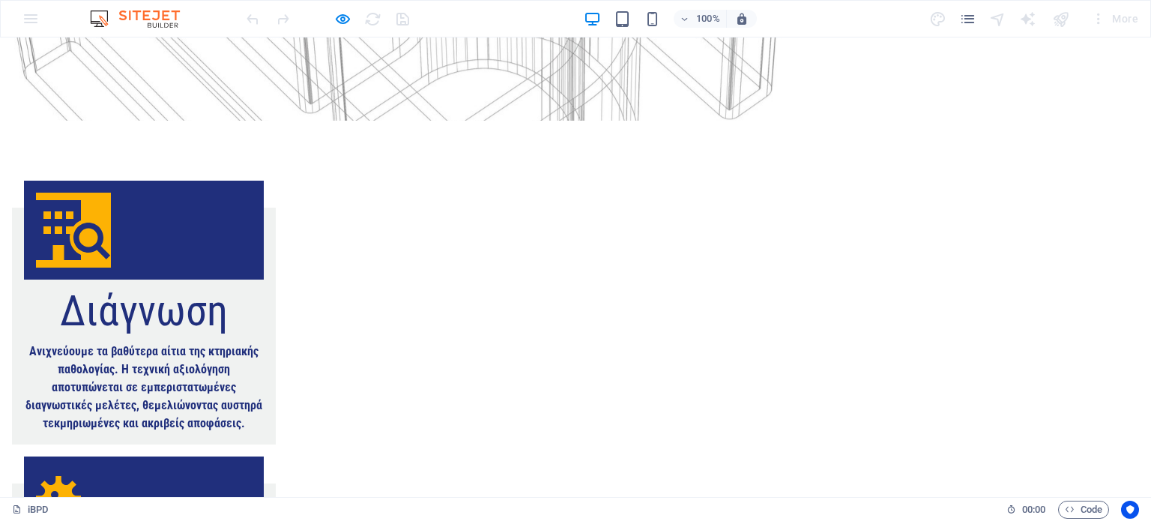
scroll to position [0, 0]
